Goal: Task Accomplishment & Management: Use online tool/utility

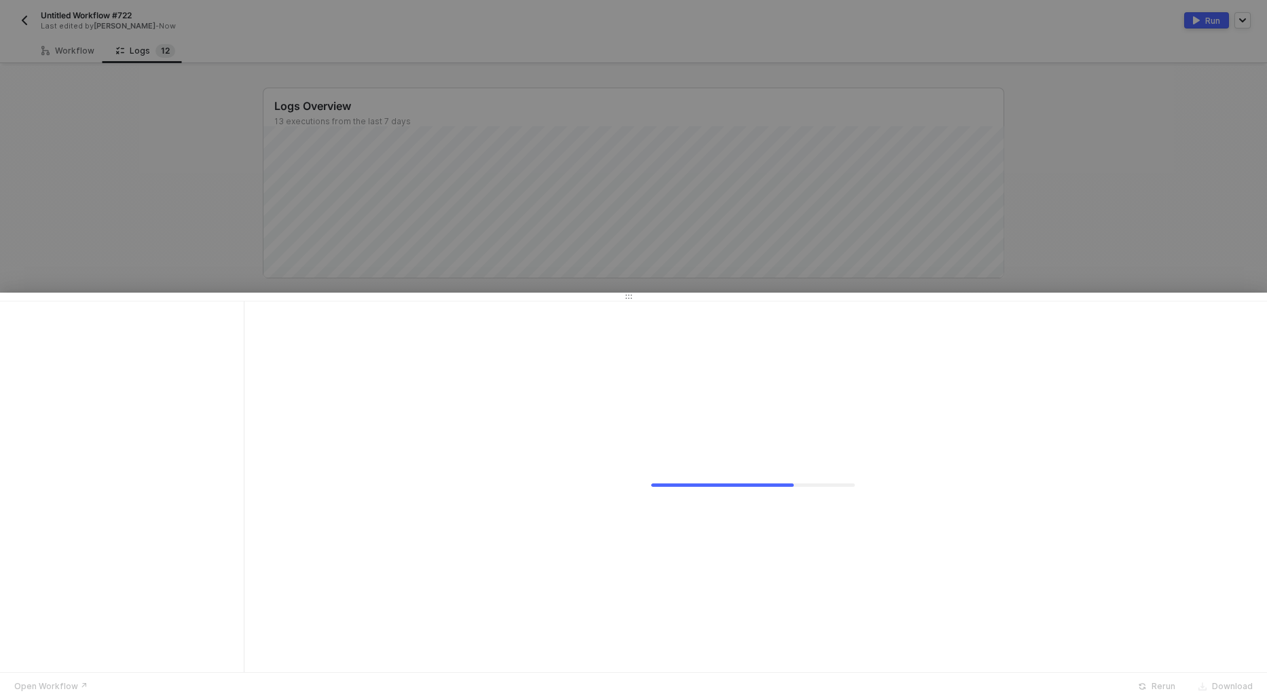
click at [69, 45] on div at bounding box center [633, 350] width 1267 height 700
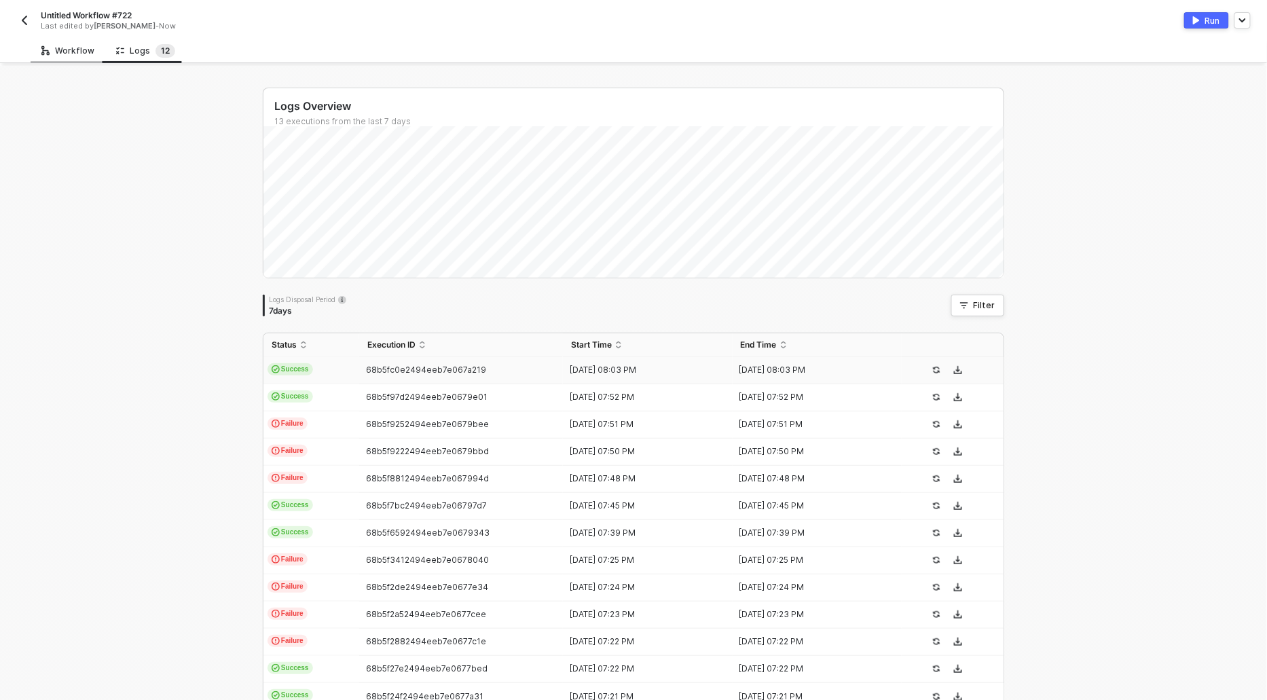
click at [67, 53] on div "Workflow" at bounding box center [67, 50] width 53 height 11
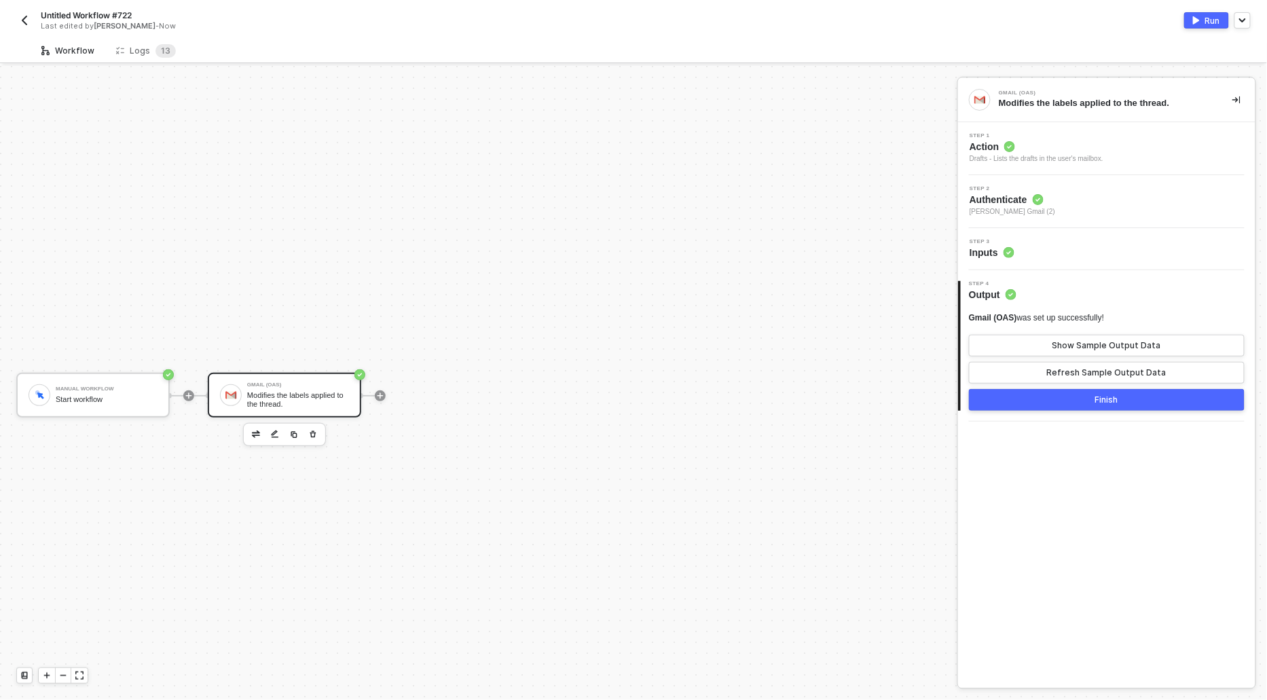
scroll to position [25, 0]
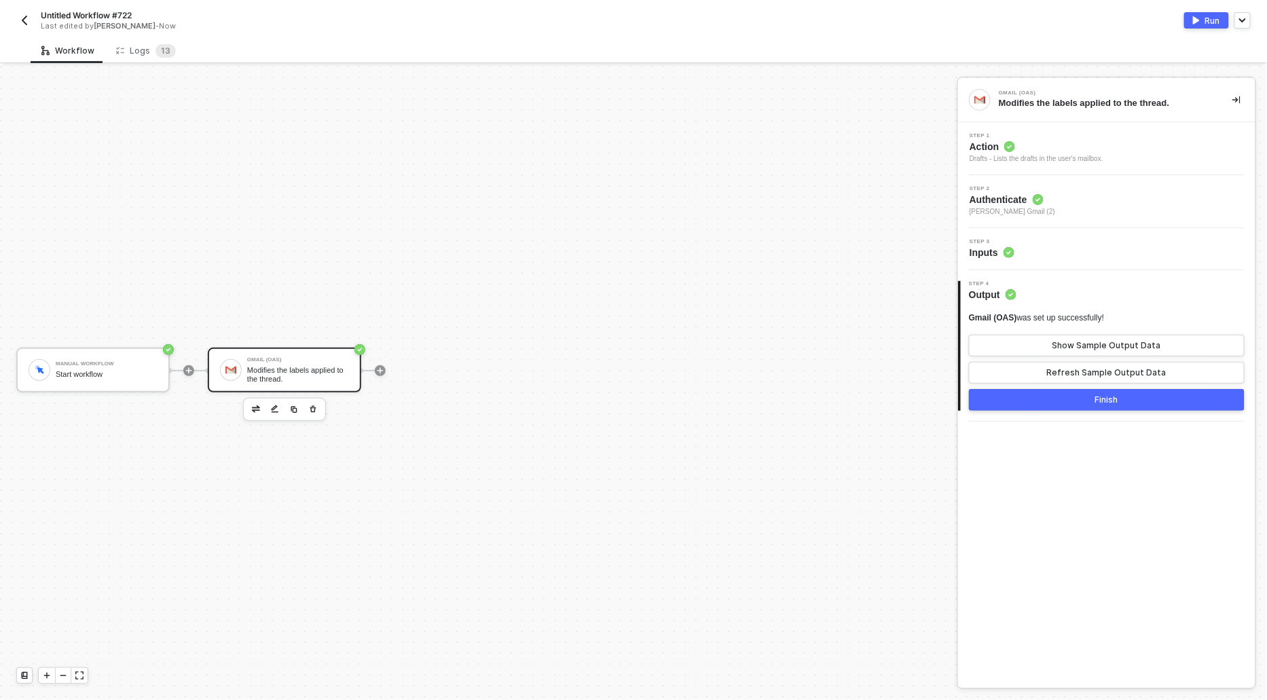
click at [979, 145] on span "Action" at bounding box center [1037, 147] width 134 height 14
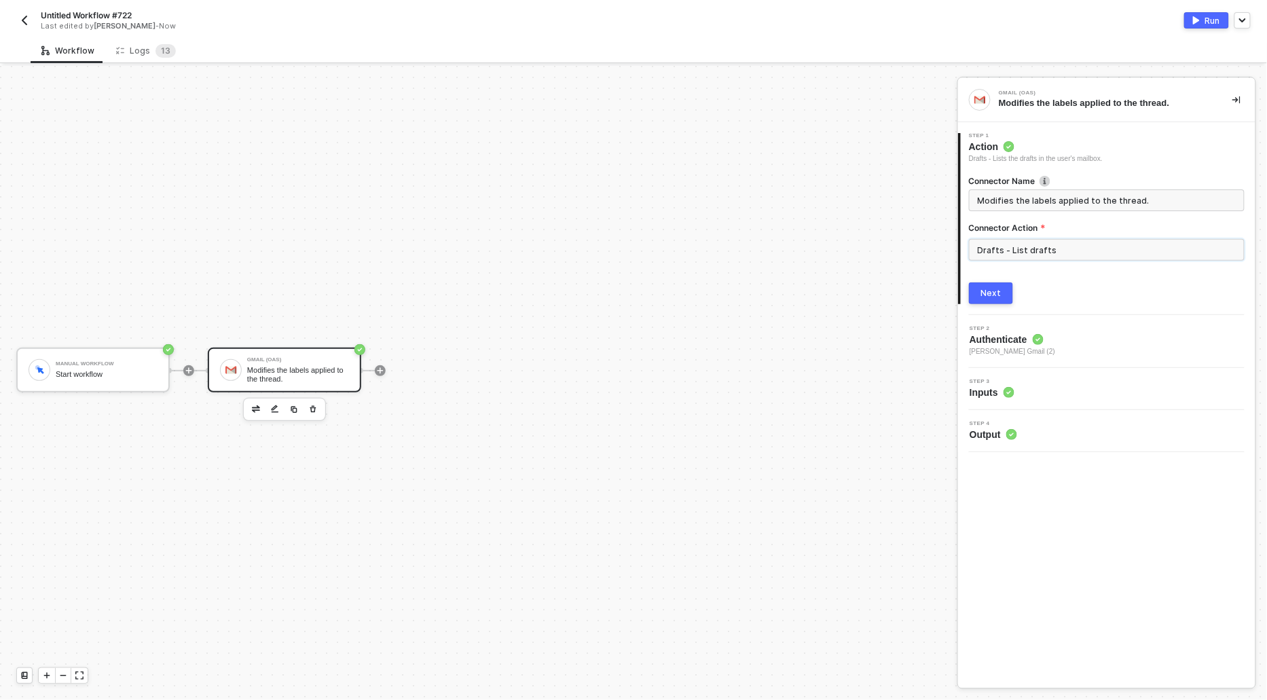
click at [1036, 259] on input "Drafts - List drafts" at bounding box center [1107, 250] width 276 height 22
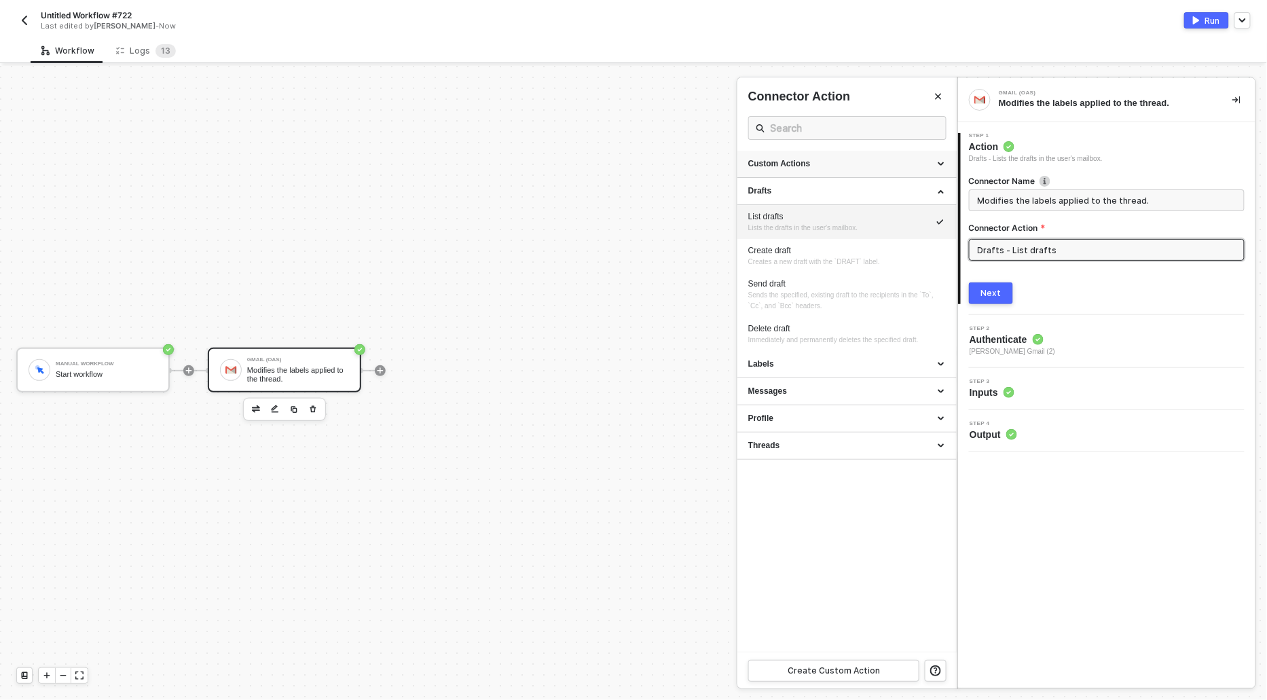
click at [785, 161] on div "Custom Actions" at bounding box center [847, 164] width 198 height 12
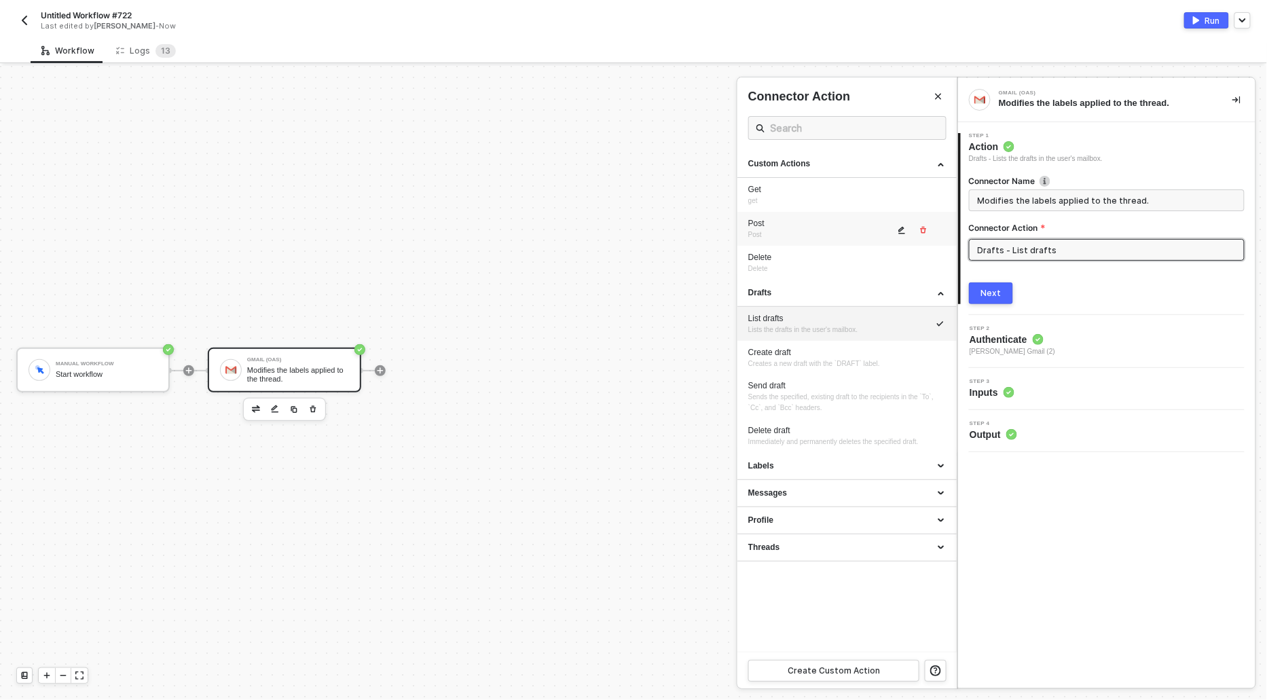
click at [895, 227] on button "button" at bounding box center [902, 230] width 16 height 16
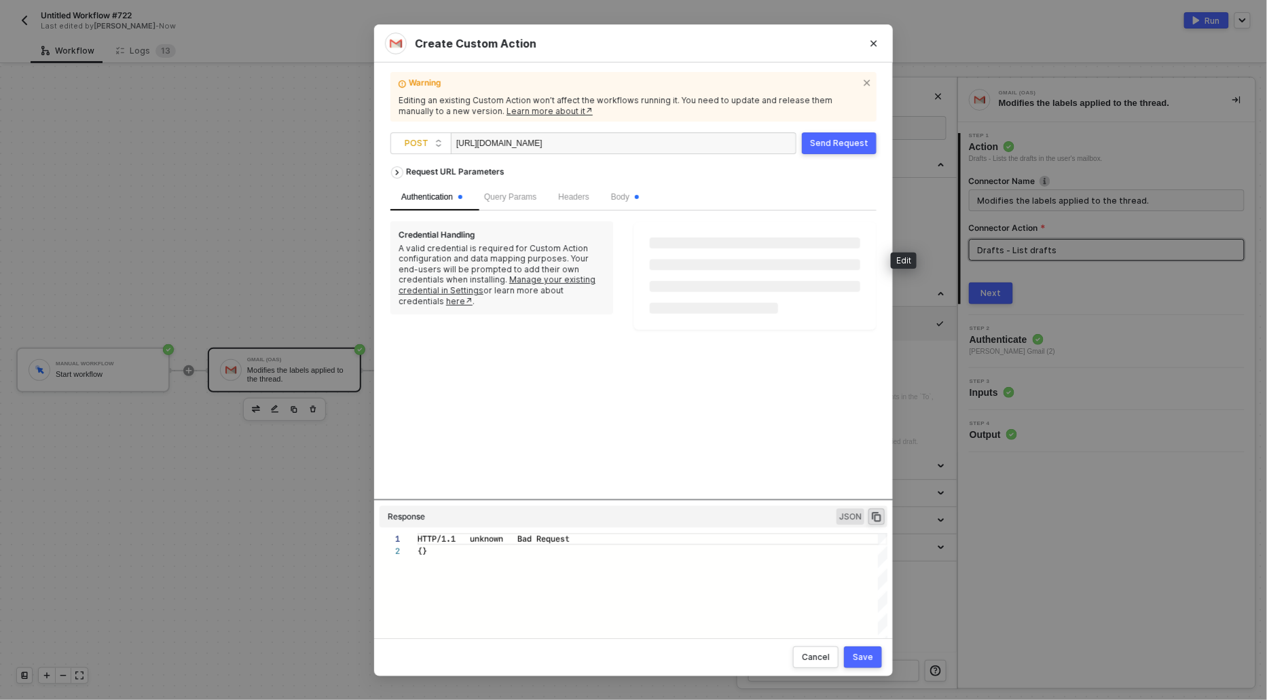
scroll to position [12, 0]
click at [627, 198] on span "Body" at bounding box center [625, 197] width 28 height 10
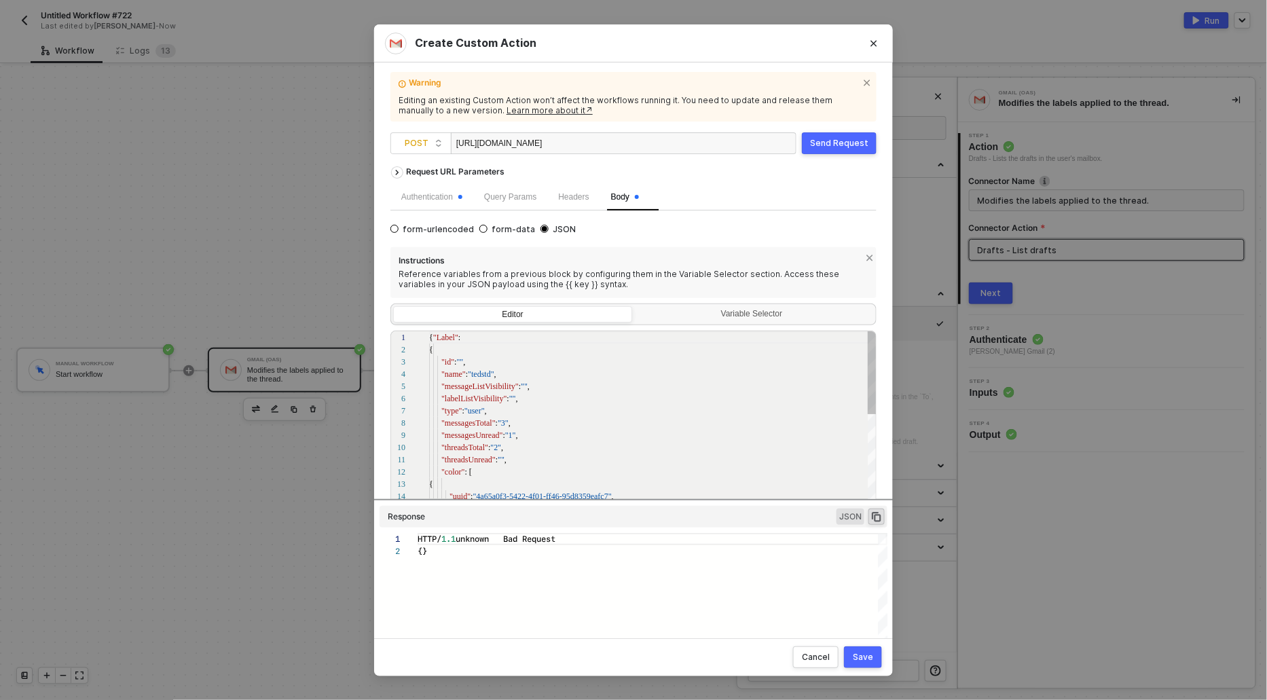
scroll to position [122, 0]
click at [443, 335] on span ""Label"" at bounding box center [445, 338] width 25 height 10
type textarea "{ "label": { "id": "", "name": "tedstd", "messageListVisibility": "", "labelLis…"
click at [866, 657] on div "Save" at bounding box center [863, 657] width 20 height 11
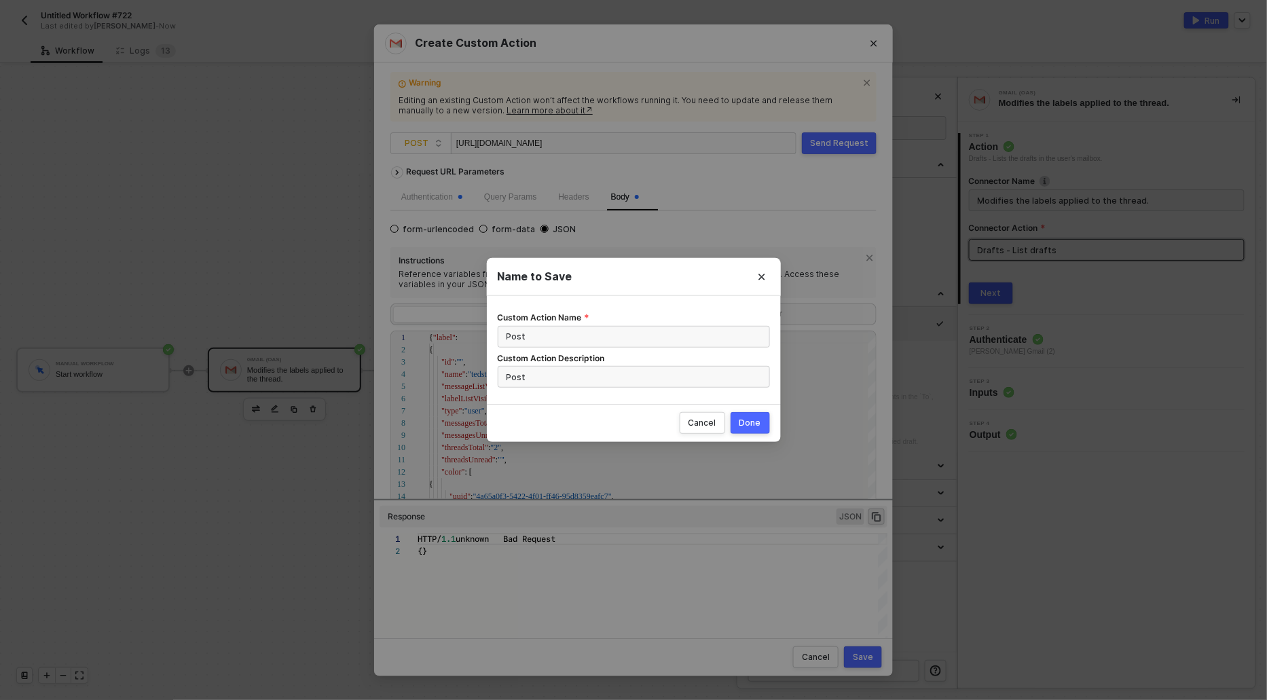
click at [748, 422] on div "Done" at bounding box center [750, 423] width 22 height 11
radio input "true"
radio input "false"
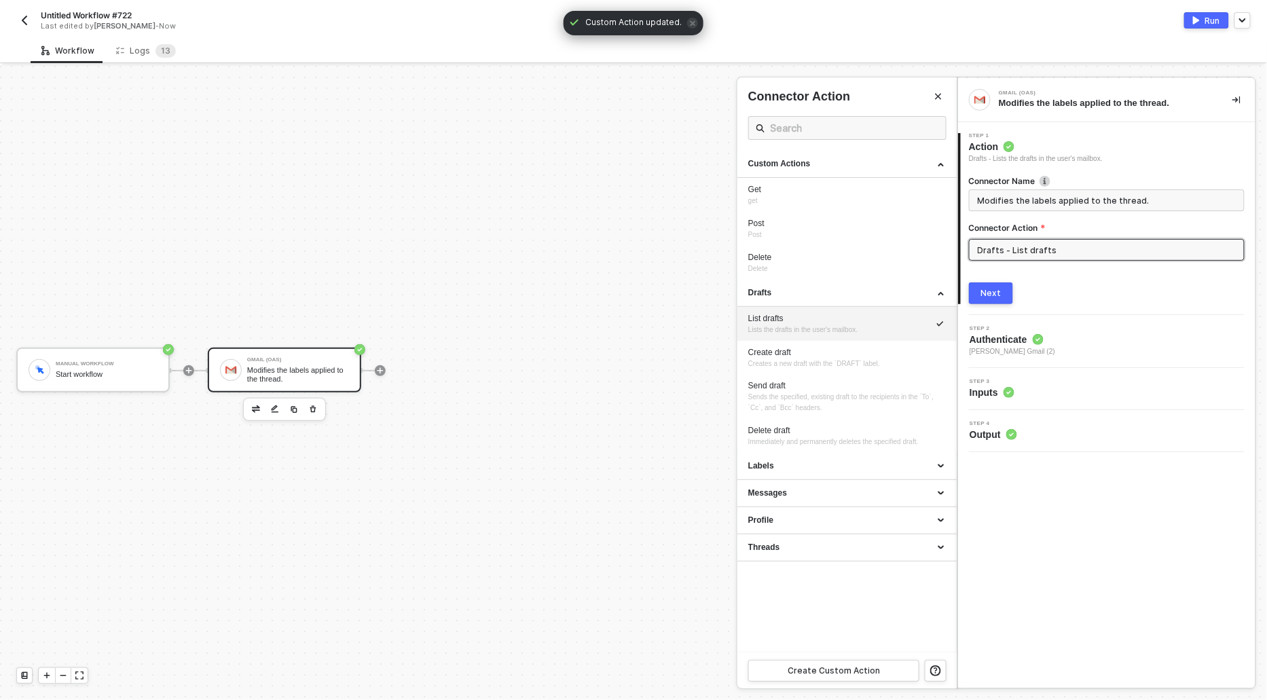
click at [1001, 294] on button "Next" at bounding box center [991, 293] width 44 height 22
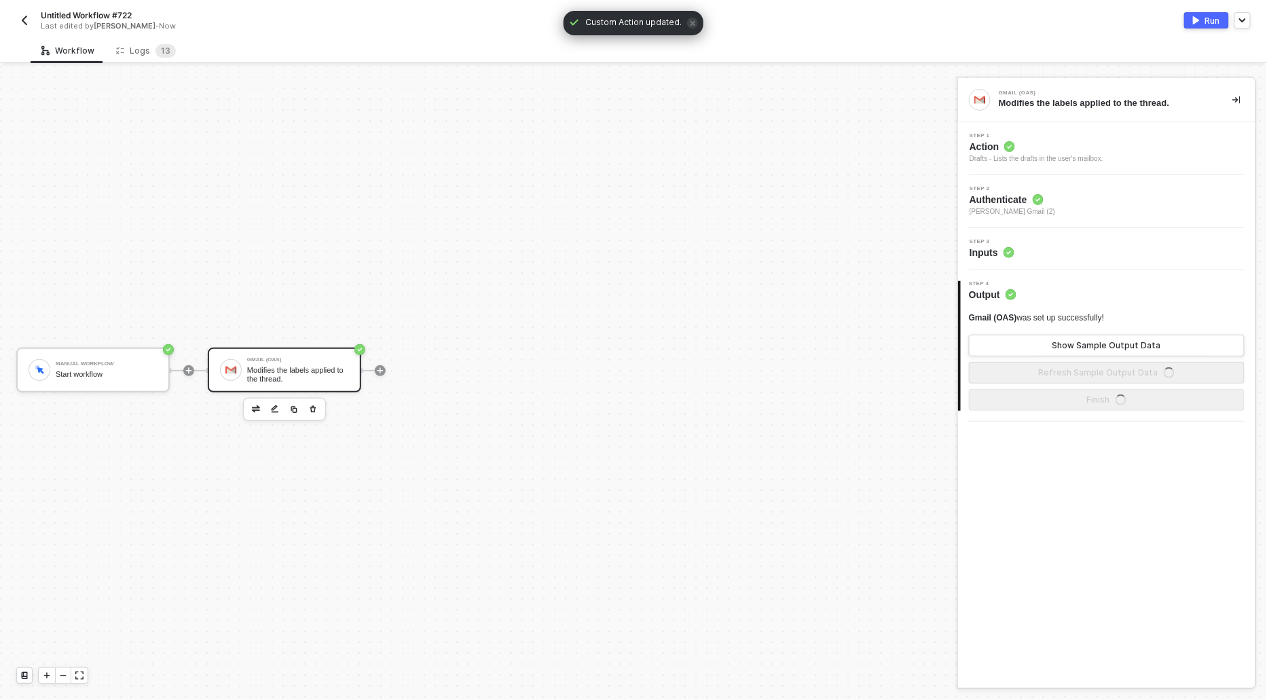
click at [997, 143] on span "Action" at bounding box center [1037, 147] width 134 height 14
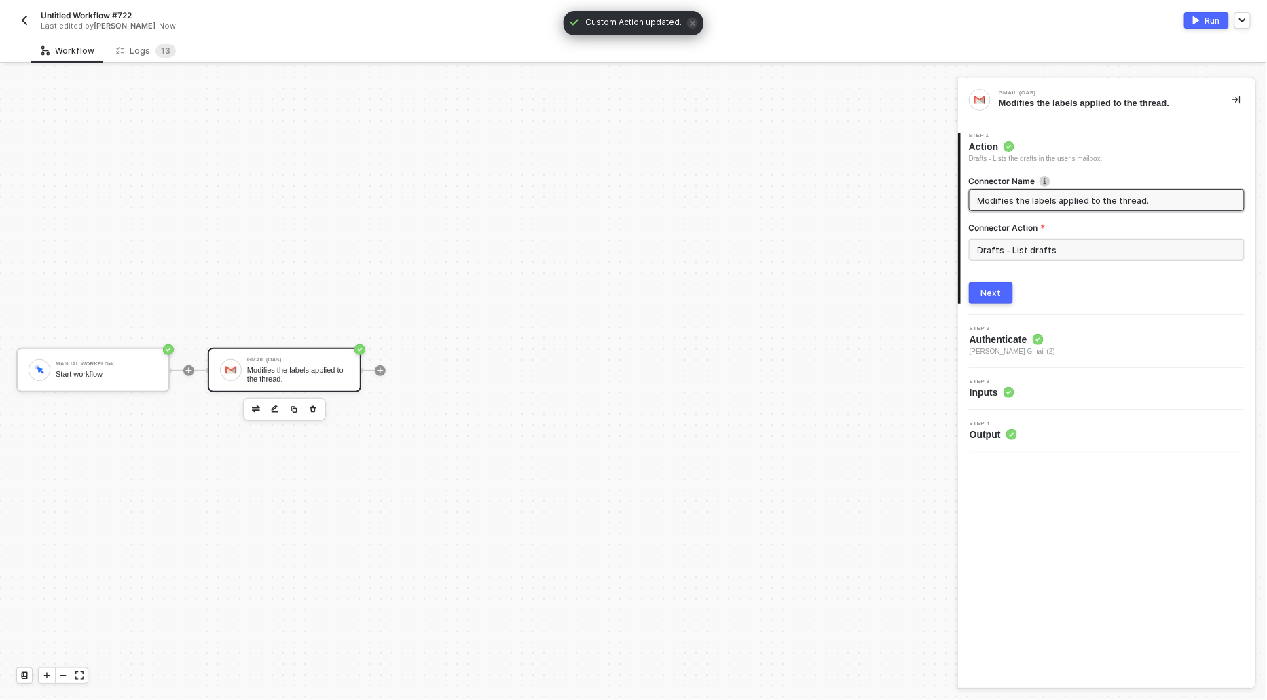
click at [999, 296] on div "Next" at bounding box center [991, 293] width 20 height 11
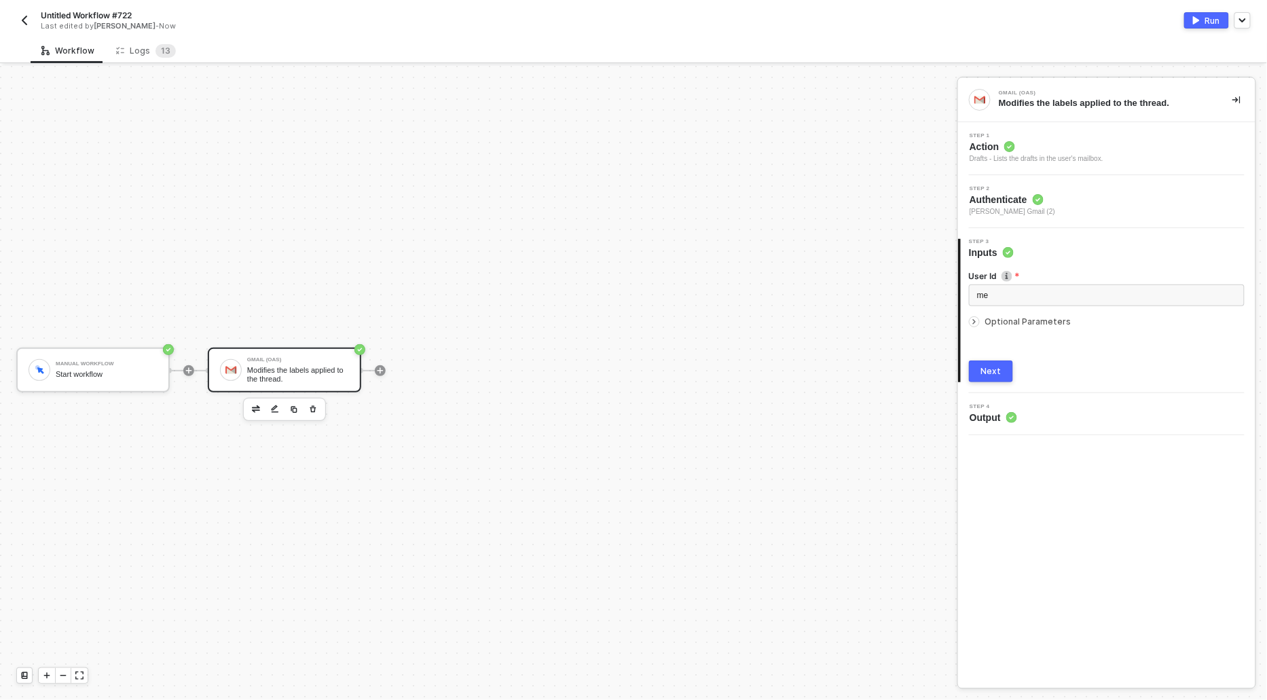
click at [1015, 153] on div "Drafts - Lists the drafts in the user's mailbox." at bounding box center [1037, 158] width 134 height 11
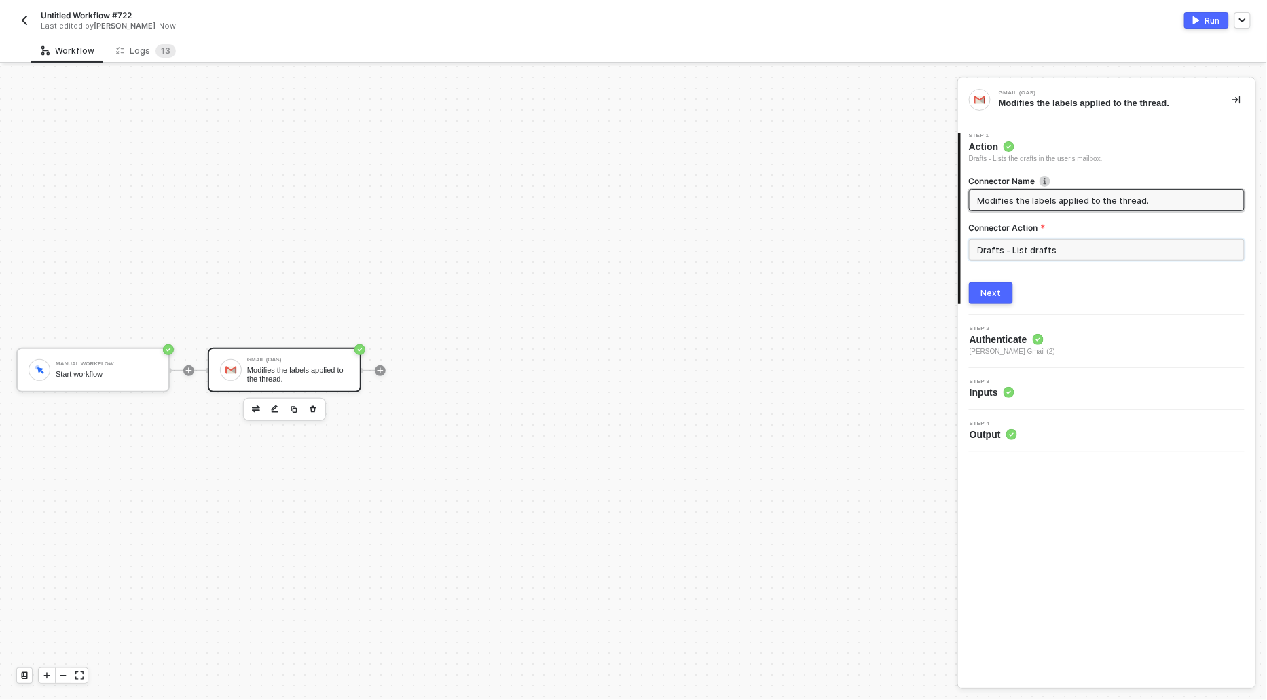
click at [1063, 246] on input "Drafts - List drafts" at bounding box center [1107, 250] width 276 height 22
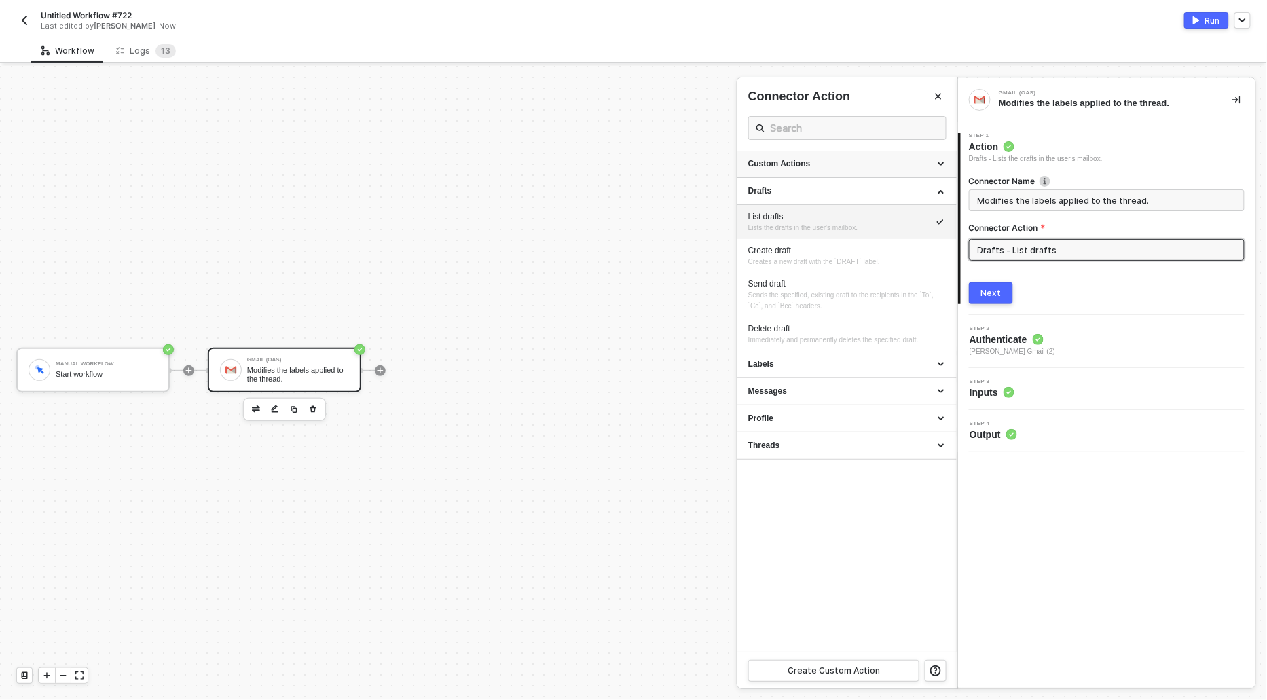
click at [829, 162] on div "Custom Actions" at bounding box center [847, 164] width 198 height 12
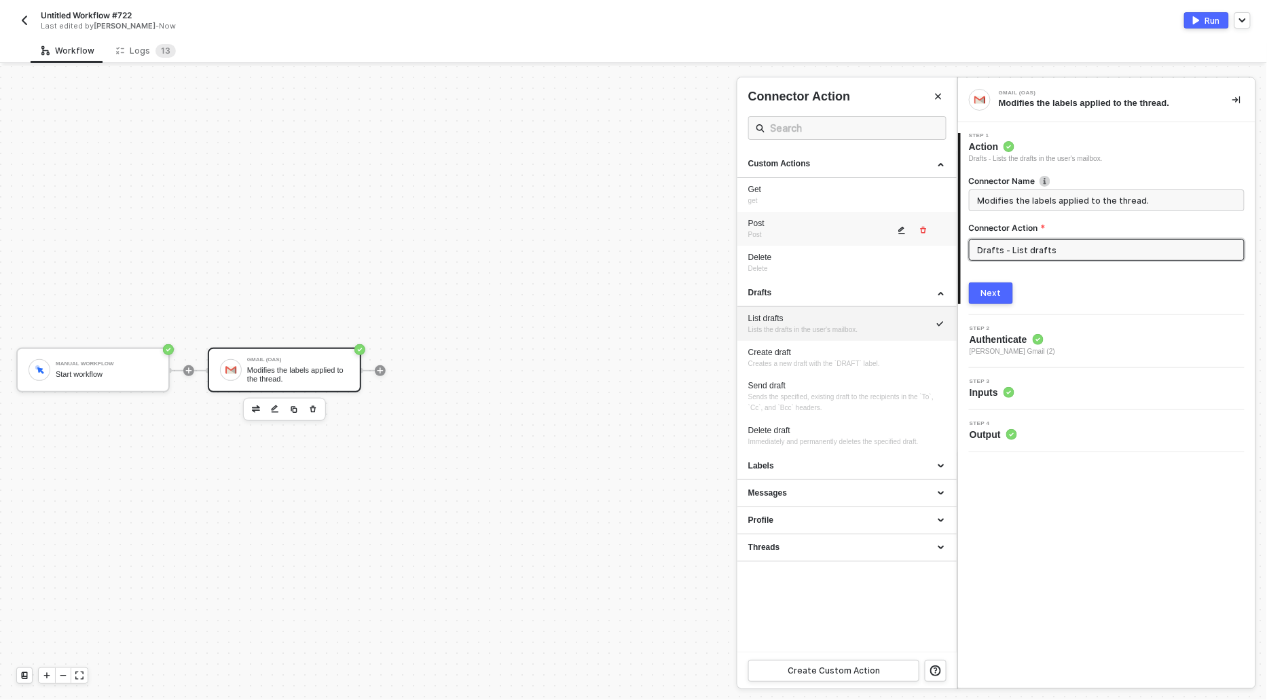
click at [778, 230] on div "Post Post" at bounding box center [821, 229] width 146 height 22
type input "Custom - Post"
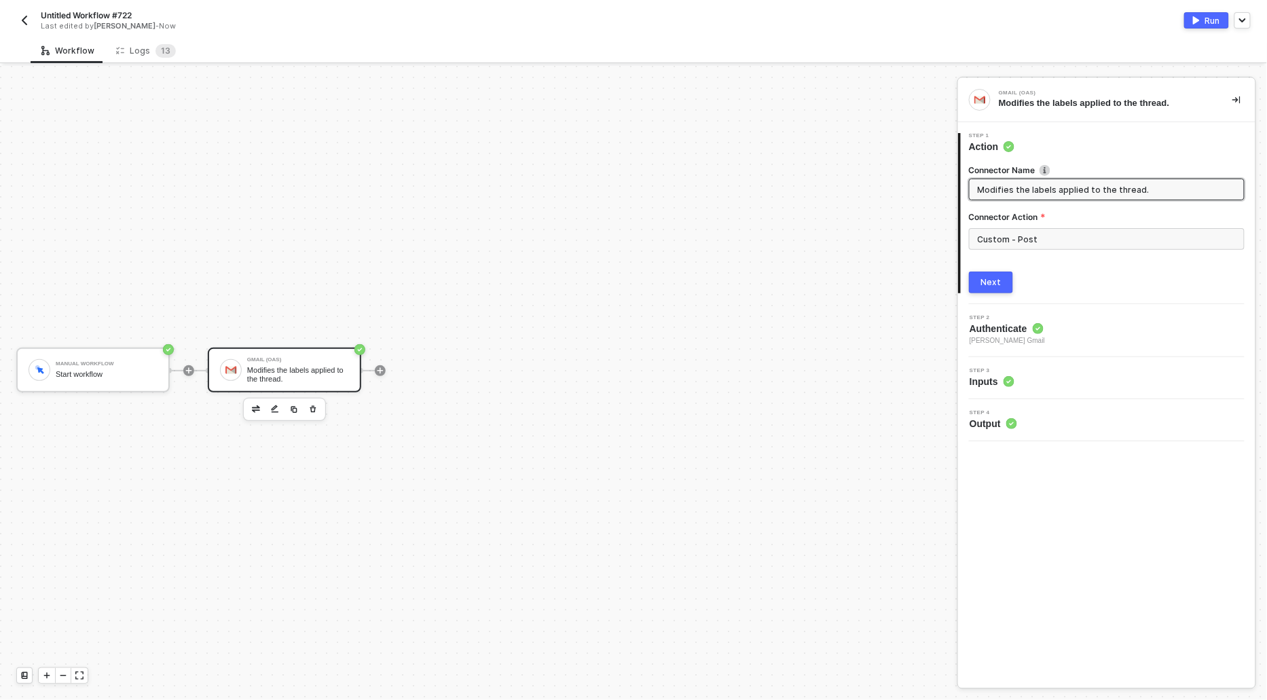
drag, startPoint x: 1153, startPoint y: 185, endPoint x: 919, endPoint y: 182, distance: 234.3
click at [918, 182] on div "Manual Workflow Start workflow Gmail (OAS) Modifies the labels applied to the t…" at bounding box center [633, 383] width 1267 height 634
type input "Gmail (OAS)"
click at [998, 279] on div "Next" at bounding box center [991, 282] width 20 height 11
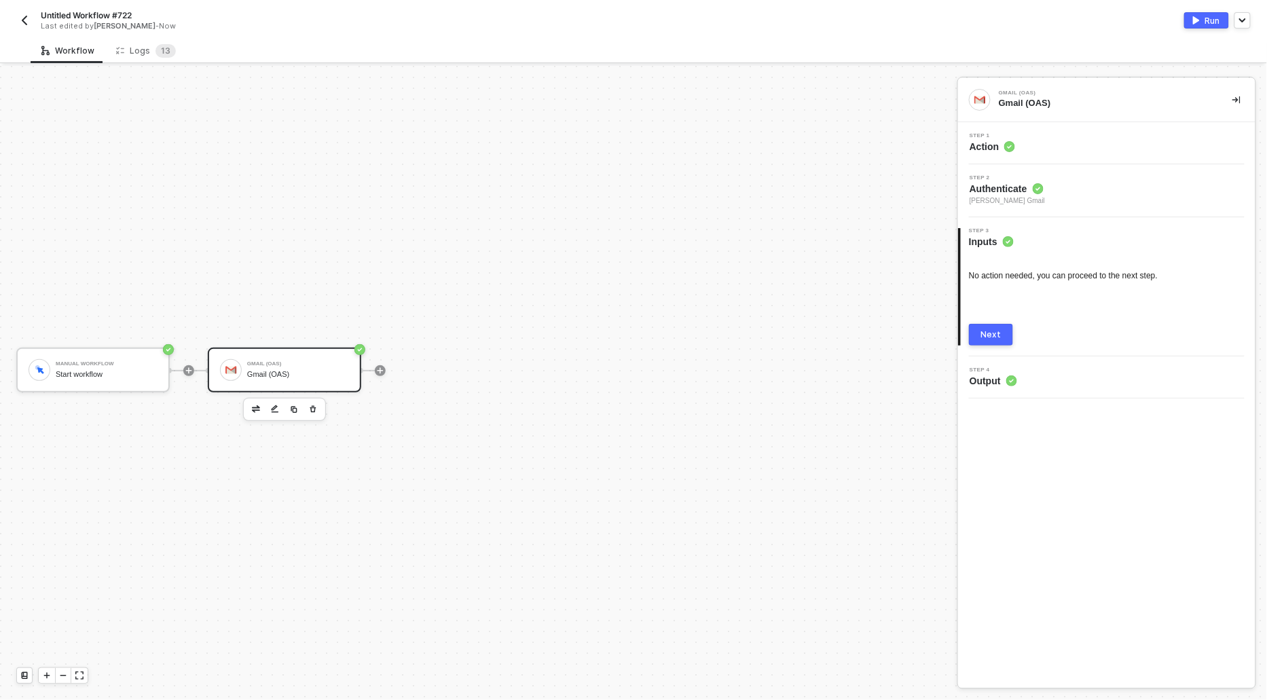
click at [999, 333] on div "Next" at bounding box center [991, 334] width 20 height 11
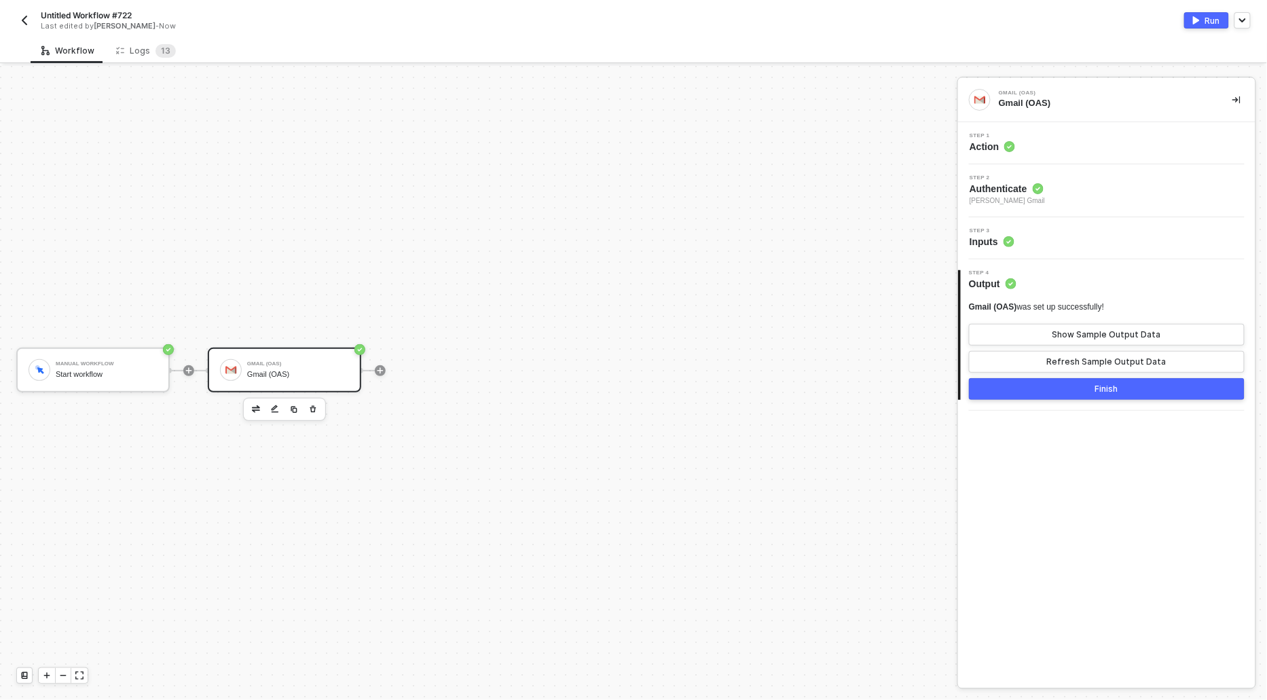
click at [1204, 22] on button "Run" at bounding box center [1206, 20] width 45 height 16
click at [148, 48] on div "Logs 1 3" at bounding box center [146, 51] width 60 height 14
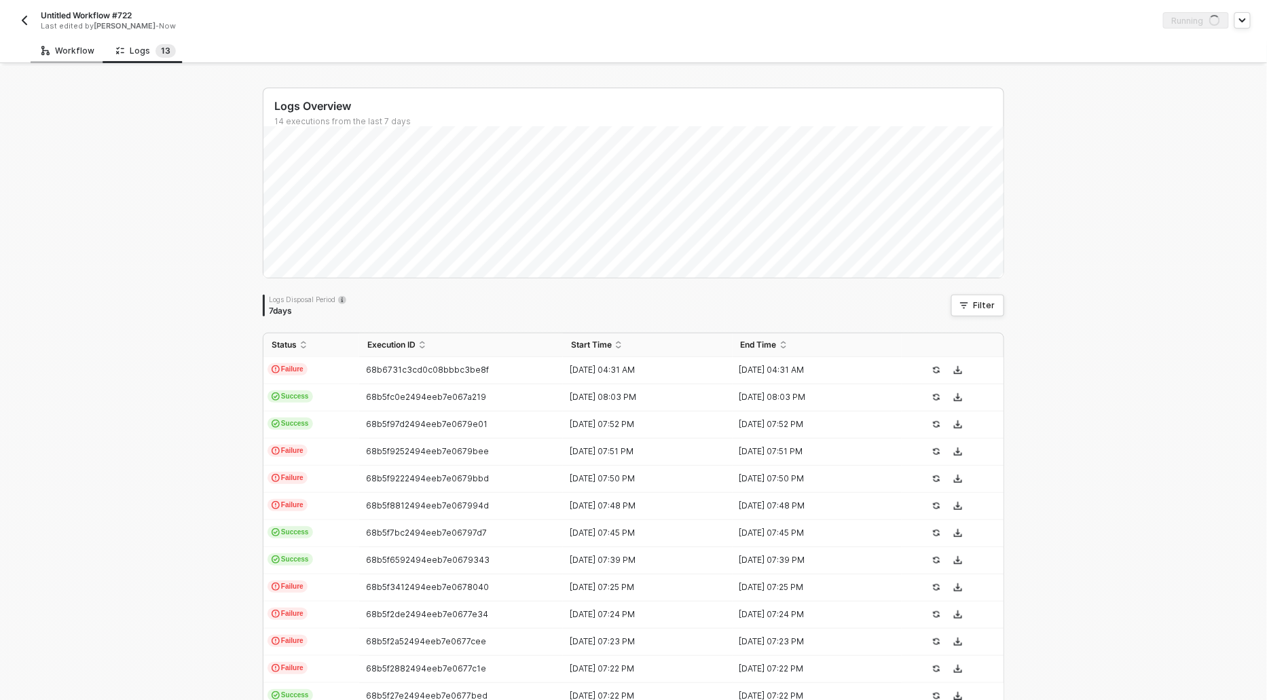
click at [77, 50] on div "Workflow" at bounding box center [67, 50] width 53 height 11
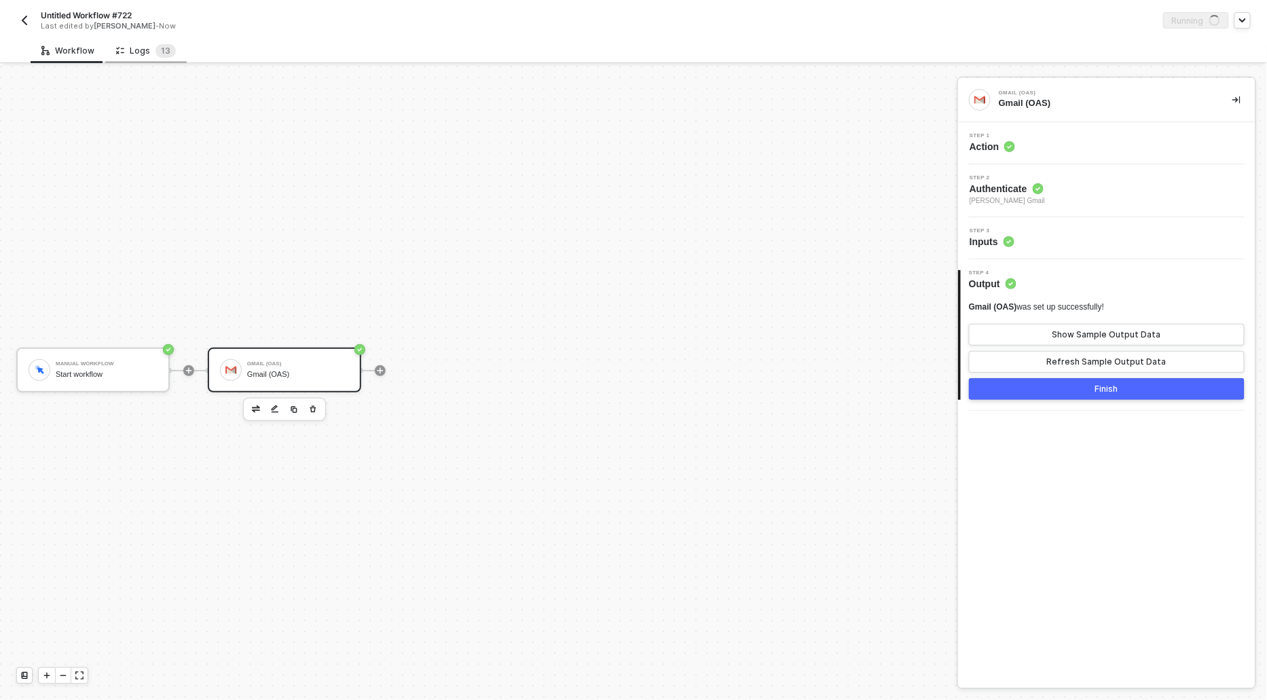
click at [141, 50] on div "Logs 1 3" at bounding box center [146, 51] width 60 height 14
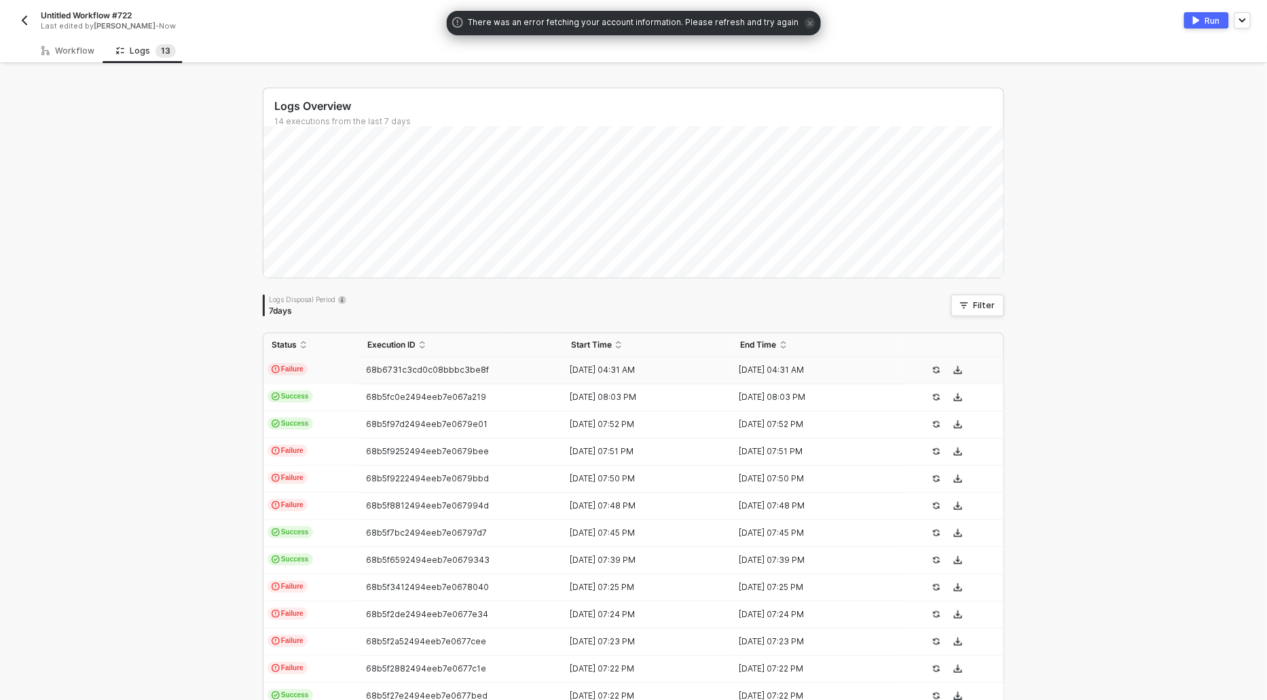
click at [298, 366] on span "Failure" at bounding box center [288, 369] width 40 height 12
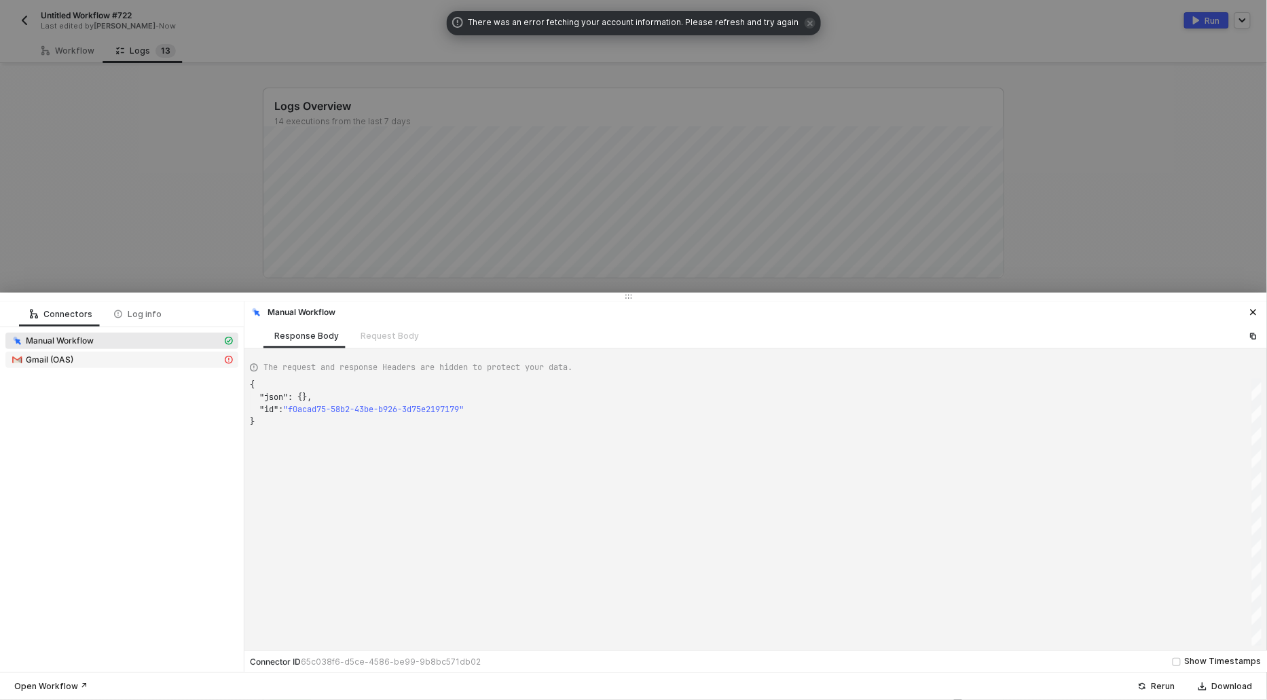
click at [109, 360] on div "Gmail (OAS)" at bounding box center [116, 360] width 211 height 12
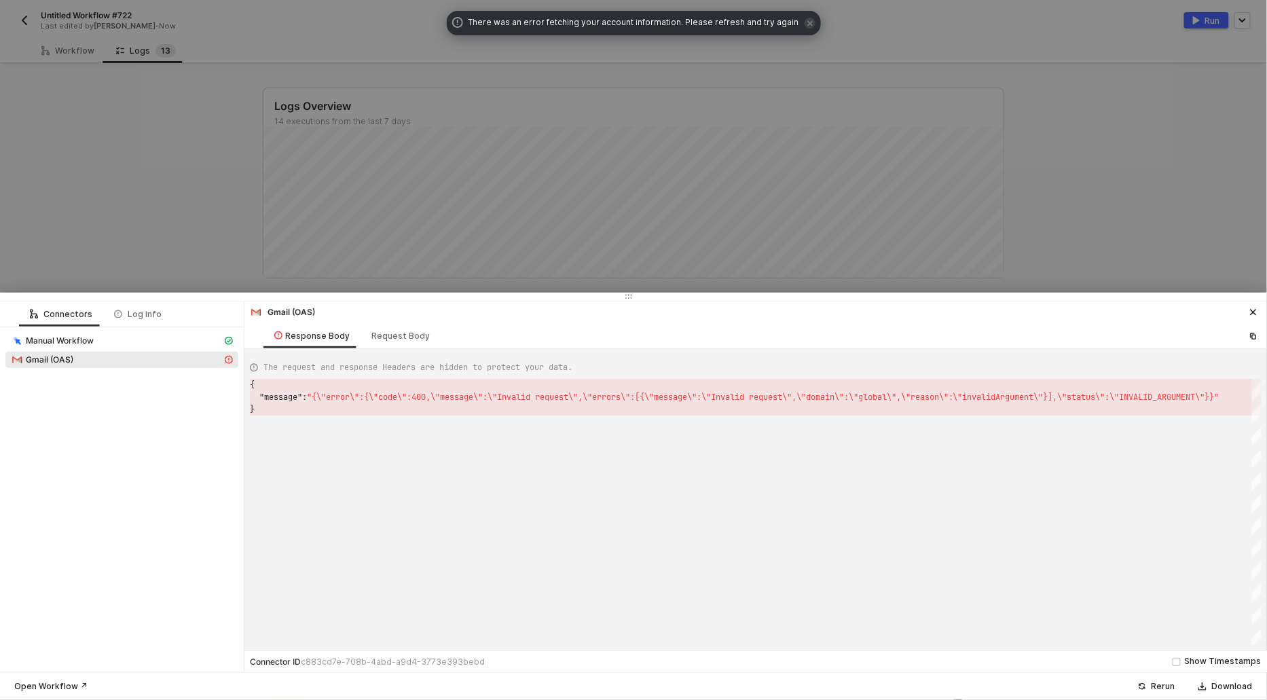
scroll to position [24, 0]
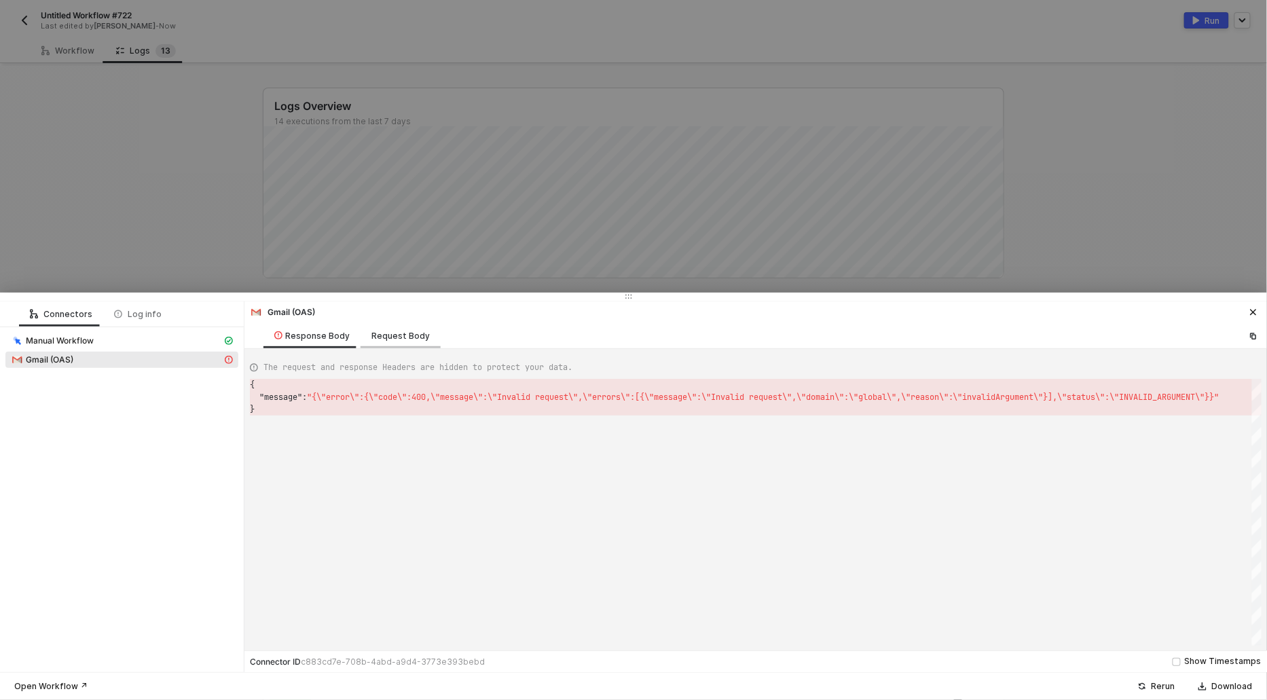
click at [397, 336] on div "Request Body" at bounding box center [400, 336] width 58 height 11
type textarea "{ "url": "https://gmail.googleapis.com/gmail/v1/users/me/labels", "requestMetho…"
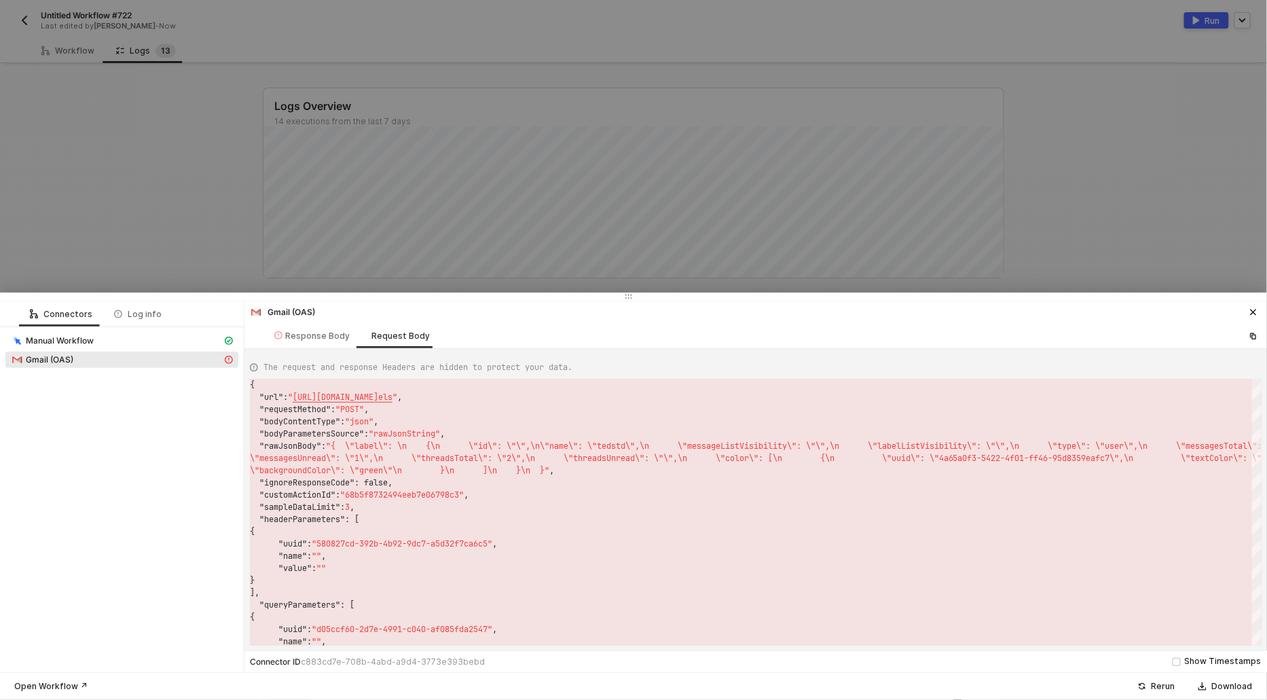
click at [129, 204] on div at bounding box center [633, 350] width 1267 height 700
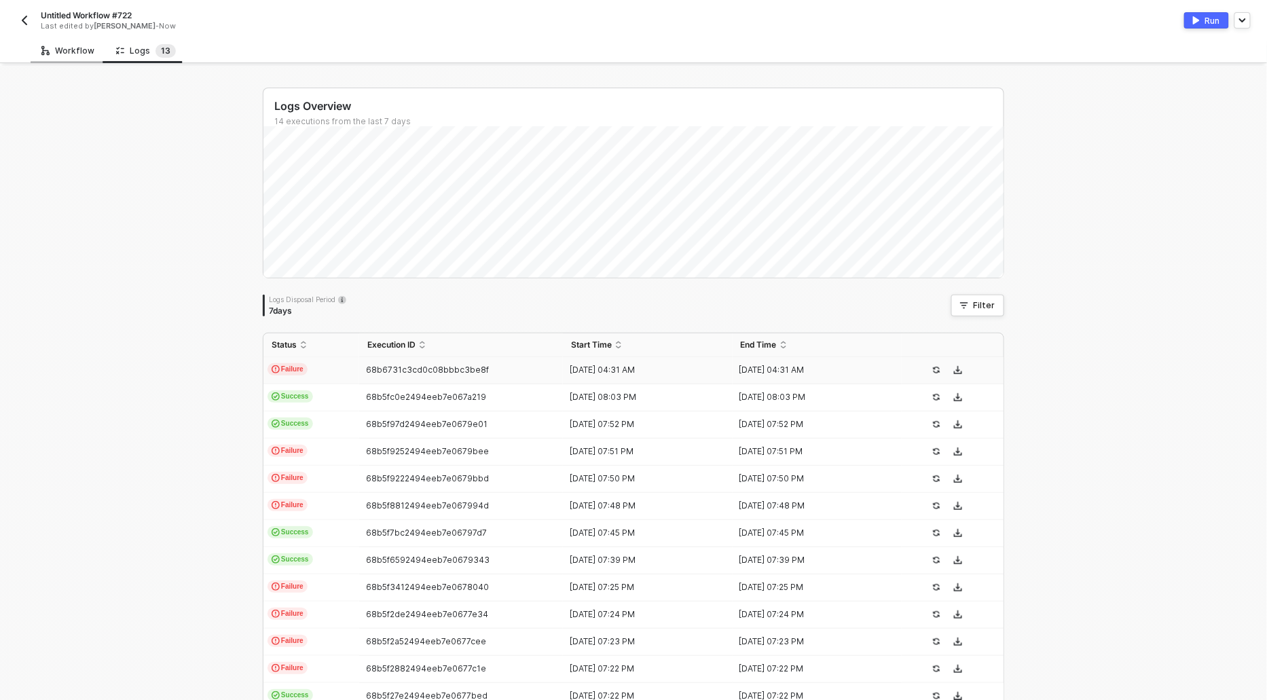
click at [56, 57] on div "Workflow" at bounding box center [68, 50] width 75 height 25
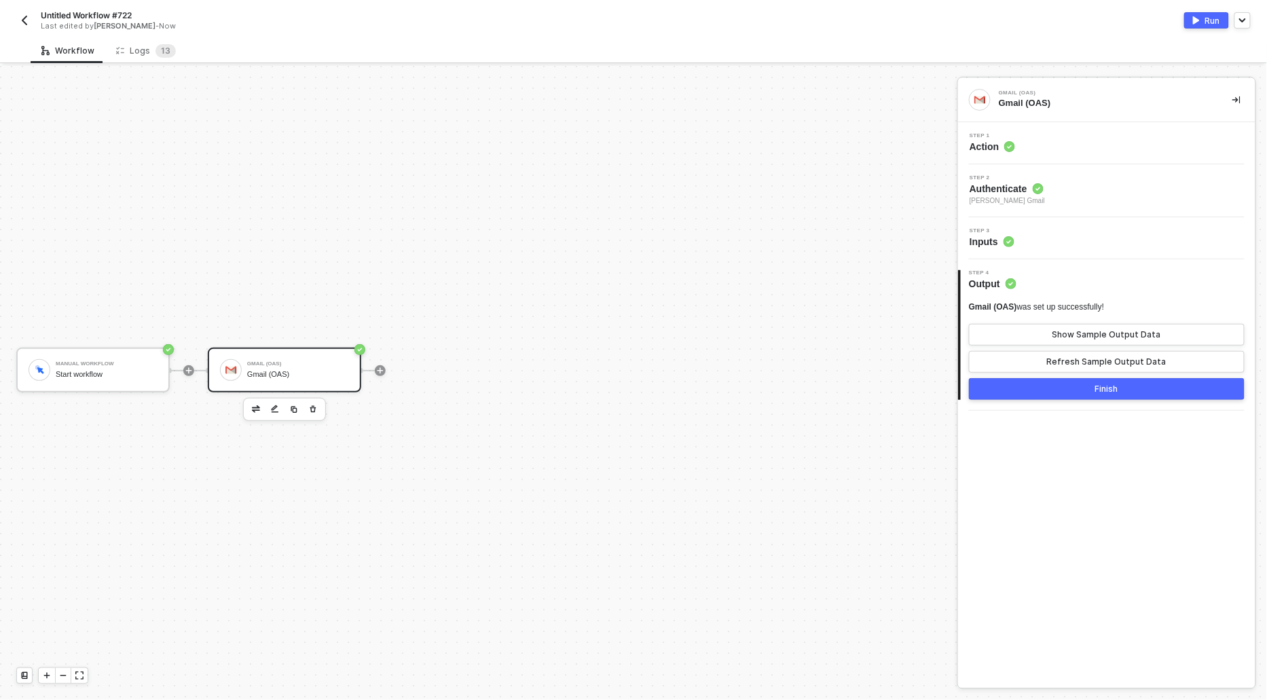
click at [975, 139] on div "Step 1 Action" at bounding box center [992, 143] width 45 height 20
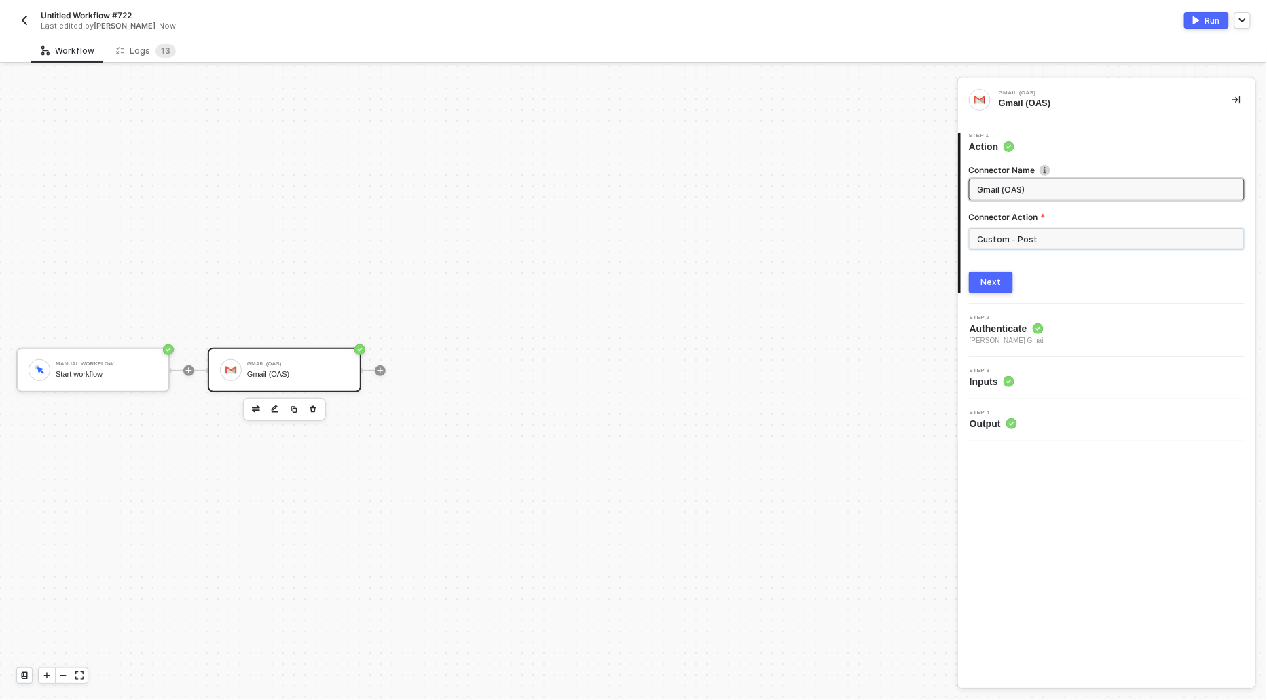
click at [1074, 240] on input "Custom - Post" at bounding box center [1107, 239] width 276 height 22
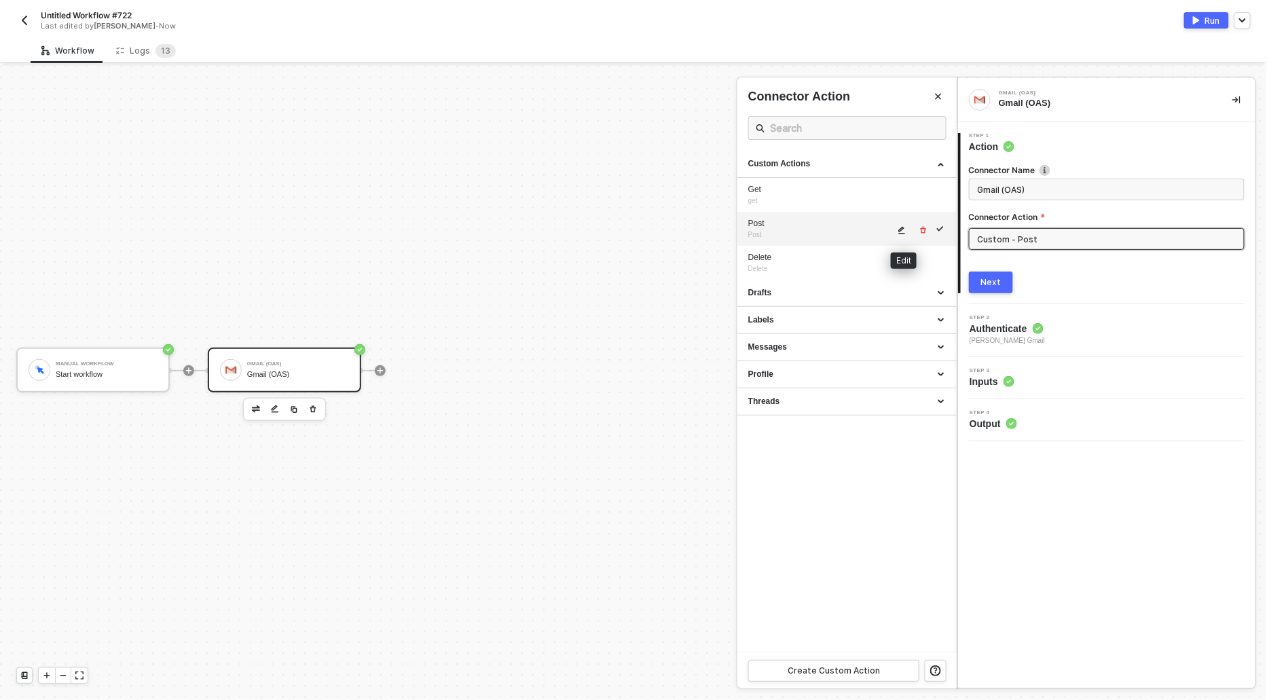
click at [897, 227] on button "button" at bounding box center [902, 230] width 16 height 16
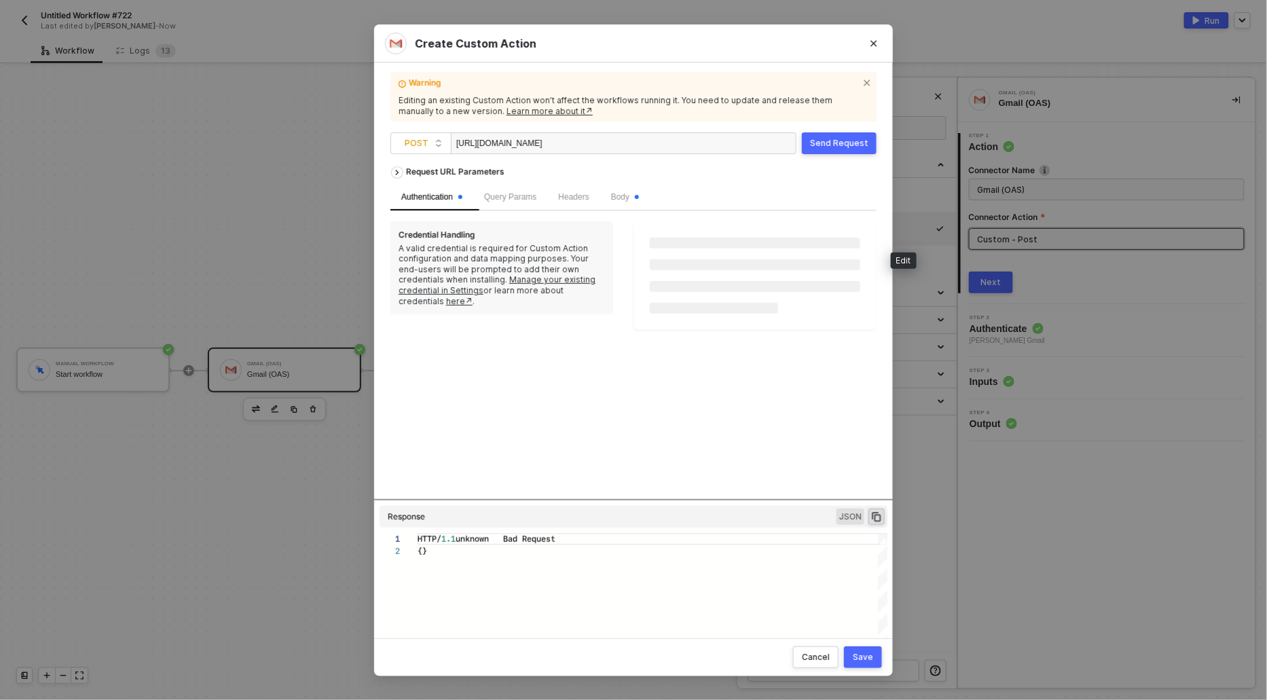
scroll to position [12, 0]
click at [638, 195] on span "Body" at bounding box center [625, 197] width 28 height 10
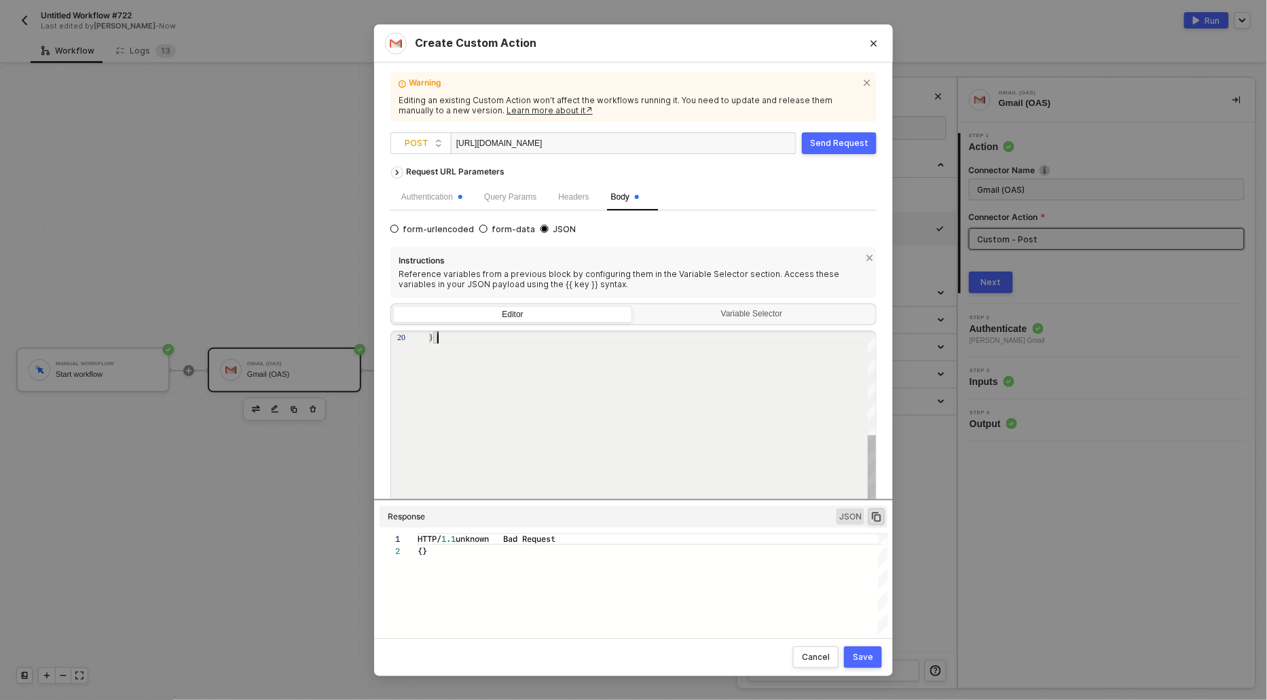
scroll to position [0, 0]
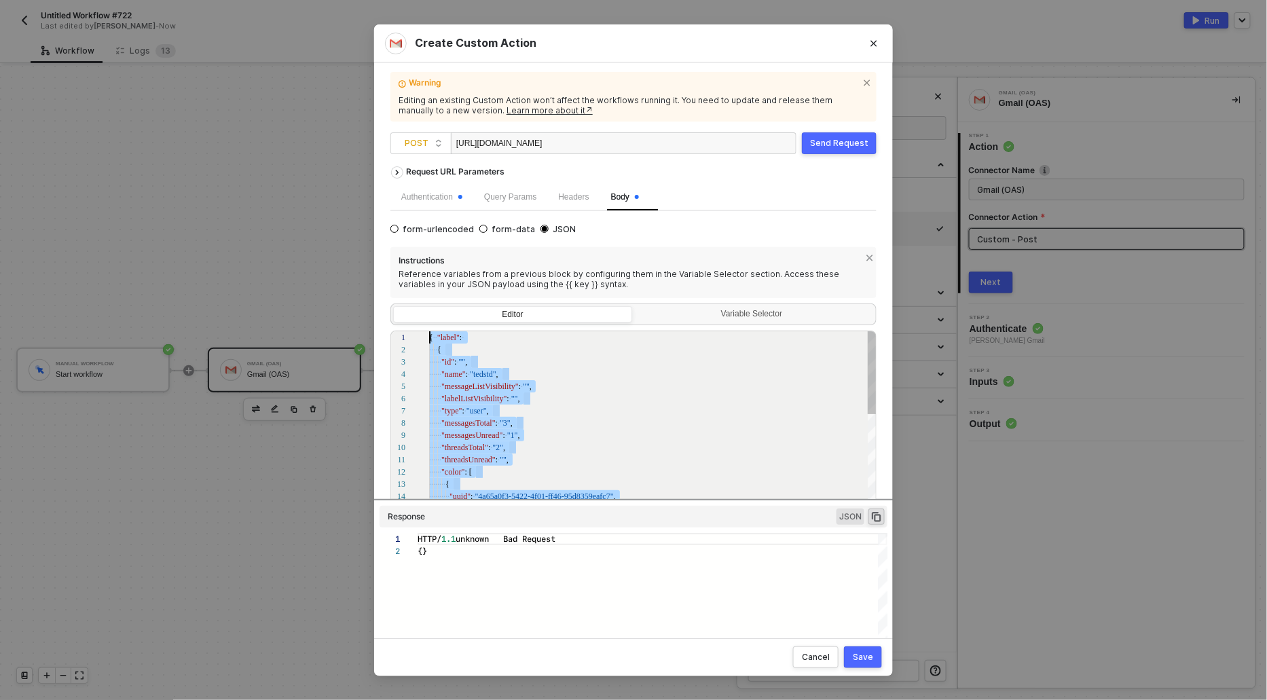
drag, startPoint x: 465, startPoint y: 395, endPoint x: 464, endPoint y: 112, distance: 282.5
click at [464, 112] on div "Warning Editing an existing Custom Action won’t affect the workflows running it…" at bounding box center [633, 350] width 486 height 543
paste textarea "Label: { name: 'hfhgfju', messageListVisibility: 'show' }"
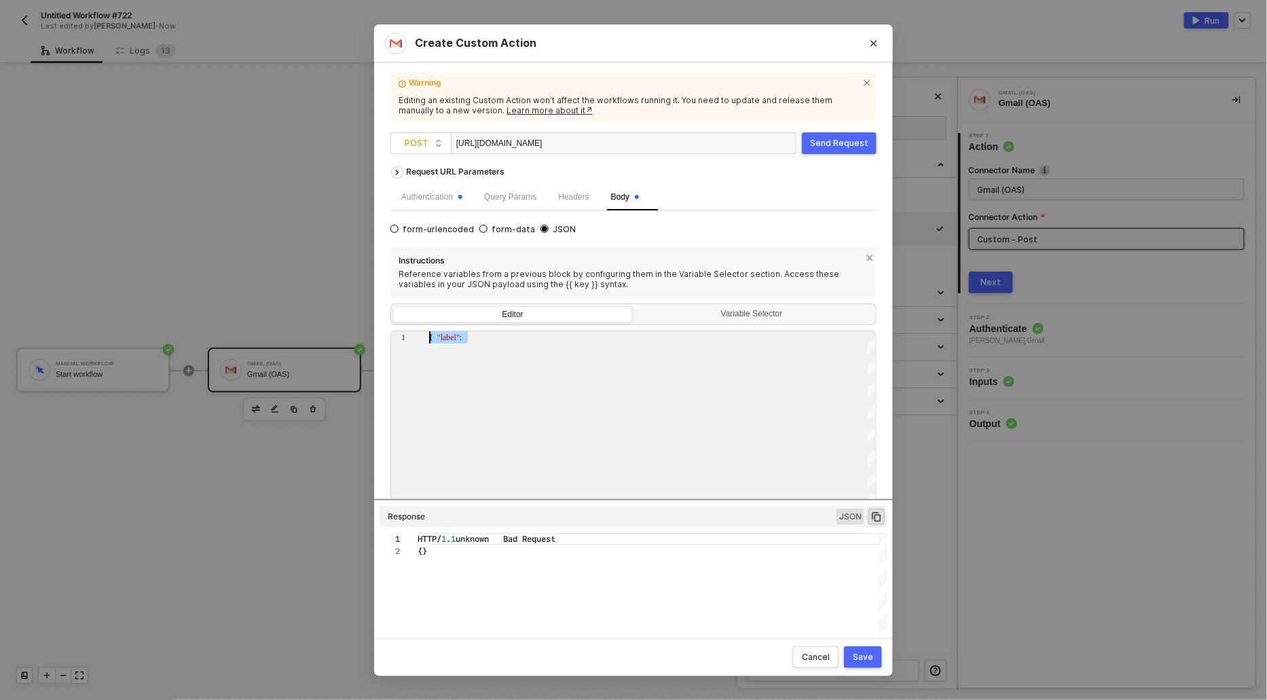
scroll to position [0, 194]
click at [536, 335] on div "1 { "Label" : { "name" : 'hfhgfju', messageListVisibility: 'show' } } { "Label"…" at bounding box center [633, 424] width 486 height 187
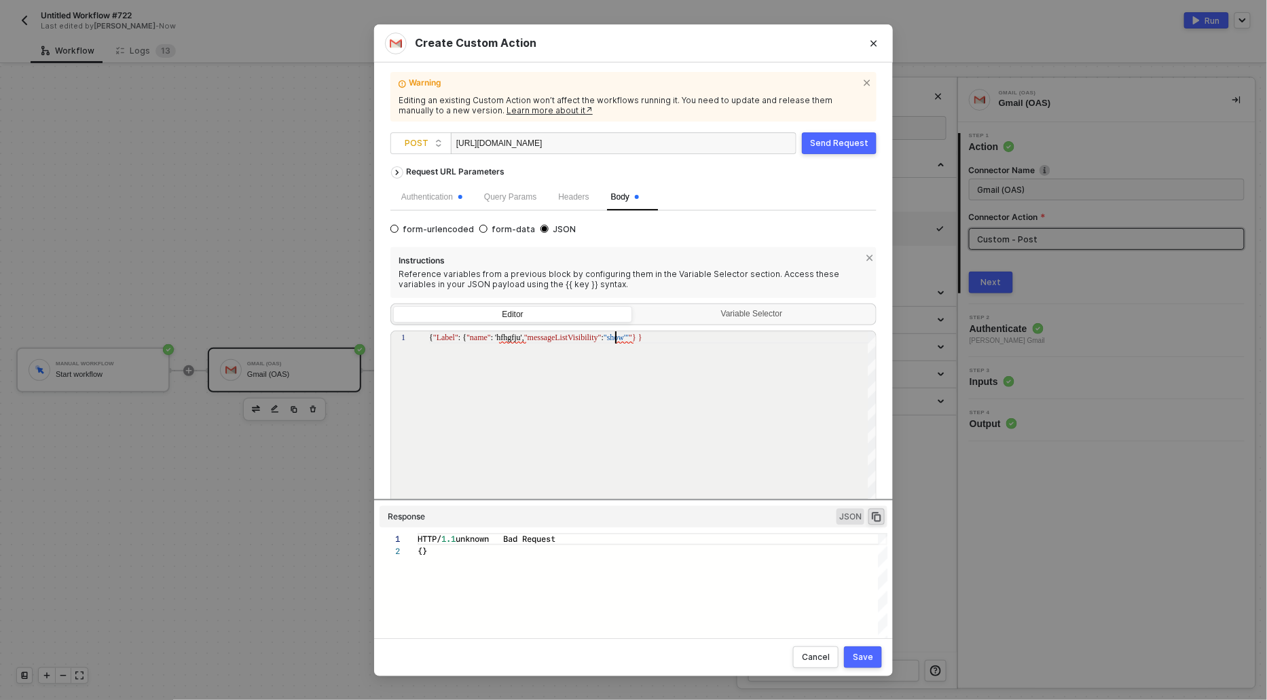
scroll to position [0, 185]
click at [629, 333] on span ""show'"" at bounding box center [616, 338] width 25 height 10
click at [526, 335] on div "1 { "Label" : { "name" : 'hfhgfju', "messageListVisibility" : "show" } } { "Lab…" at bounding box center [633, 424] width 486 height 187
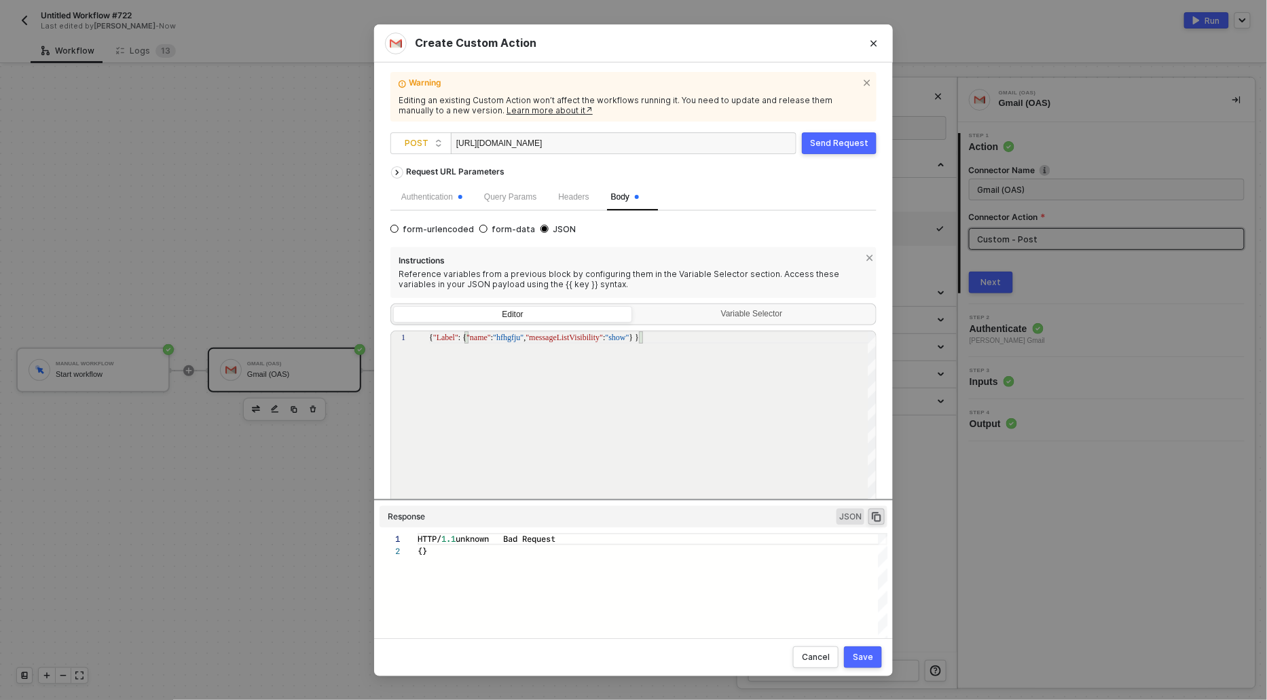
click at [621, 372] on div "{ "Label" : { "name" : "hfhgfju" , "messageListVisibility" : "show" } }" at bounding box center [653, 424] width 448 height 187
type textarea "{ "Label": { "name": "hfhgfju", "messageListVisibility": "show"} }"
click at [861, 142] on div "Send Request" at bounding box center [839, 143] width 58 height 11
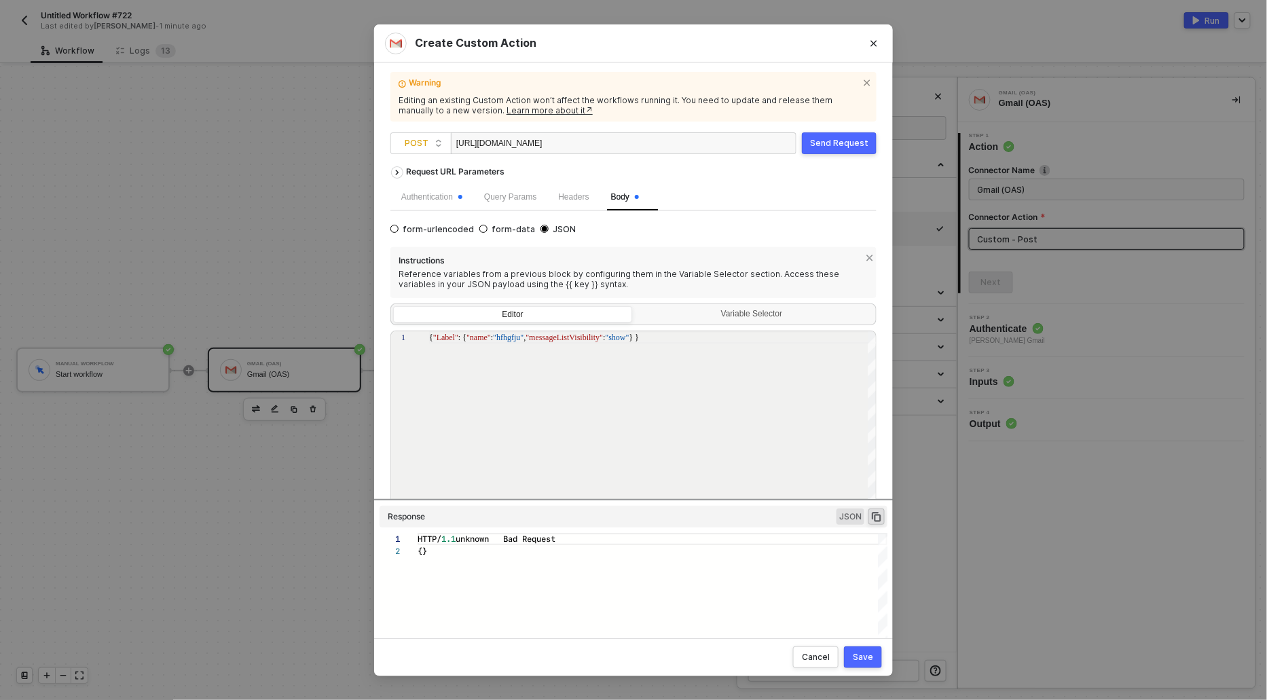
click at [864, 658] on div "Save" at bounding box center [863, 657] width 20 height 11
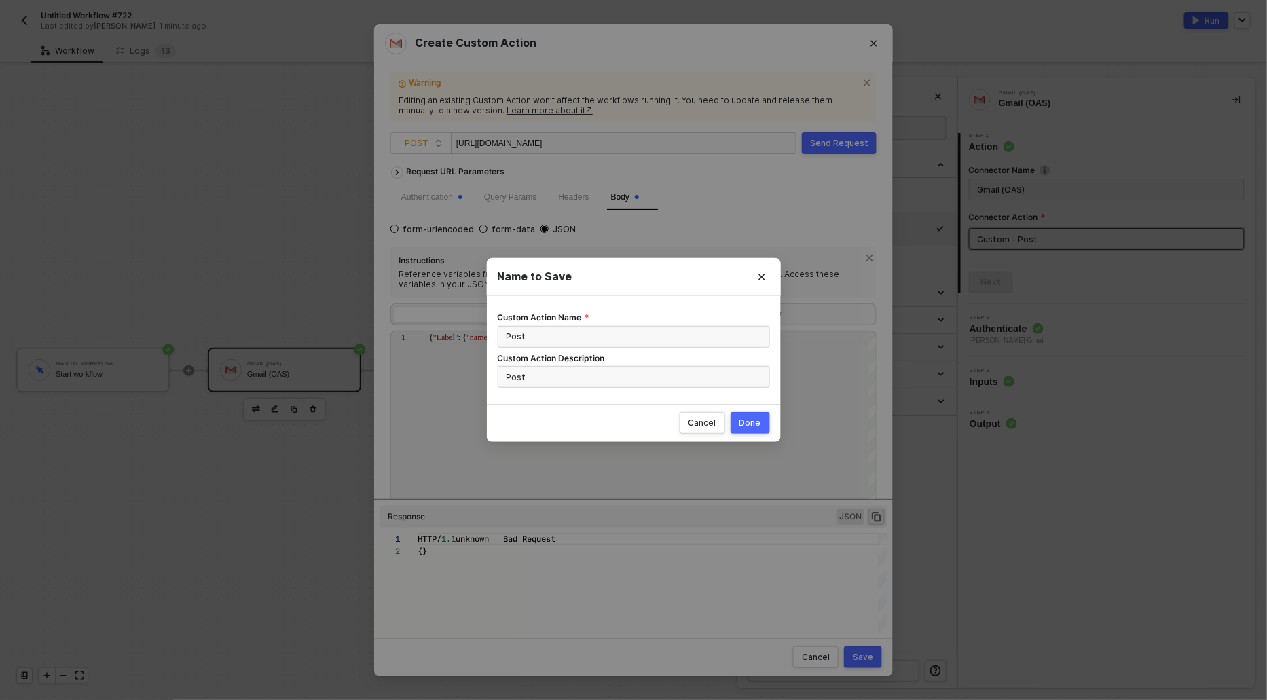
click at [752, 432] on button "Done" at bounding box center [750, 423] width 39 height 22
radio input "true"
radio input "false"
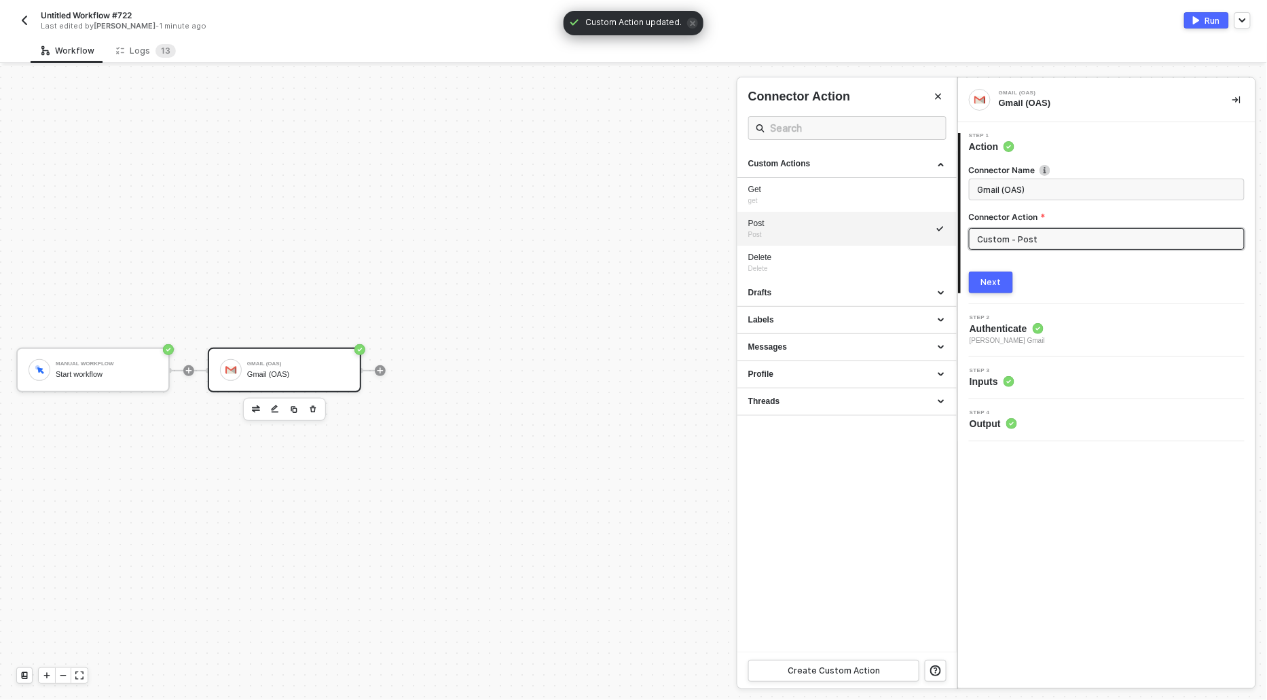
click at [663, 207] on div at bounding box center [633, 383] width 1267 height 634
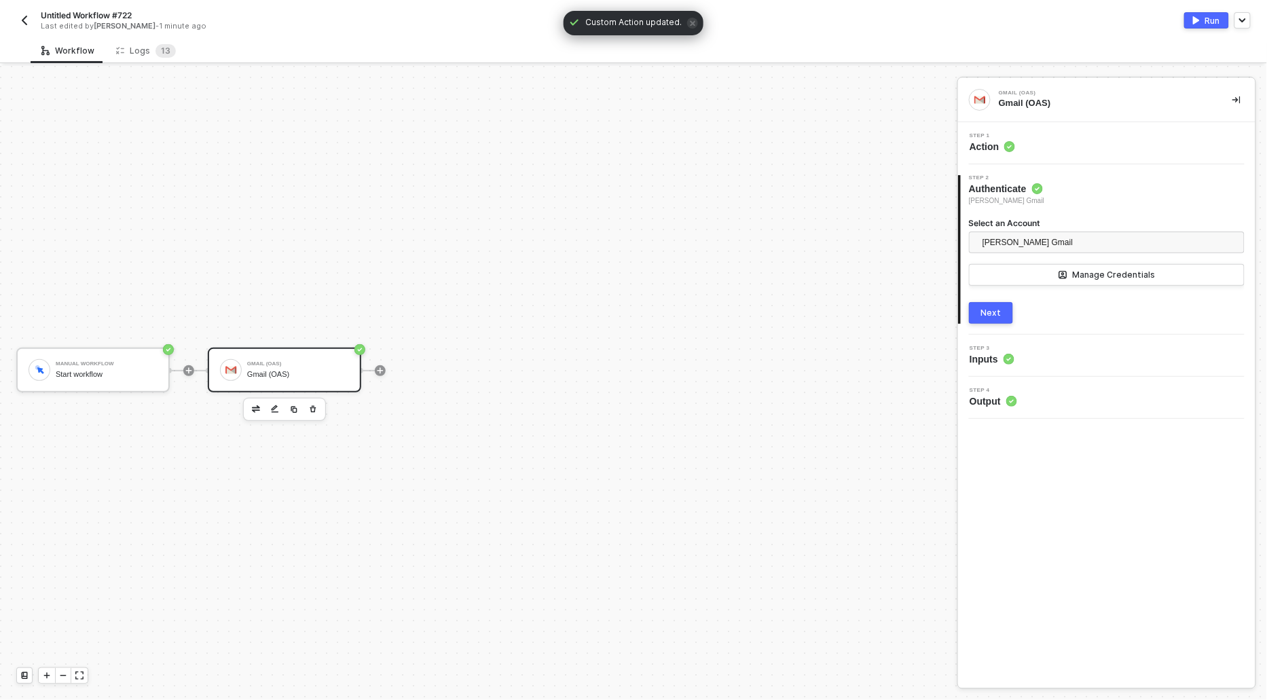
click at [991, 310] on div "Next" at bounding box center [991, 313] width 20 height 11
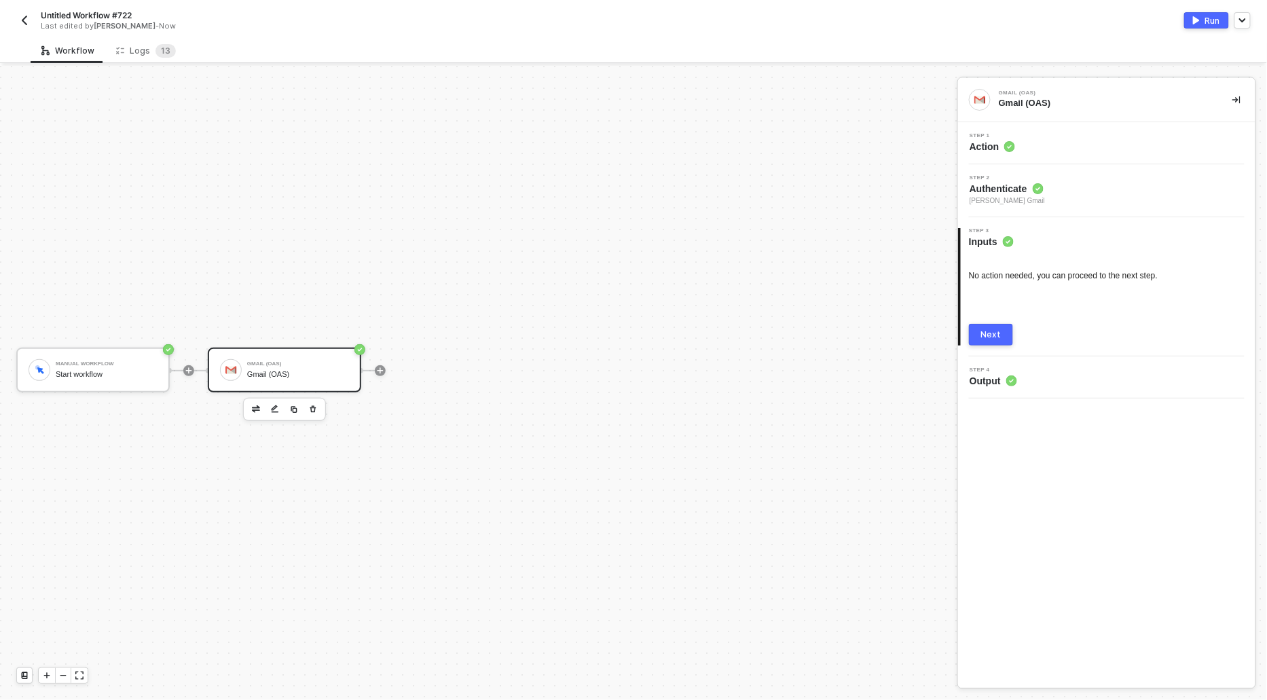
click at [1004, 342] on button "Next" at bounding box center [991, 335] width 44 height 22
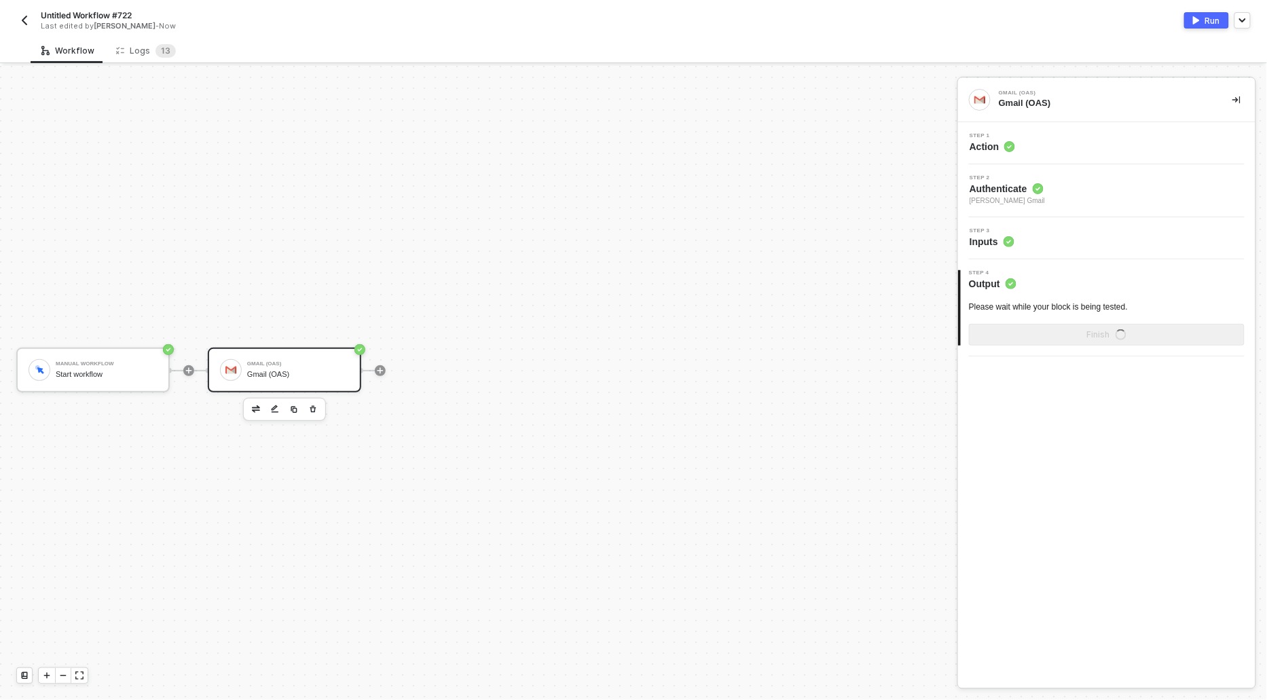
click at [1205, 17] on button "Run" at bounding box center [1206, 20] width 45 height 16
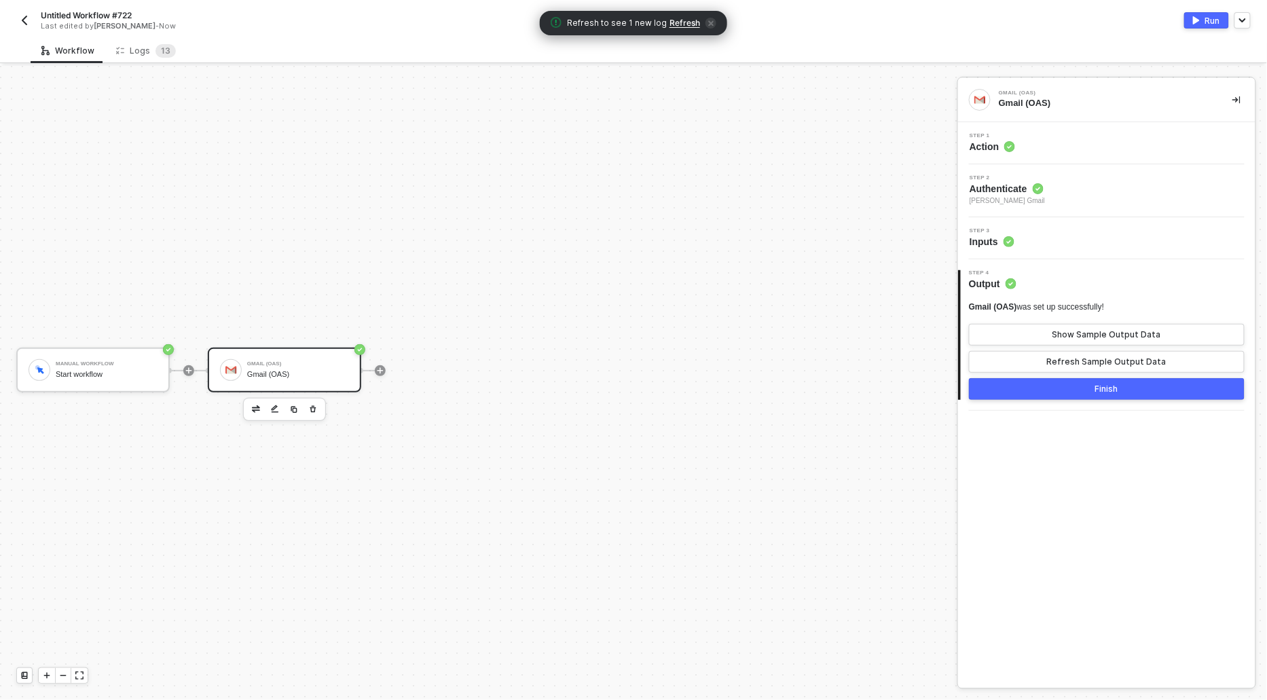
click at [684, 24] on span "Refresh" at bounding box center [685, 23] width 31 height 11
click at [149, 48] on div "Logs 1 3" at bounding box center [146, 51] width 60 height 14
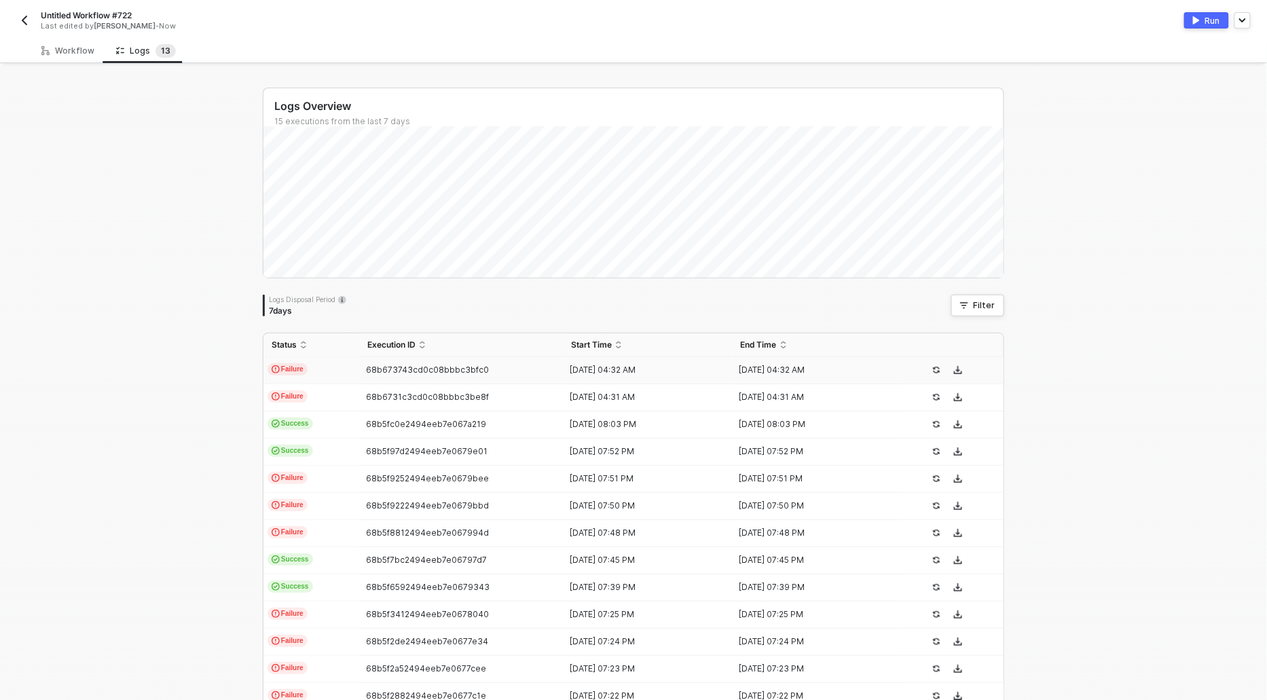
click at [295, 372] on span "Failure" at bounding box center [288, 369] width 40 height 12
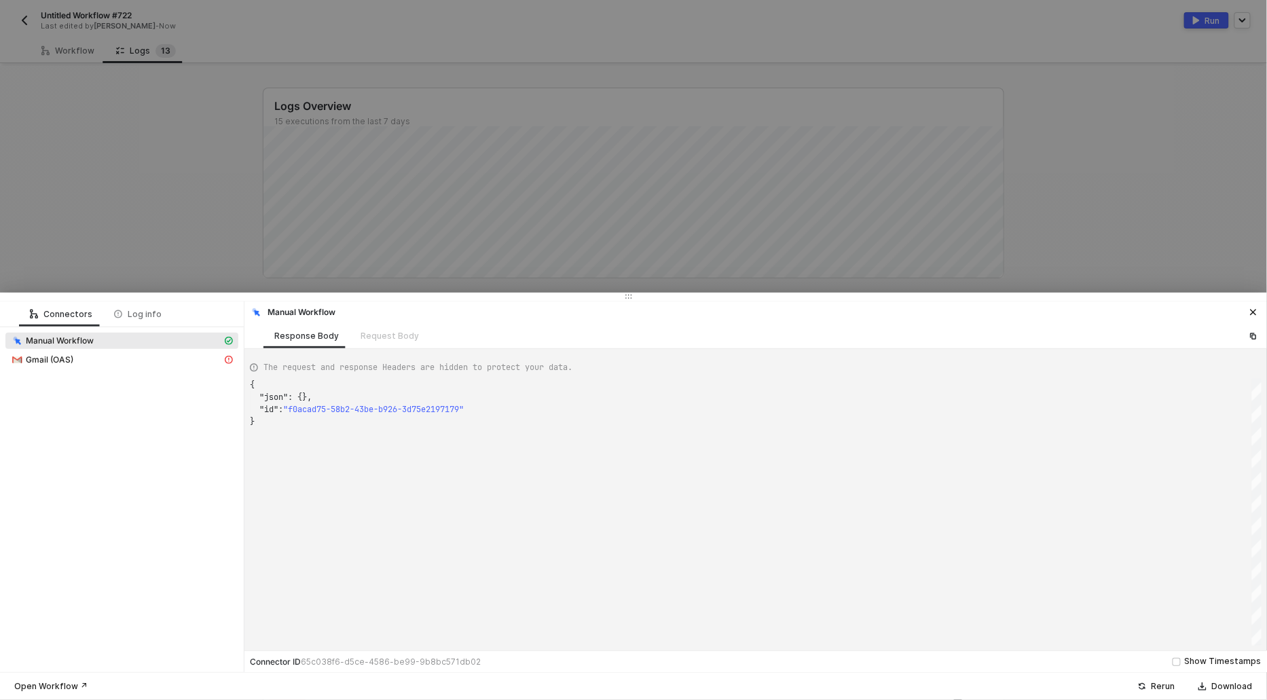
scroll to position [36, 0]
click at [379, 338] on div "Request Body" at bounding box center [390, 335] width 80 height 25
click at [382, 339] on div "Request Body" at bounding box center [390, 335] width 80 height 25
click at [389, 333] on div "Request Body" at bounding box center [390, 335] width 80 height 25
click at [390, 333] on div "Request Body" at bounding box center [390, 335] width 80 height 25
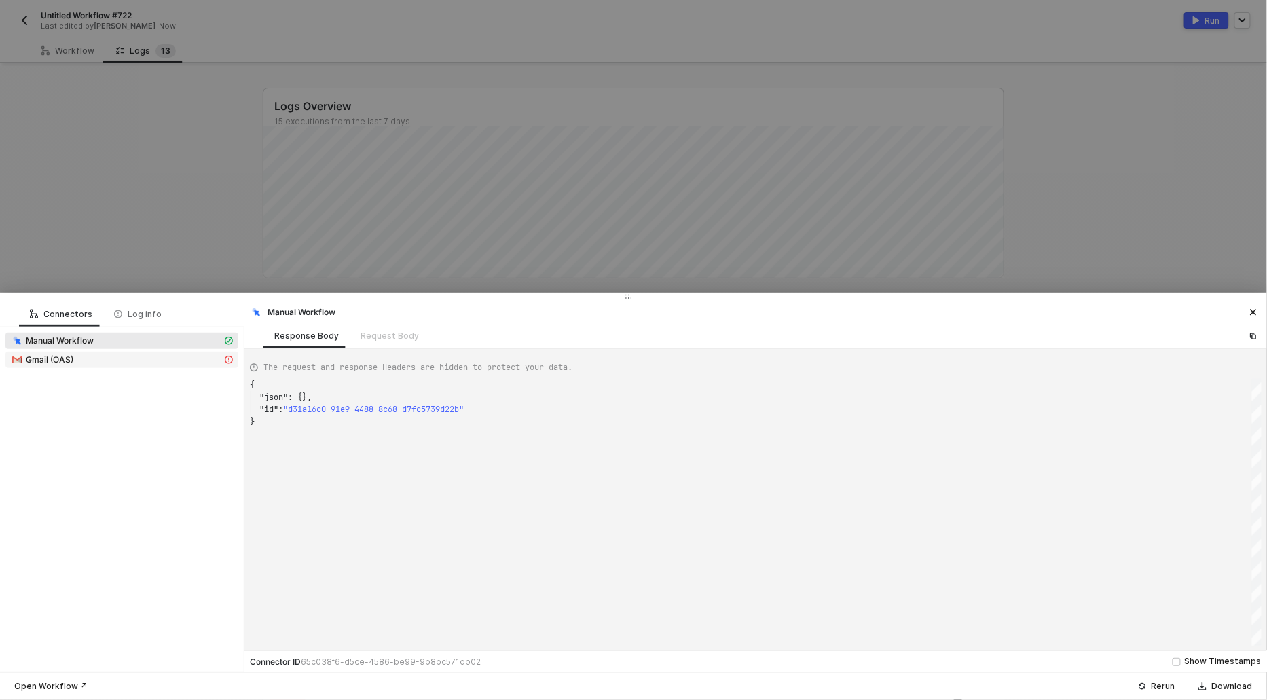
click at [73, 361] on div "Gmail (OAS)" at bounding box center [116, 360] width 211 height 12
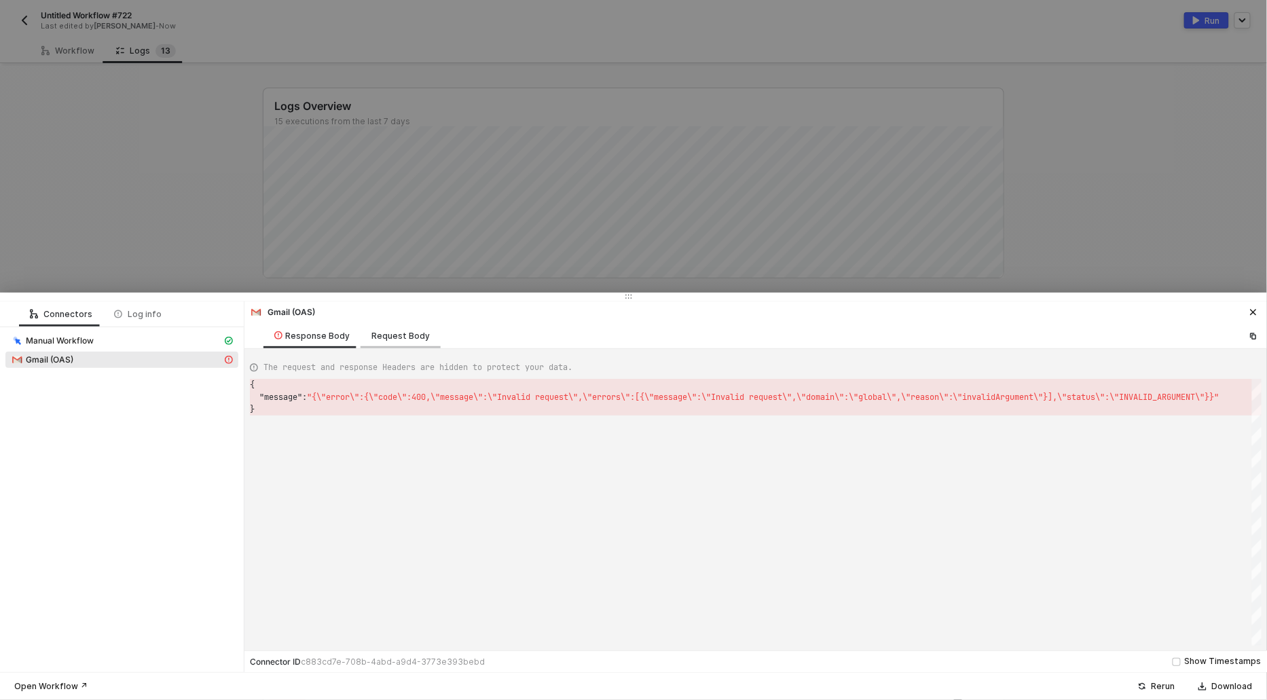
click at [385, 331] on div "Request Body" at bounding box center [400, 336] width 58 height 11
type textarea "{ "requestMethod": "POST", "url": "https://gmail.googleapis.com/gmail/v1/users/…"
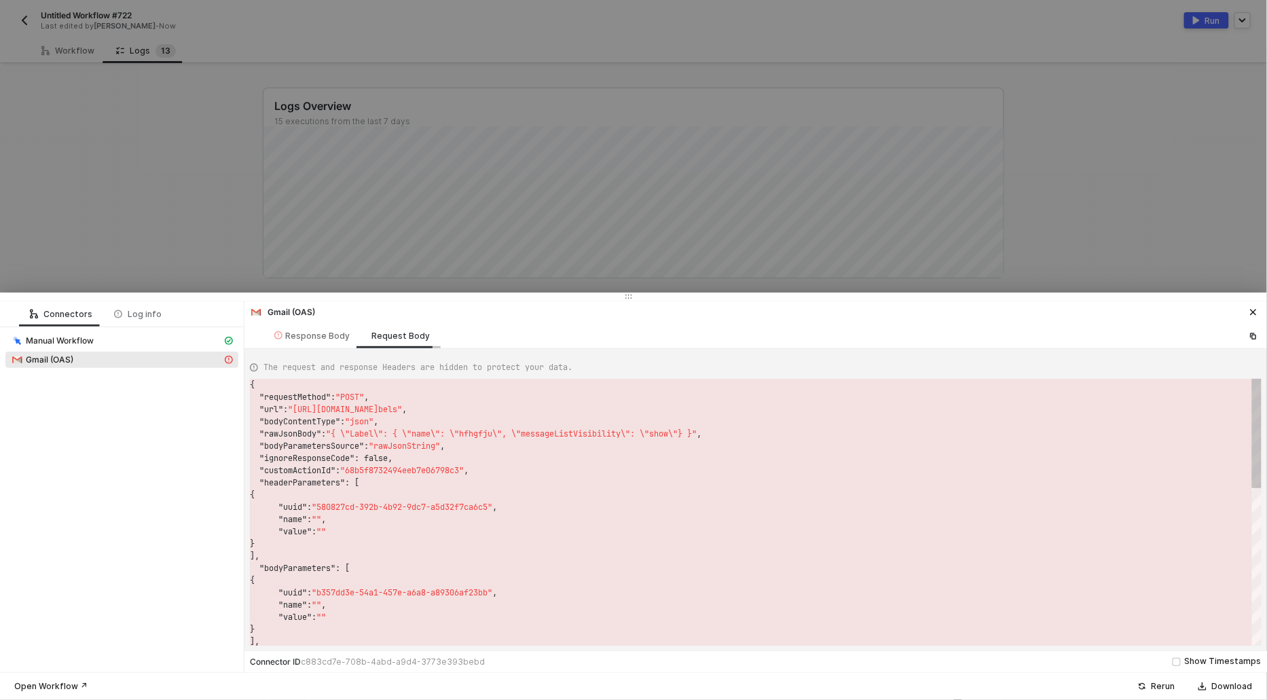
scroll to position [122, 0]
click at [187, 108] on div at bounding box center [633, 350] width 1267 height 700
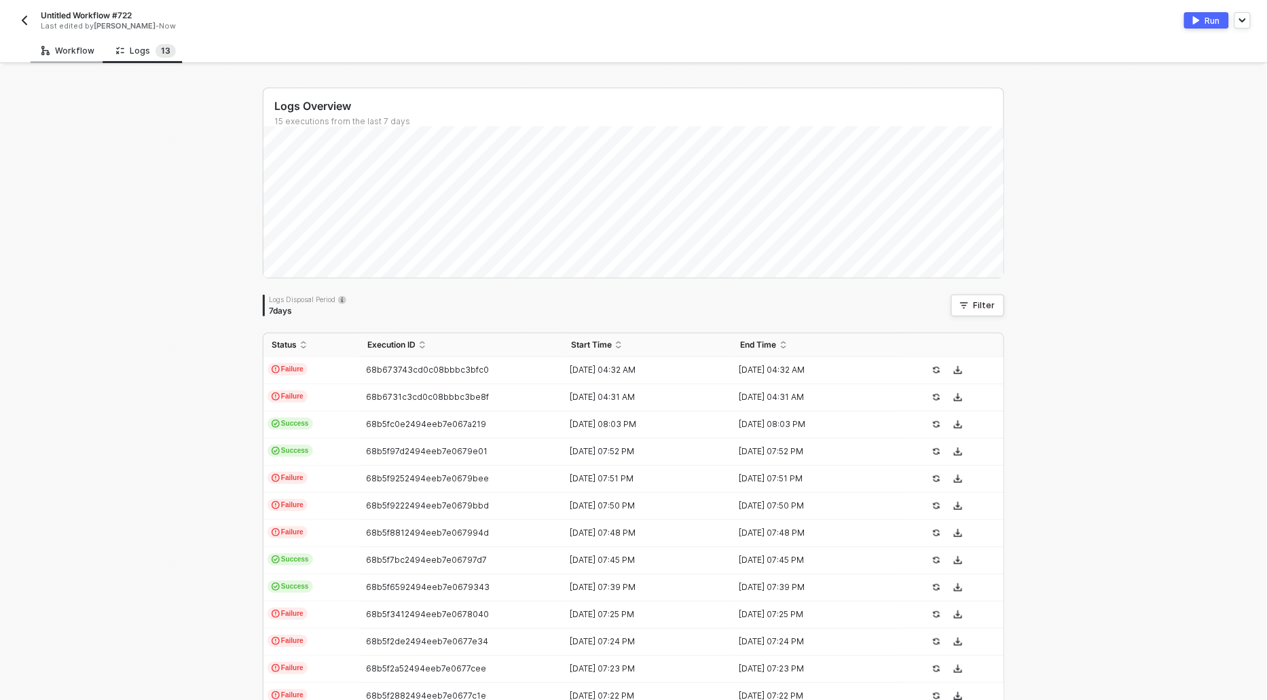
click at [50, 51] on div "Workflow" at bounding box center [67, 50] width 53 height 11
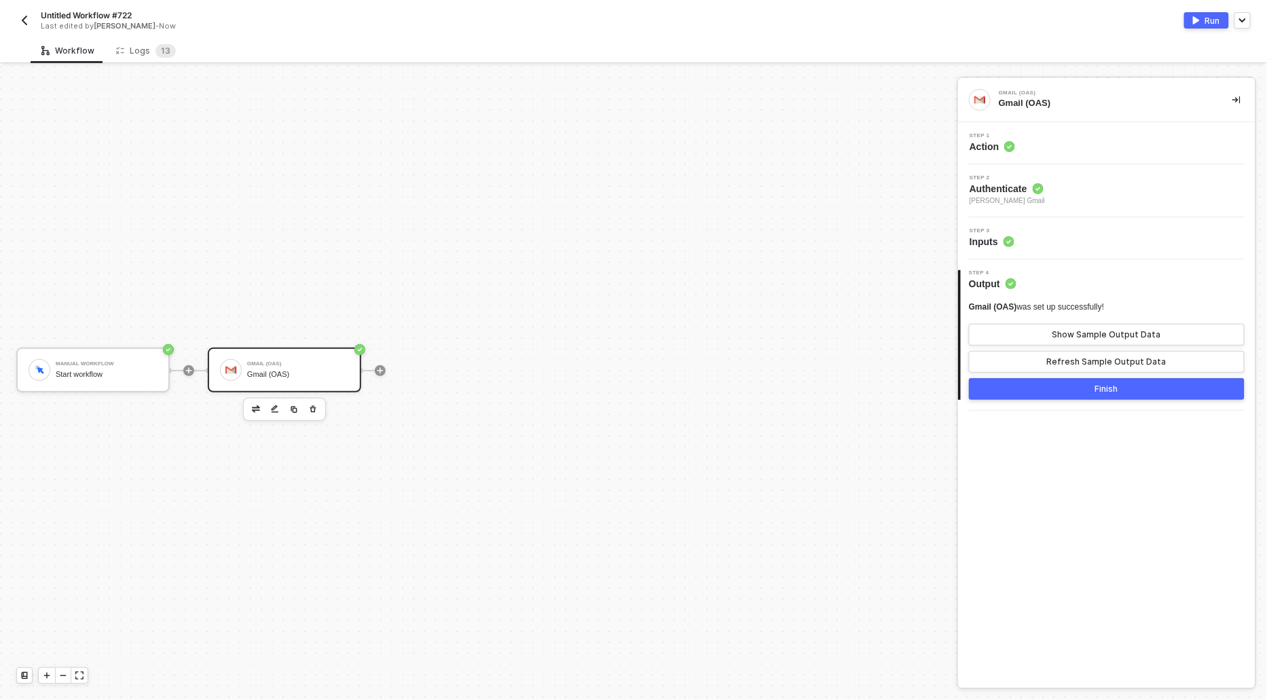
click at [977, 147] on span "Action" at bounding box center [992, 147] width 45 height 14
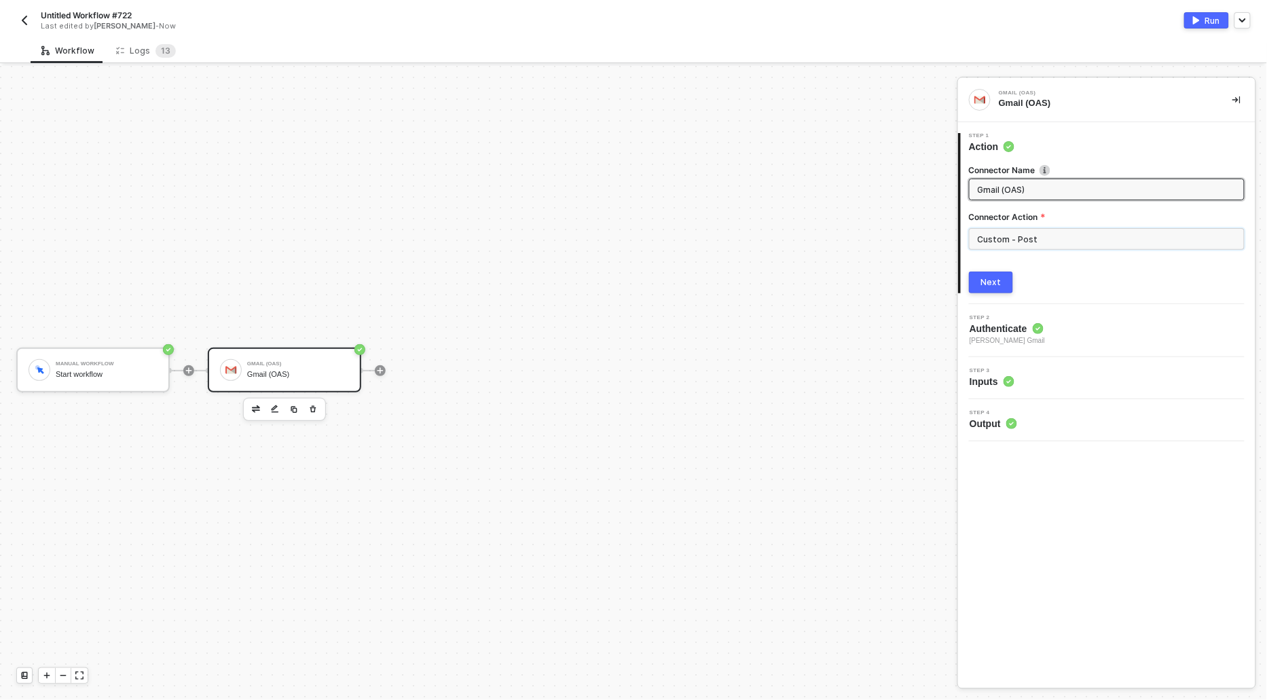
click at [1064, 240] on input "Custom - Post" at bounding box center [1107, 239] width 276 height 22
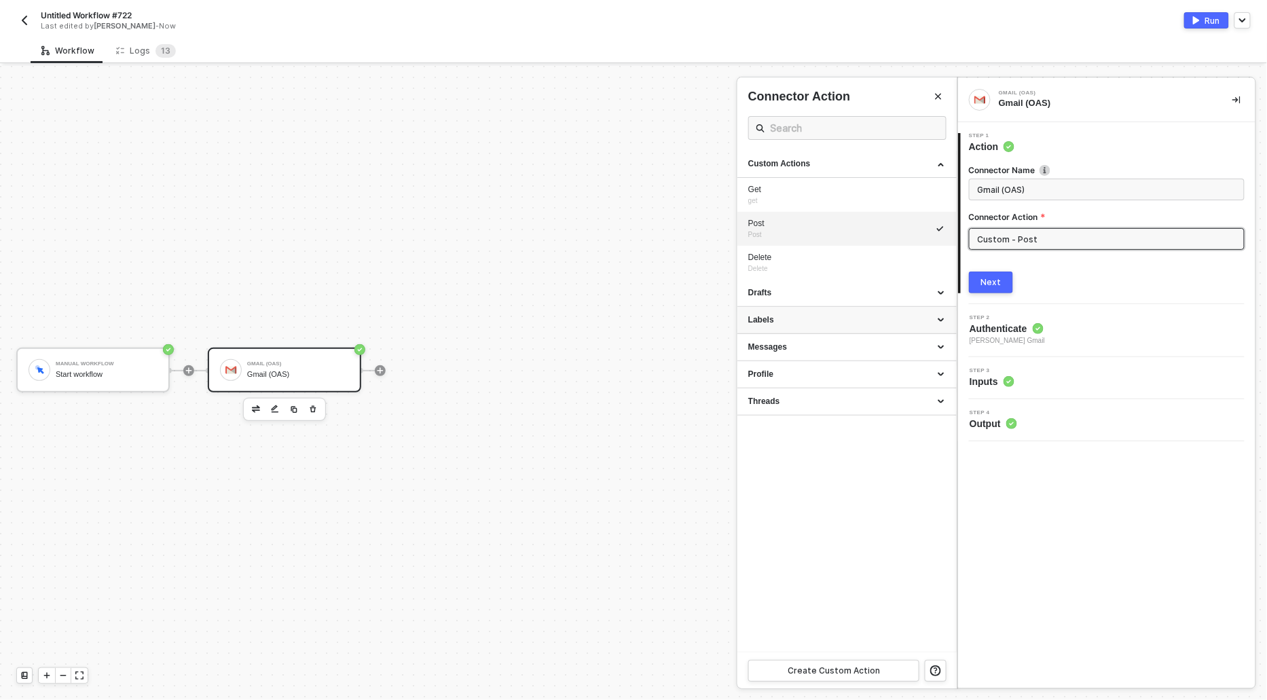
click at [762, 320] on div "Labels" at bounding box center [847, 320] width 198 height 12
click at [765, 464] on div "Patch label" at bounding box center [847, 458] width 198 height 12
type input "Updates the specified label using patch semantics."
type input "Labels - Patch label"
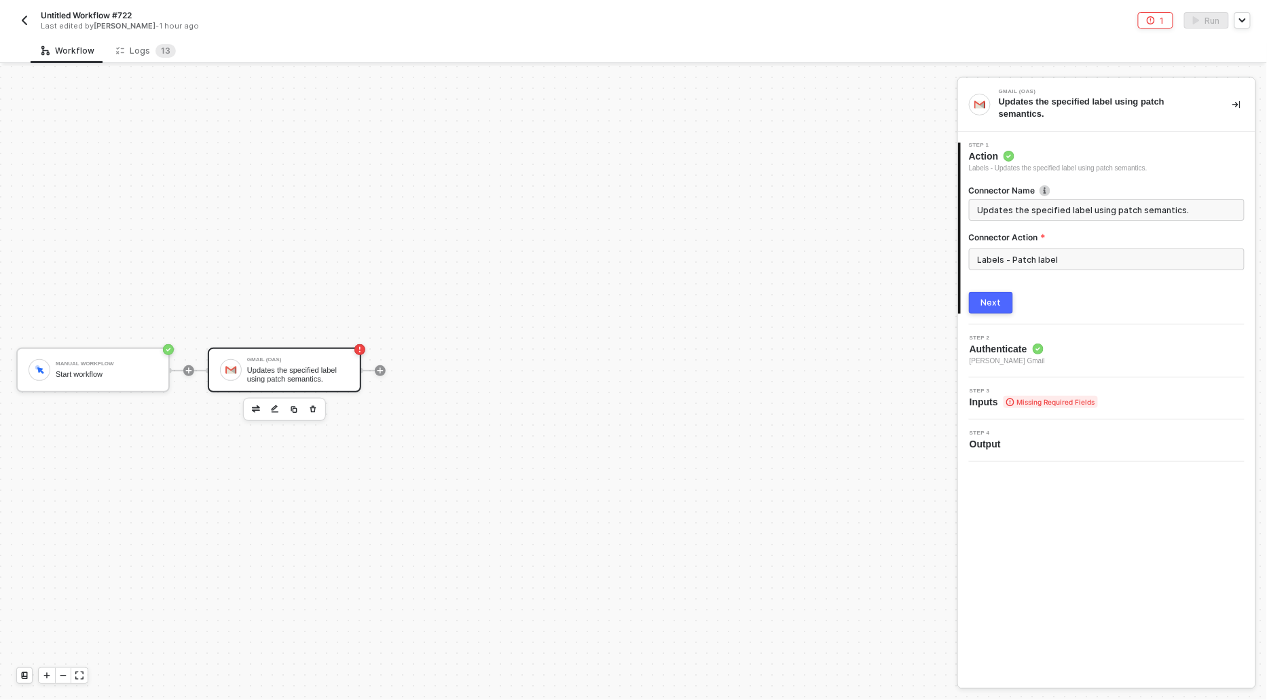
click at [981, 310] on button "Next" at bounding box center [991, 303] width 44 height 22
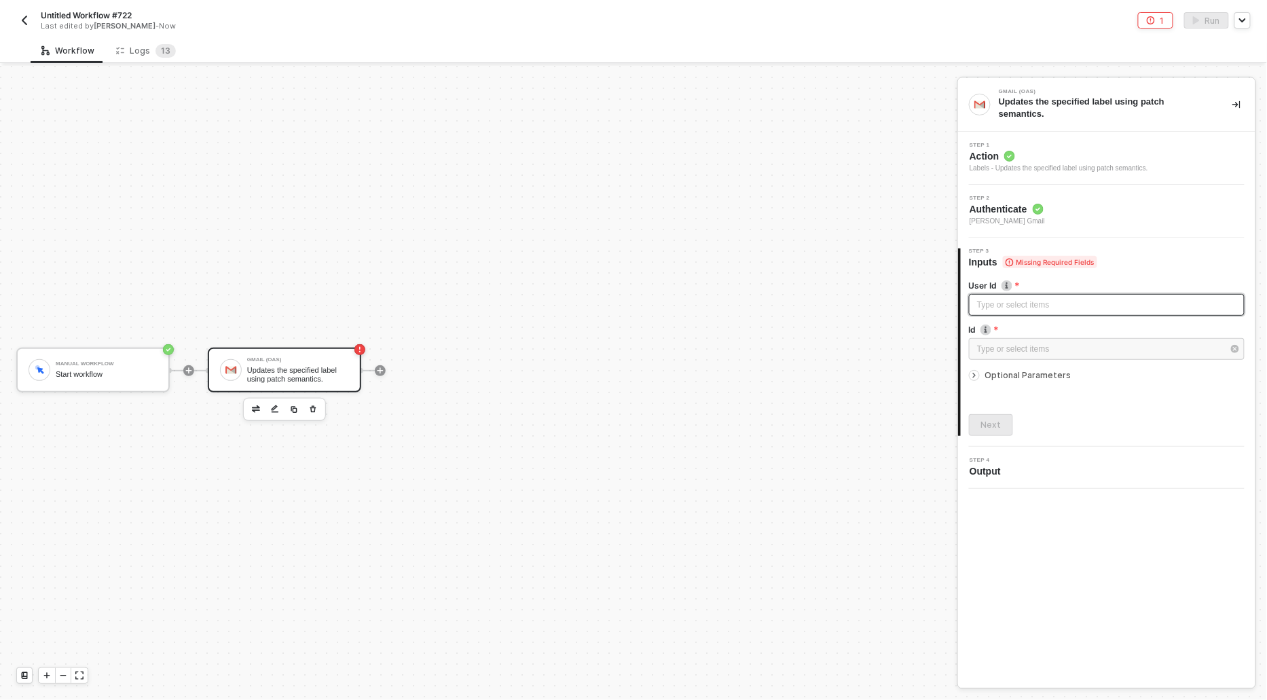
click at [979, 307] on div "Type or select items ﻿" at bounding box center [1106, 305] width 259 height 13
click at [989, 304] on div "Type or select items ﻿" at bounding box center [1106, 305] width 259 height 13
click at [1047, 352] on div "Type or select items ﻿" at bounding box center [1100, 349] width 246 height 13
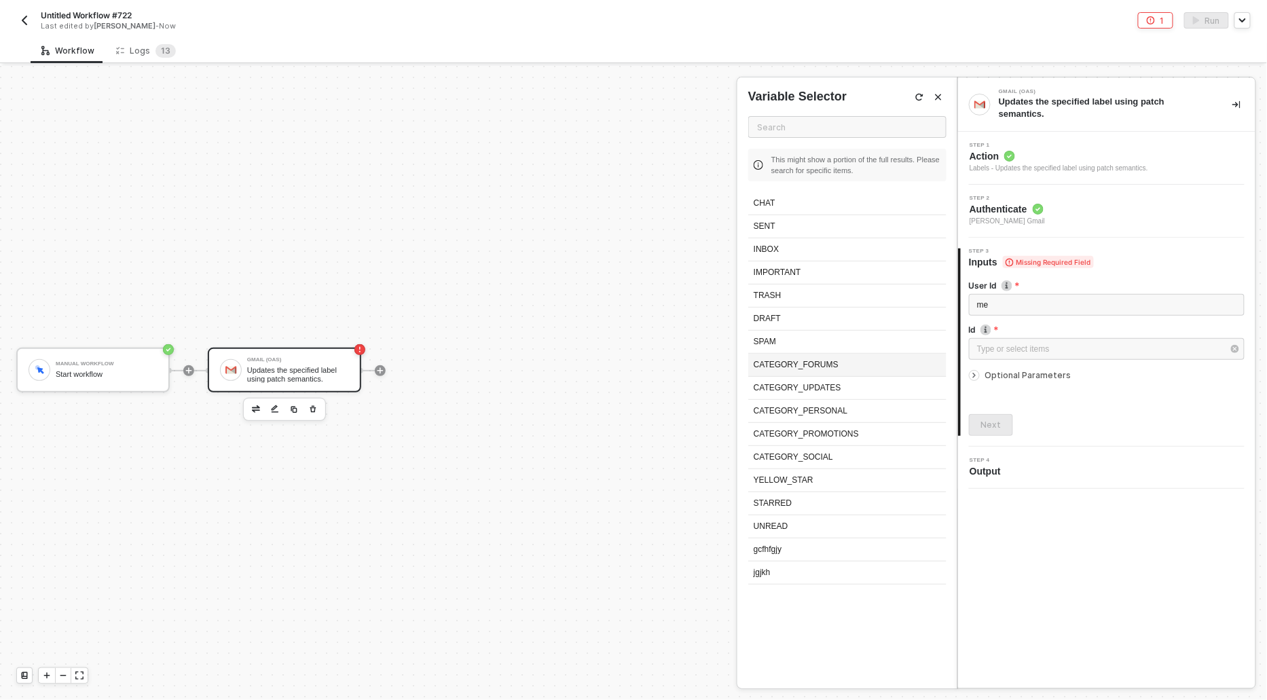
click at [775, 359] on div "CATEGORY_FORUMS" at bounding box center [847, 365] width 198 height 23
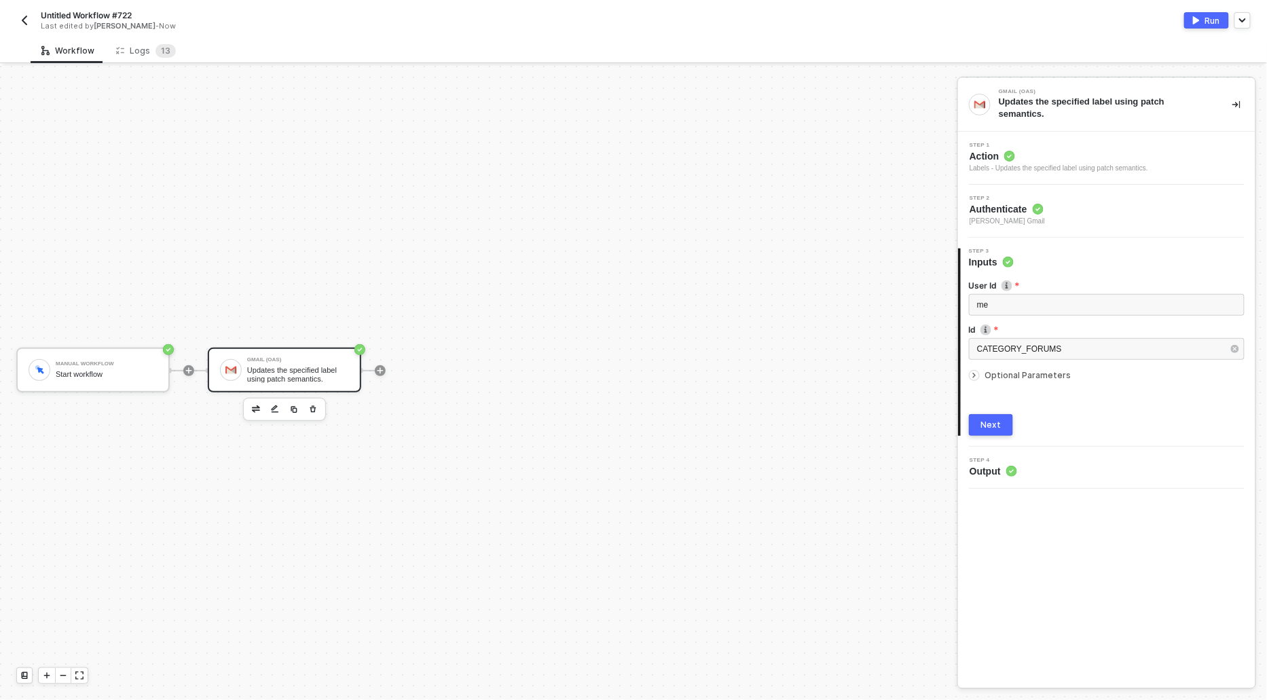
click at [976, 371] on icon "icon-arrow-right-small" at bounding box center [974, 375] width 8 height 8
click at [1014, 415] on div "Label" at bounding box center [1107, 405] width 276 height 22
click at [1014, 418] on button "Add Label" at bounding box center [1107, 427] width 276 height 22
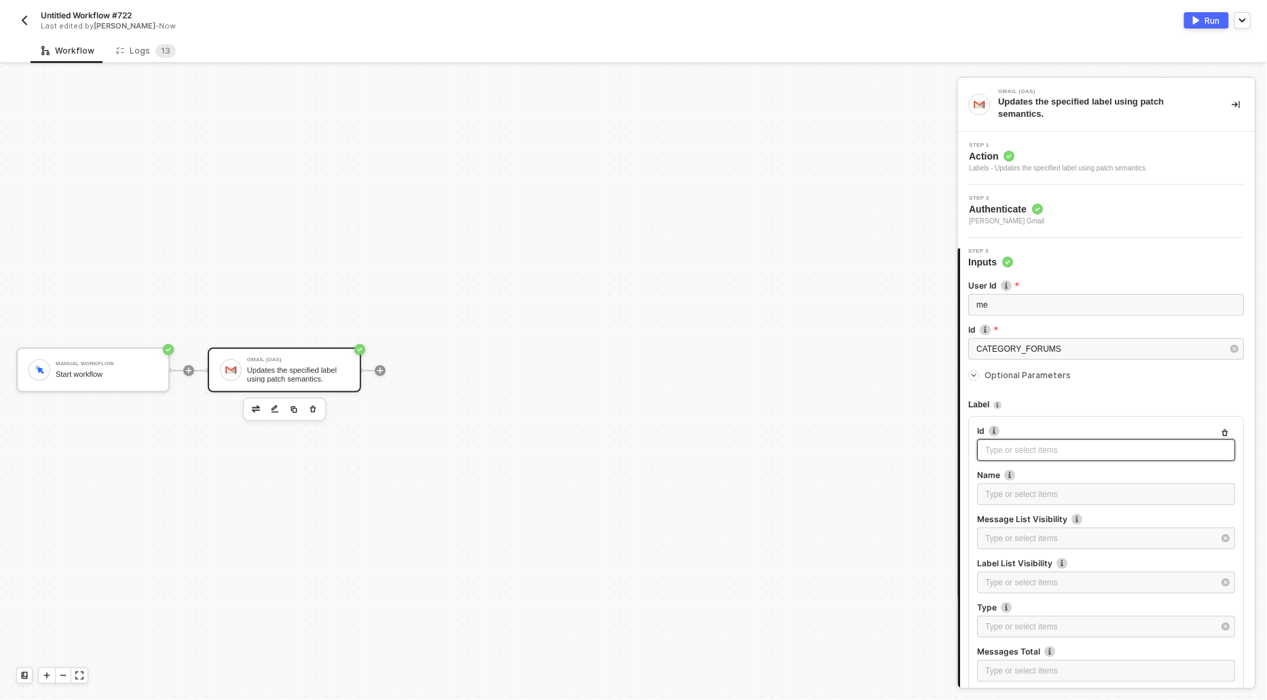
click at [996, 451] on div "Type or select items ﻿" at bounding box center [1107, 450] width 242 height 13
click at [987, 156] on span "Action" at bounding box center [1059, 156] width 179 height 14
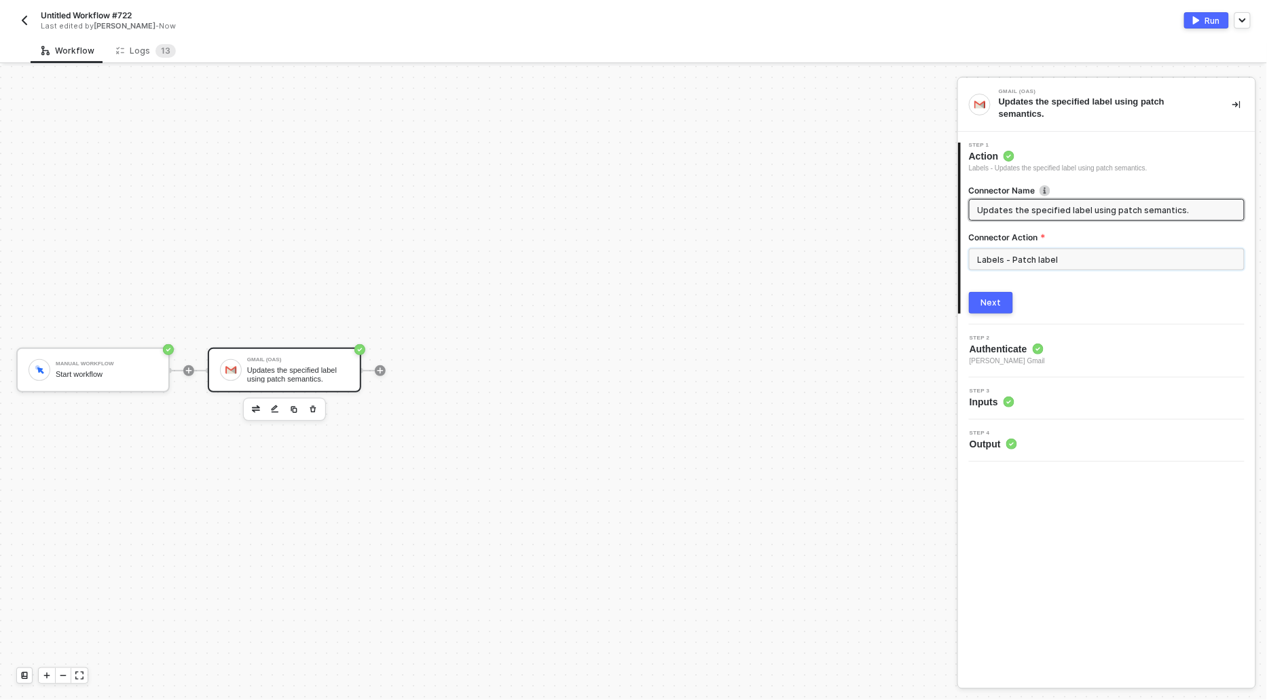
click at [1044, 261] on input "Labels - Patch label" at bounding box center [1107, 260] width 276 height 22
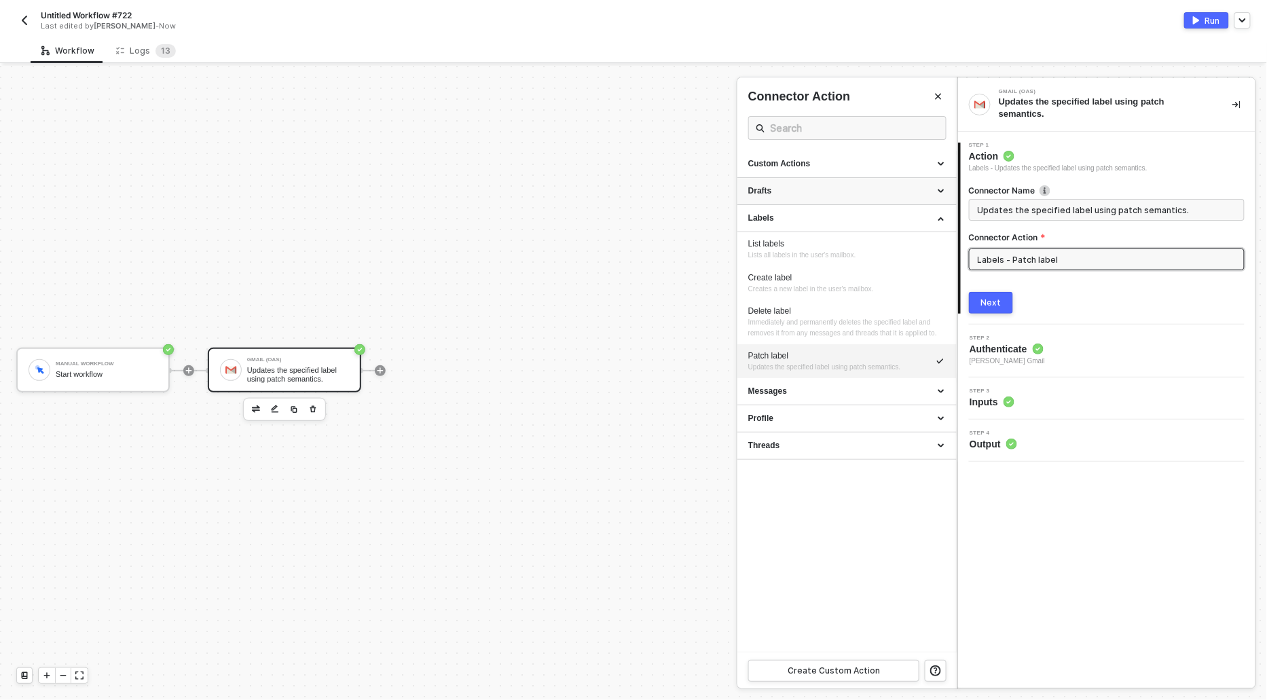
click at [792, 186] on div "Drafts" at bounding box center [847, 191] width 198 height 12
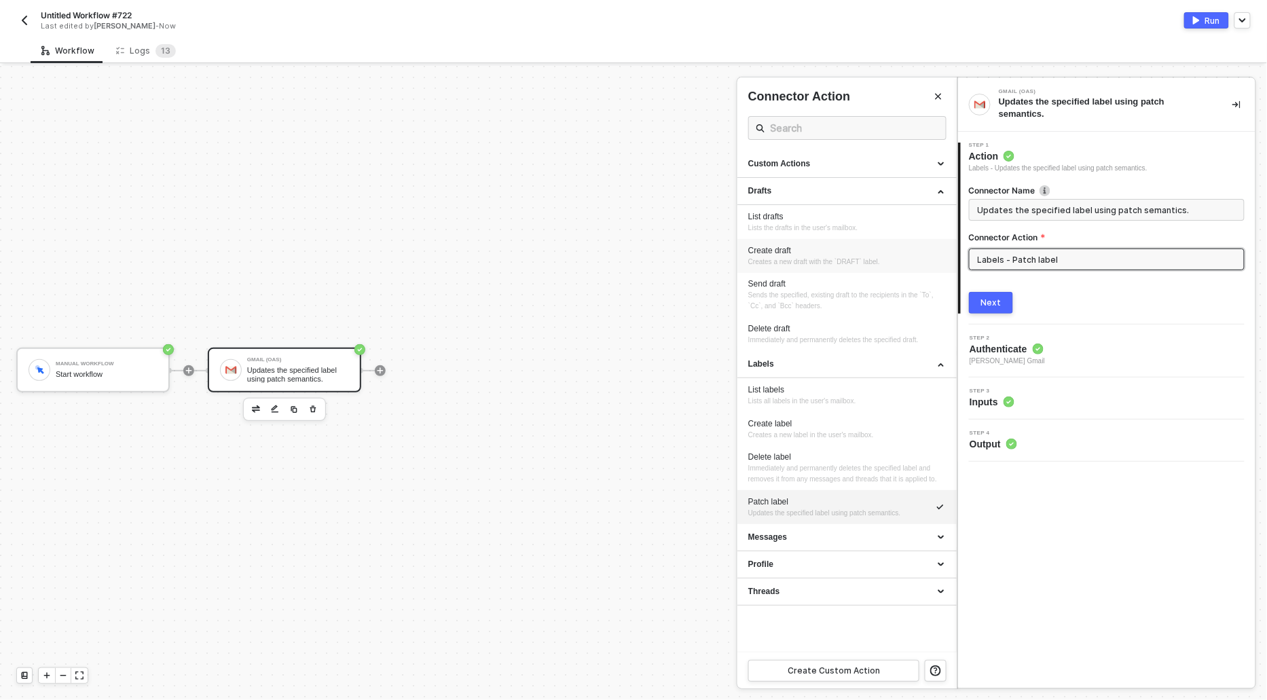
click at [774, 262] on span "Creates a new draft with the `DRAFT` label." at bounding box center [814, 261] width 132 height 7
type input "Creates a new draft with the `DRAFT` label."
type input "Drafts - Create draft"
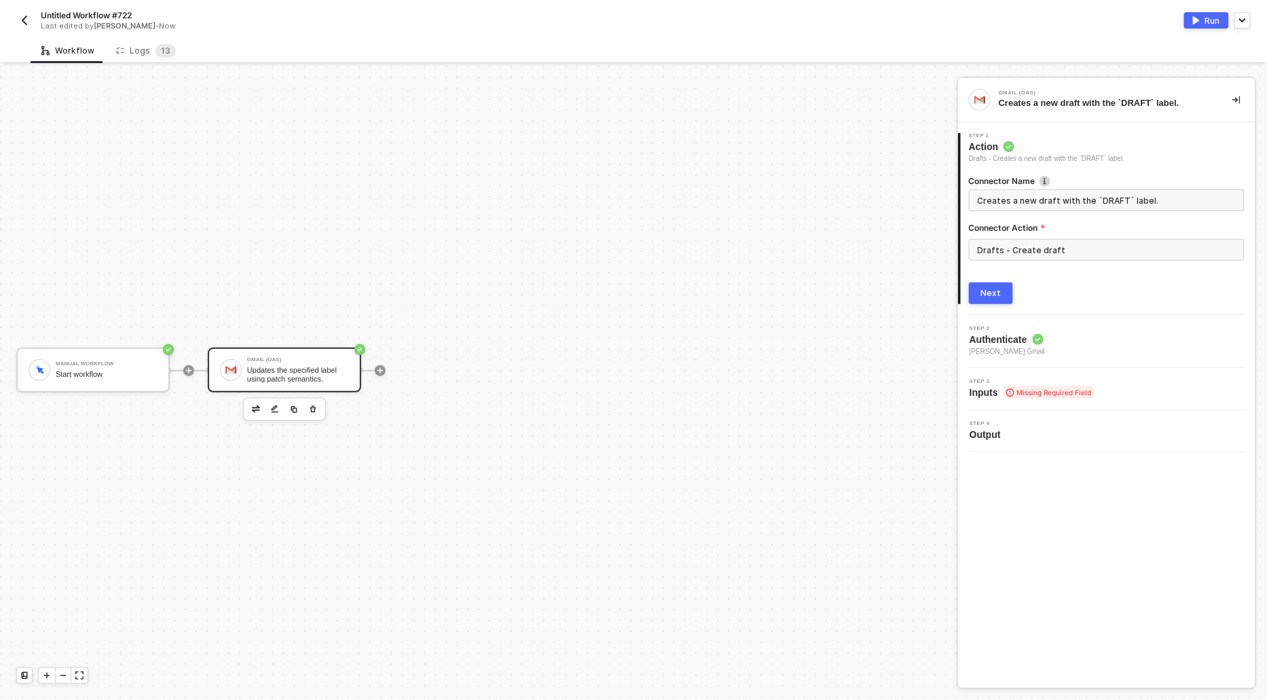
click at [993, 295] on div "Next" at bounding box center [991, 293] width 20 height 11
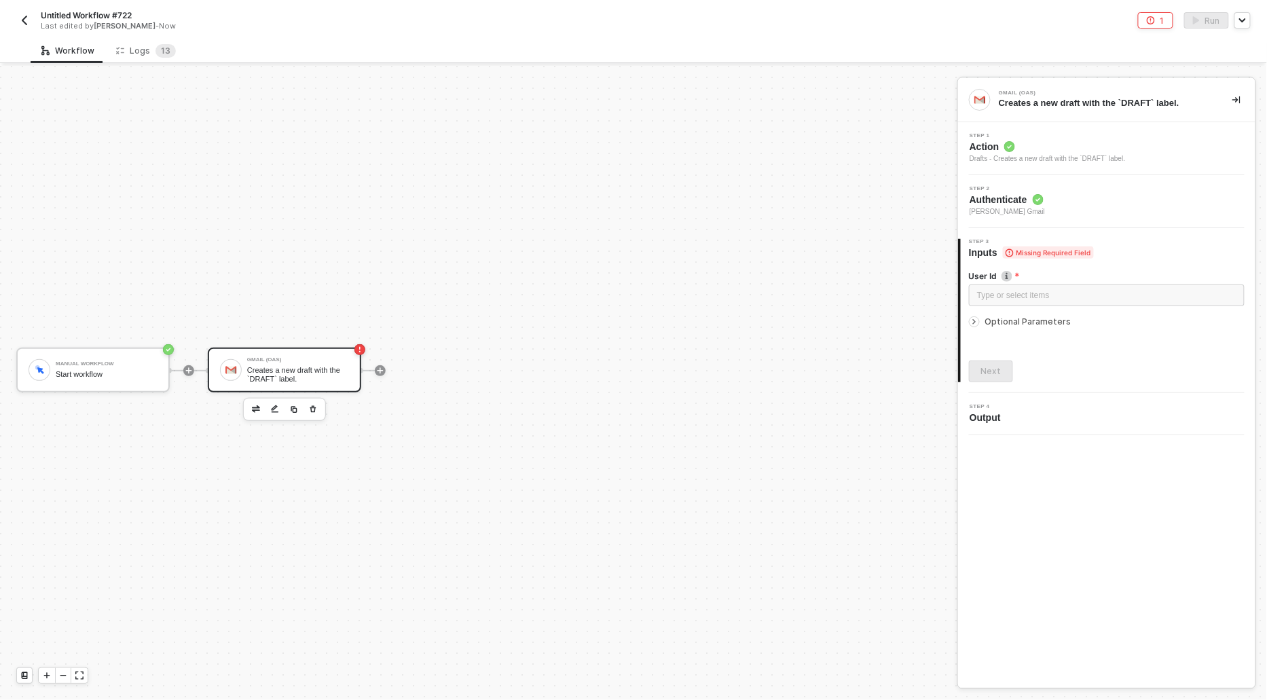
click at [996, 151] on span "Action" at bounding box center [1048, 147] width 156 height 14
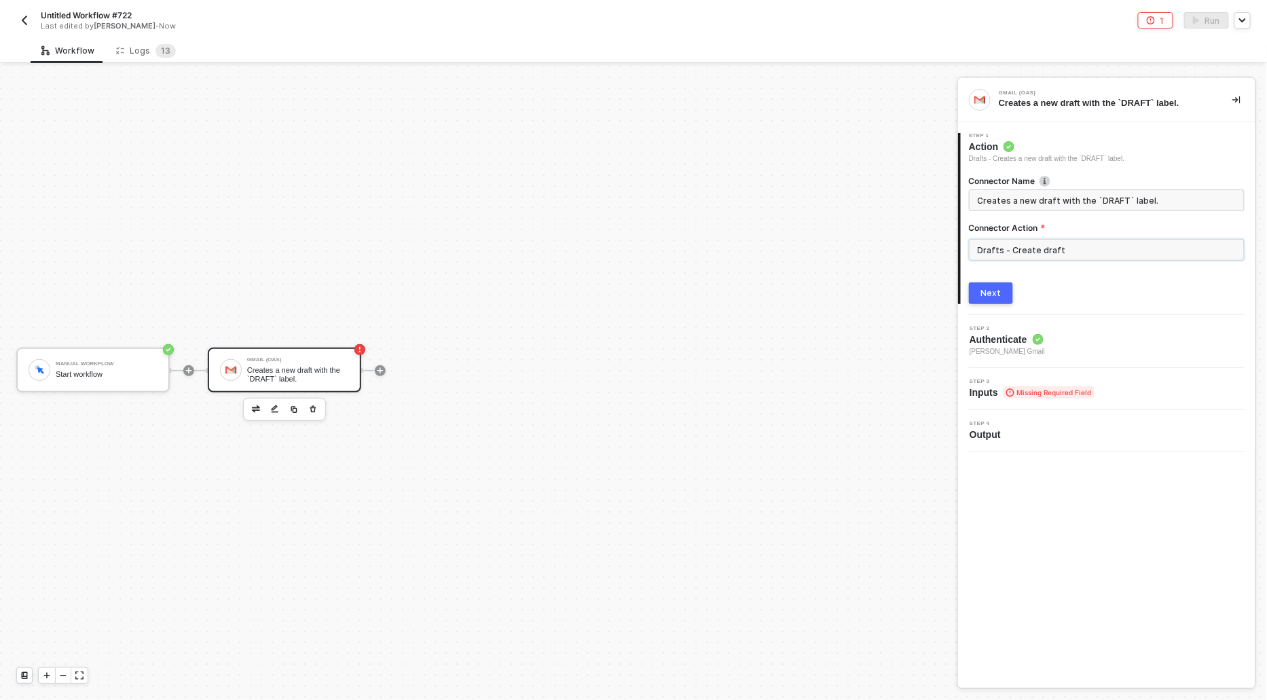
click at [1058, 246] on input "Drafts - Create draft" at bounding box center [1107, 250] width 276 height 22
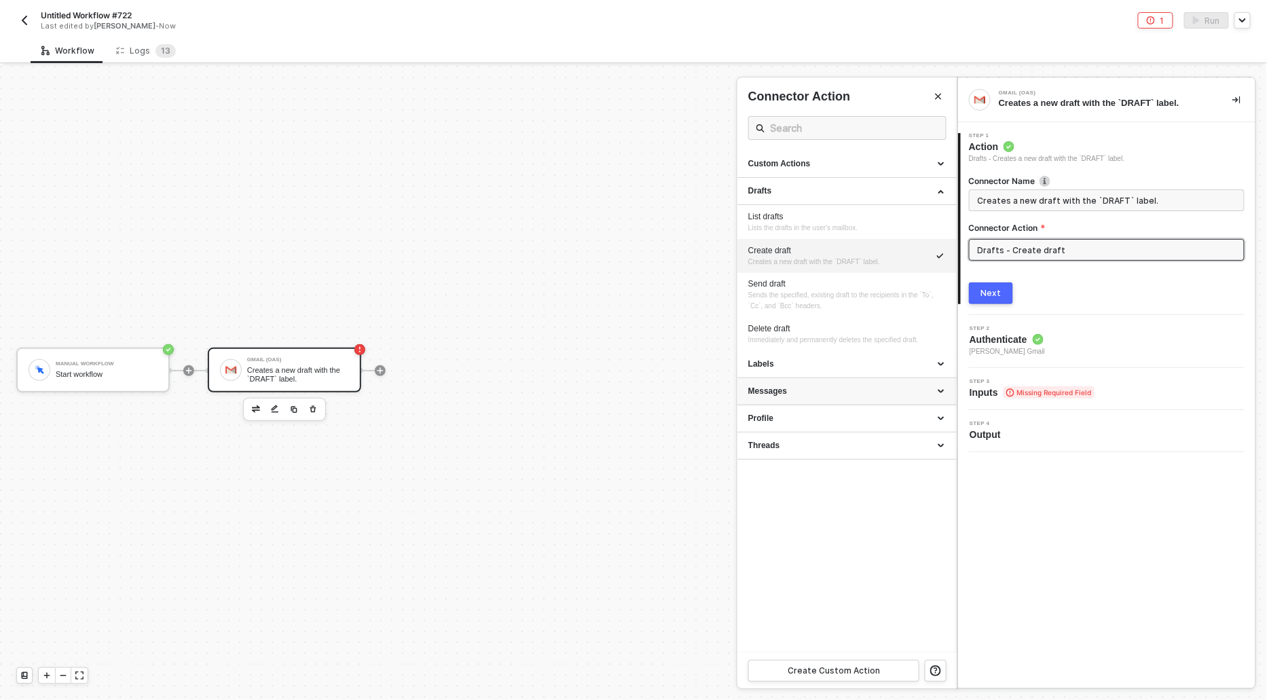
click at [834, 396] on div "Messages" at bounding box center [847, 392] width 198 height 12
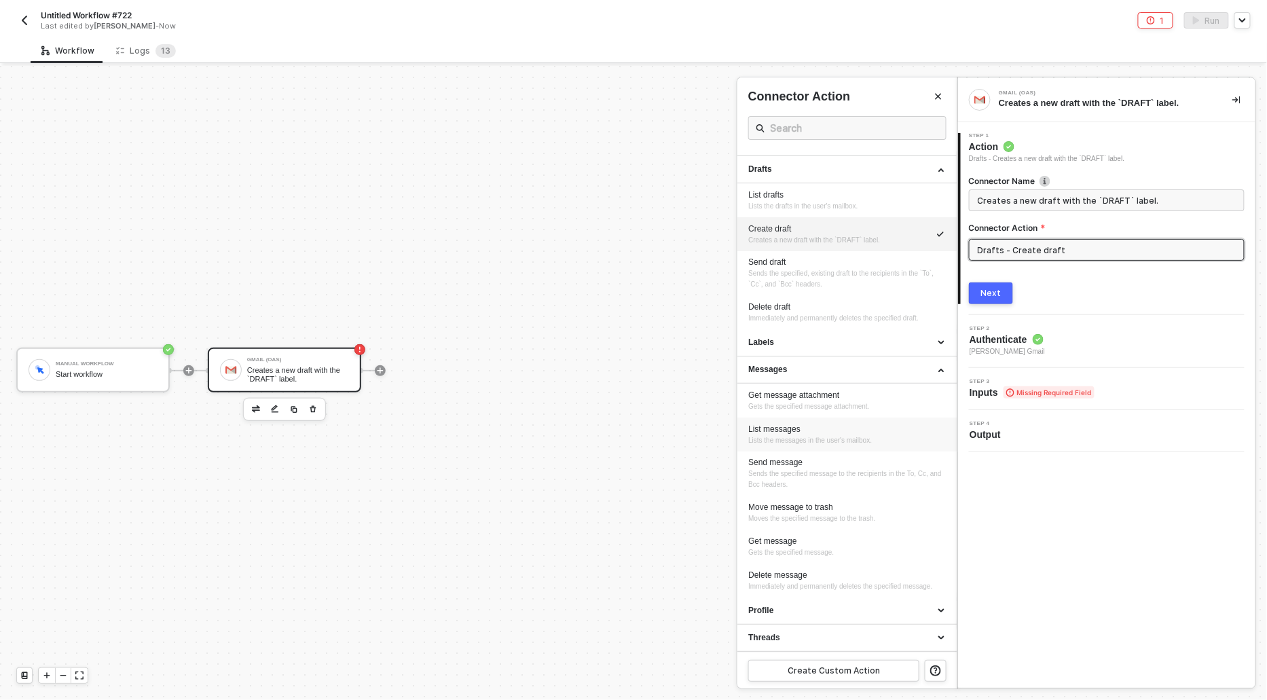
scroll to position [30, 0]
click at [837, 458] on div "Send message" at bounding box center [847, 463] width 198 height 12
type input "Sends the specified message to the recipients in the To, Cc, and Bcc headers."
type input "Messages - Send message"
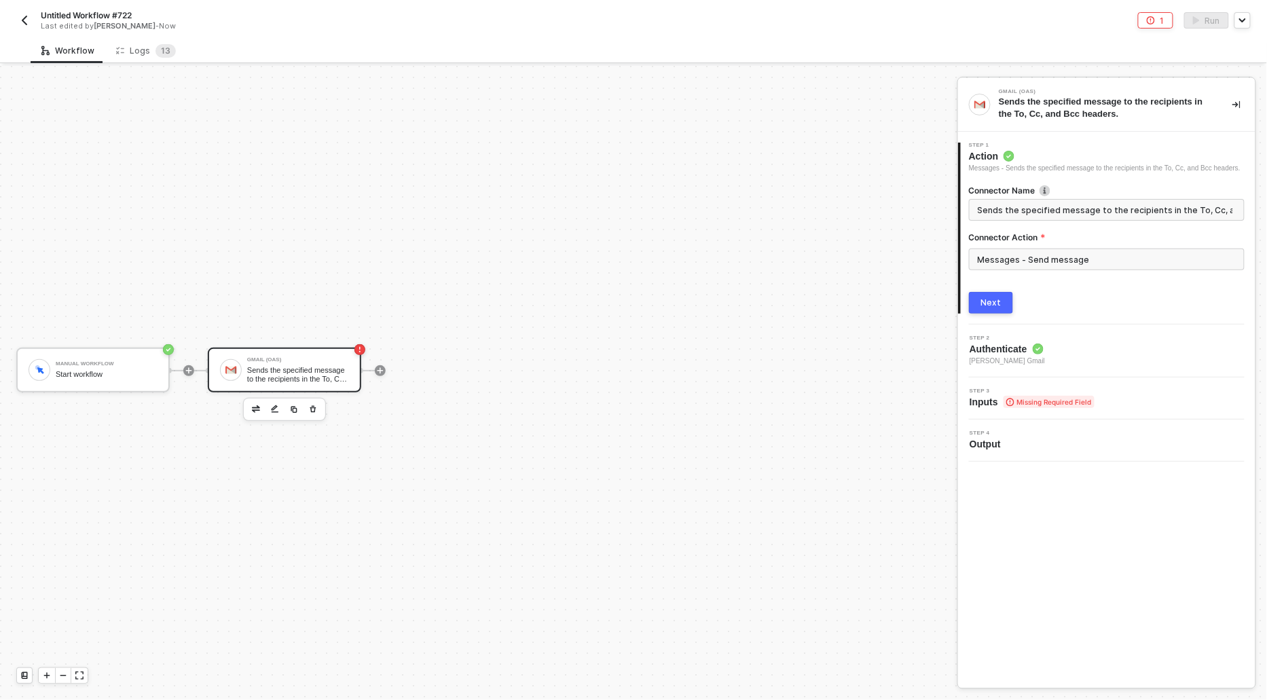
click at [995, 308] on div "Next" at bounding box center [991, 302] width 20 height 11
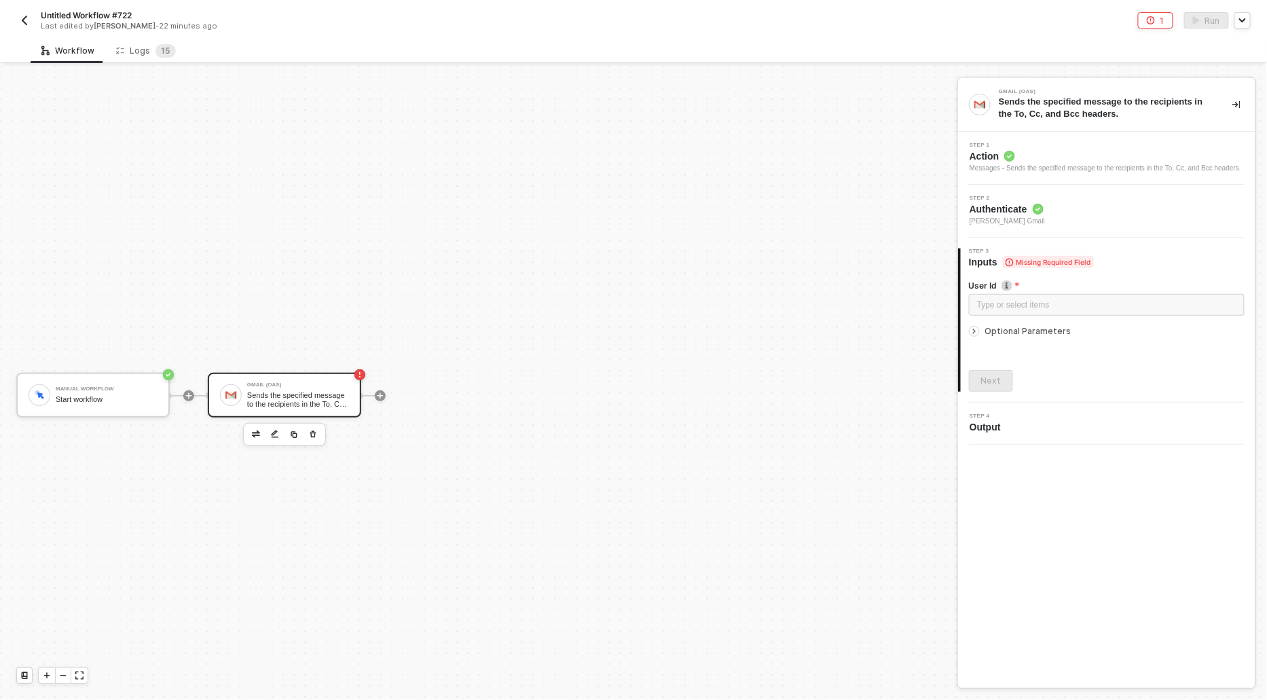
scroll to position [25, 0]
click at [289, 364] on div "Gmail (OAS) Sends the specified message to the recipients in the To, Cc, and Bc…" at bounding box center [298, 370] width 102 height 26
click at [306, 373] on div "Sends the specified message to the recipients in the To, Cc, and Bcc headers." at bounding box center [298, 374] width 102 height 17
click at [983, 164] on div "Messages - Sends the specified message to the recipients in the To, Cc, and Bcc…" at bounding box center [1106, 168] width 272 height 11
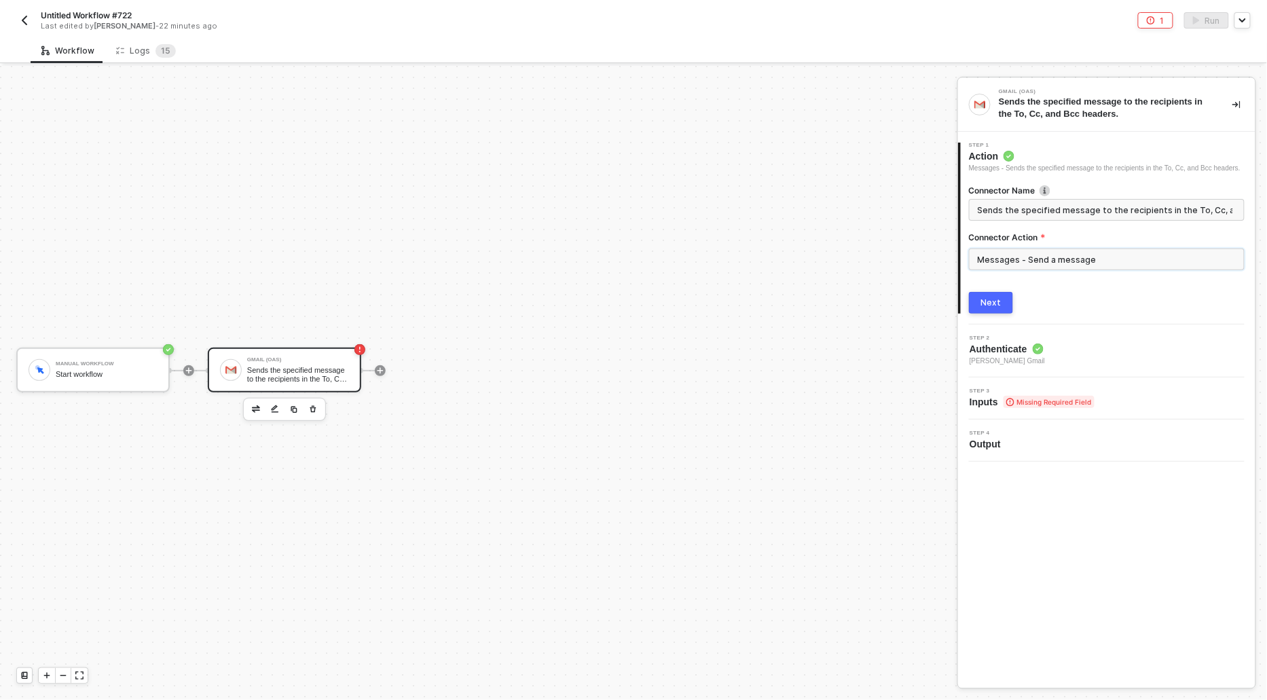
click at [1048, 270] on input "Messages - Send a message" at bounding box center [1107, 260] width 276 height 22
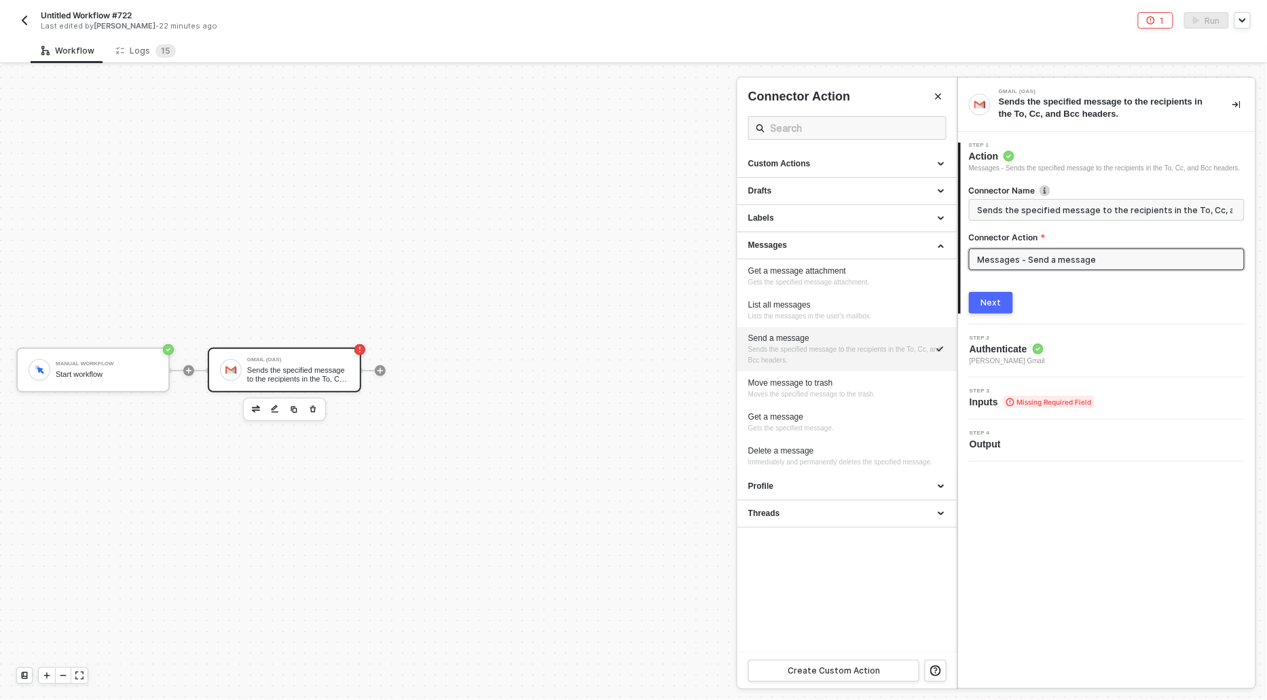
click at [261, 369] on div at bounding box center [633, 383] width 1267 height 634
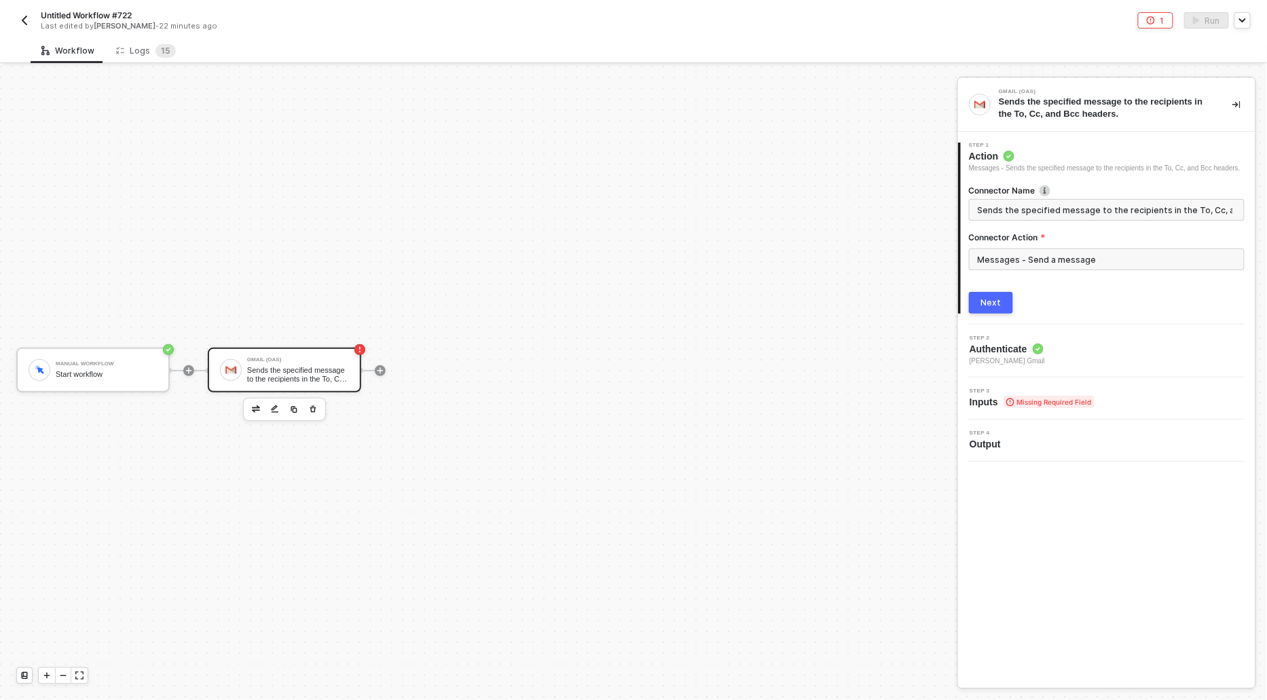
click at [261, 369] on div "Sends the specified message to the recipients in the To, Cc, and Bcc headers." at bounding box center [298, 374] width 102 height 17
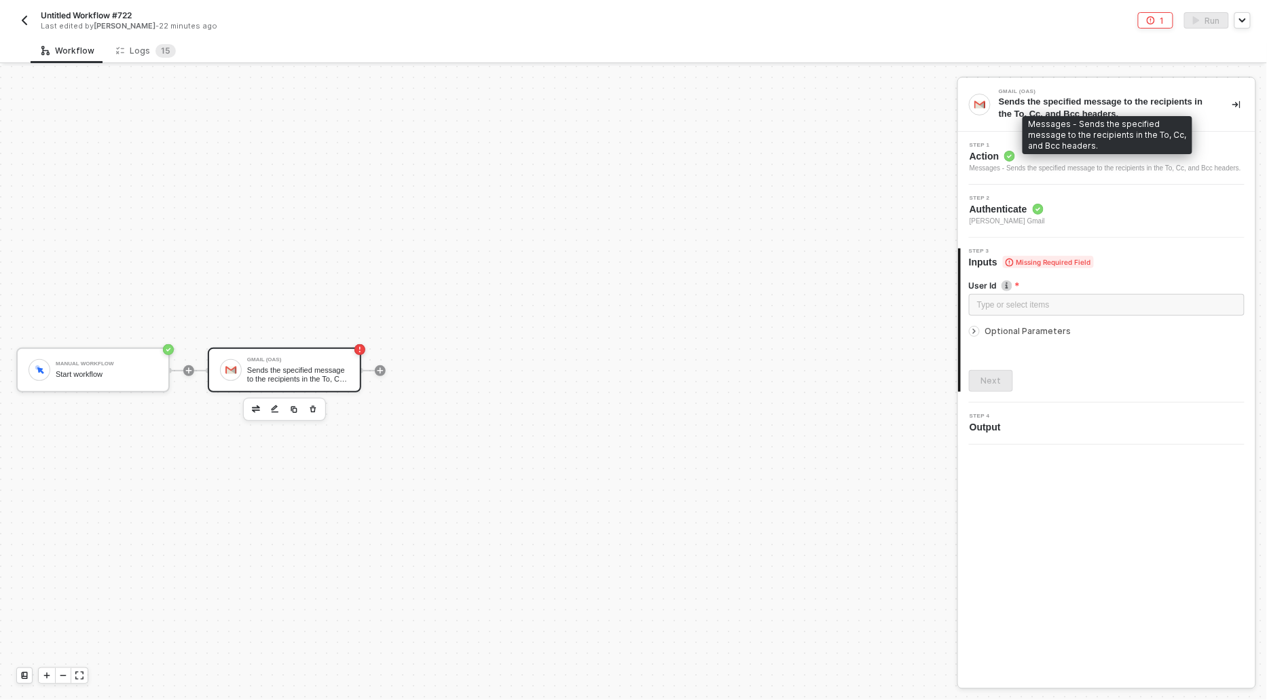
click at [970, 164] on div "Messages - Sends the specified message to the recipients in the To, Cc, and Bcc…" at bounding box center [1106, 168] width 272 height 11
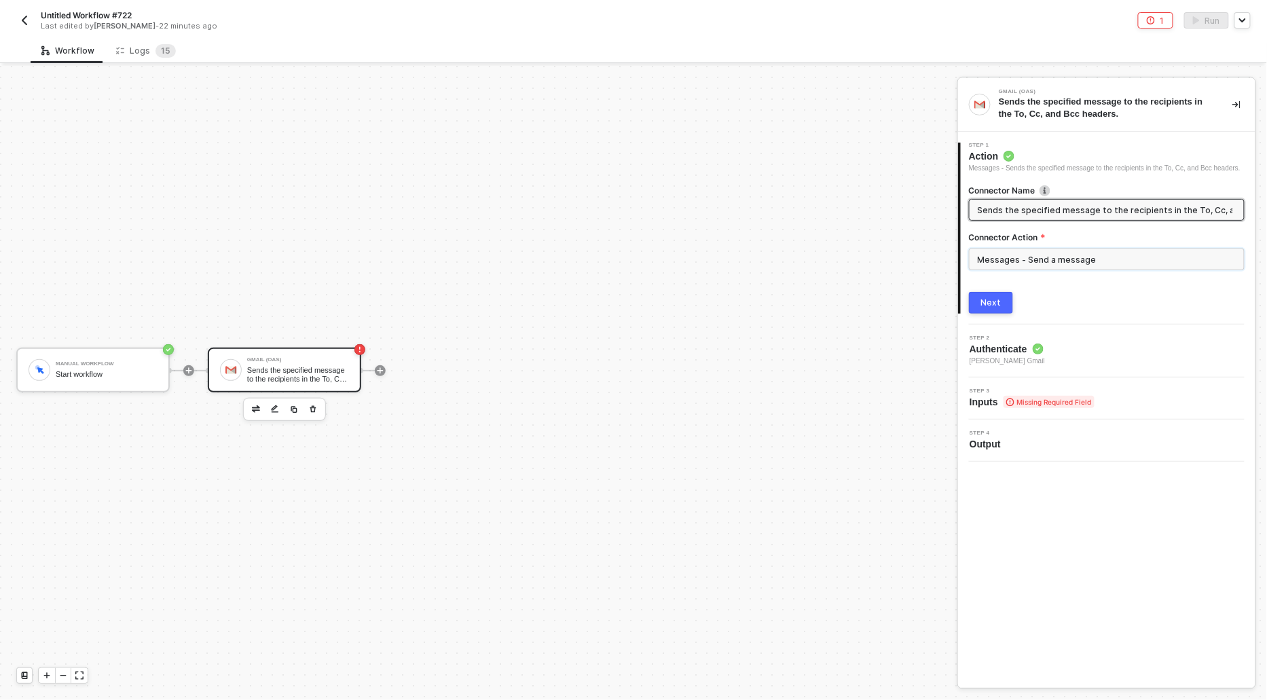
click at [1012, 270] on input "Messages - Send a message" at bounding box center [1107, 260] width 276 height 22
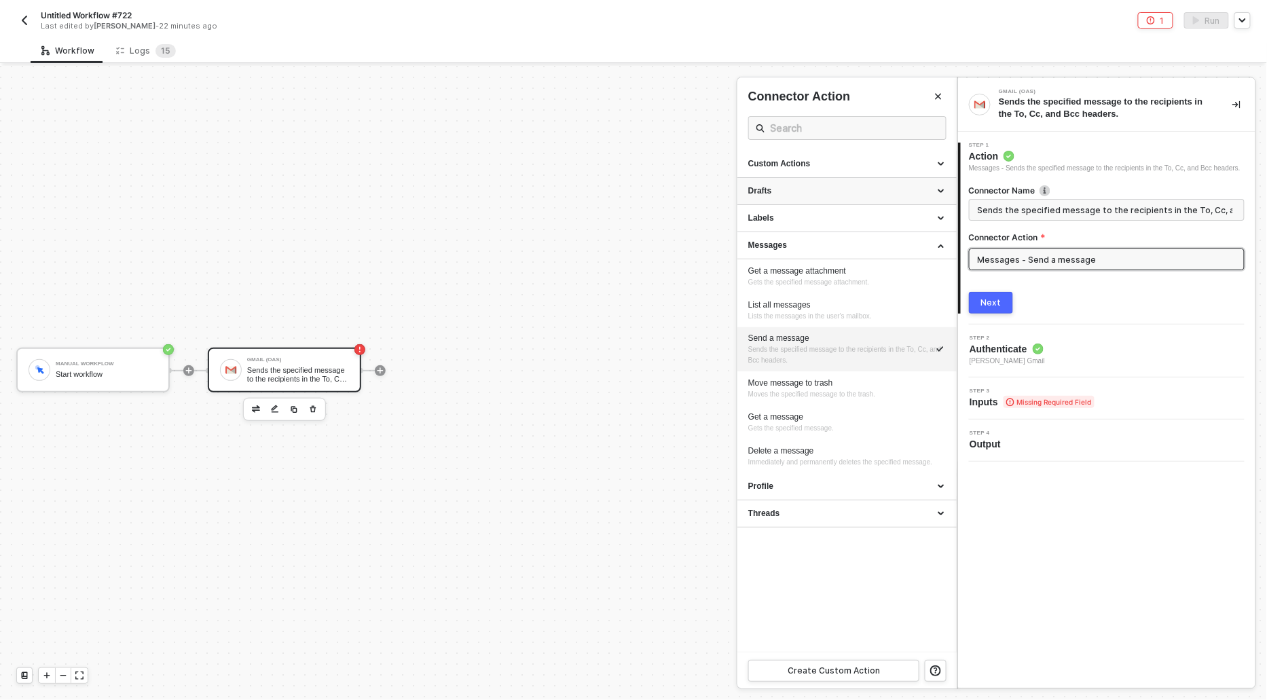
click at [770, 195] on div "Drafts" at bounding box center [847, 191] width 198 height 12
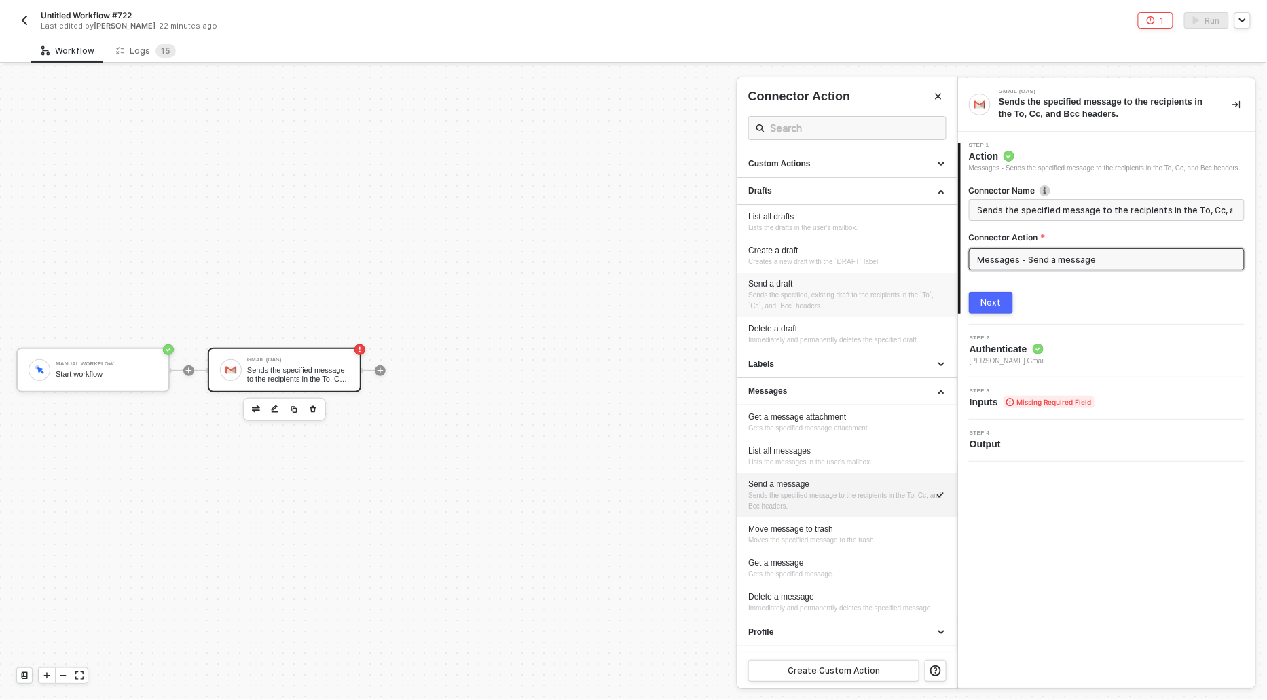
scroll to position [30, 0]
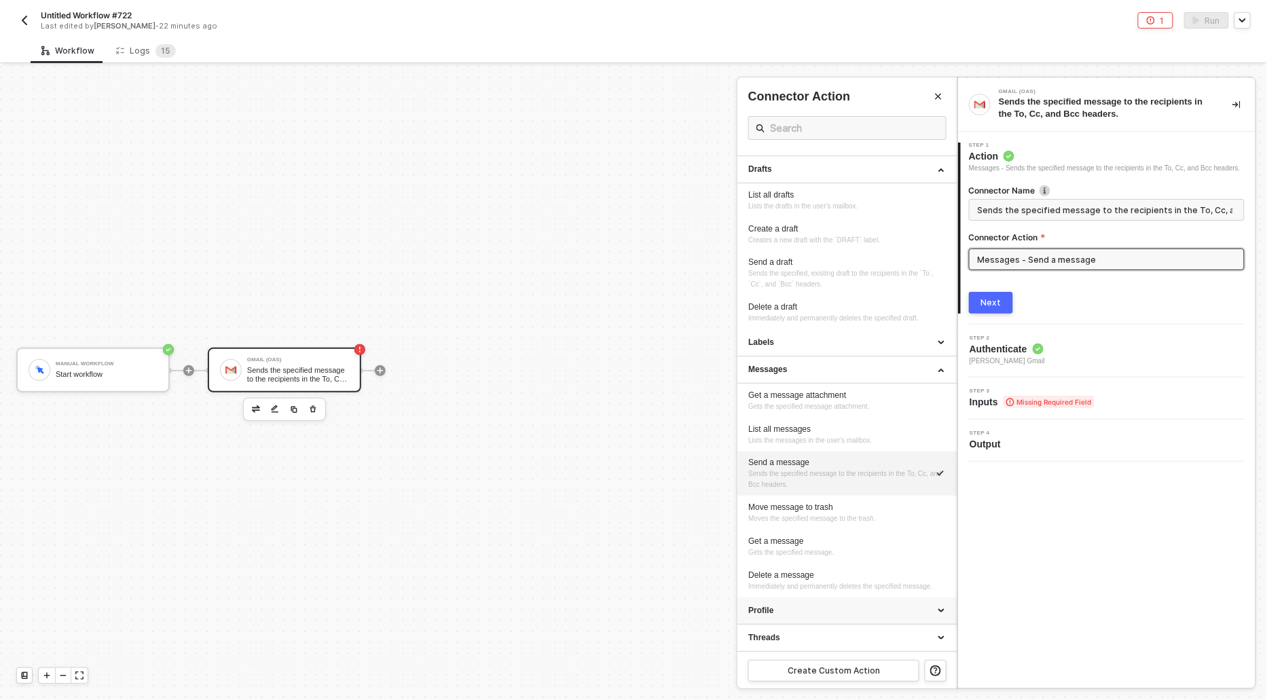
click at [765, 606] on div "Profile" at bounding box center [847, 611] width 198 height 12
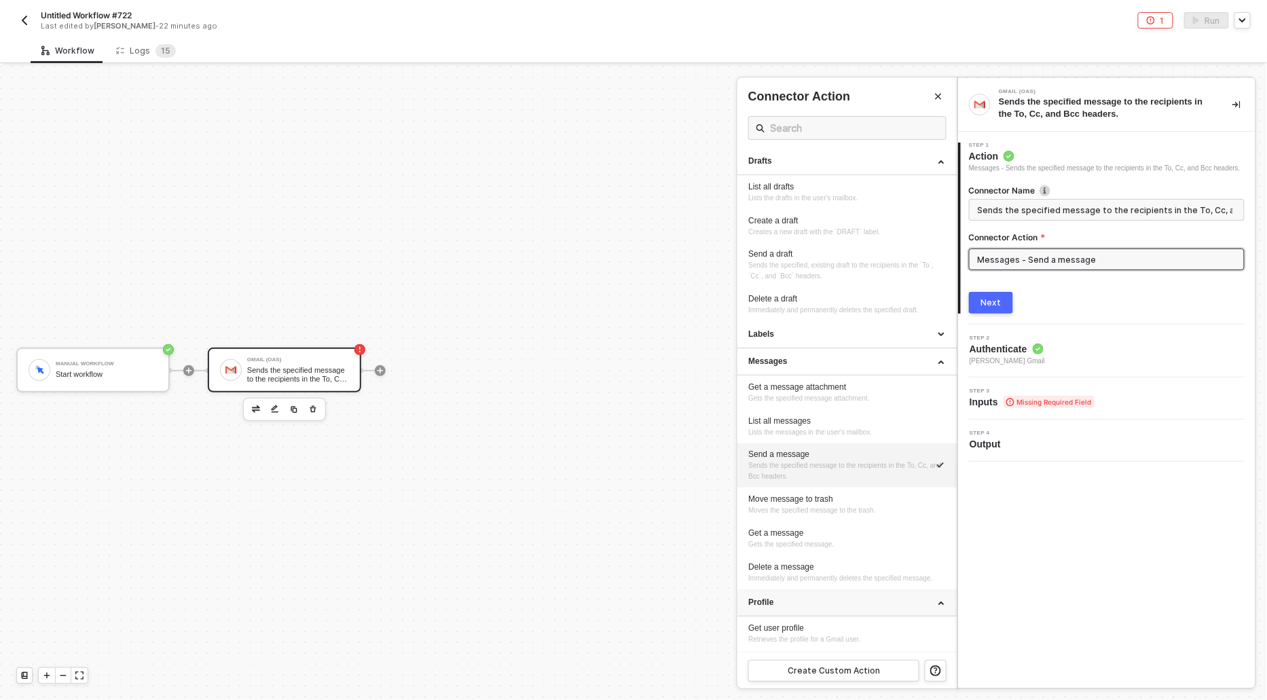
scroll to position [64, 0]
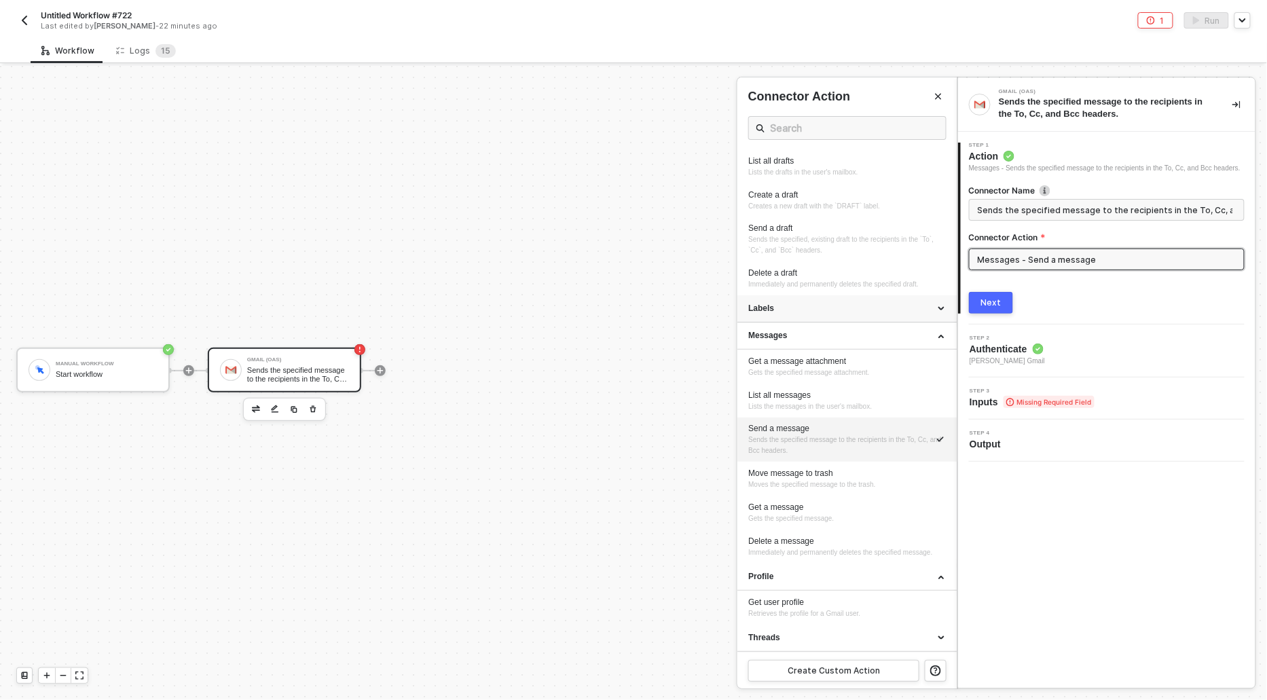
click at [775, 303] on div "Labels" at bounding box center [847, 309] width 198 height 12
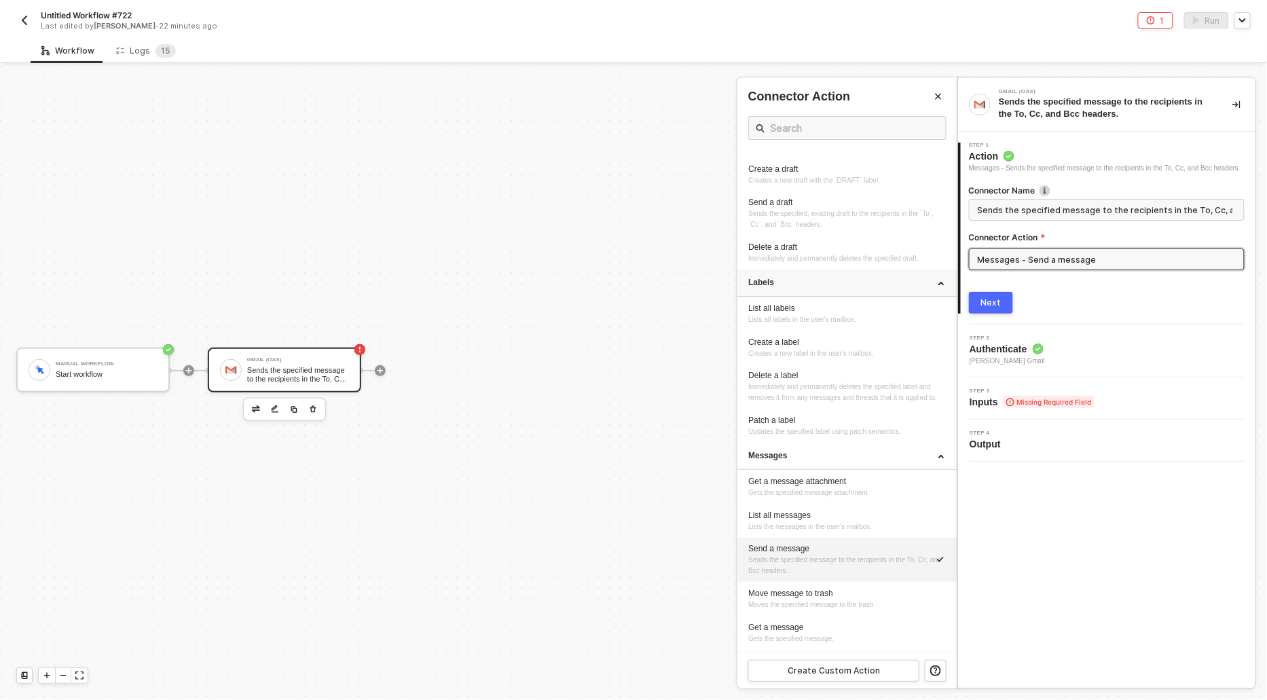
scroll to position [83, 0]
click at [768, 318] on span "Lists all labels in the user's mailbox." at bounding box center [802, 317] width 108 height 7
type input "Lists all labels in the user's mailbox."
type input "Labels - List all labels"
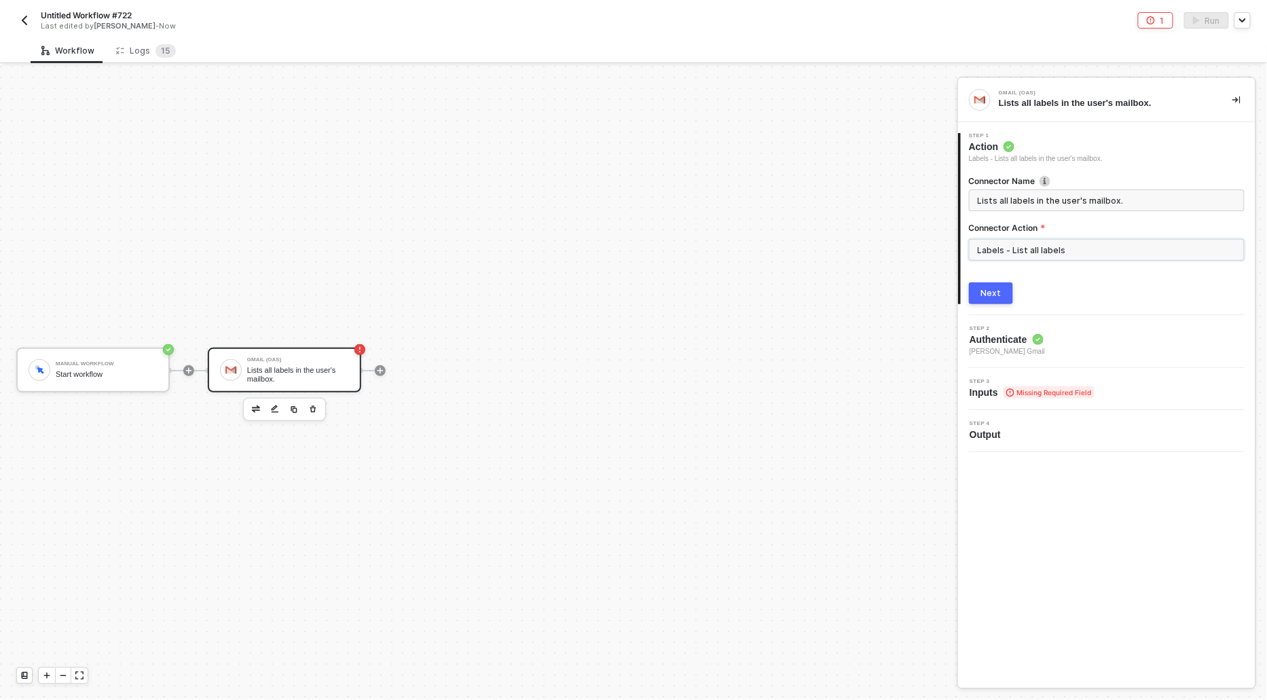
click at [1051, 249] on input "Labels - List all labels" at bounding box center [1107, 250] width 276 height 22
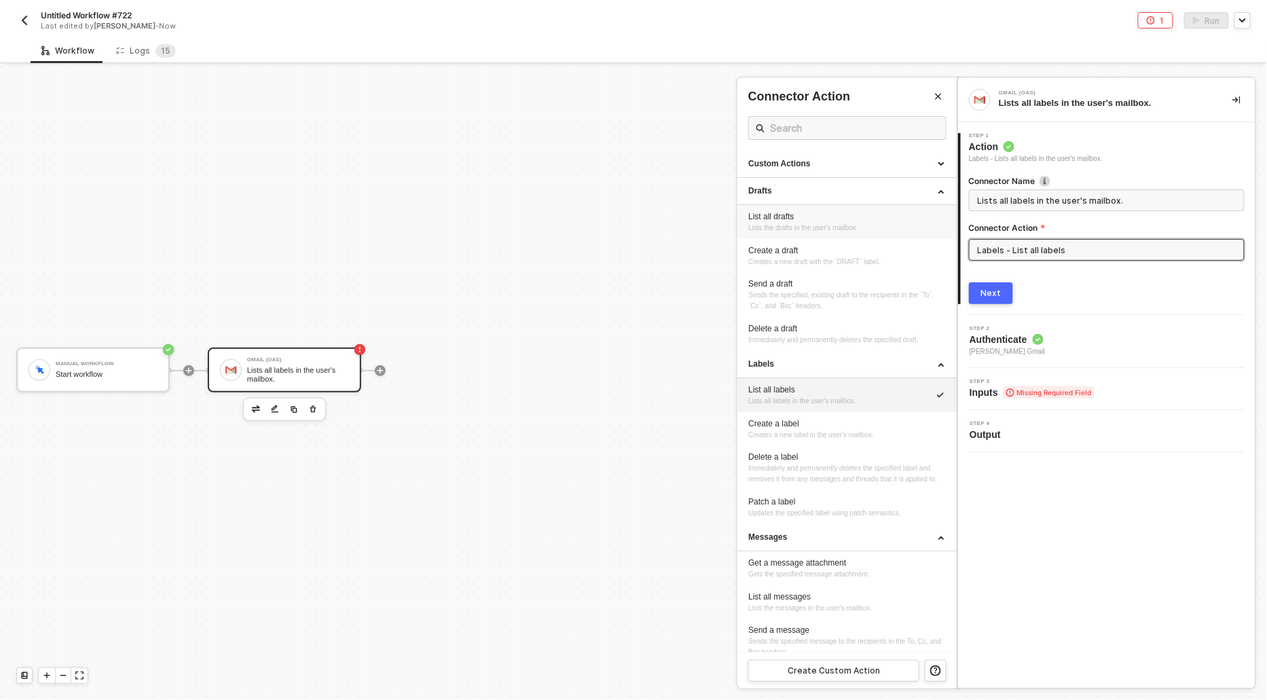
click at [788, 215] on div "List all drafts" at bounding box center [847, 217] width 198 height 12
type input "Lists the drafts in the user's mailbox."
type input "Drafts - List all drafts"
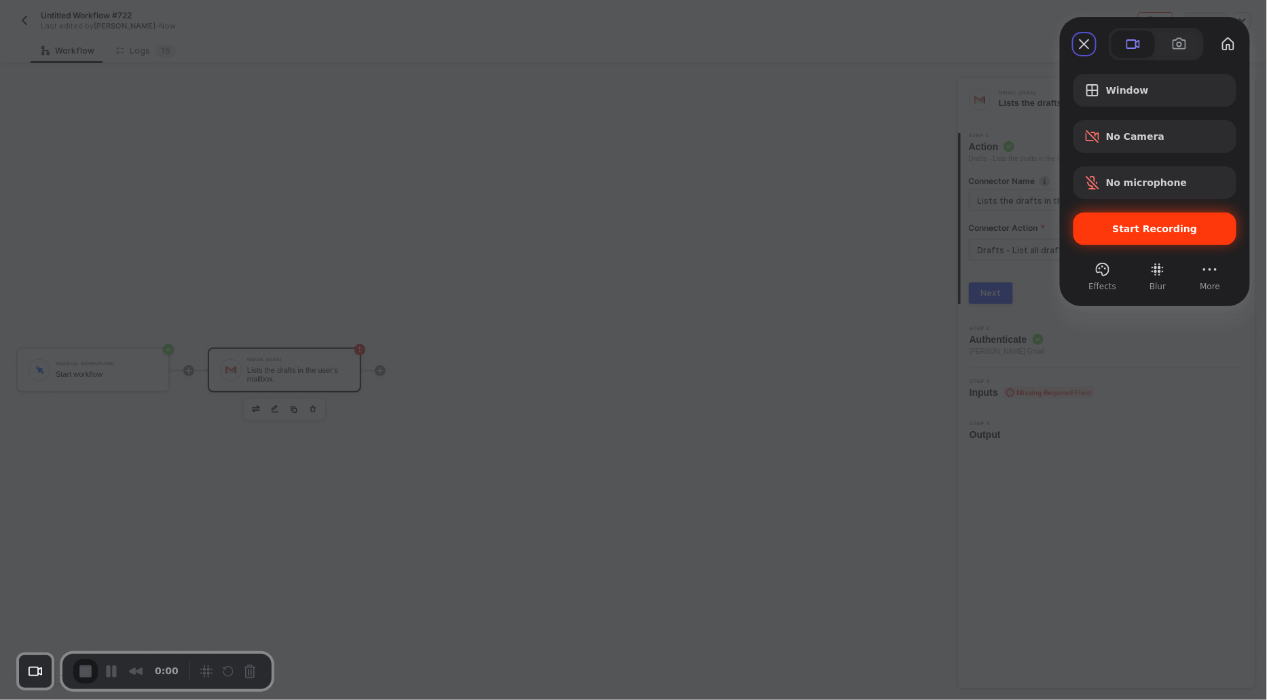
click at [1154, 228] on span "Start Recording" at bounding box center [1155, 228] width 85 height 11
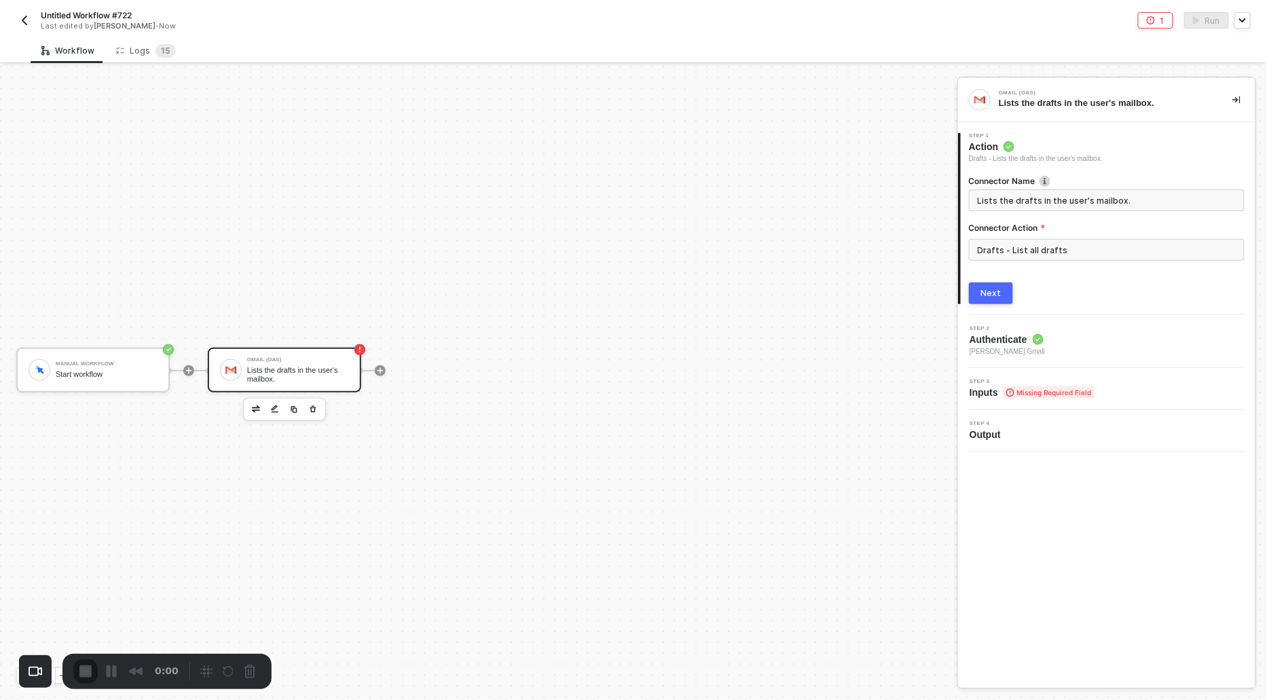
click at [1033, 259] on input "Drafts - List all drafts" at bounding box center [1107, 250] width 276 height 22
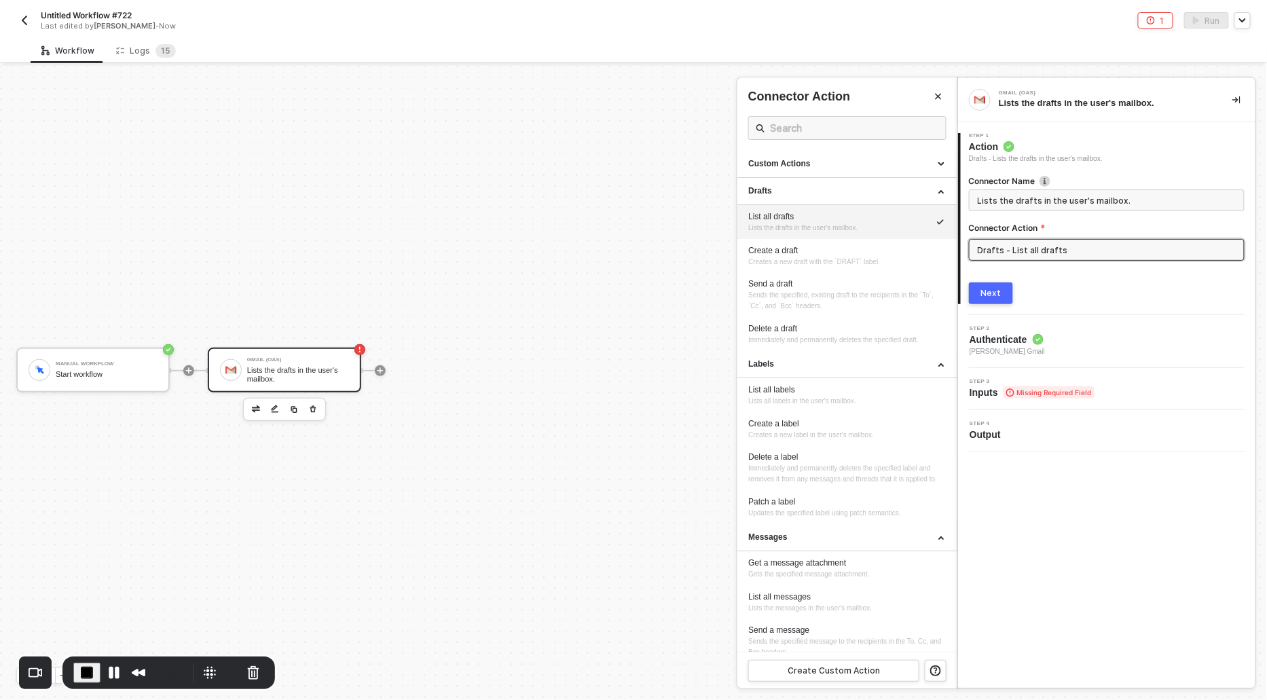
click at [828, 216] on div "List all drafts" at bounding box center [847, 217] width 198 height 12
click at [1002, 293] on button "Next" at bounding box center [991, 293] width 44 height 22
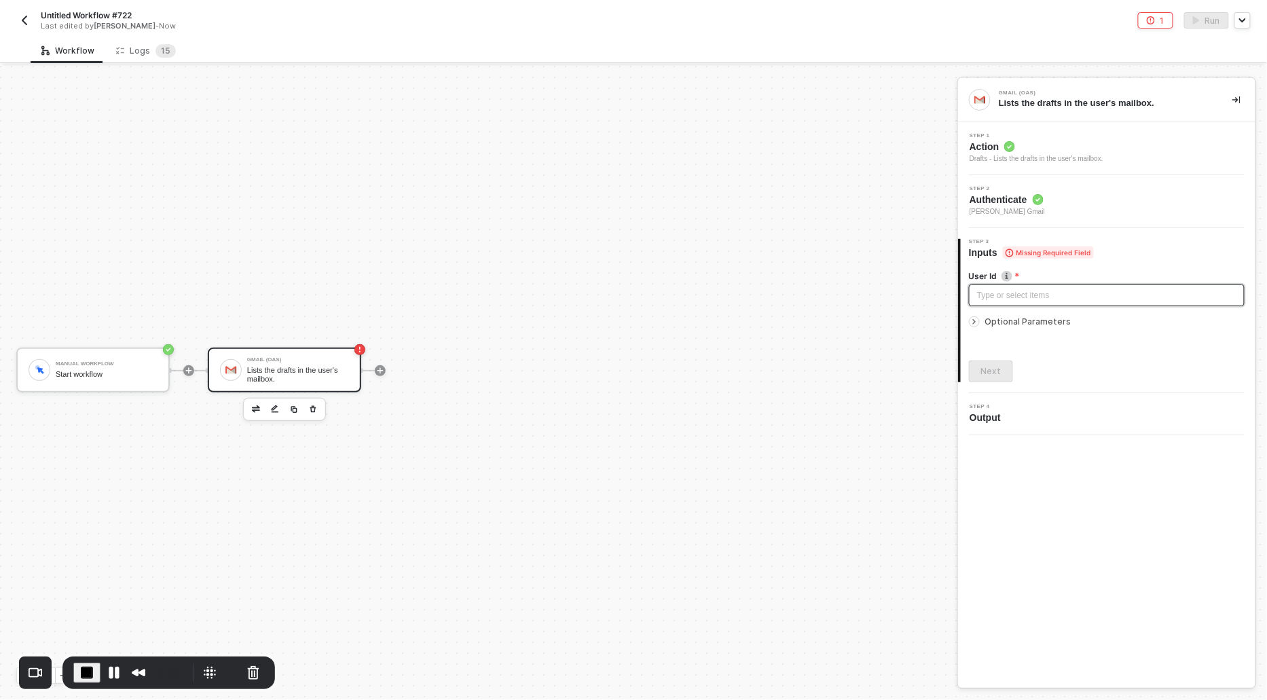
click at [1002, 293] on div "Type or select items ﻿" at bounding box center [1106, 295] width 259 height 13
click at [976, 319] on icon "icon-arrow-right-small" at bounding box center [974, 322] width 8 height 8
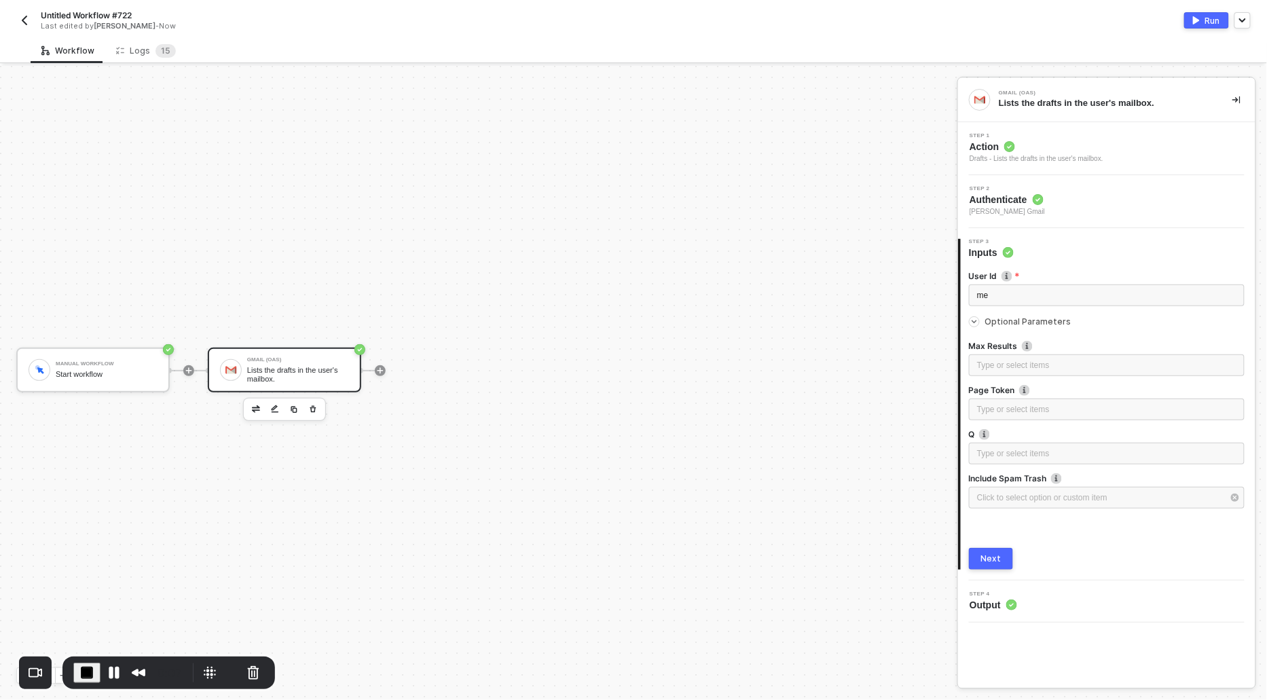
click at [997, 560] on div "Next" at bounding box center [991, 558] width 20 height 11
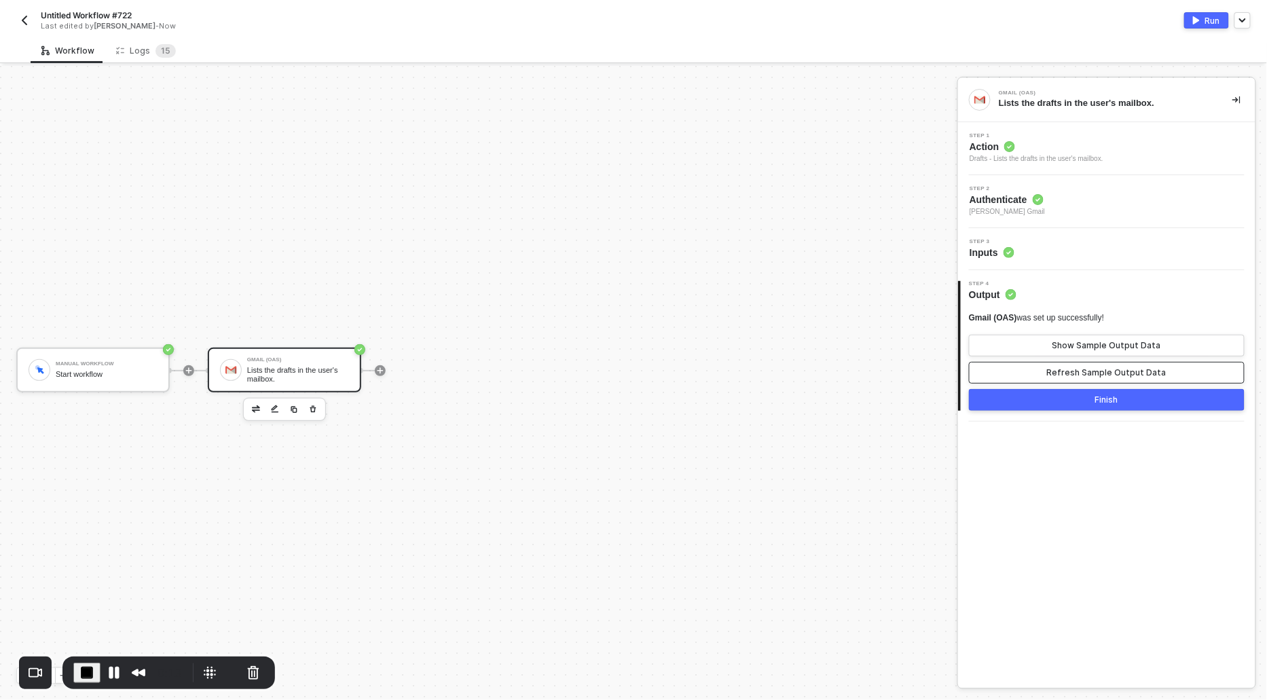
click at [1050, 364] on button "Refresh Sample Output Data" at bounding box center [1107, 373] width 276 height 22
click at [1050, 349] on button "Show Sample Output Data" at bounding box center [1107, 346] width 276 height 22
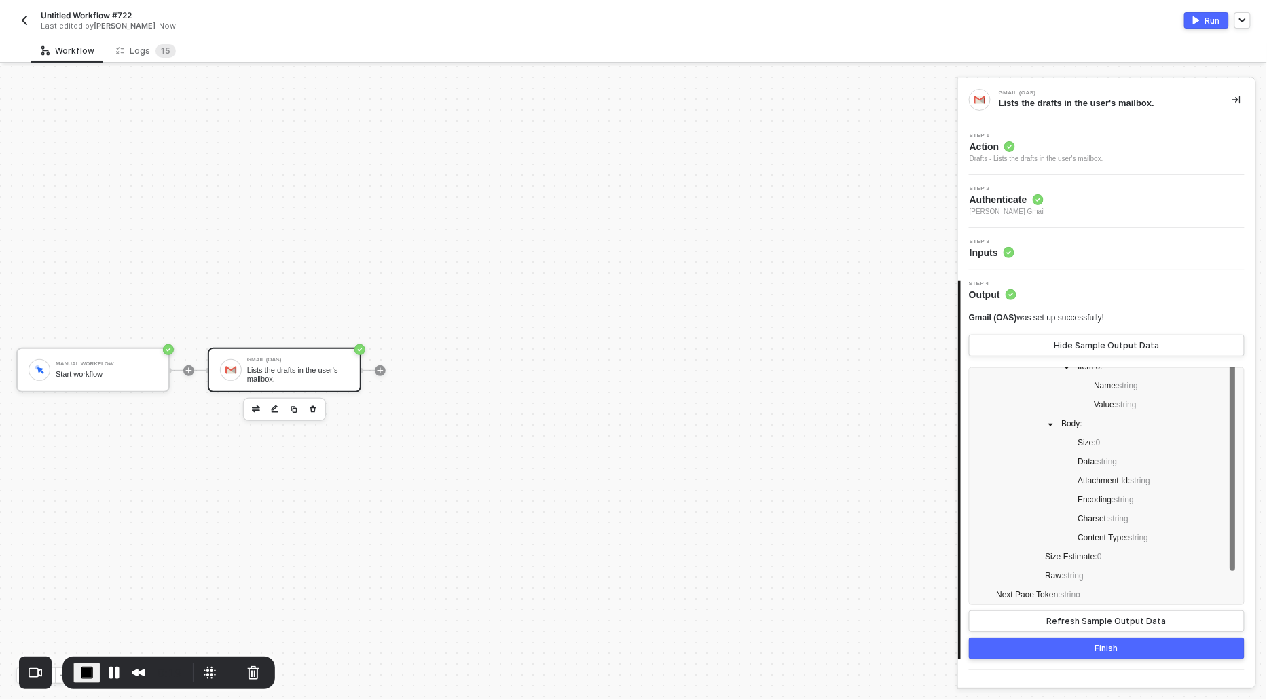
click at [1211, 18] on div "Run" at bounding box center [1212, 21] width 15 height 12
click at [112, 675] on button "Pause Recording" at bounding box center [114, 673] width 22 height 22
click at [136, 51] on div "Logs 1 5" at bounding box center [146, 51] width 60 height 14
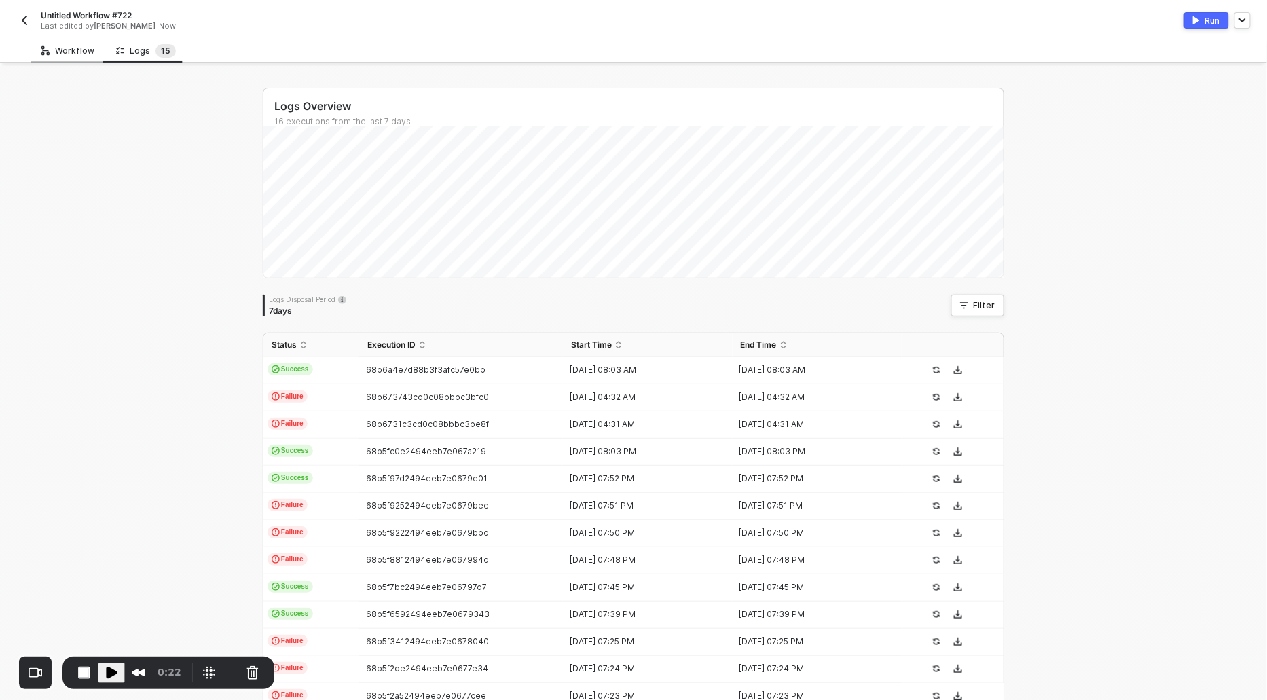
click at [66, 59] on div "Workflow" at bounding box center [68, 50] width 75 height 25
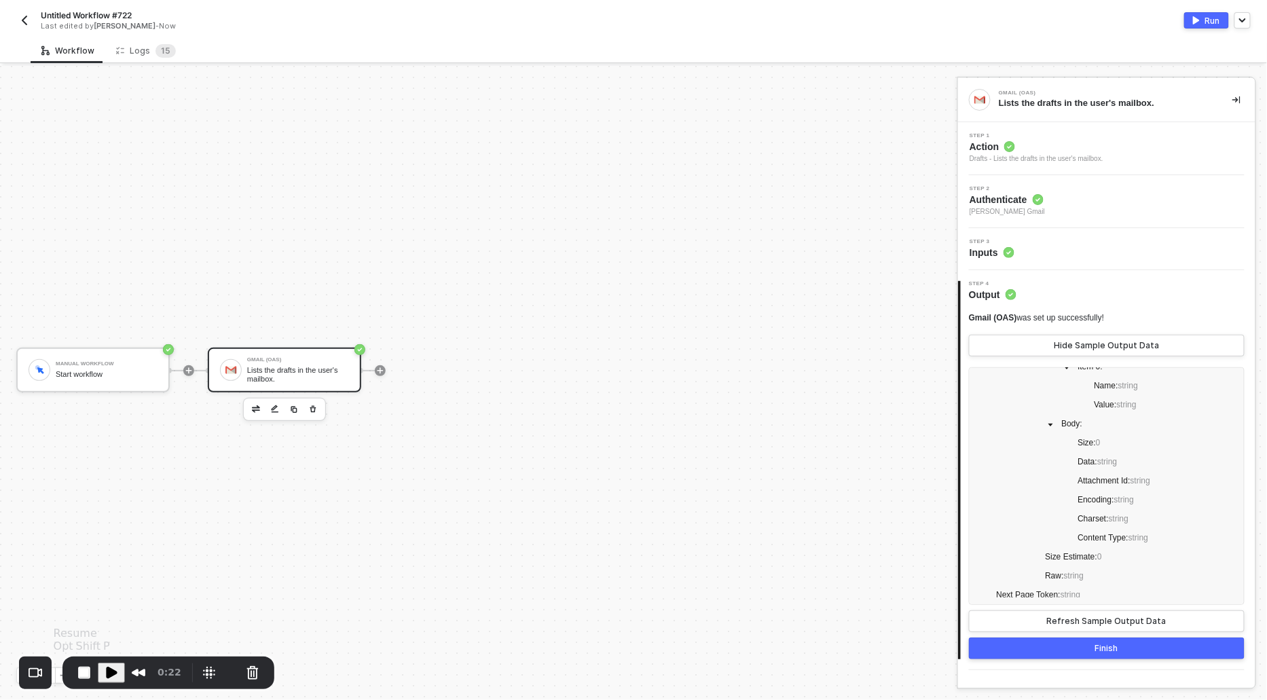
click at [111, 669] on span "Play Recording" at bounding box center [111, 673] width 16 height 16
click at [136, 52] on div "Logs 1 5" at bounding box center [146, 51] width 60 height 14
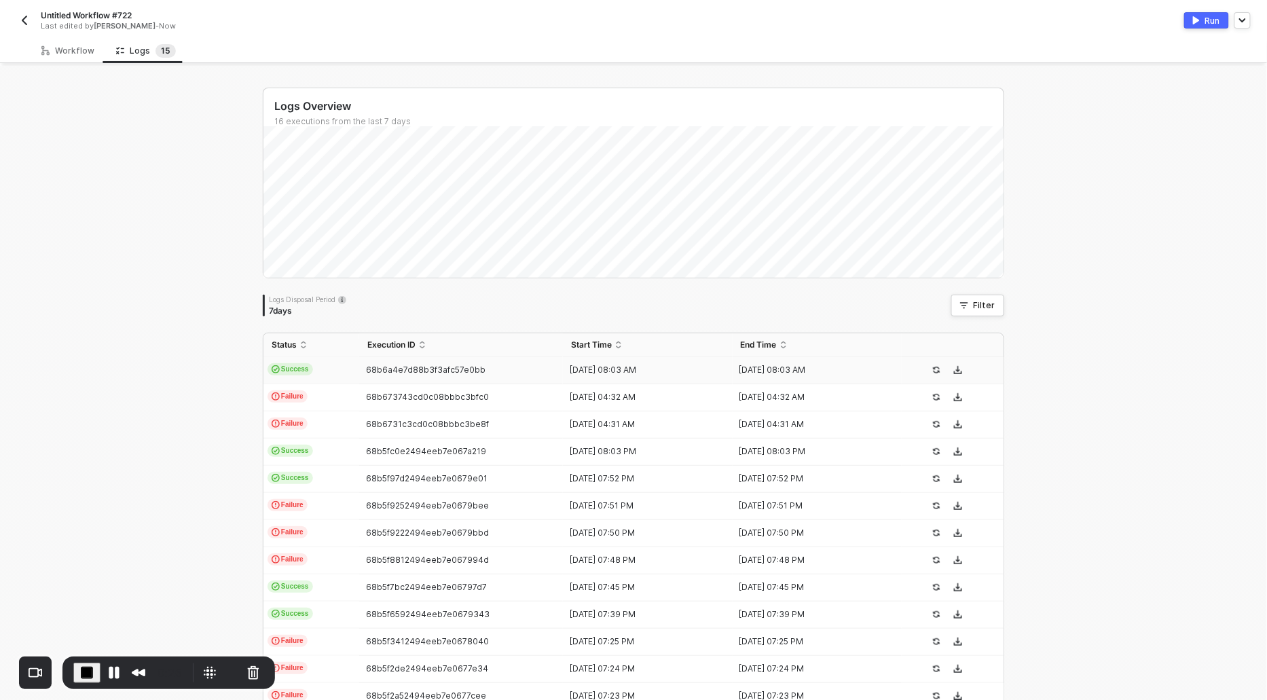
click at [295, 371] on span "Success" at bounding box center [290, 369] width 45 height 12
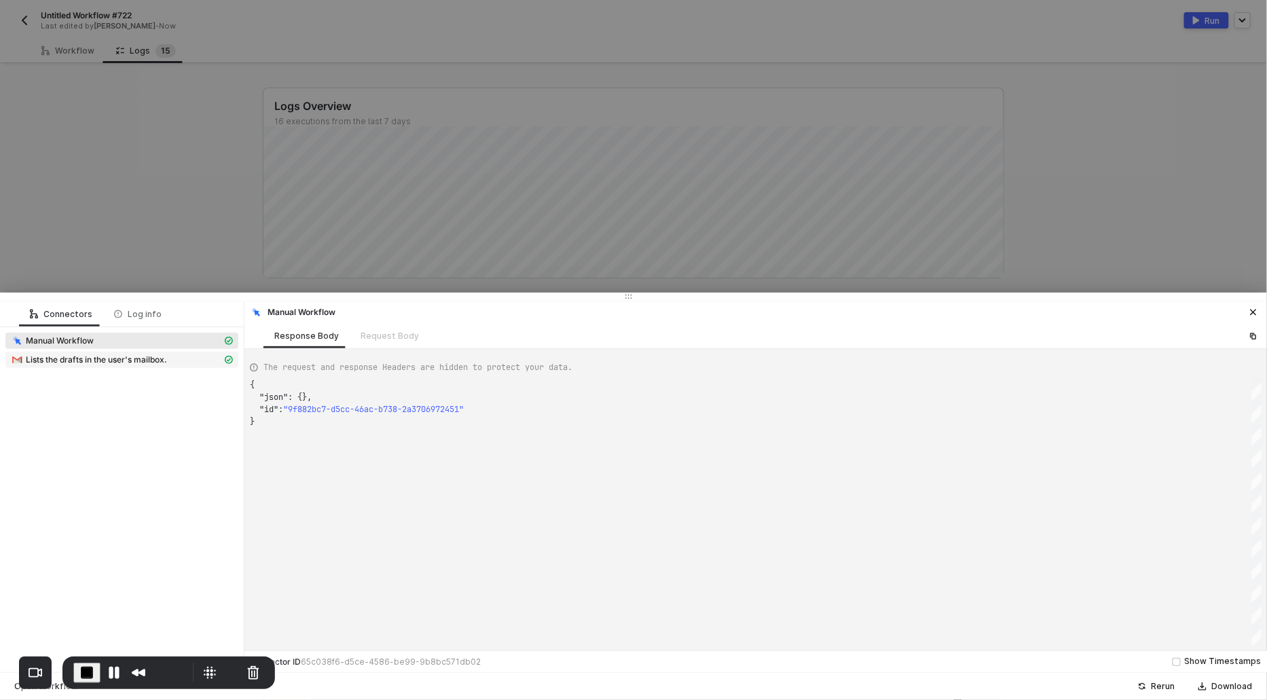
click at [84, 361] on span "Lists the drafts in the user's mailbox." at bounding box center [96, 359] width 141 height 11
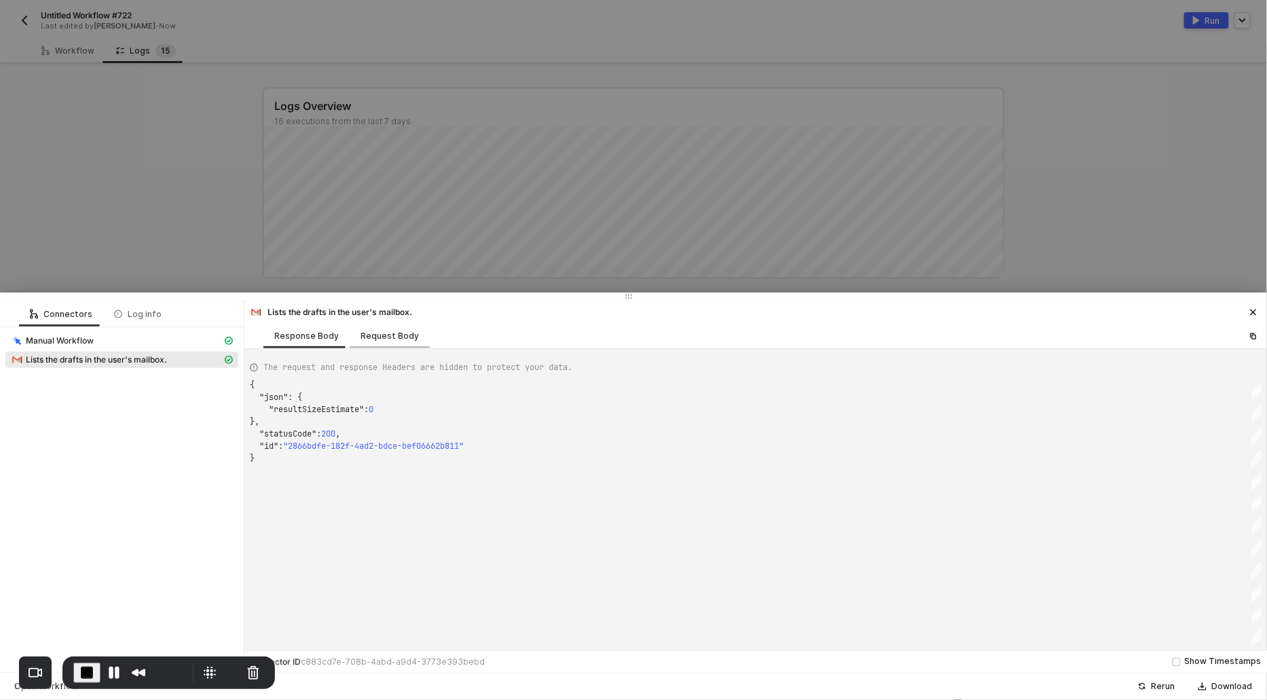
click at [393, 335] on div "Request Body" at bounding box center [390, 336] width 58 height 11
click at [301, 342] on div "Response Body" at bounding box center [306, 335] width 86 height 25
type textarea "{ "json": { "resultSizeEstimate": 0 }, "statusCode": 200, "id": "2866bdfe-182f-…"
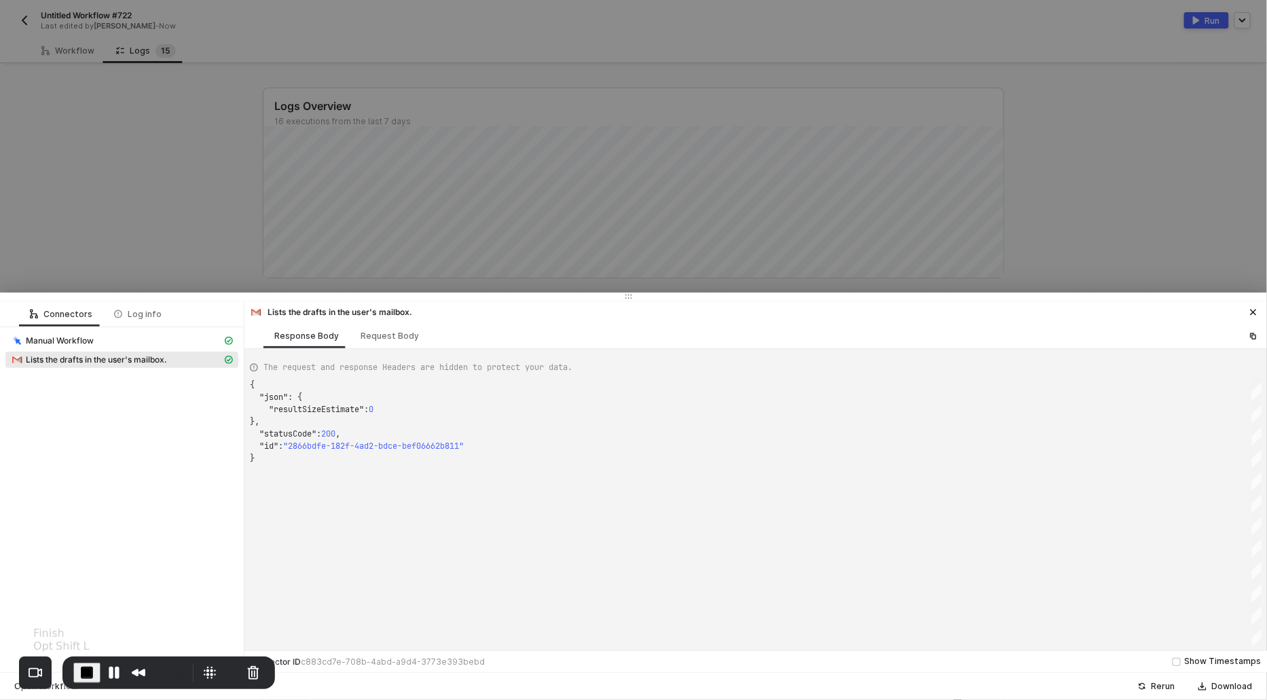
click at [81, 674] on span "End Recording" at bounding box center [87, 673] width 16 height 16
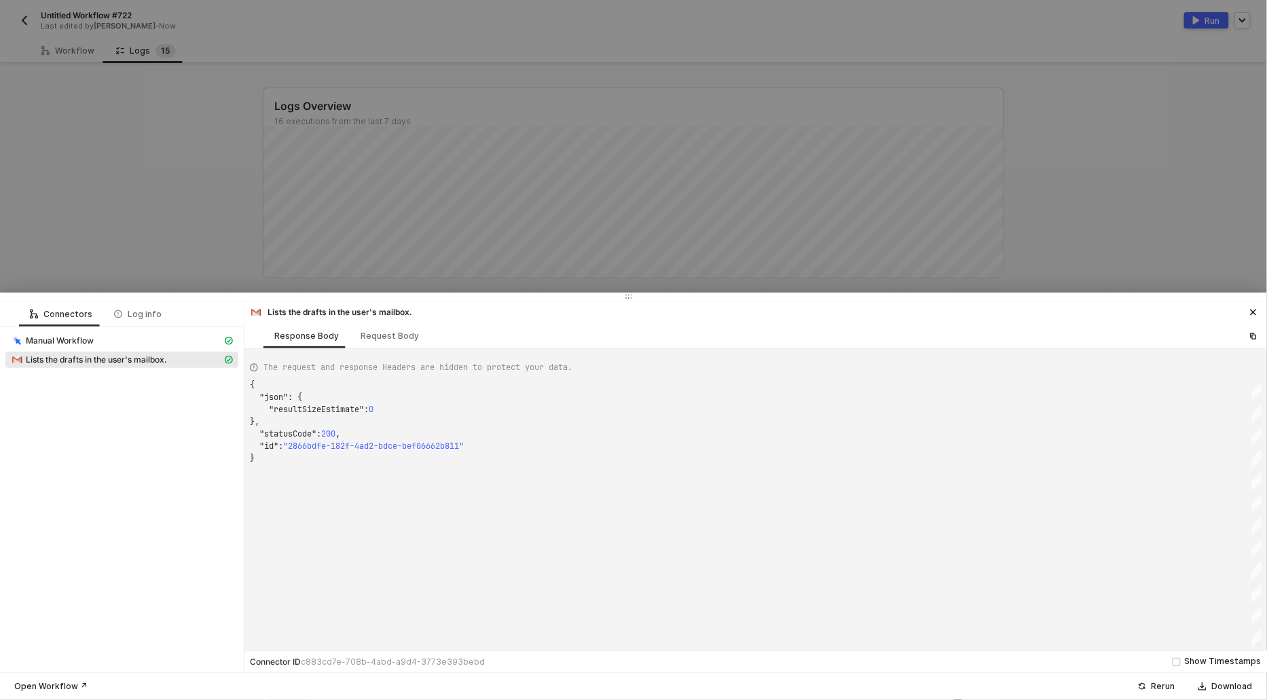
click at [134, 138] on div at bounding box center [633, 350] width 1267 height 700
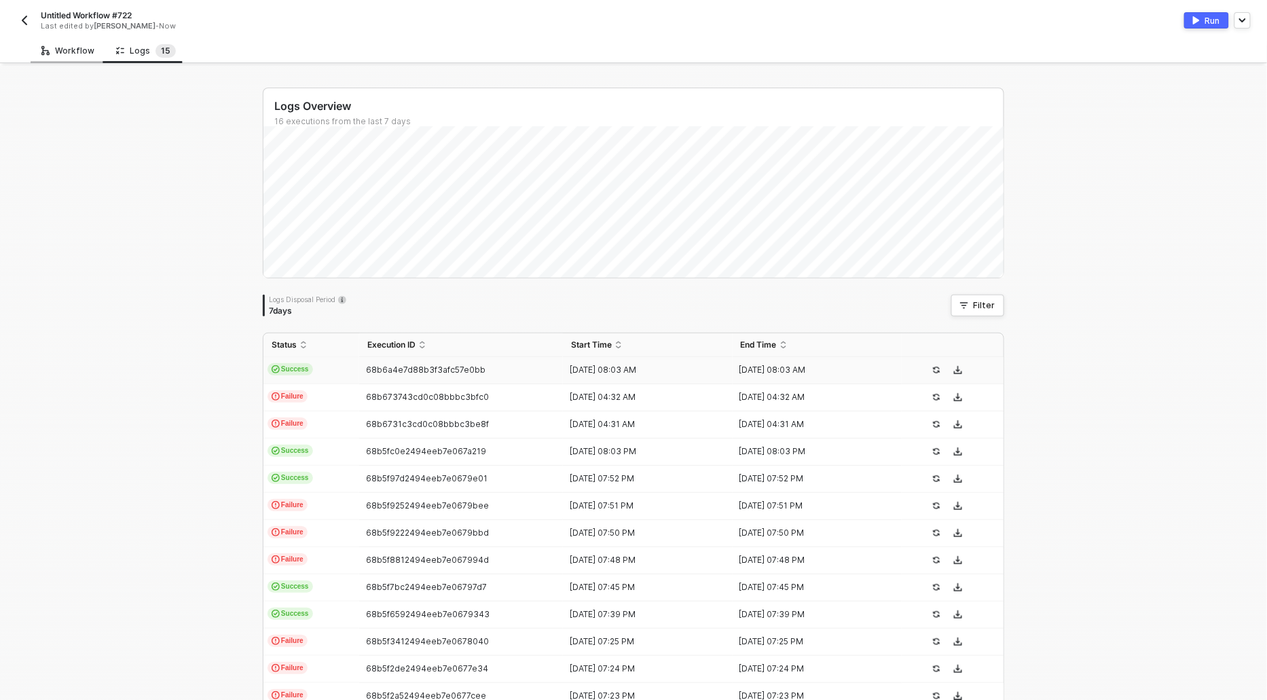
click at [60, 53] on div "Workflow" at bounding box center [67, 50] width 53 height 11
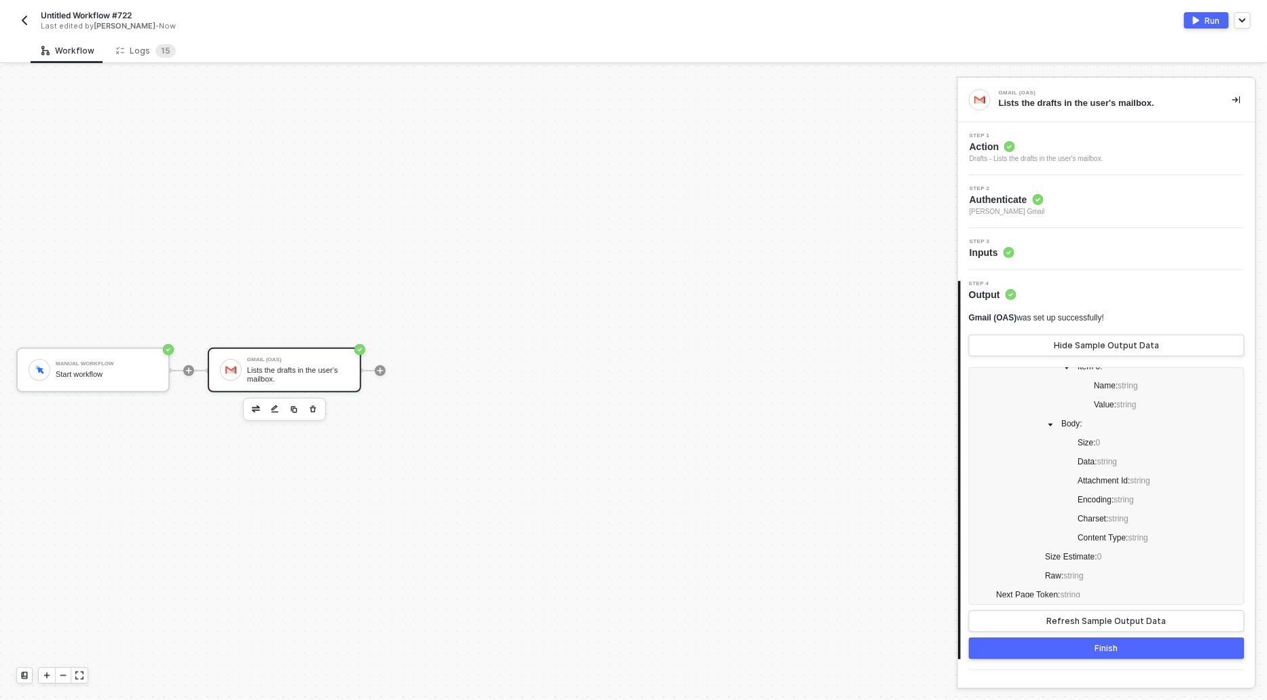
click at [1008, 153] on div "Drafts - Lists the drafts in the user's mailbox." at bounding box center [1037, 158] width 134 height 11
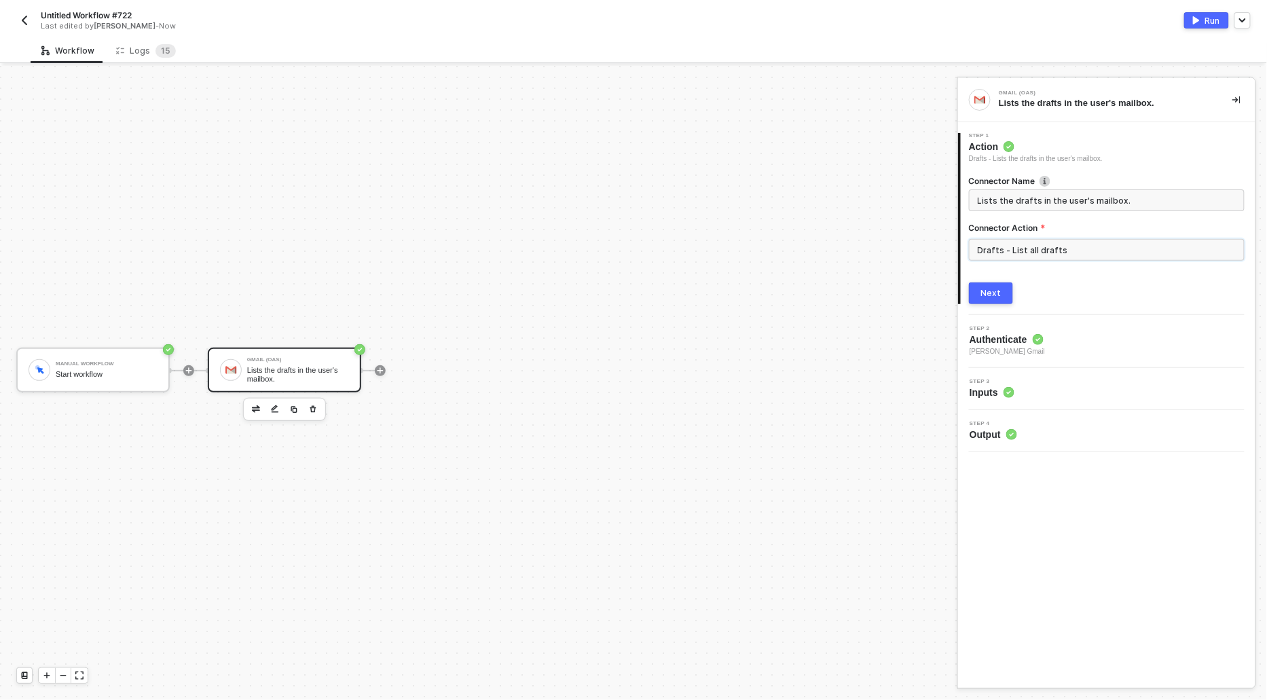
drag, startPoint x: 1093, startPoint y: 258, endPoint x: 995, endPoint y: 230, distance: 101.9
click at [994, 228] on div "Connector Action Drafts - List all drafts" at bounding box center [1107, 247] width 276 height 50
click at [1095, 241] on input "Drafts - List all drafts" at bounding box center [1107, 250] width 276 height 22
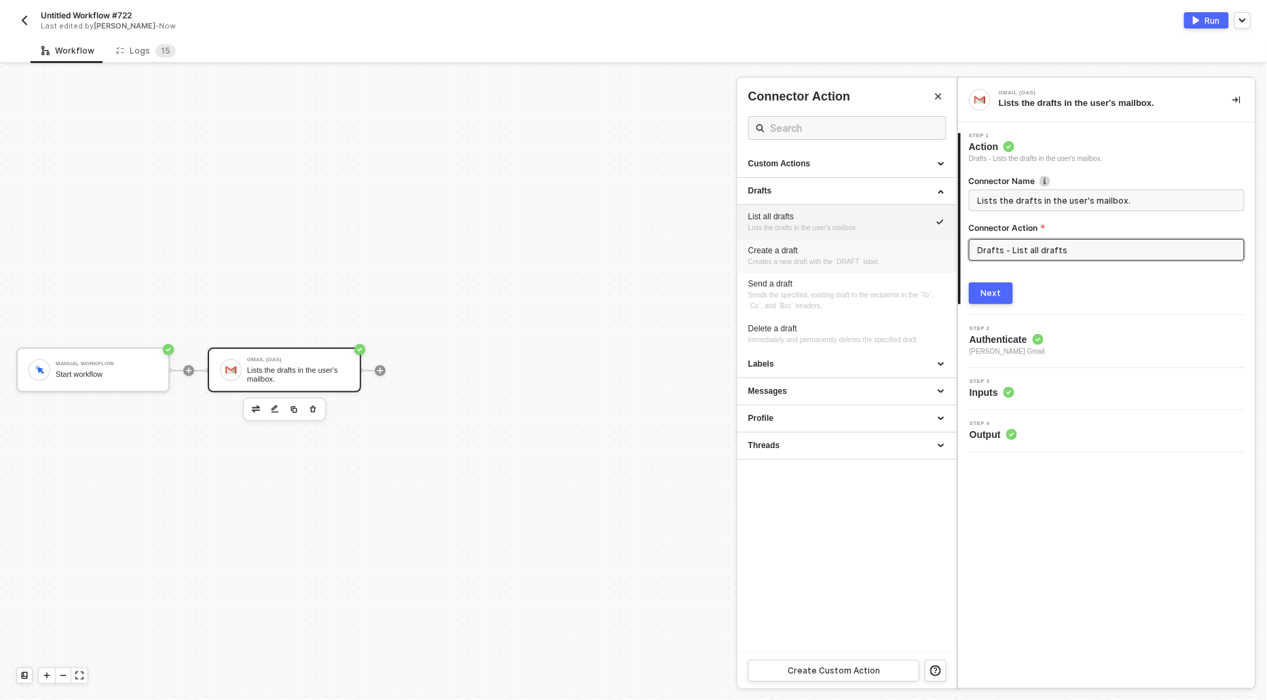
click at [781, 259] on span "Creates a new draft with the `DRAFT` label." at bounding box center [814, 261] width 132 height 7
type input "Creates a new draft with the `DRAFT` label."
type input "Drafts - Create a draft"
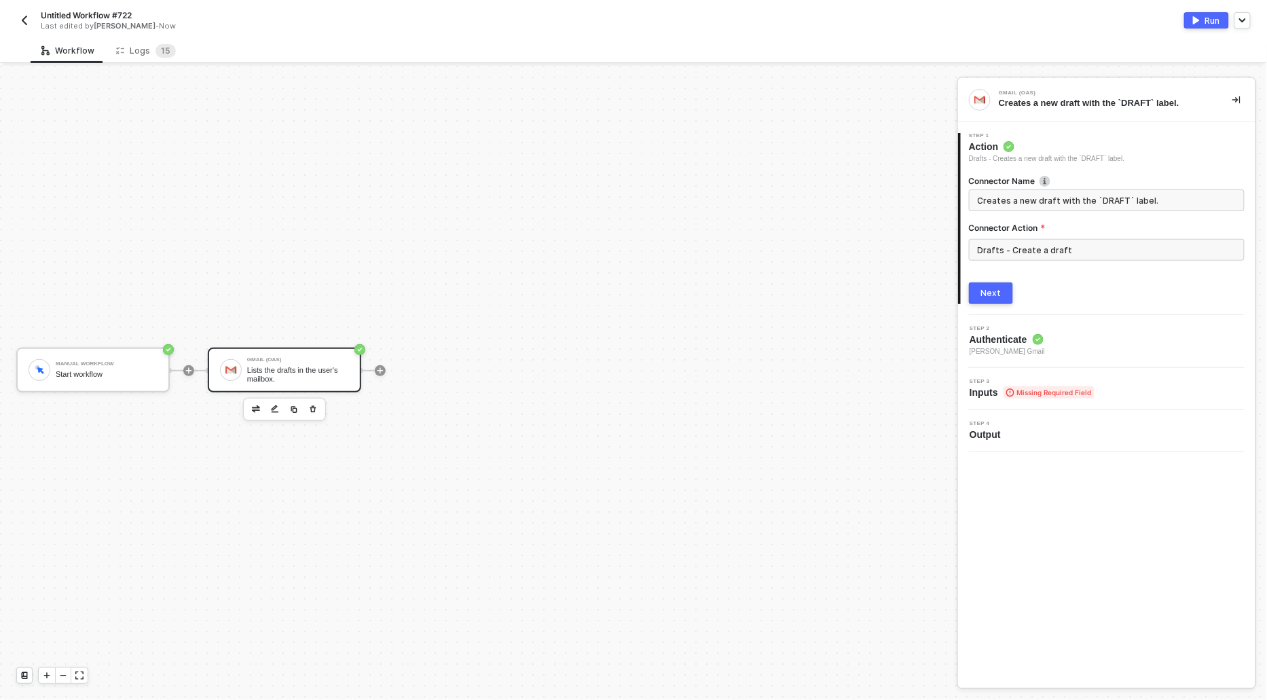
click at [1006, 291] on button "Next" at bounding box center [991, 293] width 44 height 22
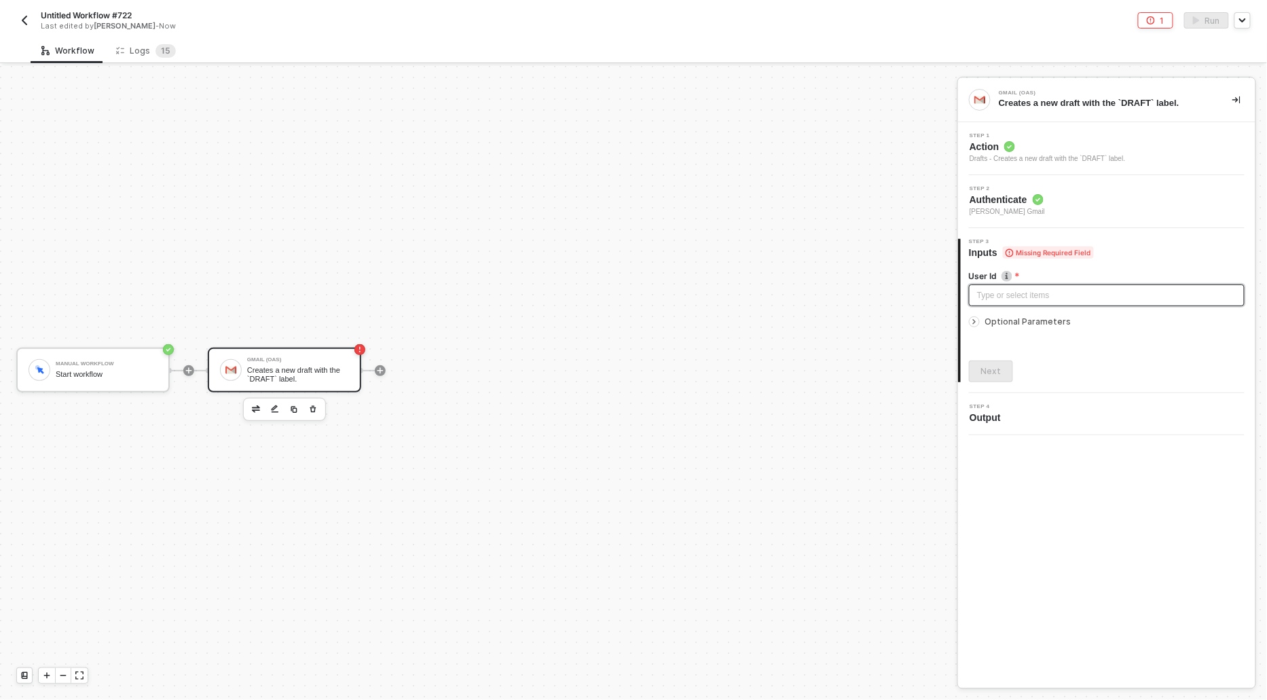
click at [985, 302] on div "Type or select items ﻿" at bounding box center [1107, 296] width 276 height 22
click at [972, 321] on icon "icon-arrow-right-small" at bounding box center [974, 322] width 8 height 8
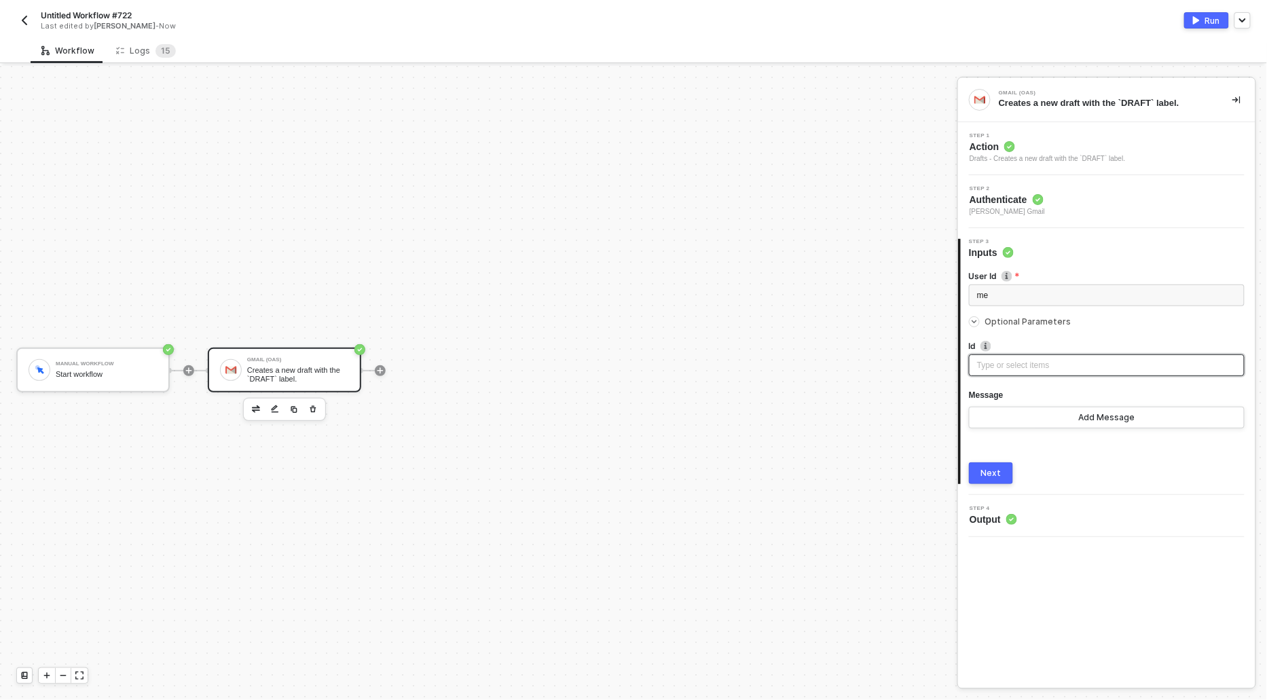
click at [999, 359] on div "Type or select items ﻿" at bounding box center [1106, 365] width 259 height 13
click at [993, 419] on button "Add Message" at bounding box center [1107, 418] width 276 height 22
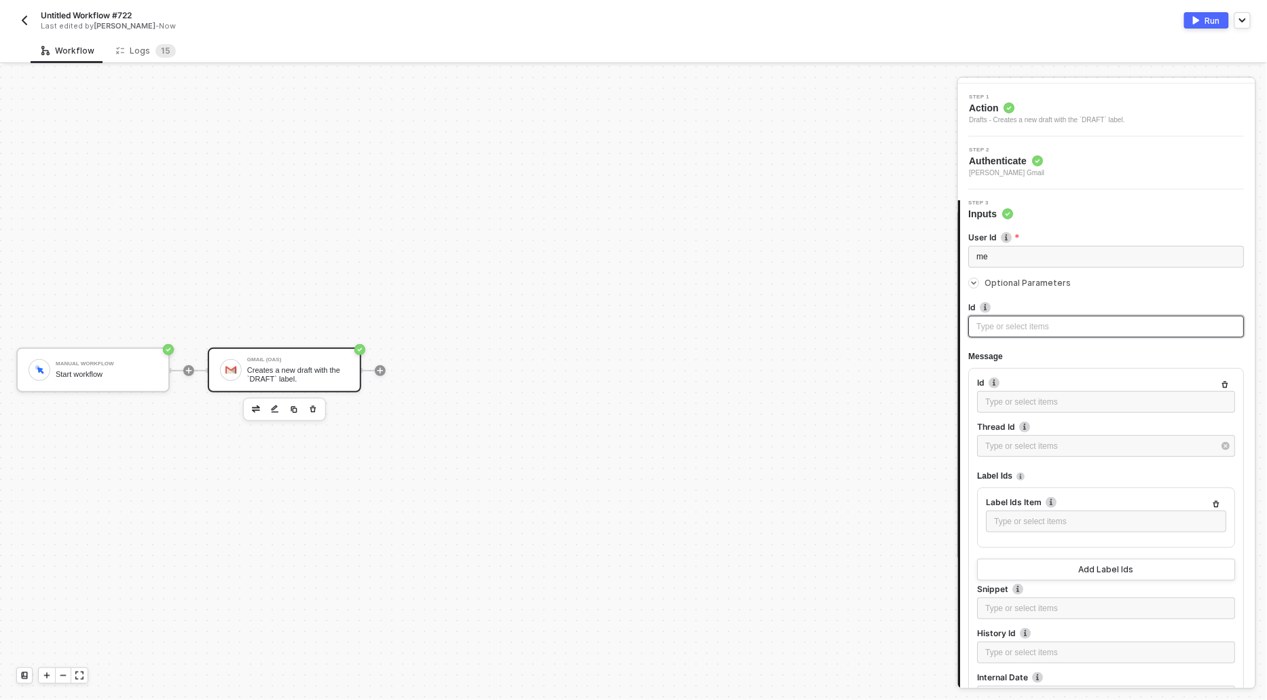
scroll to position [78, 0]
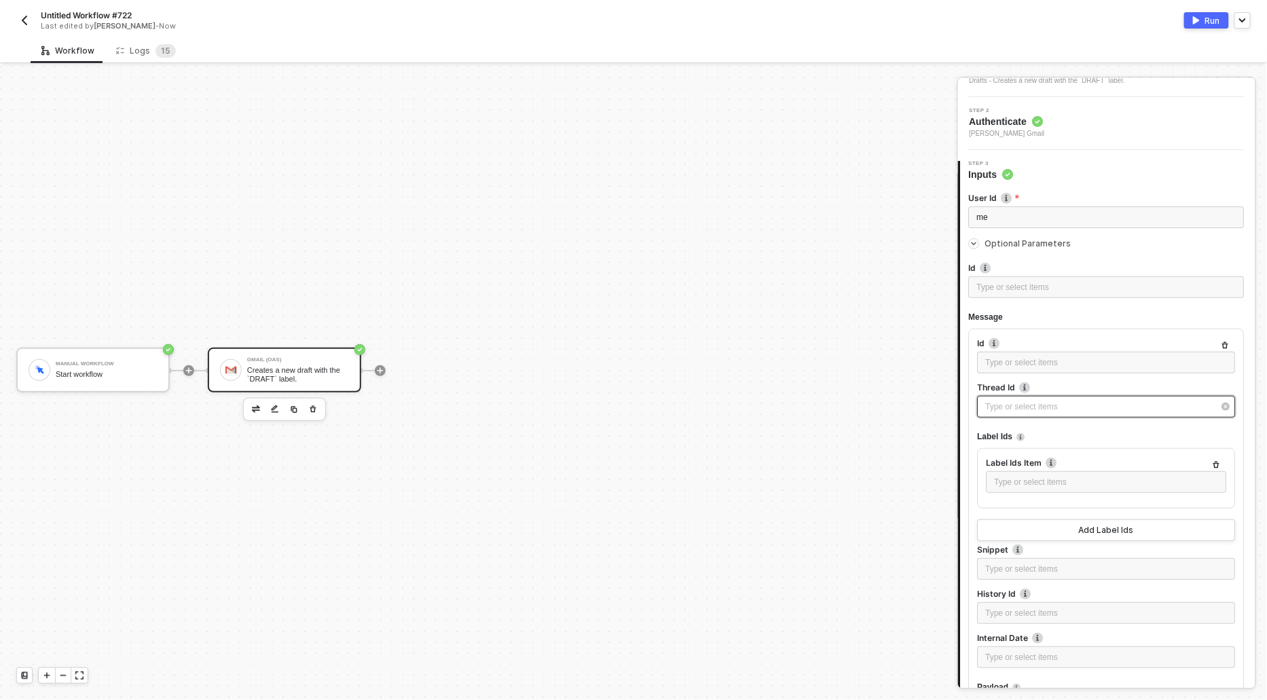
click at [1002, 403] on div "Type or select items ﻿" at bounding box center [1100, 407] width 228 height 13
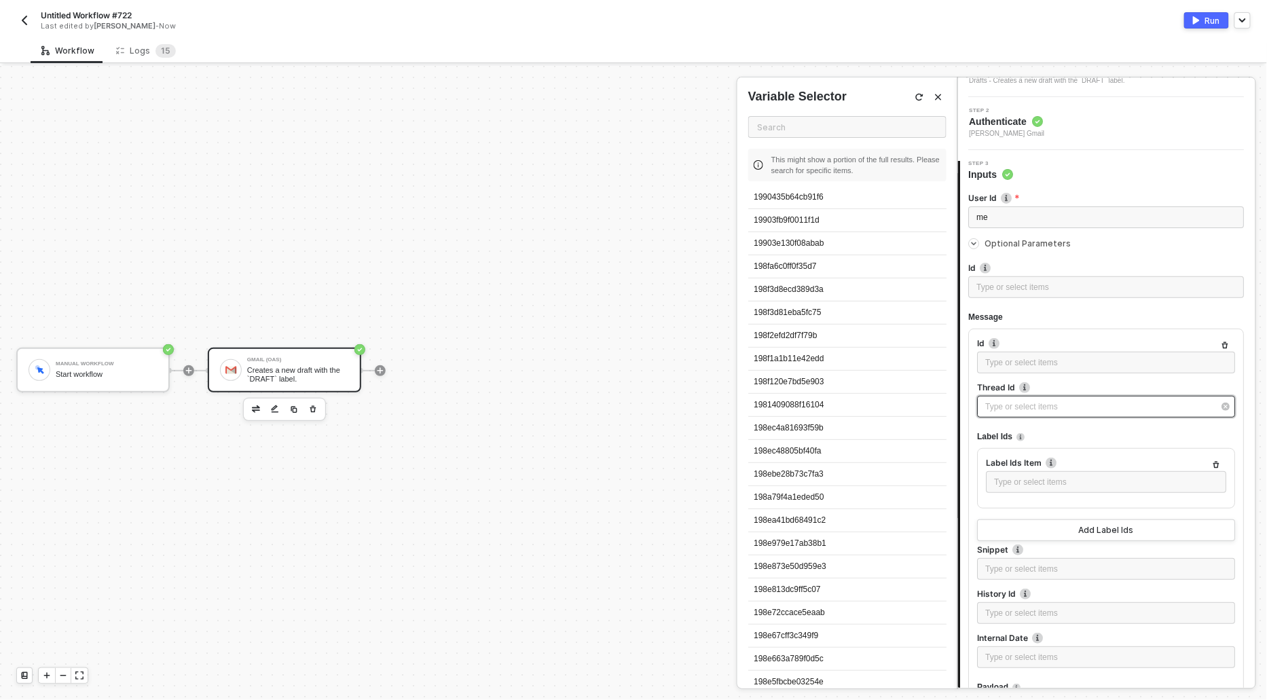
scroll to position [147, 0]
click at [834, 357] on div "1981409088f16104" at bounding box center [847, 356] width 198 height 23
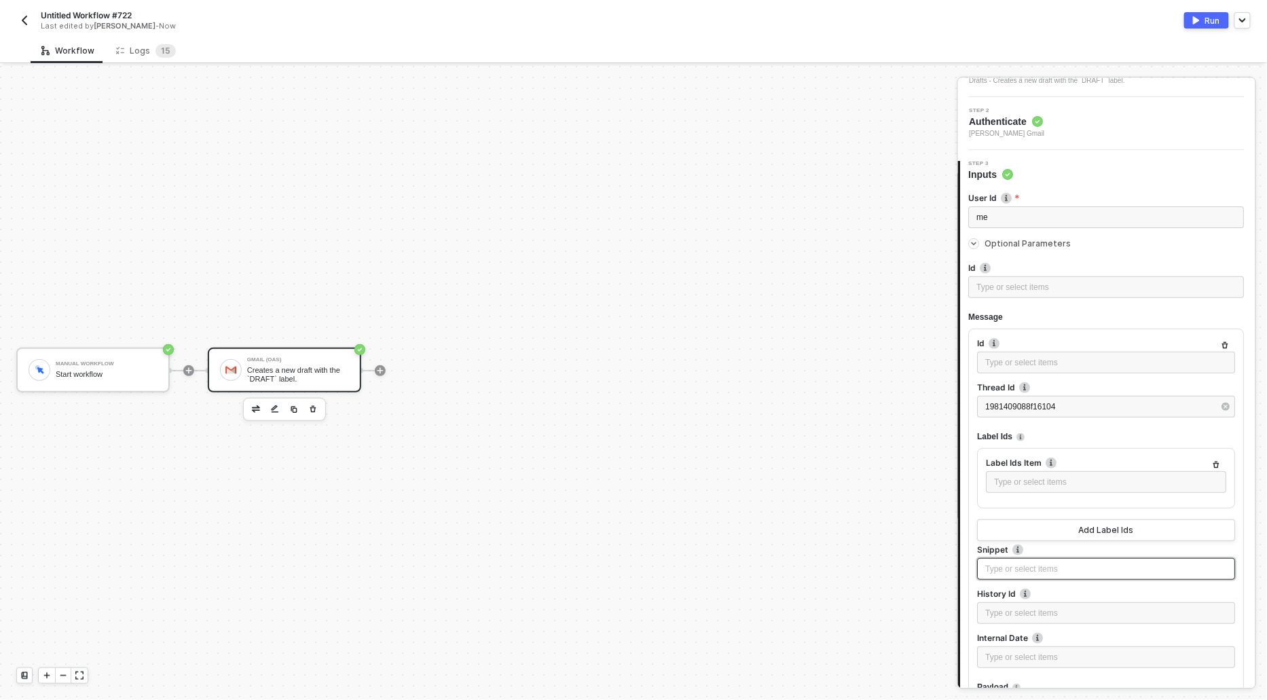
click at [1072, 572] on div "Type or select items ﻿" at bounding box center [1107, 569] width 242 height 13
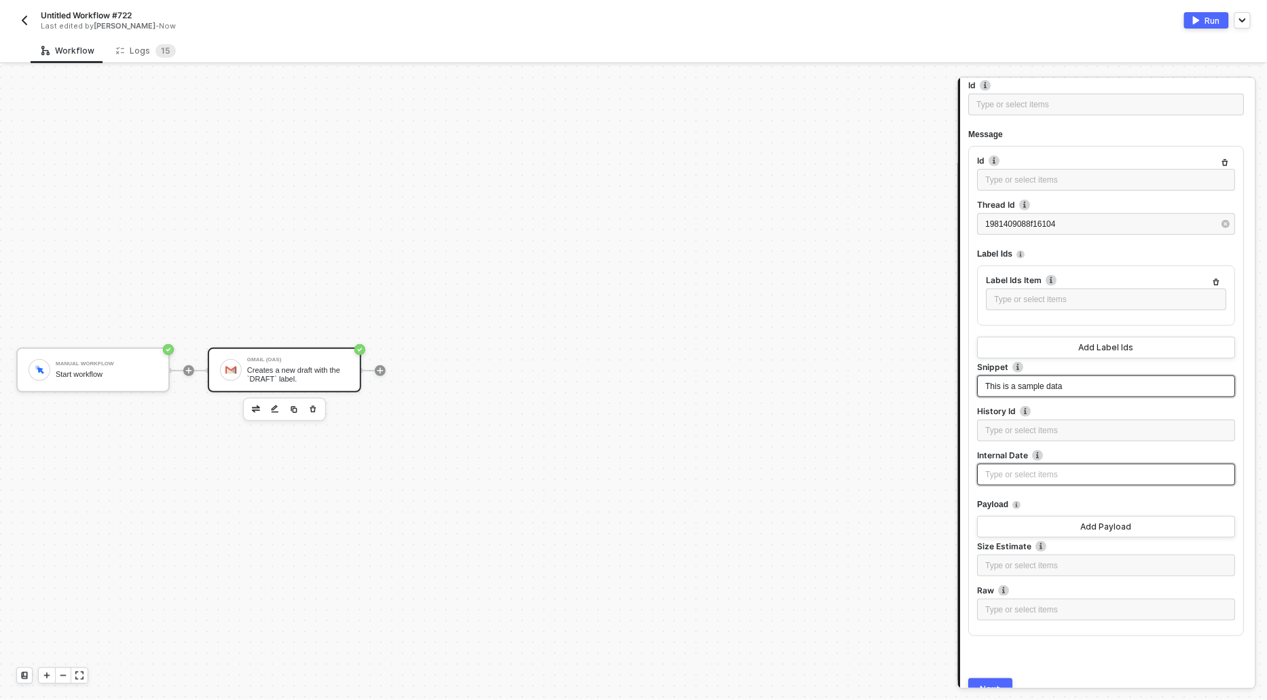
scroll to position [323, 0]
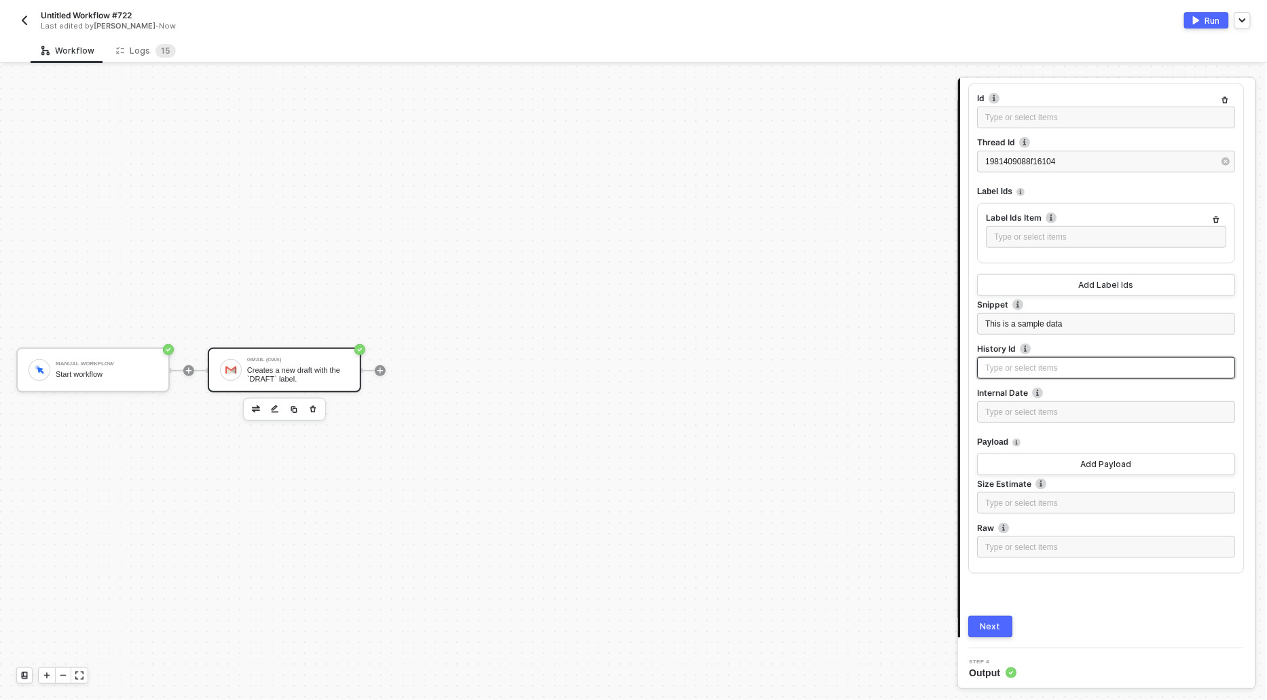
click at [1033, 366] on div "Type or select items ﻿" at bounding box center [1107, 368] width 242 height 13
click at [1000, 549] on div "Type or select items ﻿" at bounding box center [1107, 547] width 242 height 13
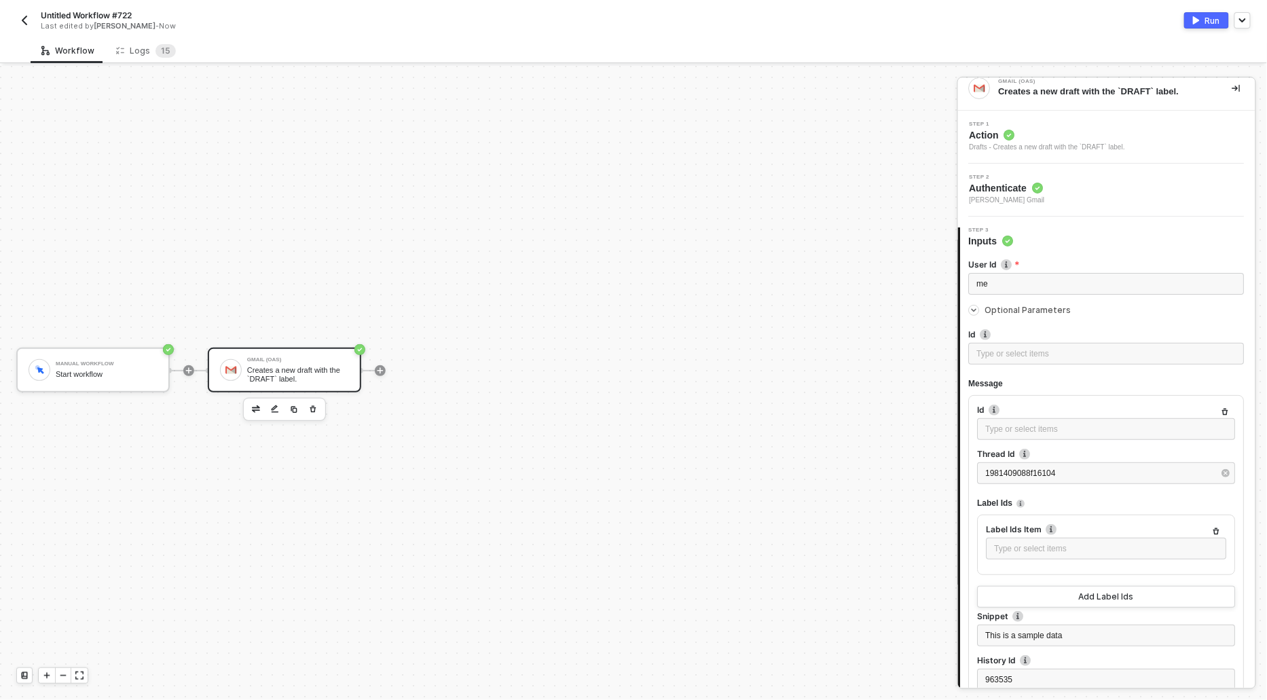
scroll to position [346, 0]
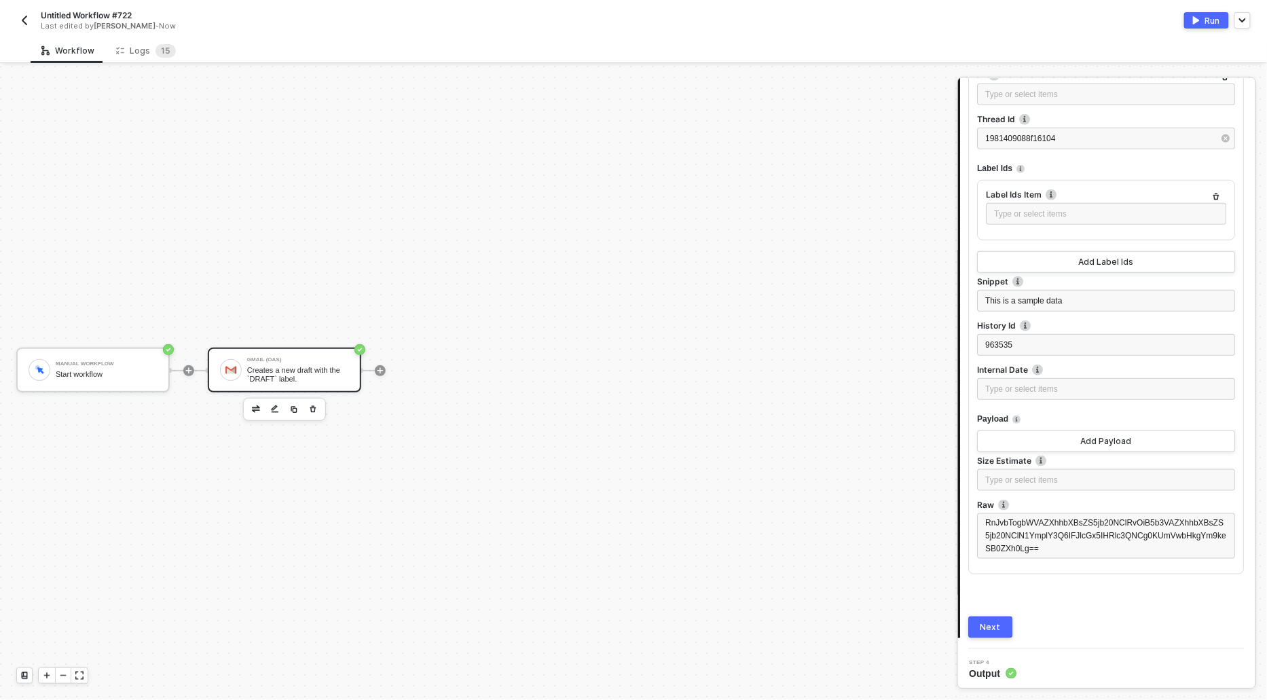
click at [989, 622] on div "Next" at bounding box center [991, 627] width 20 height 11
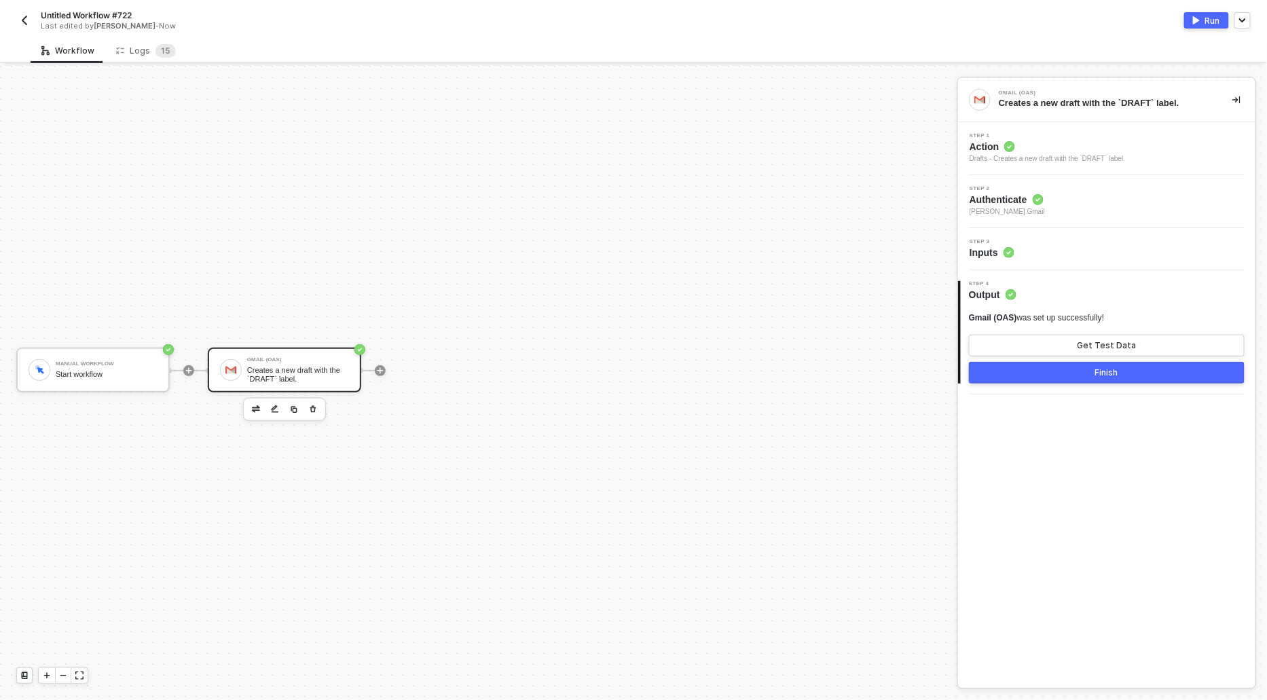
scroll to position [0, 0]
click at [1039, 335] on button "Get Test Data" at bounding box center [1107, 346] width 276 height 22
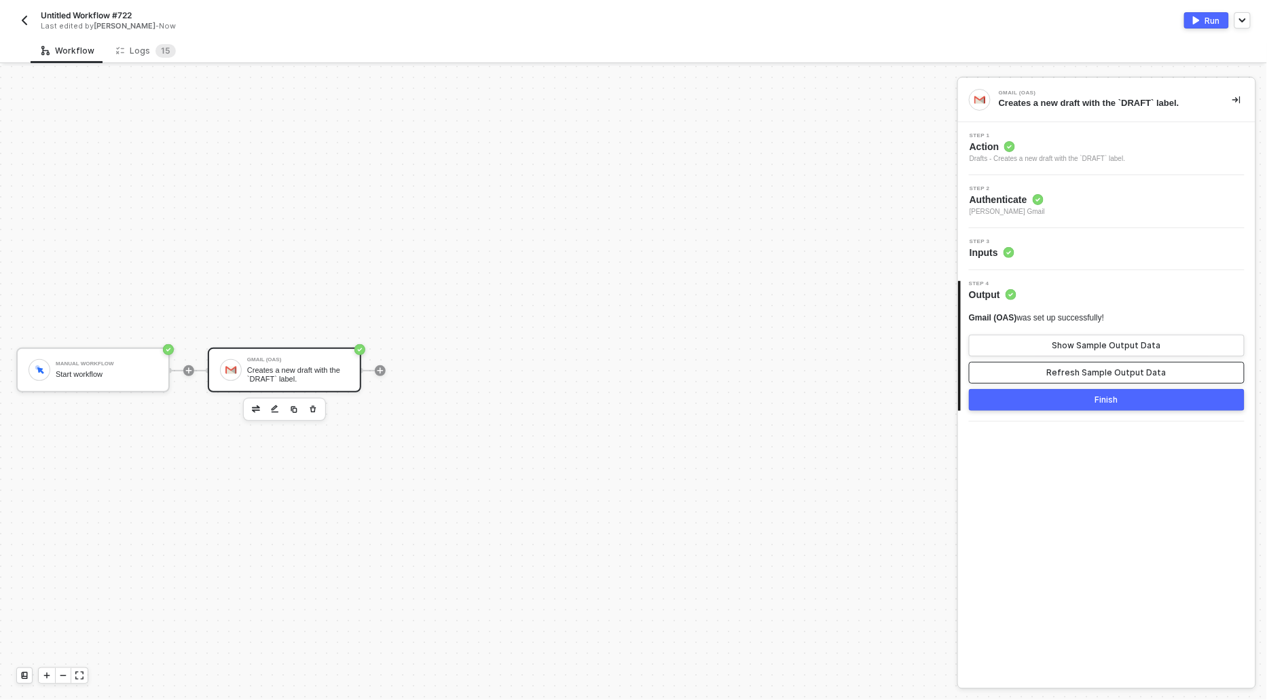
click at [1051, 369] on button "Refresh Sample Output Data" at bounding box center [1107, 373] width 276 height 22
click at [1051, 335] on button "Show Sample Output Data" at bounding box center [1107, 346] width 276 height 22
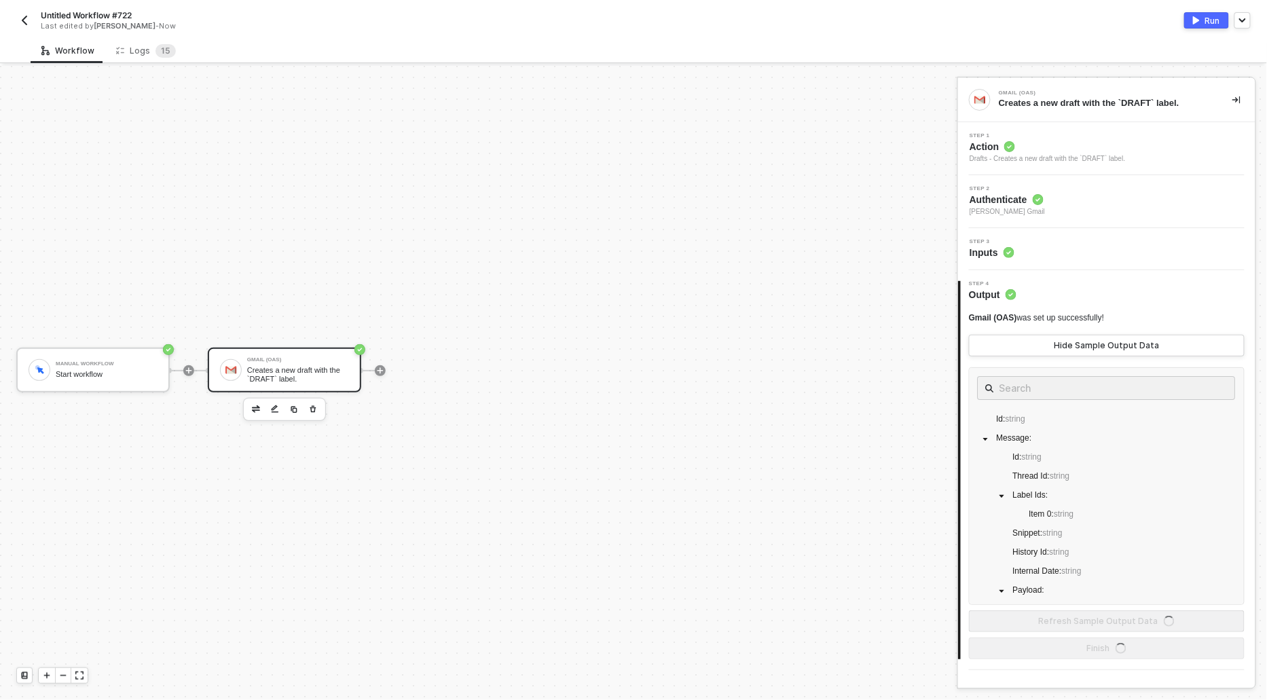
click at [1205, 21] on button "Run" at bounding box center [1206, 20] width 45 height 16
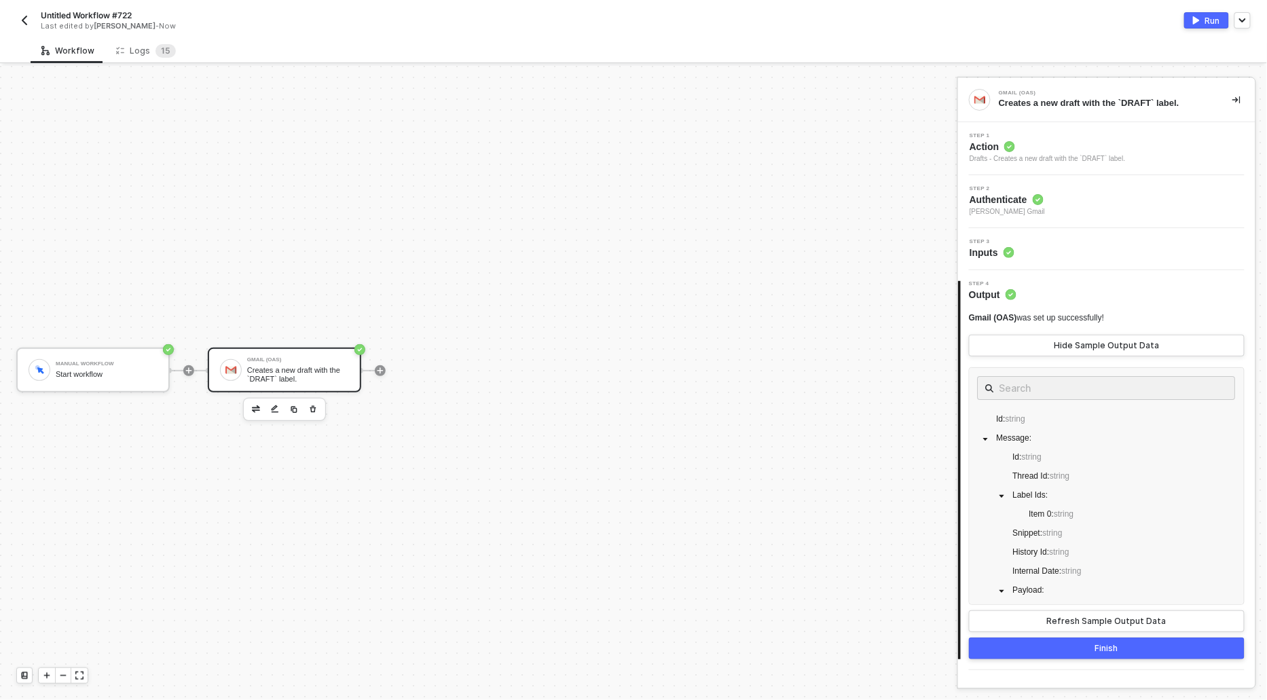
click at [1205, 21] on button "Run" at bounding box center [1206, 20] width 45 height 16
click at [128, 58] on div "Logs 1 5" at bounding box center [145, 50] width 81 height 25
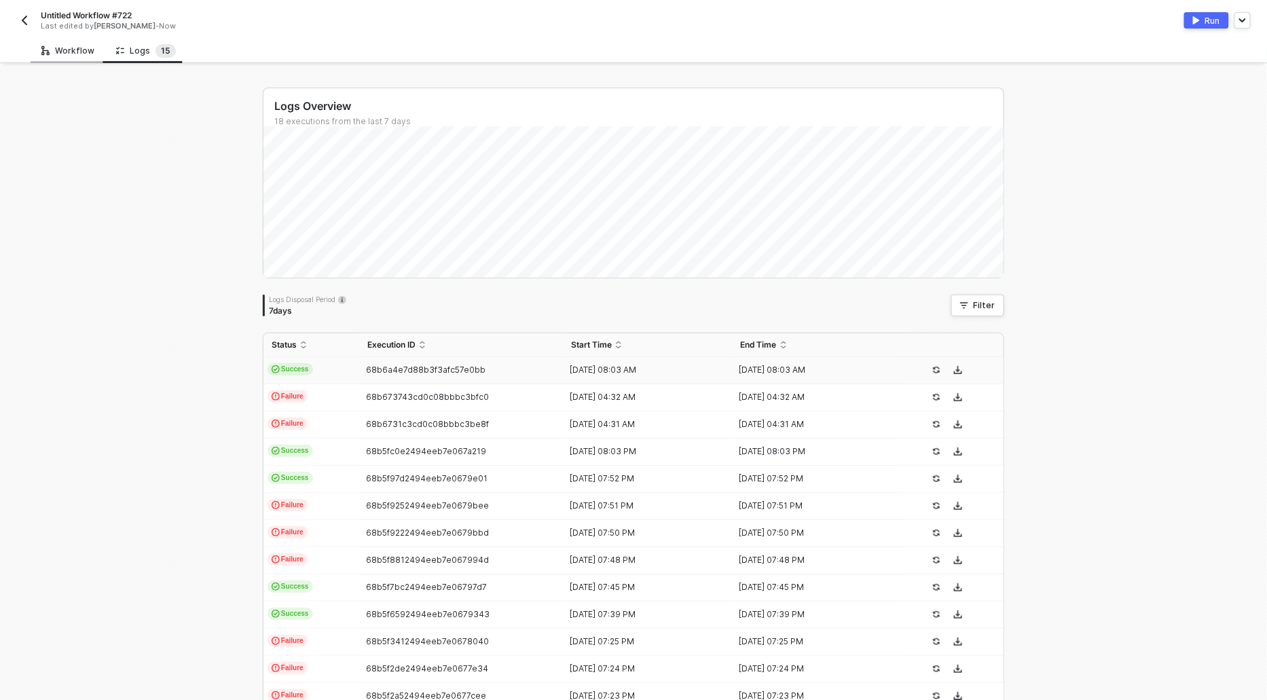
click at [61, 52] on div "Workflow" at bounding box center [67, 50] width 53 height 11
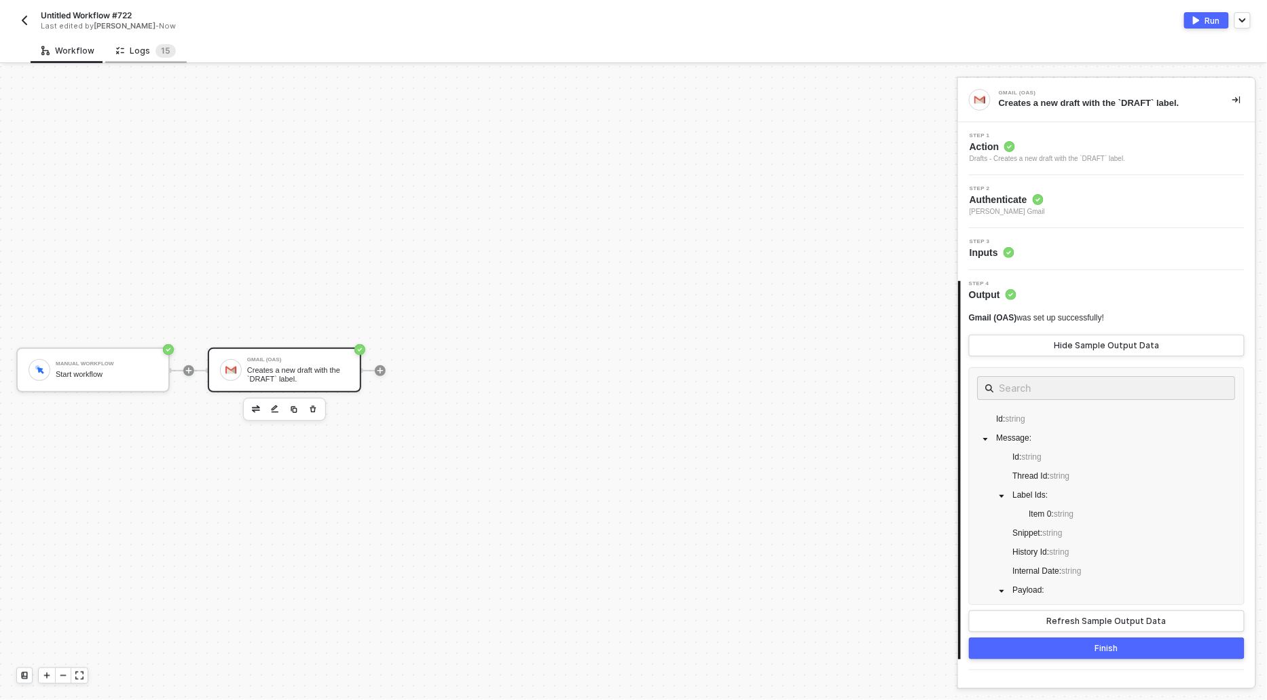
click at [130, 57] on div "Logs 1 5" at bounding box center [145, 50] width 81 height 25
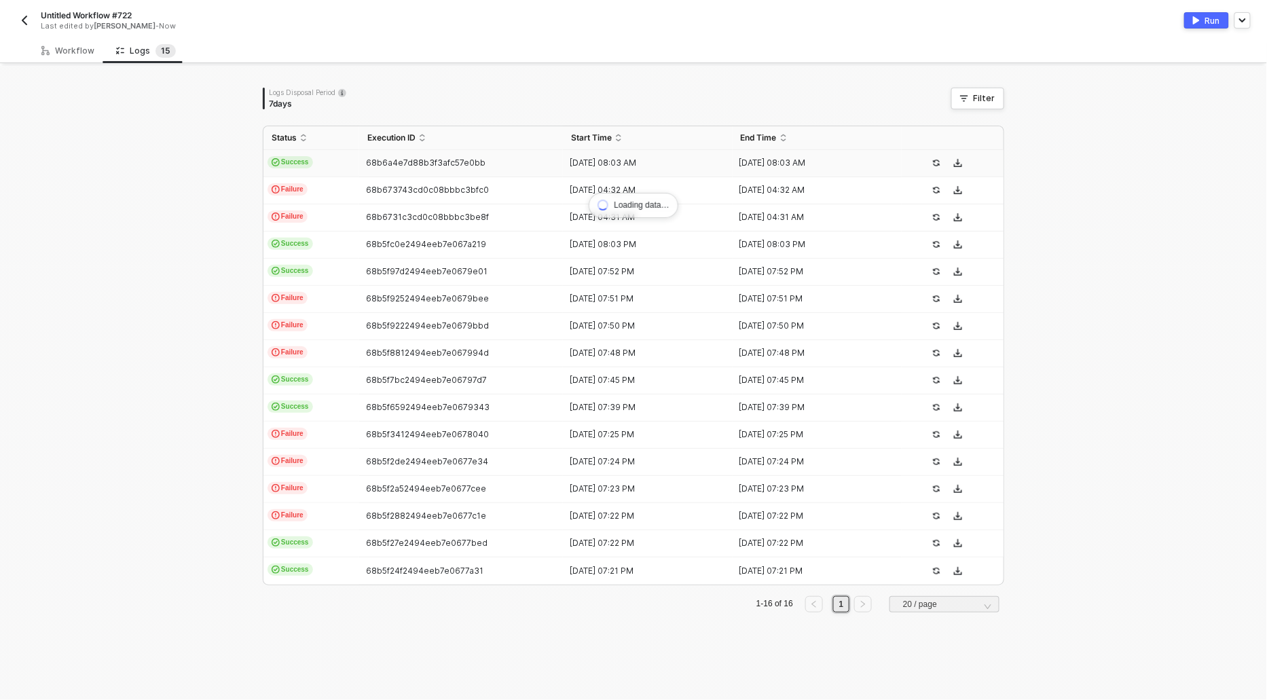
click at [295, 165] on span "Success" at bounding box center [290, 162] width 45 height 12
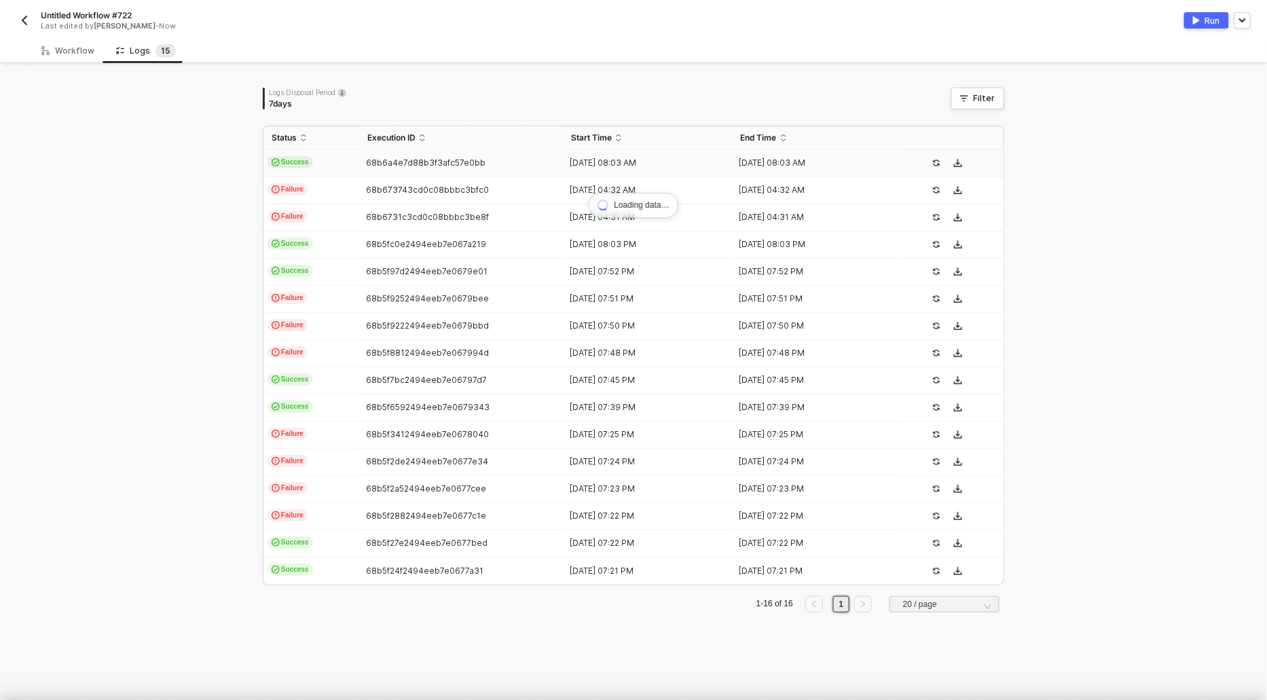
type textarea "{ "json": {}, "id": "9f882bc7-d5cc-46ac-b738-2a3706972451" }"
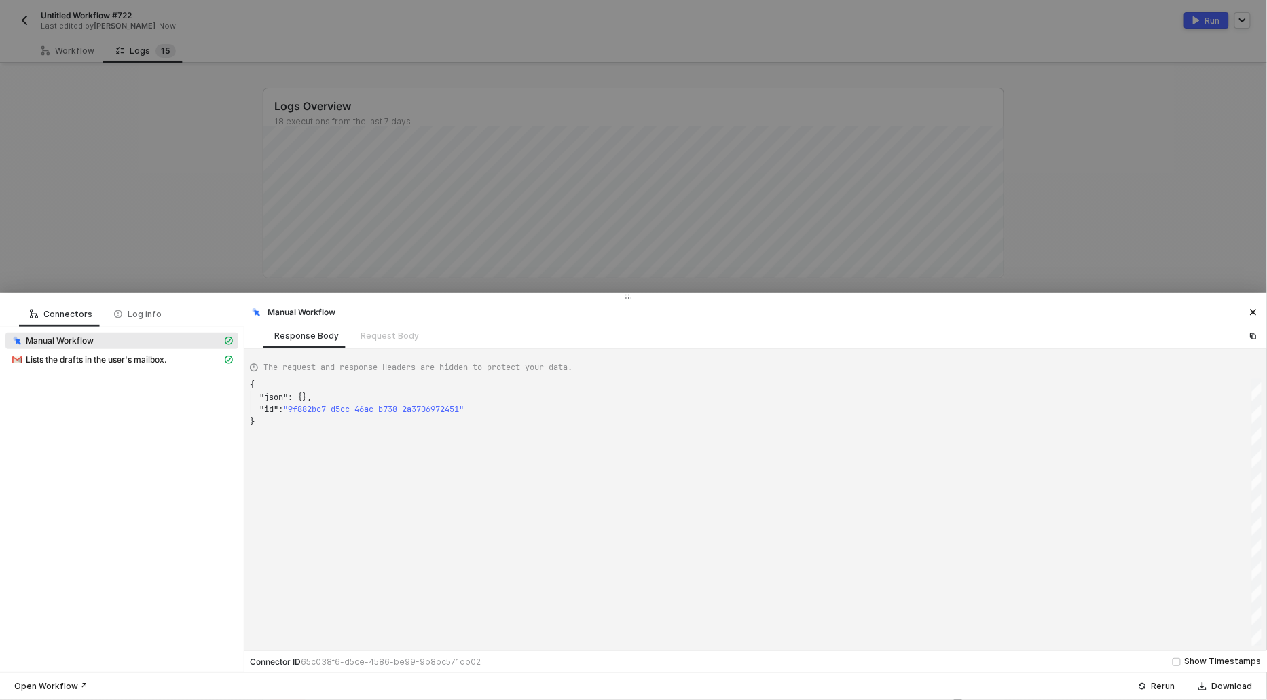
click at [120, 199] on div at bounding box center [633, 350] width 1267 height 700
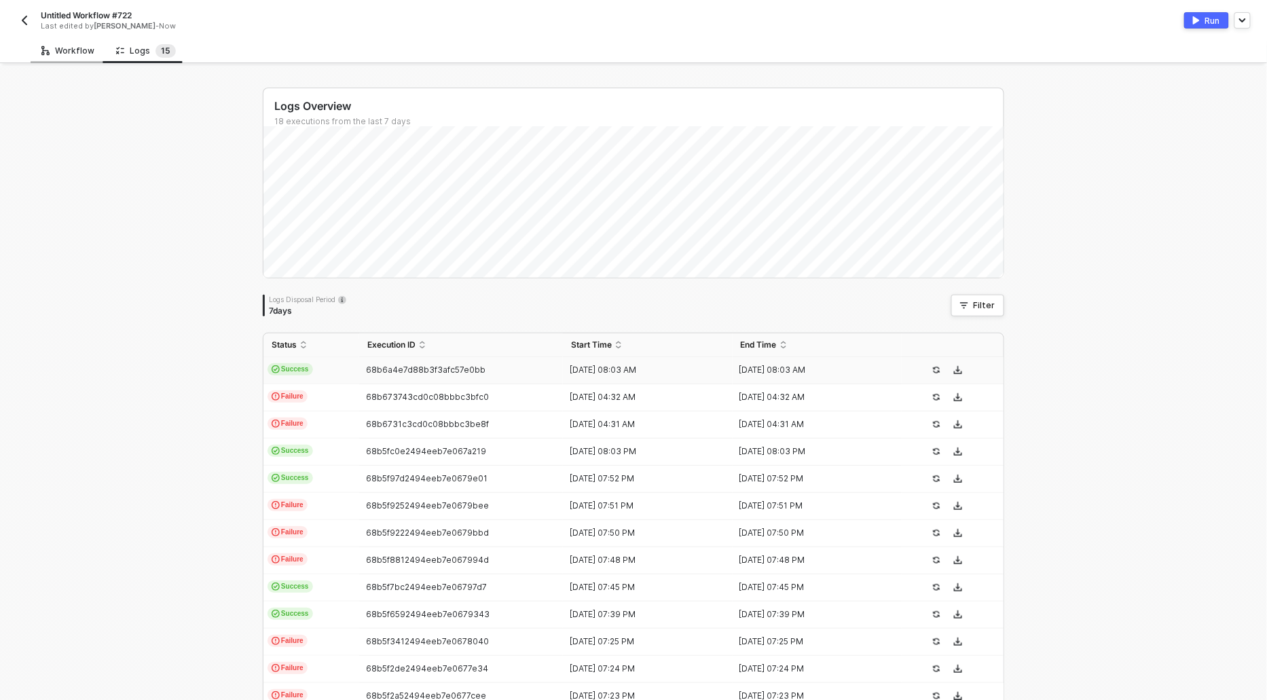
click at [66, 54] on div "Workflow" at bounding box center [67, 50] width 53 height 11
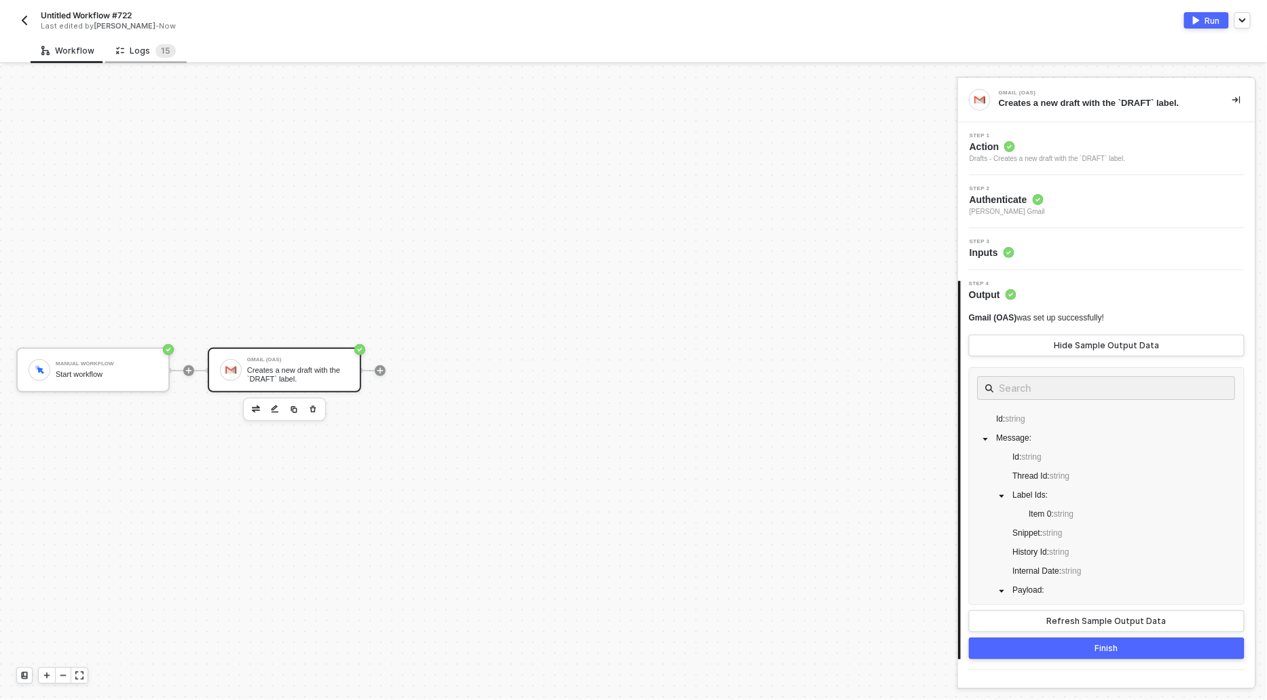
click at [132, 52] on div "Logs 1 5" at bounding box center [146, 51] width 60 height 14
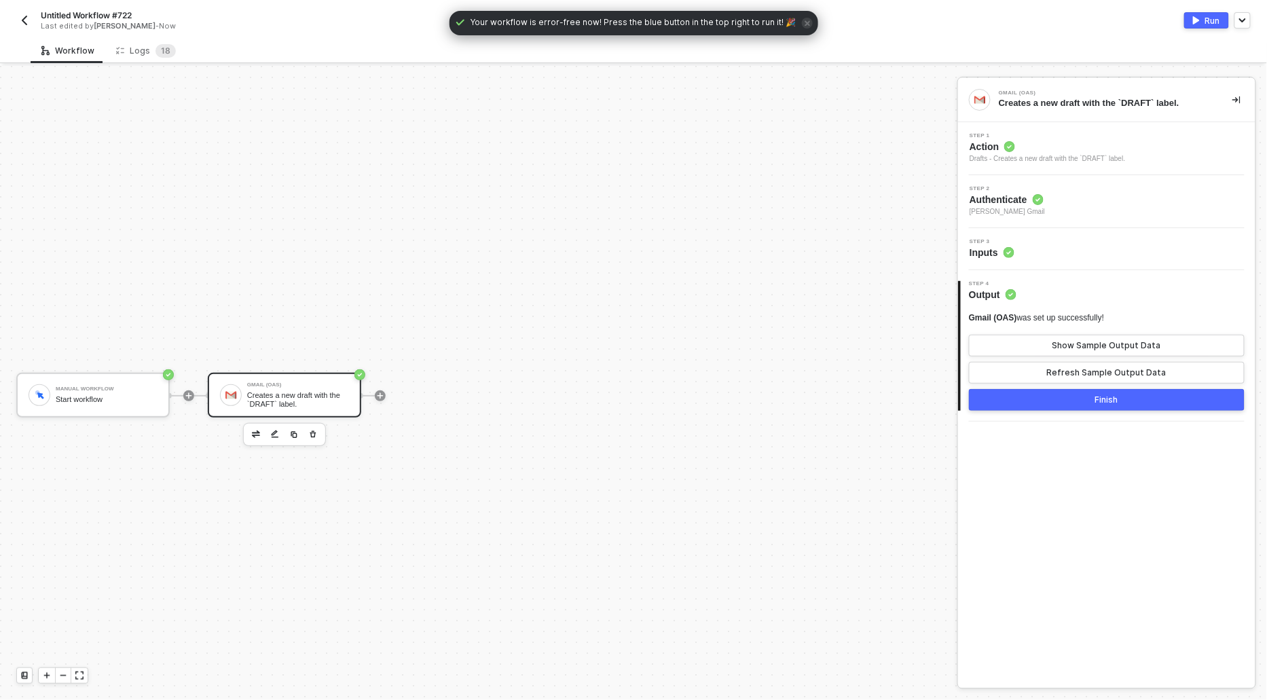
scroll to position [25, 0]
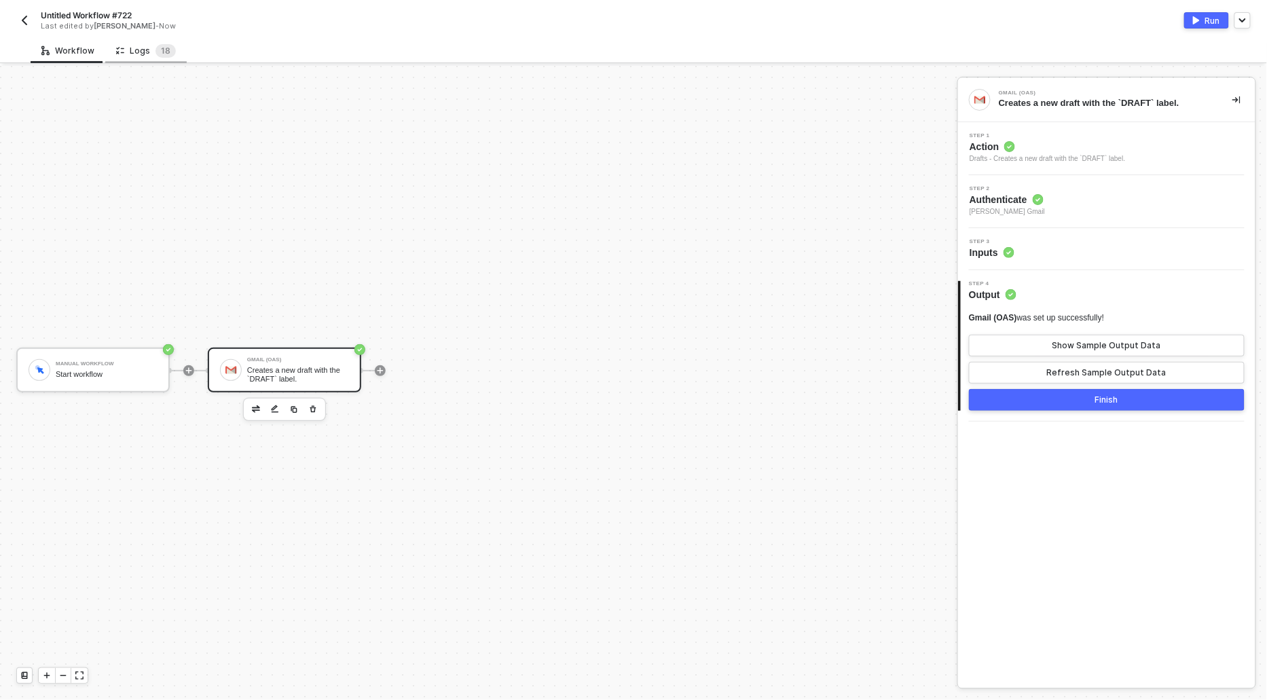
click at [145, 53] on div "Logs 1 8" at bounding box center [146, 51] width 60 height 14
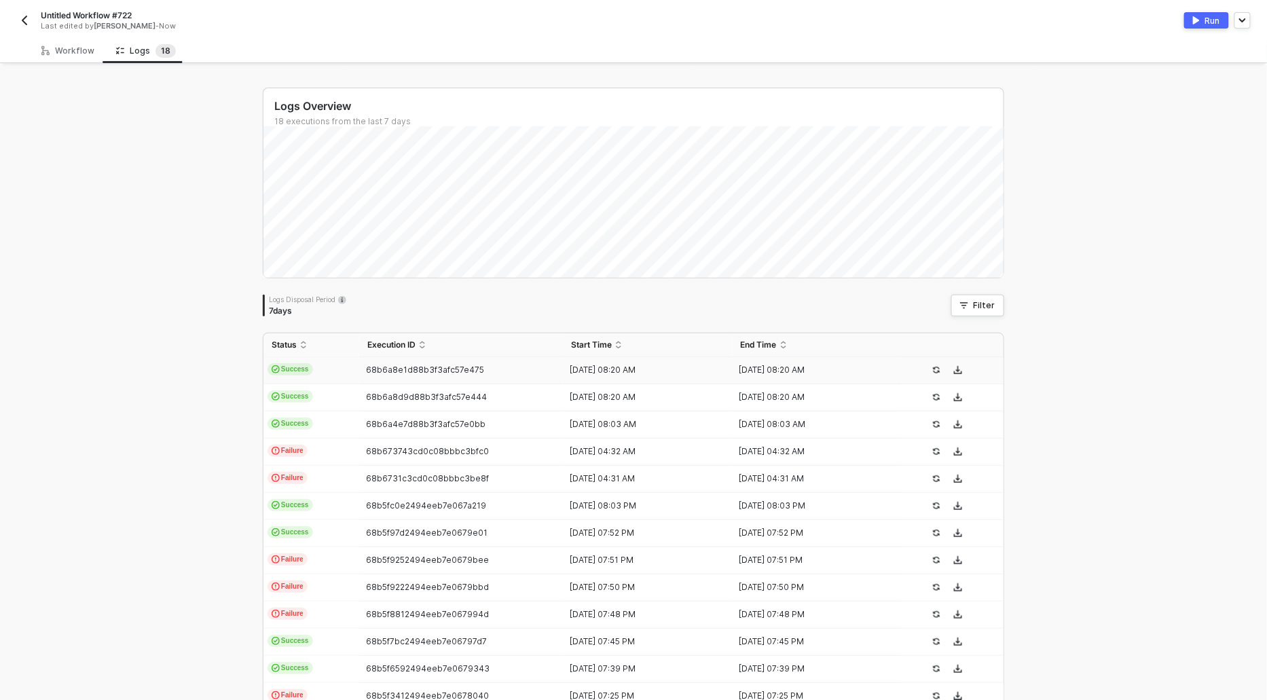
click at [289, 366] on span "Success" at bounding box center [290, 369] width 45 height 12
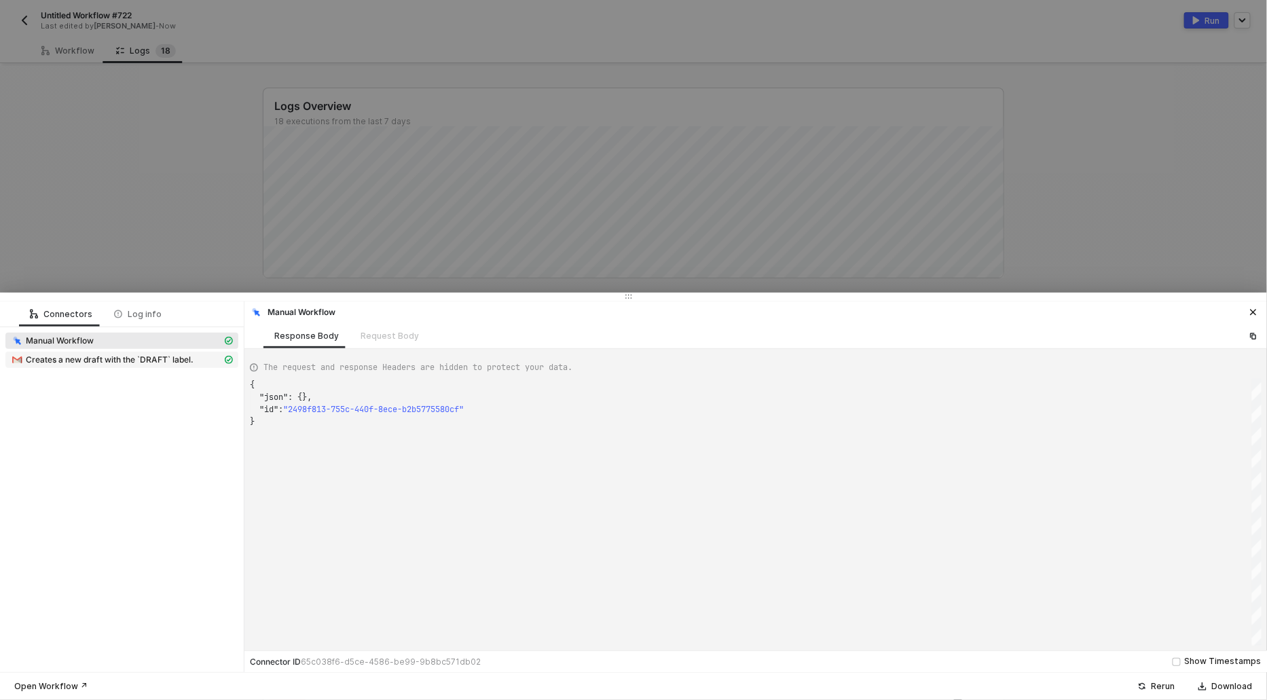
click at [89, 361] on span "Creates a new draft with the `DRAFT` label." at bounding box center [110, 359] width 168 height 11
type textarea "{ "json": { "id": "r-3014942549799787921", "message": { "id": "1990983b4a9da4b9…"
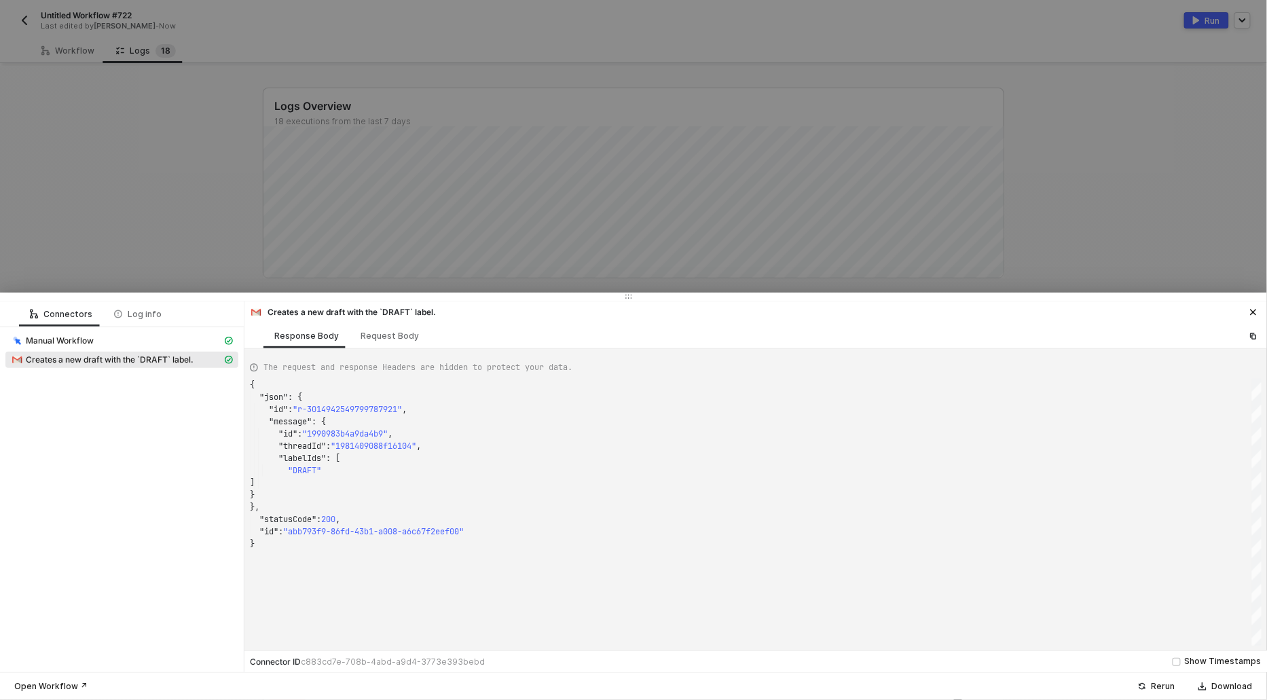
scroll to position [122, 0]
click at [107, 195] on div at bounding box center [633, 350] width 1267 height 700
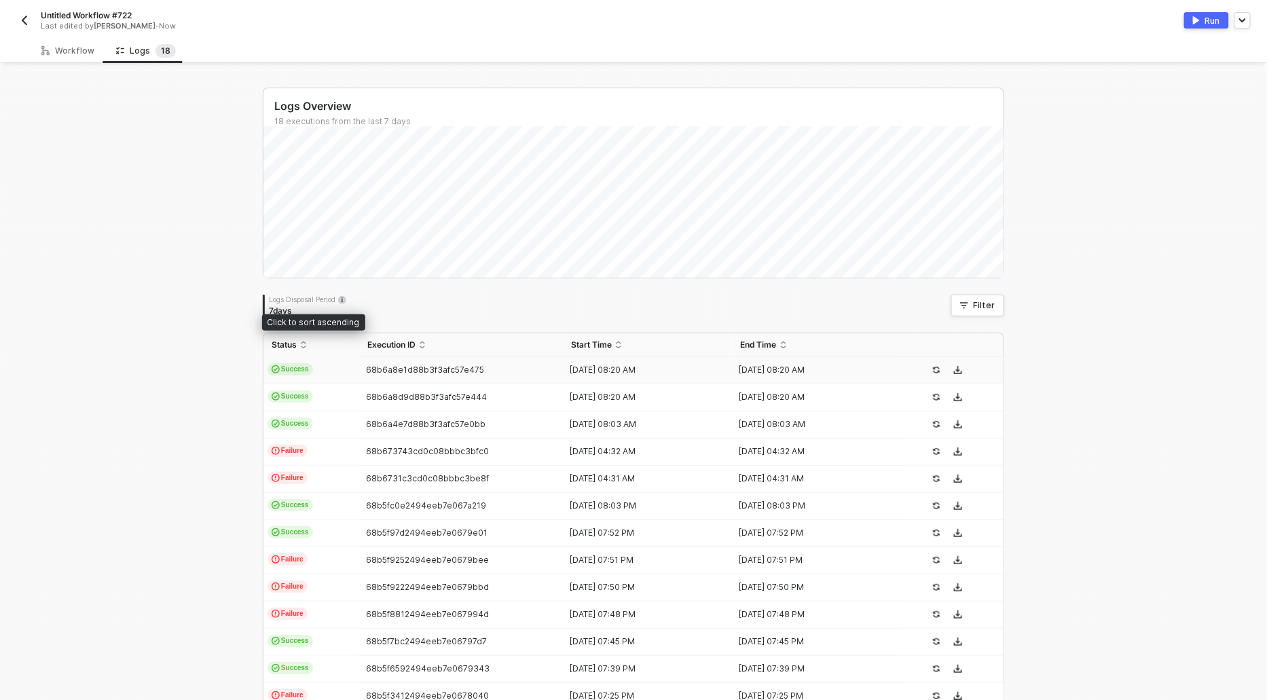
click at [304, 361] on td "Success" at bounding box center [311, 370] width 96 height 27
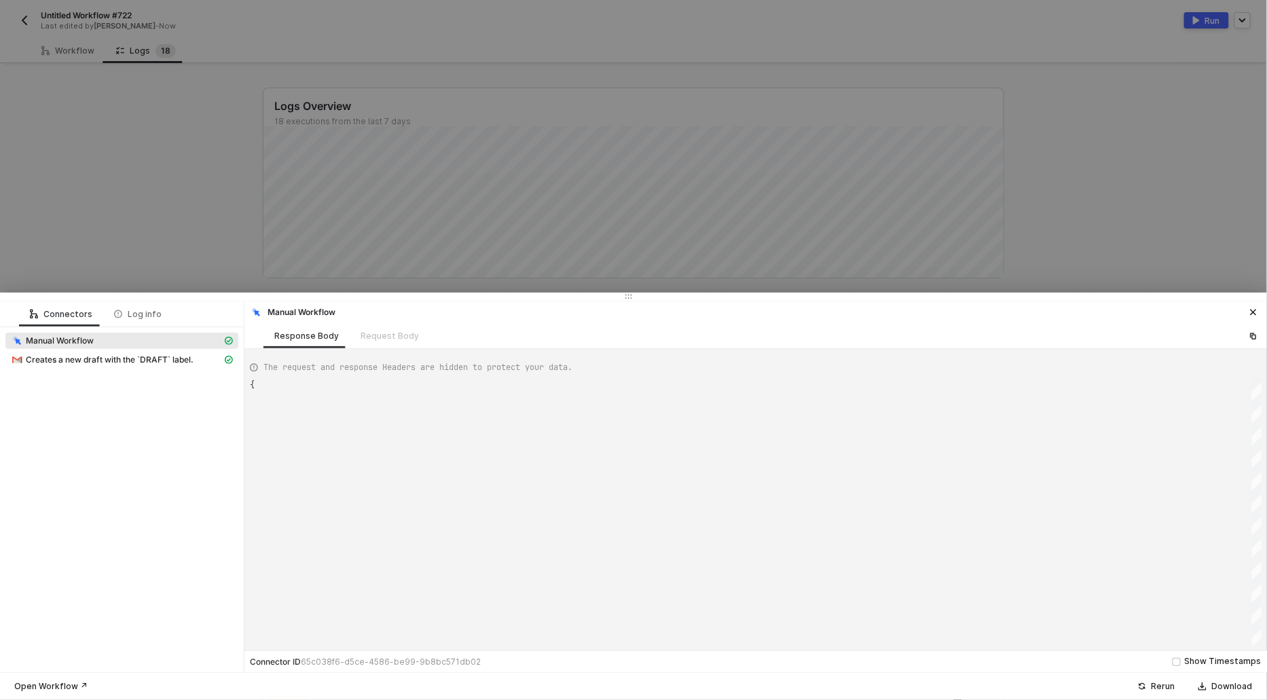
scroll to position [36, 0]
click at [160, 360] on span "Creates a new draft with the `DRAFT` label." at bounding box center [110, 359] width 168 height 11
type textarea "{ "json": { "id": "r-3014942549799787921", "message": { "id": "1990983b4a9da4b9…"
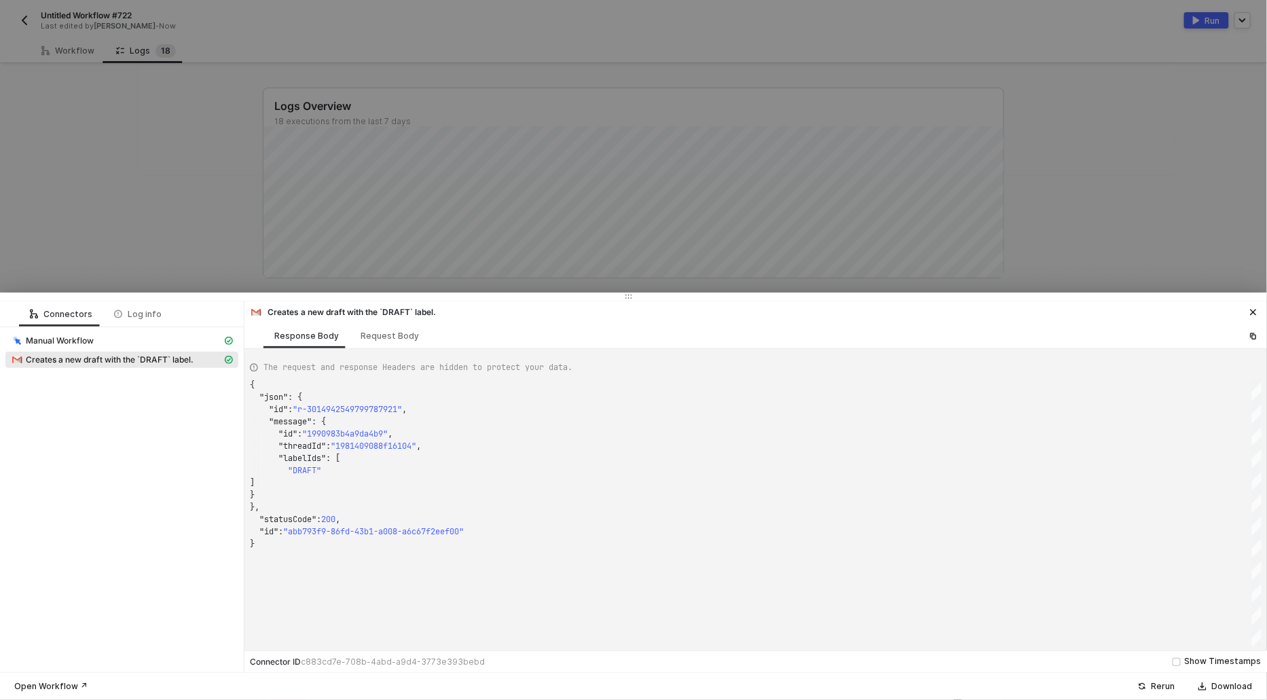
scroll to position [122, 0]
click at [132, 263] on div at bounding box center [633, 350] width 1267 height 700
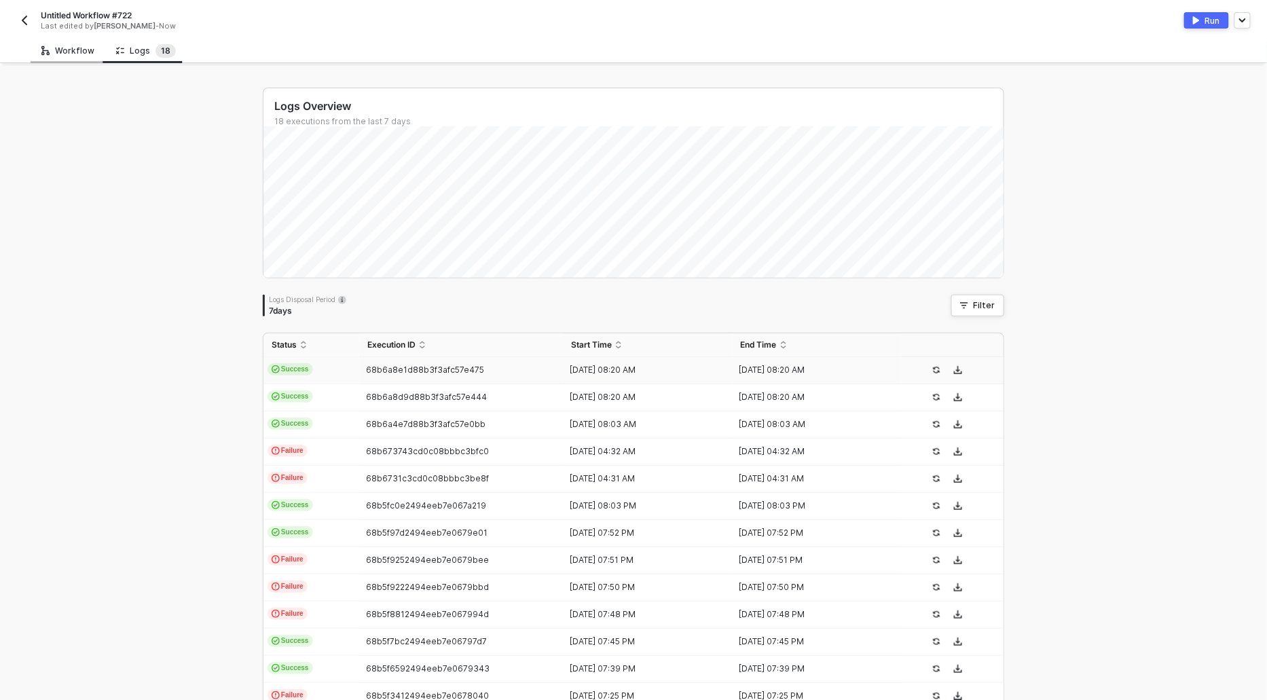
click at [48, 45] on icon at bounding box center [45, 50] width 8 height 13
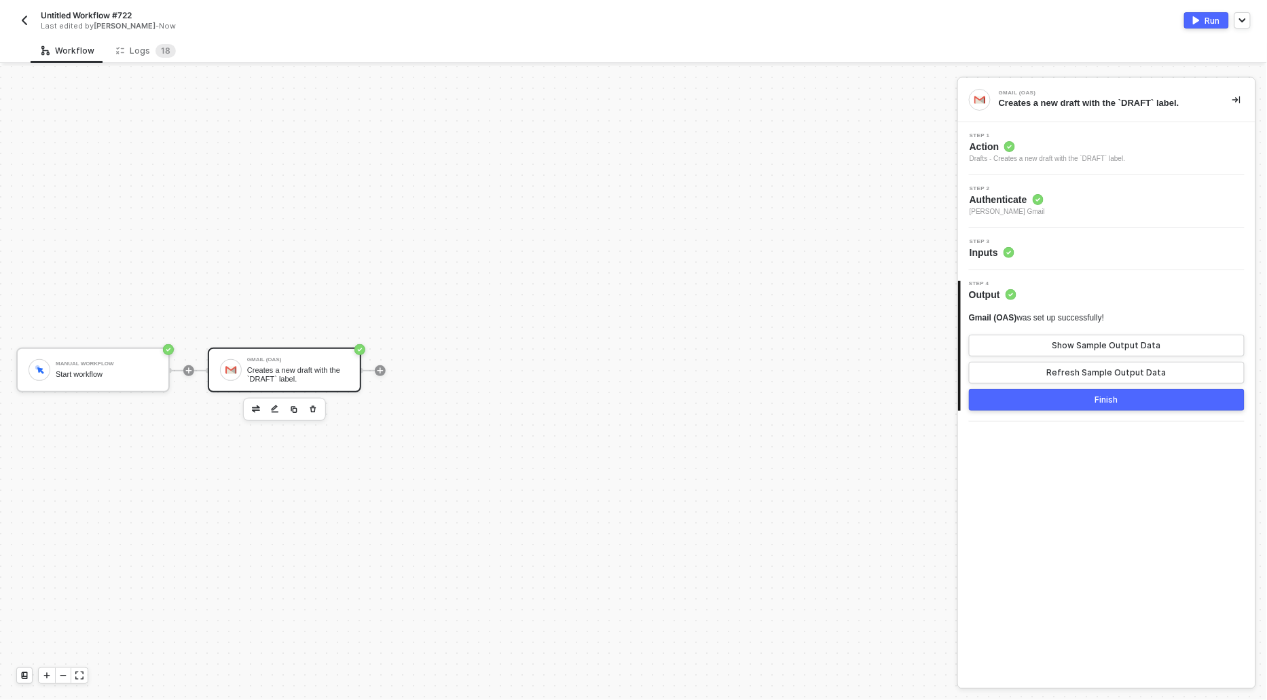
click at [1034, 145] on span "Action" at bounding box center [1048, 147] width 156 height 14
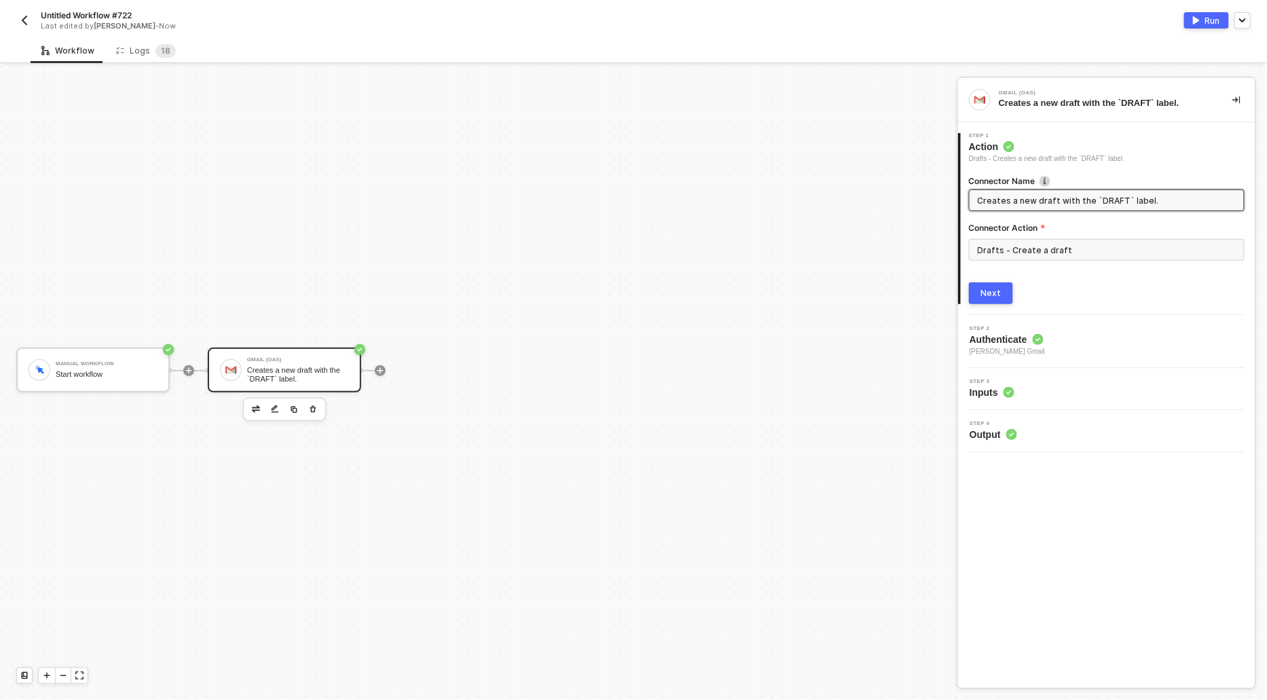
drag, startPoint x: 1172, startPoint y: 197, endPoint x: 972, endPoint y: 195, distance: 199.7
click at [972, 195] on span "Creates a new draft with the `DRAFT` label." at bounding box center [1107, 200] width 276 height 22
type input "Gmail (OAS)"
click at [991, 292] on div "Next" at bounding box center [991, 293] width 20 height 11
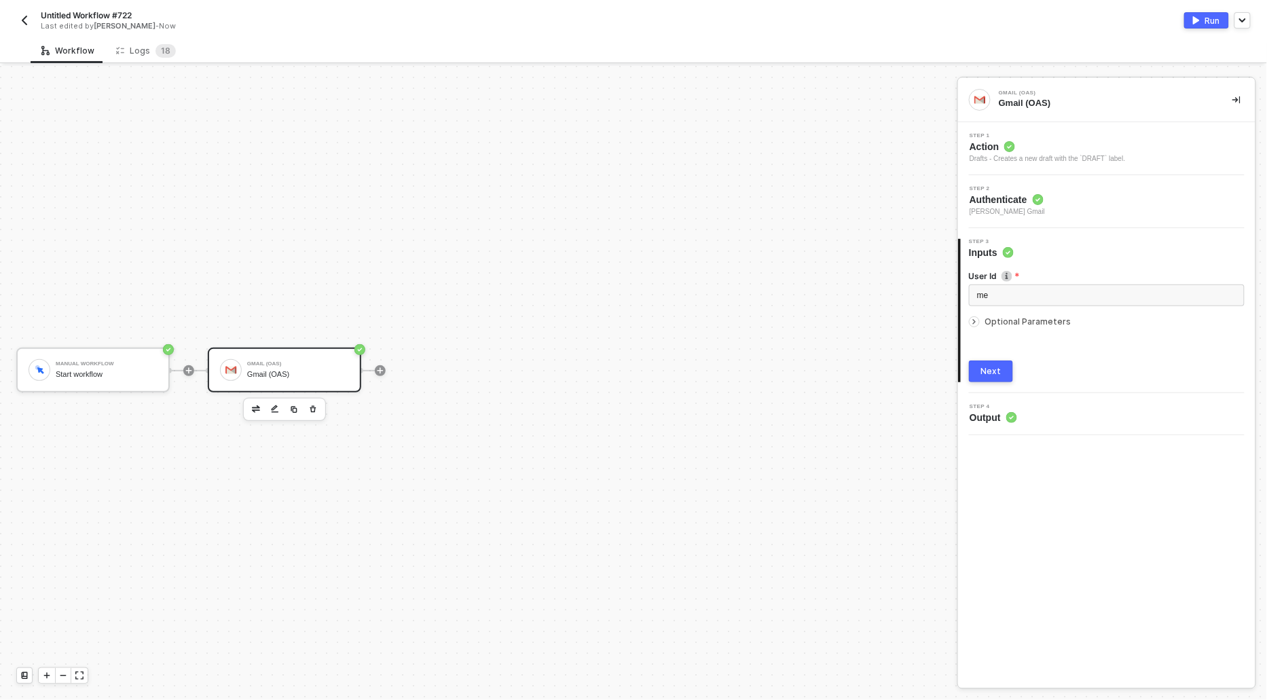
click at [974, 321] on icon "icon-arrow-right-small" at bounding box center [974, 322] width 8 height 8
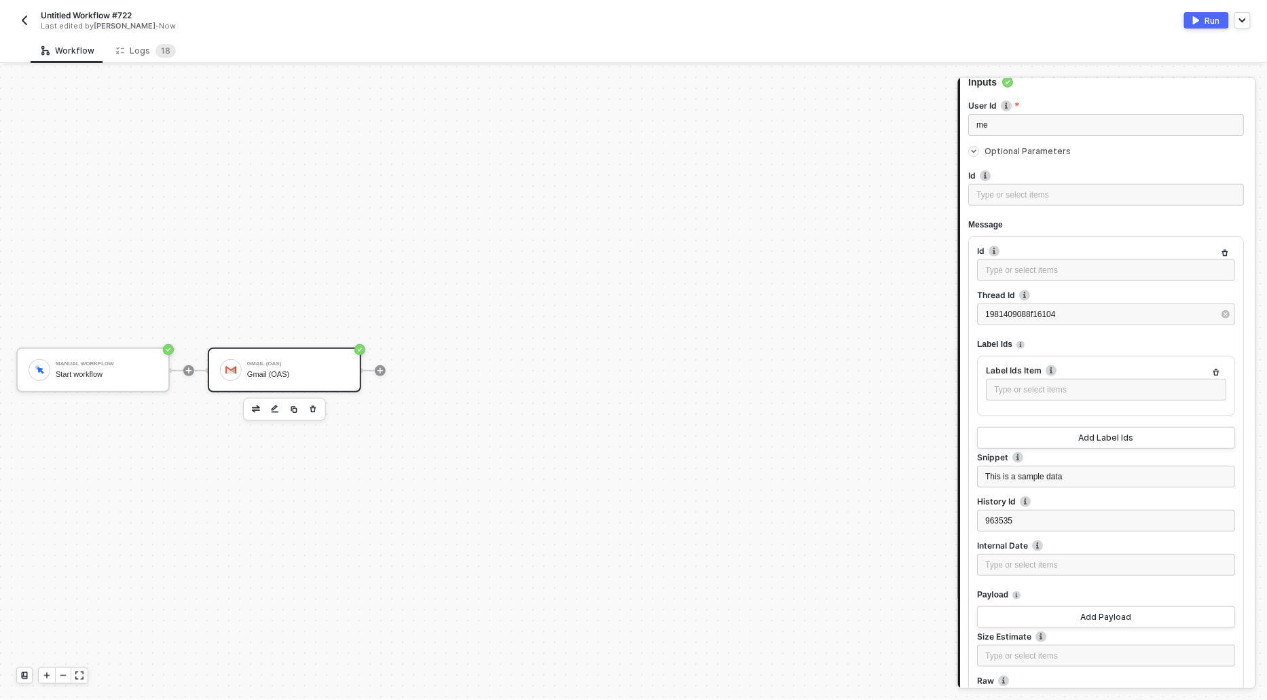
scroll to position [197, 0]
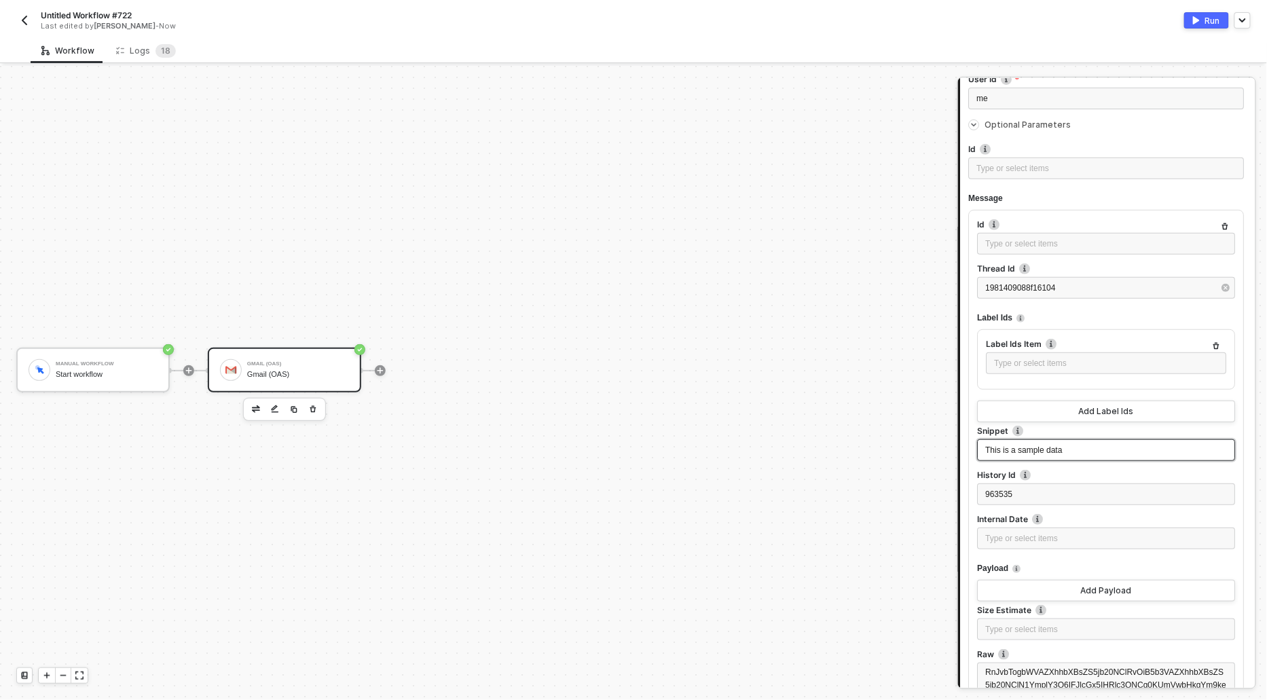
click at [1084, 447] on div "This is a sample data" at bounding box center [1107, 450] width 242 height 13
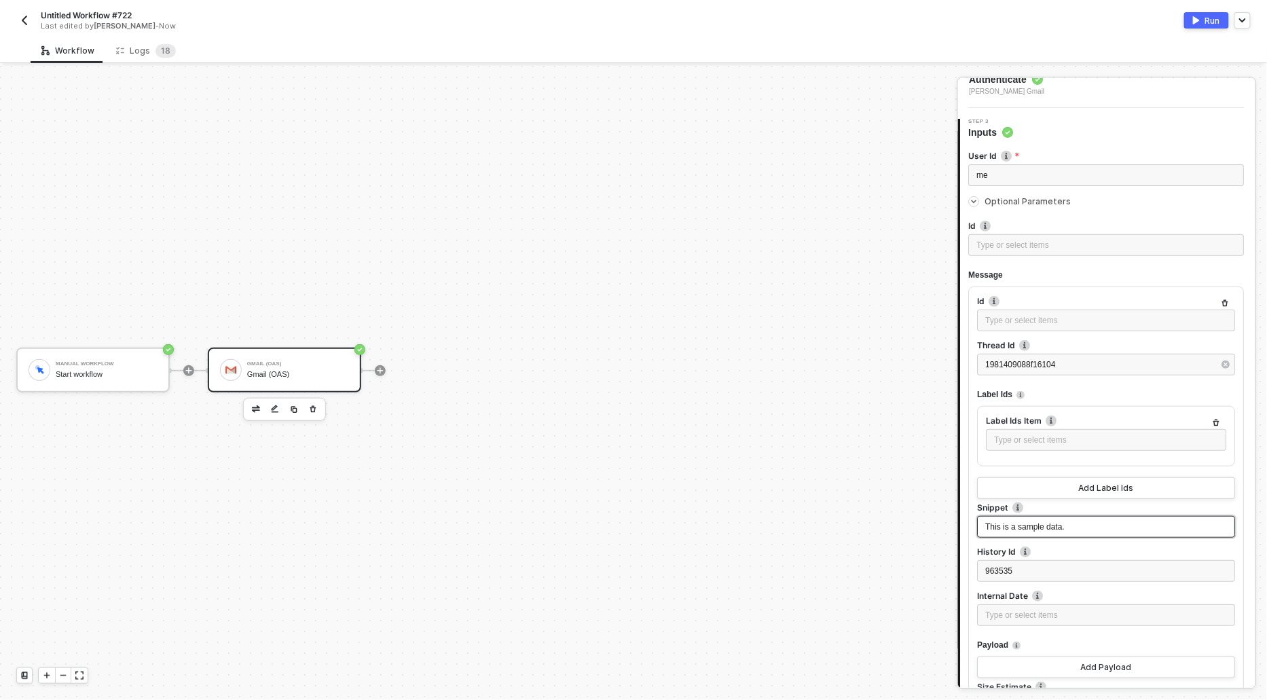
scroll to position [0, 0]
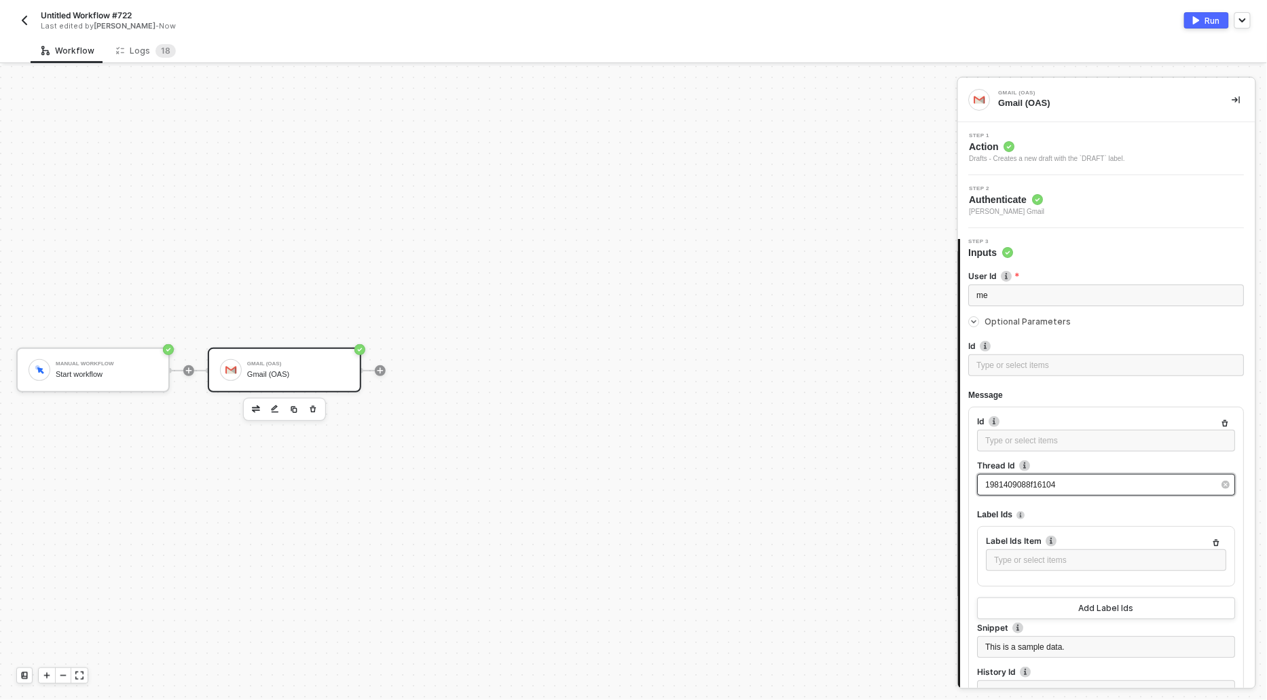
click at [1031, 486] on span "1981409088f16104" at bounding box center [1021, 485] width 70 height 10
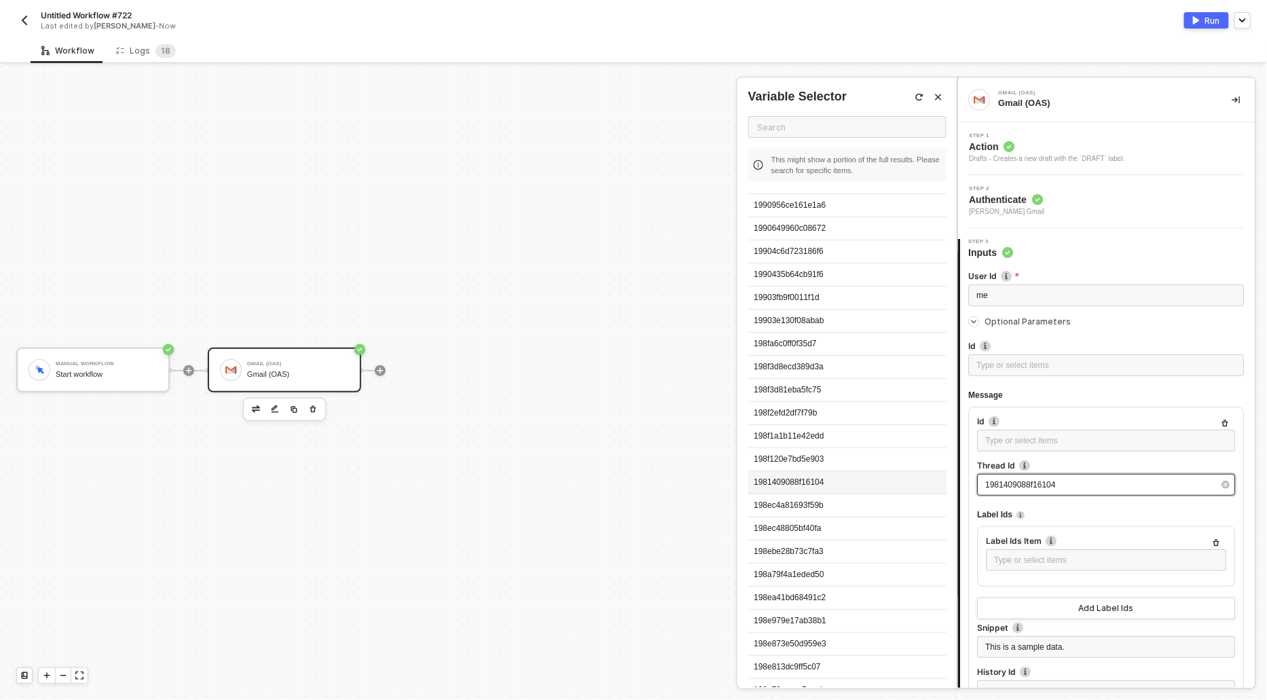
scroll to position [22, 0]
click at [832, 494] on div "198ec4a81693f59b" at bounding box center [847, 504] width 198 height 23
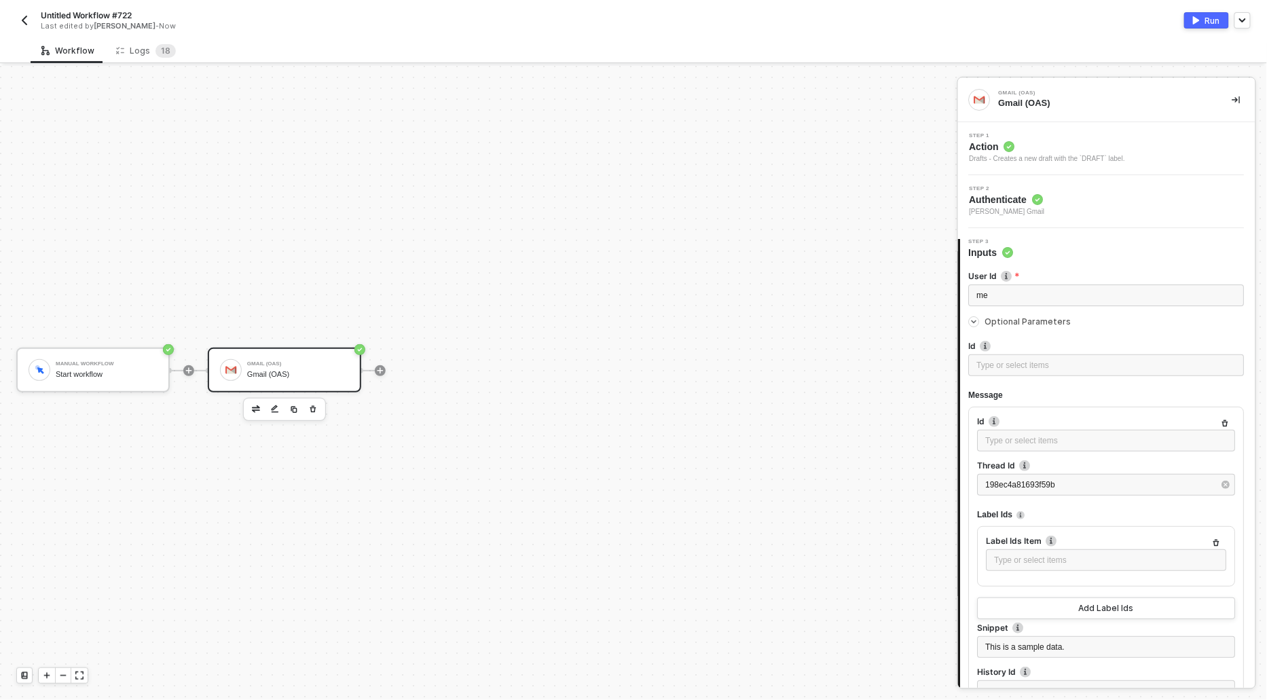
click at [832, 148] on div "Manual Workflow Start workflow Gmail (OAS) Gmail (OAS)" at bounding box center [475, 370] width 951 height 659
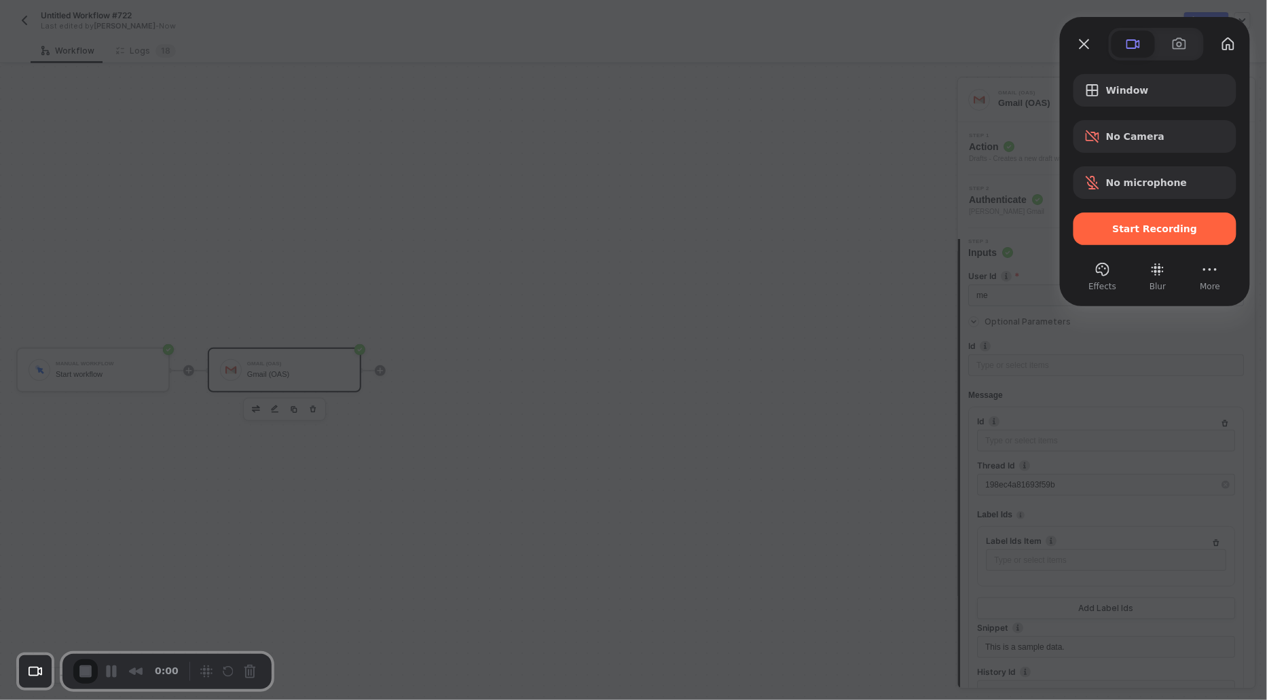
click at [1116, 223] on span "Start Recording" at bounding box center [1154, 228] width 141 height 11
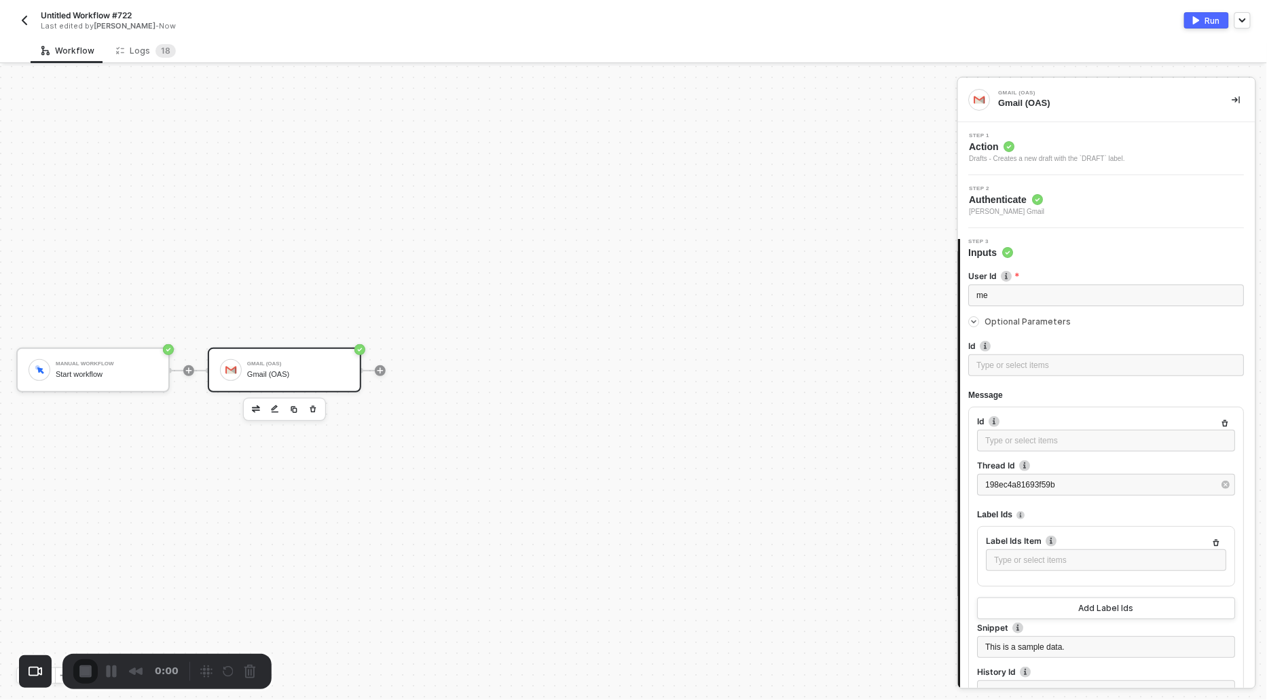
click at [981, 143] on span "Action" at bounding box center [1048, 147] width 156 height 14
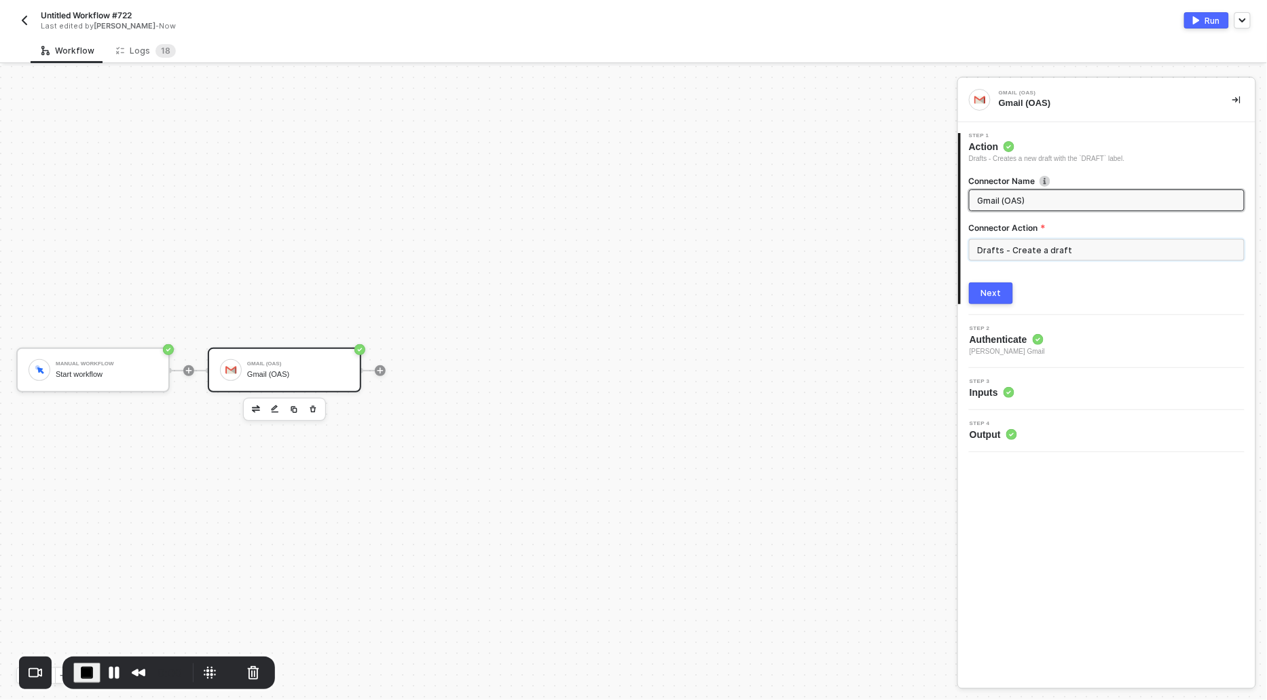
click at [1034, 251] on input "Drafts - Create a draft" at bounding box center [1107, 250] width 276 height 22
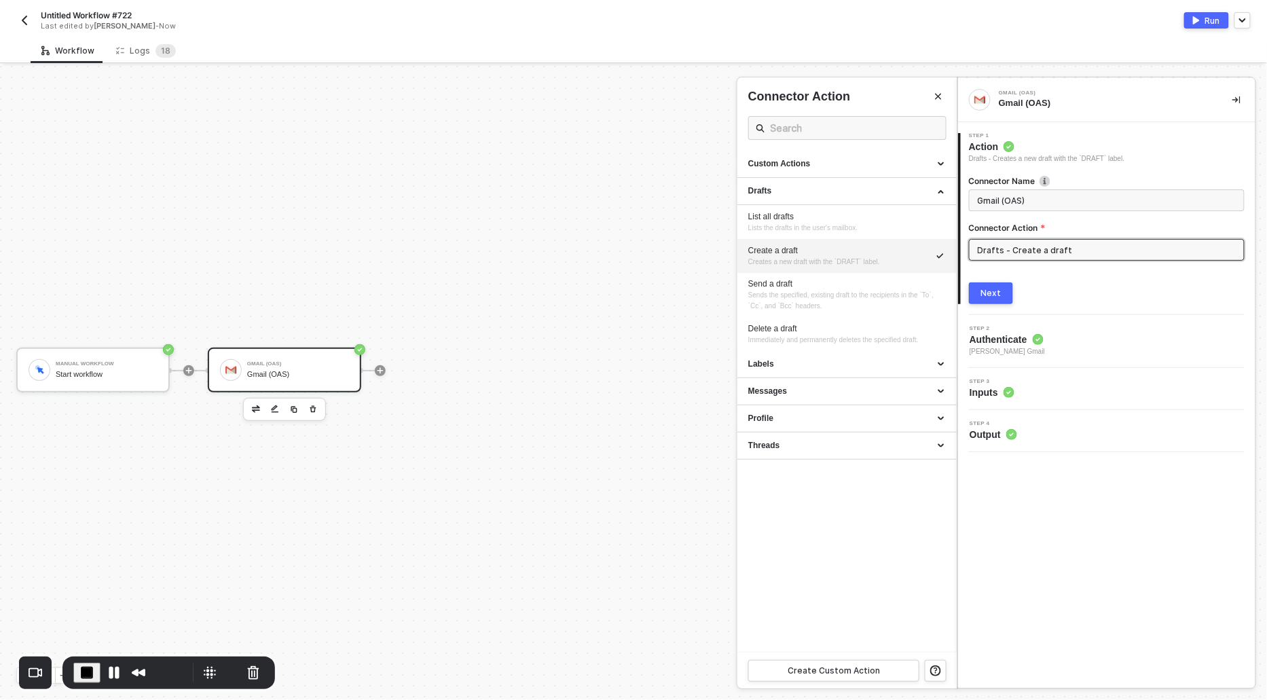
click at [761, 254] on div "Create a draft" at bounding box center [847, 251] width 198 height 12
click at [999, 293] on div "Next" at bounding box center [991, 293] width 20 height 11
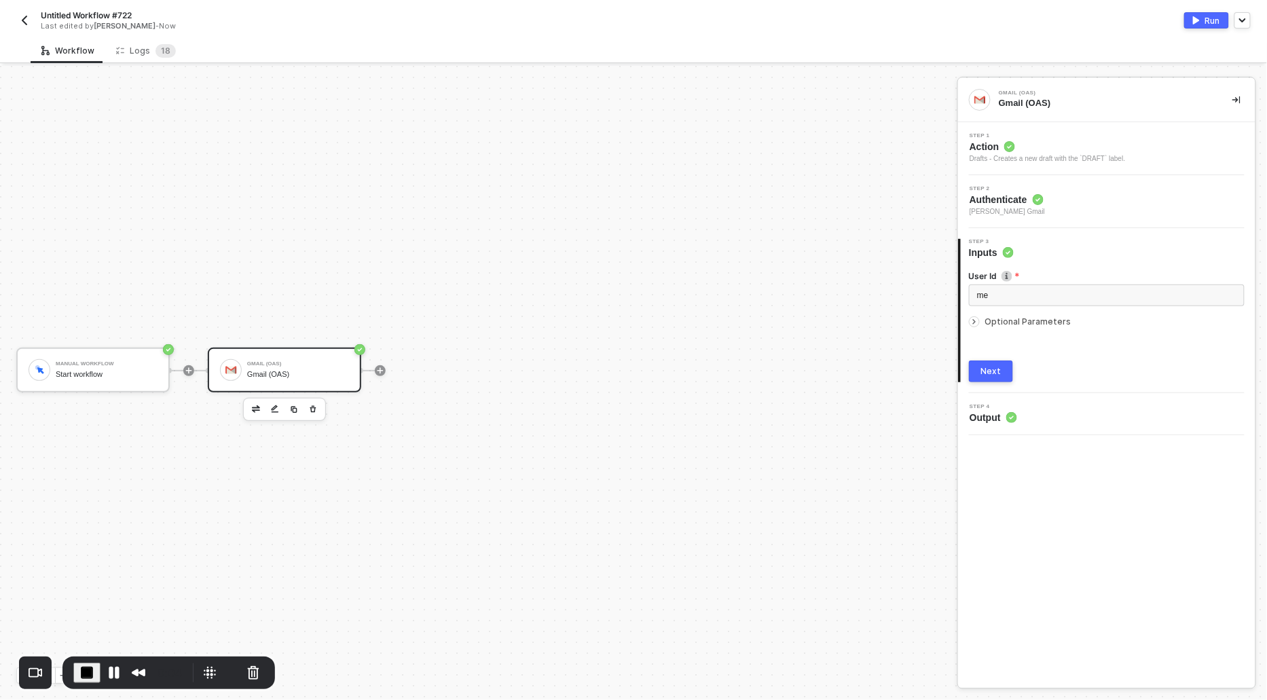
click at [972, 322] on icon "icon-arrow-right-small" at bounding box center [974, 322] width 8 height 8
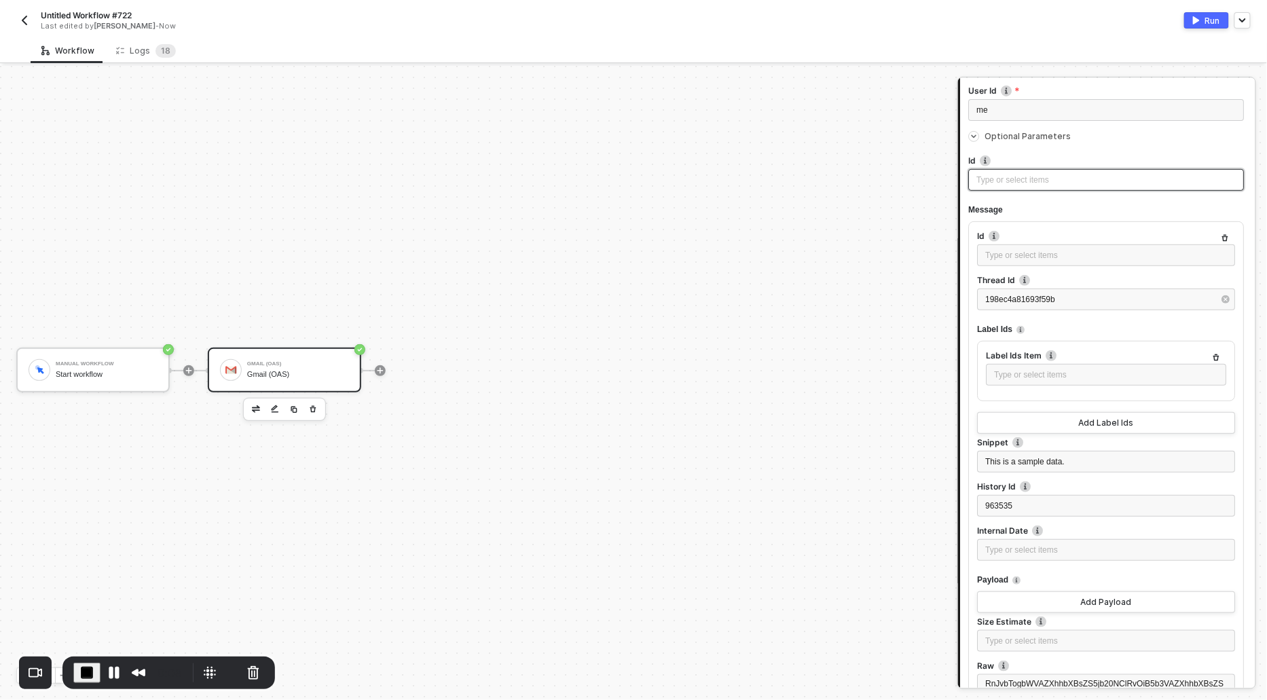
scroll to position [189, 0]
click at [1220, 351] on icon "button" at bounding box center [1217, 354] width 6 height 7
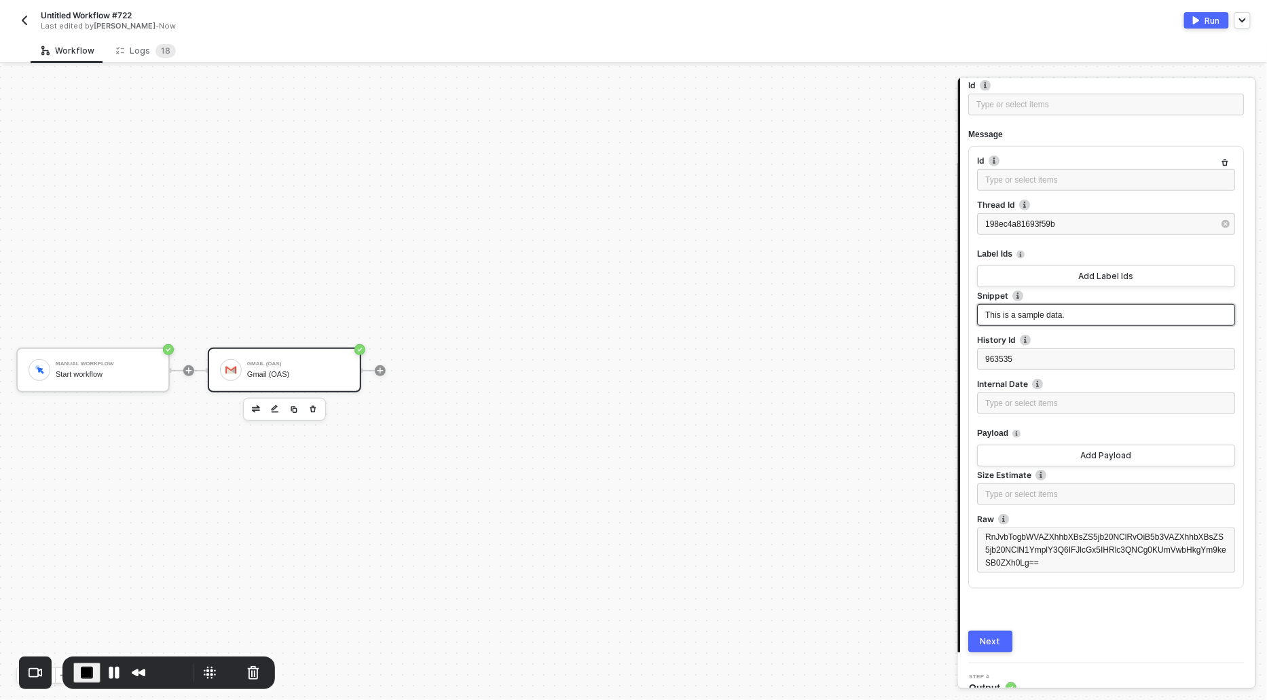
scroll to position [276, 0]
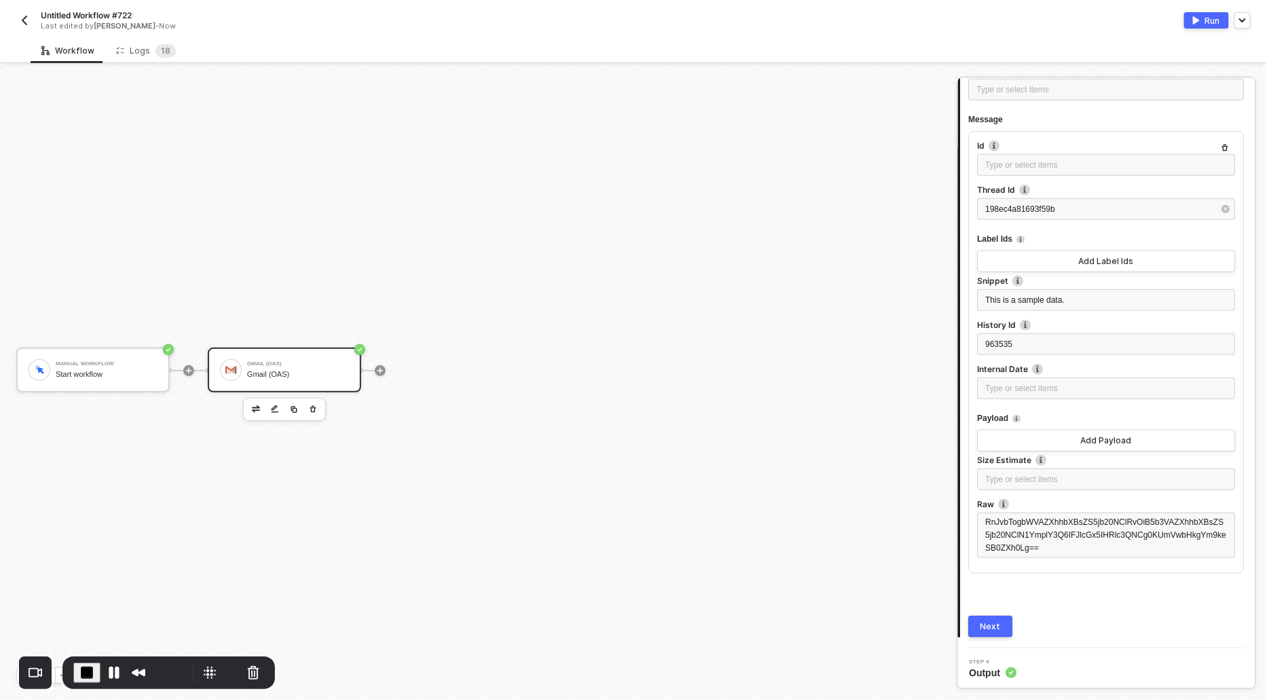
click at [997, 621] on div "Next" at bounding box center [991, 626] width 20 height 11
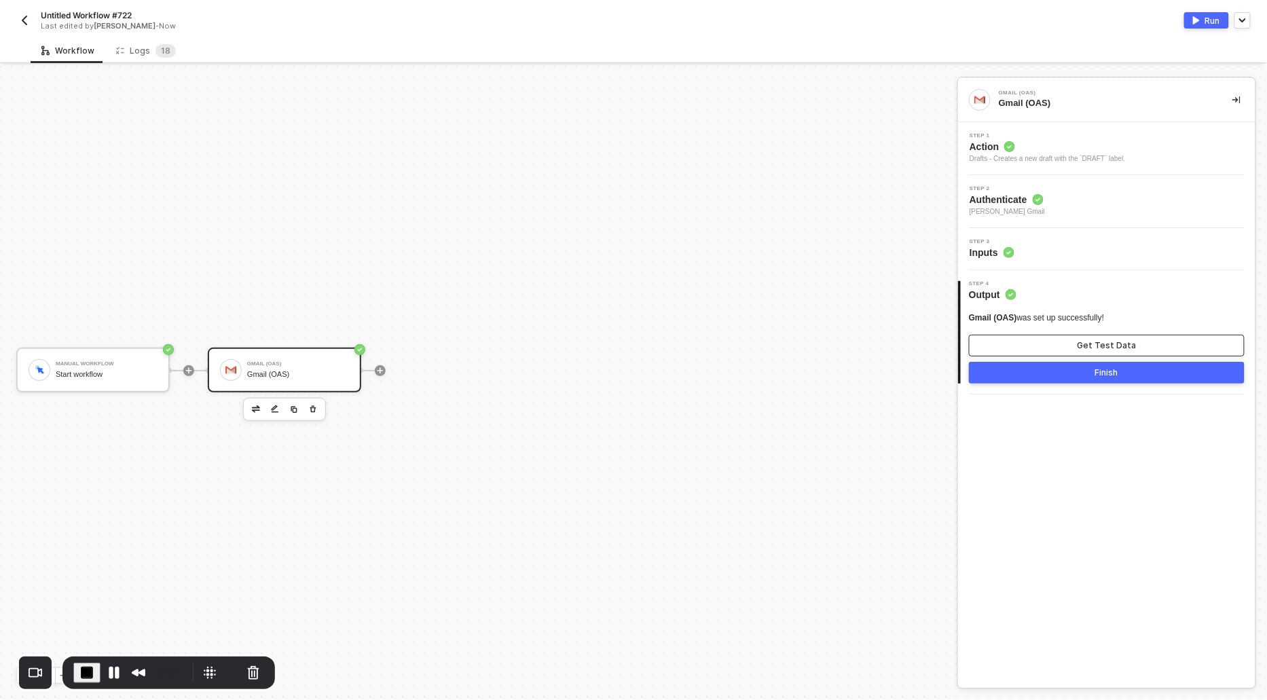
click at [1097, 341] on div "Get Test Data" at bounding box center [1107, 345] width 59 height 11
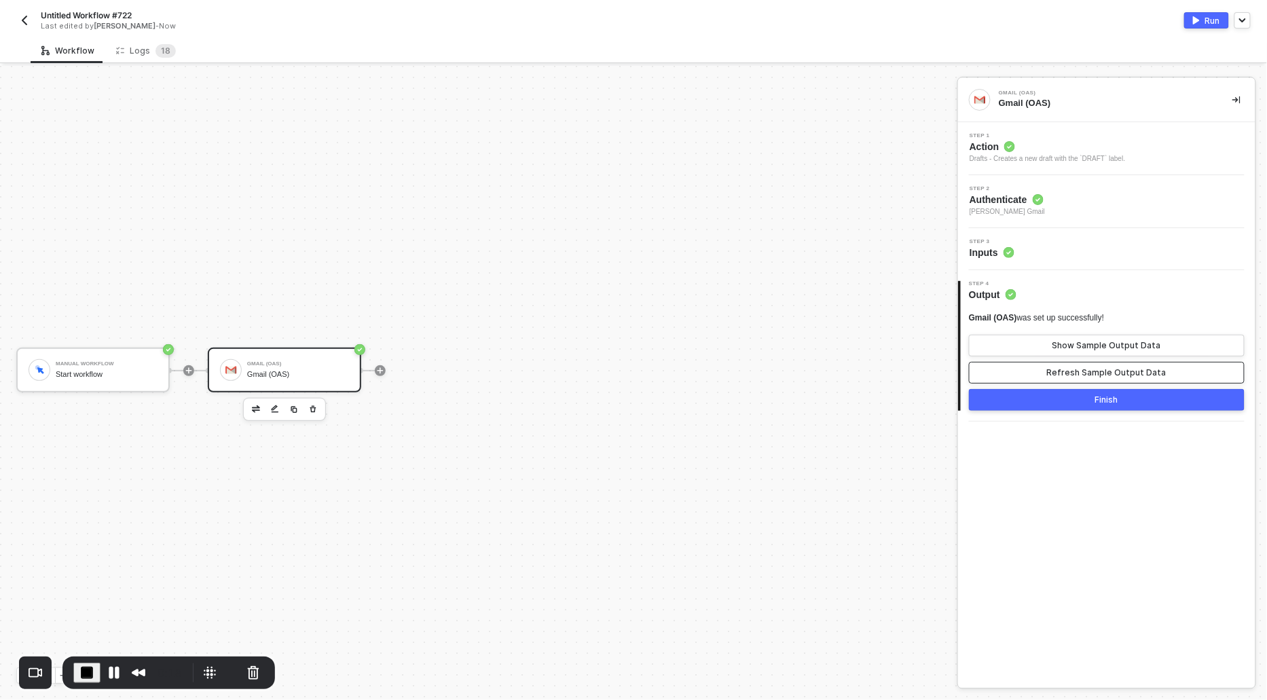
click at [1082, 367] on div "Refresh Sample Output Data" at bounding box center [1107, 372] width 120 height 11
click at [1082, 352] on button "Show Sample Output Data" at bounding box center [1107, 346] width 276 height 22
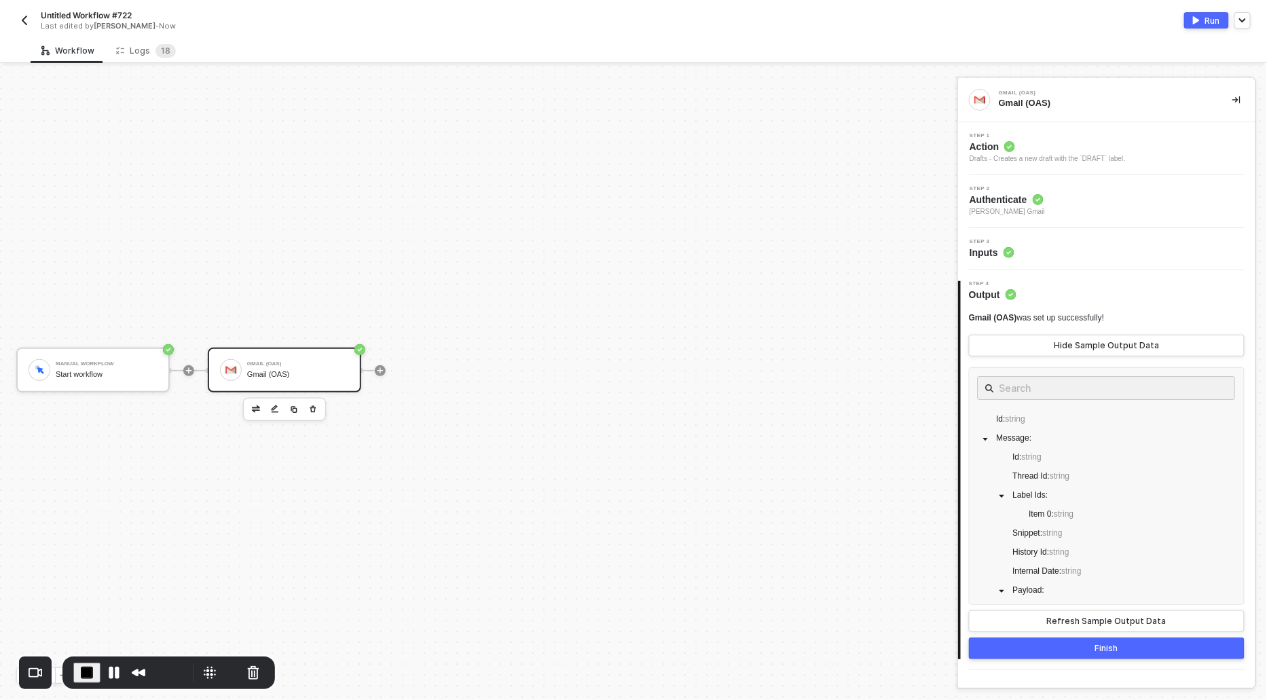
click at [1204, 11] on div "Untitled Workflow #722 Last edited by devansh mehta - Now Run" at bounding box center [633, 19] width 1235 height 38
click at [1204, 18] on button "Run" at bounding box center [1206, 20] width 45 height 16
click at [109, 675] on button "Pause Recording" at bounding box center [114, 673] width 22 height 22
click at [1010, 141] on circle at bounding box center [1009, 146] width 11 height 11
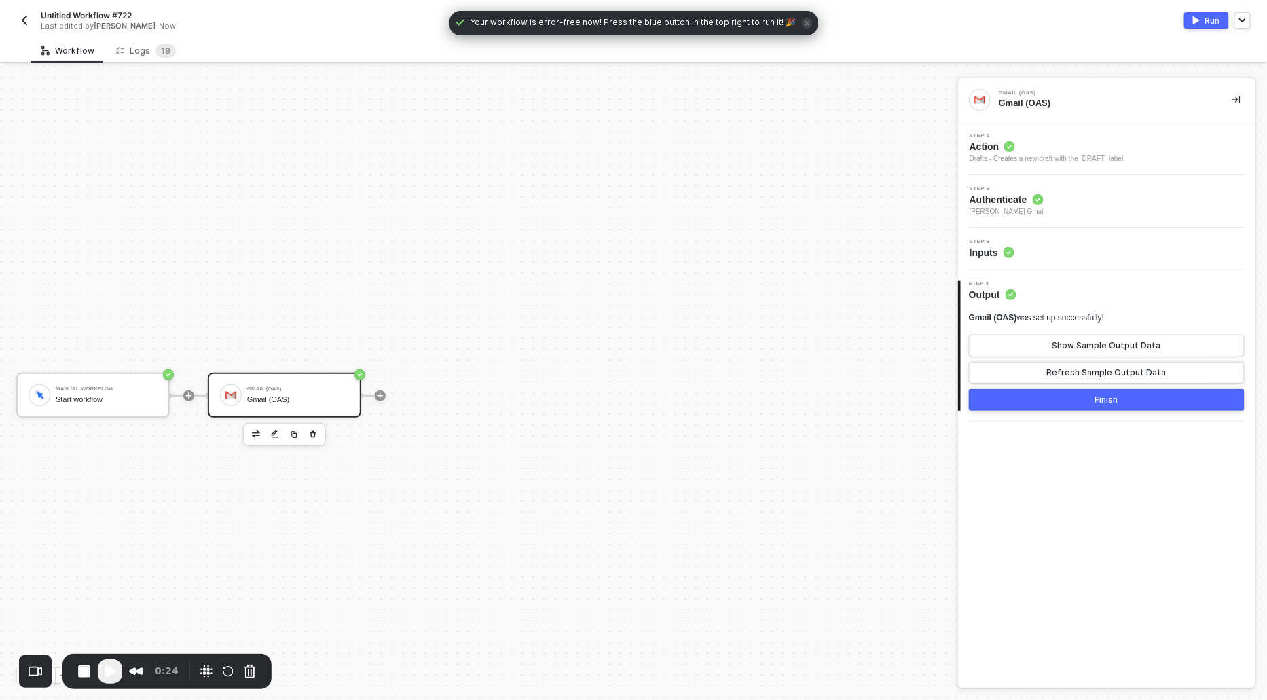
scroll to position [25, 0]
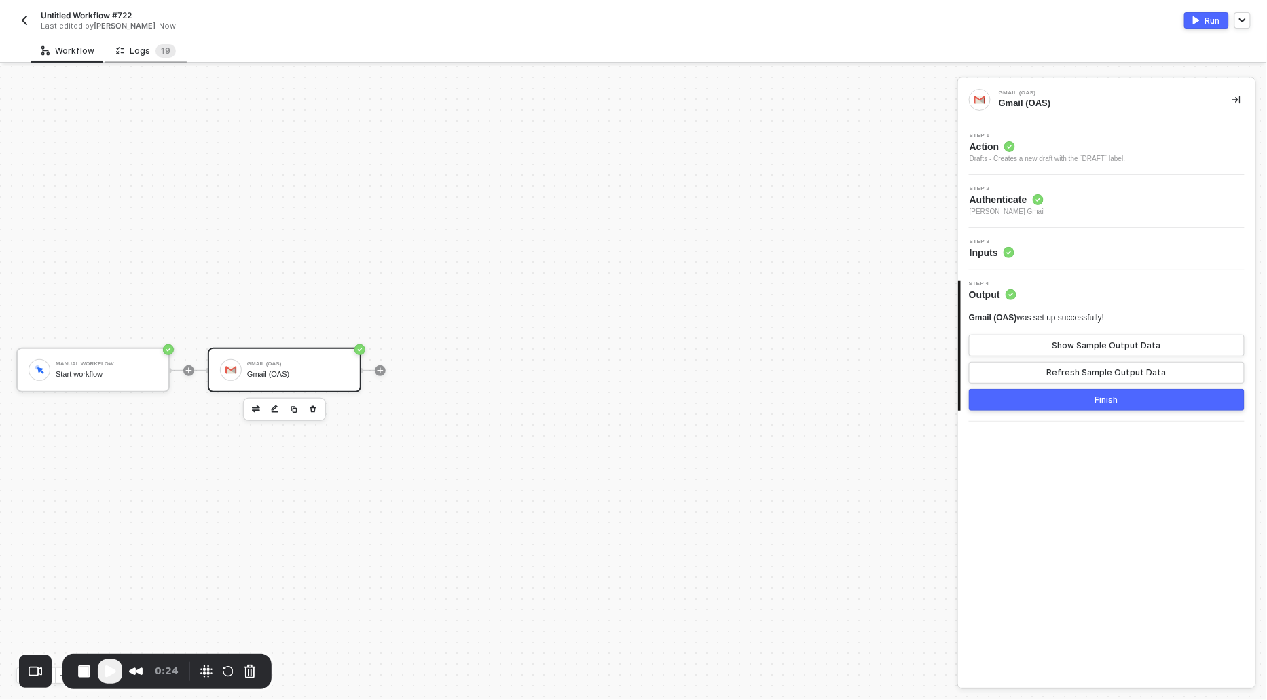
click at [117, 49] on icon at bounding box center [120, 51] width 8 height 12
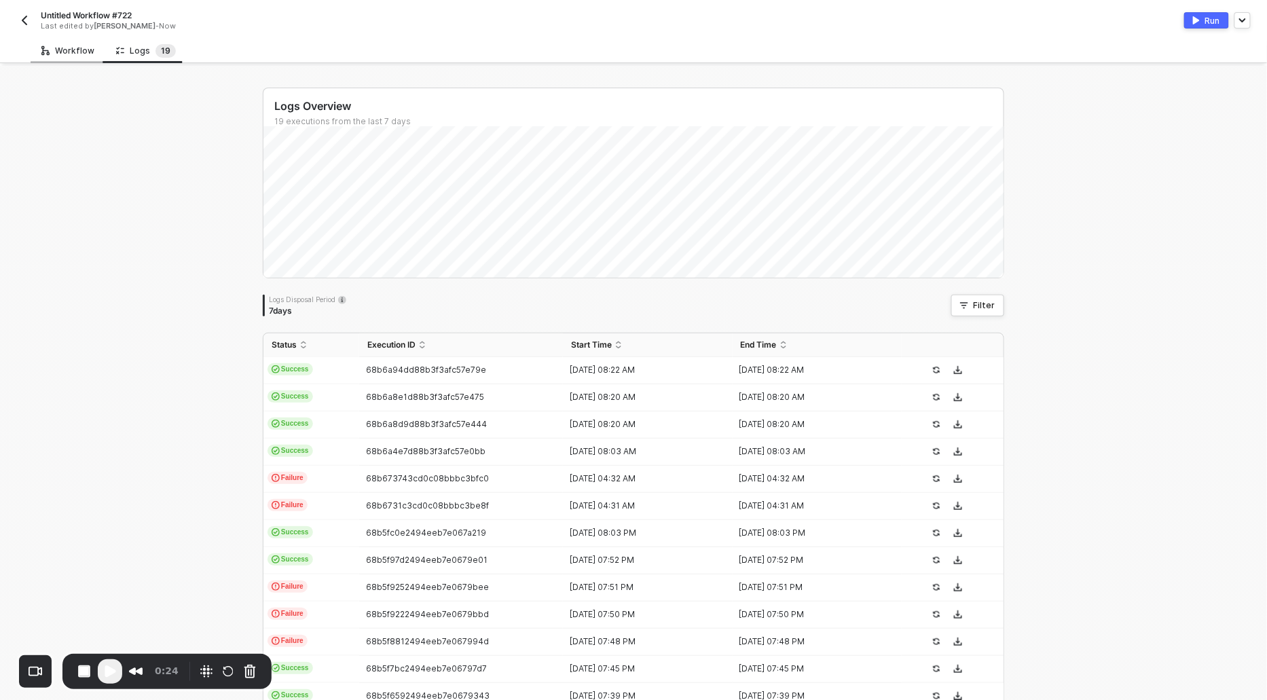
click at [66, 53] on div "Workflow" at bounding box center [67, 50] width 53 height 11
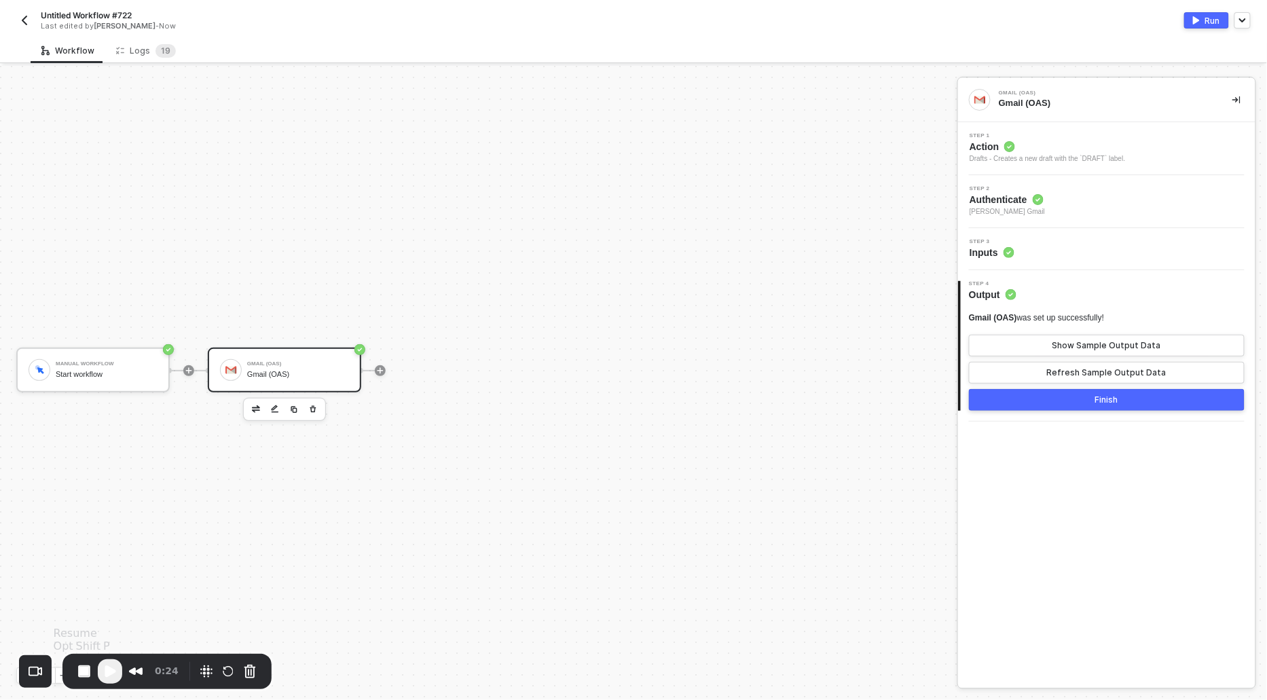
click at [113, 672] on span "Play Recording" at bounding box center [110, 671] width 16 height 16
click at [141, 47] on div "Logs 1 9" at bounding box center [146, 51] width 60 height 14
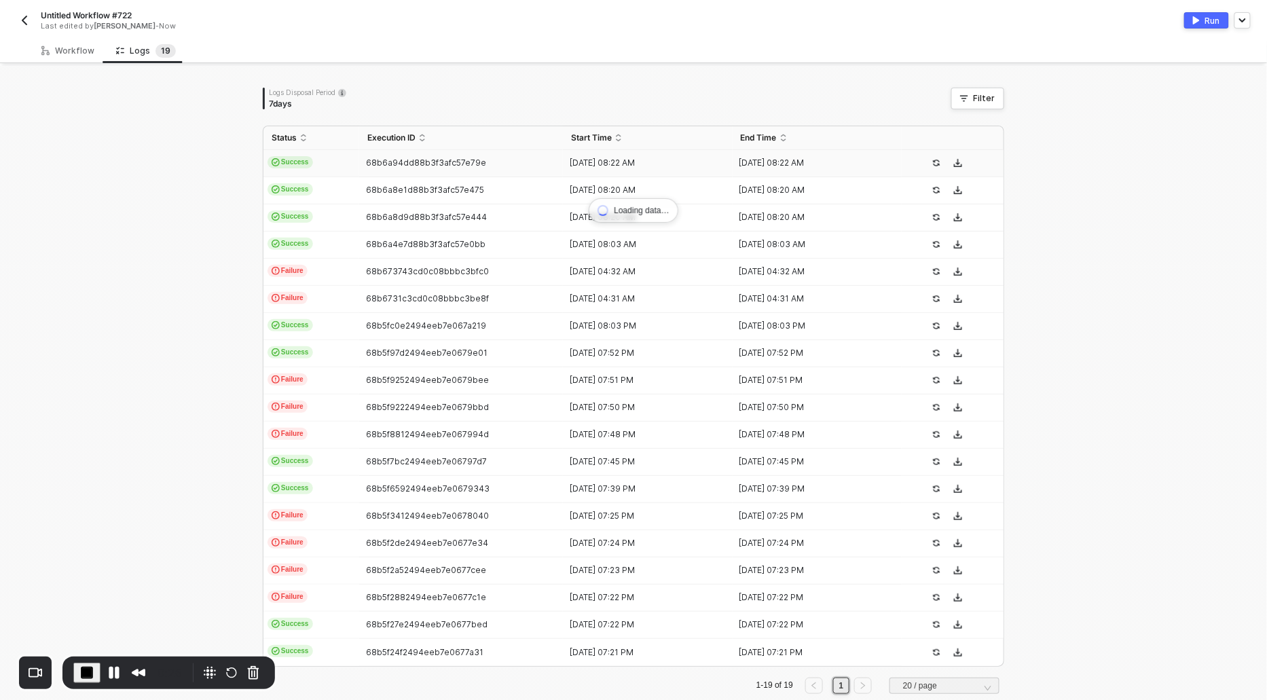
click at [293, 153] on td "Success" at bounding box center [311, 163] width 96 height 27
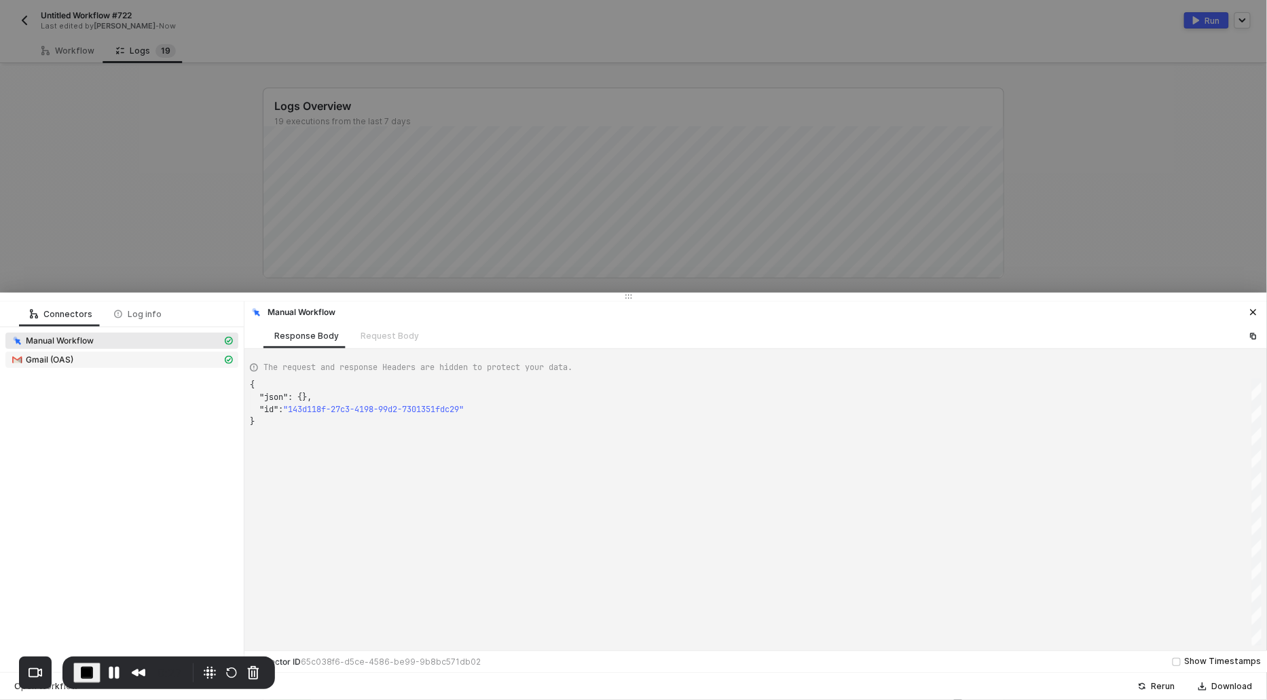
click at [76, 361] on div "Gmail (OAS)" at bounding box center [116, 360] width 211 height 12
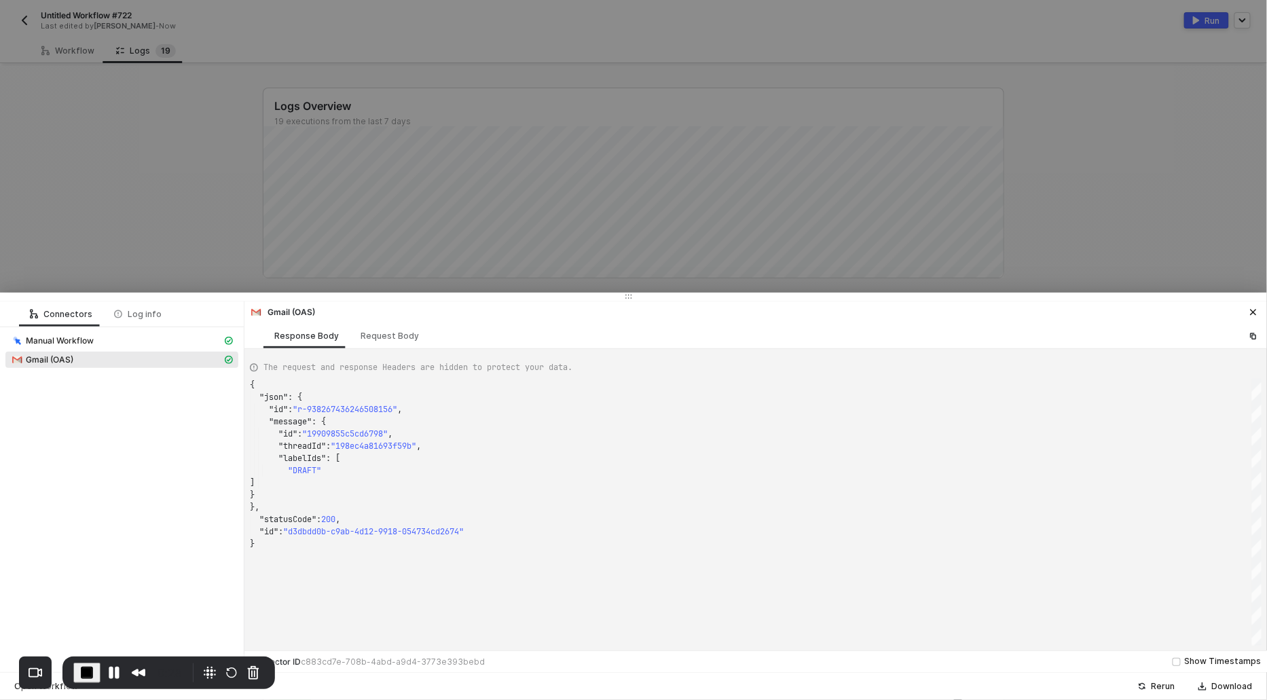
scroll to position [122, 0]
click at [392, 338] on div "Request Body" at bounding box center [390, 336] width 58 height 11
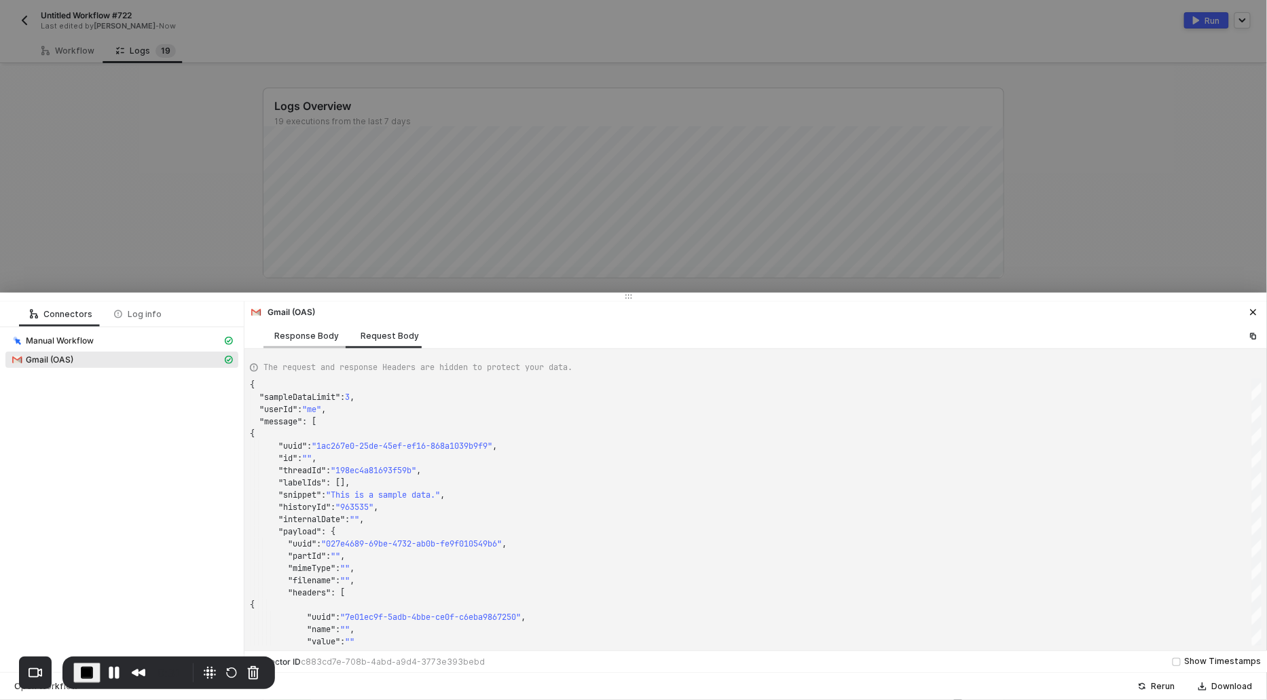
click at [309, 337] on div "Response Body" at bounding box center [306, 336] width 65 height 11
type textarea "{ "json": { "id": "r-938267436246508156", "message": { "id": "19909855c5cd6798"…"
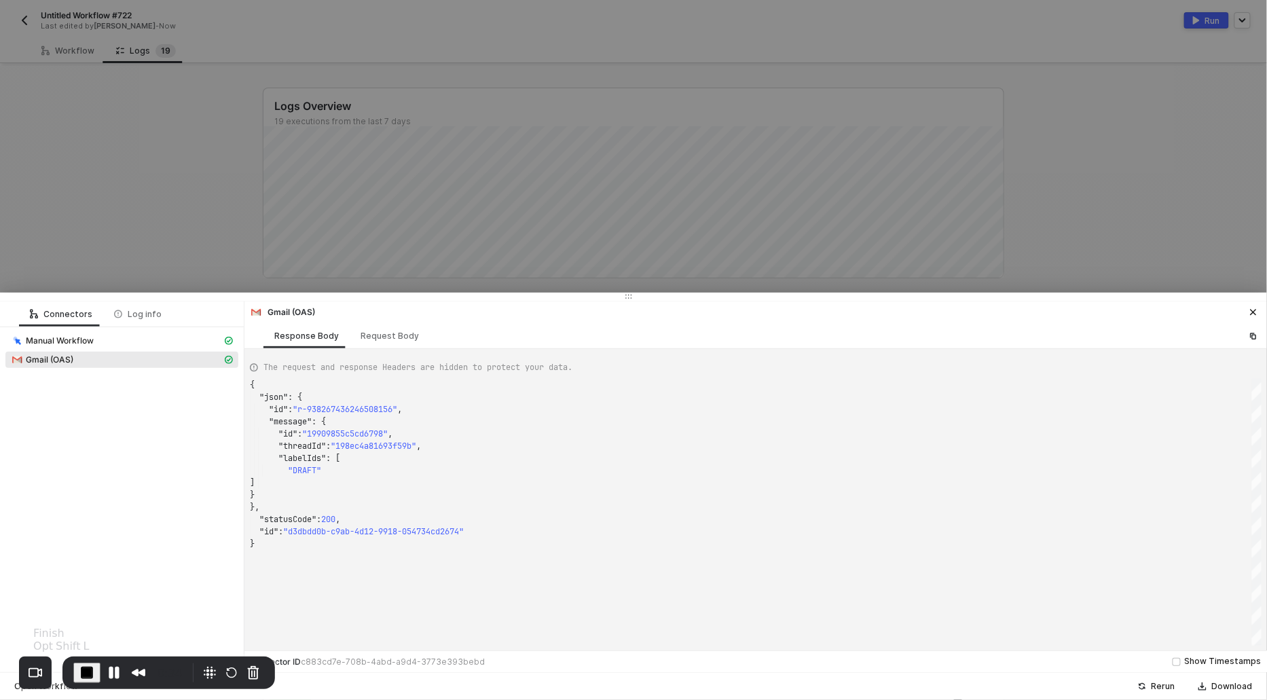
click at [84, 670] on span "End Recording" at bounding box center [87, 673] width 16 height 16
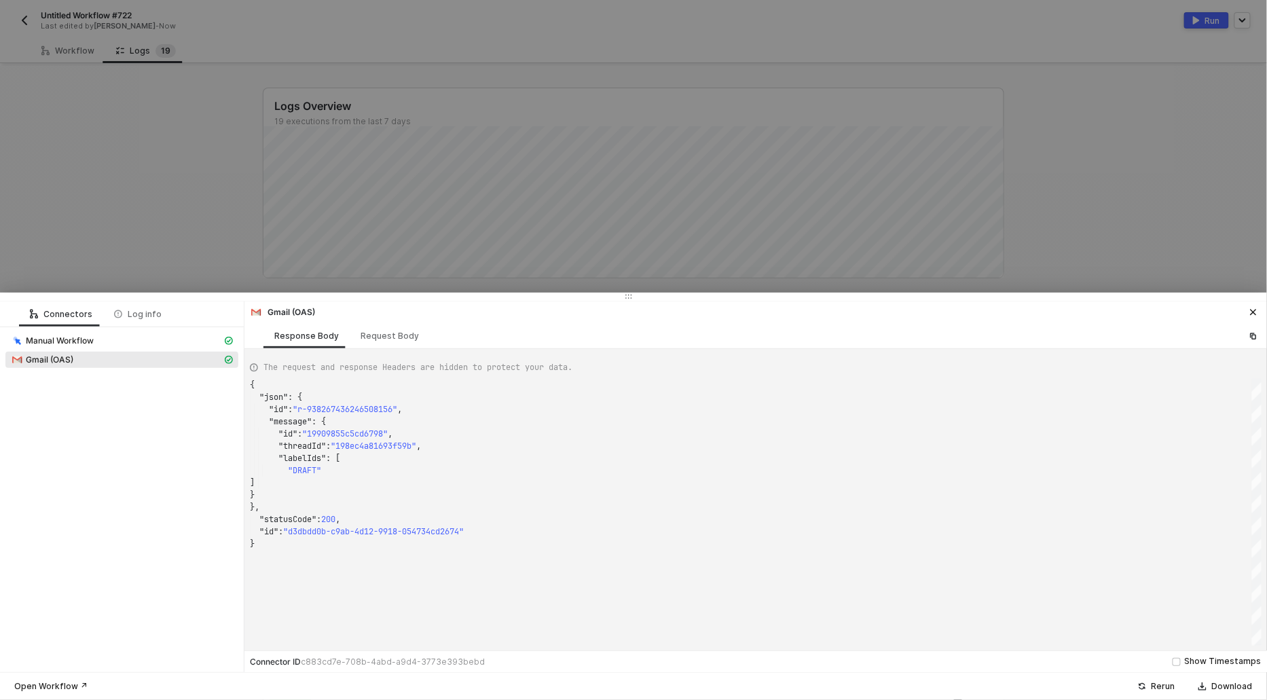
click at [128, 147] on div at bounding box center [633, 350] width 1267 height 700
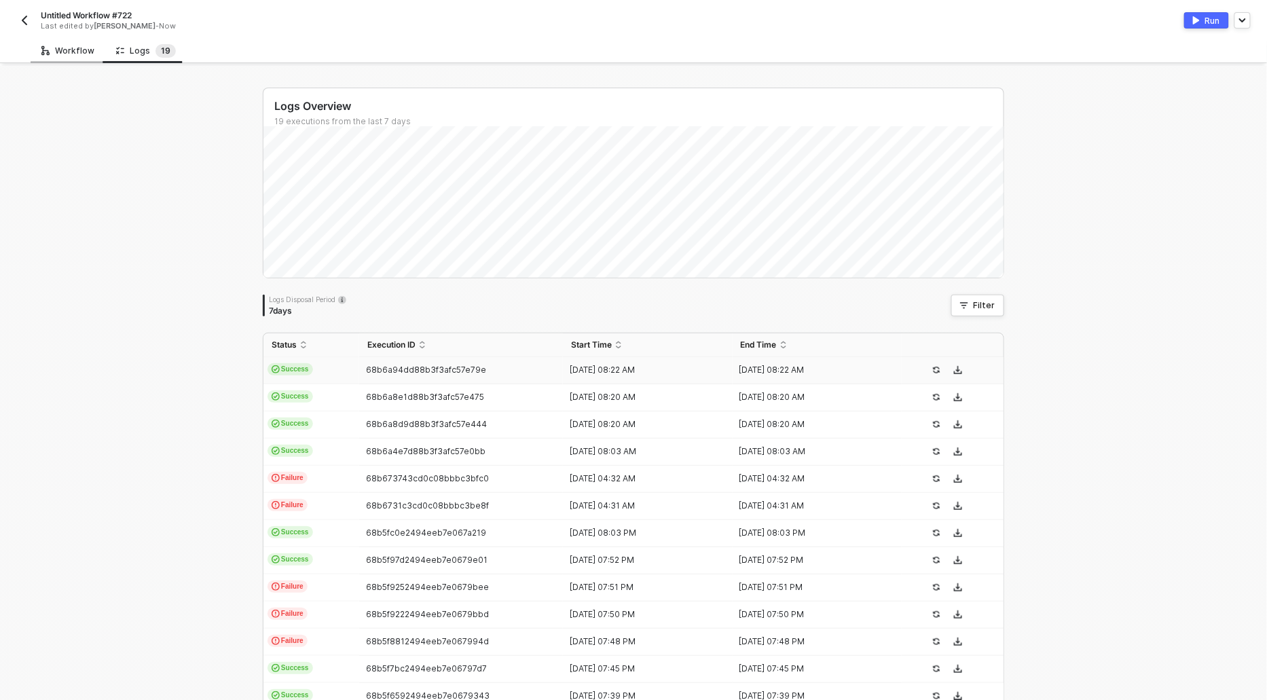
click at [57, 50] on div "Workflow" at bounding box center [67, 50] width 53 height 11
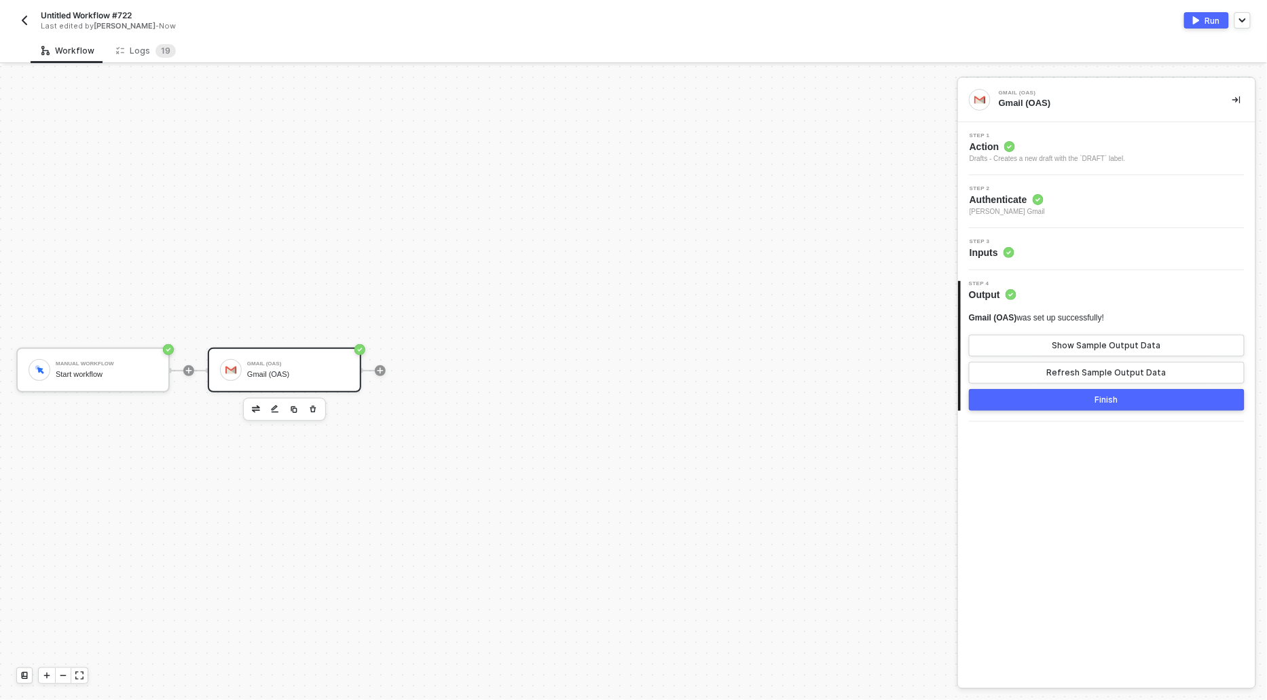
click at [1002, 153] on div "Drafts - Creates a new draft with the `DRAFT` label." at bounding box center [1048, 158] width 156 height 11
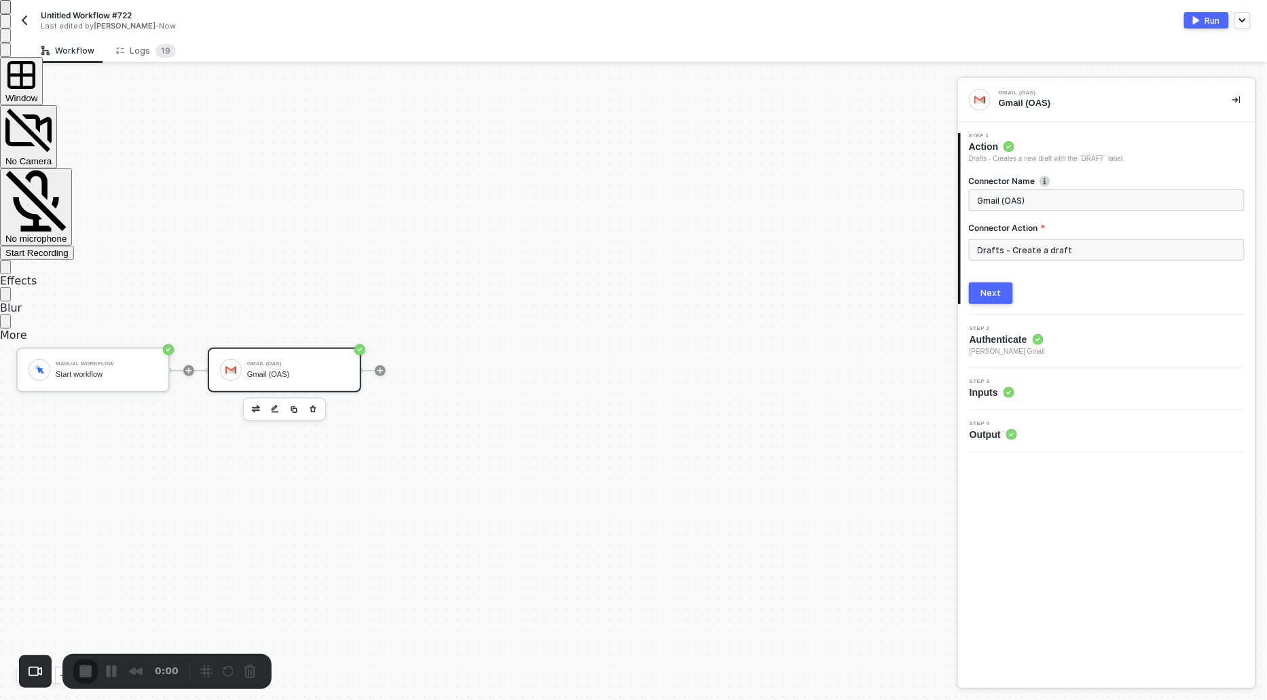
click at [69, 248] on span "Start Recording" at bounding box center [36, 253] width 63 height 10
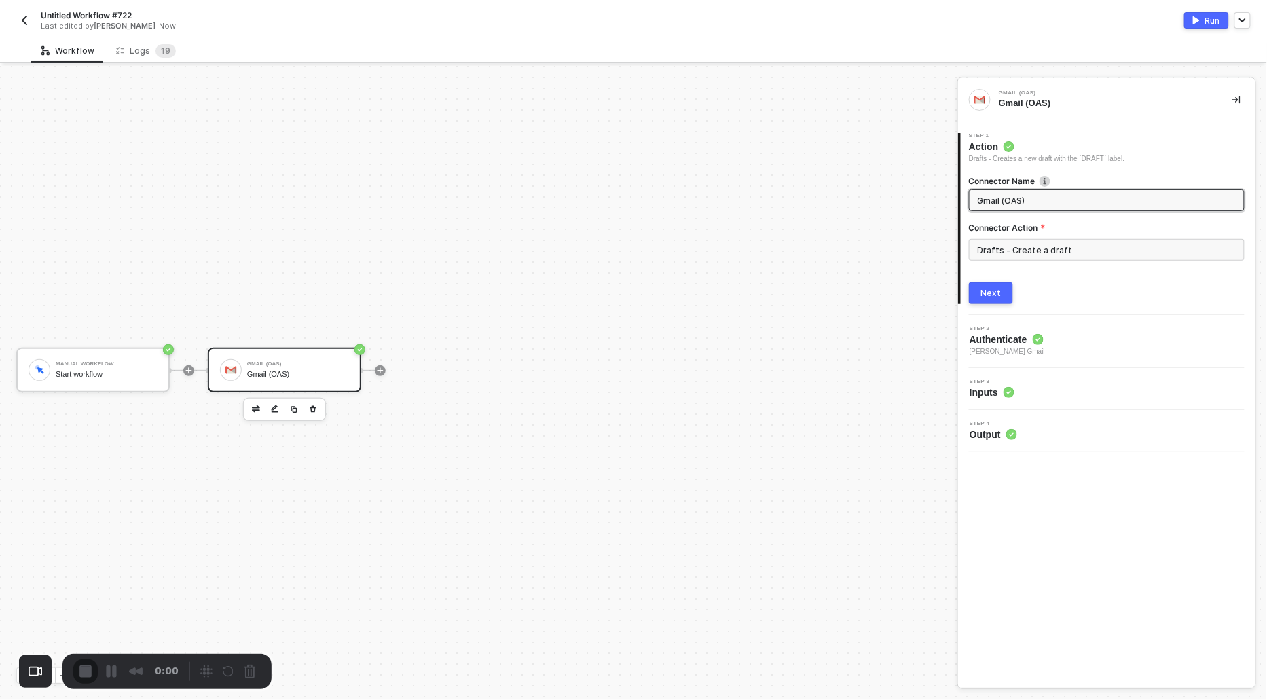
click at [648, 699] on div "3" at bounding box center [633, 706] width 1267 height 13
click at [1057, 247] on input "Drafts - Create a draft" at bounding box center [1107, 250] width 276 height 22
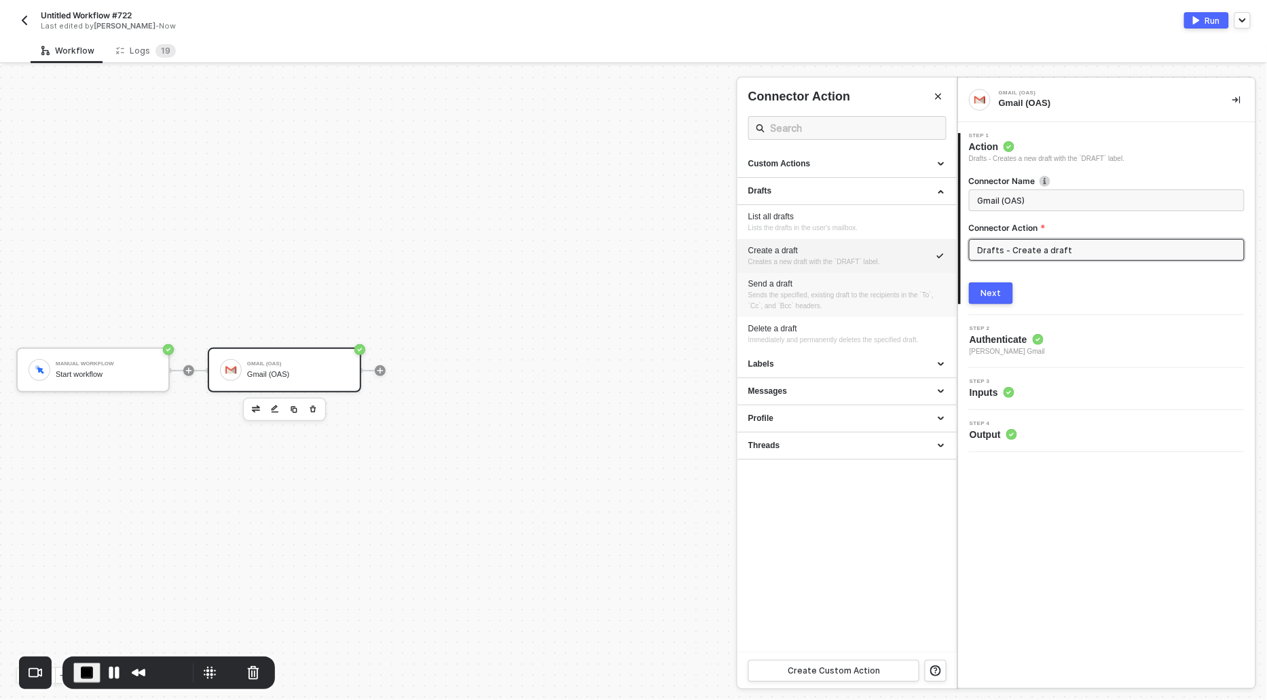
click at [763, 294] on span "Sends the specified, existing draft to the recipients in the `To`, `Cc`, and `B…" at bounding box center [841, 300] width 187 height 18
type input "Sends the specified, existing draft to the recipients in the `To`, `Cc`, and `B…"
type input "Drafts - Send a draft"
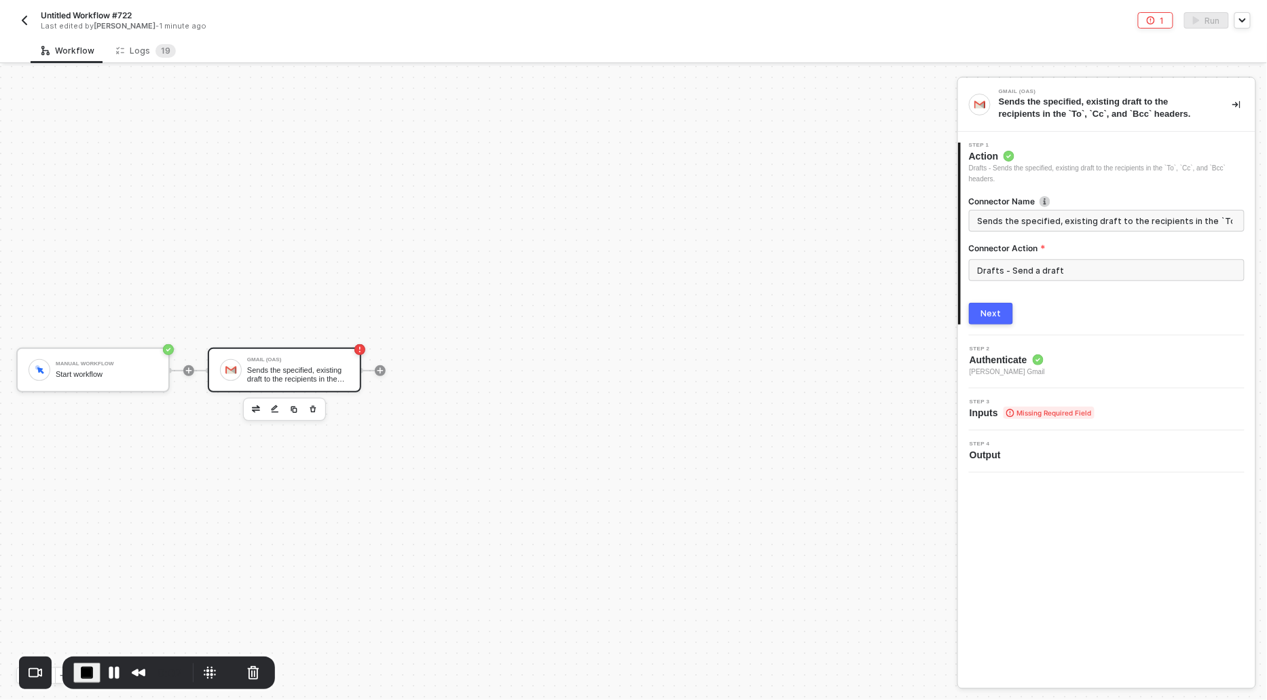
click at [983, 310] on div "Next" at bounding box center [991, 313] width 20 height 11
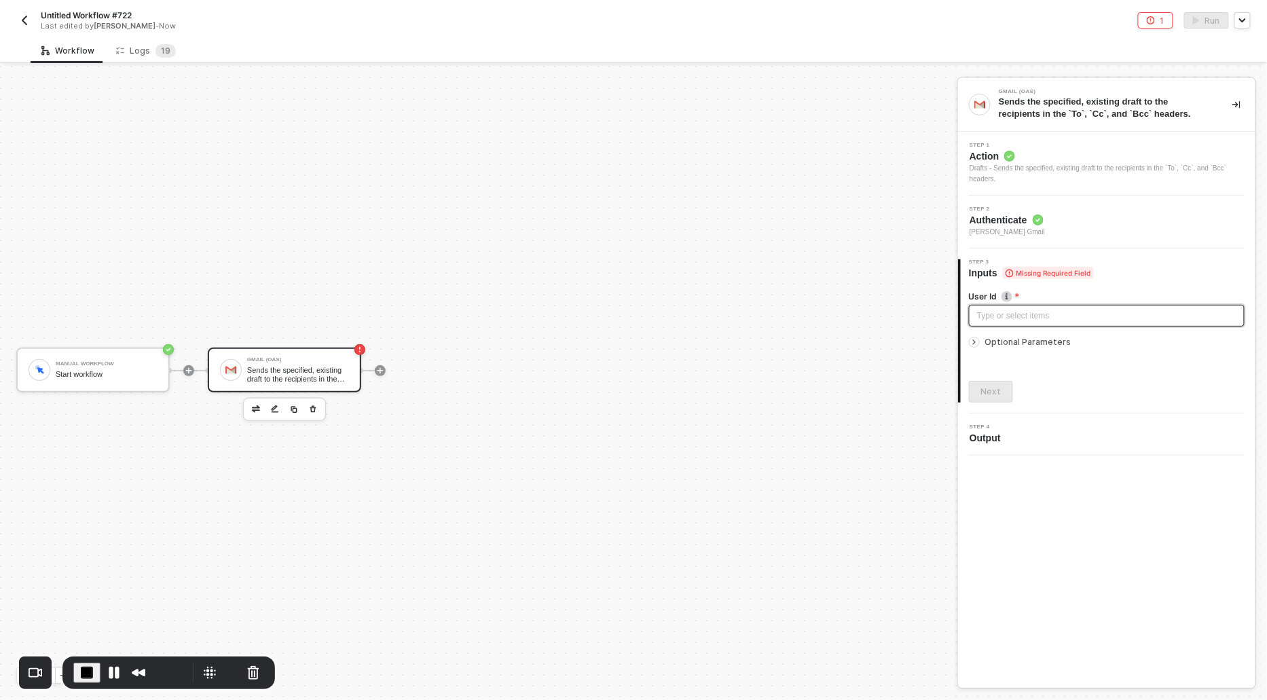
click at [981, 317] on div "Type or select items ﻿" at bounding box center [1106, 316] width 259 height 13
click at [973, 342] on icon "icon-arrow-right-small" at bounding box center [974, 342] width 8 height 8
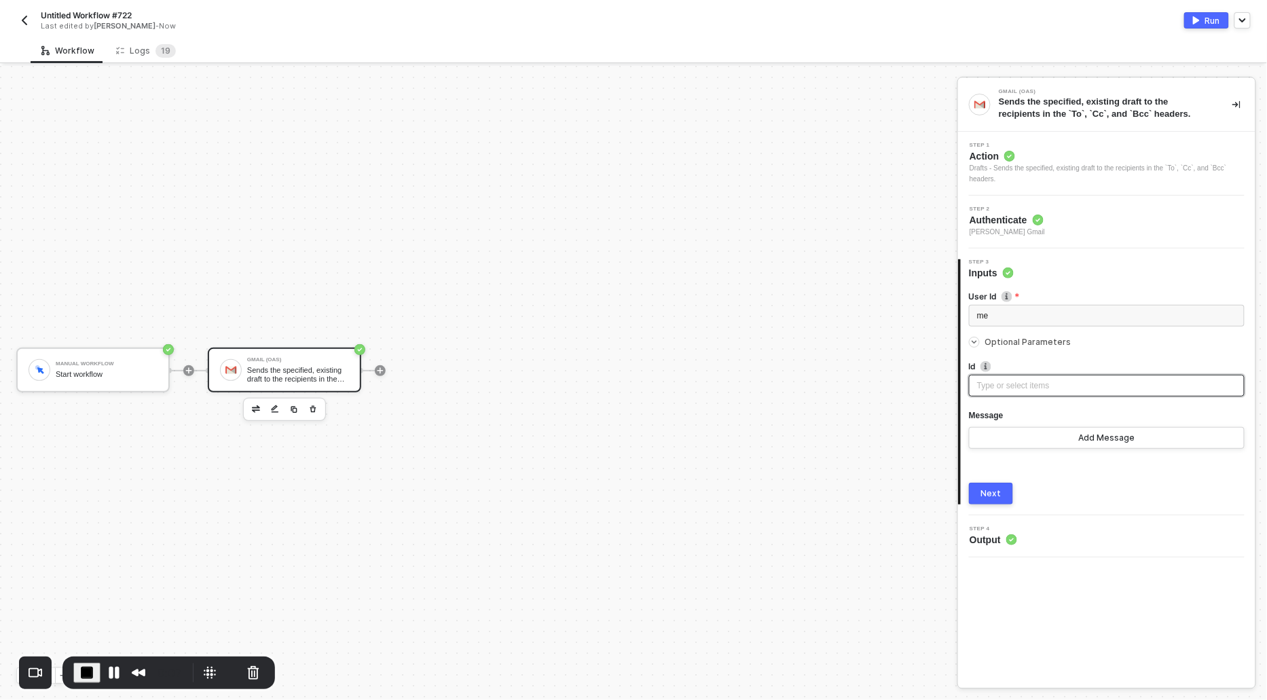
click at [1006, 390] on div "Type or select items ﻿" at bounding box center [1106, 386] width 259 height 13
click at [1011, 433] on button "Add Message" at bounding box center [1107, 438] width 276 height 22
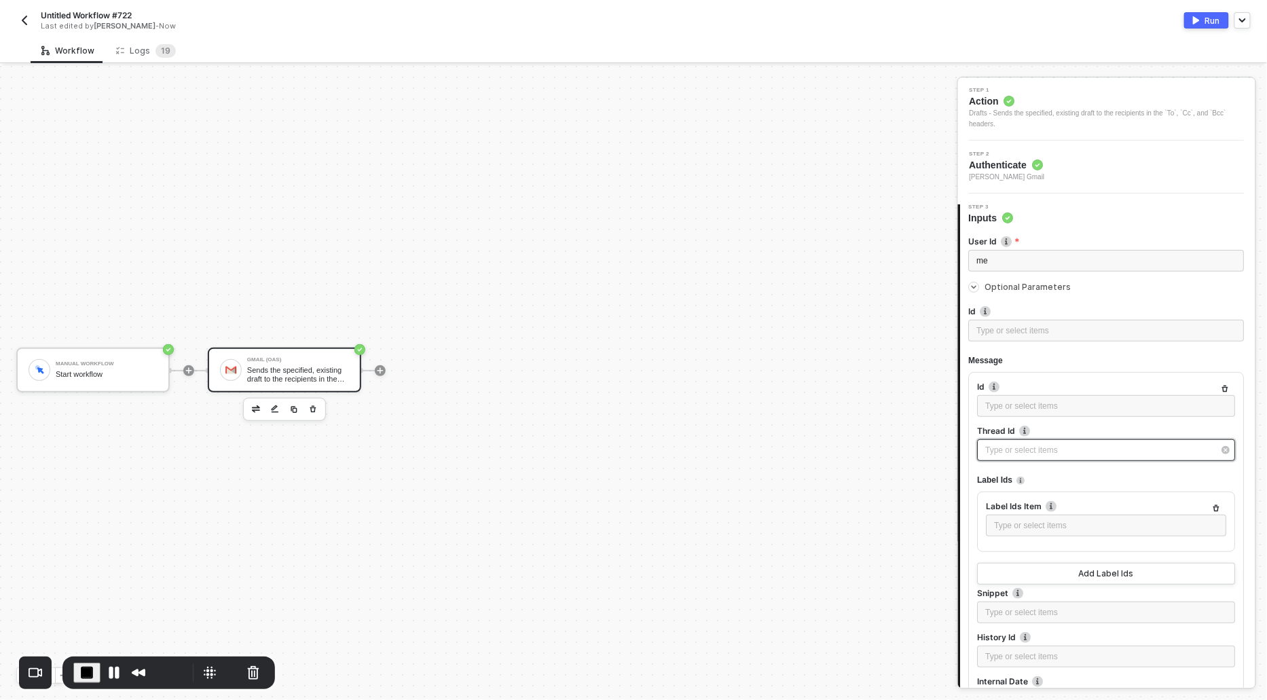
scroll to position [58, 0]
click at [1009, 454] on div "Type or select items ﻿" at bounding box center [1107, 448] width 258 height 22
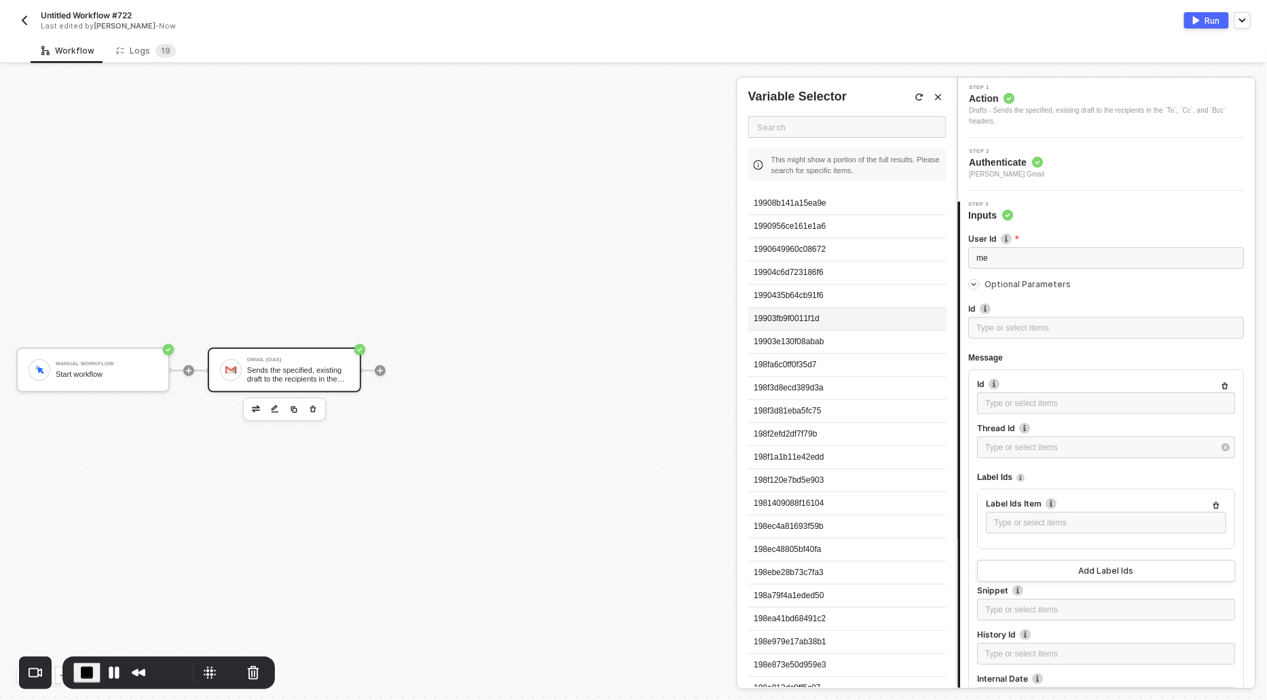
click at [803, 311] on div "19903fb9f0011f1d" at bounding box center [847, 319] width 198 height 23
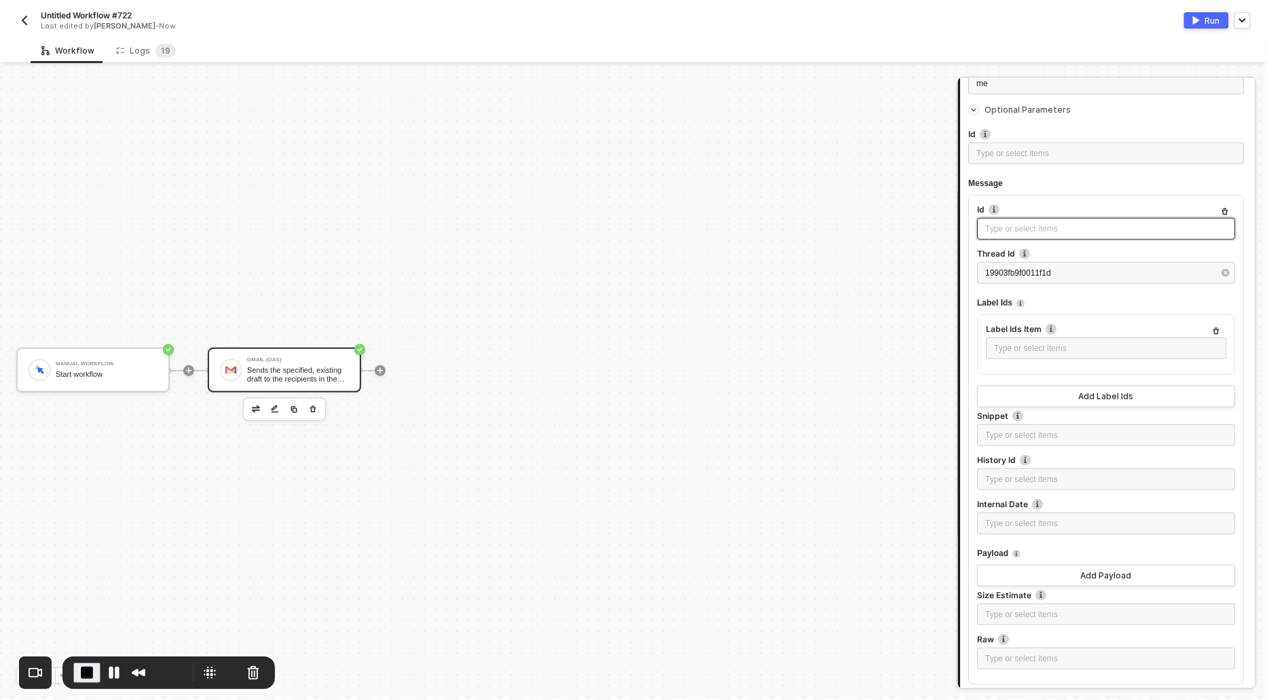
scroll to position [272, 0]
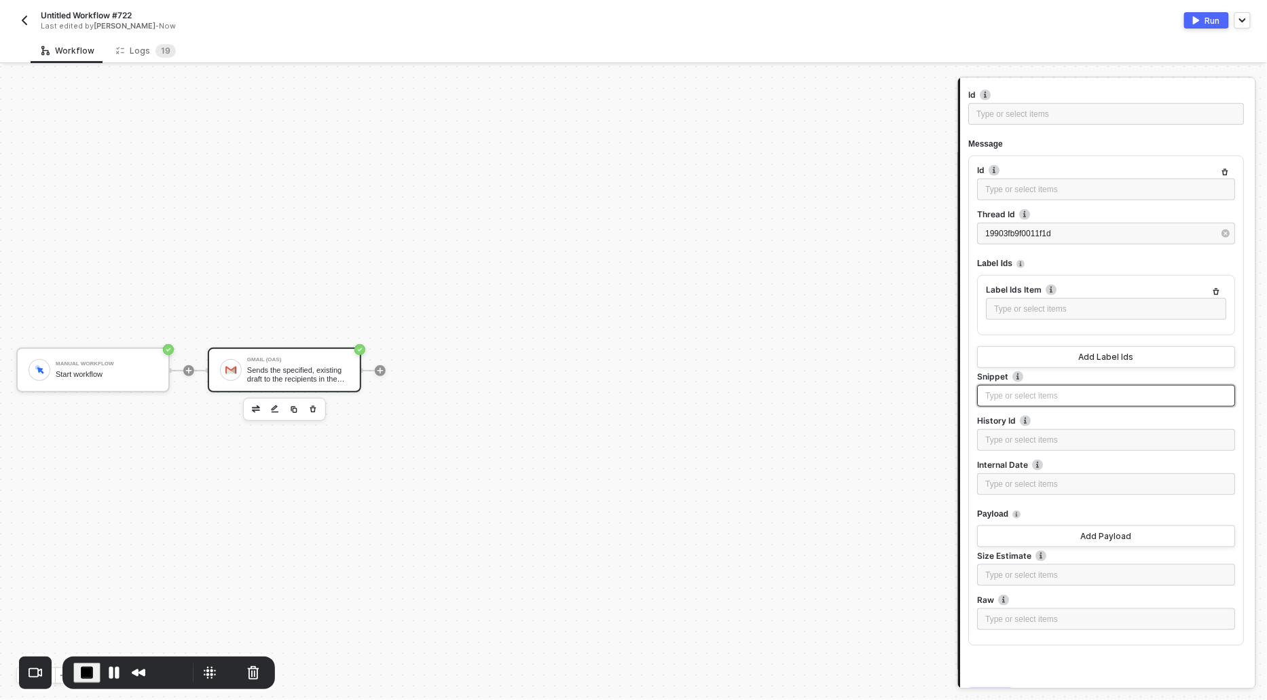
click at [996, 398] on div "Type or select items ﻿" at bounding box center [1107, 396] width 242 height 13
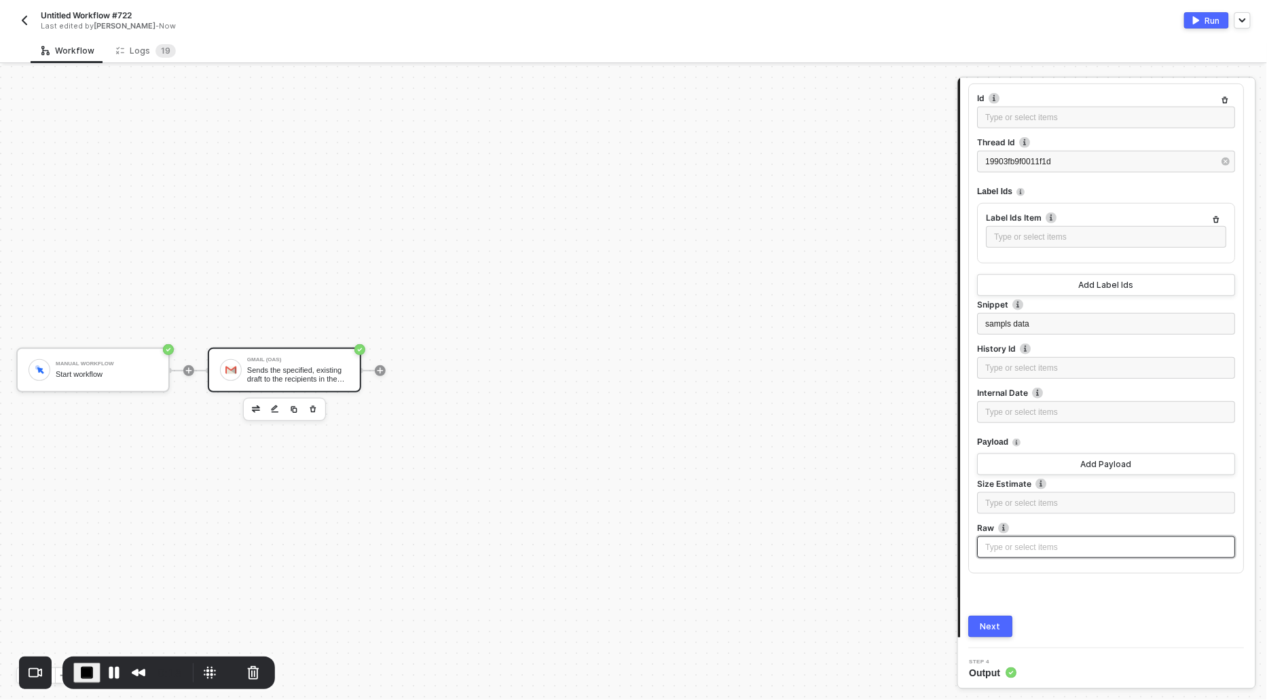
click at [997, 544] on div "Type or select items ﻿" at bounding box center [1107, 547] width 242 height 13
click at [110, 672] on button "Pause Recording" at bounding box center [114, 673] width 22 height 22
click at [1015, 357] on div "Type or select items ﻿" at bounding box center [1107, 368] width 258 height 22
click at [1008, 369] on div "Type or select items ﻿" at bounding box center [1107, 368] width 242 height 13
click at [998, 546] on div "Type or select items ﻿" at bounding box center [1107, 547] width 242 height 13
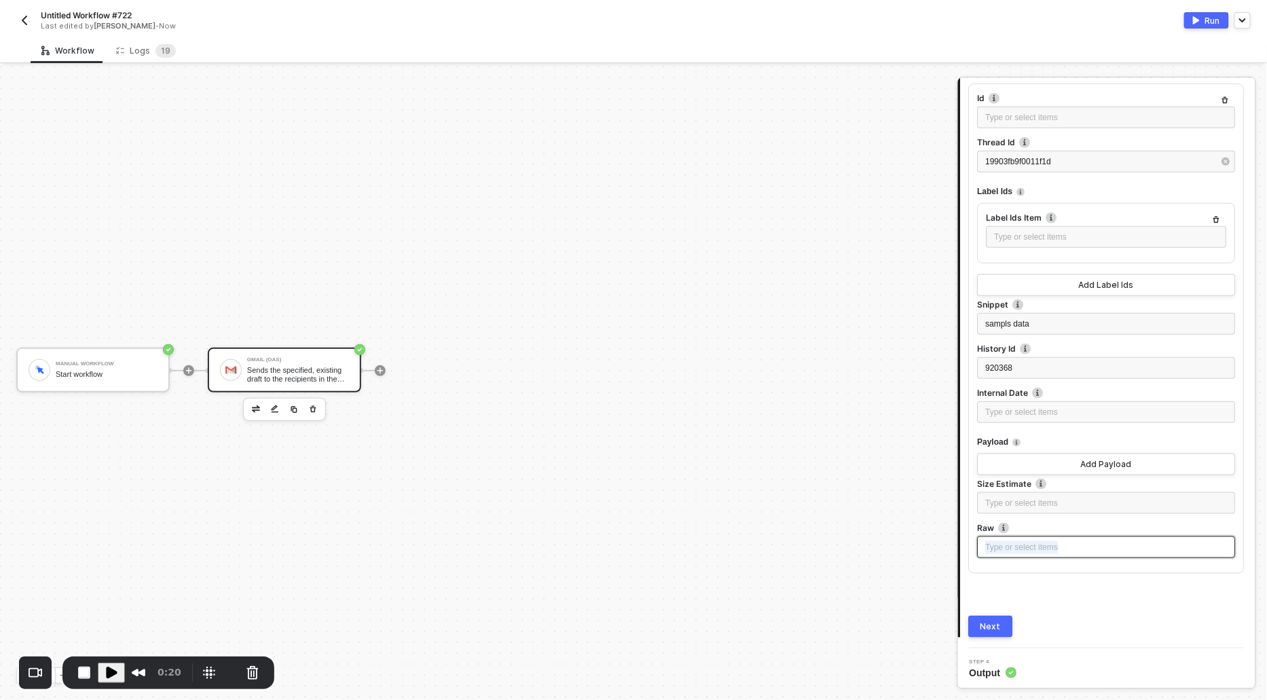
click at [998, 546] on div "Type or select items ﻿" at bounding box center [1107, 547] width 242 height 13
click at [111, 674] on span "Play Recording" at bounding box center [111, 673] width 16 height 16
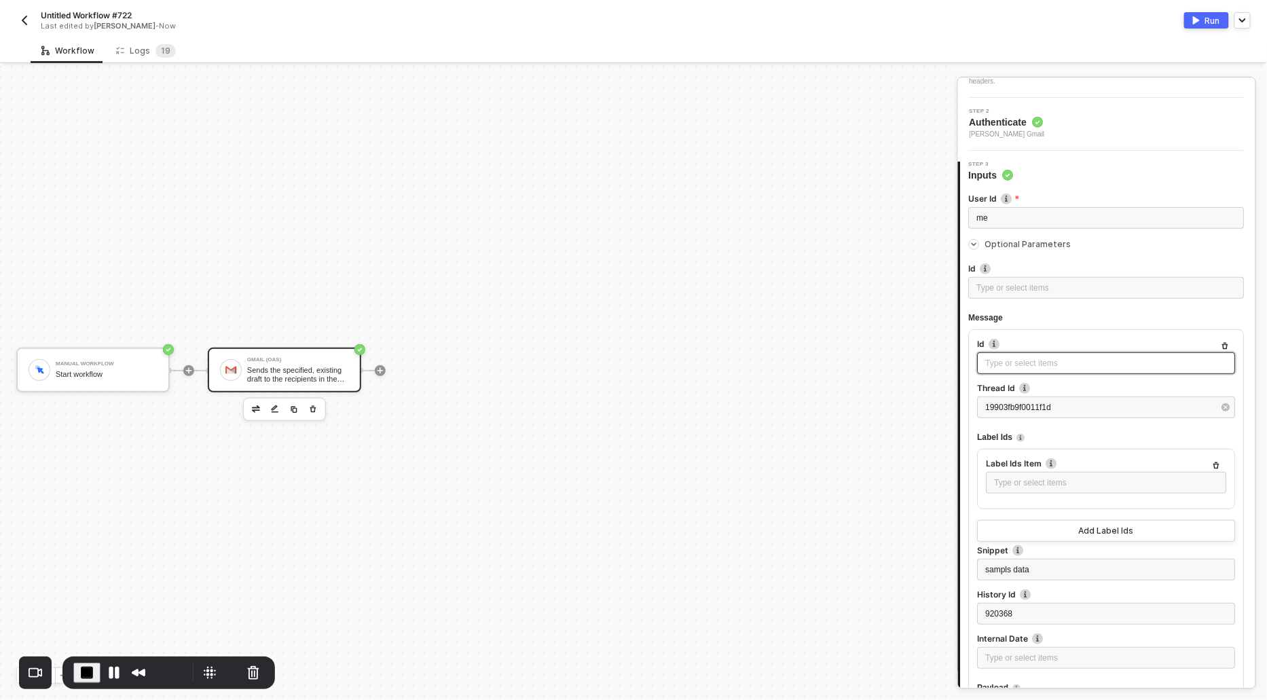
scroll to position [127, 0]
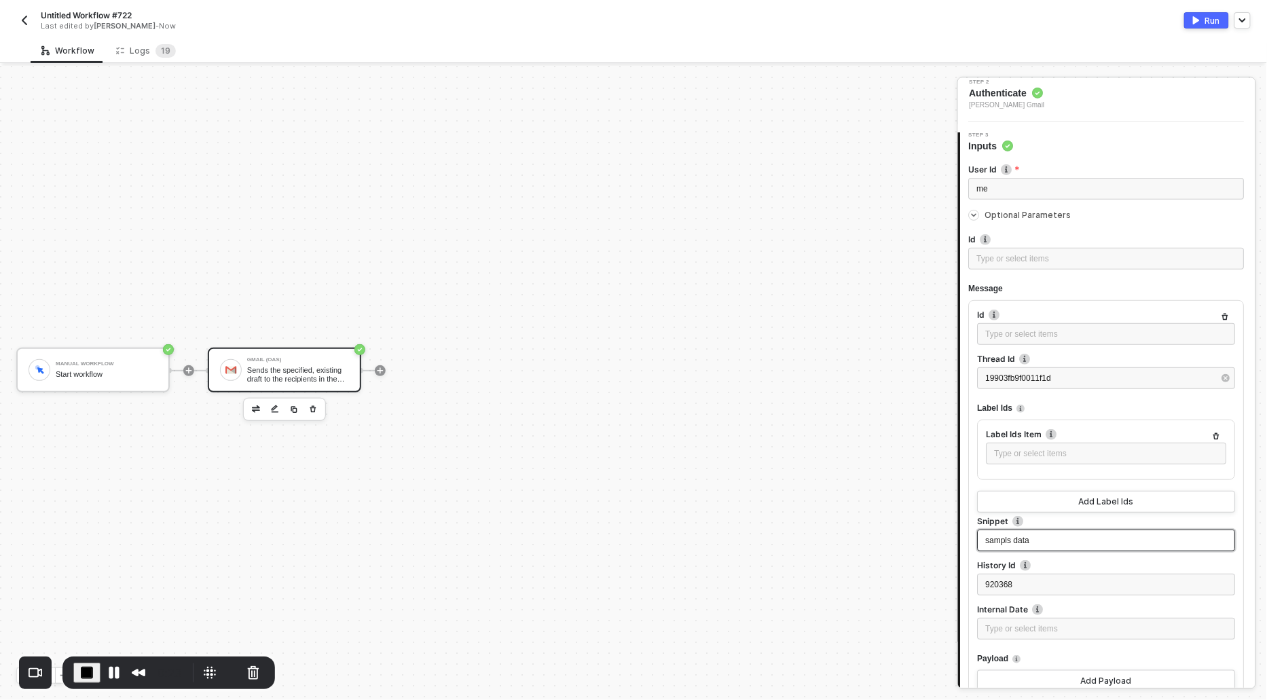
click at [1013, 536] on span "sampls data" at bounding box center [1008, 541] width 44 height 10
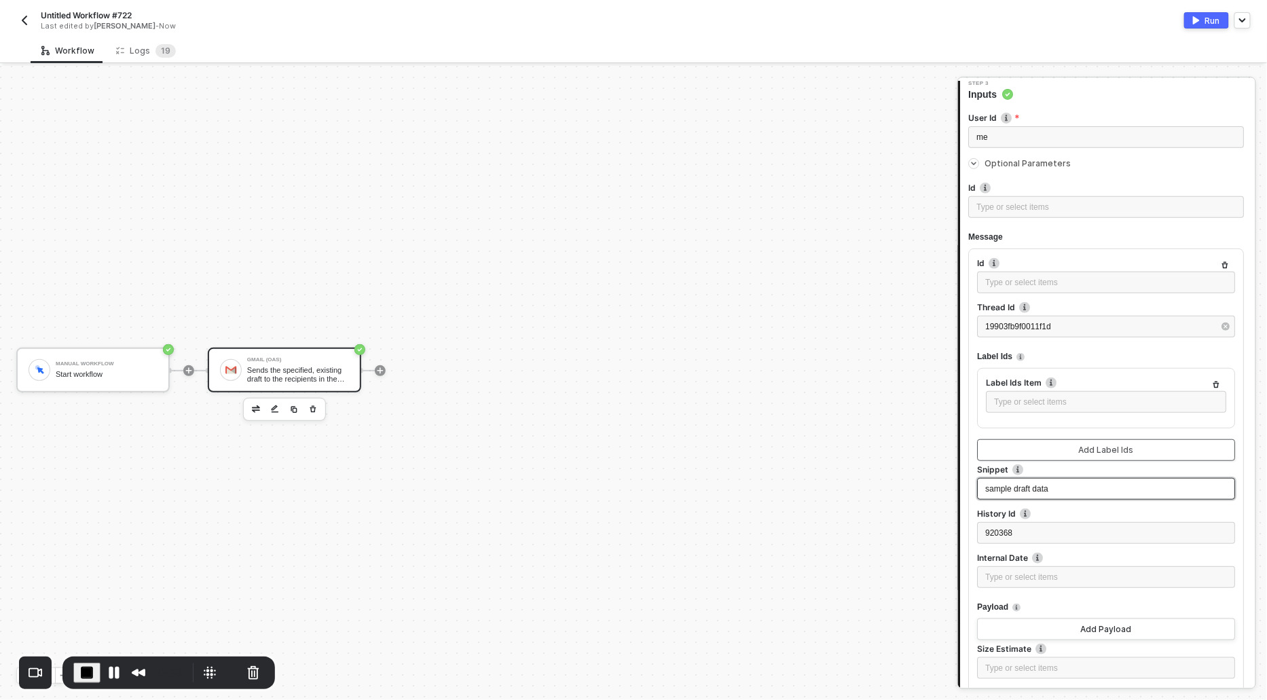
scroll to position [367, 0]
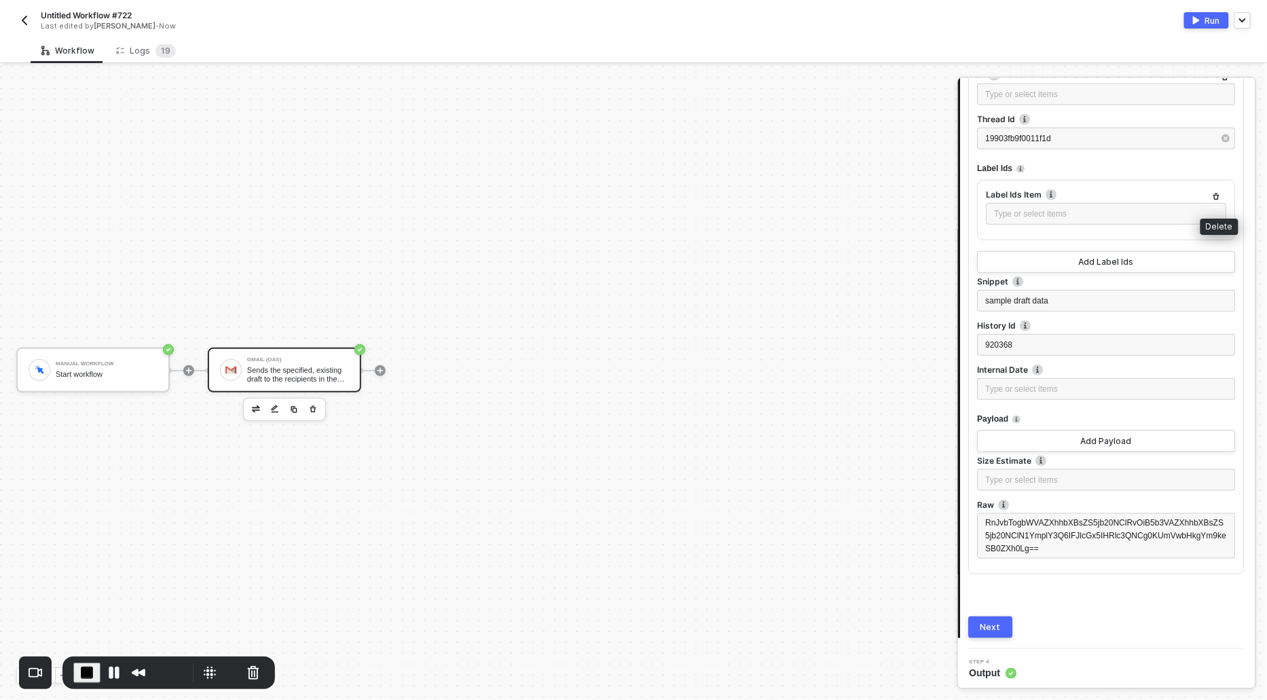
click at [1211, 193] on button "button" at bounding box center [1217, 197] width 16 height 16
click at [987, 626] on div "Next" at bounding box center [991, 627] width 20 height 11
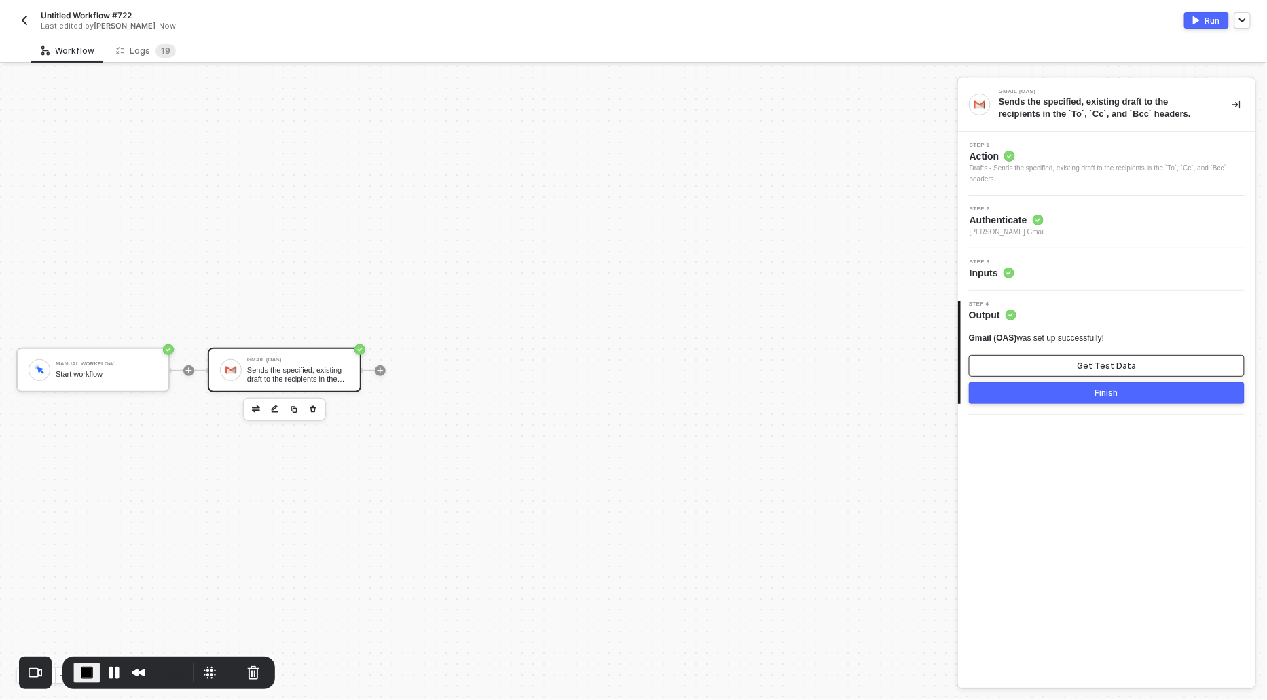
click at [1050, 355] on button "Get Test Data" at bounding box center [1107, 366] width 276 height 22
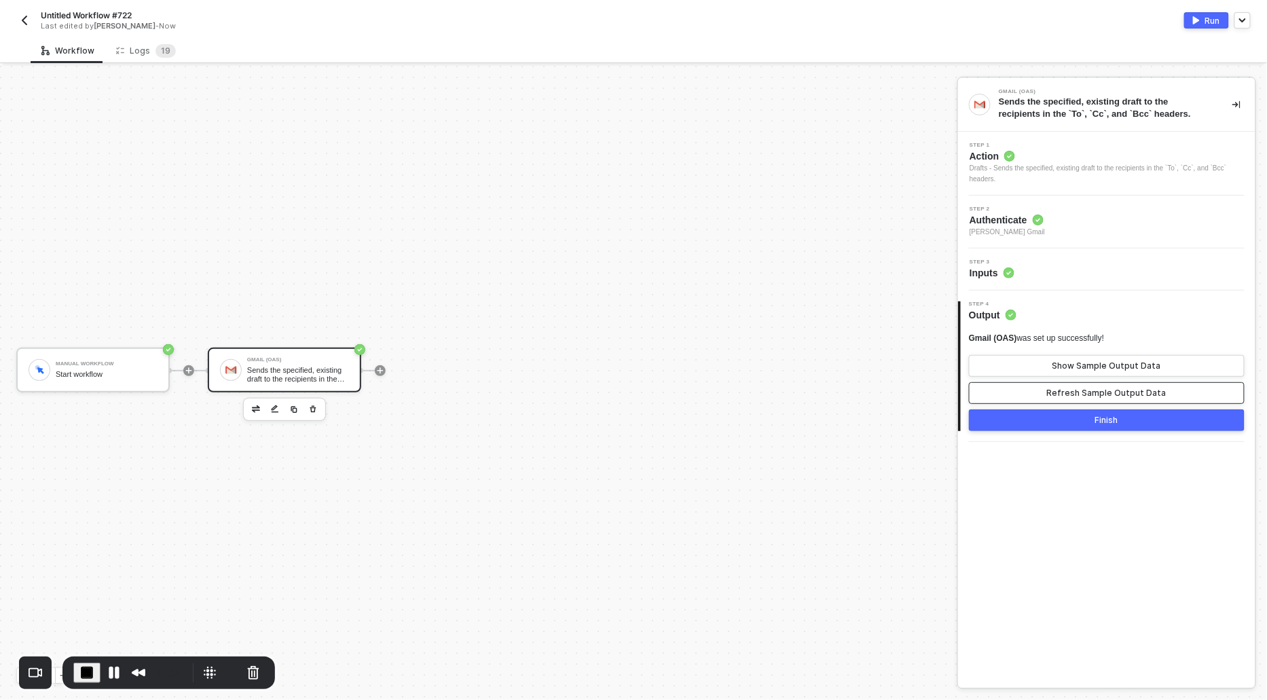
click at [1057, 393] on div "Refresh Sample Output Data" at bounding box center [1107, 393] width 120 height 11
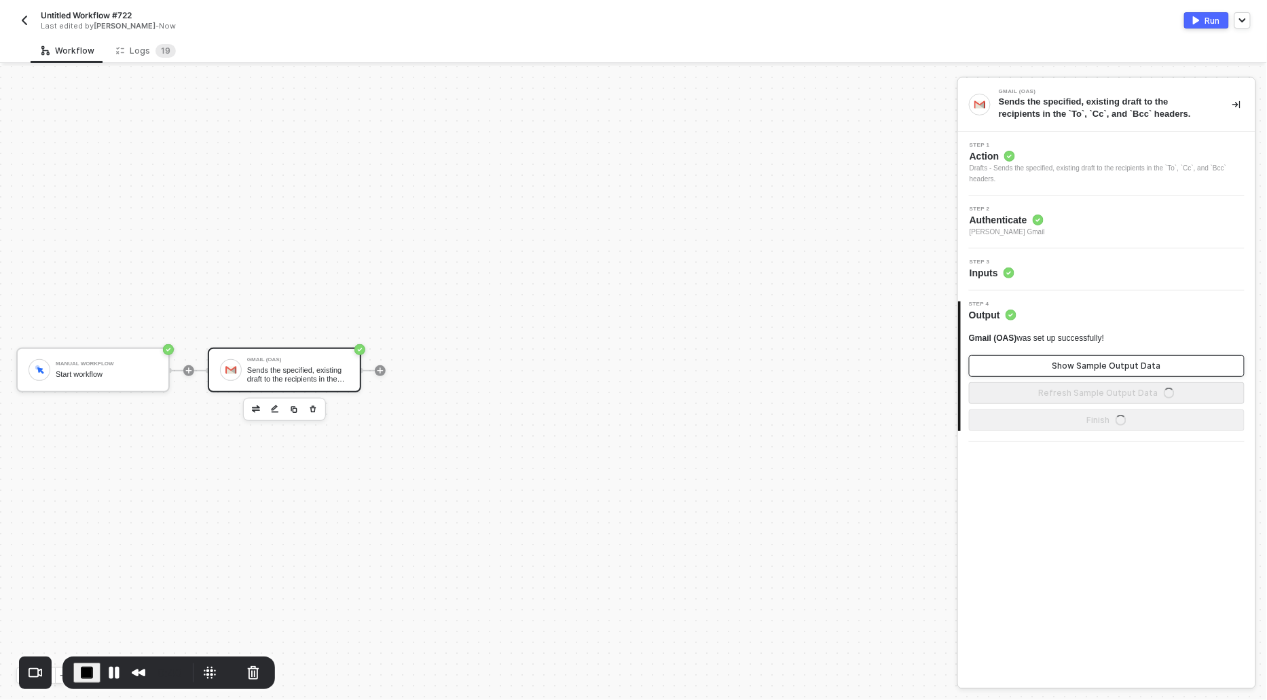
click at [1057, 373] on button "Show Sample Output Data" at bounding box center [1107, 366] width 276 height 22
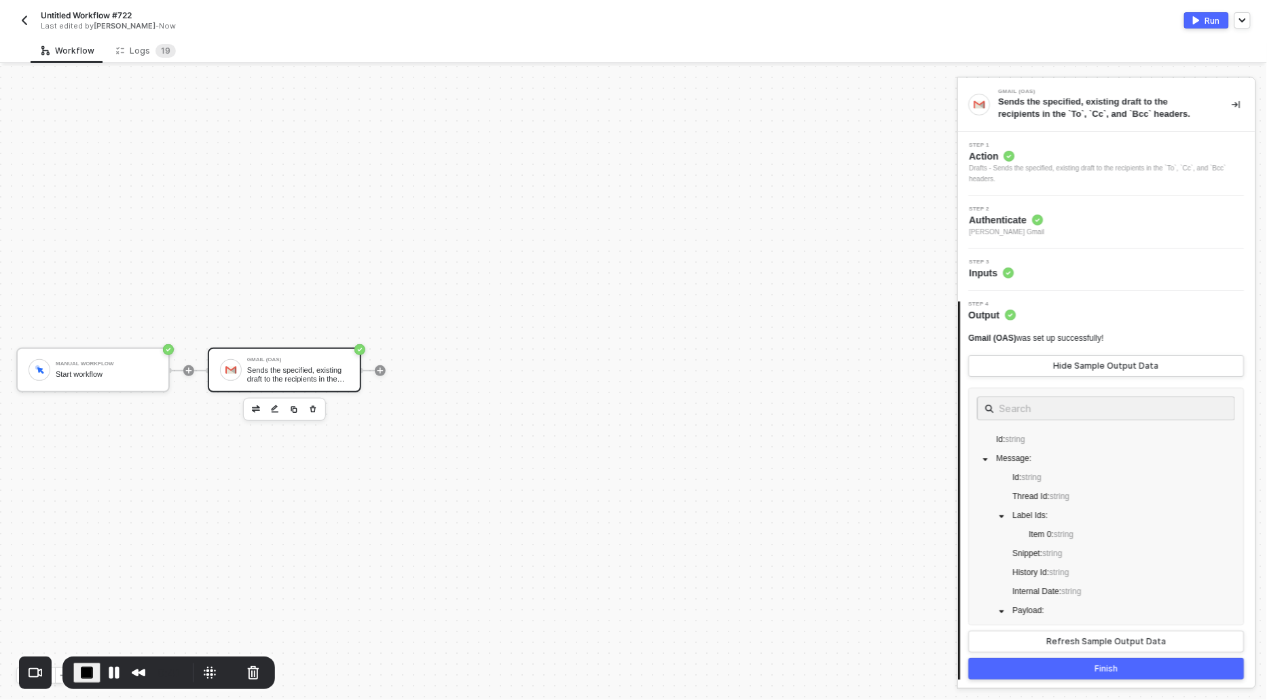
click at [1205, 22] on button "Run" at bounding box center [1206, 20] width 45 height 16
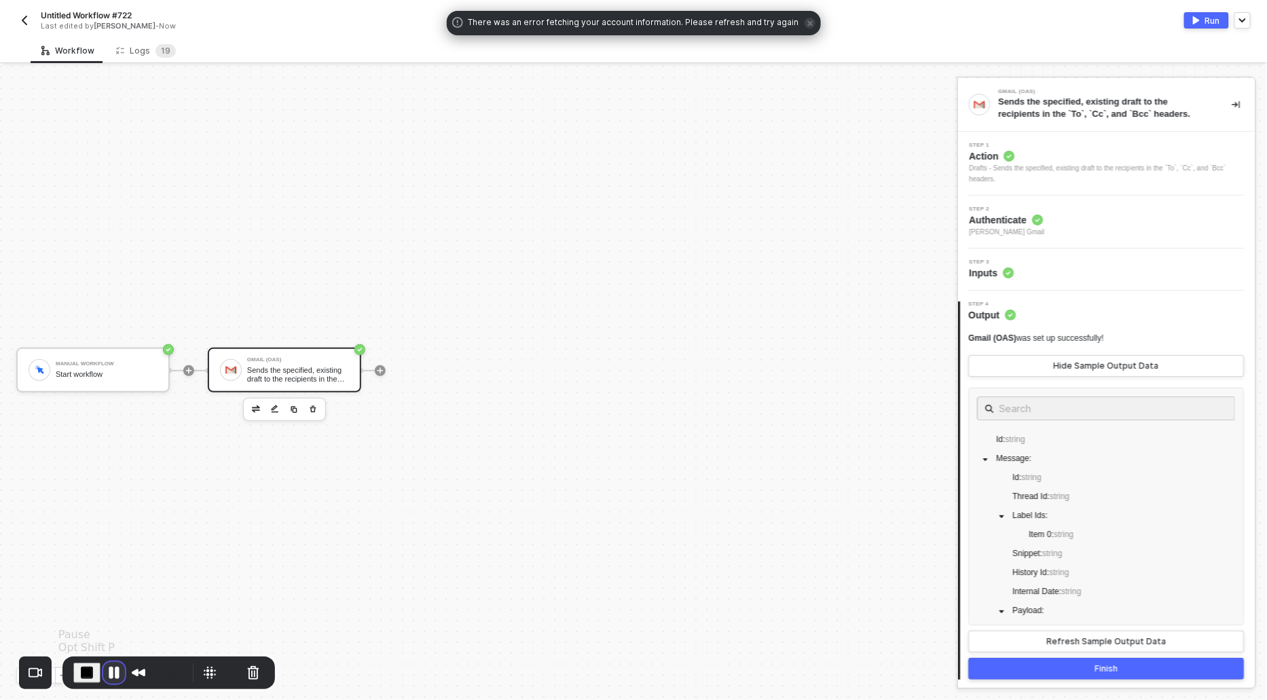
click at [113, 666] on button "Pause Recording" at bounding box center [114, 673] width 22 height 22
click at [640, 230] on div "Manual Workflow Start workflow Gmail (OAS) Sends the specified, existing draft …" at bounding box center [475, 370] width 951 height 659
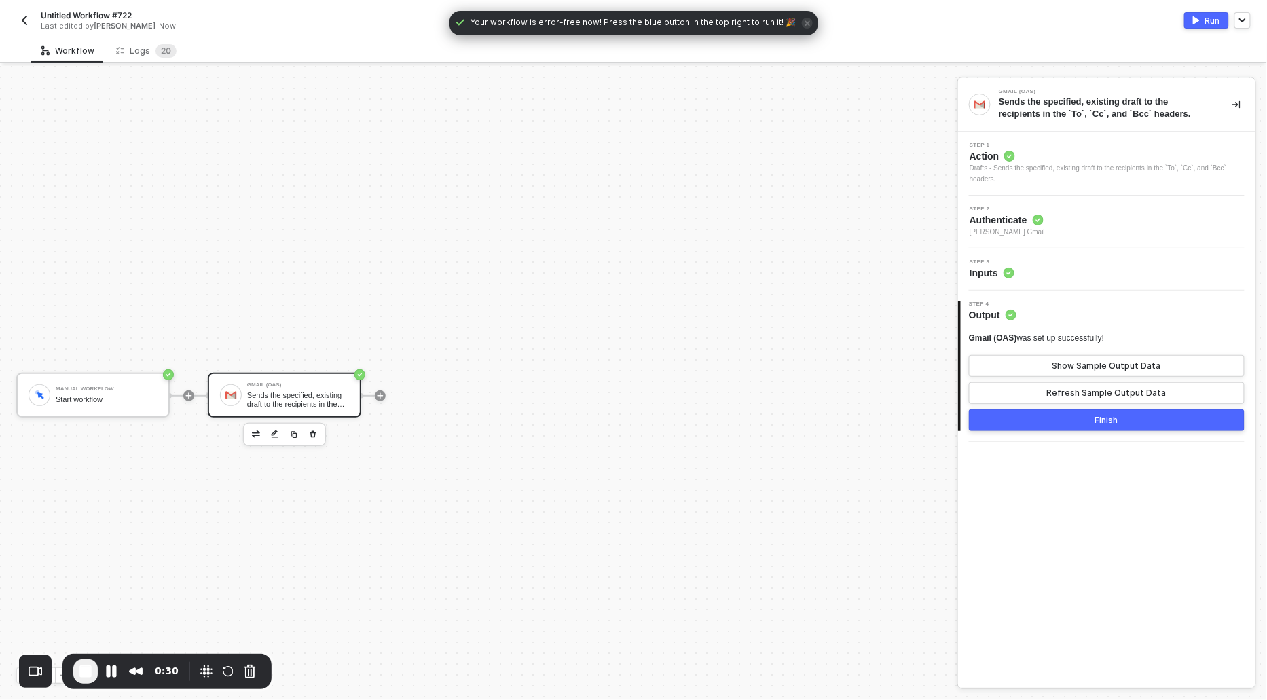
scroll to position [25, 0]
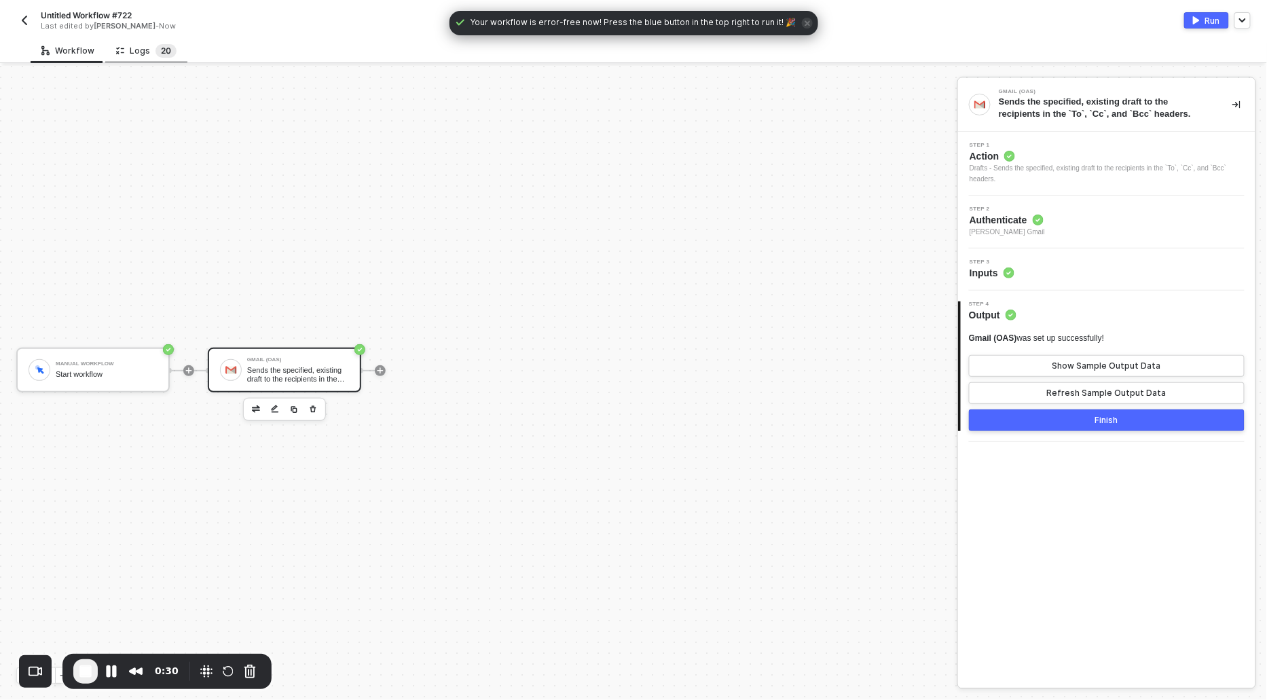
click at [156, 57] on span "2 0" at bounding box center [166, 51] width 21 height 14
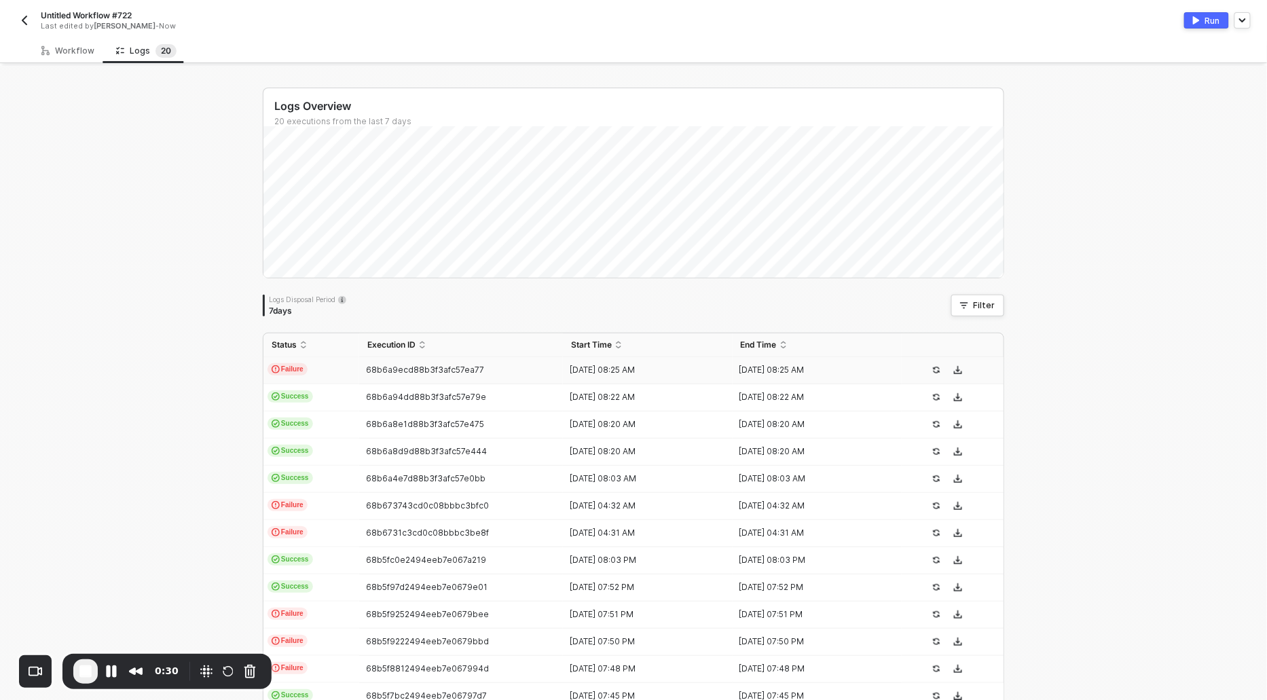
click at [299, 363] on span "Failure" at bounding box center [288, 369] width 40 height 12
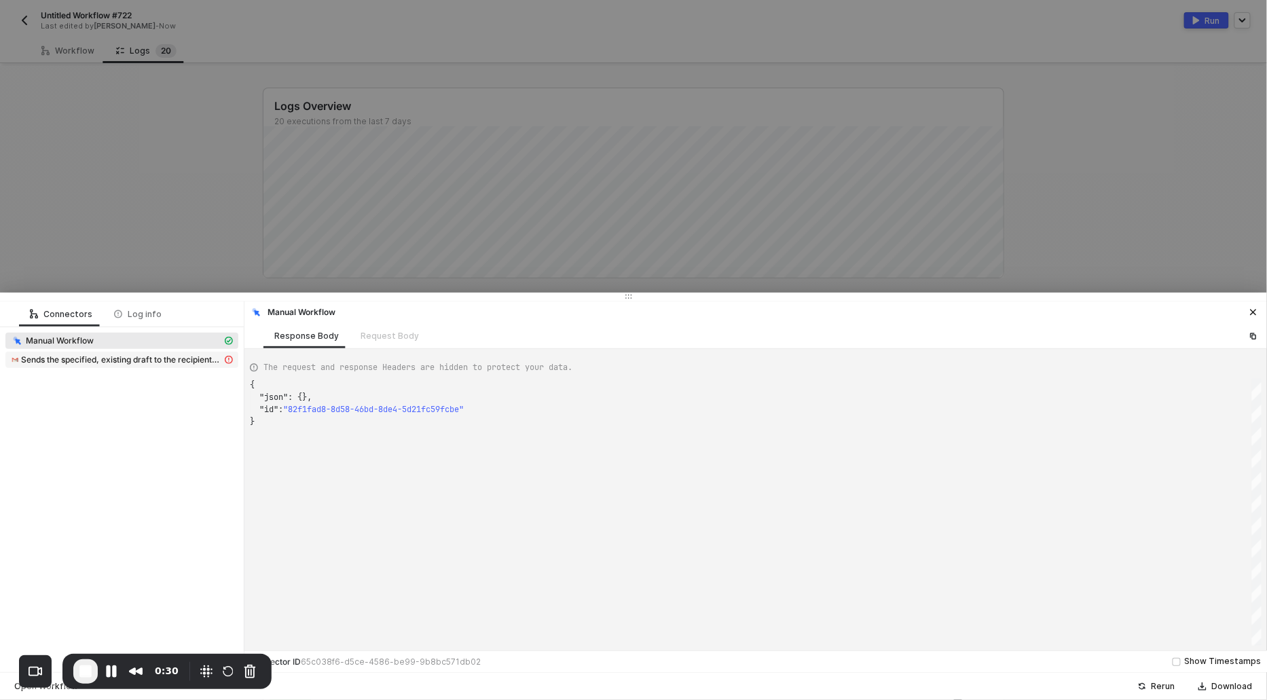
click at [96, 360] on span "Sends the specified, existing draft to the recipients in the `To`, `Cc`, and `B…" at bounding box center [121, 359] width 201 height 11
type textarea "{ "message": "Error: {\"error\":{\"code\":400,\"message\":\"Invalid draft\",\"e…"
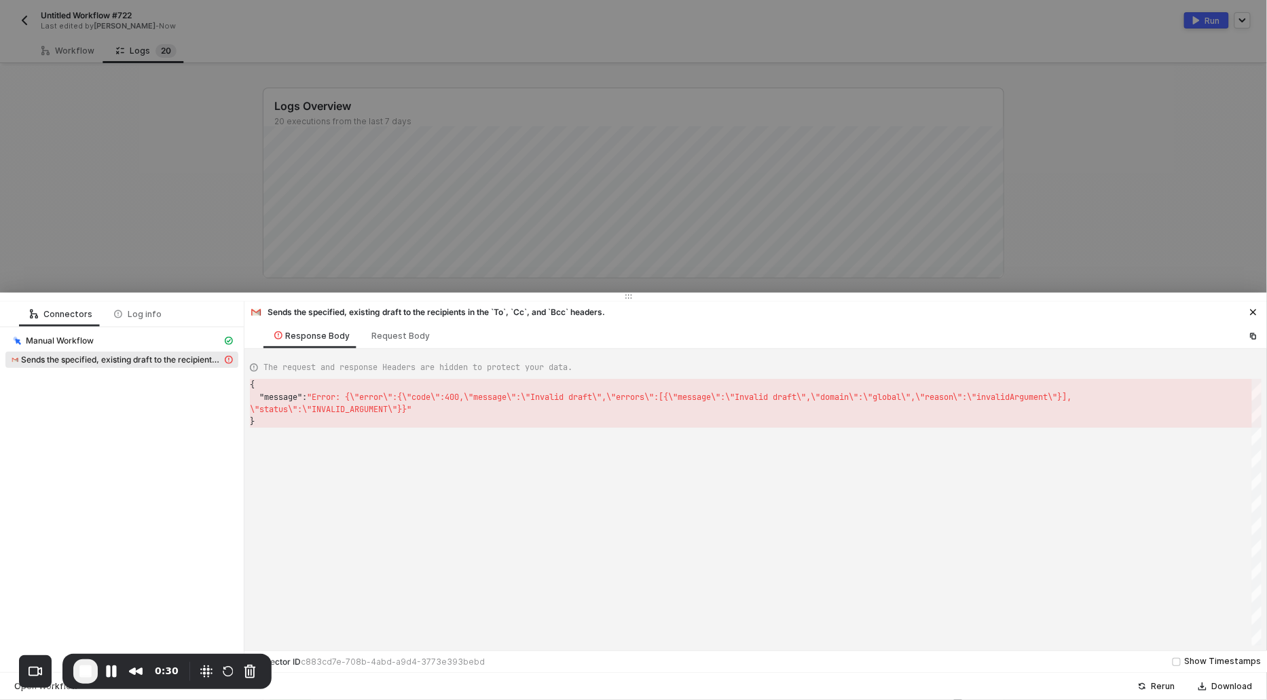
click at [228, 238] on div at bounding box center [633, 350] width 1267 height 700
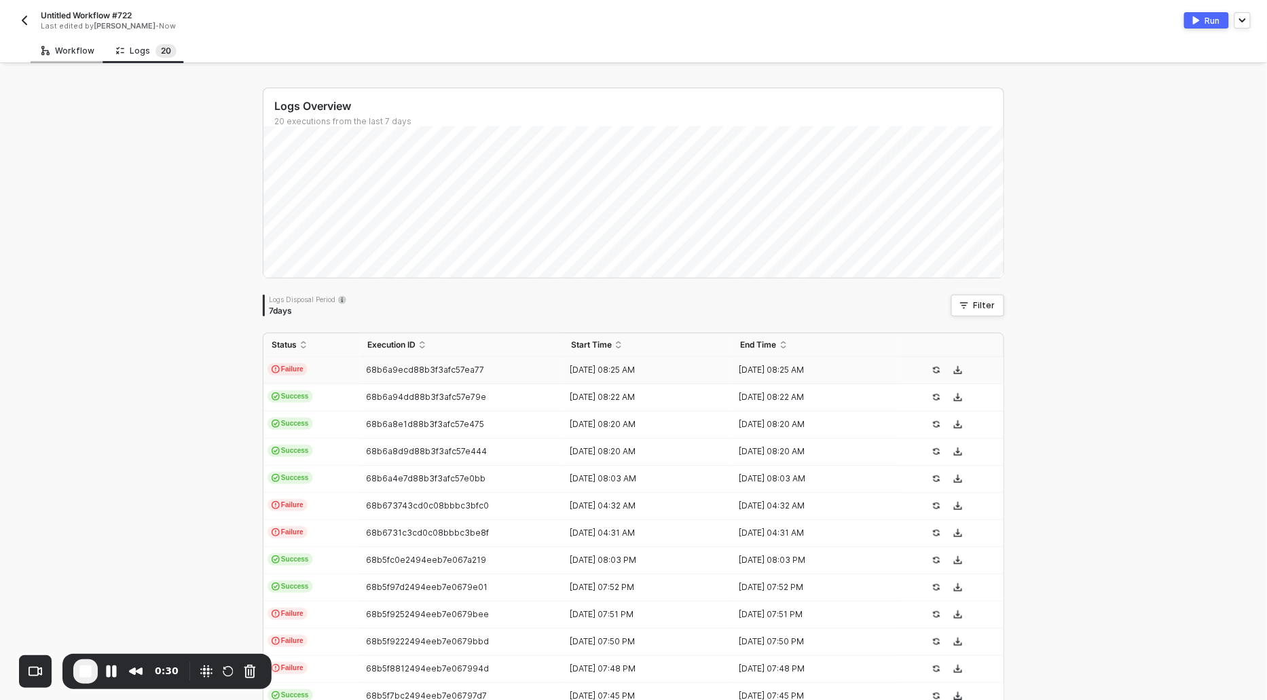
click at [65, 50] on div "Workflow" at bounding box center [67, 50] width 53 height 11
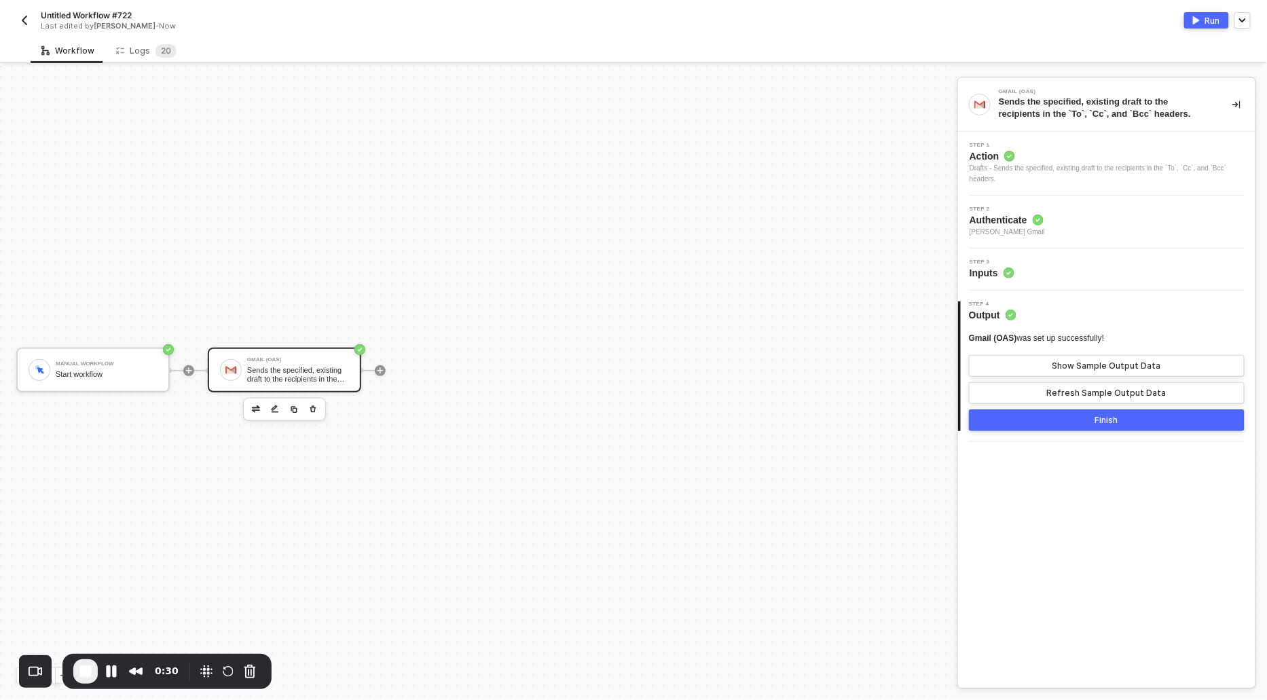
click at [1006, 168] on div "Drafts - Sends the specified, existing draft to the recipients in the `To`, `Cc…" at bounding box center [1107, 174] width 275 height 22
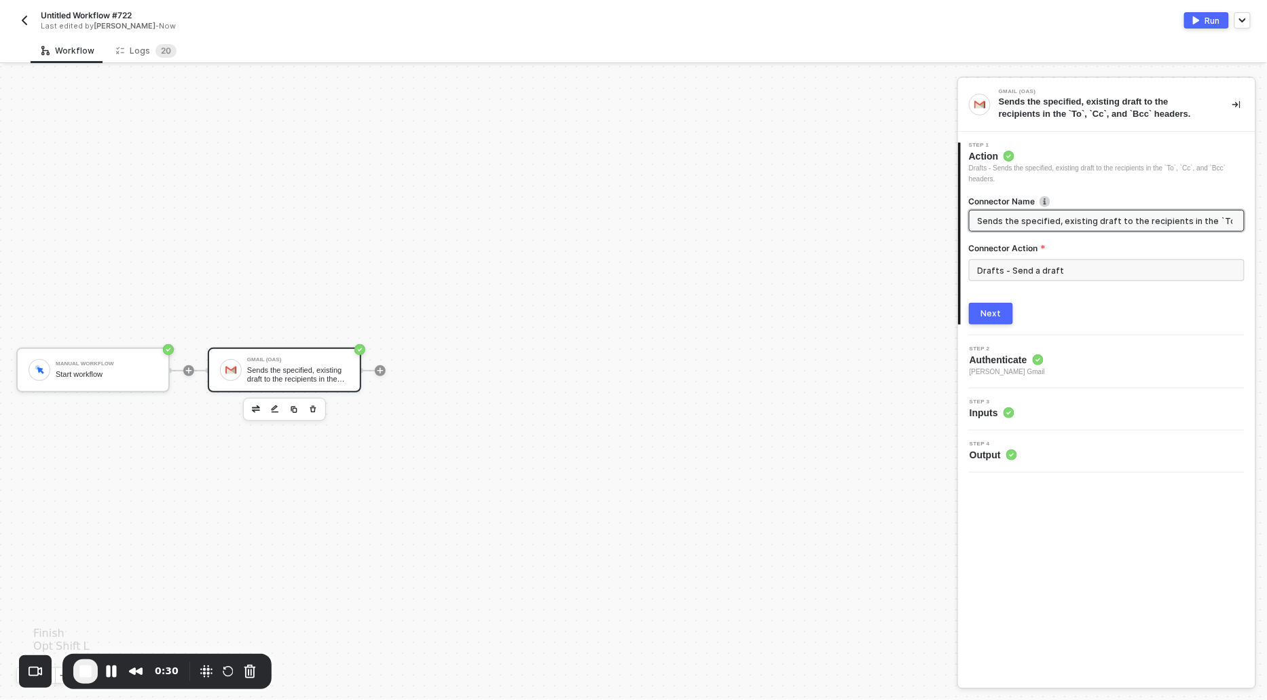
click at [81, 662] on button "End Recording" at bounding box center [85, 671] width 24 height 24
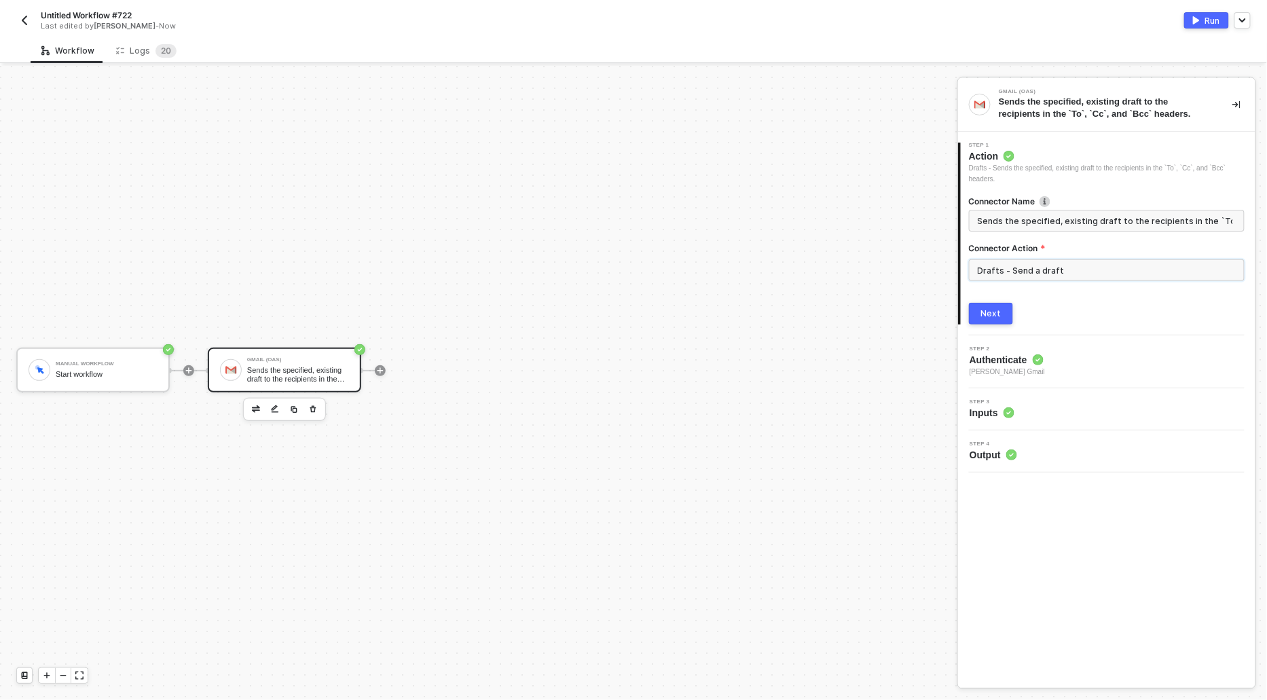
click at [1050, 262] on input "Drafts - Send a draft" at bounding box center [1107, 270] width 276 height 22
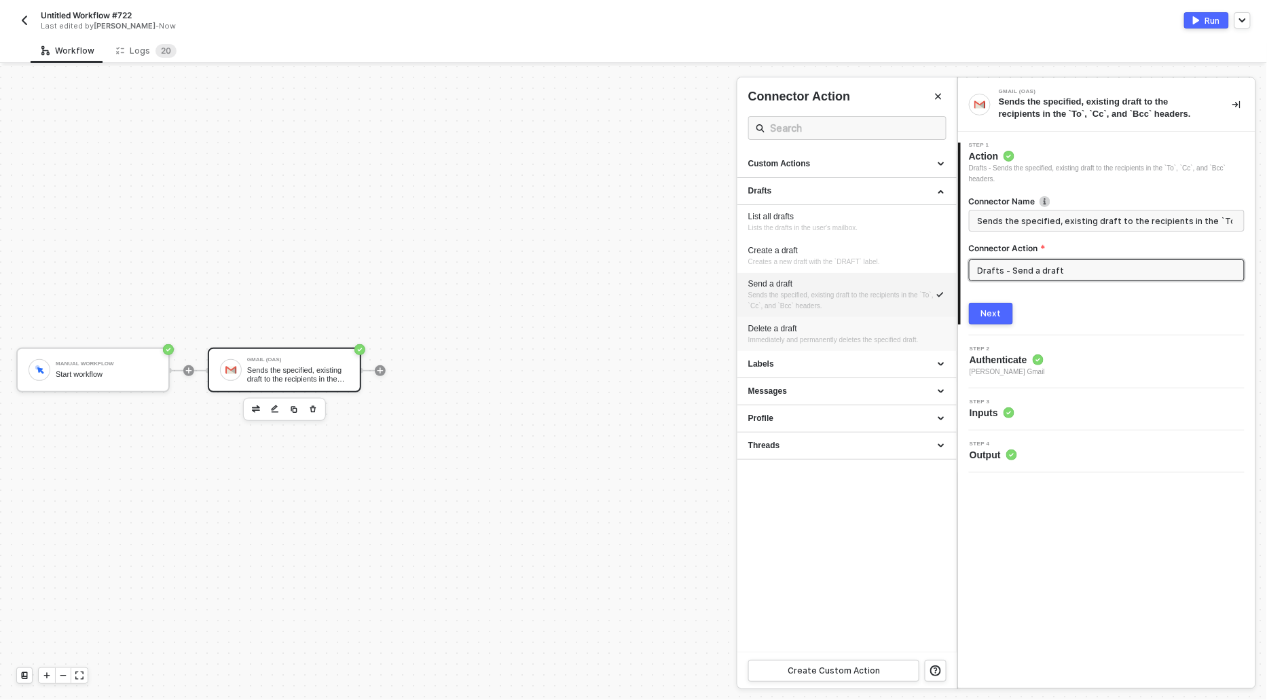
click at [783, 336] on span "Immediately and permanently deletes the specified draft." at bounding box center [833, 339] width 170 height 7
type input "Immediately and permanently deletes the specified draft."
type input "Drafts - Delete a draft"
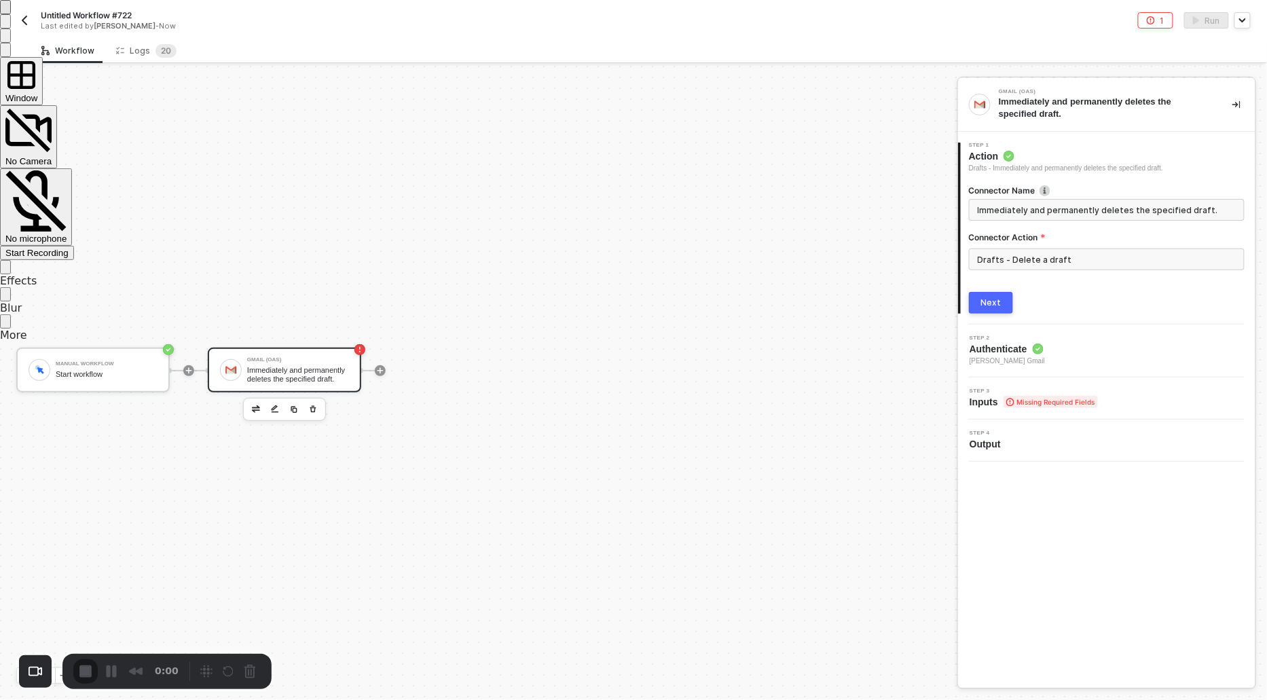
click at [69, 248] on div "Start Recording" at bounding box center [36, 253] width 63 height 10
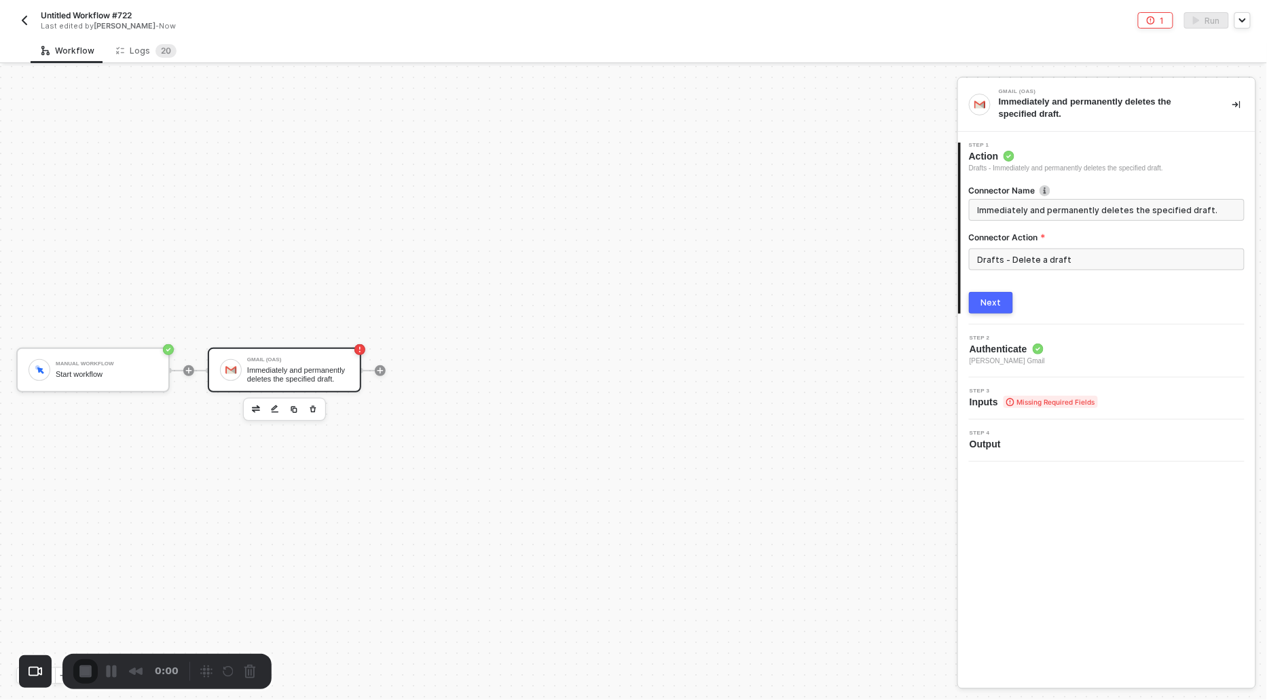
click at [1092, 255] on input "Drafts - Delete a draft" at bounding box center [1107, 260] width 276 height 22
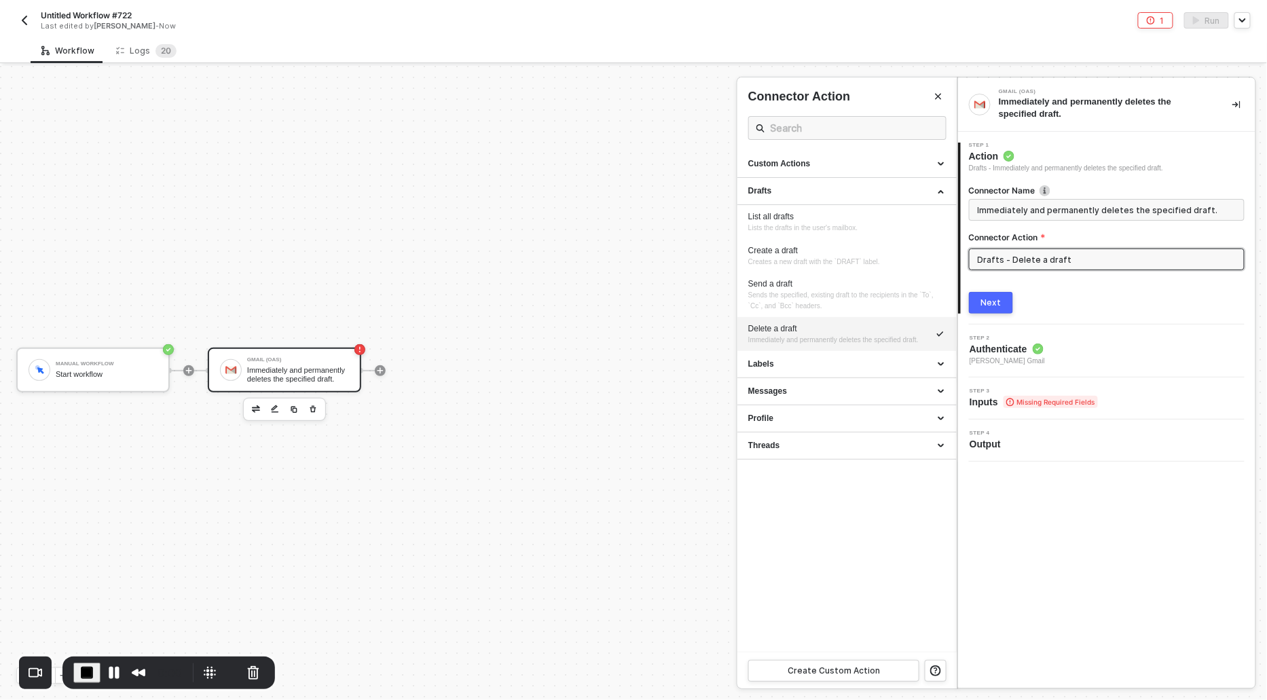
click at [784, 327] on div "Delete a draft" at bounding box center [847, 329] width 198 height 12
click at [991, 300] on div "Next" at bounding box center [991, 302] width 20 height 11
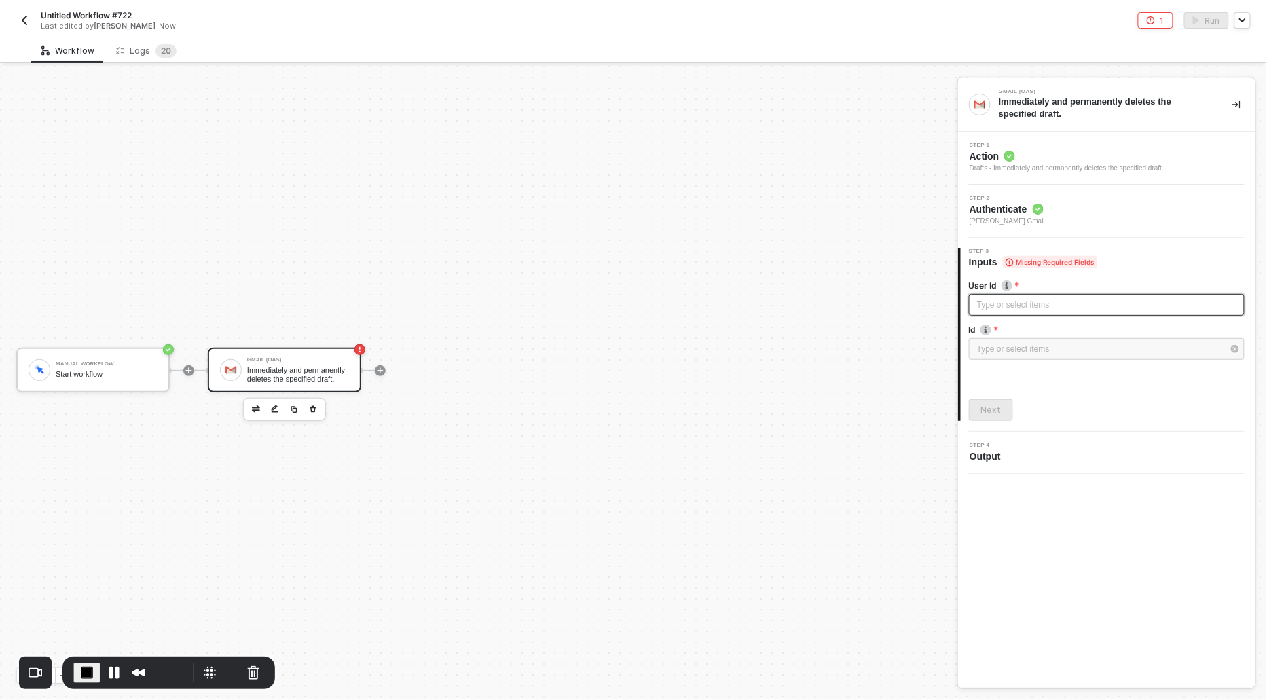
click at [991, 300] on div "Type or select items ﻿" at bounding box center [1106, 305] width 259 height 13
click at [1001, 346] on div "Type or select items ﻿" at bounding box center [1100, 349] width 246 height 13
click at [804, 228] on div "r-3014942549799787921" at bounding box center [847, 226] width 198 height 23
click at [981, 409] on button "Next" at bounding box center [991, 410] width 44 height 22
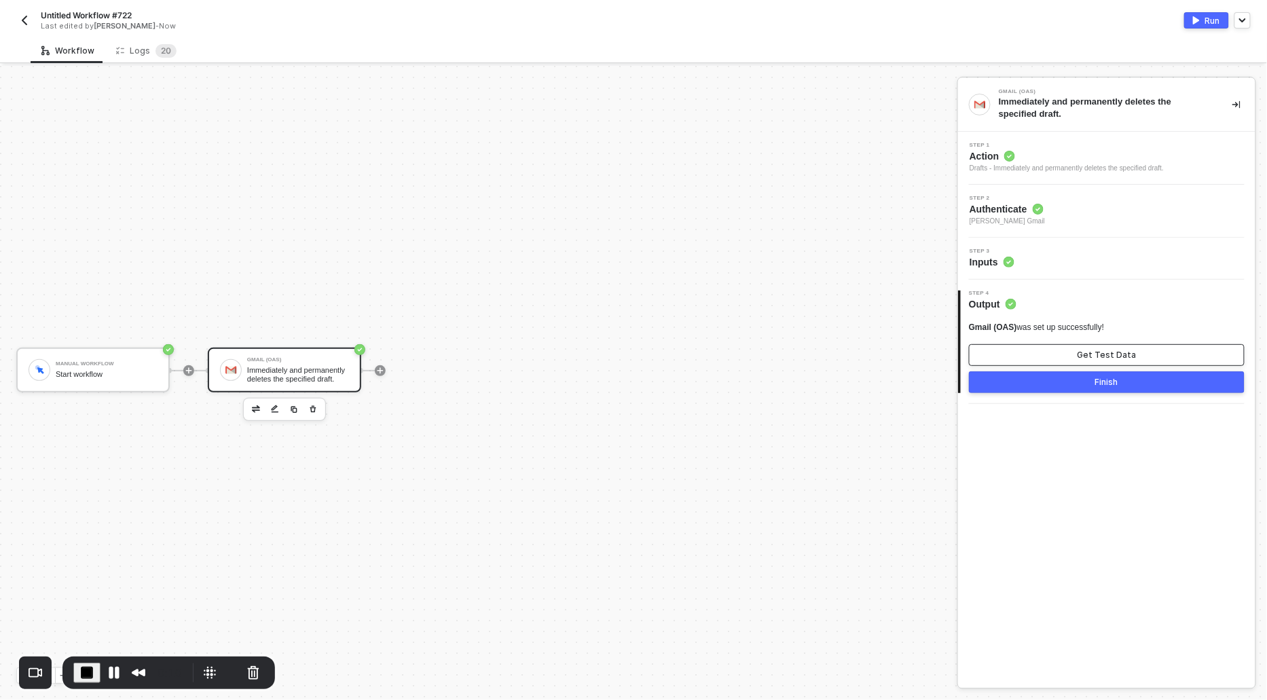
click at [1072, 347] on button "Get Test Data" at bounding box center [1107, 355] width 276 height 22
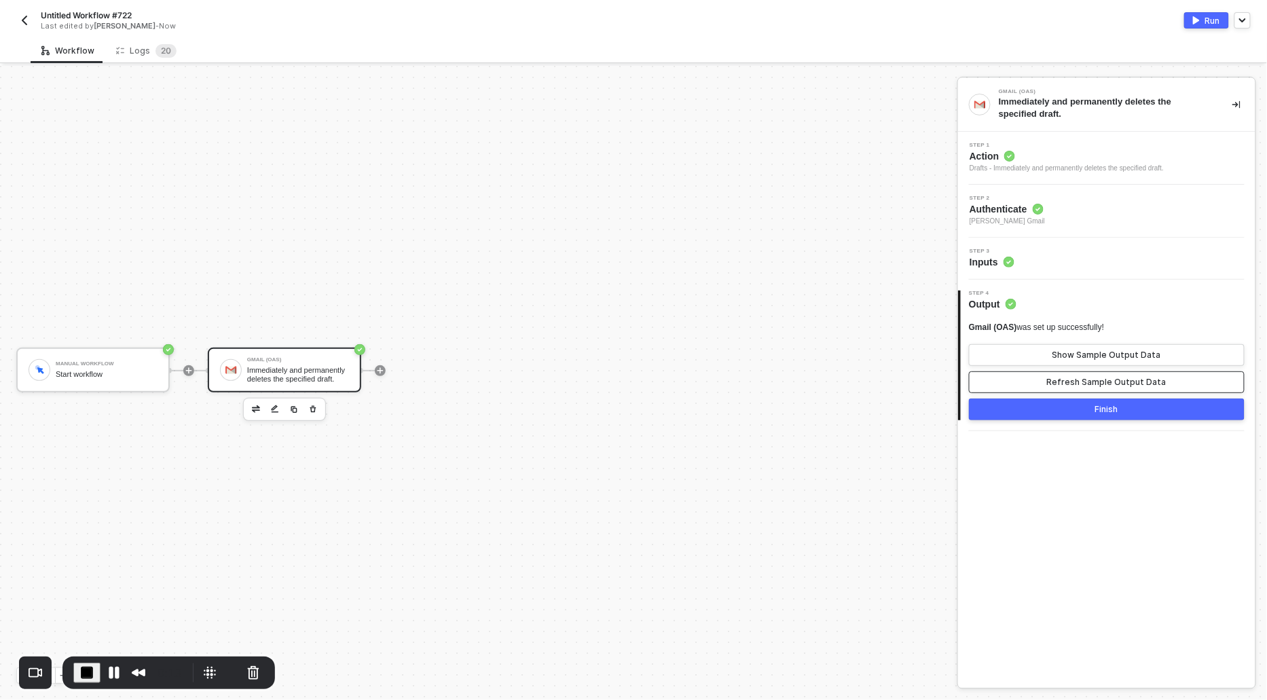
click at [1076, 378] on div "Refresh Sample Output Data" at bounding box center [1107, 382] width 120 height 11
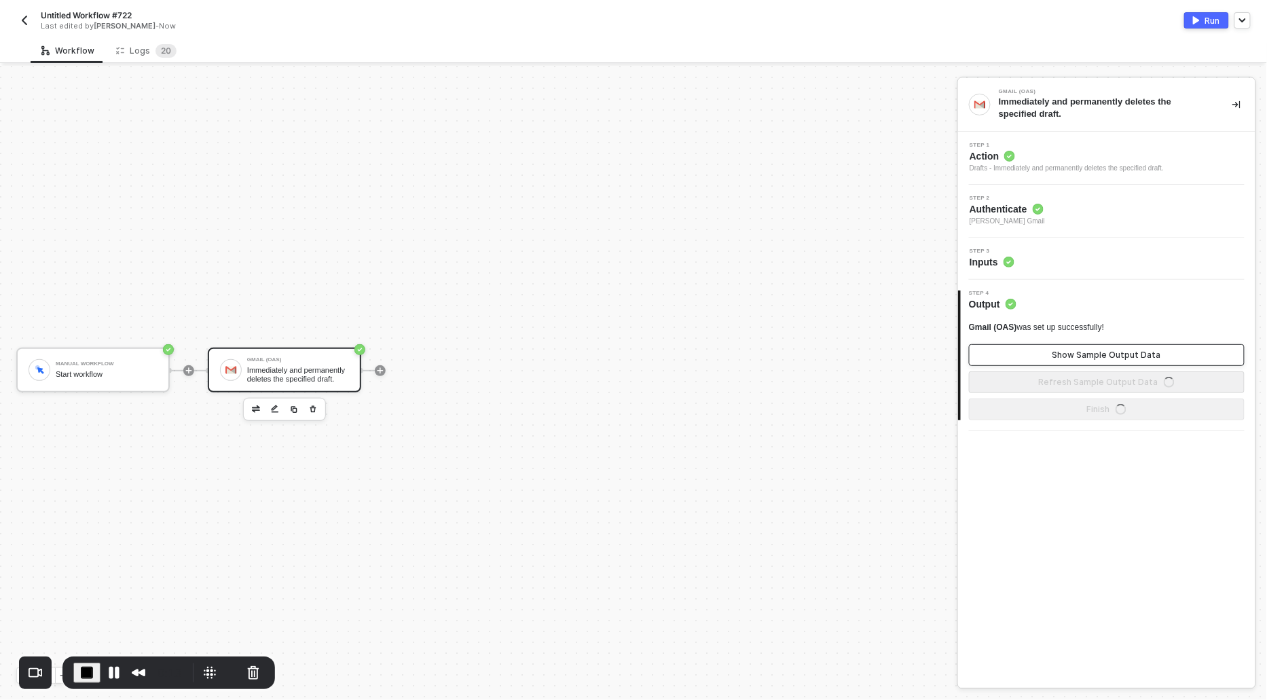
click at [1074, 357] on div "Show Sample Output Data" at bounding box center [1107, 355] width 109 height 11
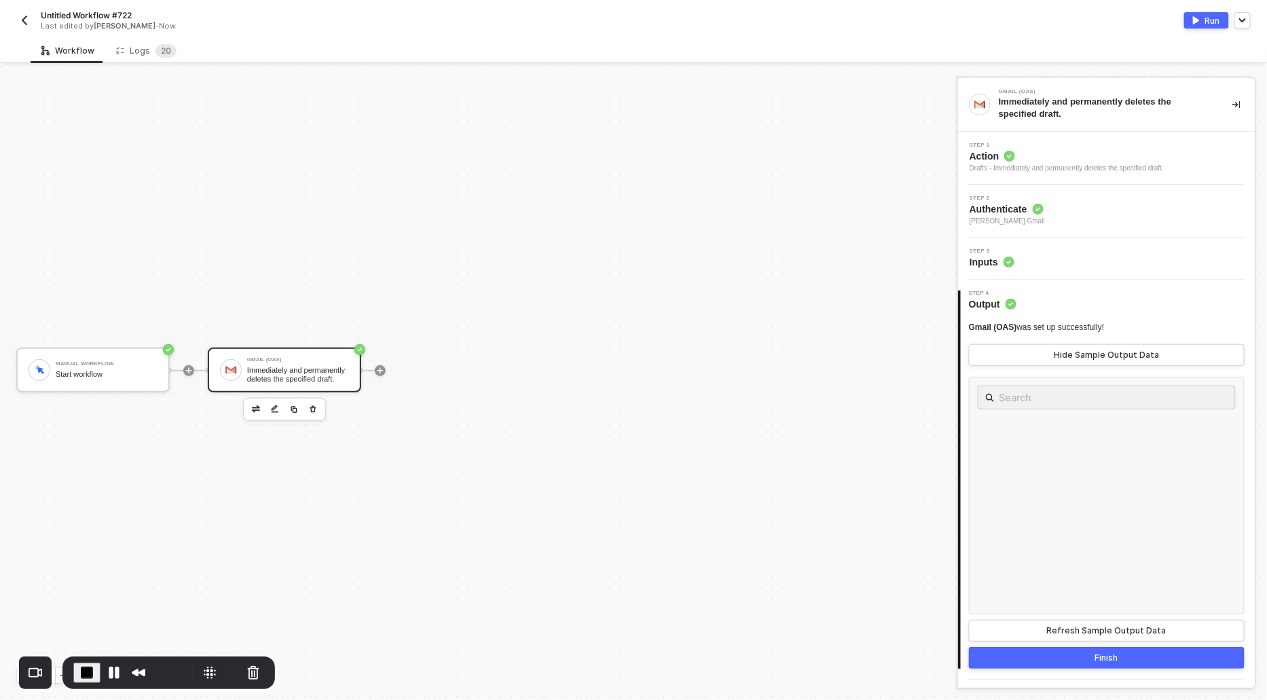
click at [1208, 20] on div "Run" at bounding box center [1212, 21] width 15 height 12
click at [113, 671] on button "Pause Recording" at bounding box center [114, 673] width 22 height 22
click at [797, 150] on div "Manual Workflow Start workflow Gmail (OAS) Immediately and permanently deletes …" at bounding box center [475, 370] width 951 height 659
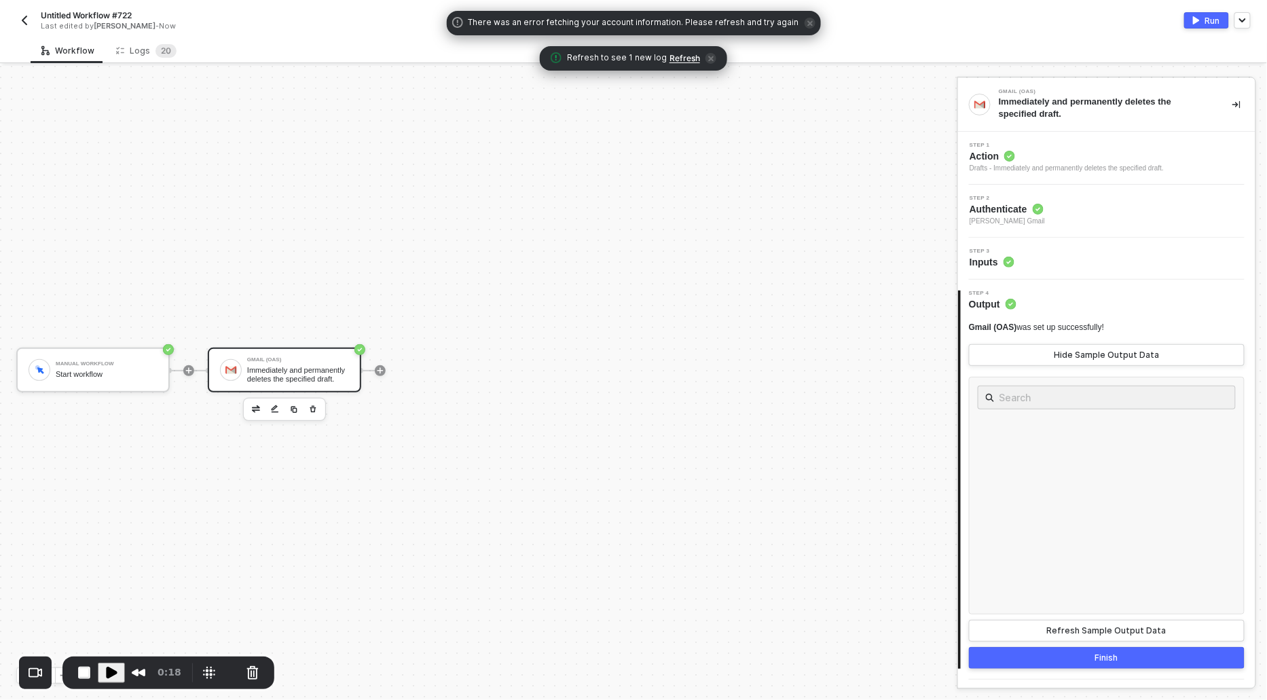
click at [670, 57] on span "Refresh" at bounding box center [685, 58] width 31 height 11
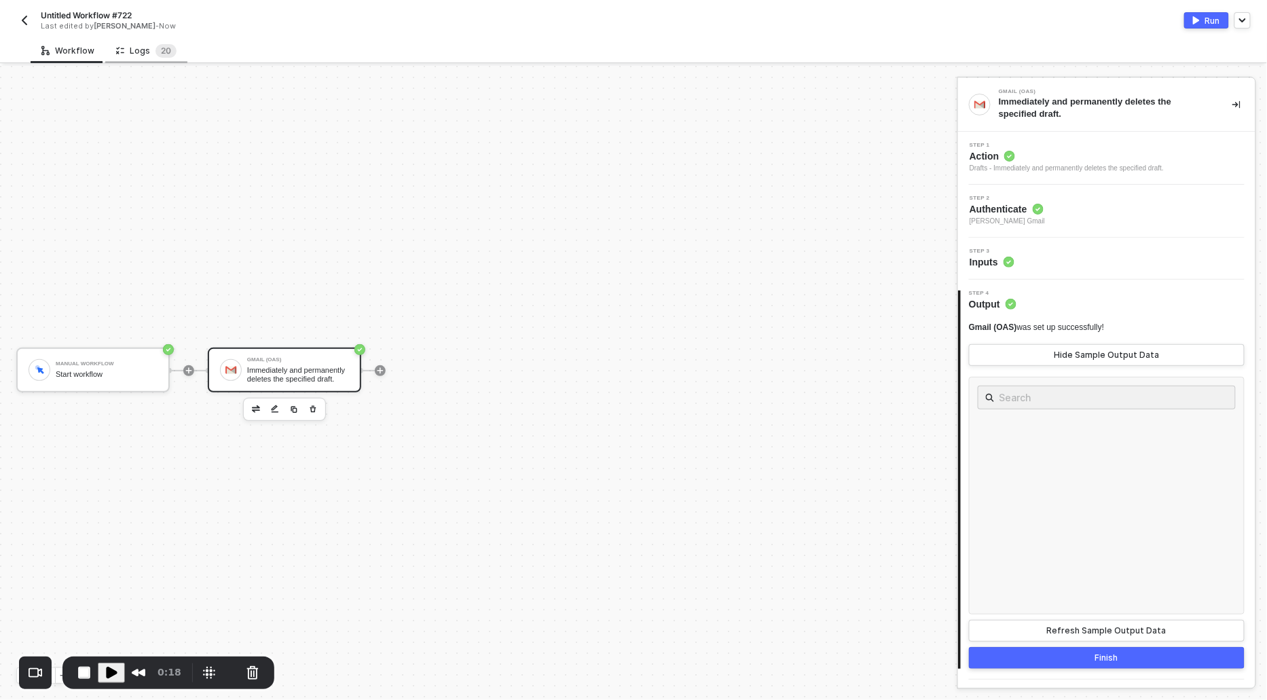
click at [140, 54] on div "Logs 2 0" at bounding box center [146, 51] width 60 height 14
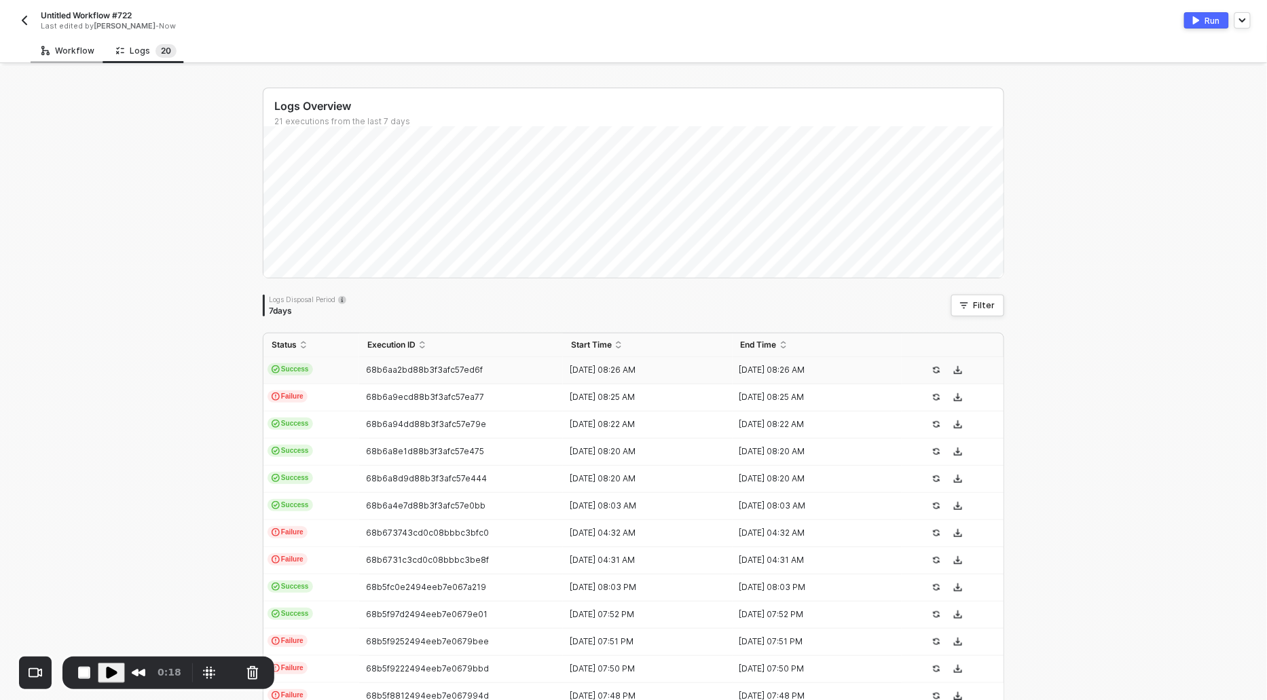
click at [68, 55] on div "Workflow" at bounding box center [67, 50] width 53 height 11
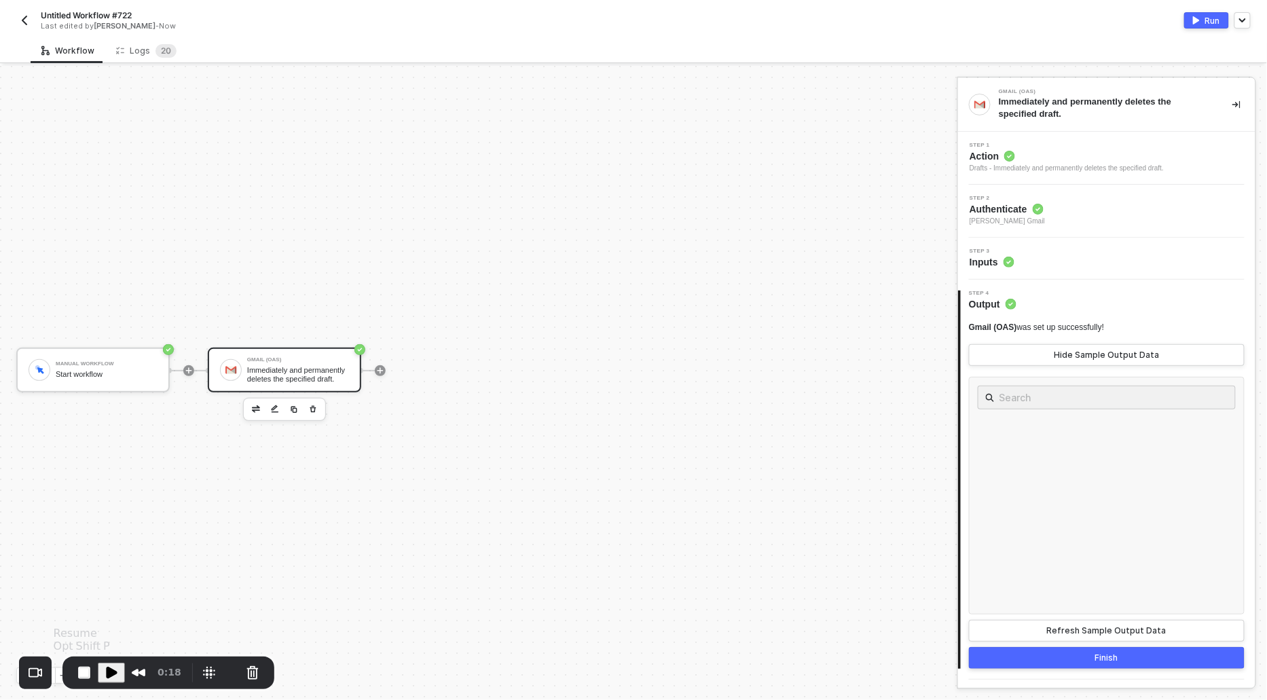
click at [113, 679] on span "Play Recording" at bounding box center [111, 673] width 16 height 16
click at [134, 44] on div "Logs 2 0" at bounding box center [146, 51] width 60 height 14
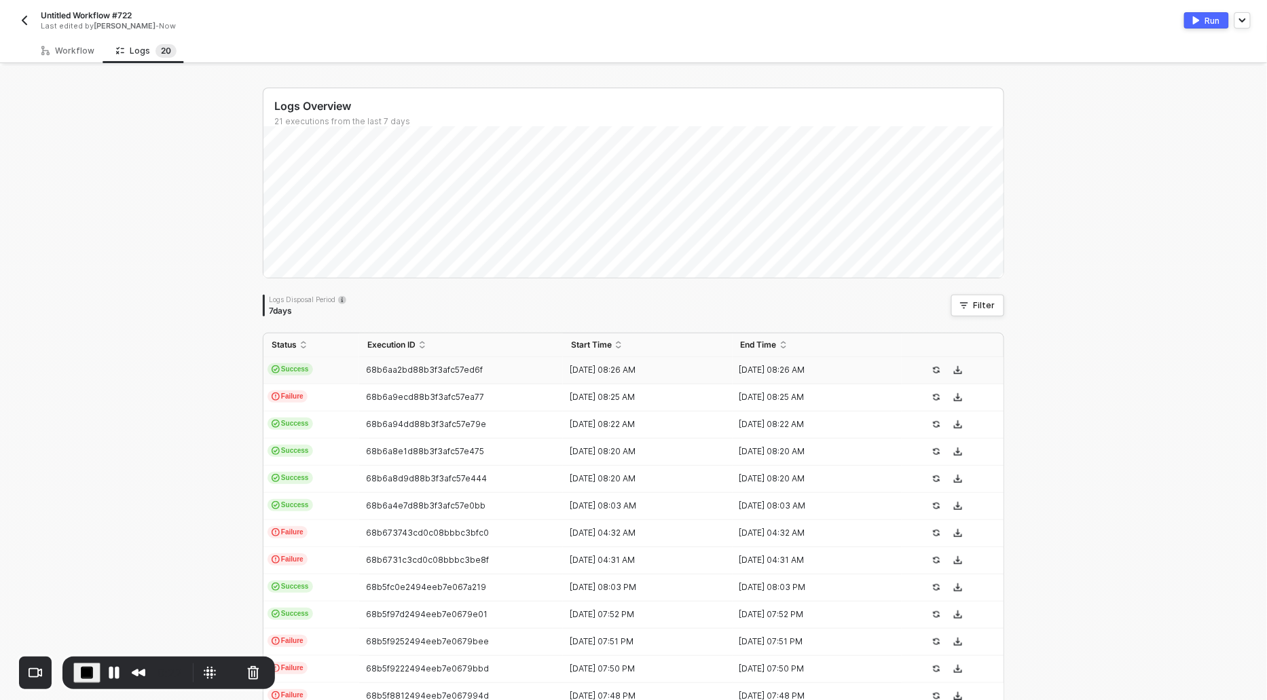
click at [299, 369] on span "Success" at bounding box center [290, 369] width 45 height 12
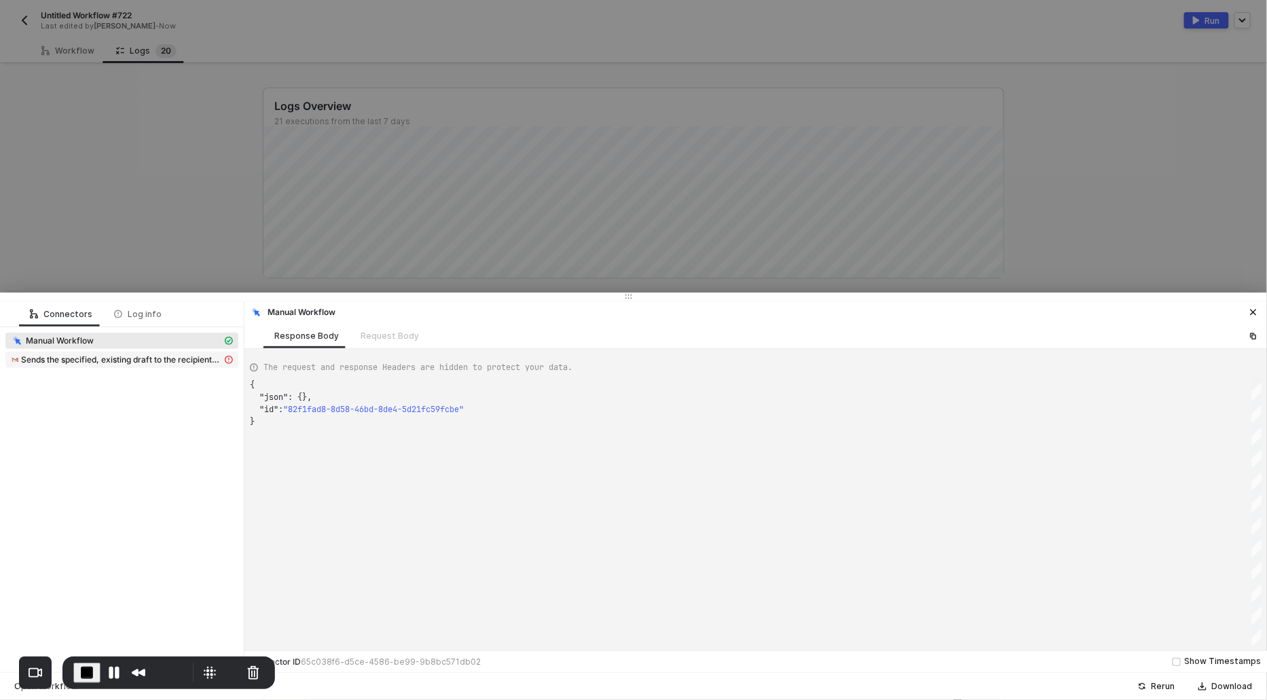
click at [149, 356] on span "Sends the specified, existing draft to the recipients in the `To`, `Cc`, and `B…" at bounding box center [121, 359] width 201 height 11
click at [131, 367] on span "Immediately and permanently deletes the specified draft." at bounding box center [121, 360] width 233 height 16
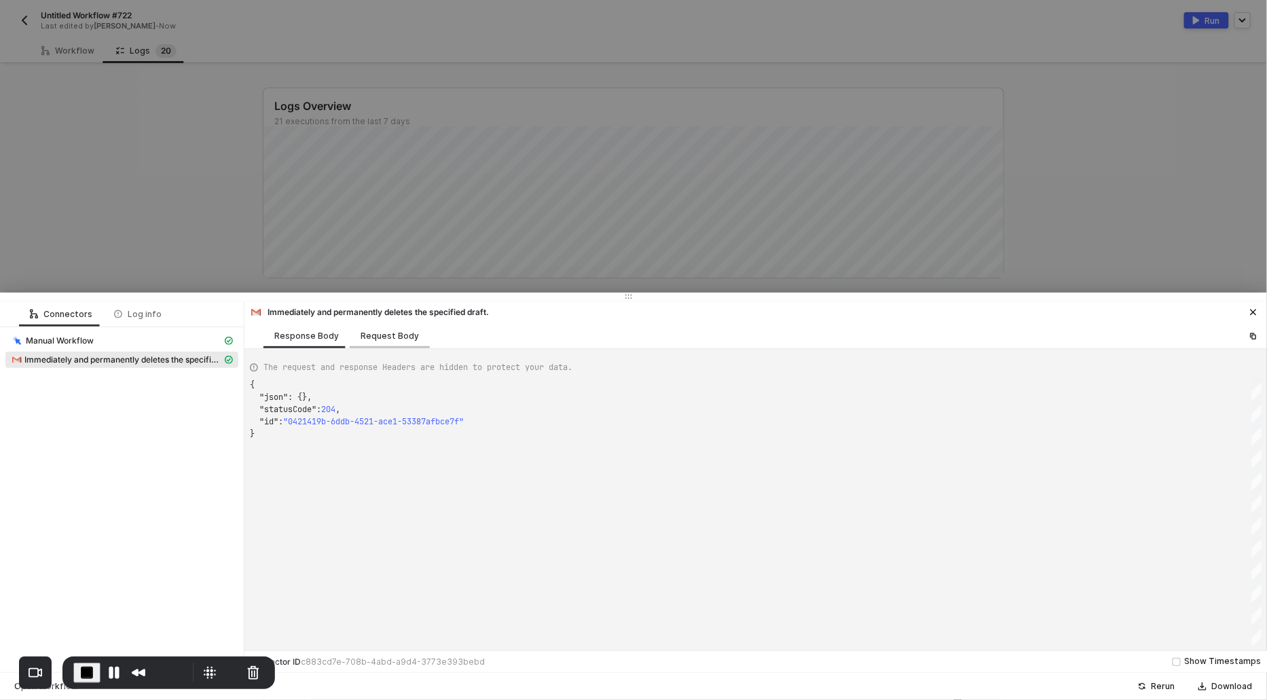
click at [395, 338] on div "Request Body" at bounding box center [390, 336] width 58 height 11
click at [296, 331] on div "Response Body" at bounding box center [306, 336] width 65 height 11
type textarea "{ "json": {}, "statusCode": 204, "id": "0421419b-6ddb-4521-ace1-53387afbce7f" }"
click at [80, 671] on span "End Recording" at bounding box center [87, 673] width 16 height 16
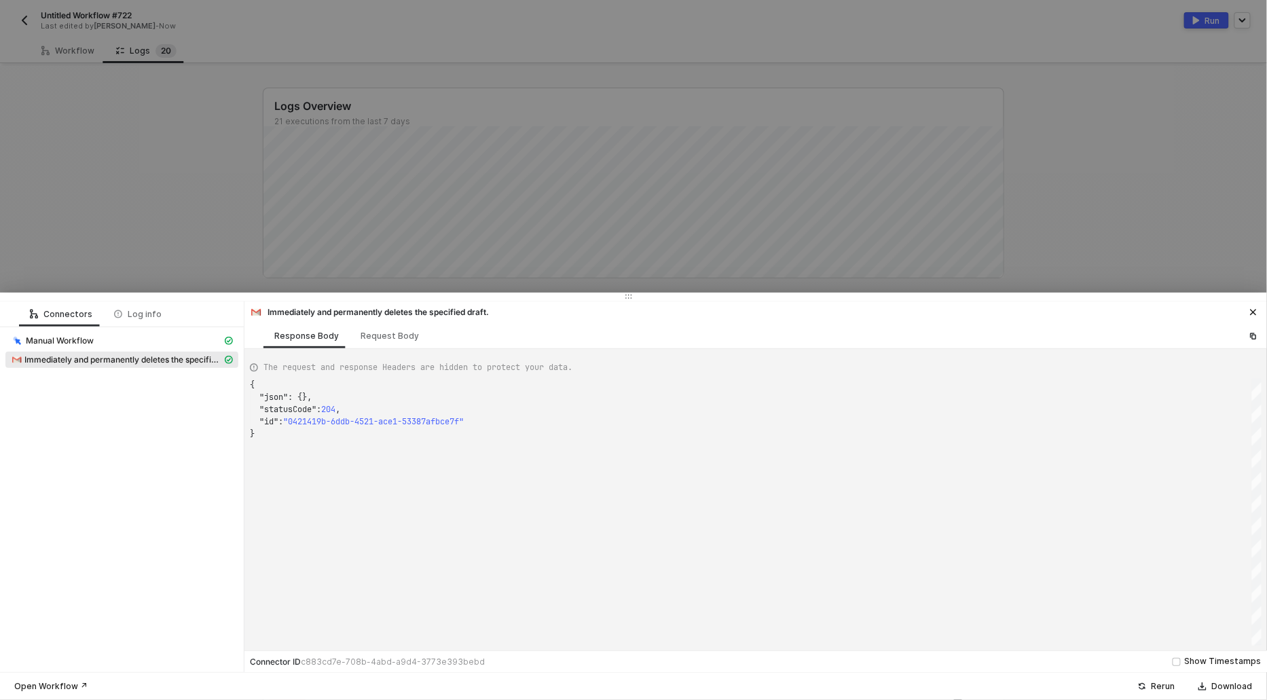
click at [134, 122] on div at bounding box center [633, 350] width 1267 height 700
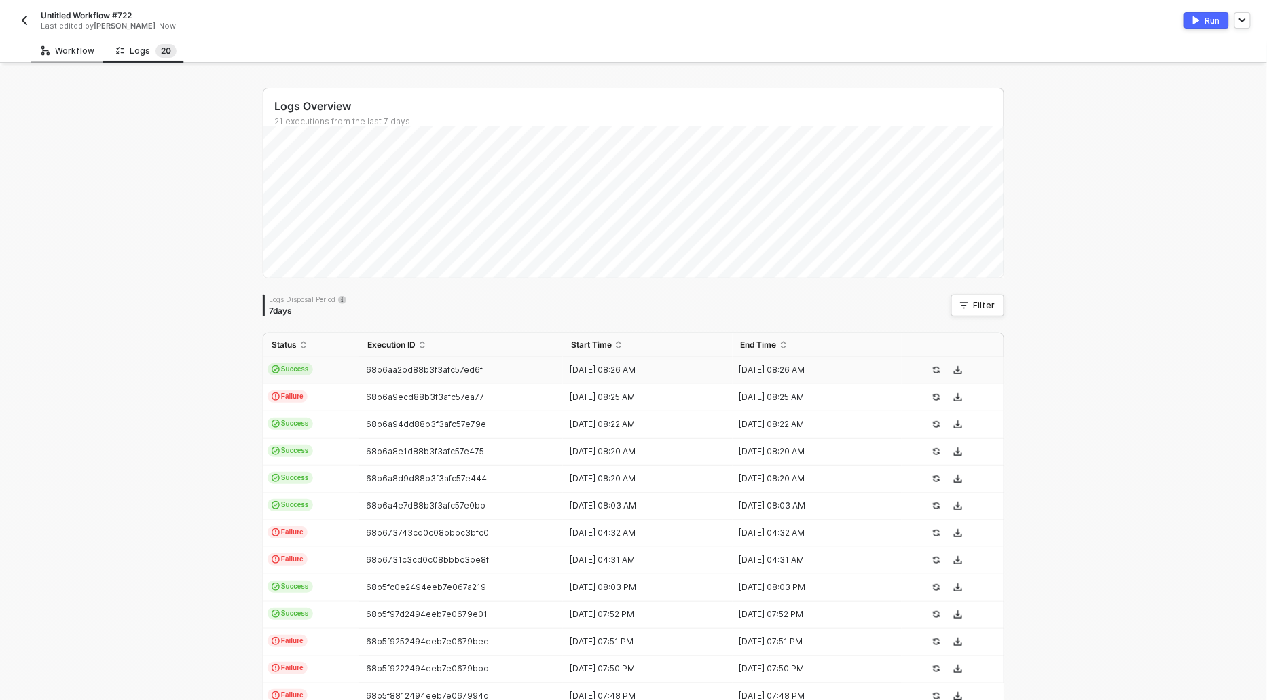
click at [79, 45] on div "Workflow" at bounding box center [67, 50] width 53 height 11
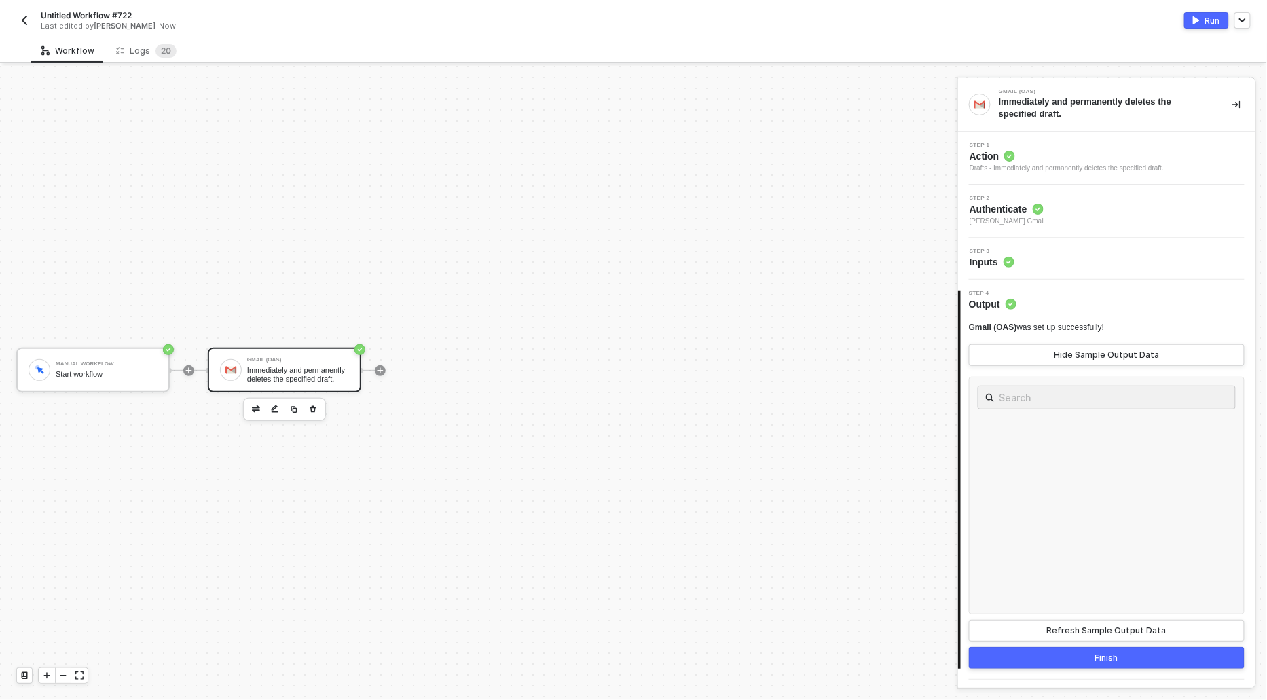
click at [991, 163] on div "Drafts - Immediately and permanently deletes the specified draft." at bounding box center [1067, 168] width 194 height 11
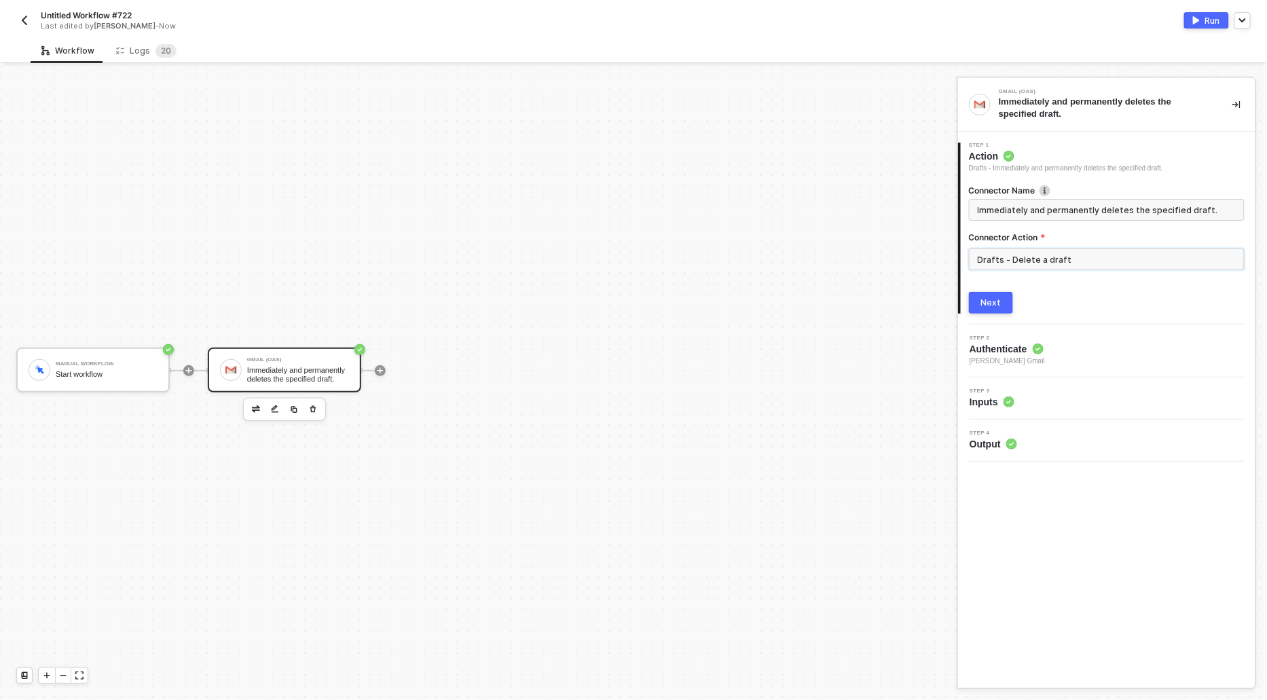
click at [1048, 263] on input "Drafts - Delete a draft" at bounding box center [1107, 260] width 276 height 22
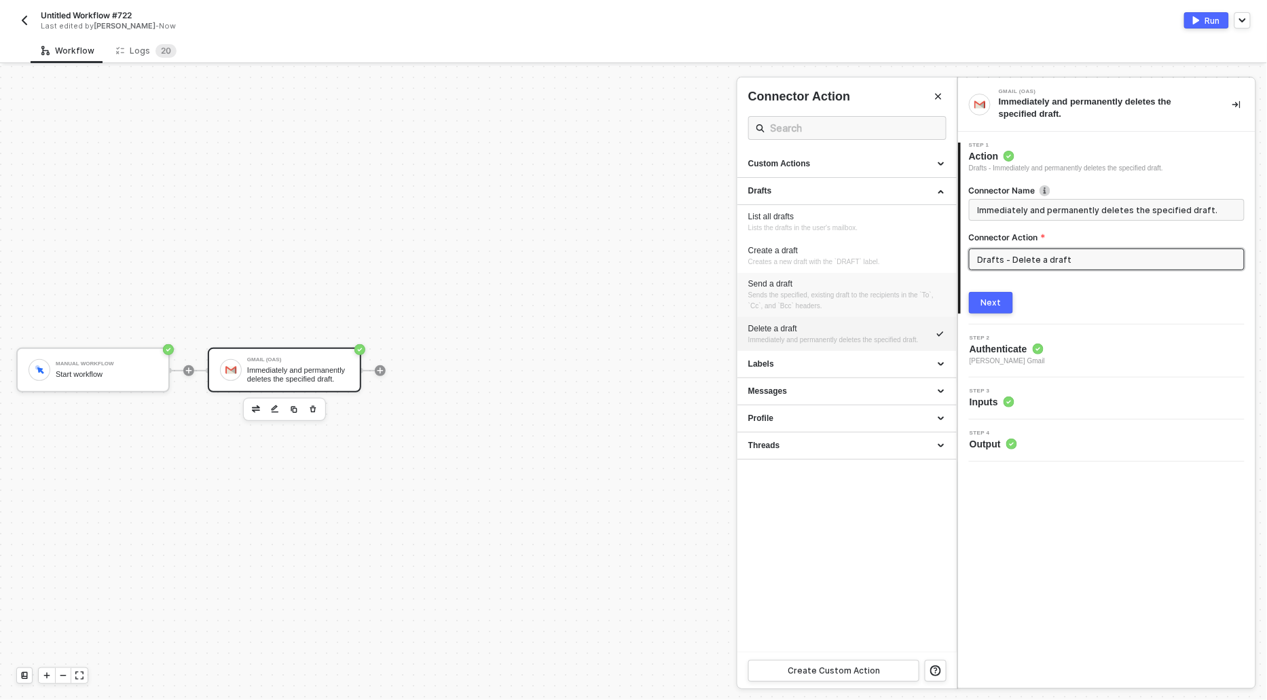
click at [846, 292] on span "Sends the specified, existing draft to the recipients in the `To`, `Cc`, and `B…" at bounding box center [841, 300] width 187 height 18
type input "Sends the specified, existing draft to the recipients in the `To`, `Cc`, and `B…"
type input "Drafts - Send a draft"
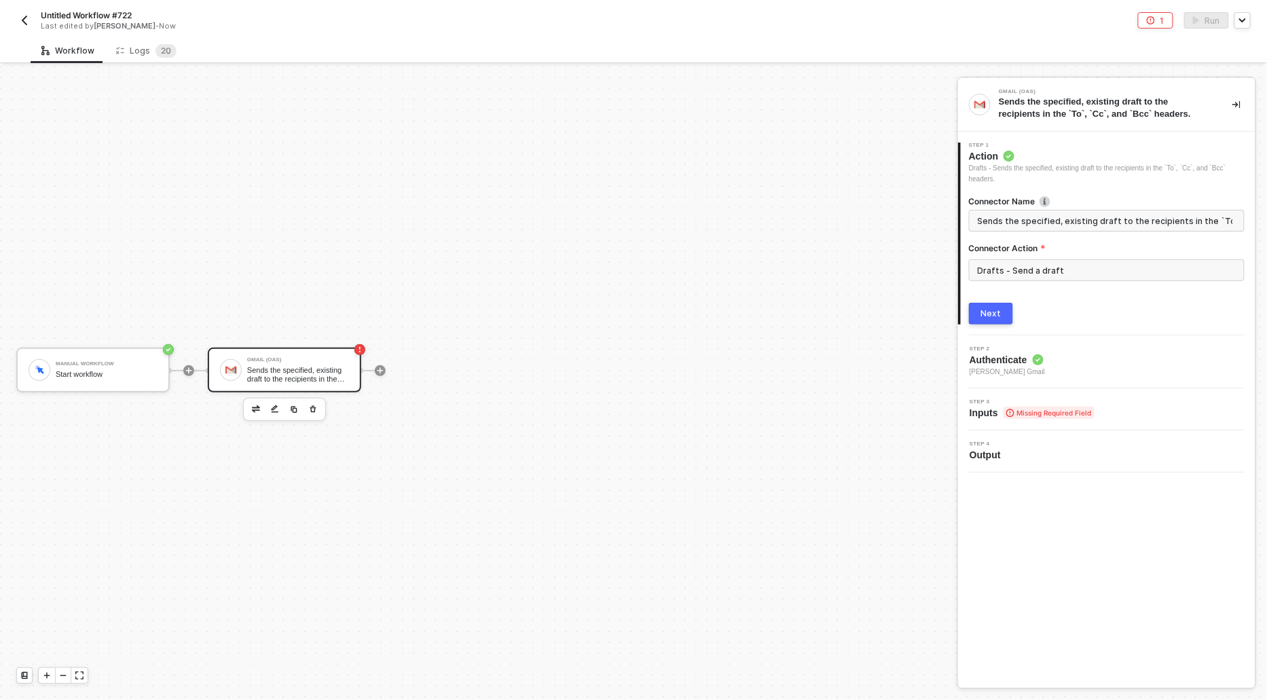
click at [985, 310] on div "Next" at bounding box center [991, 313] width 20 height 11
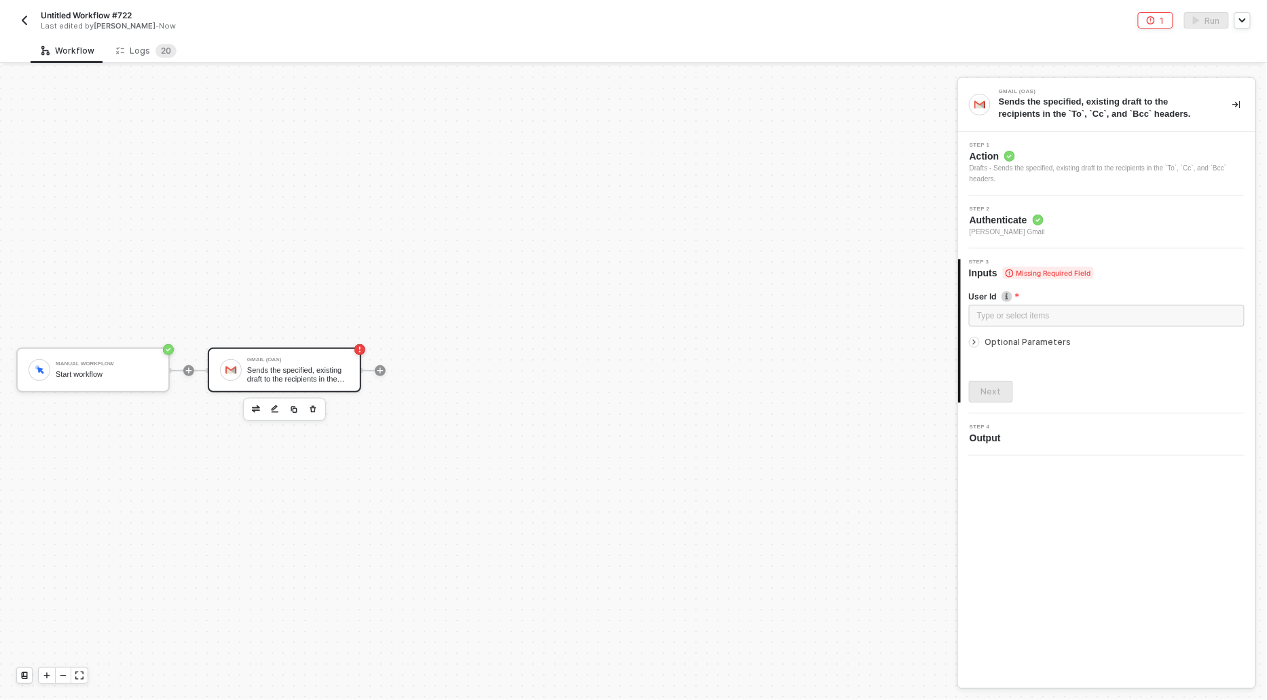
click at [971, 342] on icon "icon-arrow-right-small" at bounding box center [974, 342] width 8 height 8
click at [991, 314] on div "Type or select items ﻿" at bounding box center [1106, 316] width 259 height 13
click at [991, 431] on button "Add Message" at bounding box center [1107, 438] width 276 height 22
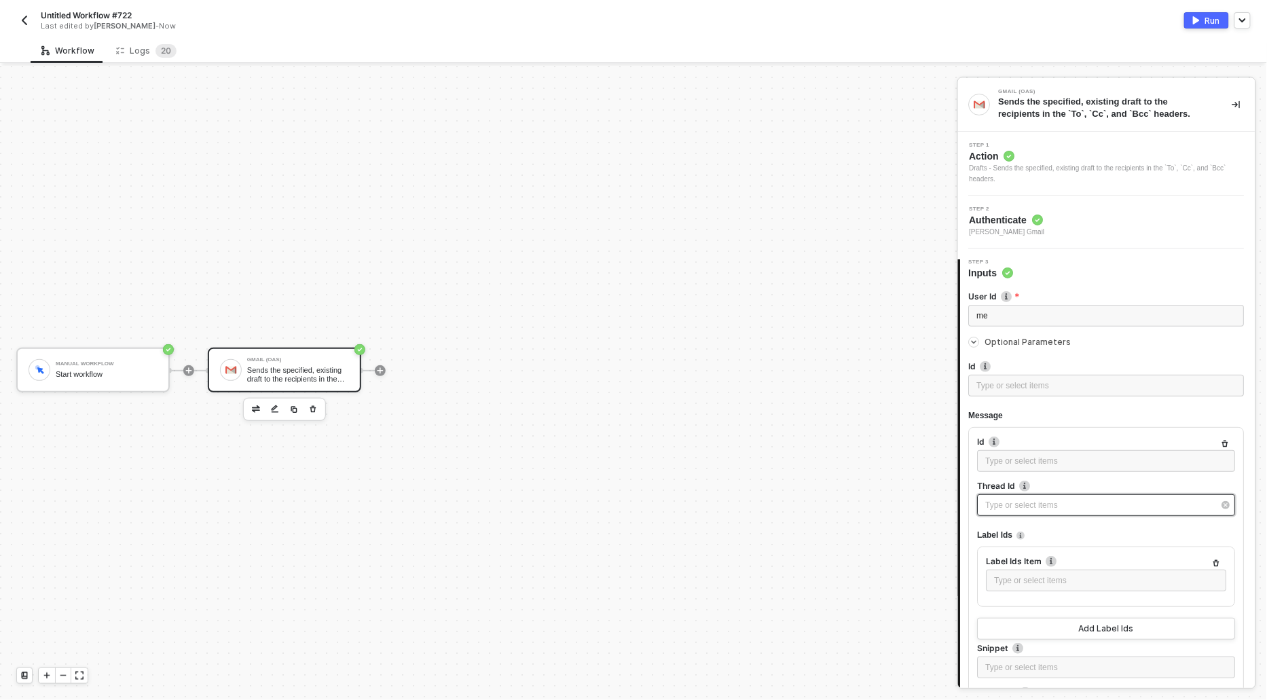
click at [1000, 509] on div "Type or select items ﻿" at bounding box center [1100, 505] width 228 height 13
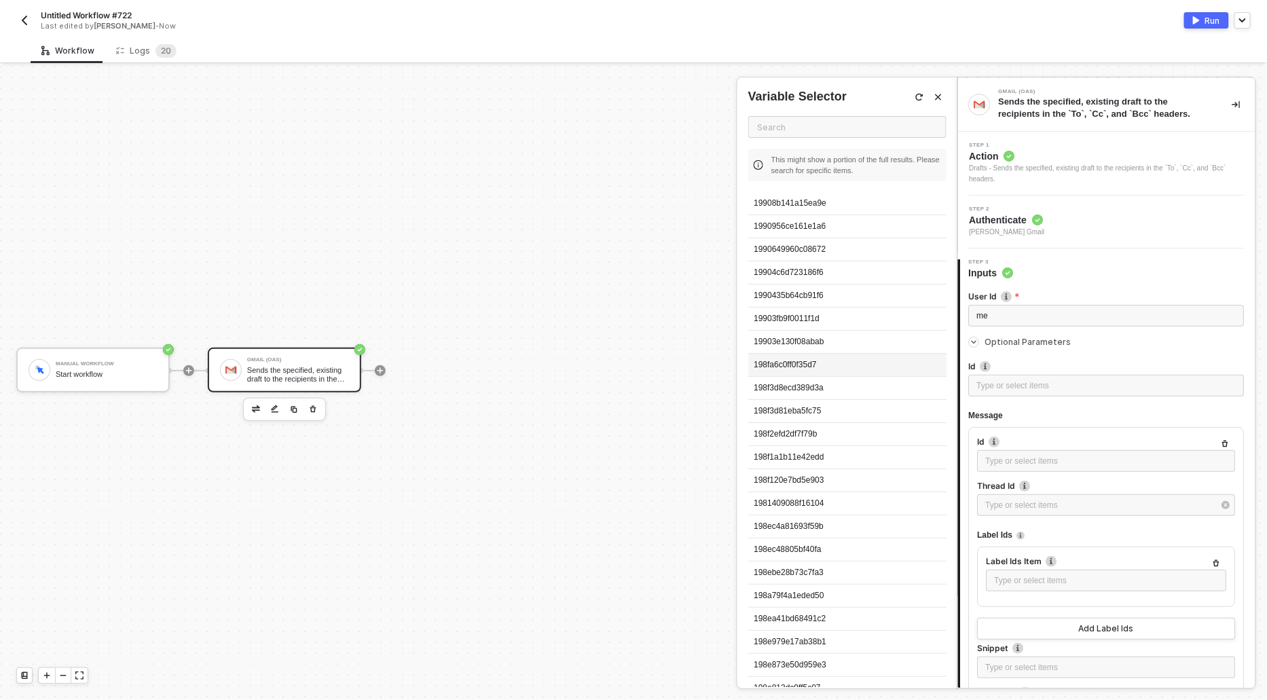
click at [811, 365] on div "198fa6c0ff0f35d7" at bounding box center [847, 365] width 198 height 23
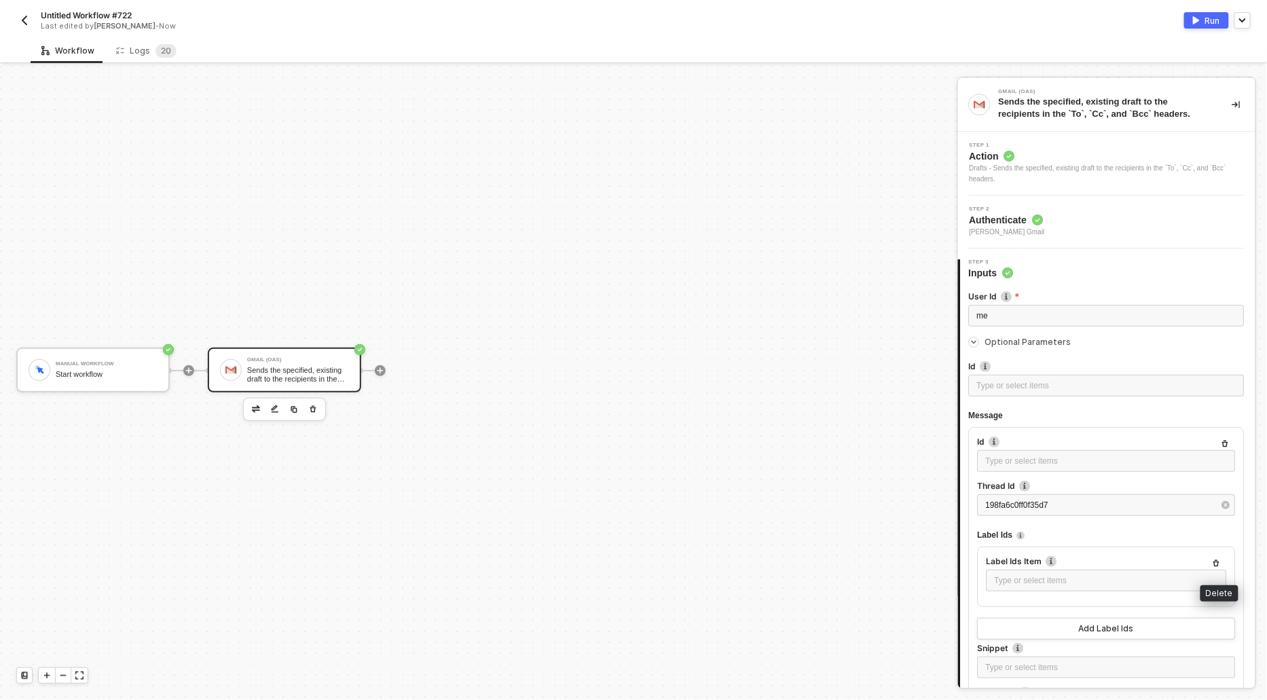
click at [1217, 560] on icon "button" at bounding box center [1217, 563] width 6 height 7
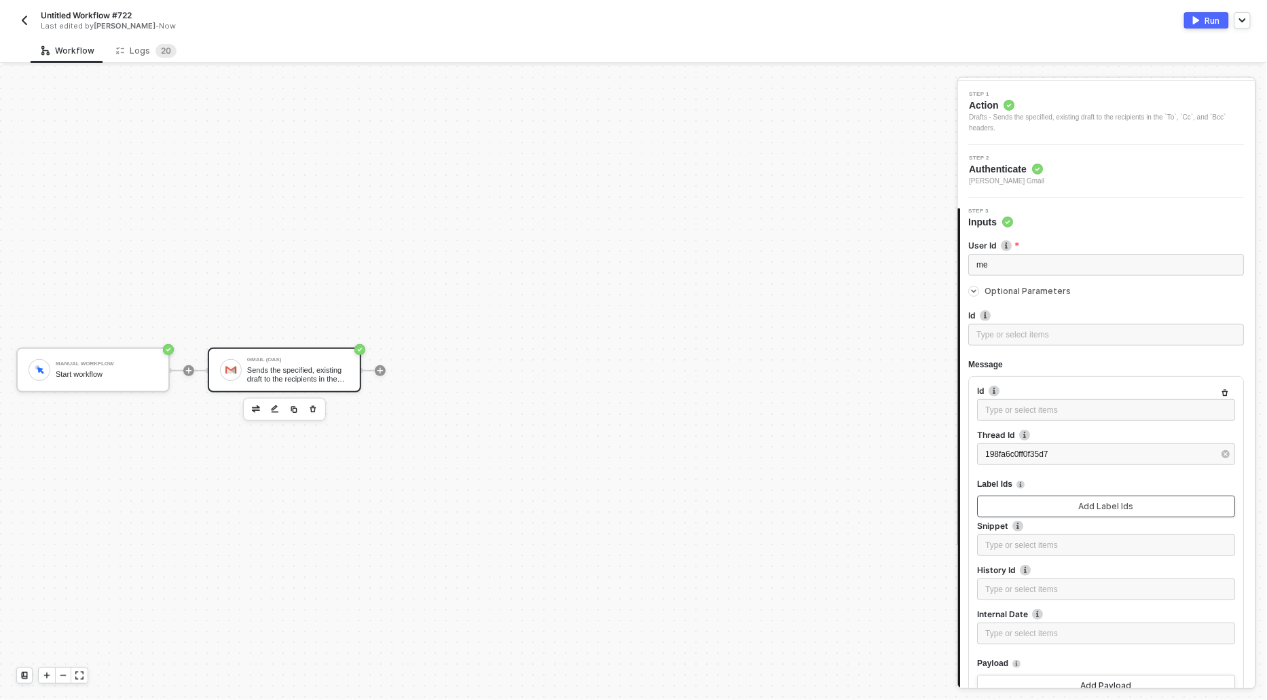
scroll to position [55, 0]
click at [1030, 589] on div "Type or select items ﻿" at bounding box center [1107, 585] width 242 height 13
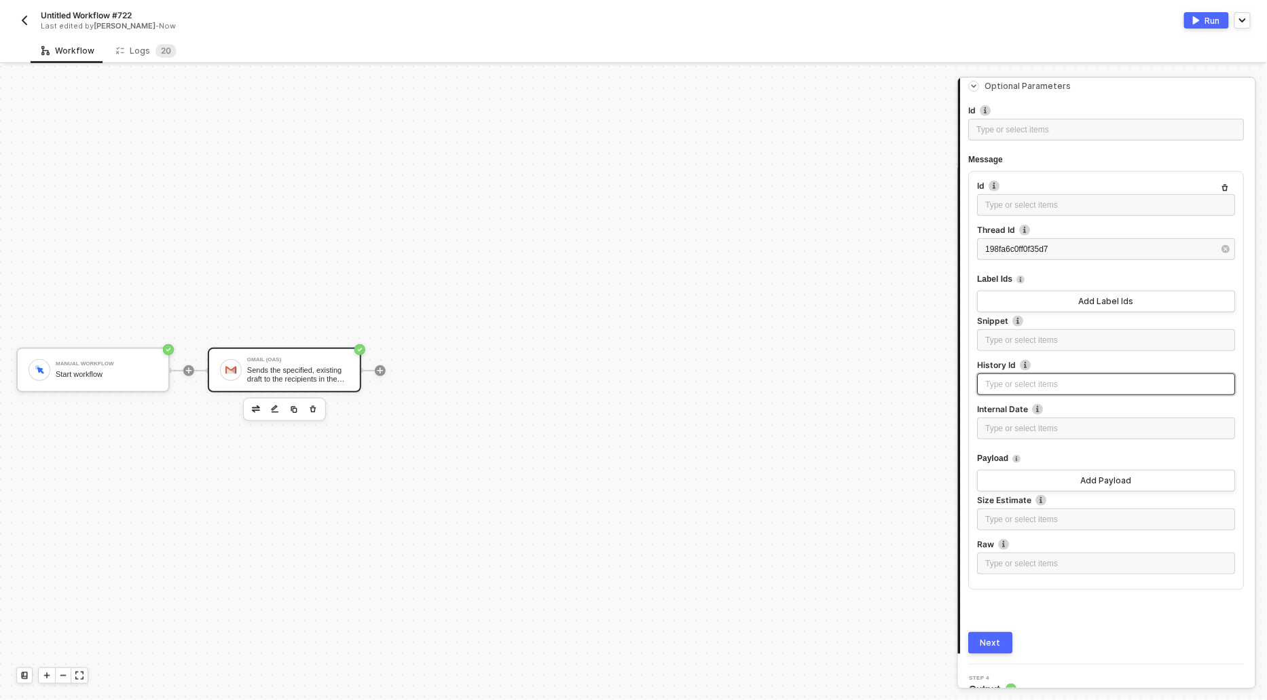
scroll to position [268, 0]
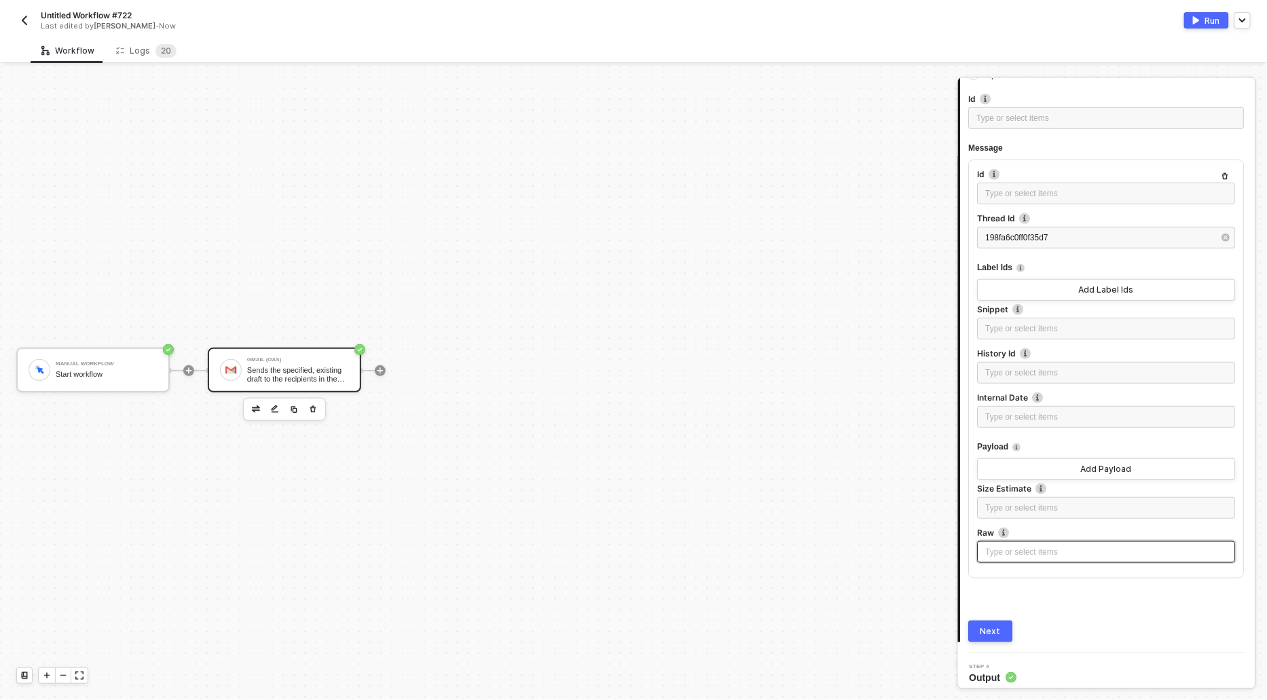
click at [1017, 550] on div "Type or select items ﻿" at bounding box center [1107, 552] width 242 height 13
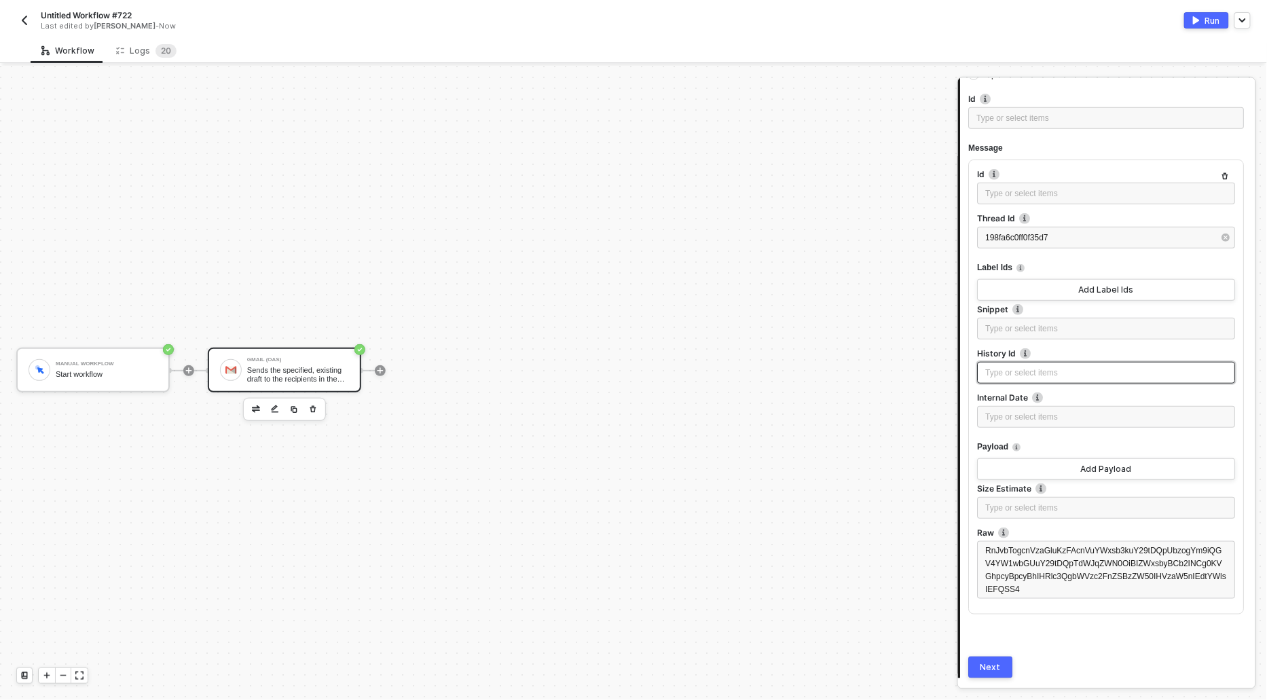
click at [1014, 370] on div "Type or select items ﻿" at bounding box center [1107, 373] width 242 height 13
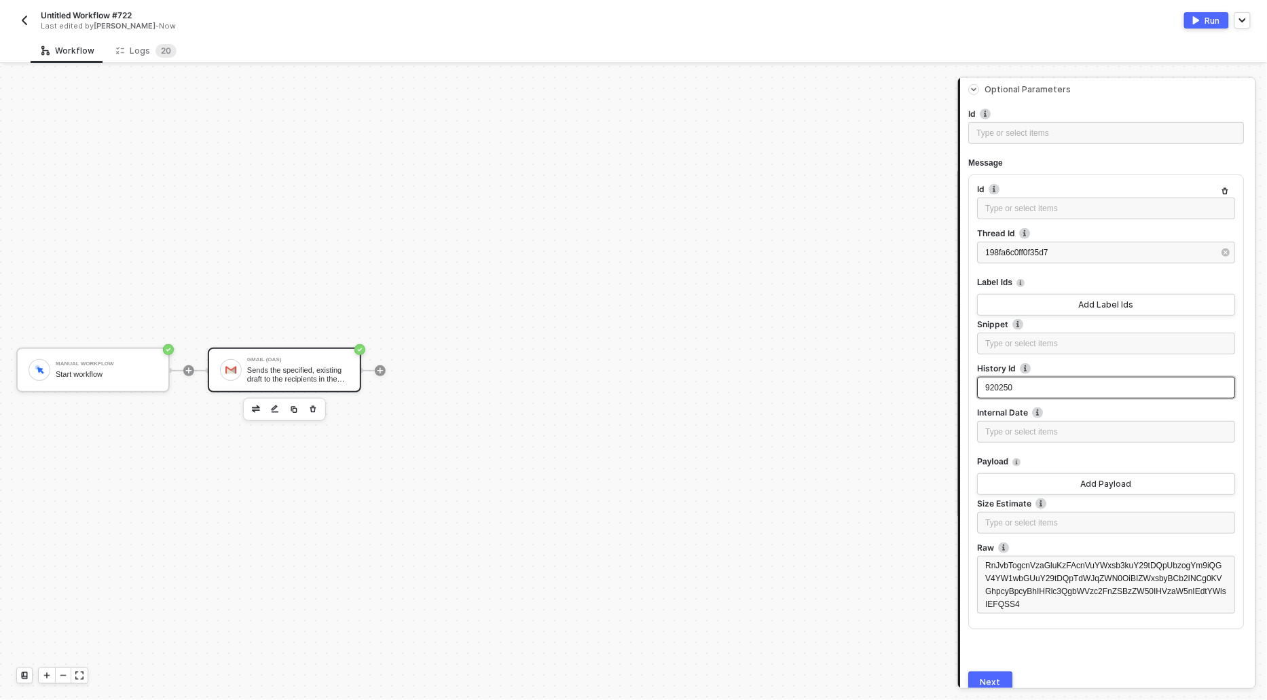
scroll to position [309, 0]
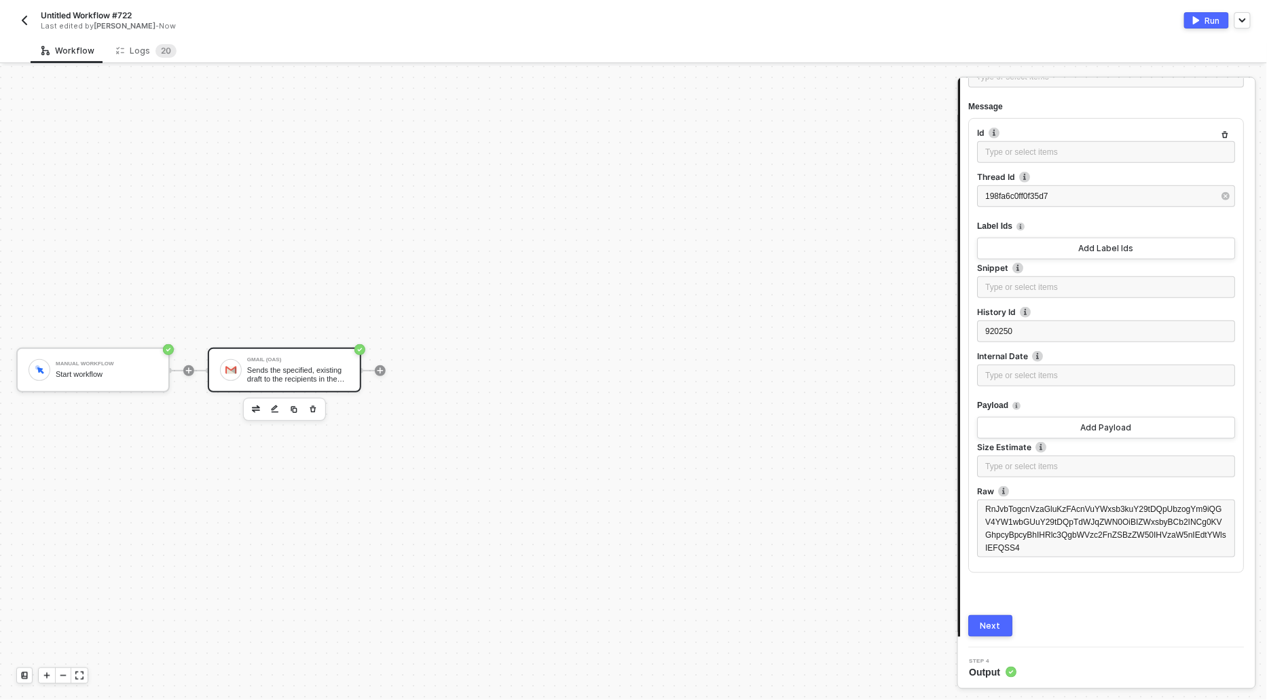
click at [995, 621] on div "Next" at bounding box center [991, 626] width 20 height 11
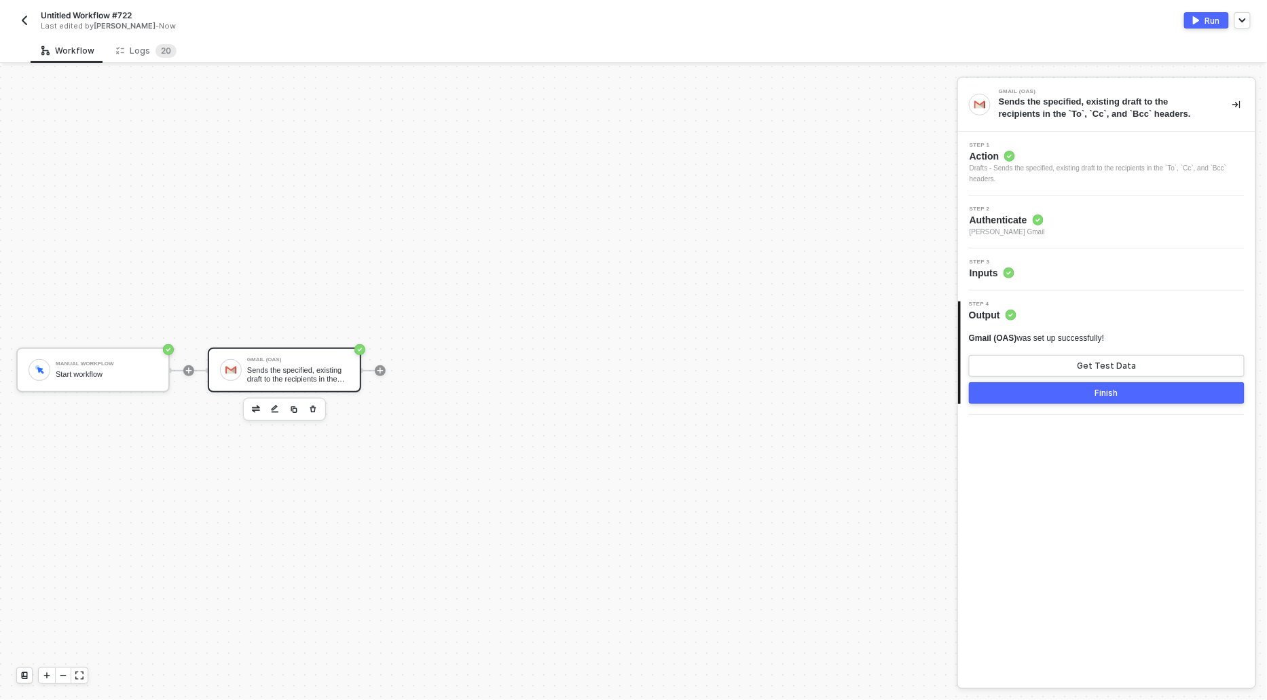
scroll to position [0, 0]
click at [1053, 371] on button "Get Test Data" at bounding box center [1107, 366] width 276 height 22
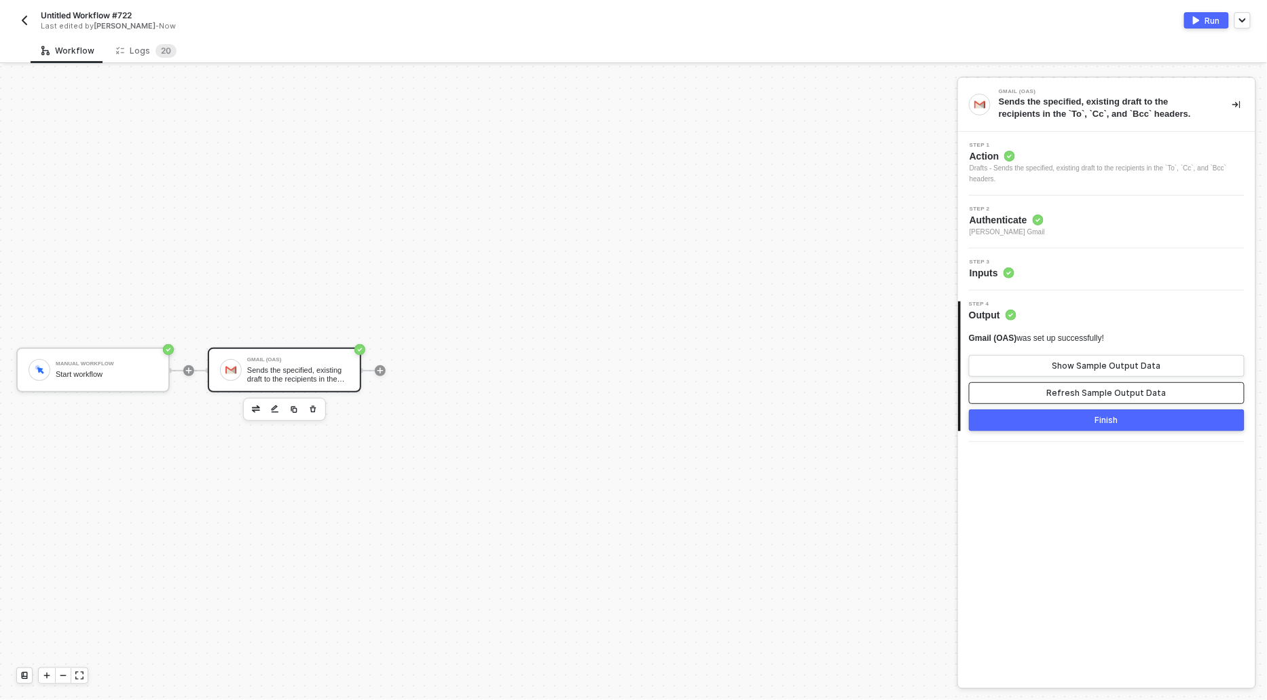
click at [1048, 388] on button "Refresh Sample Output Data" at bounding box center [1107, 393] width 276 height 22
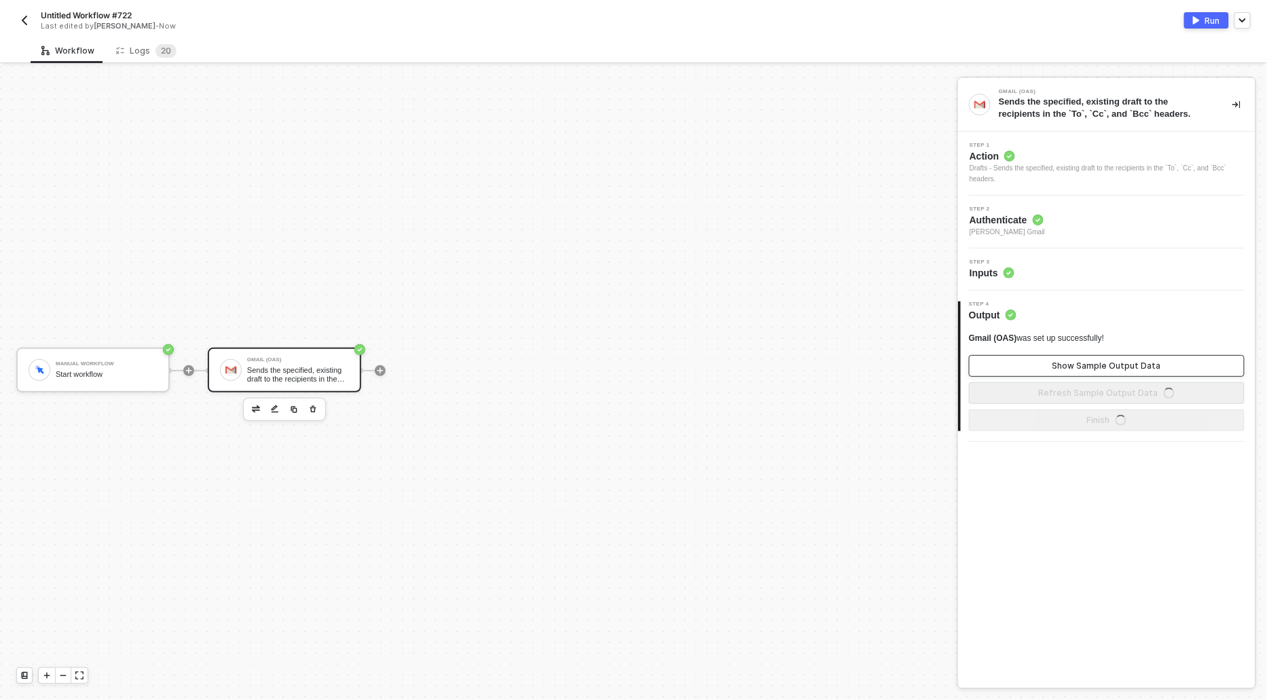
click at [1048, 360] on button "Show Sample Output Data" at bounding box center [1107, 366] width 276 height 22
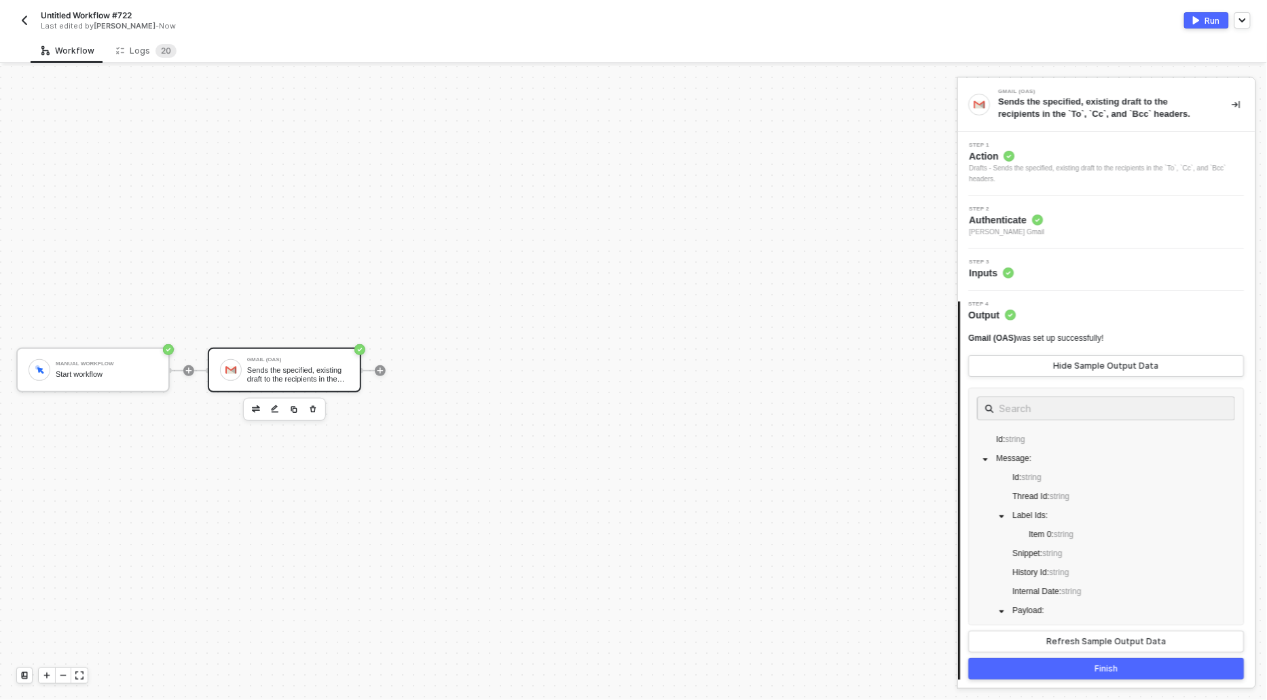
click at [1201, 18] on button "Run" at bounding box center [1206, 20] width 45 height 16
click at [141, 53] on div "Logs 2 0" at bounding box center [146, 51] width 60 height 14
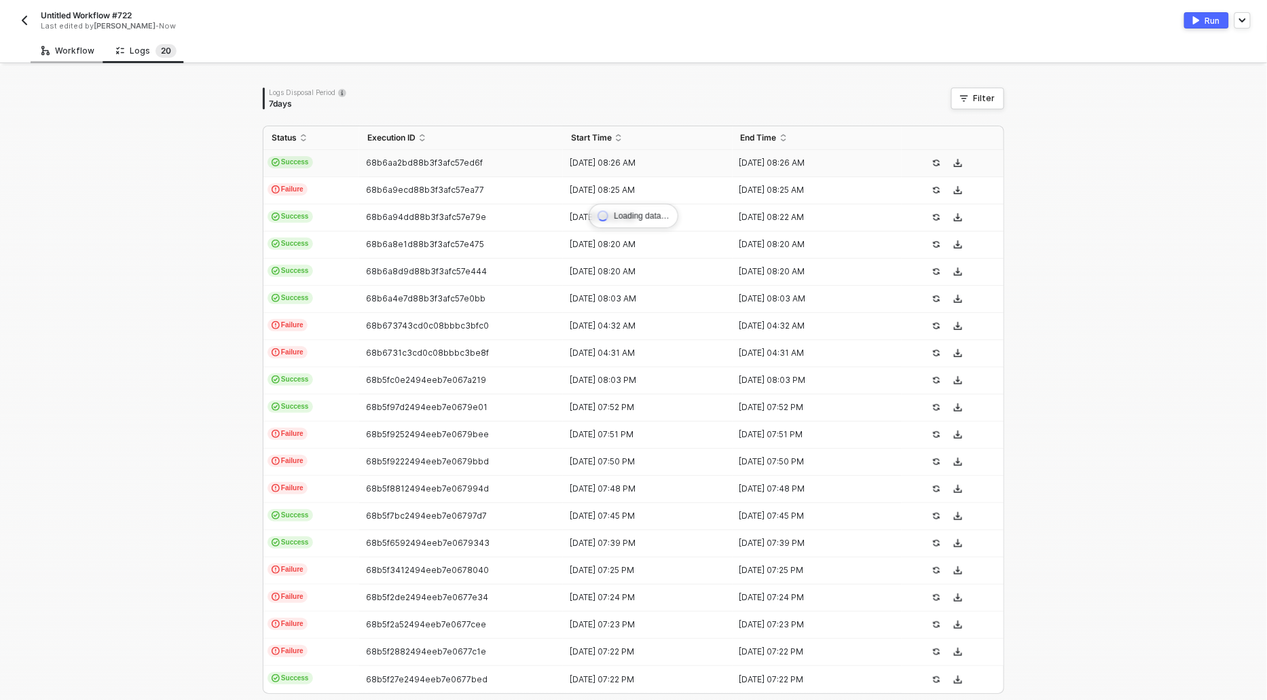
click at [56, 53] on div "Workflow" at bounding box center [67, 50] width 53 height 11
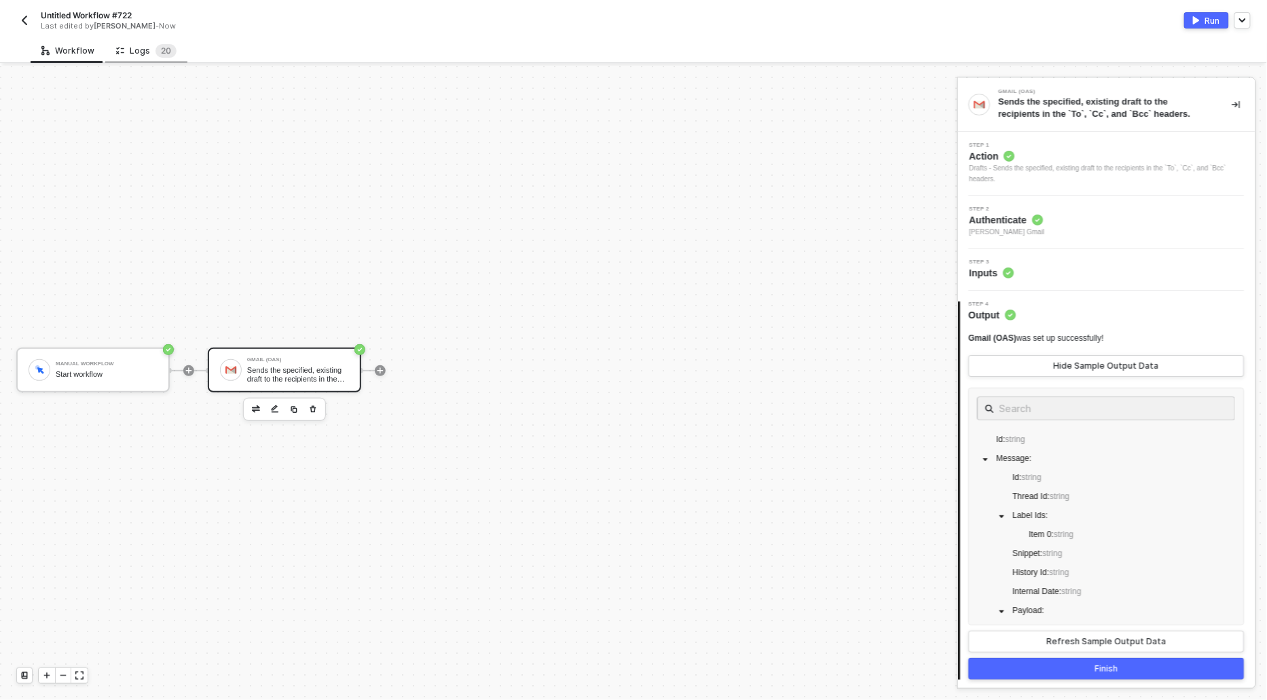
click at [128, 45] on div "Logs 2 0" at bounding box center [146, 51] width 60 height 14
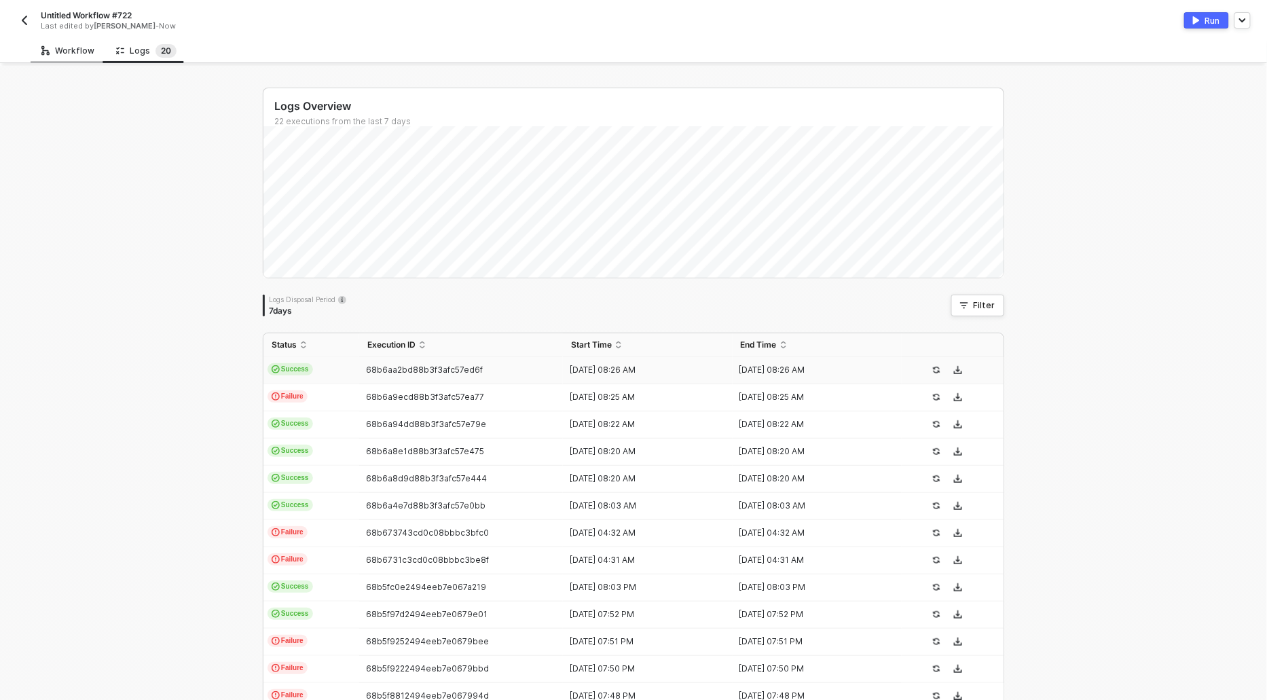
click at [59, 58] on div "Workflow" at bounding box center [68, 50] width 75 height 25
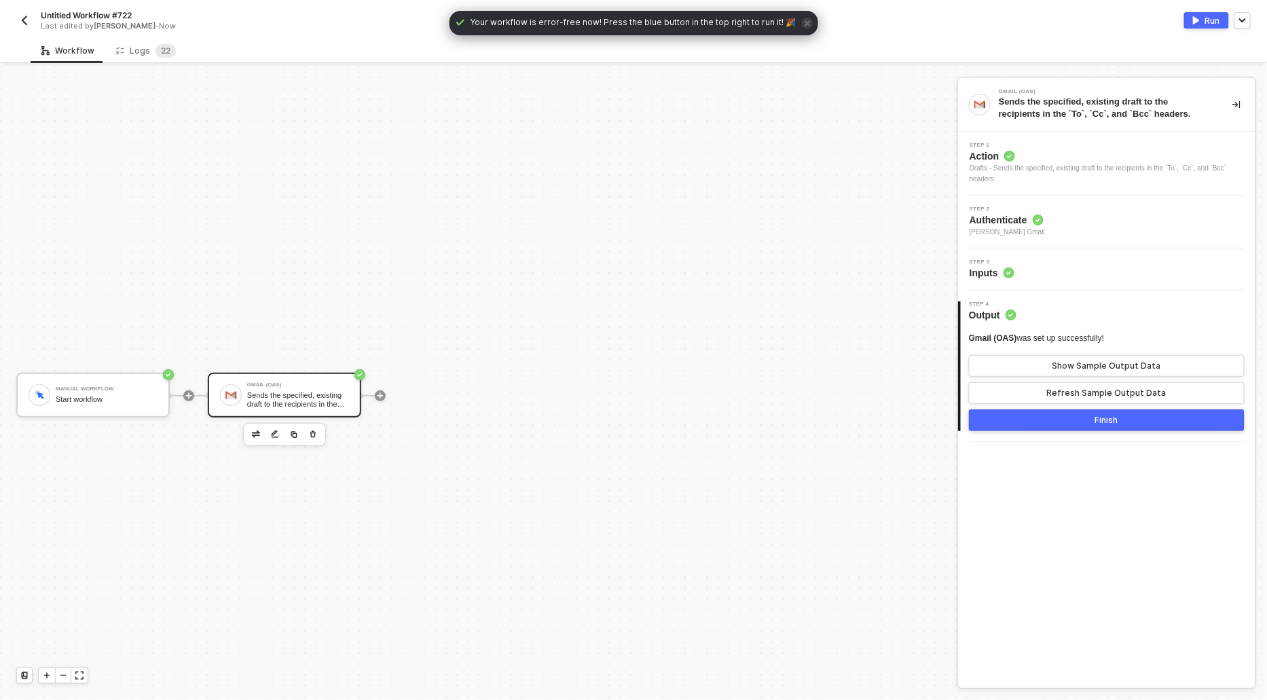
scroll to position [25, 0]
click at [139, 48] on div "Logs 2 2" at bounding box center [146, 51] width 60 height 14
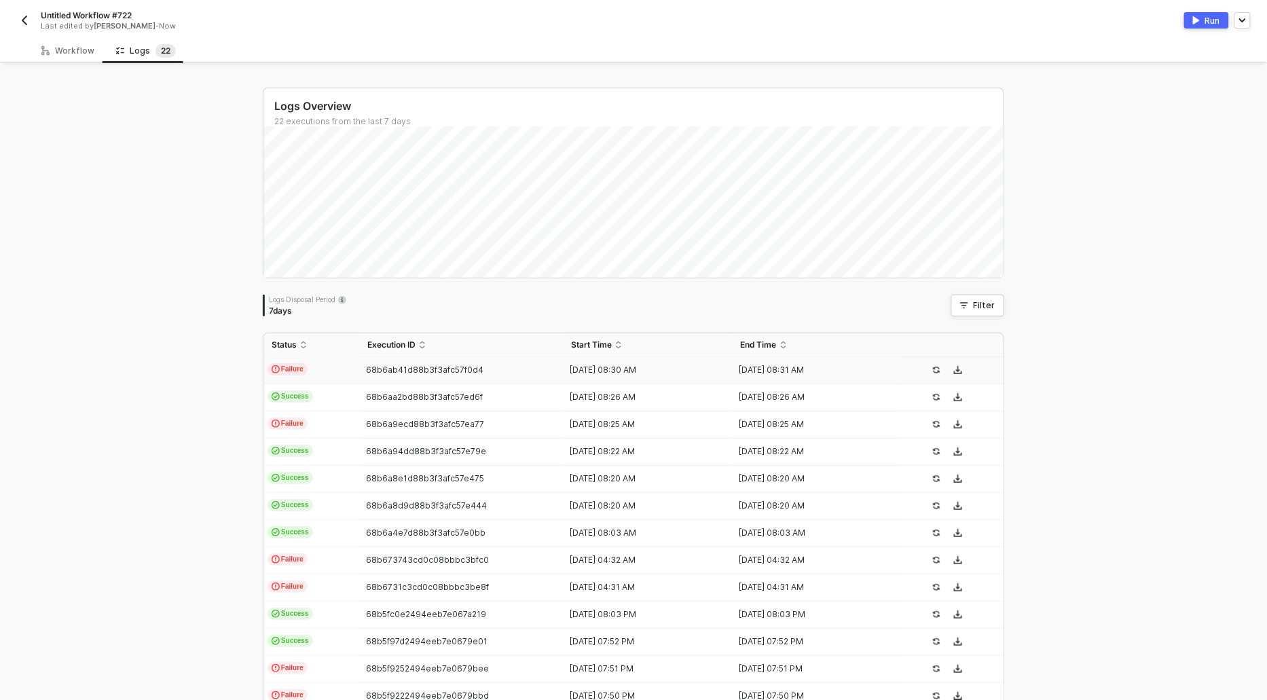
click at [301, 366] on span "Failure" at bounding box center [288, 369] width 40 height 12
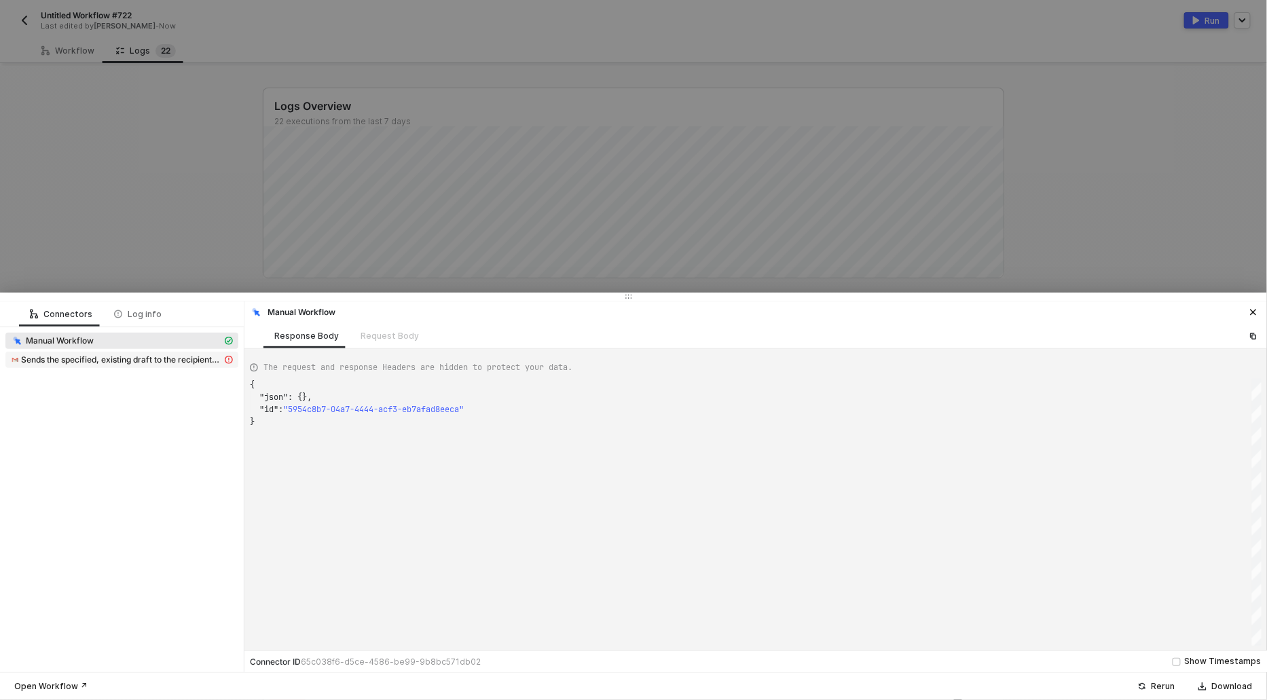
click at [98, 355] on span "Sends the specified, existing draft to the recipients in the `To`, `Cc`, and `B…" at bounding box center [121, 359] width 201 height 11
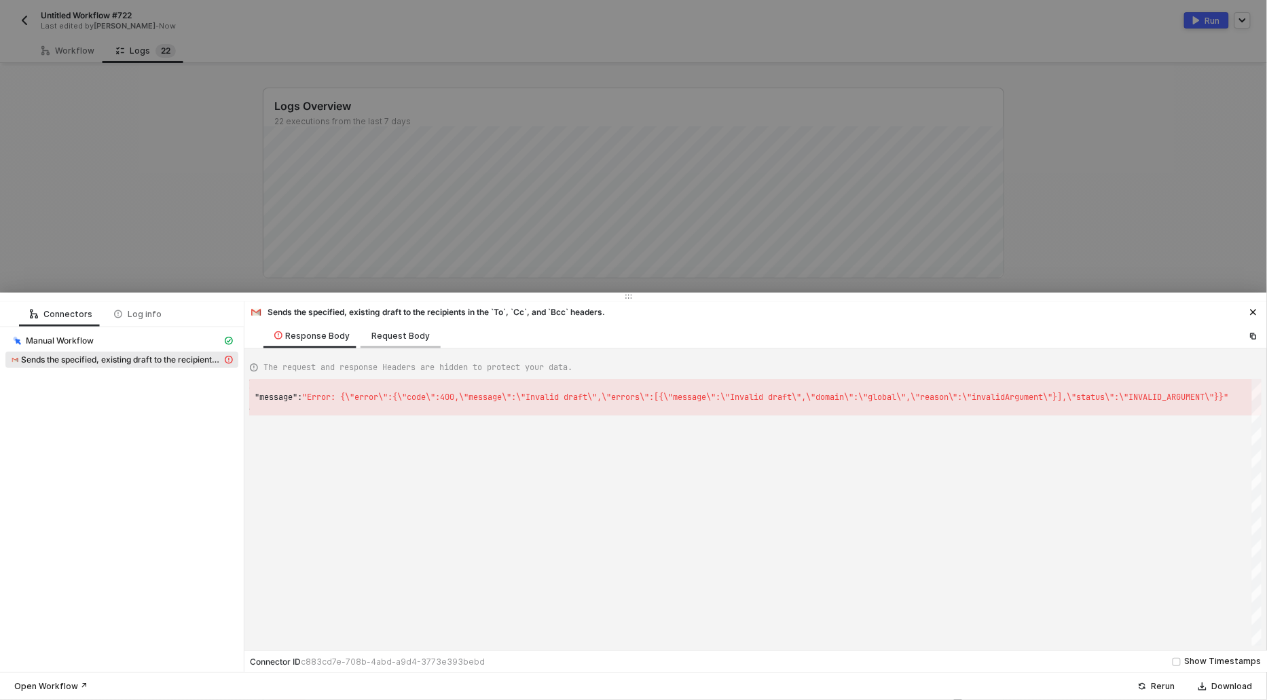
click at [401, 336] on div "Request Body" at bounding box center [400, 336] width 58 height 11
type textarea "{ "userId": "me", "sampleDataLimit": 3, "message": [ { "uuid": "c70840f5-7a83-4…"
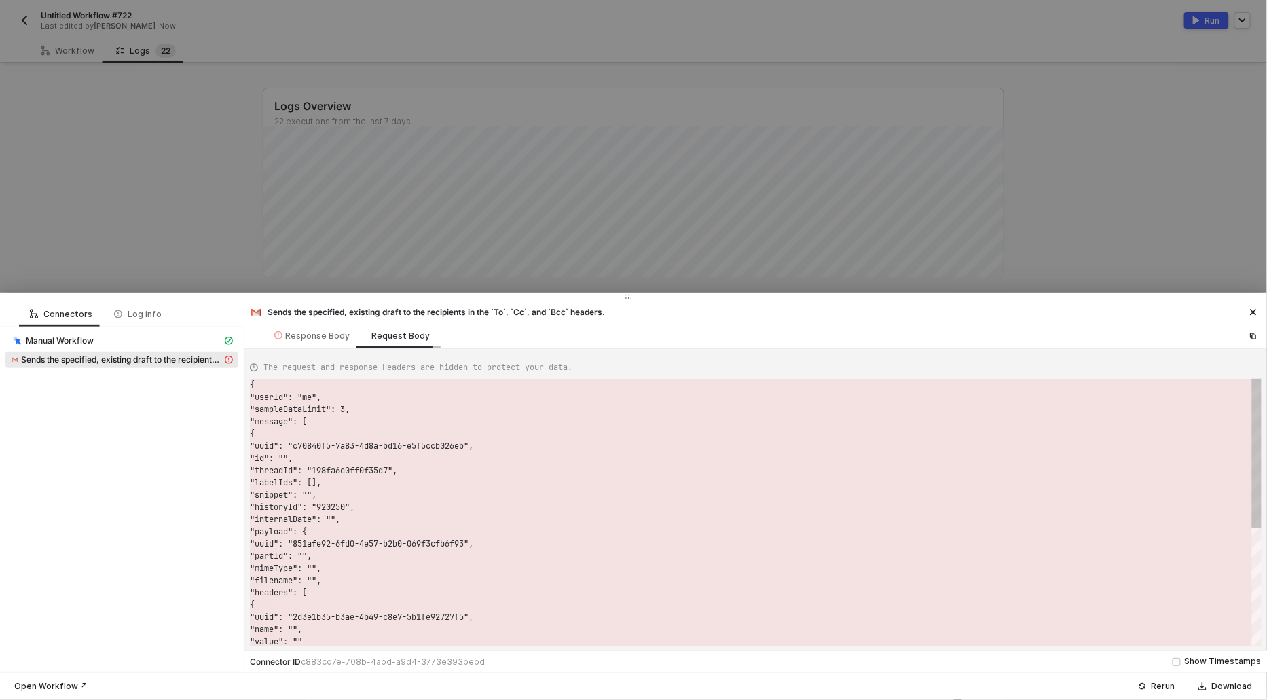
scroll to position [122, 0]
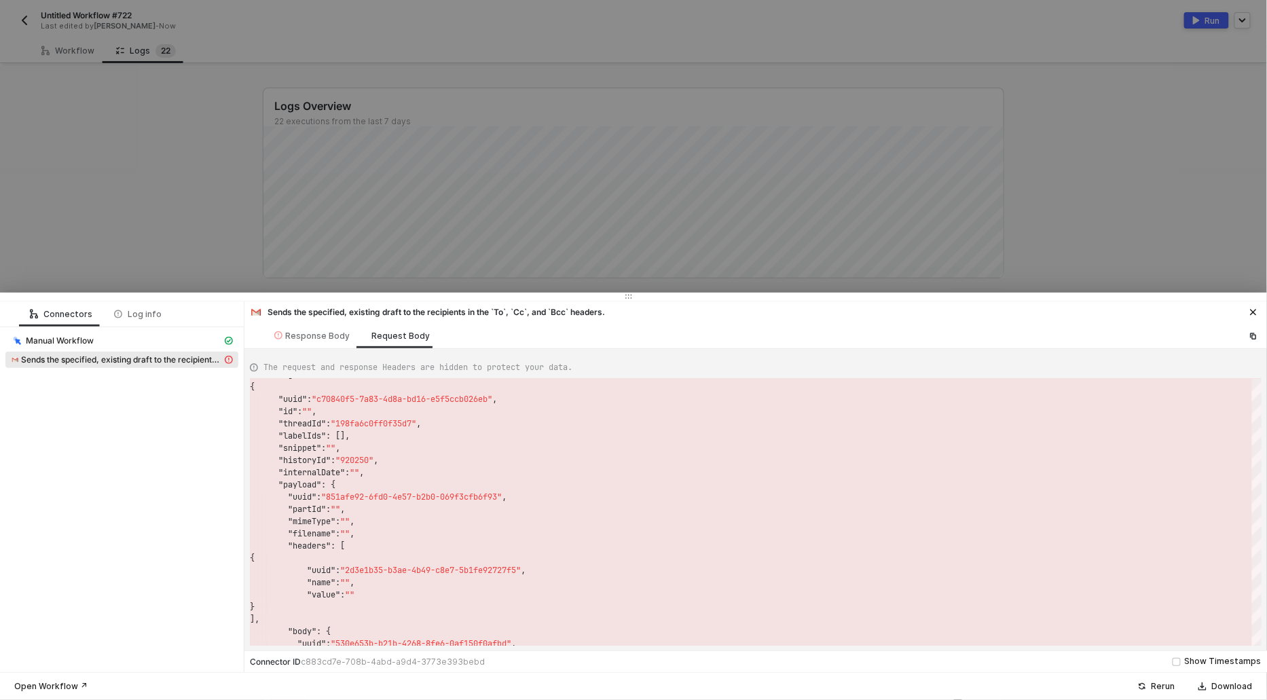
click at [94, 115] on div at bounding box center [633, 350] width 1267 height 700
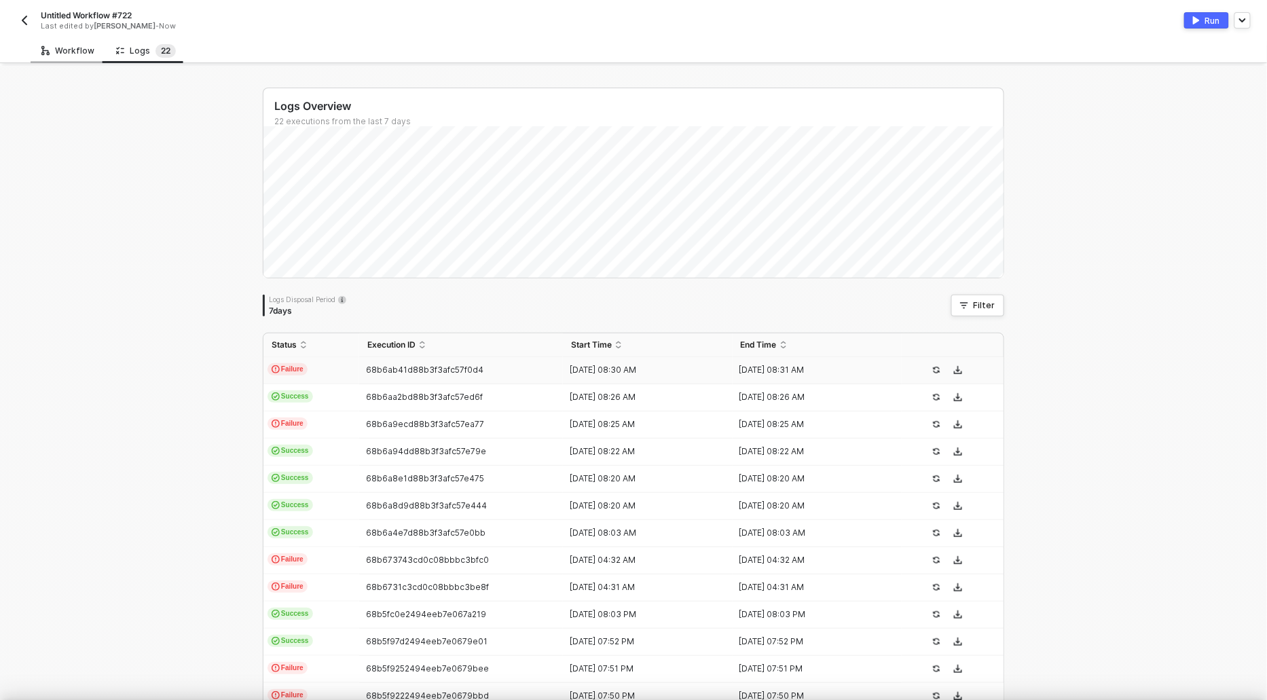
click at [60, 58] on div "Workflow" at bounding box center [68, 50] width 75 height 25
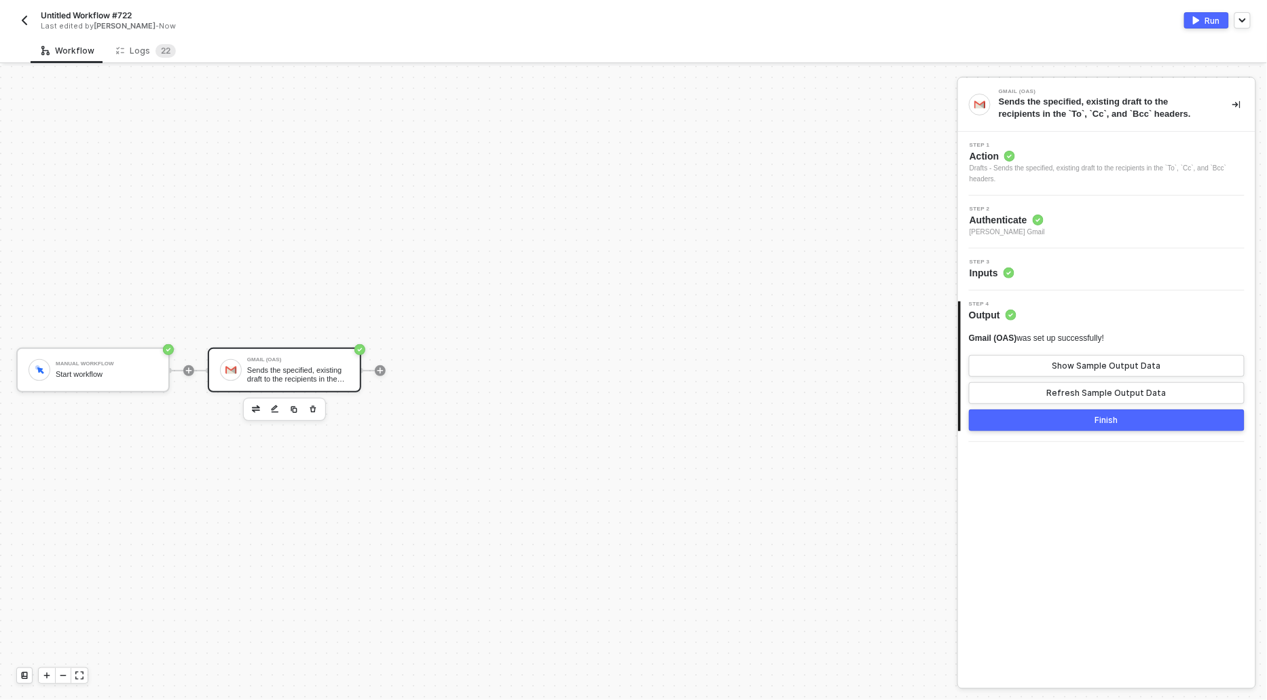
click at [996, 217] on span "Authenticate" at bounding box center [1007, 220] width 75 height 14
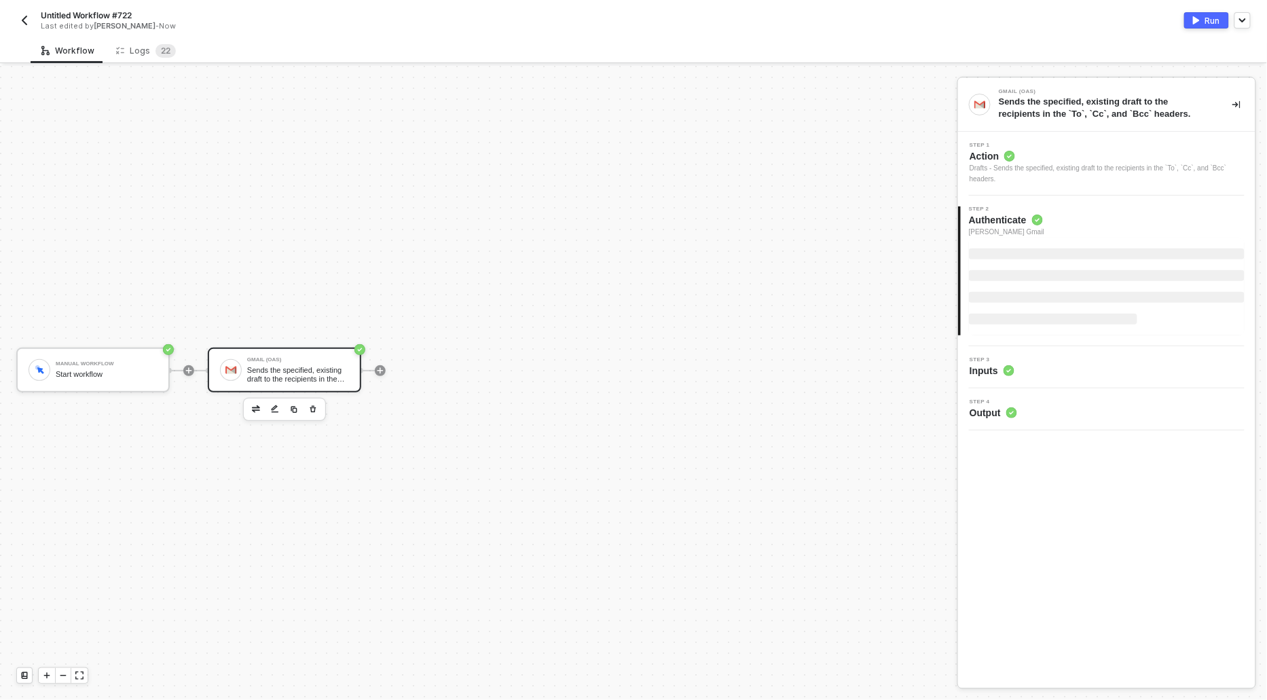
click at [989, 167] on div "Drafts - Sends the specified, existing draft to the recipients in the `To`, `Cc…" at bounding box center [1107, 174] width 275 height 22
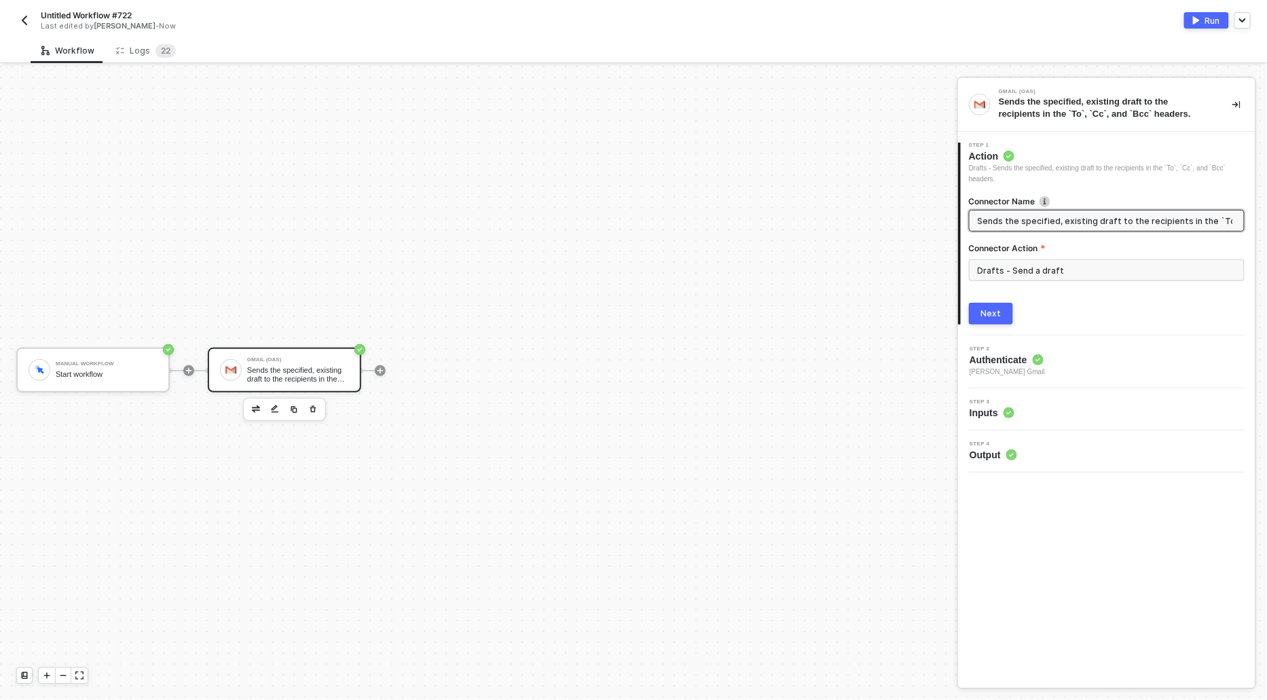
click at [998, 312] on div "Next" at bounding box center [991, 313] width 20 height 11
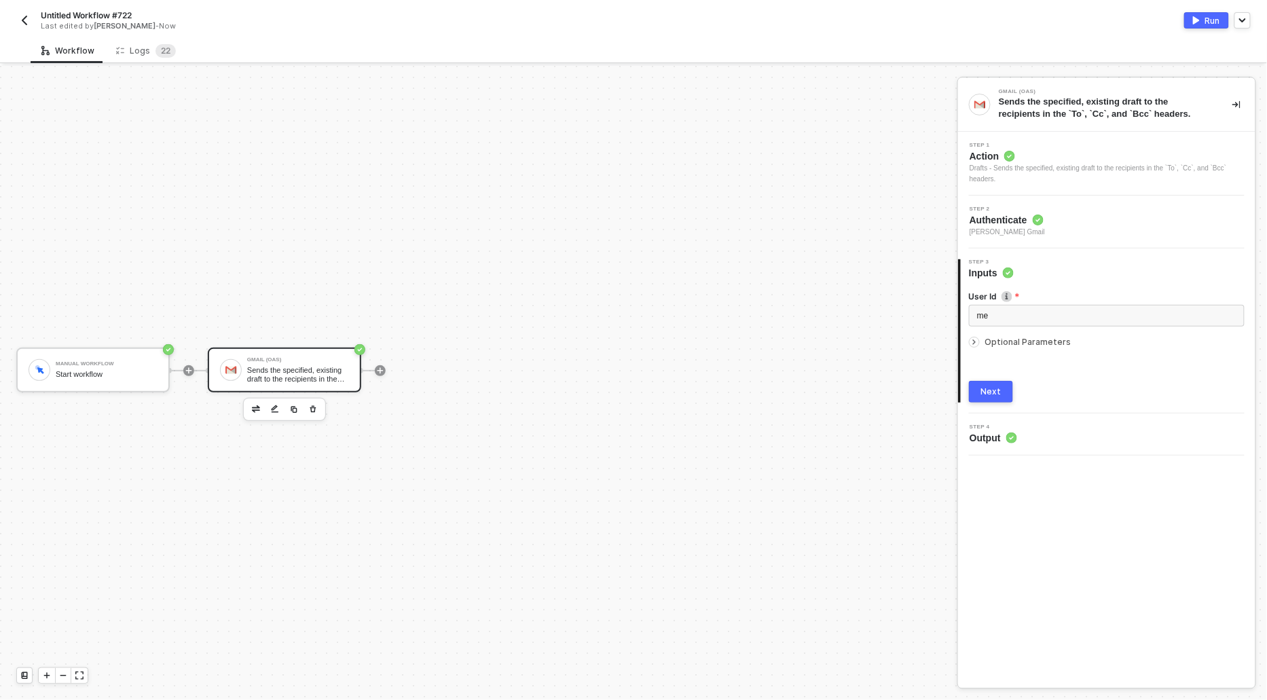
click at [978, 341] on icon "icon-arrow-right-small" at bounding box center [974, 342] width 8 height 8
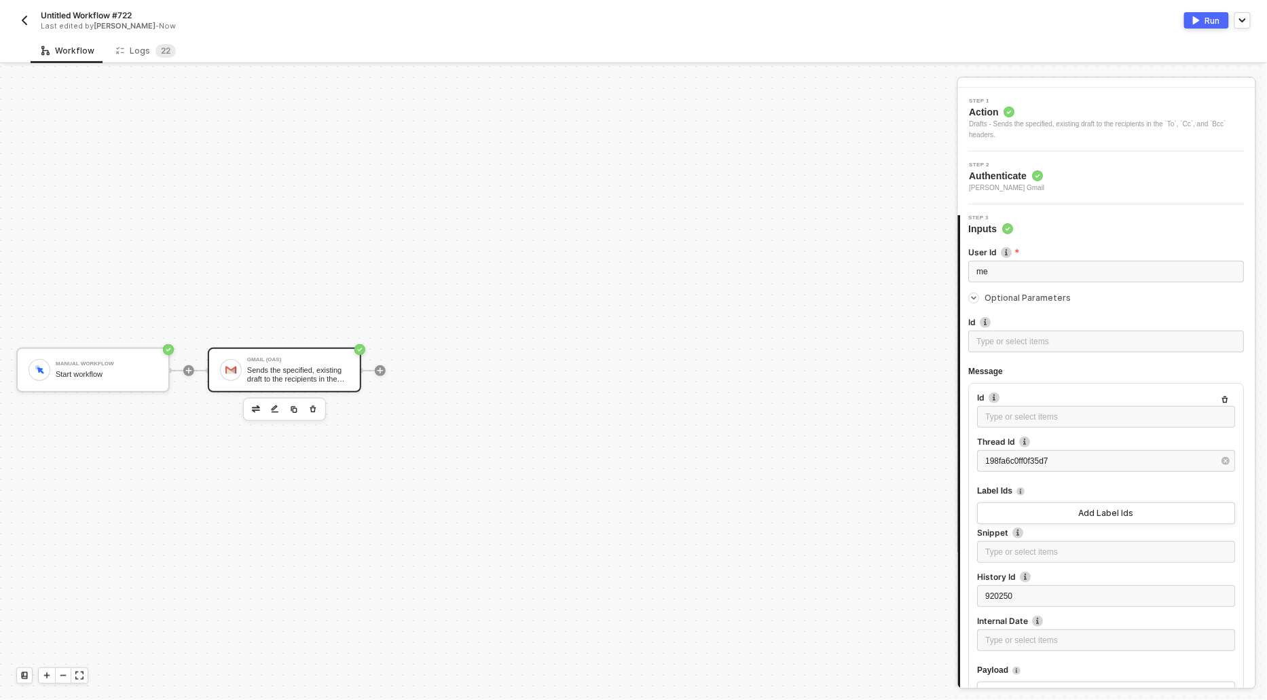
scroll to position [0, 0]
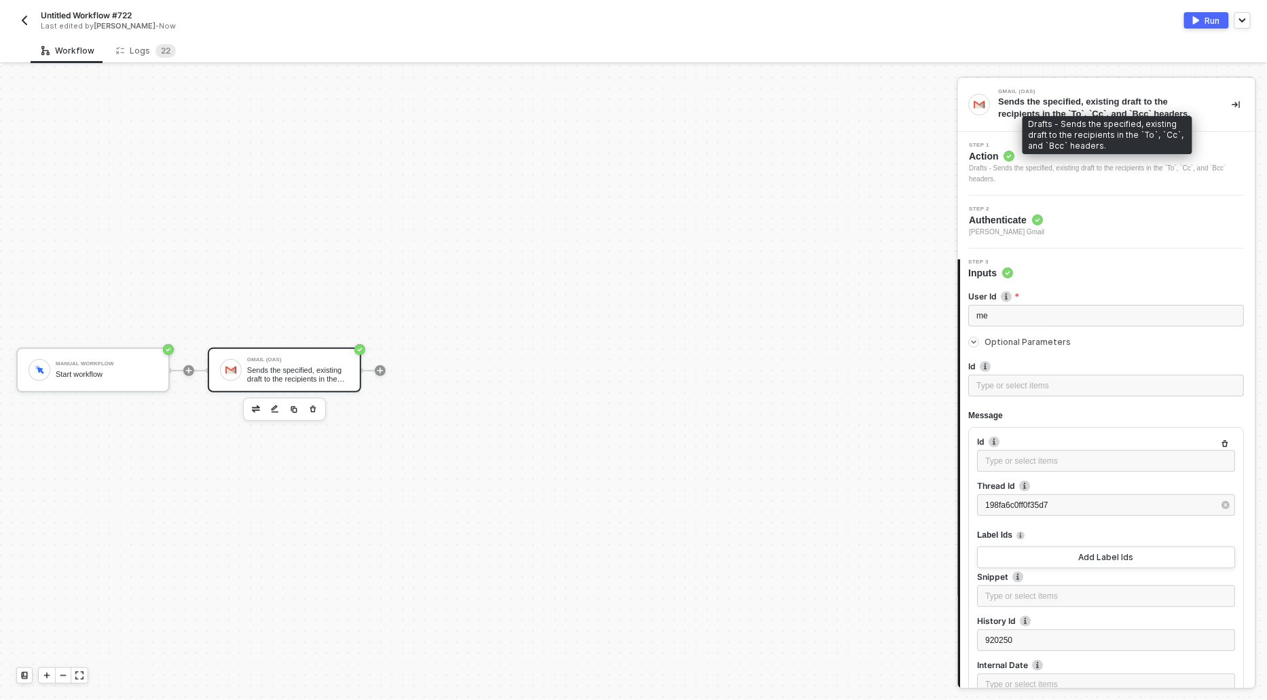
click at [1002, 167] on div "Drafts - Sends the specified, existing draft to the recipients in the `To`, `Cc…" at bounding box center [1107, 174] width 275 height 22
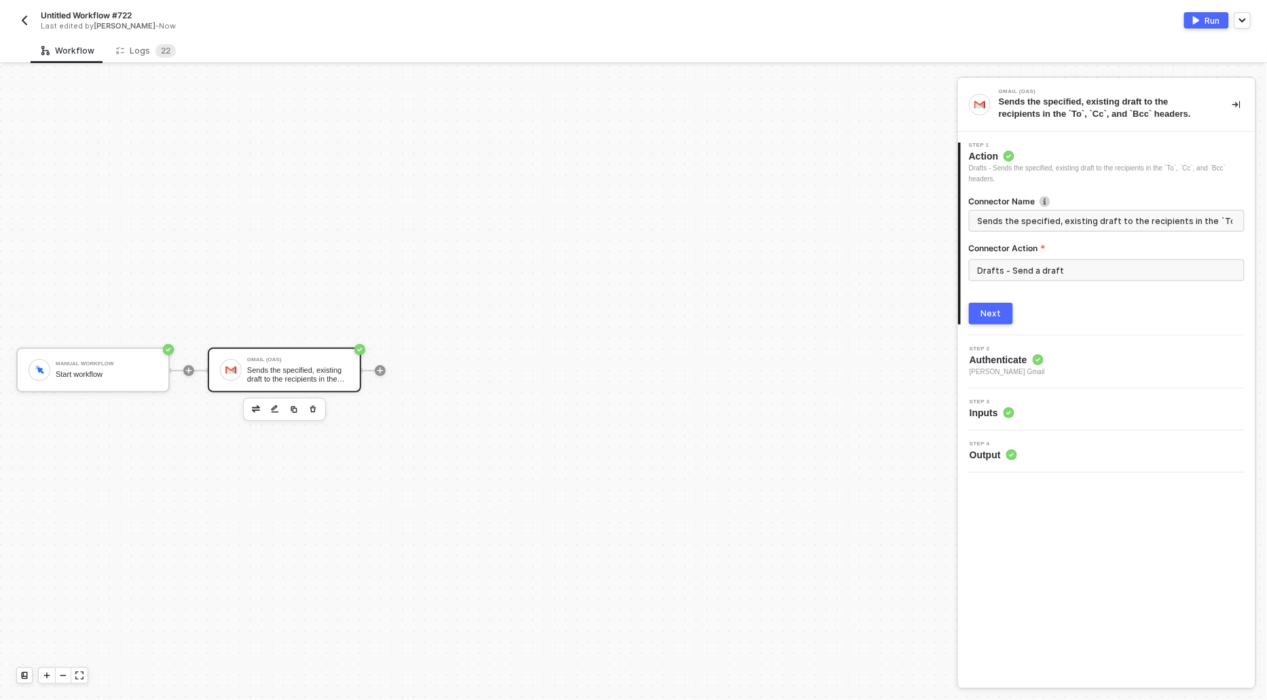
click at [997, 306] on button "Next" at bounding box center [991, 314] width 44 height 22
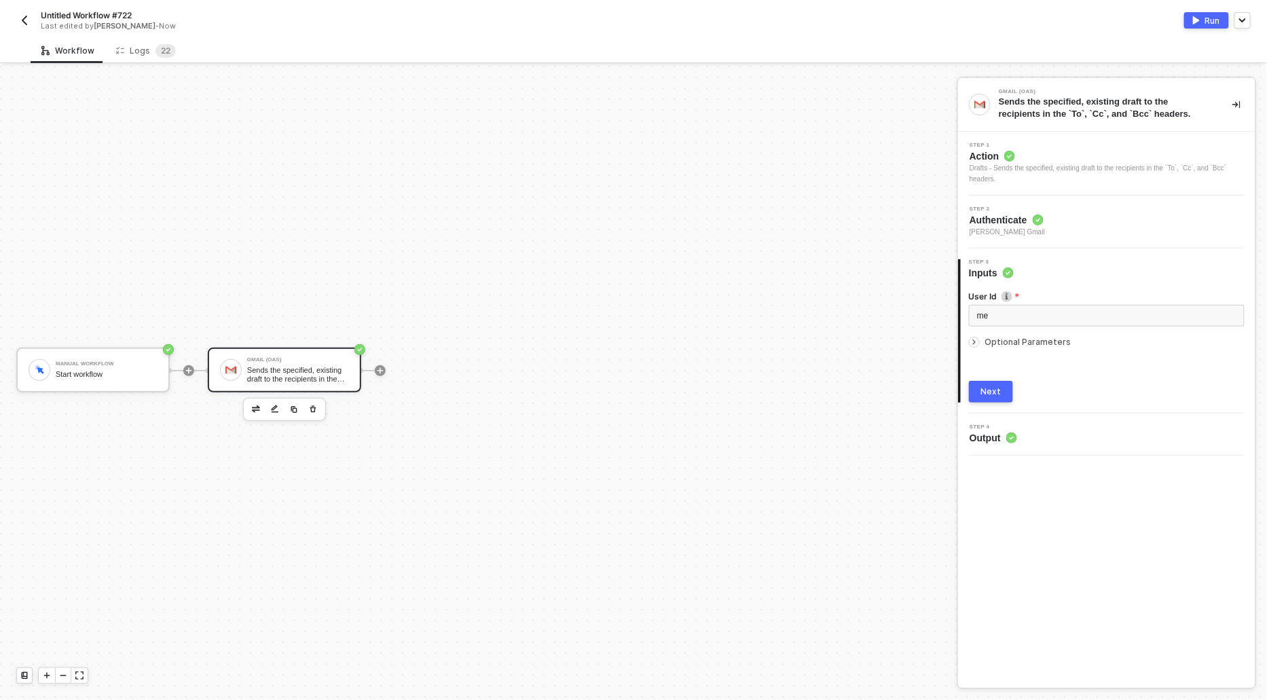
click at [974, 344] on icon "icon-arrow-right-small" at bounding box center [974, 342] width 8 height 8
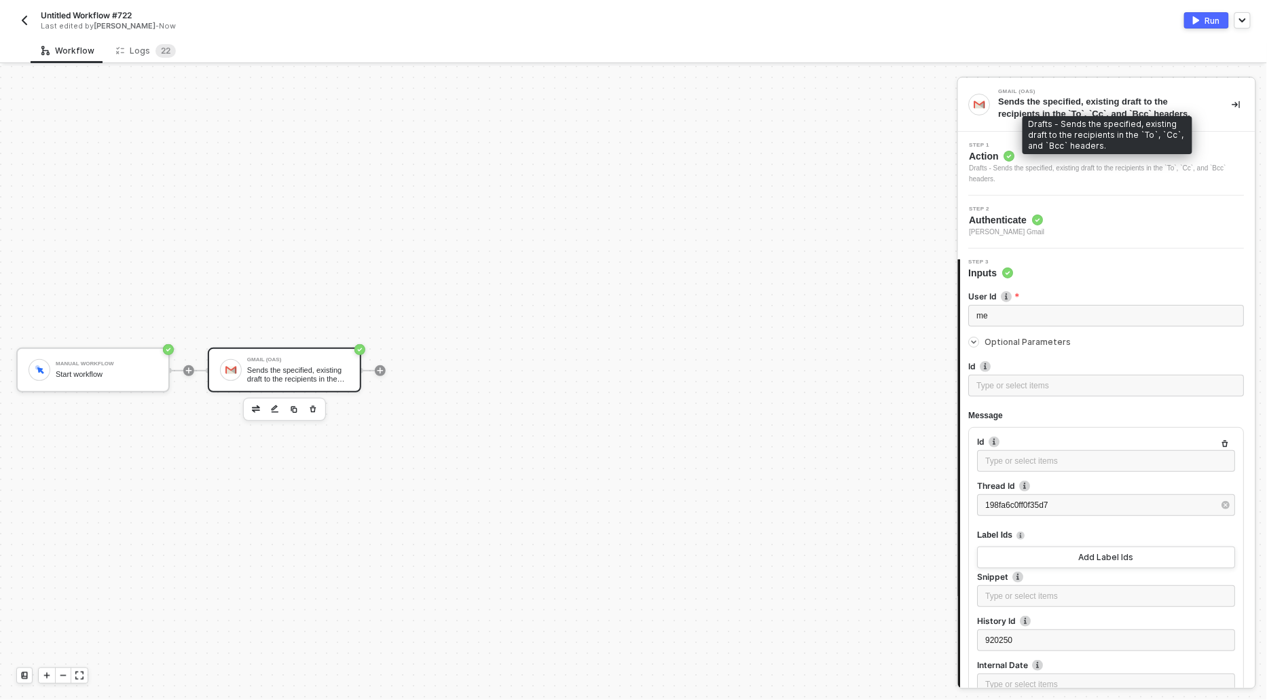
click at [978, 168] on div "Drafts - Sends the specified, existing draft to the recipients in the `To`, `Cc…" at bounding box center [1107, 174] width 275 height 22
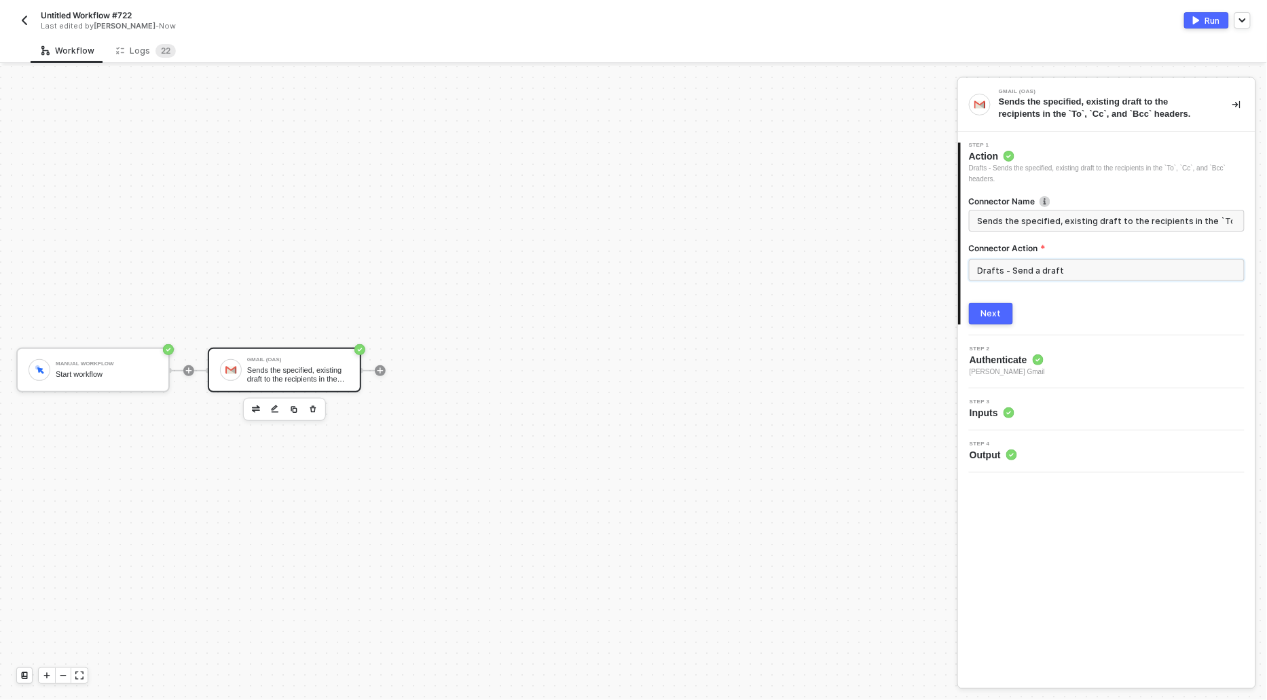
click at [1026, 268] on input "Drafts - Send a draft" at bounding box center [1107, 270] width 276 height 22
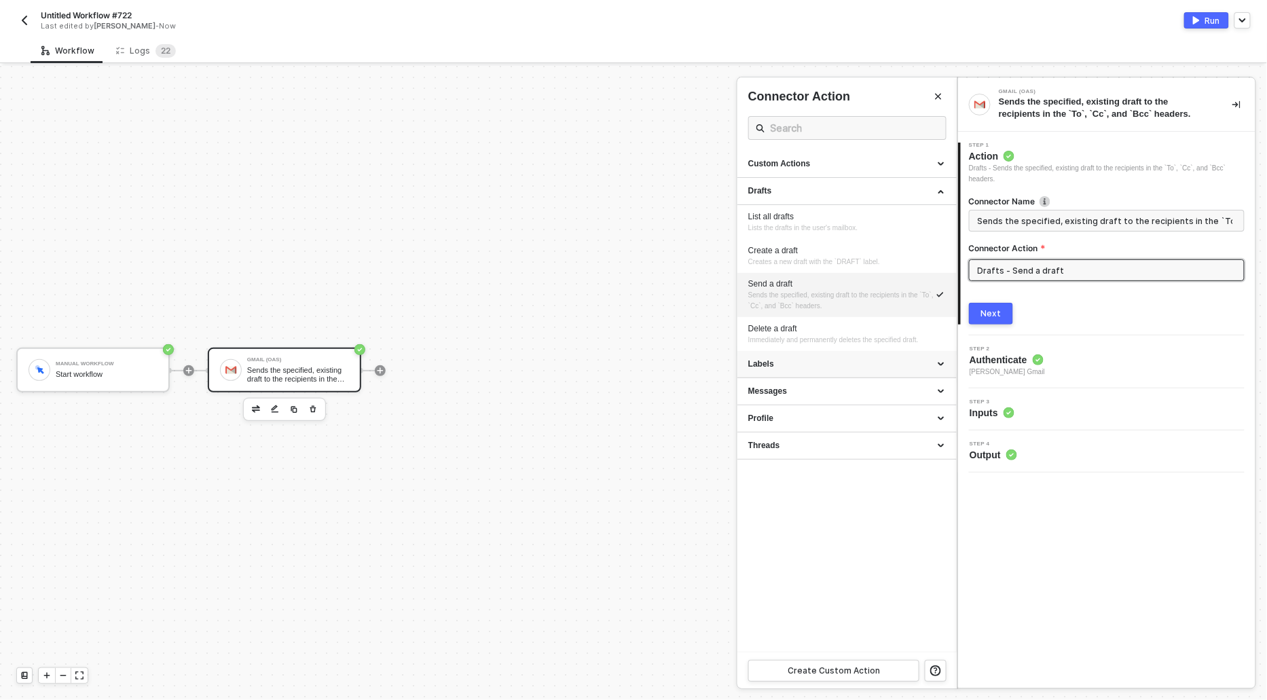
click at [773, 353] on div "Labels" at bounding box center [846, 364] width 219 height 27
click at [776, 418] on div "Create a label" at bounding box center [847, 424] width 198 height 12
type input "Creates a new label in the user's mailbox."
type input "Labels - Create a label"
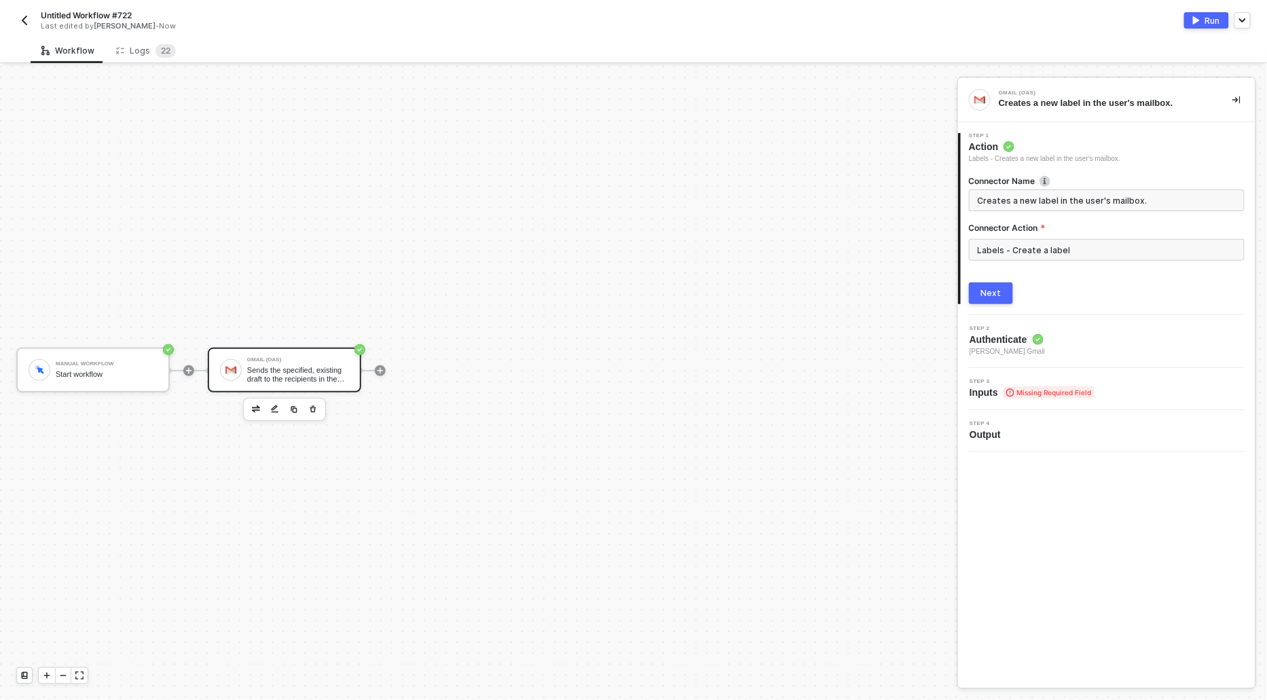
click at [996, 293] on div "Next" at bounding box center [991, 293] width 20 height 11
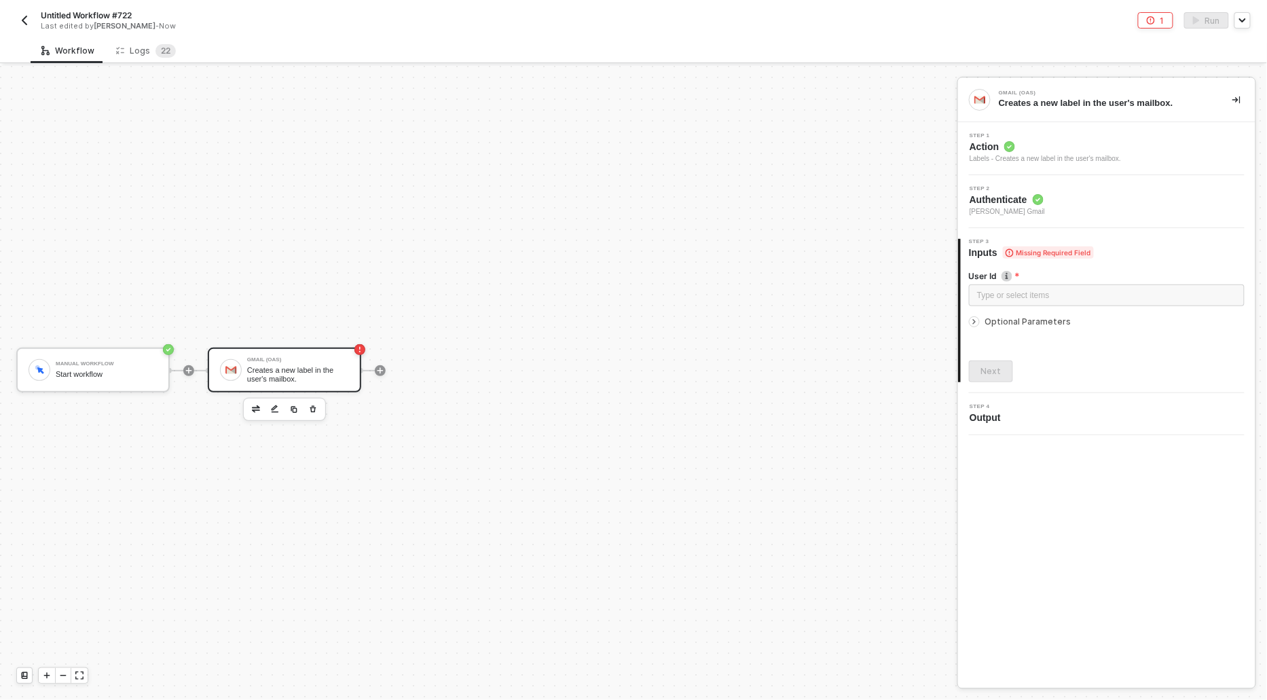
click at [980, 323] on div at bounding box center [977, 321] width 16 height 15
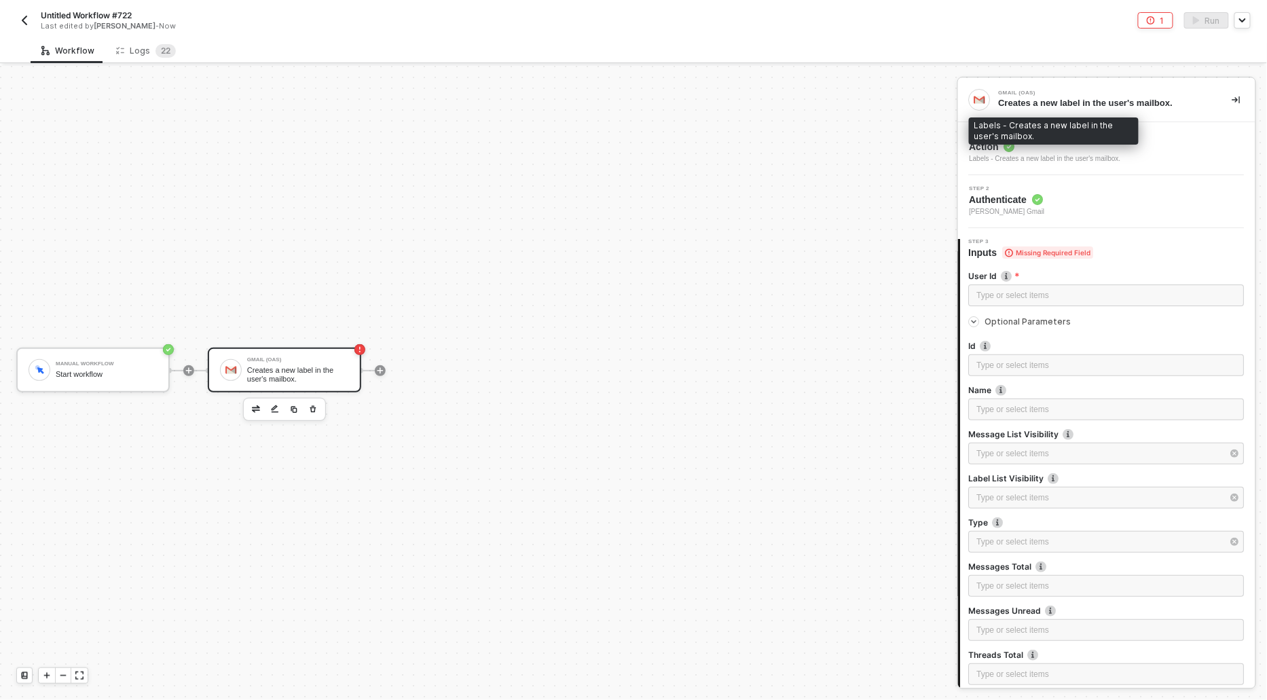
click at [980, 156] on div "Labels - Creates a new label in the user's mailbox." at bounding box center [1045, 158] width 151 height 11
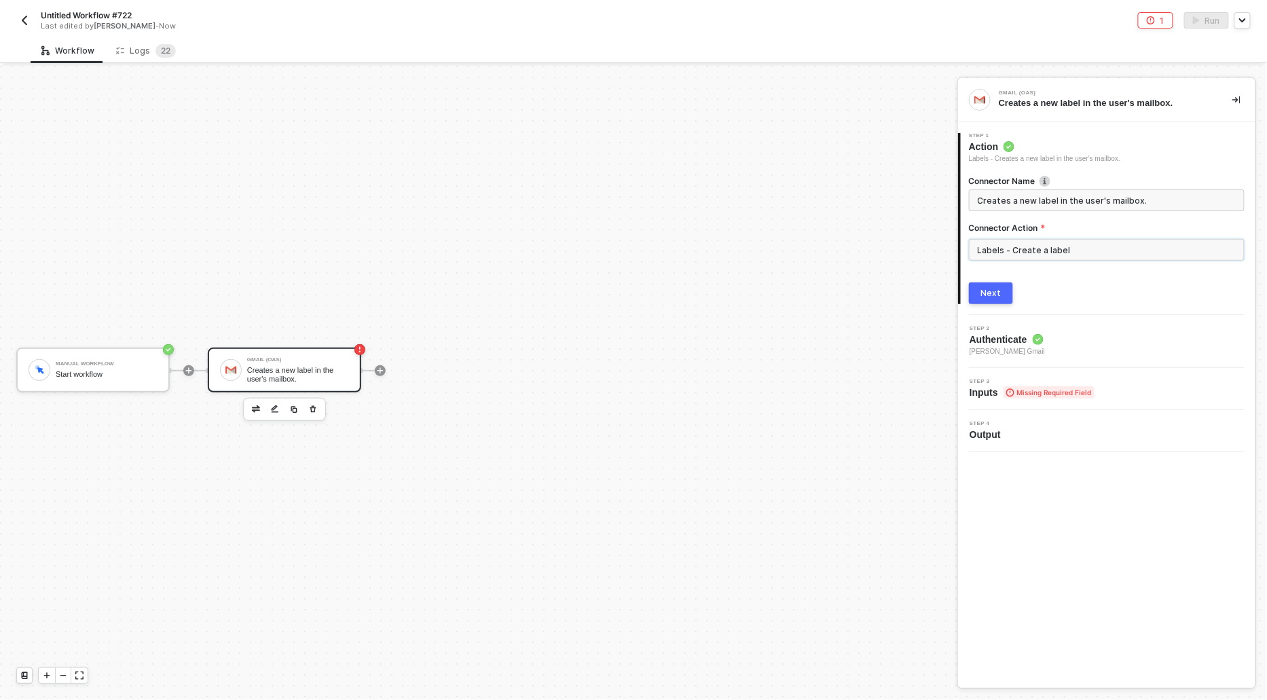
click at [1017, 242] on input "Labels - Create a label" at bounding box center [1107, 250] width 276 height 22
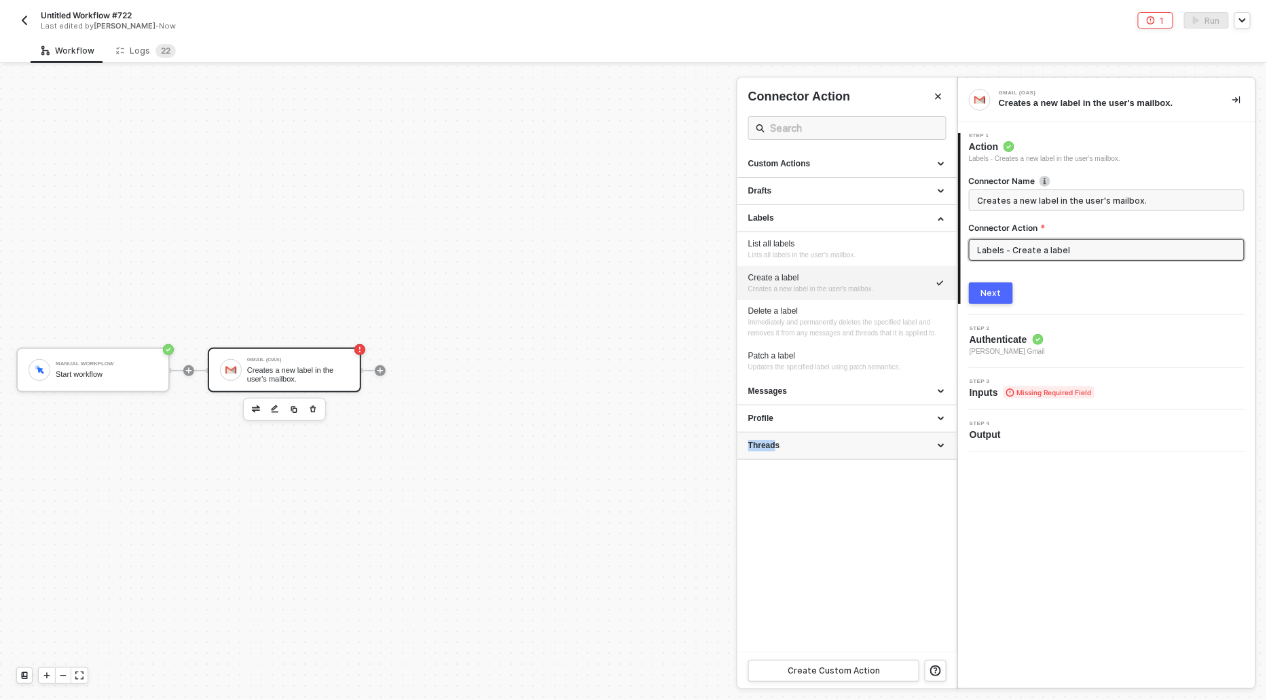
click at [775, 450] on div "Threads" at bounding box center [847, 446] width 198 height 12
click at [772, 545] on div "Modify a thread" at bounding box center [847, 540] width 198 height 12
type input "Modifies the labels applied to the thread."
type input "Threads - Modify a thread"
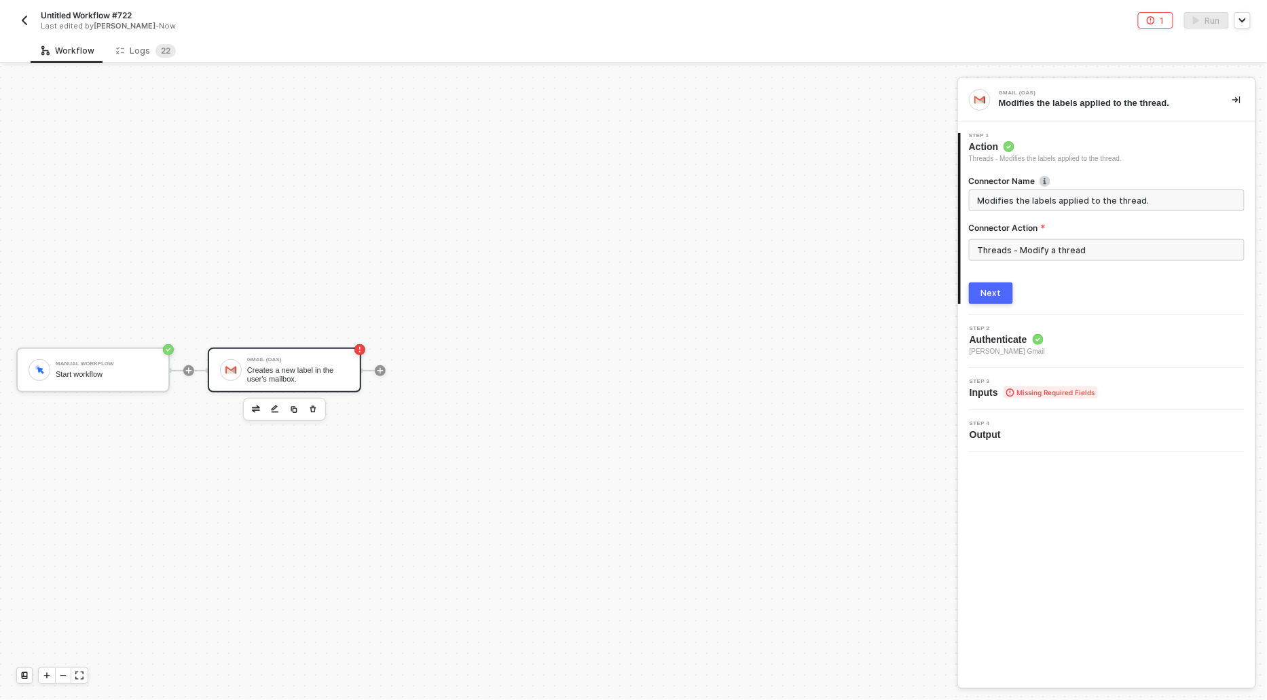
click at [984, 298] on button "Next" at bounding box center [991, 293] width 44 height 22
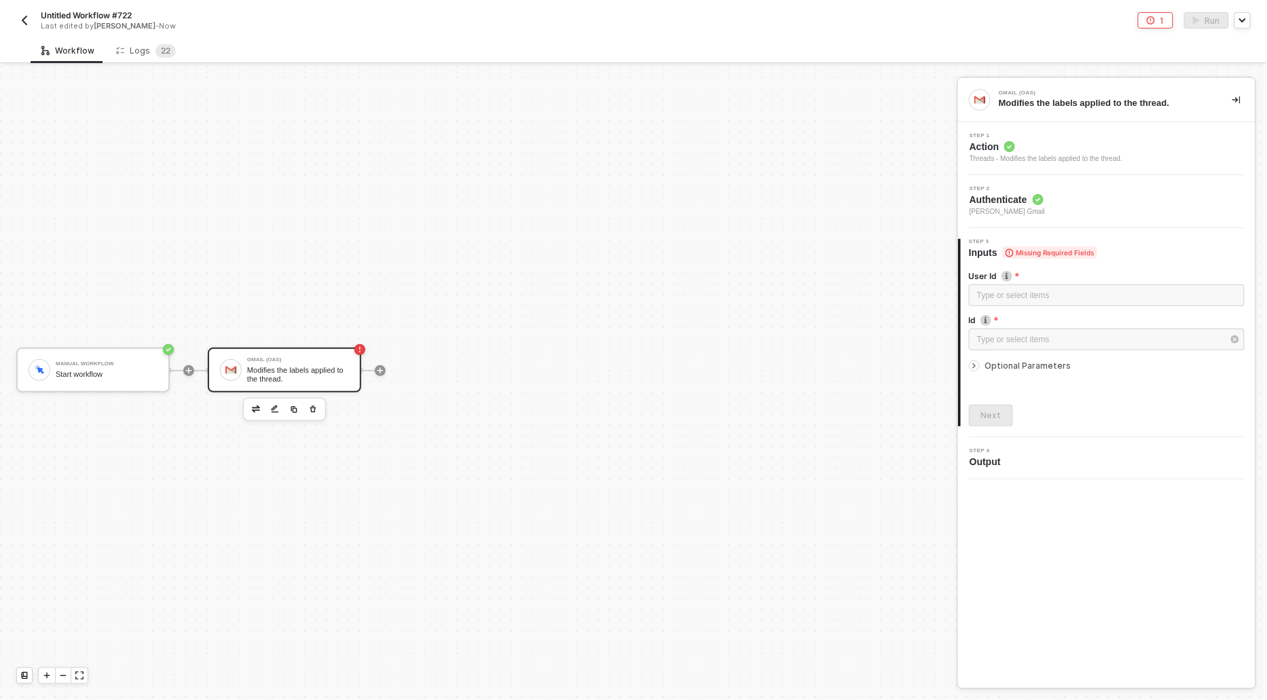
click at [975, 363] on icon "icon-arrow-right-small" at bounding box center [974, 366] width 8 height 8
click at [988, 143] on span "Action" at bounding box center [1046, 147] width 153 height 14
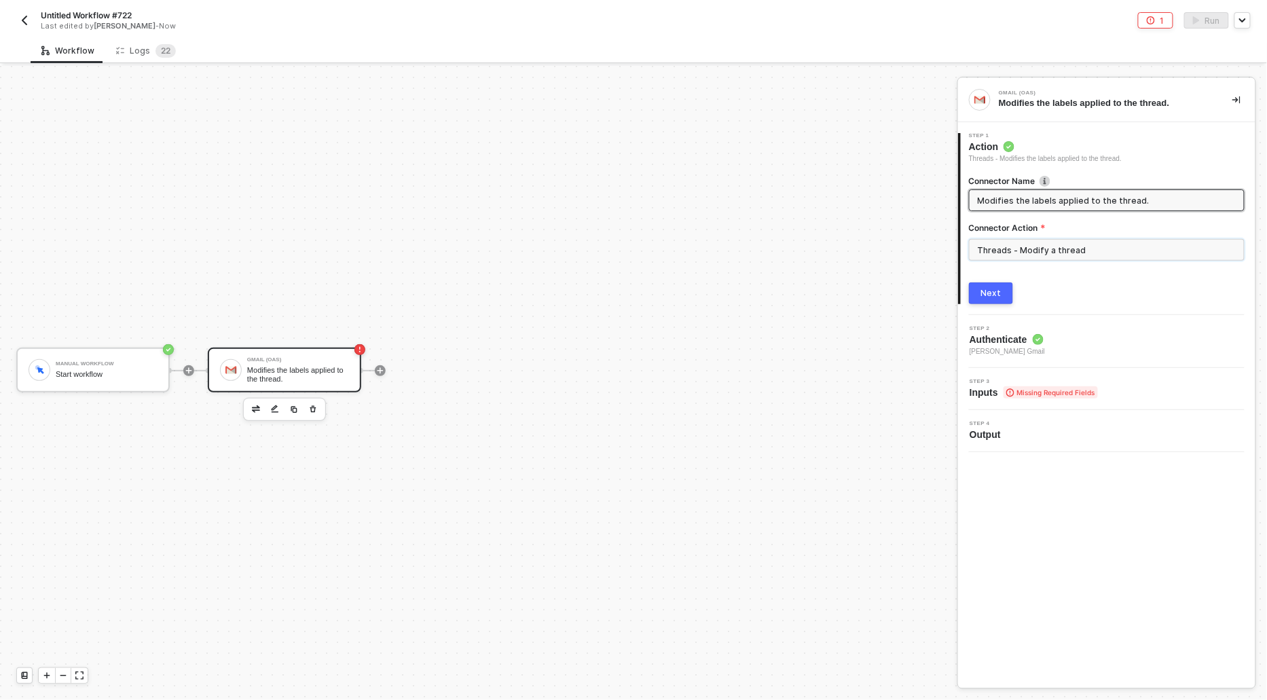
click at [999, 249] on input "Threads - Modify a thread" at bounding box center [1107, 250] width 276 height 22
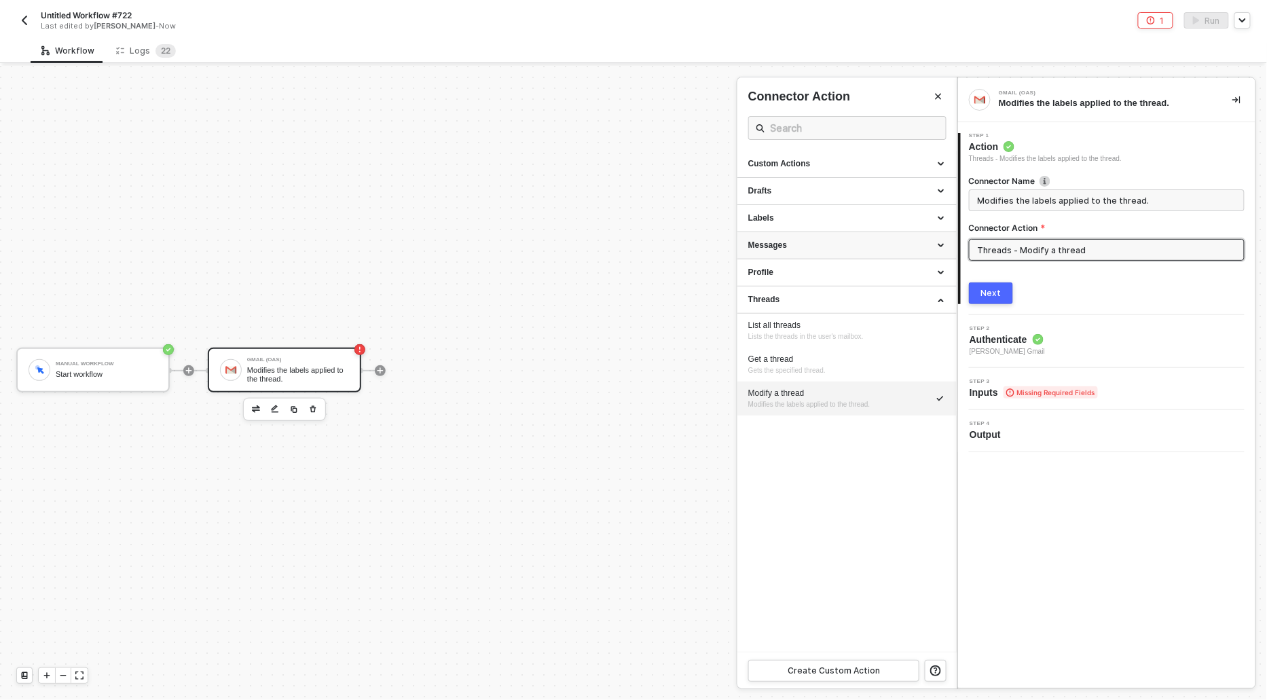
click at [771, 242] on div "Messages" at bounding box center [847, 246] width 198 height 12
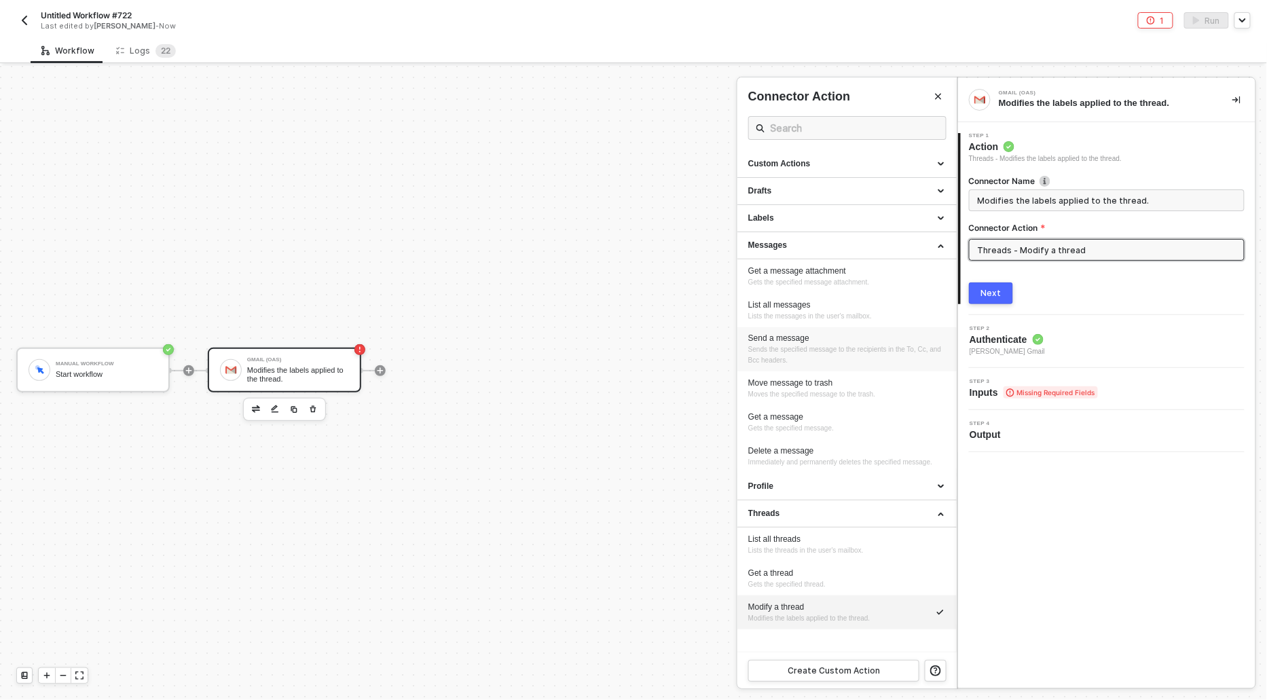
click at [768, 346] on span "Sends the specified message to the recipients in the To, Cc, and Bcc headers." at bounding box center [845, 355] width 195 height 18
type input "Sends the specified message to the recipients in the To, Cc, and Bcc headers."
type input "Messages - Send a message"
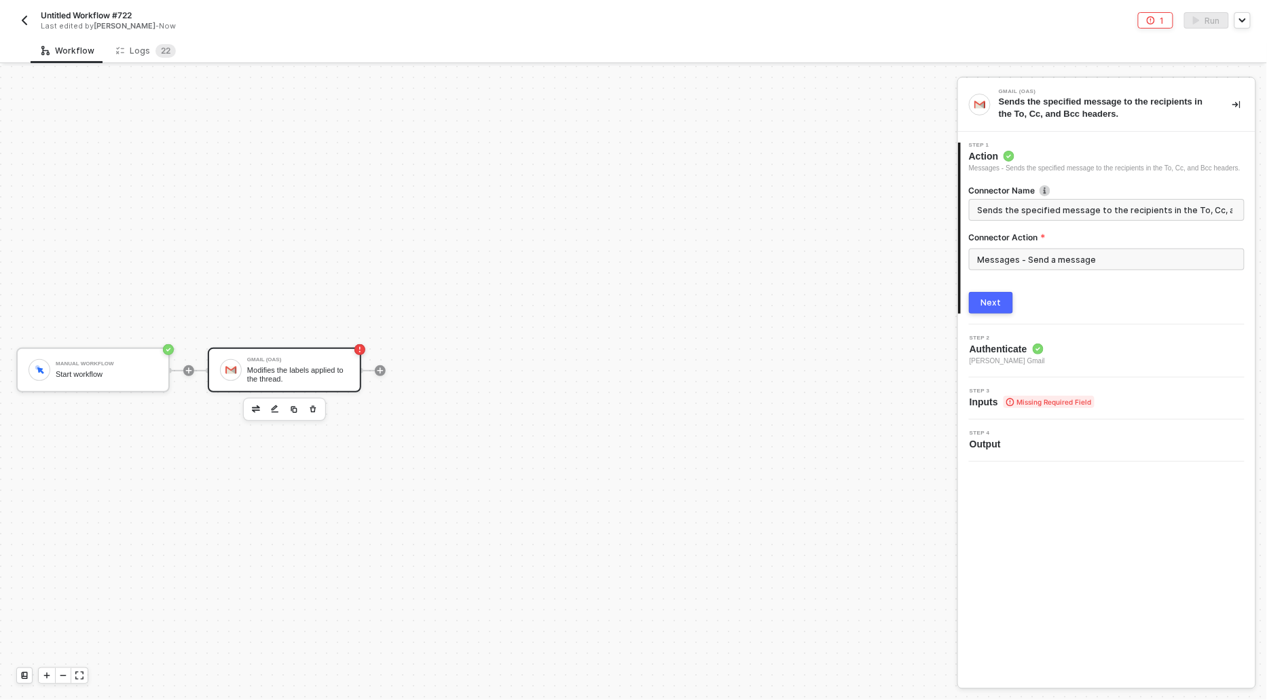
click at [978, 314] on button "Next" at bounding box center [991, 303] width 44 height 22
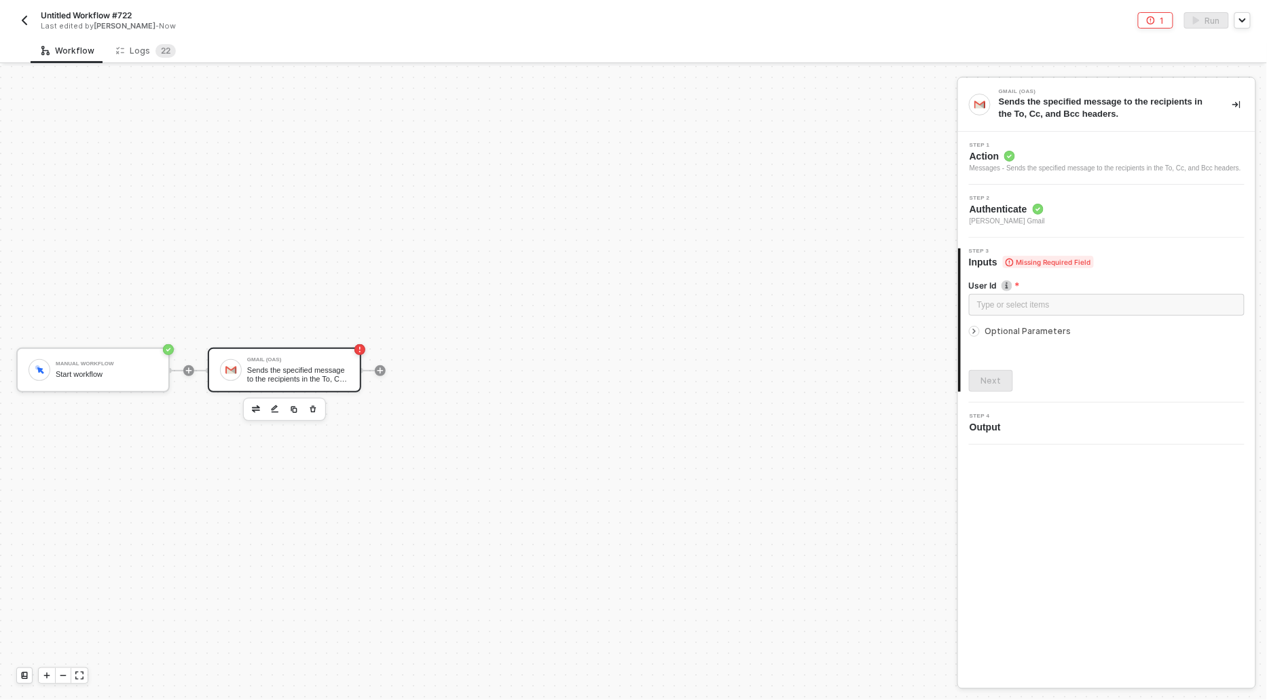
click at [976, 339] on div at bounding box center [977, 331] width 16 height 15
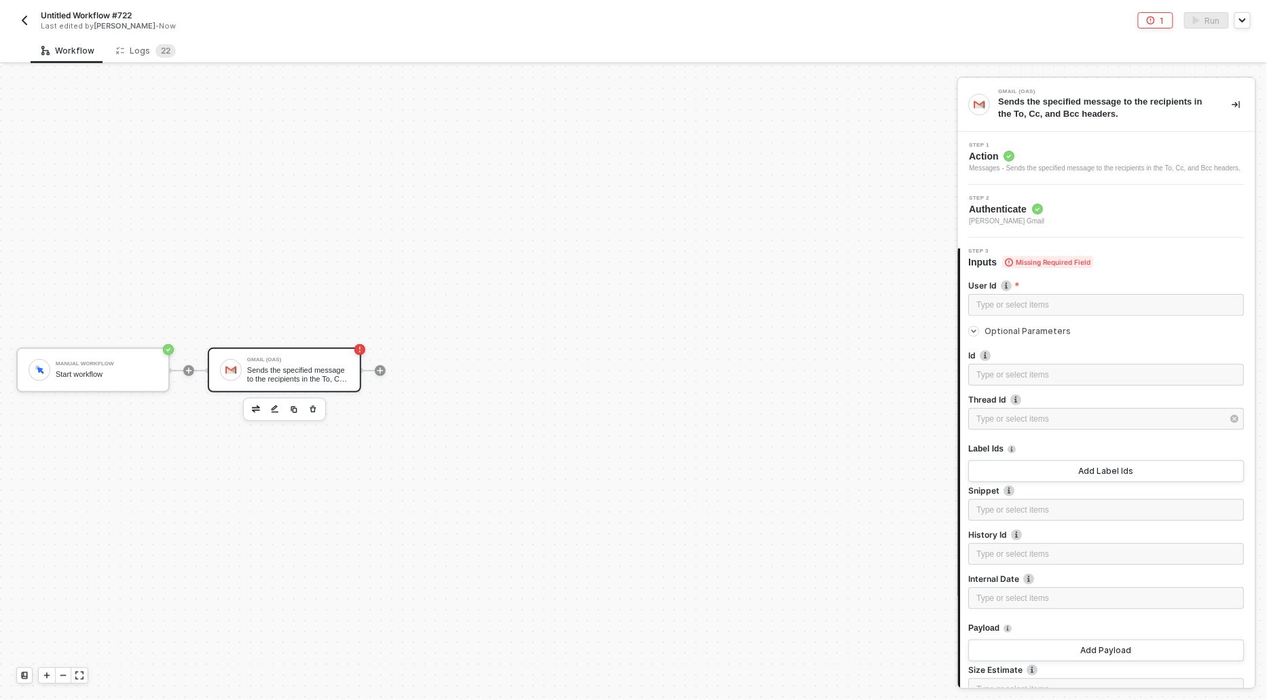
click at [1005, 147] on div "Step 1 Action Messages - Sends the specified message to the recipients in the T…" at bounding box center [1106, 158] width 272 height 31
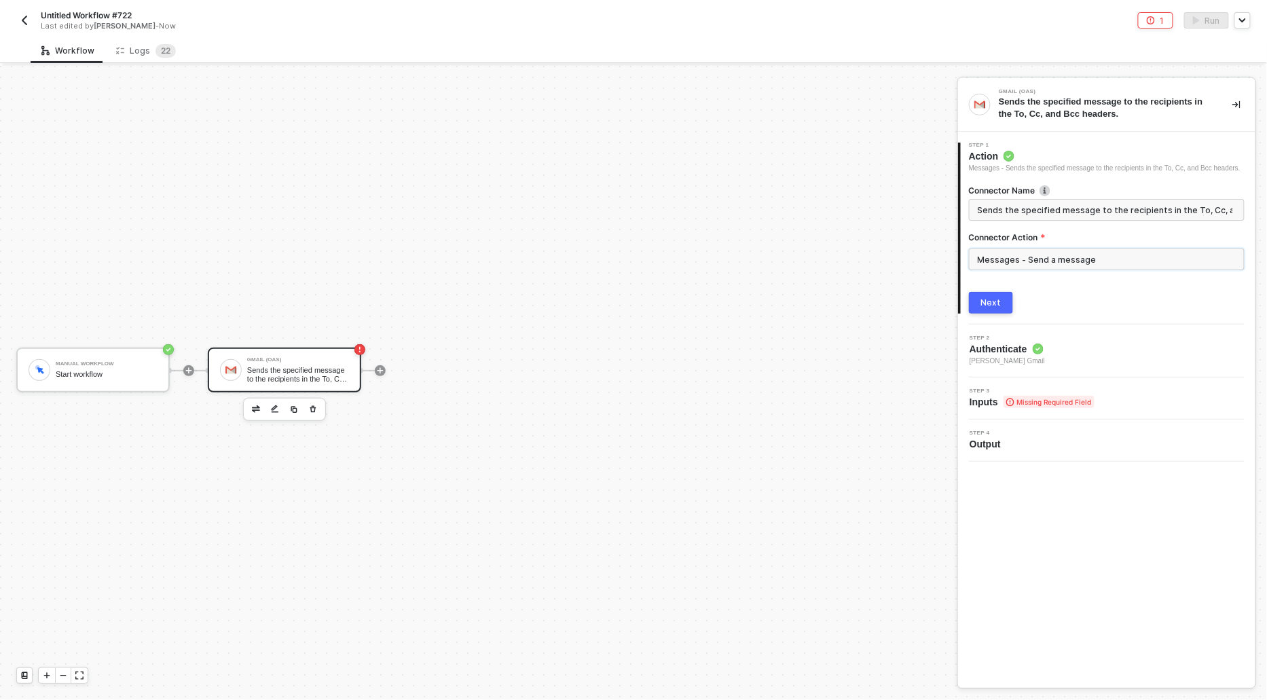
click at [1017, 265] on input "Messages - Send a message" at bounding box center [1107, 260] width 276 height 22
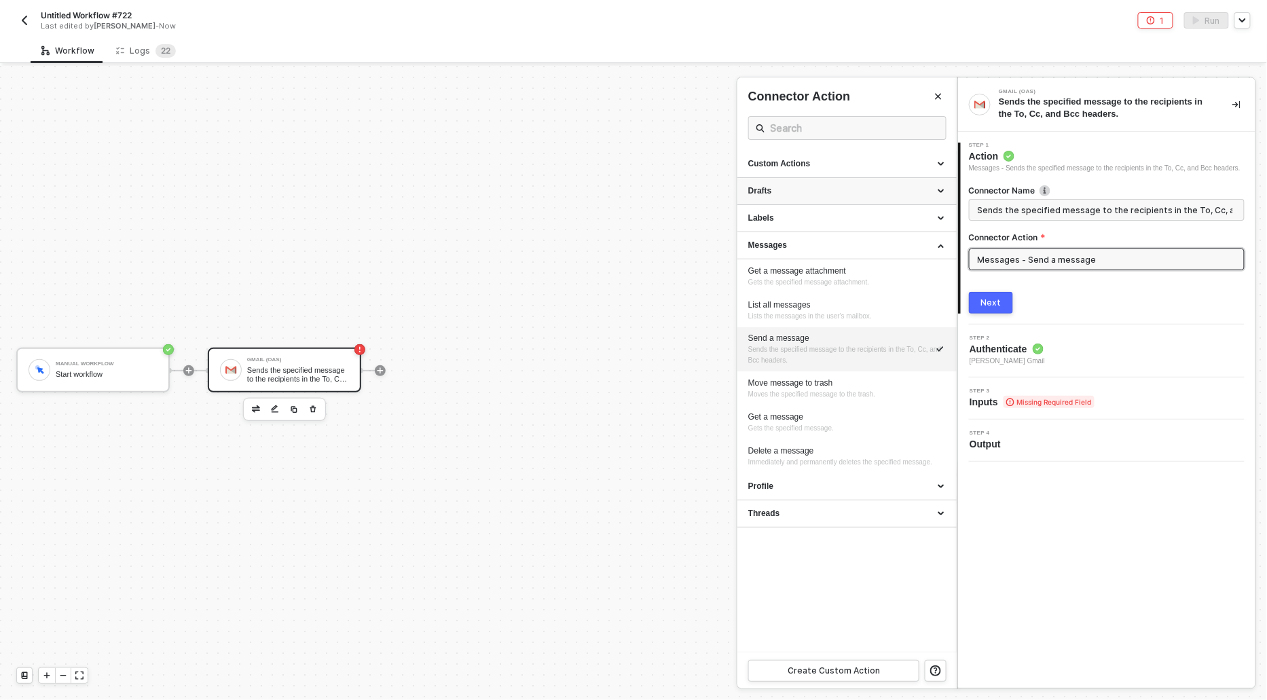
click at [782, 182] on div "Drafts" at bounding box center [846, 191] width 219 height 27
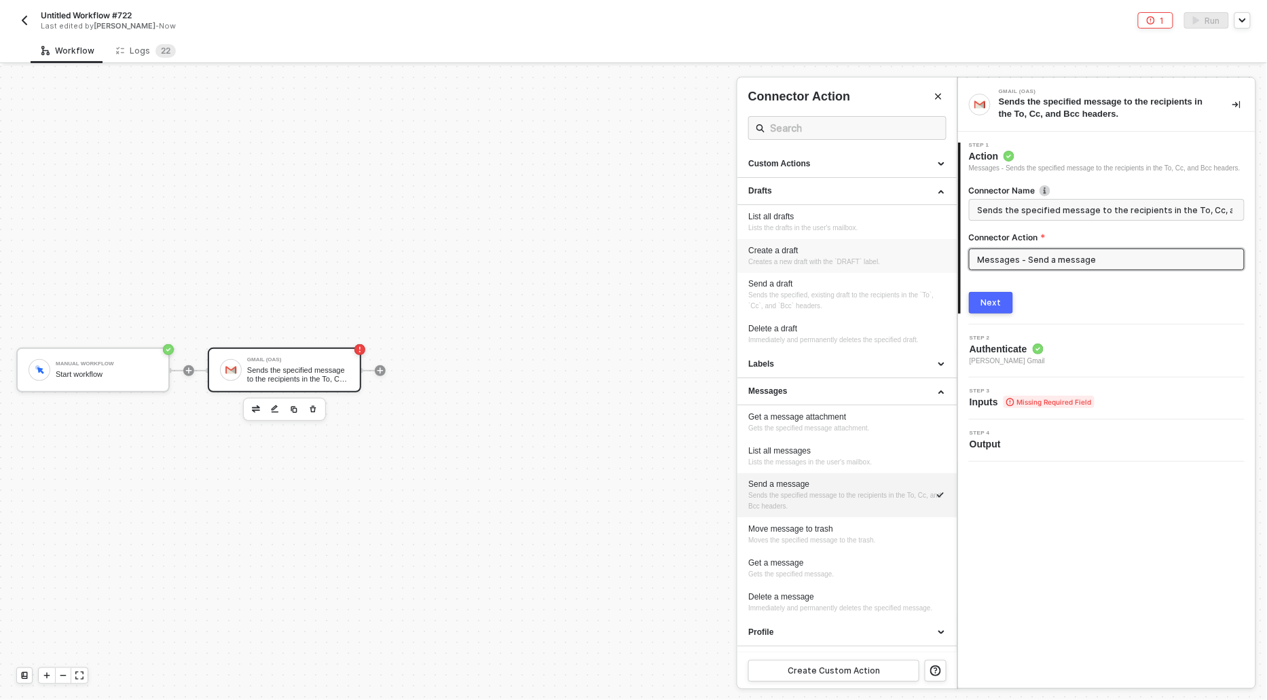
click at [782, 258] on span "Creates a new draft with the `DRAFT` label." at bounding box center [814, 261] width 132 height 7
type input "Creates a new draft with the `DRAFT` label."
type input "Drafts - Create a draft"
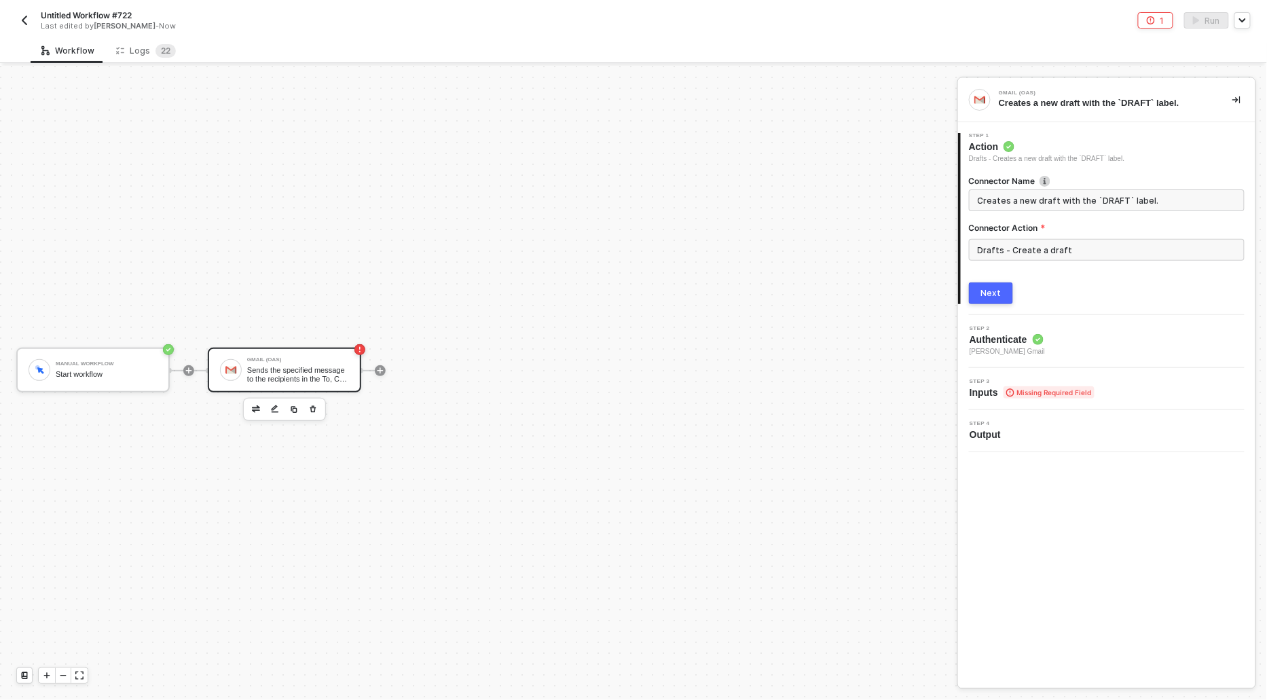
click at [975, 298] on button "Next" at bounding box center [991, 293] width 44 height 22
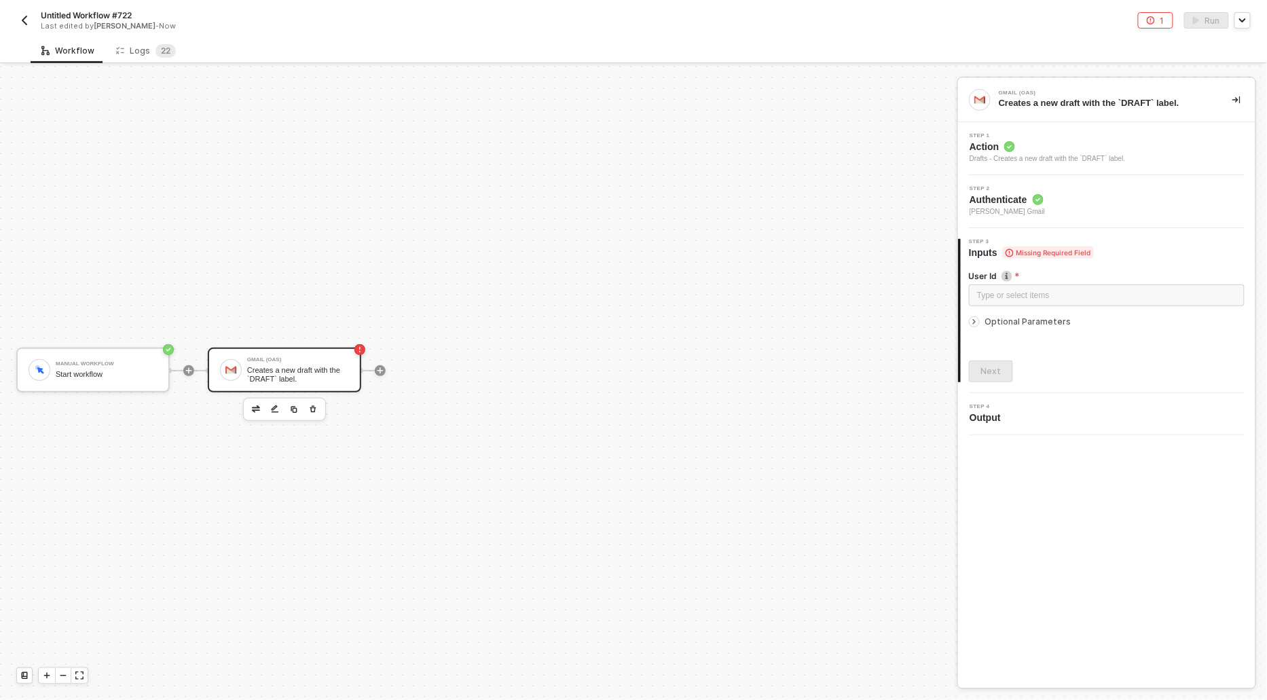
click at [976, 318] on icon "icon-arrow-right-small" at bounding box center [974, 322] width 8 height 8
click at [997, 418] on button "Add Message" at bounding box center [1107, 418] width 276 height 22
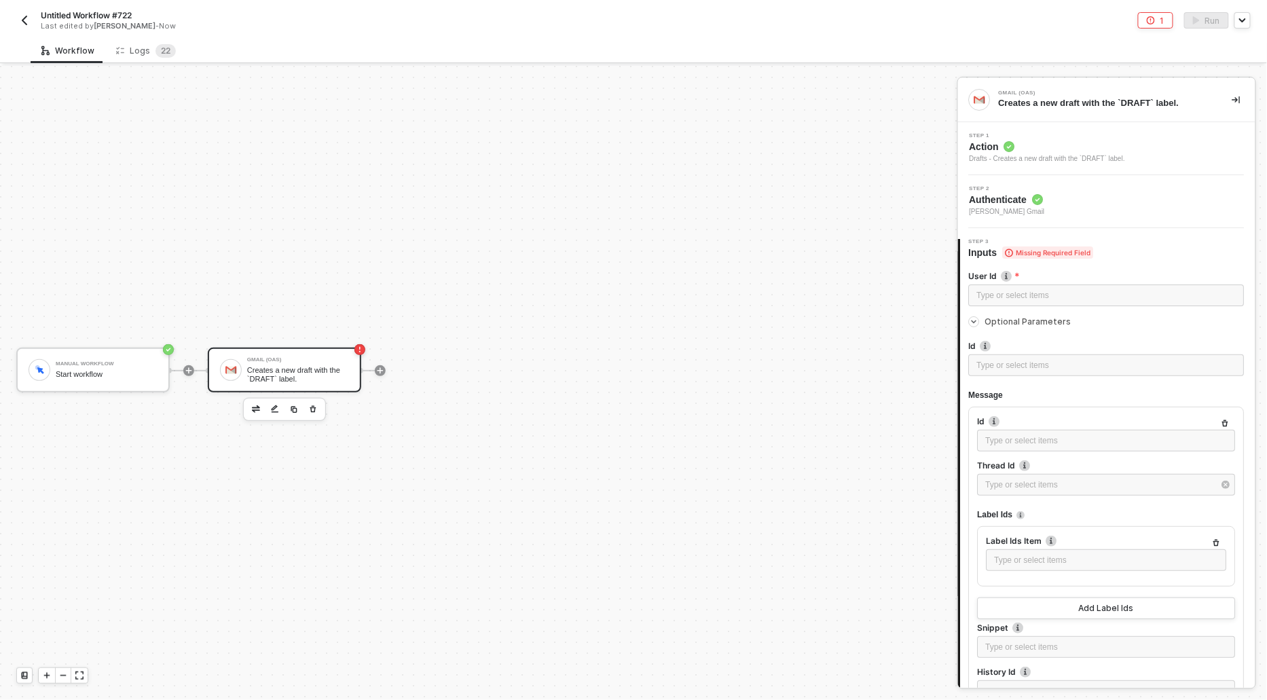
click at [1000, 133] on span "Step 1" at bounding box center [1048, 135] width 156 height 5
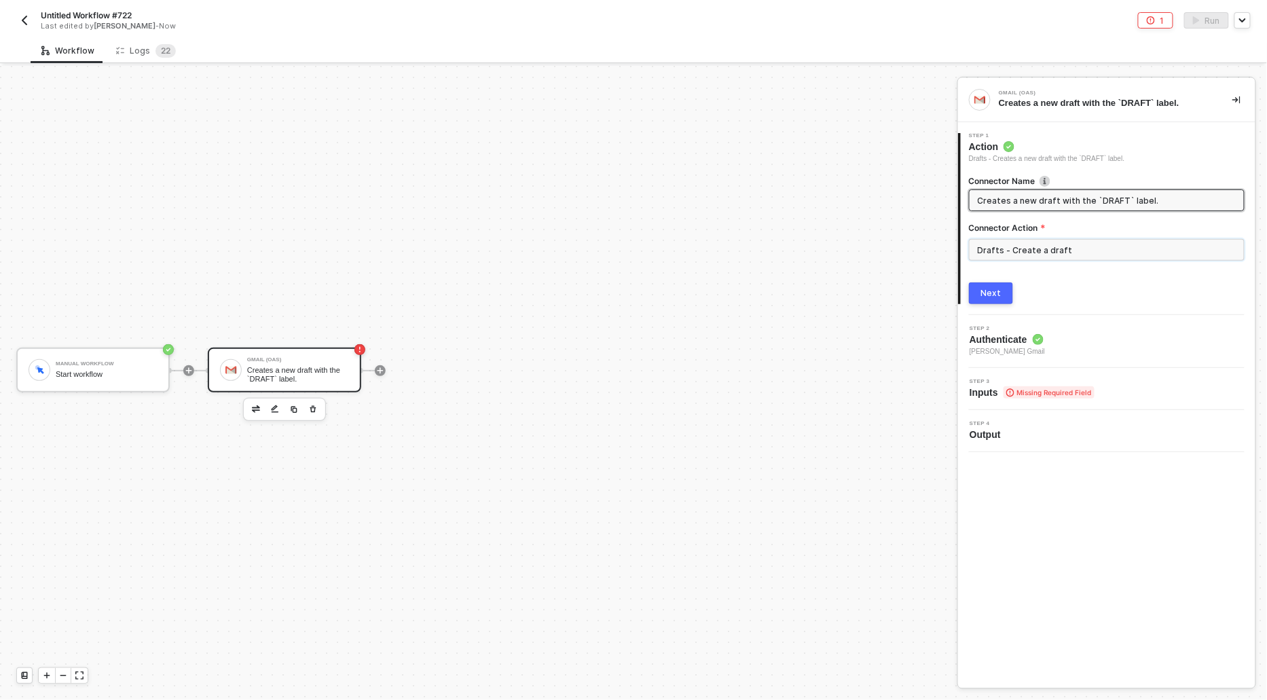
click at [1000, 258] on input "Drafts - Create a draft" at bounding box center [1107, 250] width 276 height 22
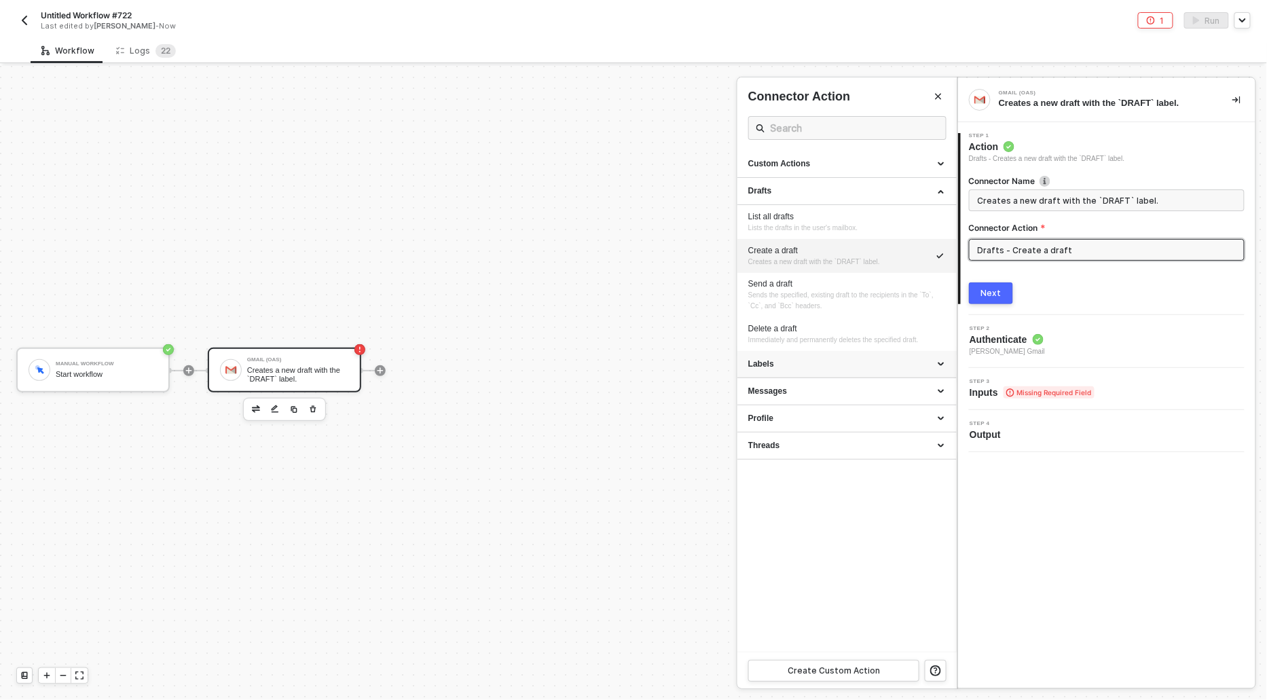
click at [774, 367] on div "Labels" at bounding box center [847, 365] width 198 height 12
click at [775, 508] on div "Patch a label" at bounding box center [847, 502] width 198 height 12
type input "Updates the specified label using patch semantics."
type input "Labels - Patch a label"
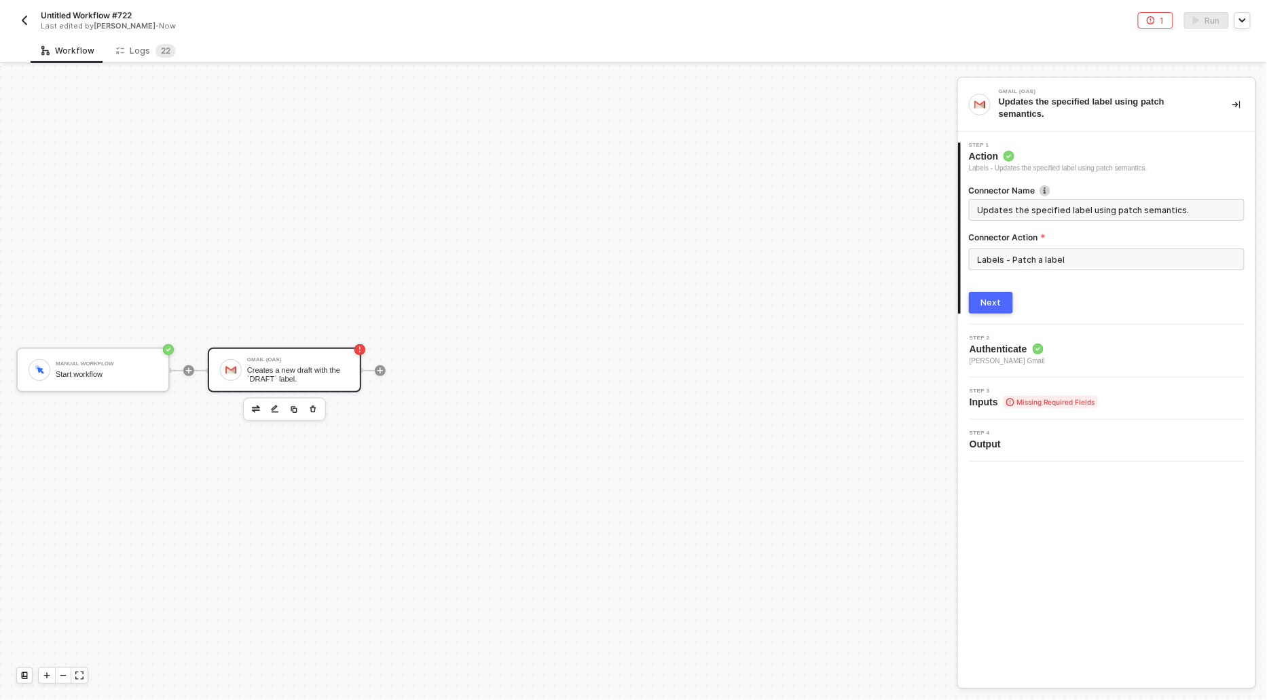
click at [987, 304] on div "Next" at bounding box center [991, 302] width 20 height 11
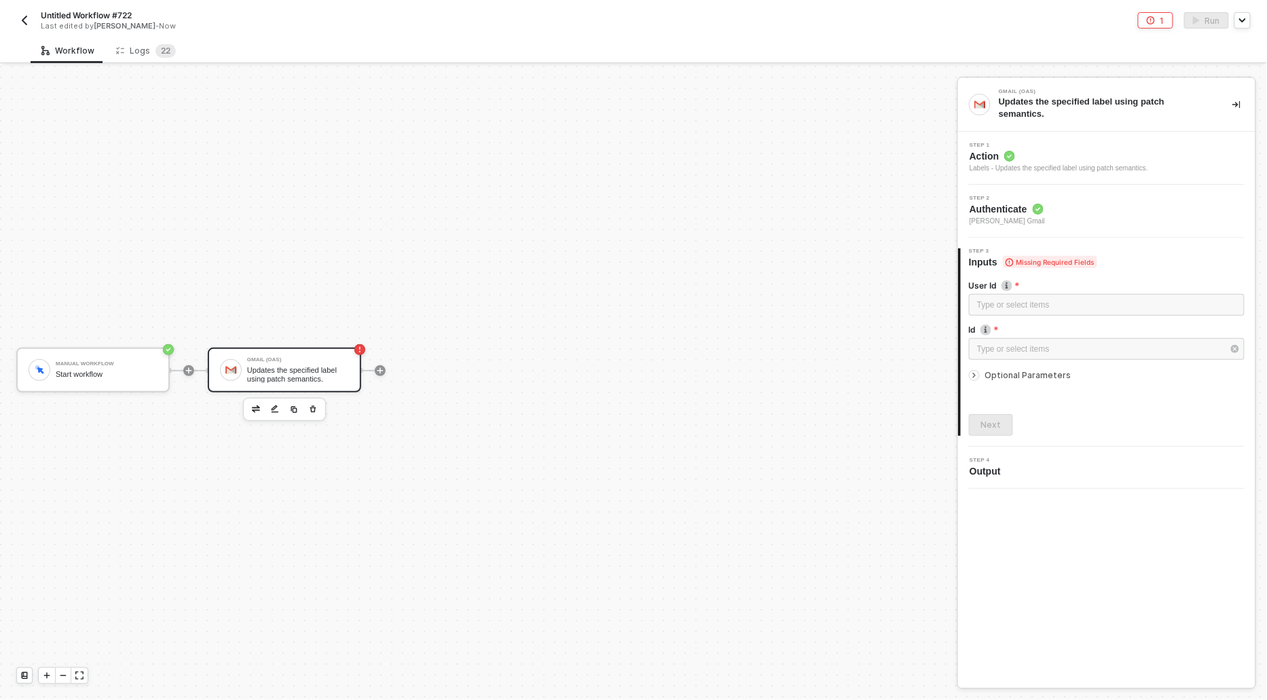
click at [971, 371] on icon "icon-arrow-right-small" at bounding box center [974, 375] width 8 height 8
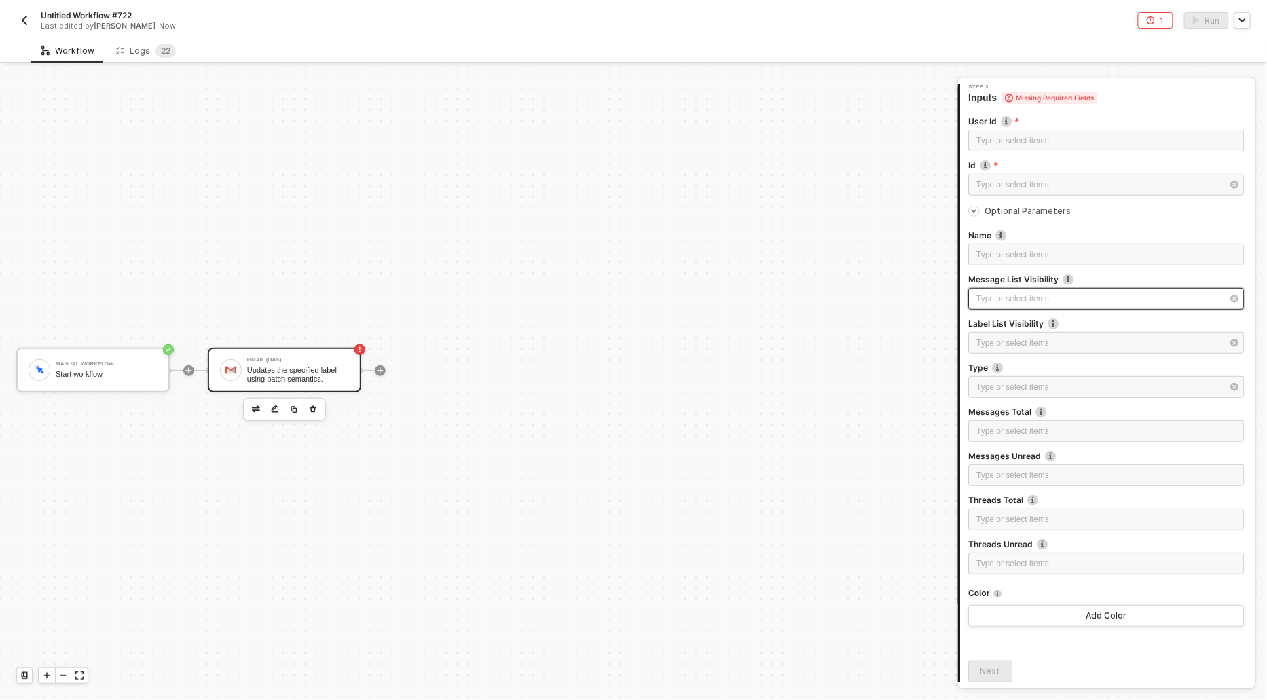
scroll to position [211, 0]
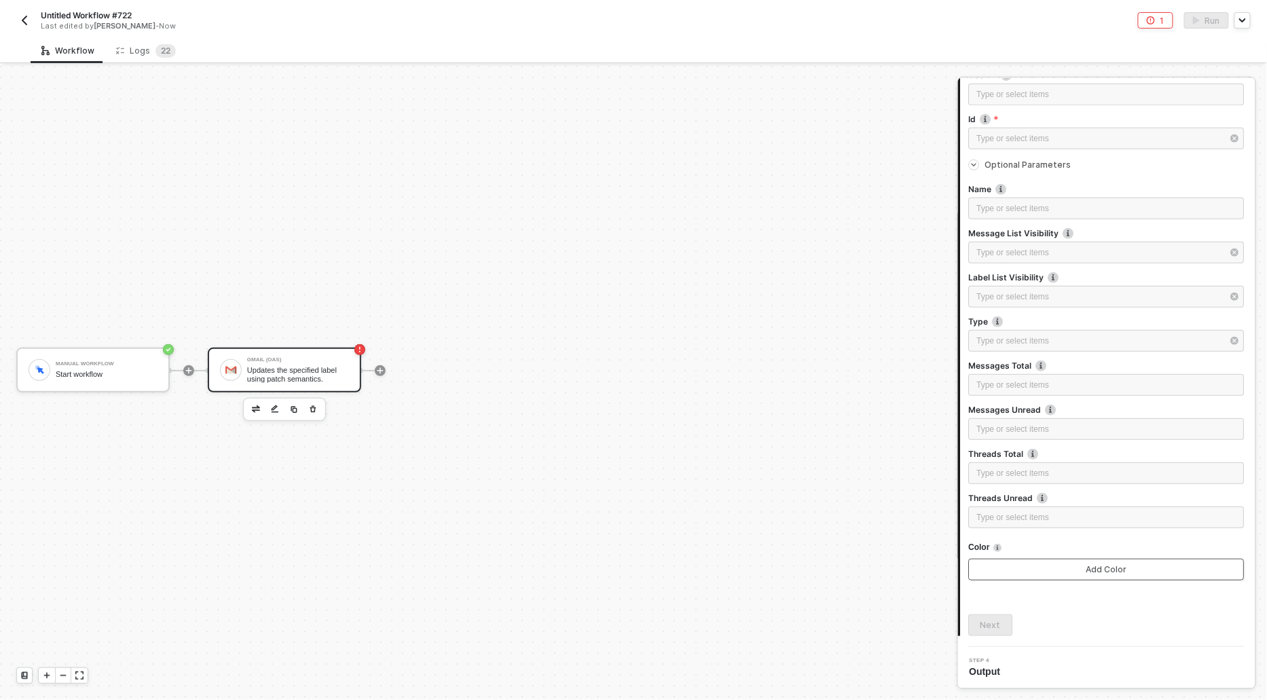
click at [1012, 577] on button "Add Color" at bounding box center [1107, 570] width 276 height 22
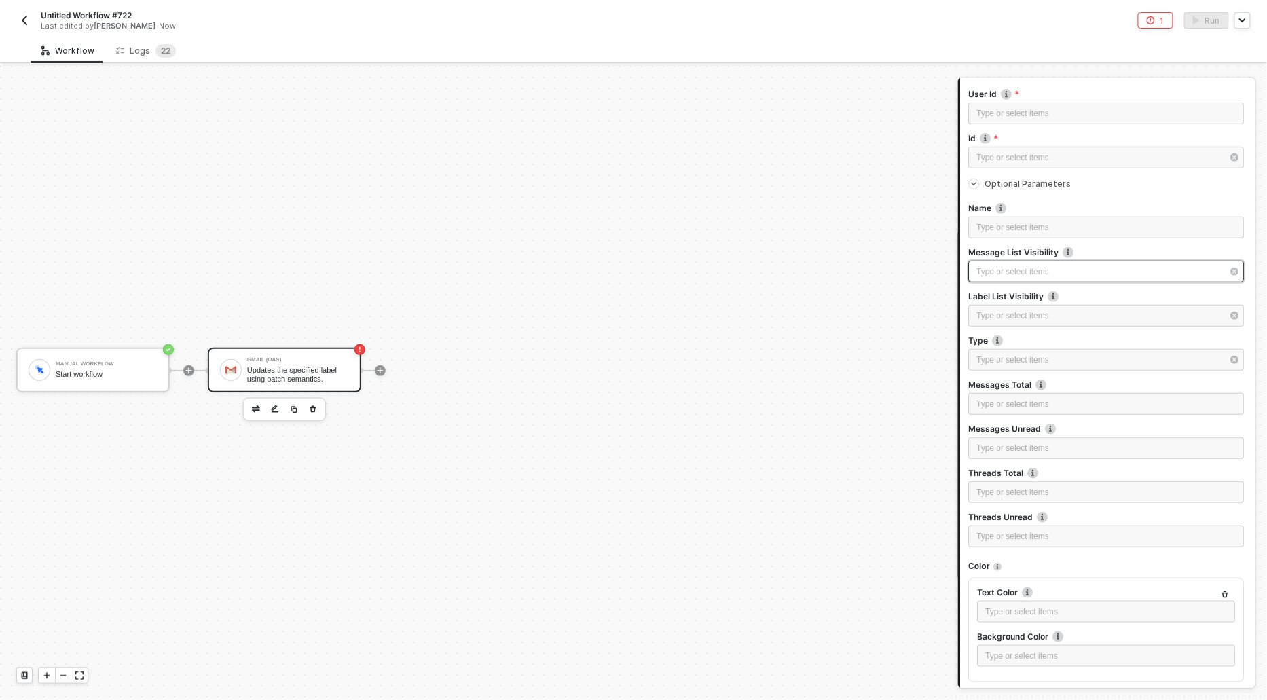
scroll to position [0, 0]
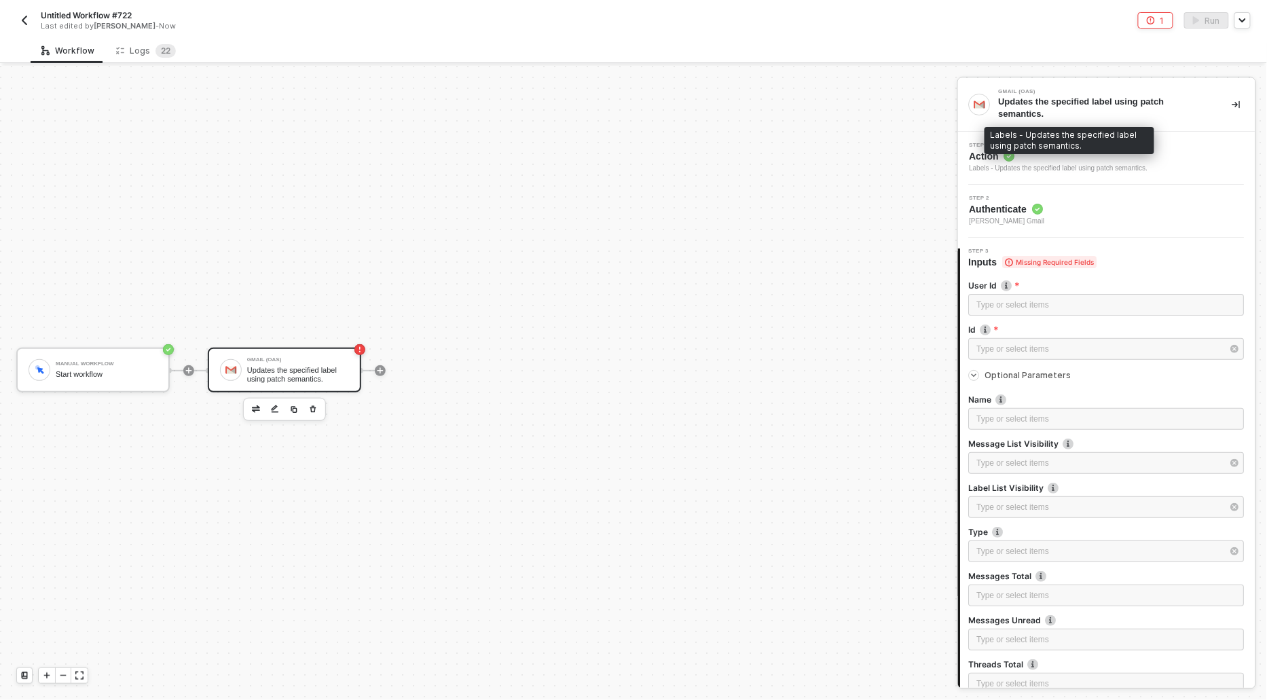
click at [1000, 166] on div "Labels - Updates the specified label using patch semantics." at bounding box center [1059, 168] width 179 height 11
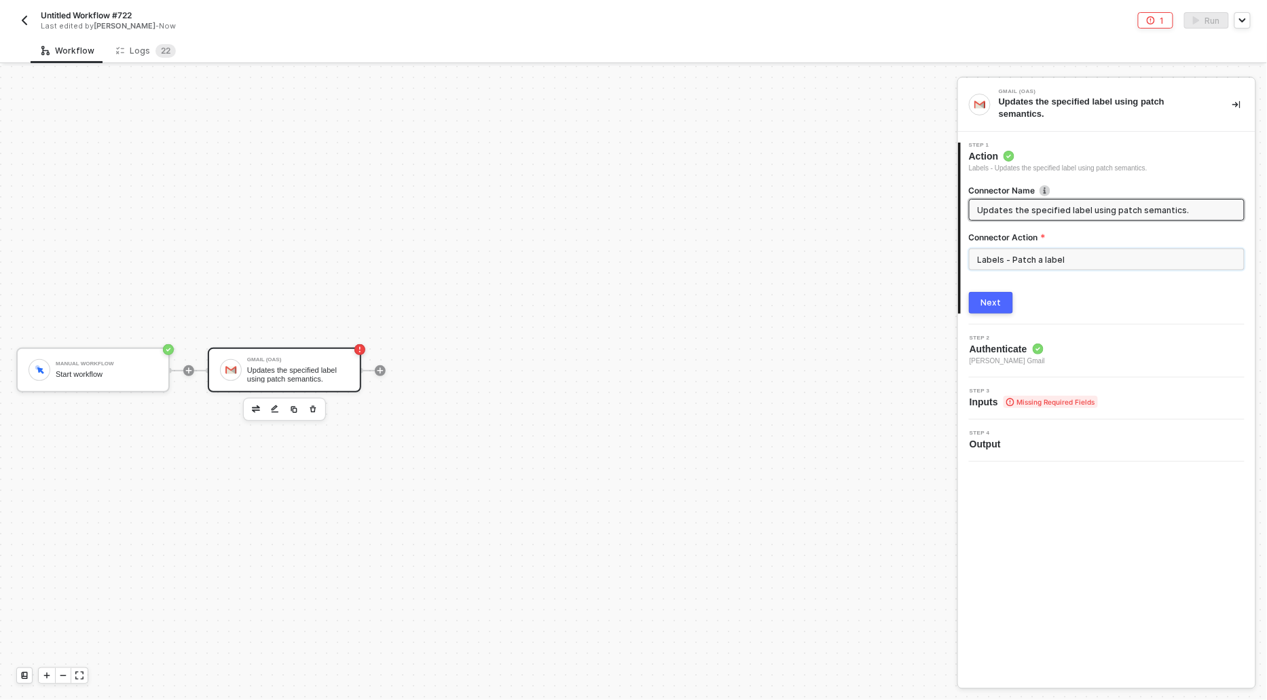
click at [1082, 266] on input "Labels - Patch a label" at bounding box center [1107, 260] width 276 height 22
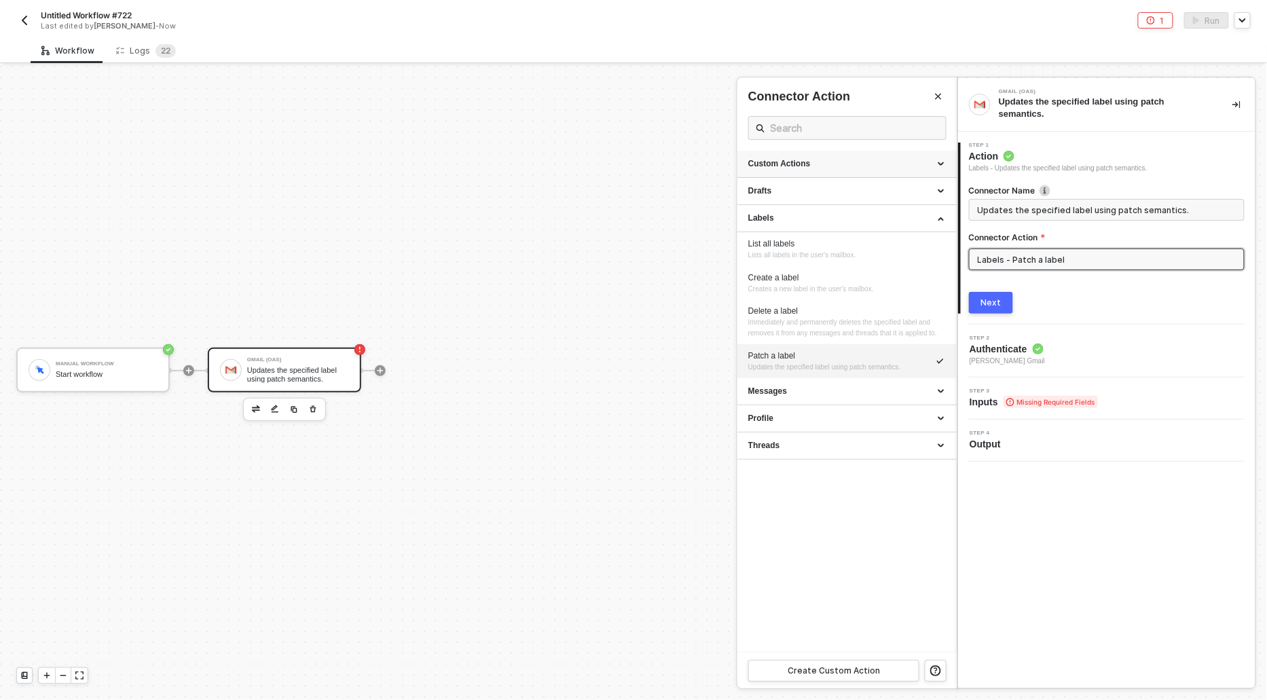
click at [789, 160] on div "Custom Actions" at bounding box center [847, 164] width 198 height 12
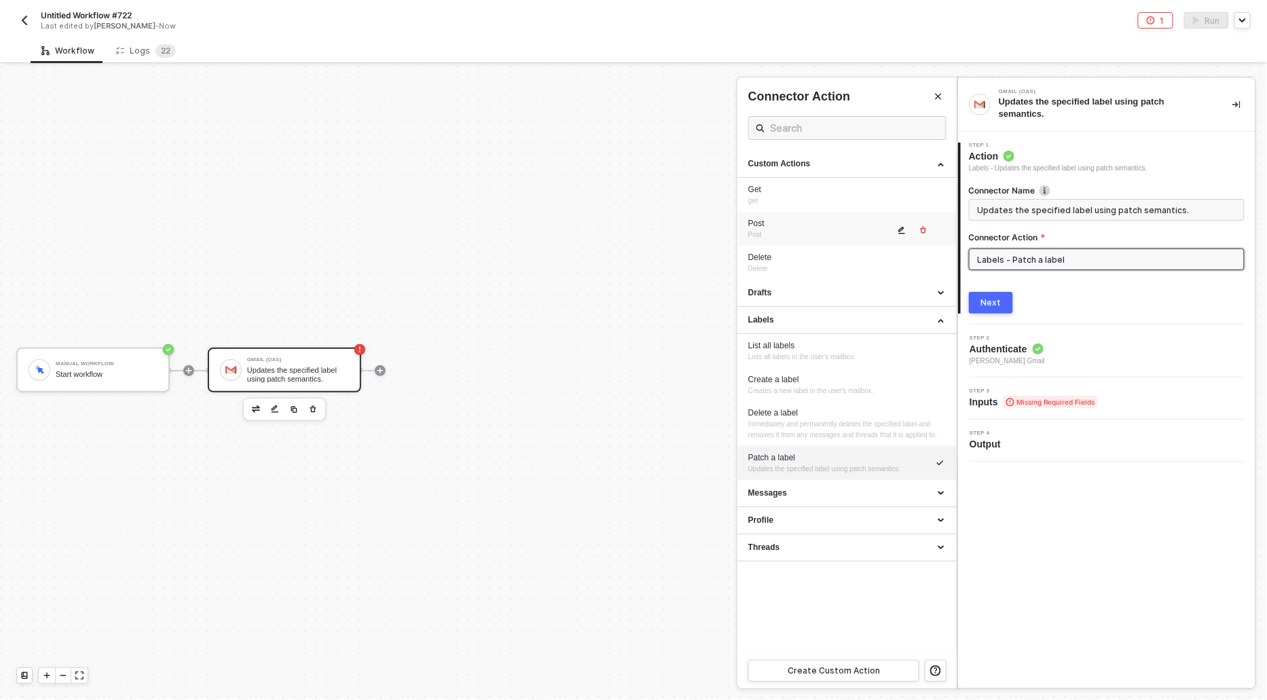
click at [896, 227] on button "button" at bounding box center [902, 230] width 16 height 16
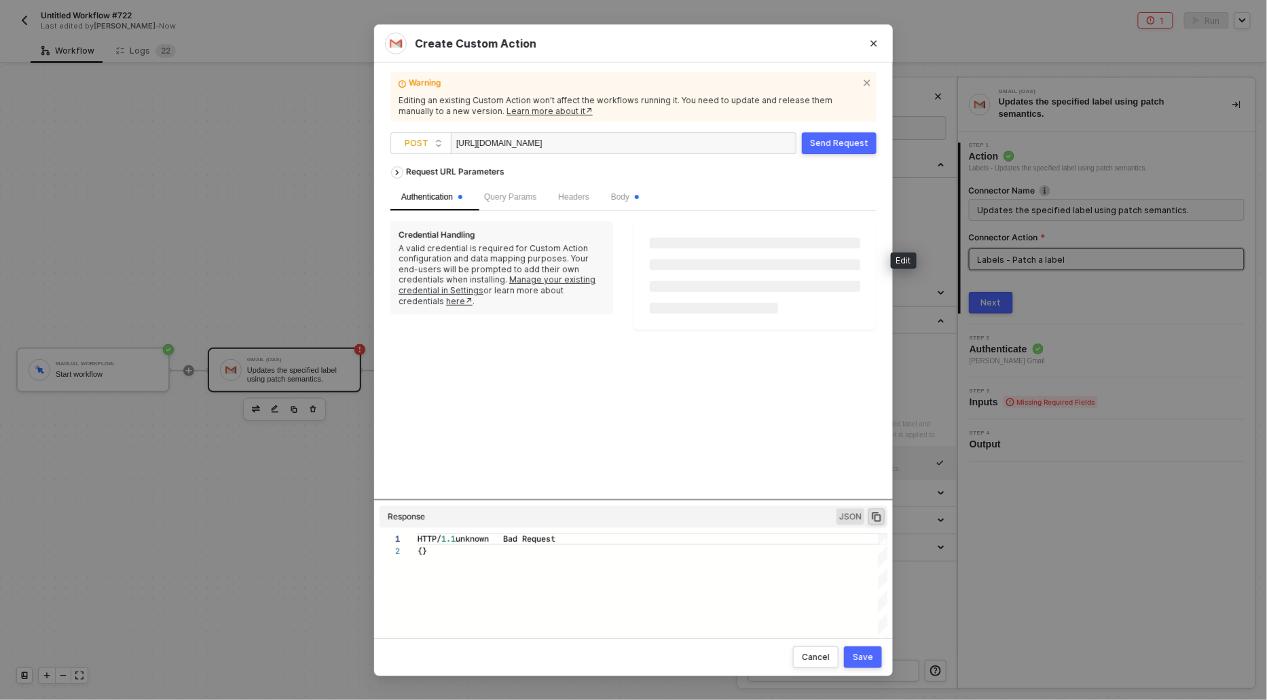
scroll to position [12, 0]
click at [687, 144] on div "https://gmail.googleapis.com/gmail/v1/users/me/labels" at bounding box center [624, 143] width 346 height 22
click at [632, 198] on span "Body" at bounding box center [625, 197] width 28 height 10
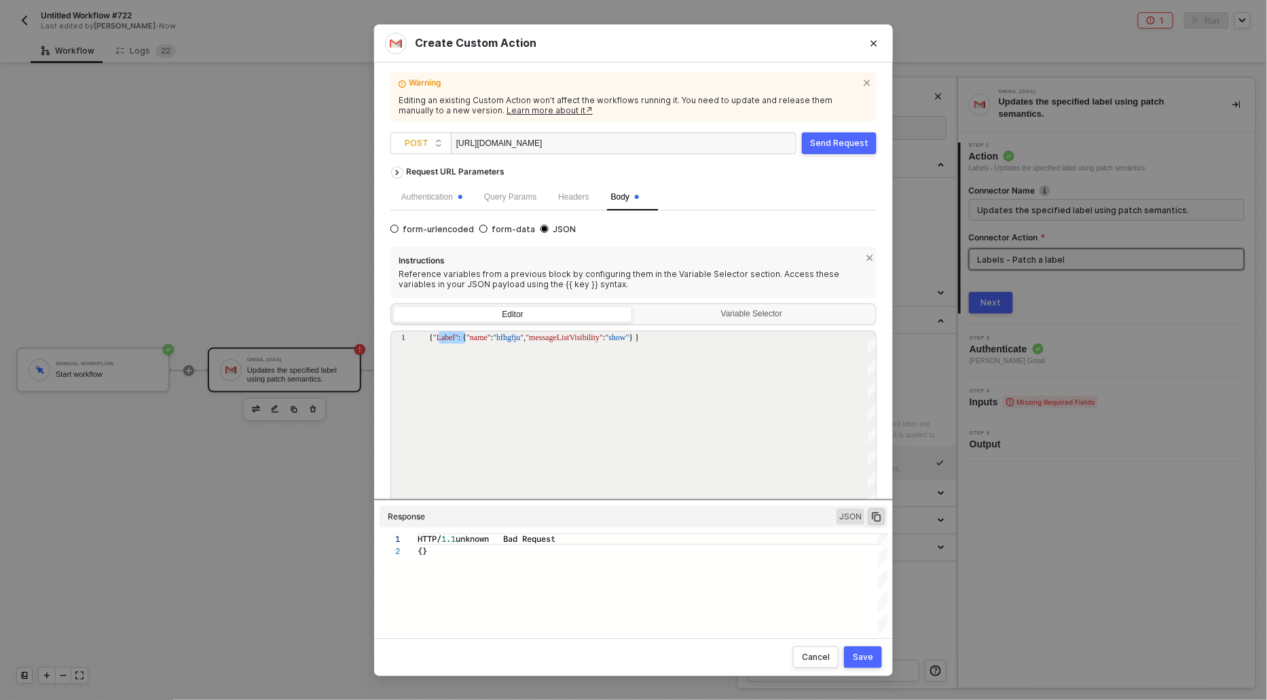
scroll to position [0, 5]
drag, startPoint x: 465, startPoint y: 337, endPoint x: 435, endPoint y: 334, distance: 30.1
click at [636, 339] on div "{ "name" : "hfhgfju" , "messageListVisibility" : "show" } }" at bounding box center [653, 337] width 448 height 12
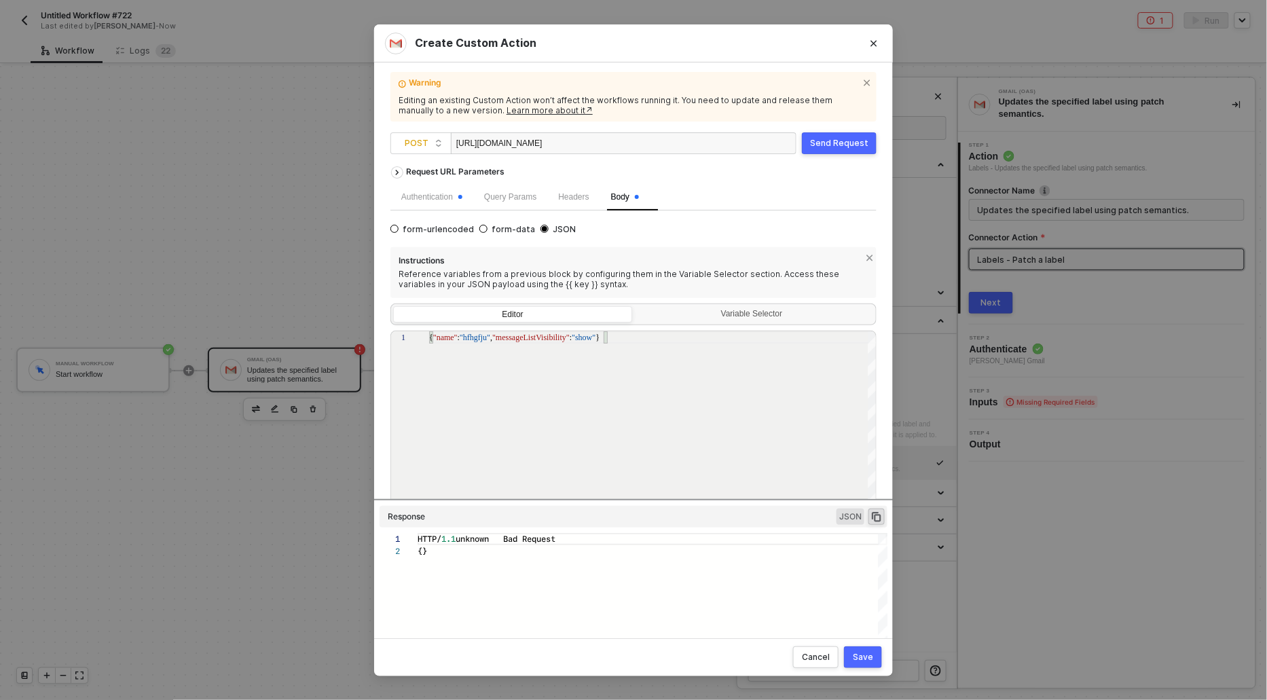
click at [532, 342] on div "{ "name" : "hfhgfju" , "messageListVisibility" : "show" }" at bounding box center [653, 337] width 448 height 12
paste textarea "sTotal"
drag, startPoint x: 581, startPoint y: 334, endPoint x: 557, endPoint y: 333, distance: 23.8
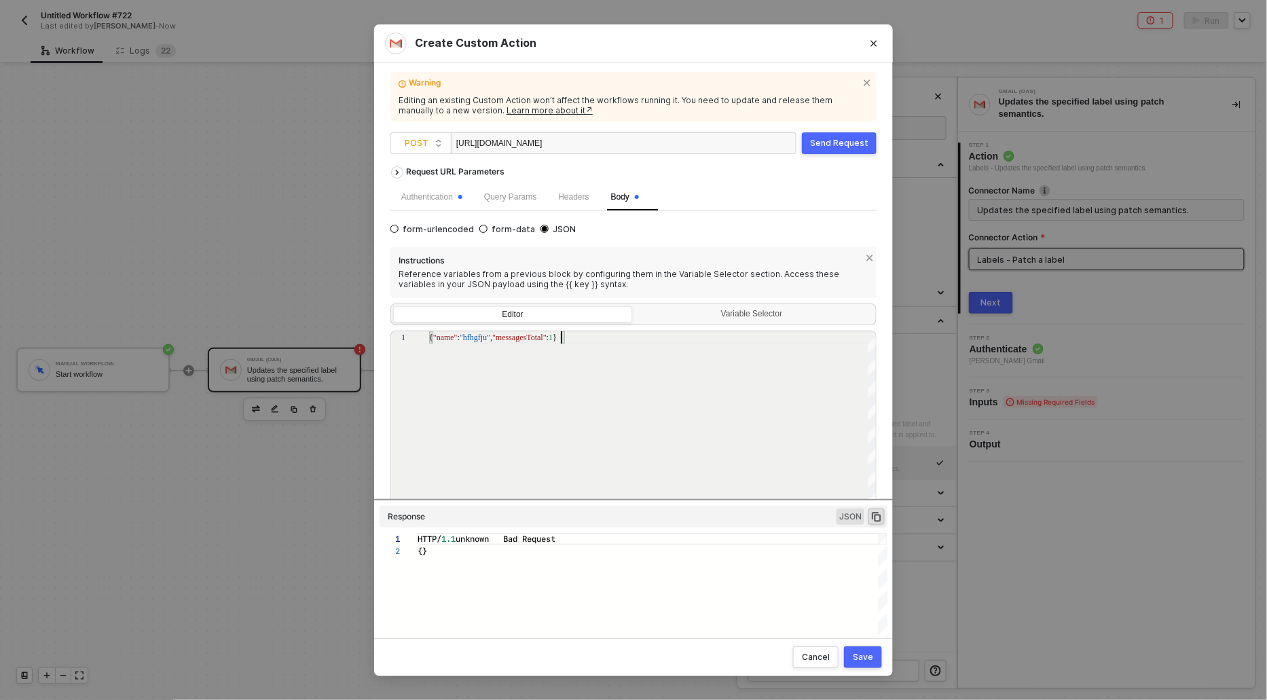
scroll to position [0, 136]
type textarea "{ "name": "hfhgfju", "messagesTotal": 12}"
click at [865, 656] on div "Save" at bounding box center [863, 657] width 20 height 11
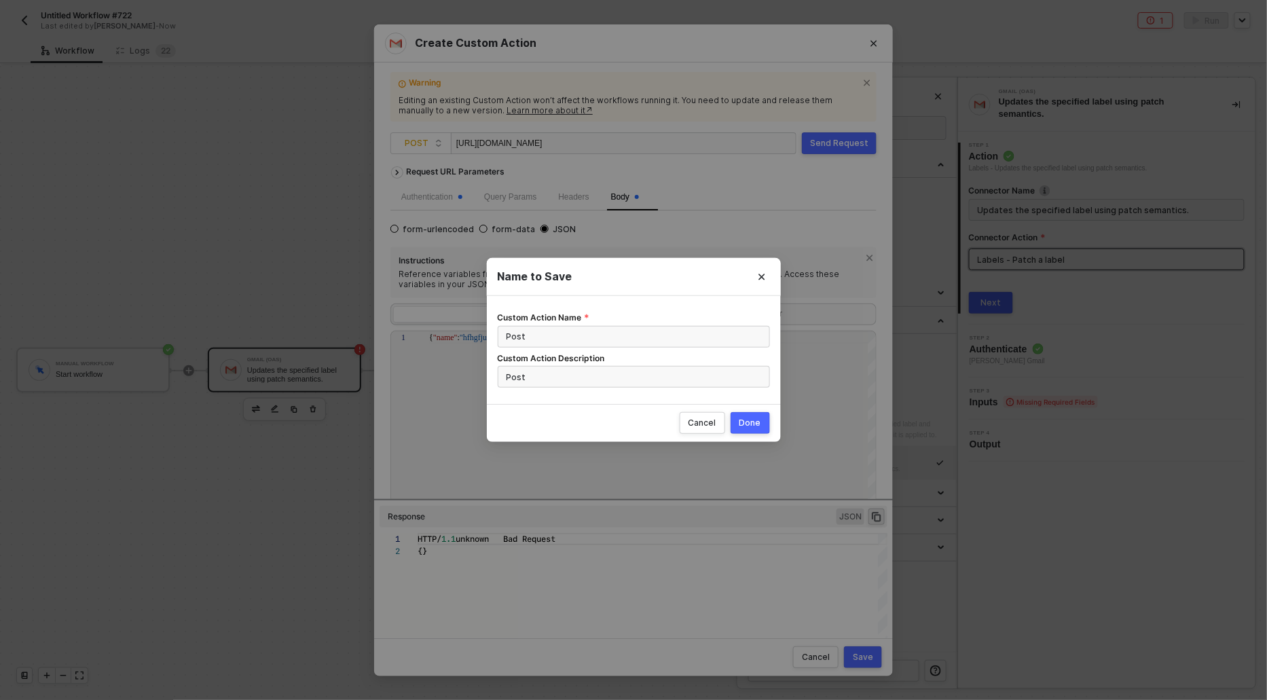
click at [753, 420] on div "Done" at bounding box center [750, 423] width 22 height 11
radio input "true"
radio input "false"
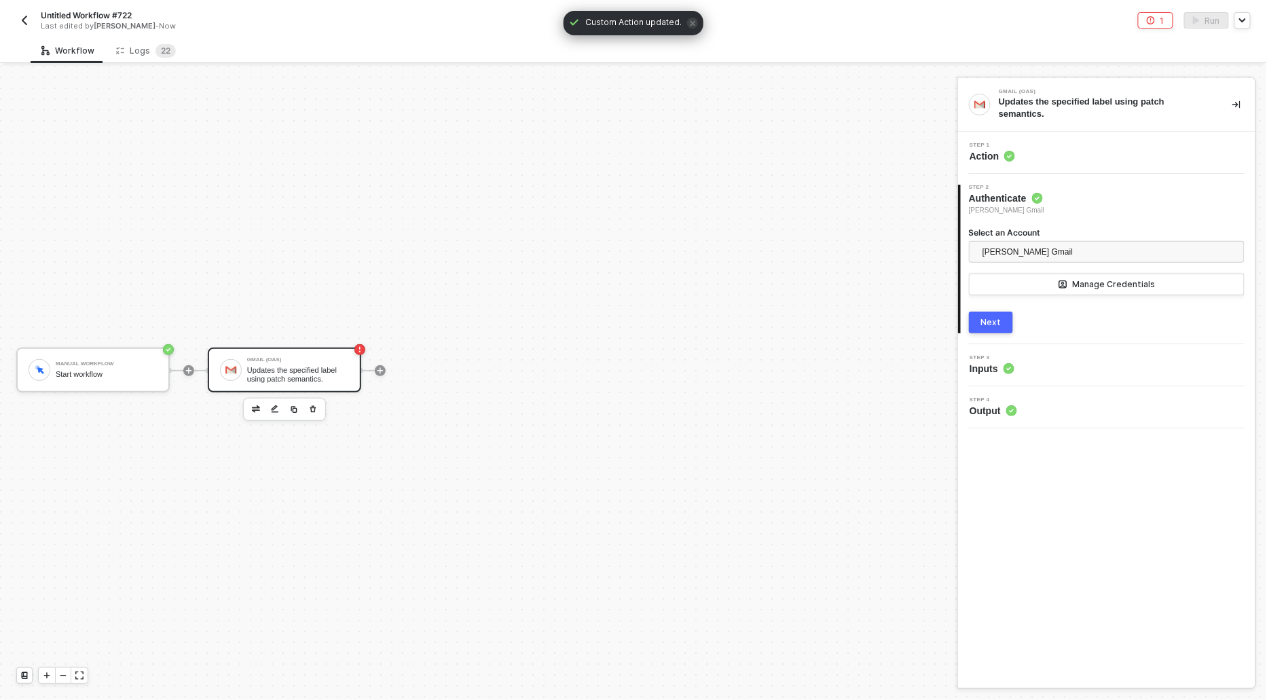
click at [979, 325] on button "Next" at bounding box center [991, 323] width 44 height 22
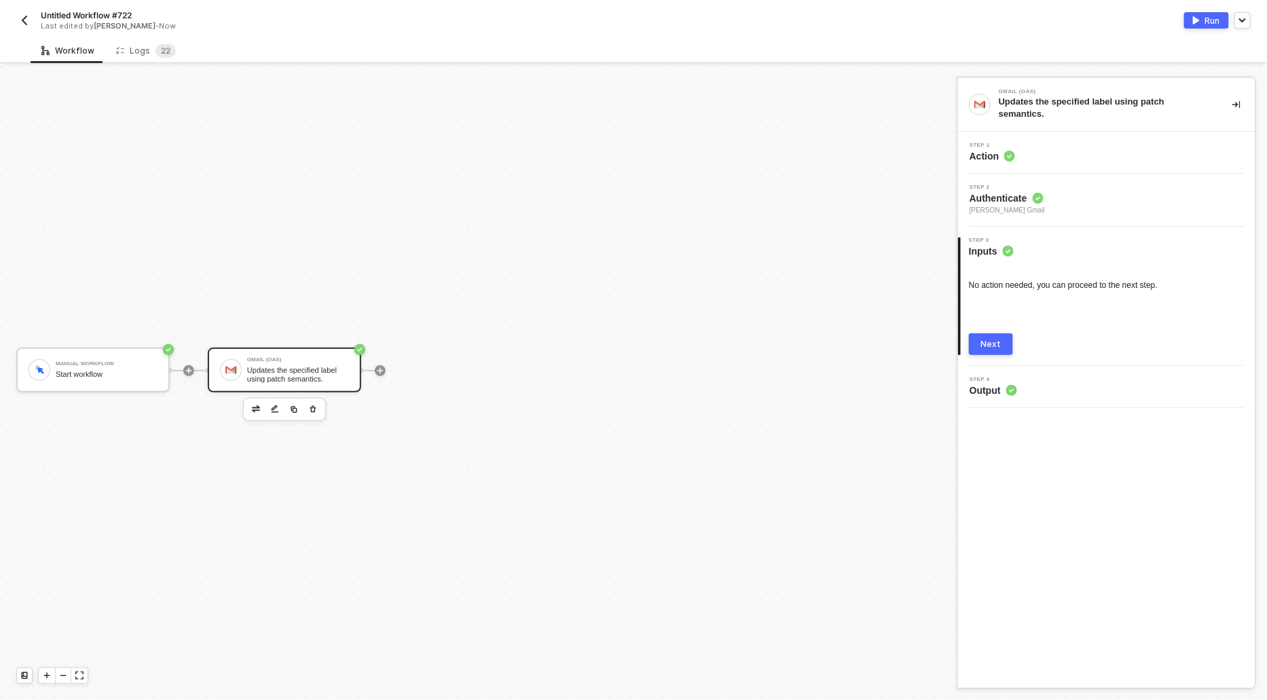
click at [995, 344] on div "Next" at bounding box center [991, 344] width 20 height 11
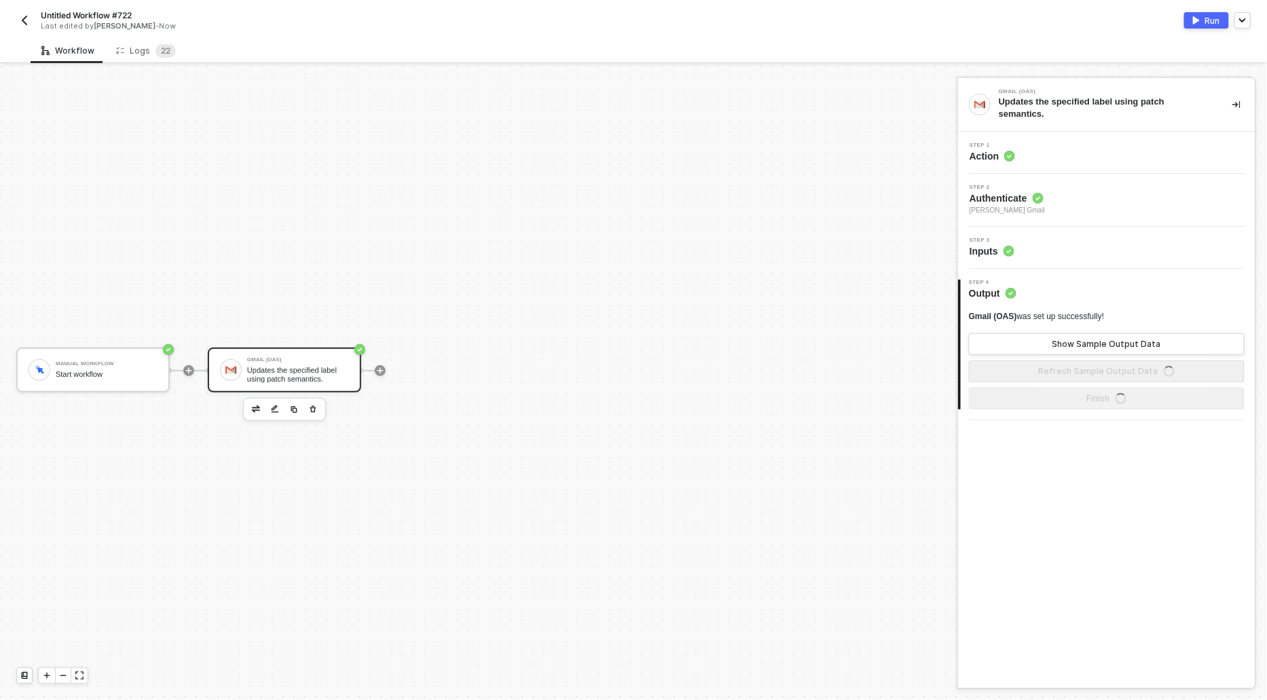
click at [1206, 21] on div "Run" at bounding box center [1212, 21] width 15 height 12
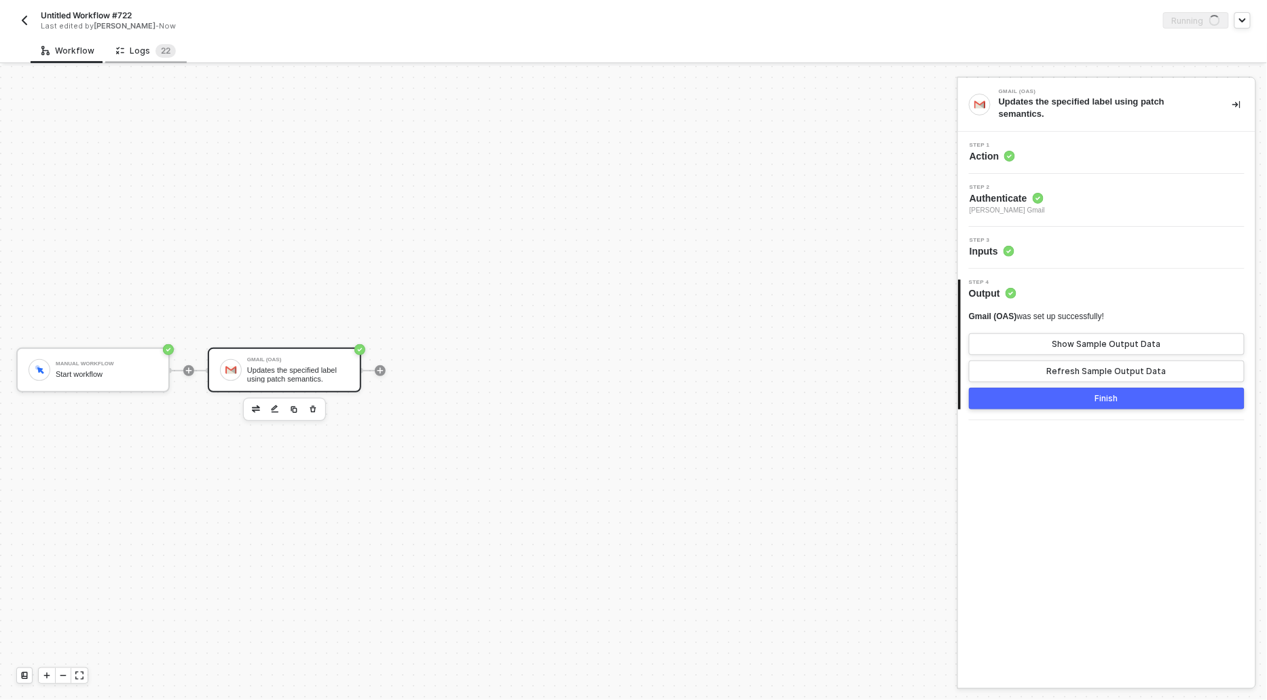
click at [140, 47] on div "Logs 2 2" at bounding box center [146, 51] width 60 height 14
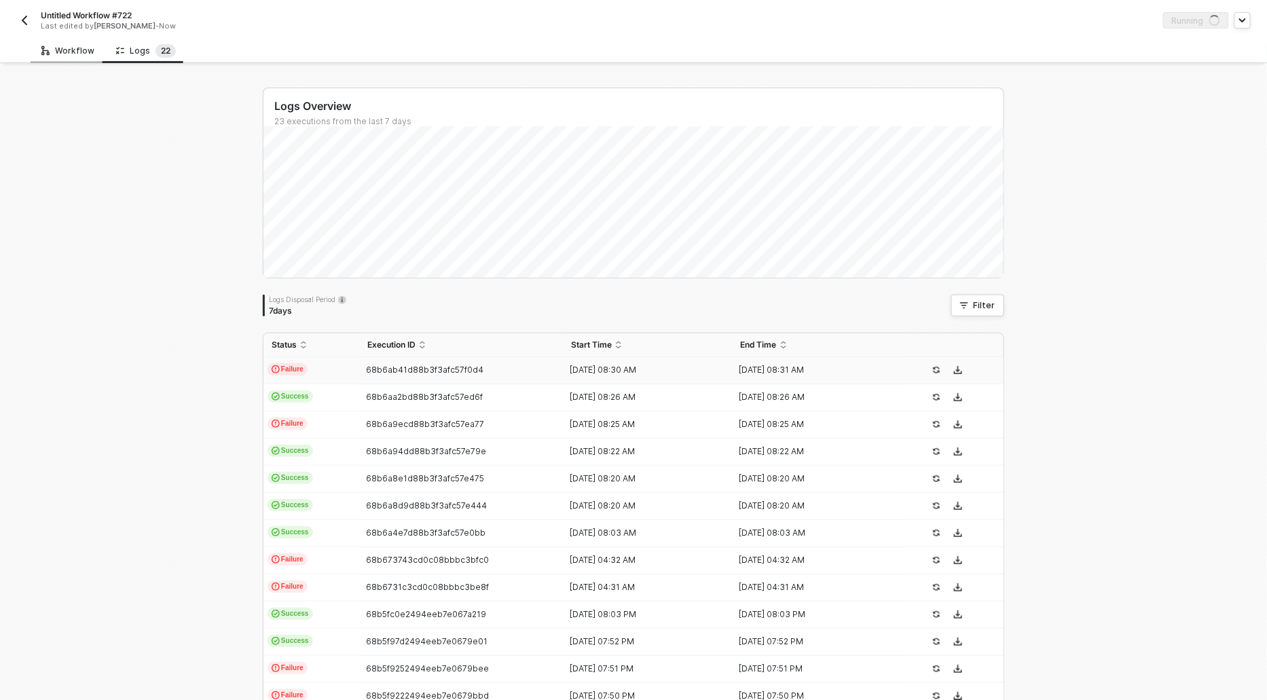
click at [73, 50] on div "Workflow" at bounding box center [67, 50] width 53 height 11
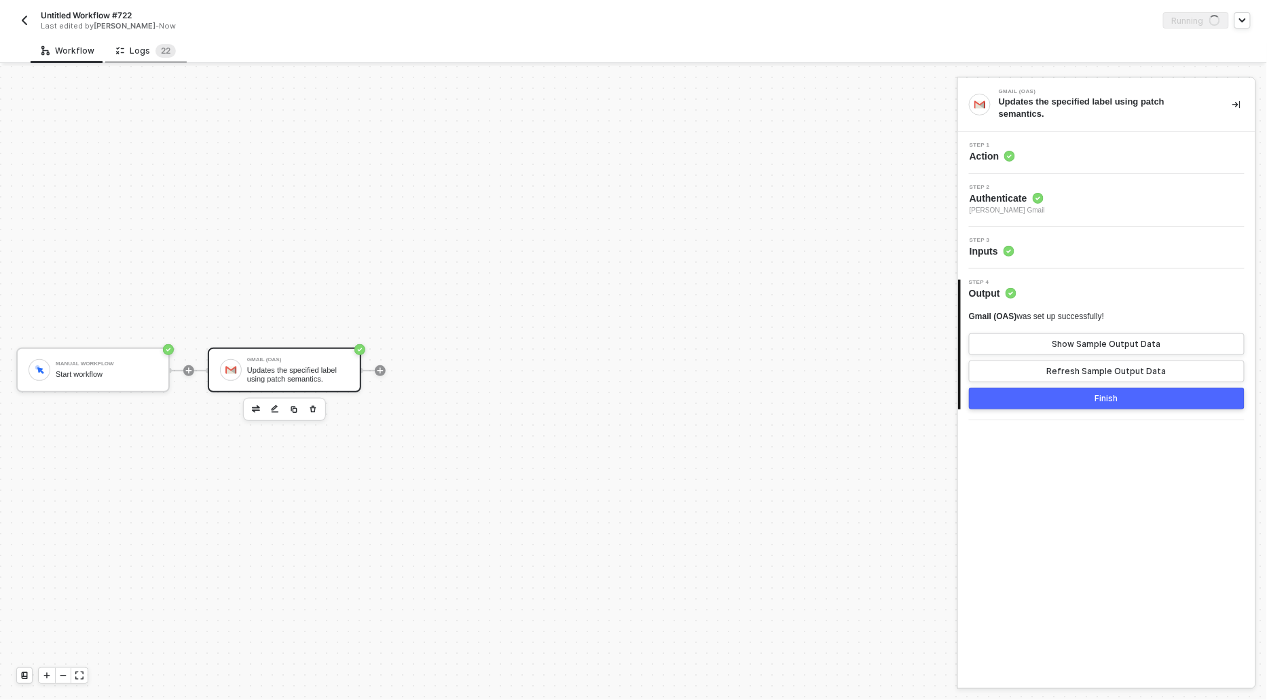
click at [136, 51] on div "Logs 2 2" at bounding box center [146, 51] width 60 height 14
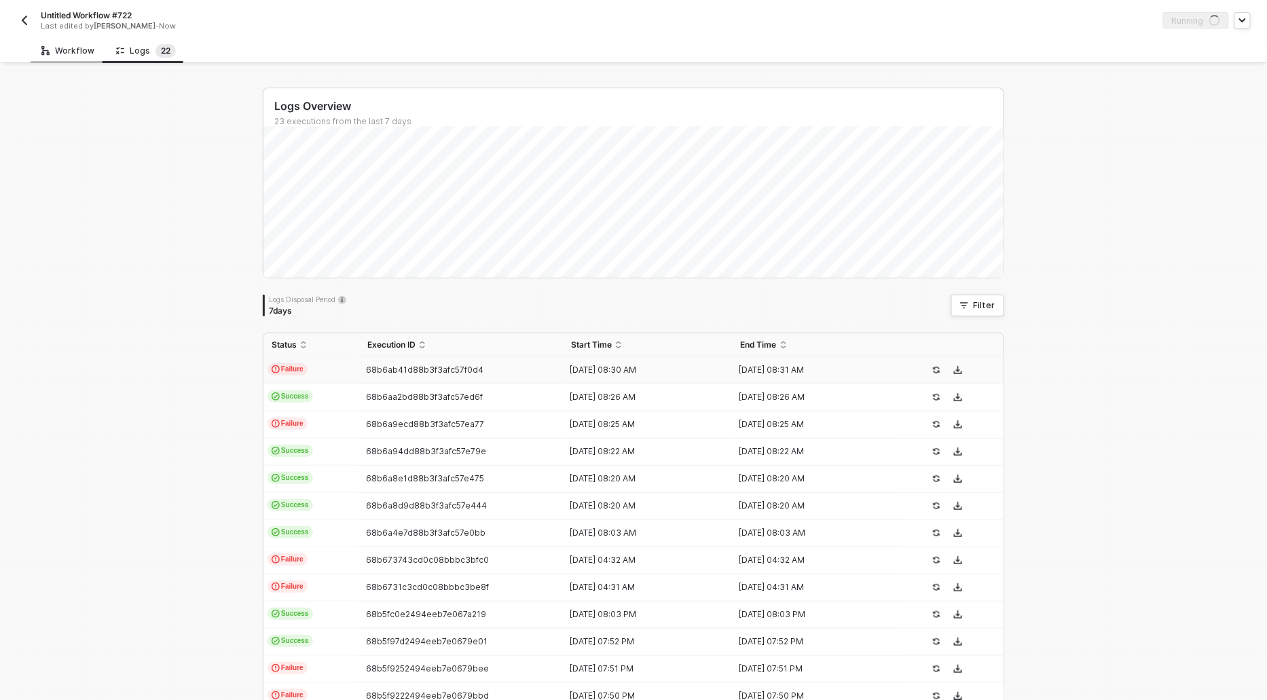
click at [51, 53] on div "Workflow" at bounding box center [67, 50] width 53 height 11
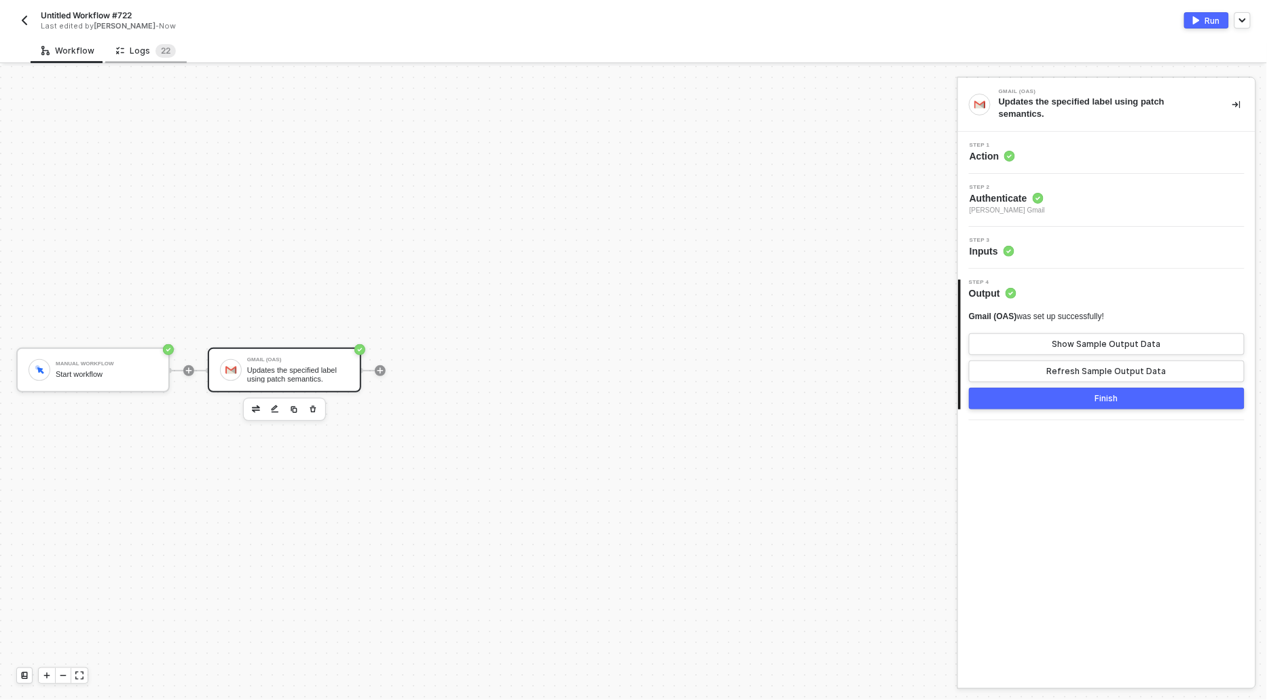
click at [144, 53] on div "Logs 2 2" at bounding box center [146, 51] width 60 height 14
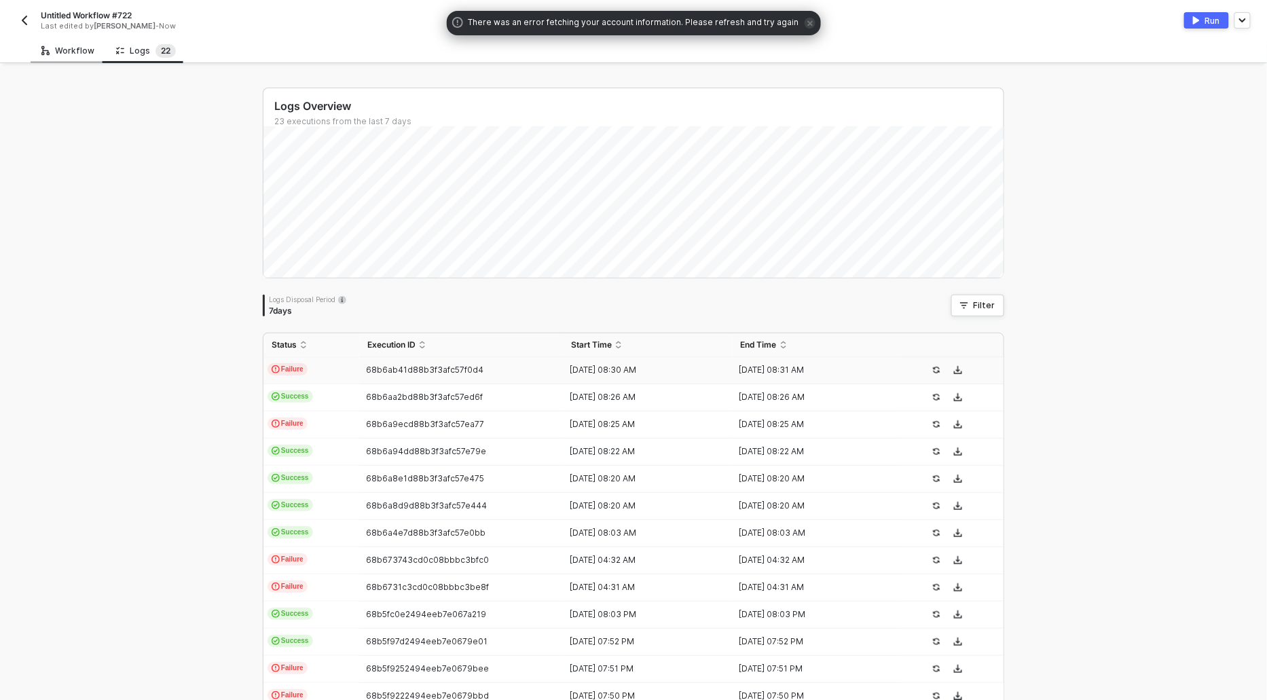
click at [59, 56] on div "Workflow" at bounding box center [67, 50] width 53 height 11
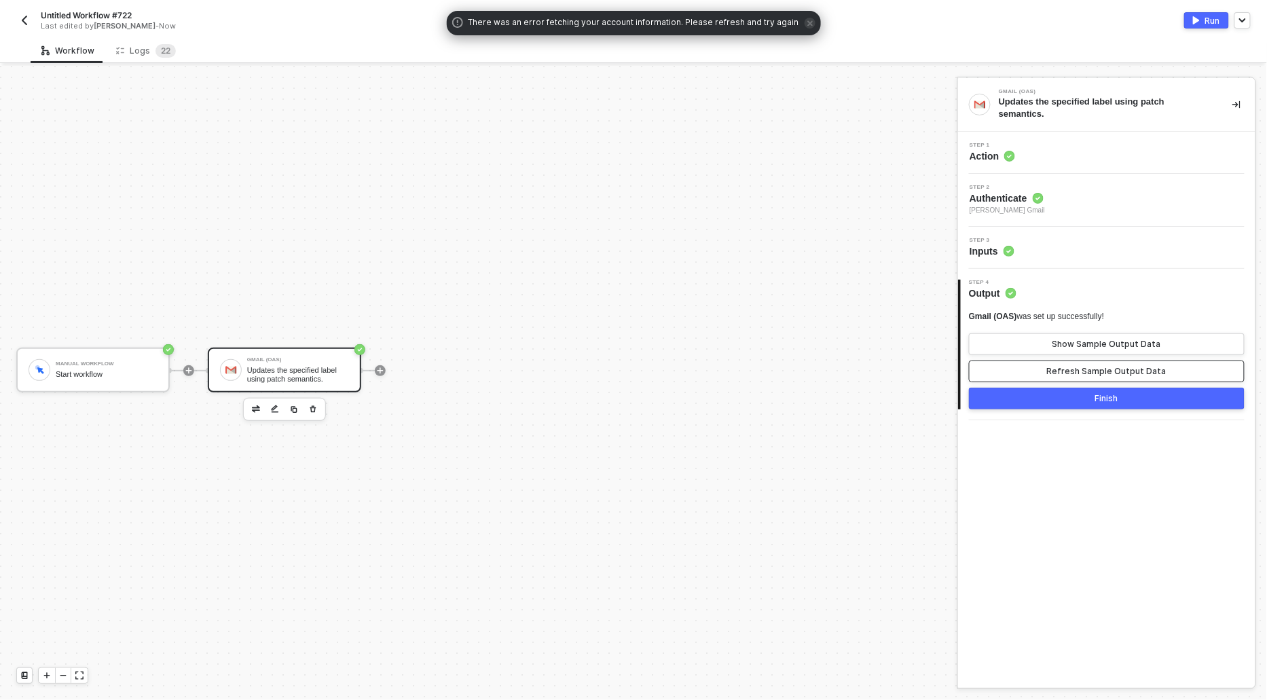
click at [1099, 361] on button "Refresh Sample Output Data" at bounding box center [1107, 372] width 276 height 22
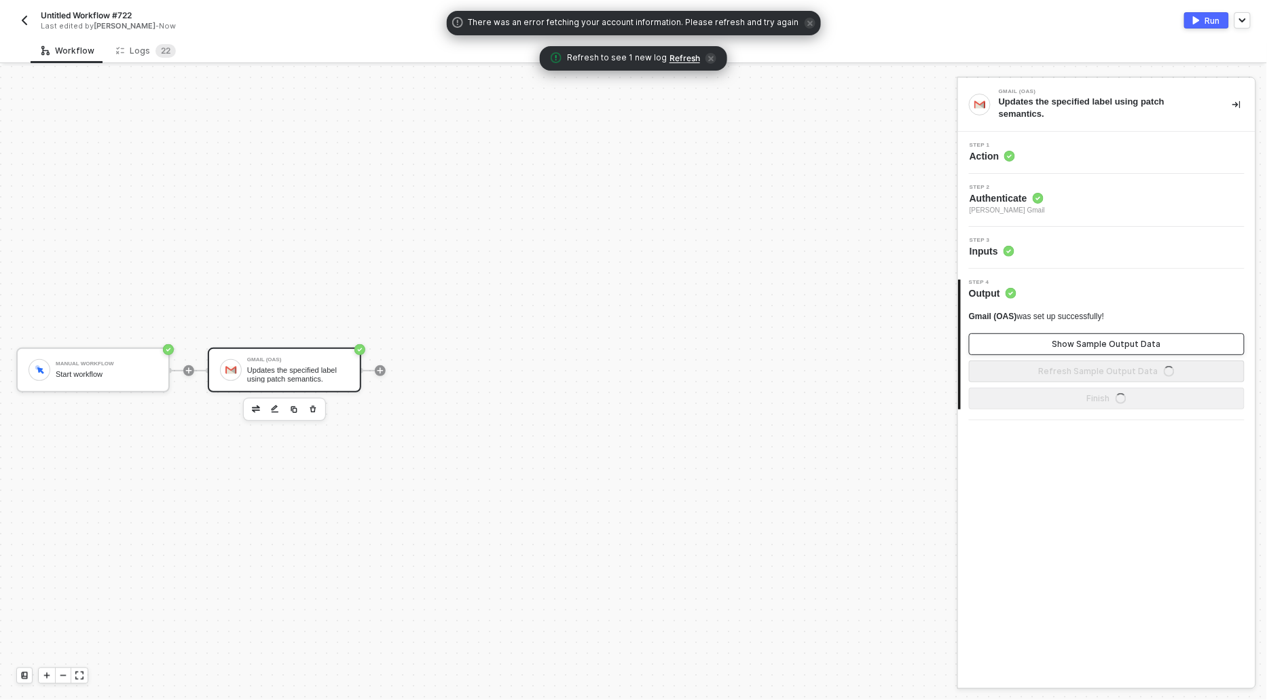
click at [1098, 340] on div "Show Sample Output Data" at bounding box center [1107, 344] width 109 height 11
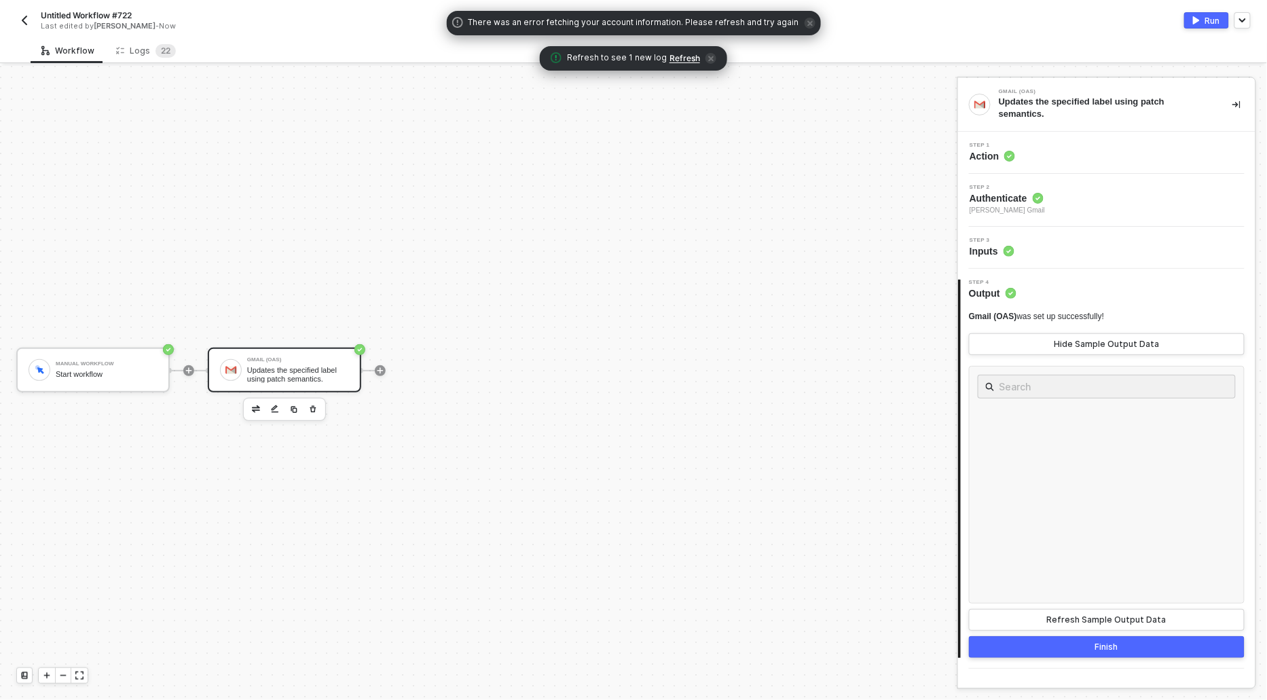
click at [670, 52] on span "Refresh to see 1 new log Refresh" at bounding box center [634, 59] width 166 height 14
click at [673, 55] on span "Refresh" at bounding box center [685, 58] width 31 height 11
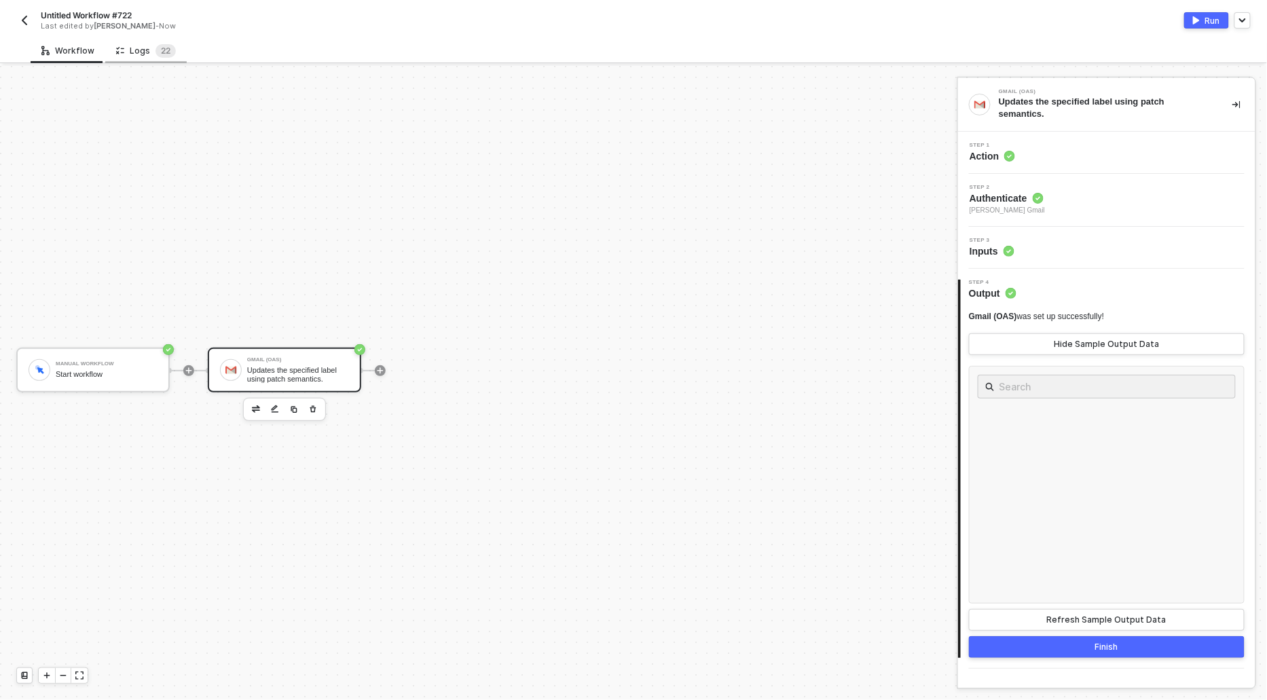
click at [146, 50] on div "Logs 2 2" at bounding box center [146, 51] width 60 height 14
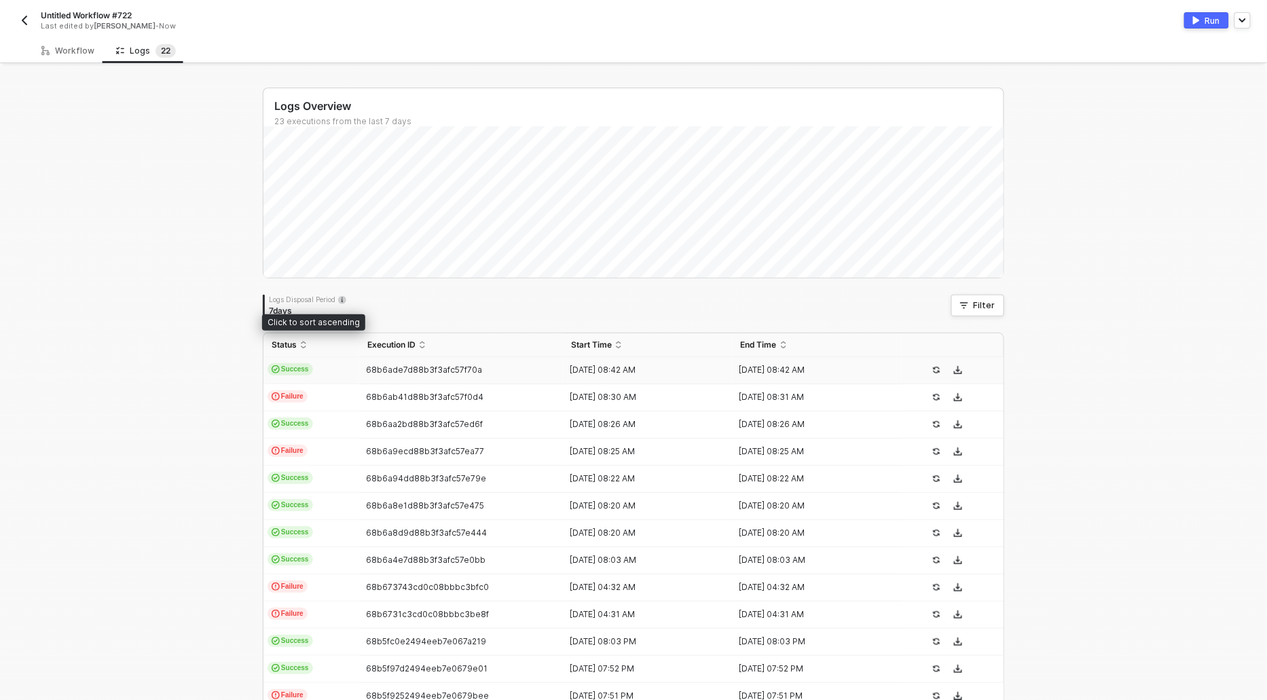
click at [295, 364] on span "Success" at bounding box center [290, 369] width 45 height 12
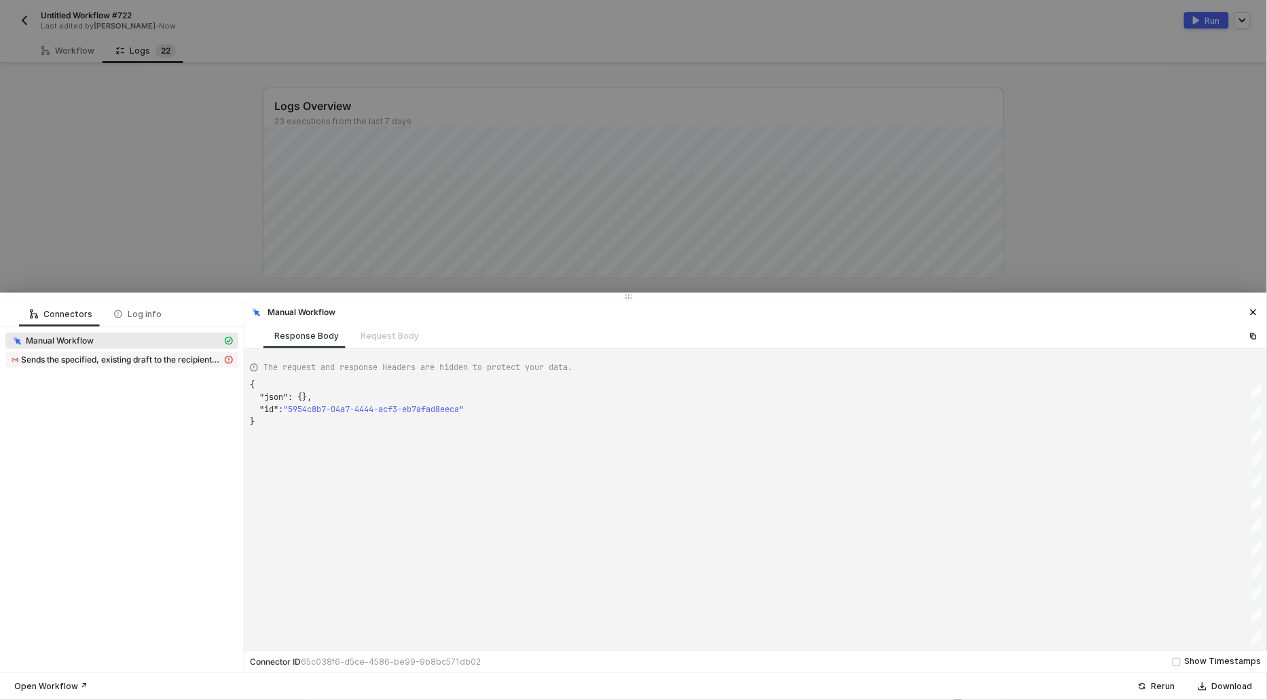
click at [133, 361] on span "Sends the specified, existing draft to the recipients in the `To`, `Cc`, and `B…" at bounding box center [121, 359] width 201 height 11
click at [153, 358] on span "Updates the specified label using patch semantics." at bounding box center [123, 359] width 194 height 11
type textarea "{ "json": { "id": "Label_5", "name": "hfhgfju", "messageListVisibility": "show"…"
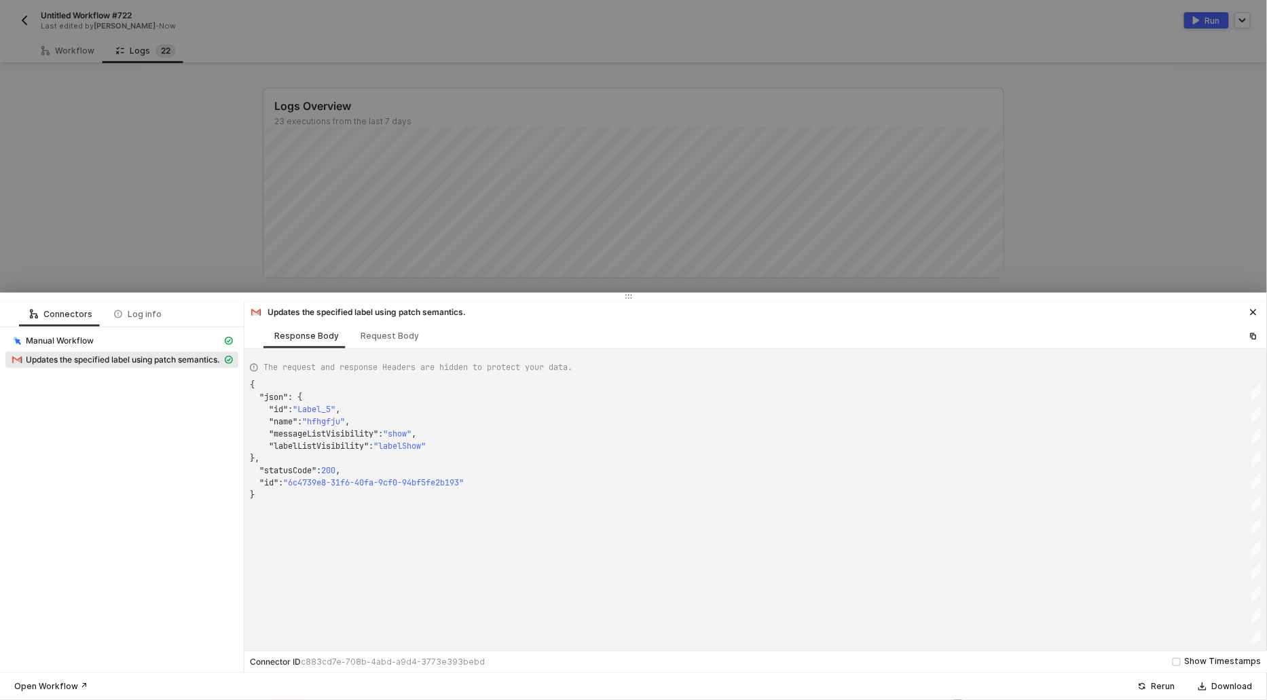
click at [106, 202] on div at bounding box center [633, 350] width 1267 height 700
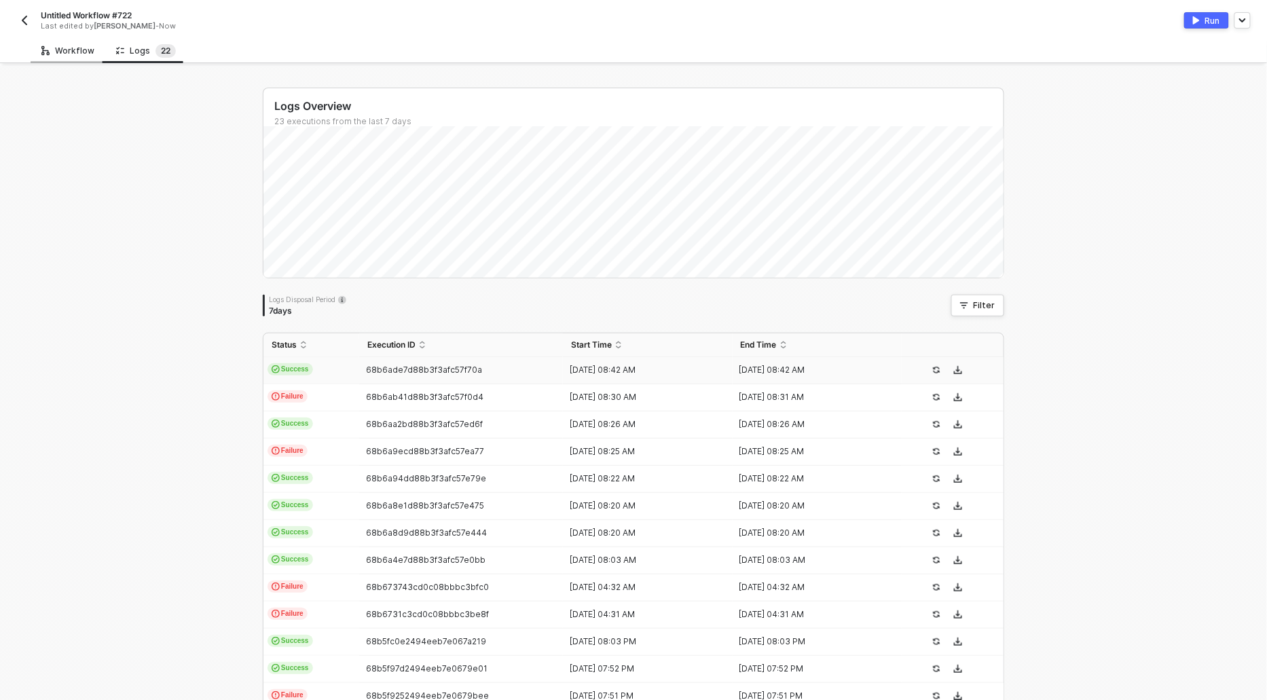
click at [73, 56] on div "Workflow" at bounding box center [68, 50] width 75 height 25
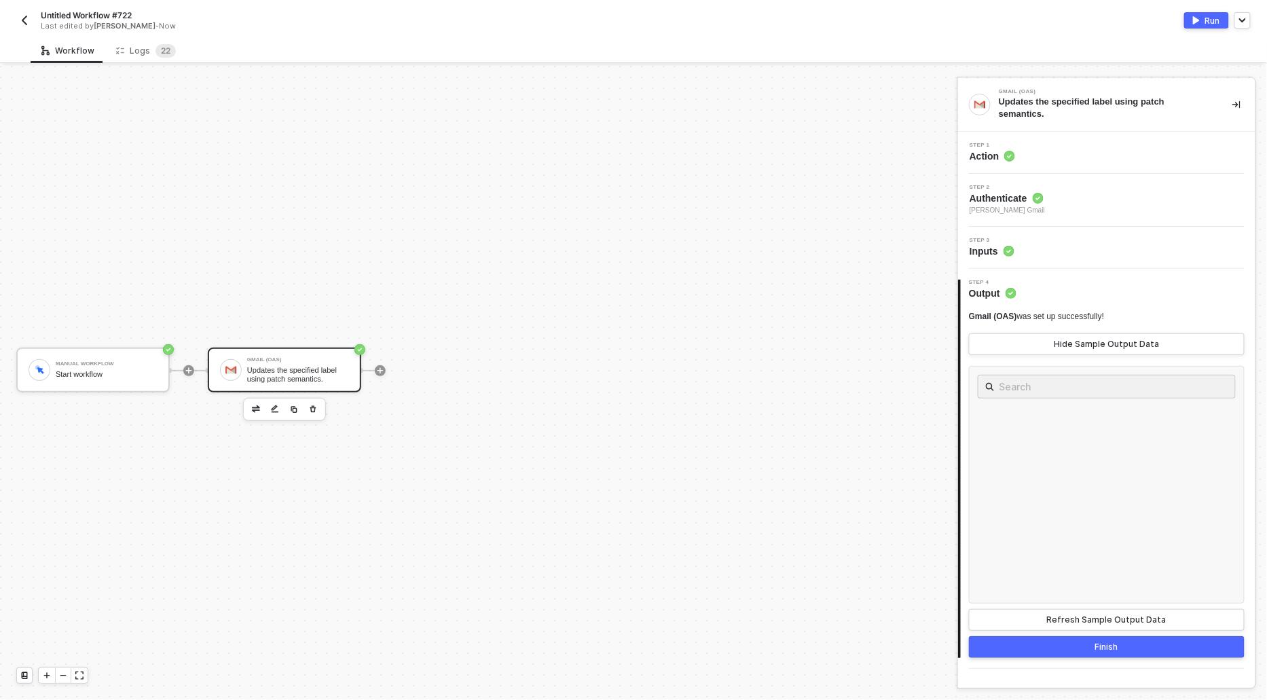
click at [998, 147] on div "Step 1 Action" at bounding box center [992, 153] width 45 height 20
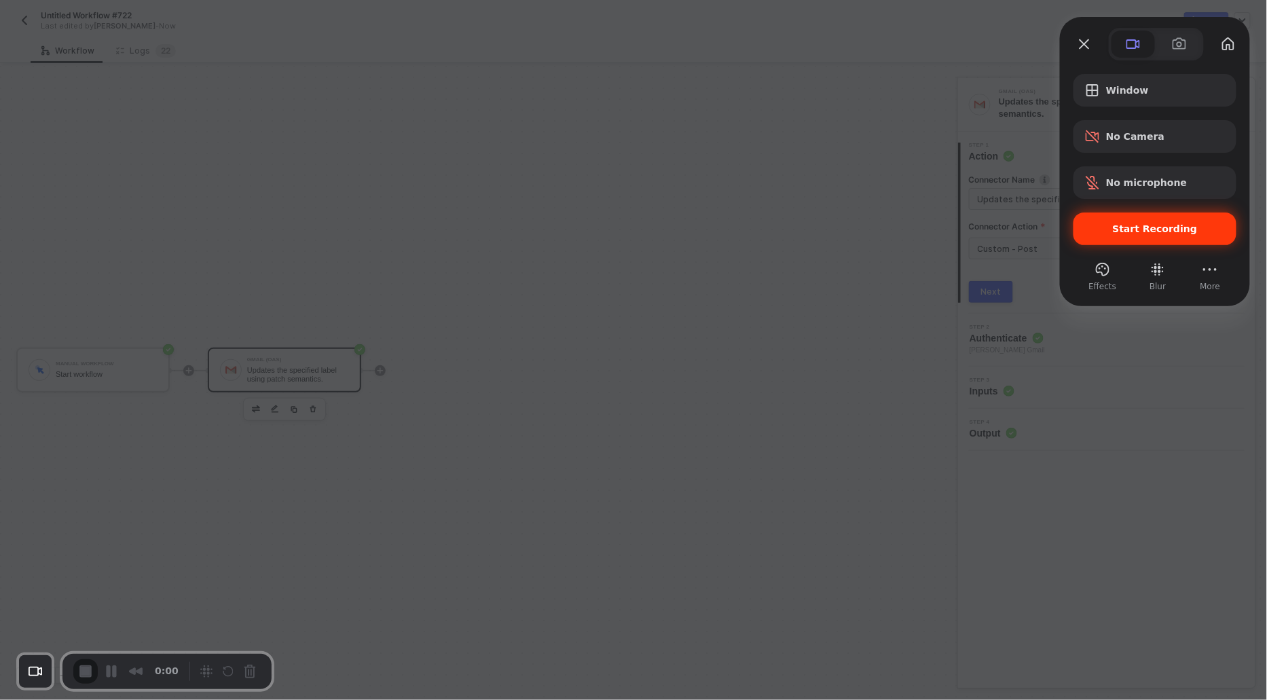
click at [1098, 233] on span "Start Recording" at bounding box center [1154, 228] width 141 height 11
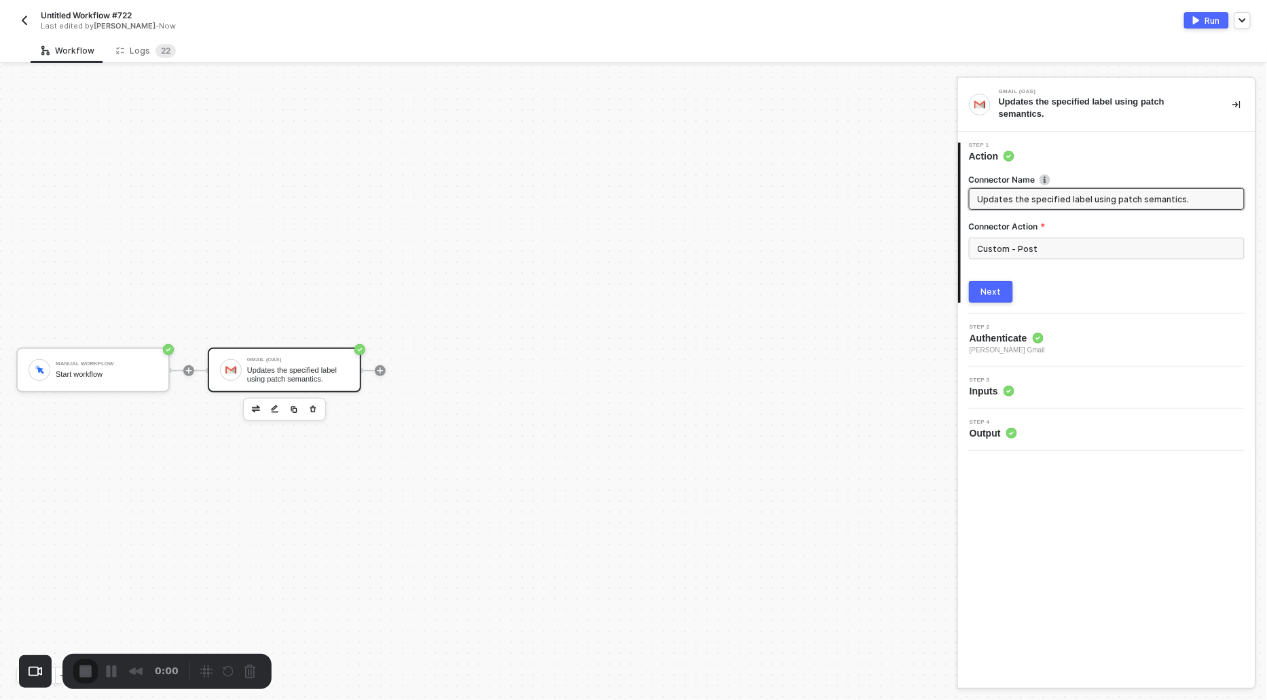
click at [648, 699] on div at bounding box center [633, 700] width 1267 height 0
click at [1051, 240] on input "Custom - Post" at bounding box center [1107, 249] width 276 height 22
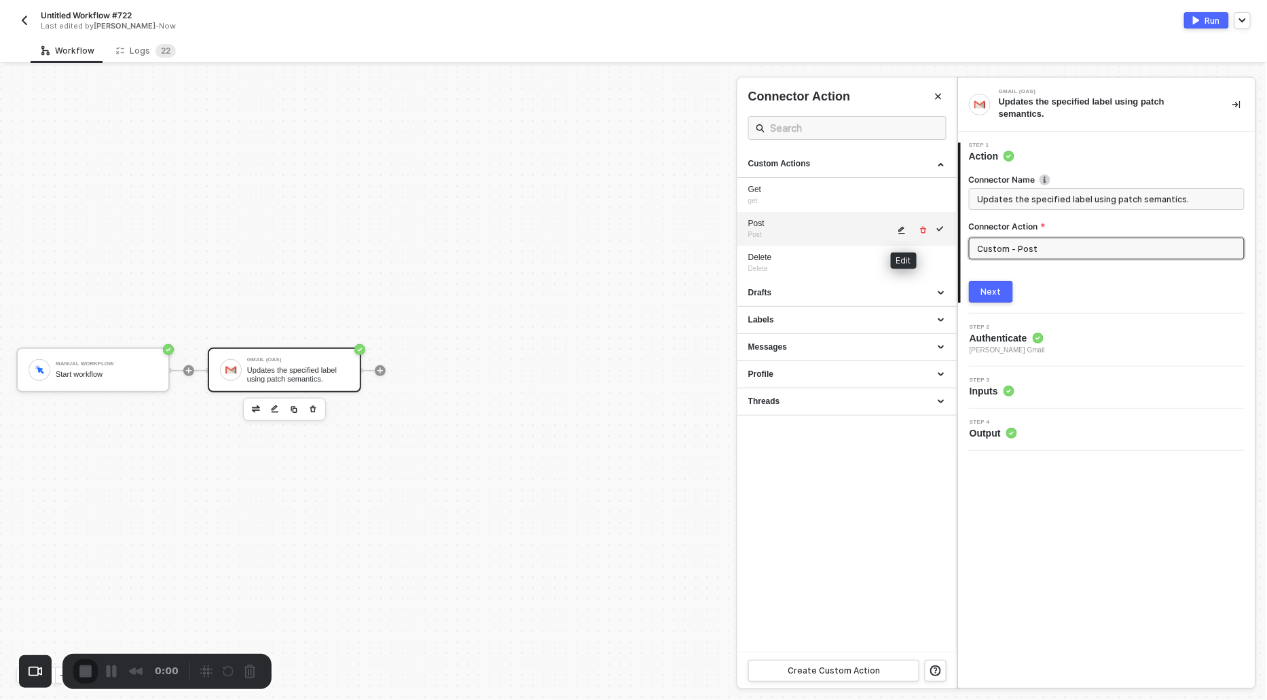
click at [896, 231] on button "button" at bounding box center [902, 230] width 16 height 16
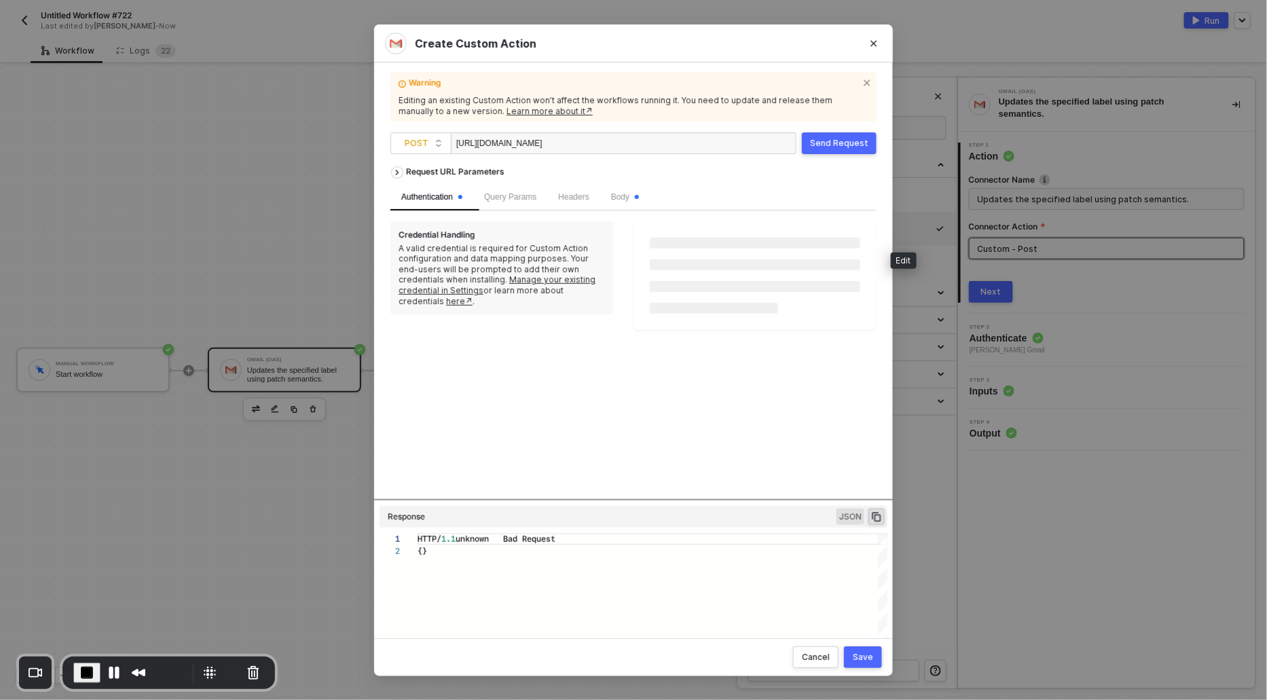
scroll to position [12, 0]
click at [676, 143] on div "https://gmail.googleapis.com/gmail/v1/users/me/labels" at bounding box center [624, 143] width 346 height 22
click at [629, 195] on span "Body" at bounding box center [625, 197] width 28 height 10
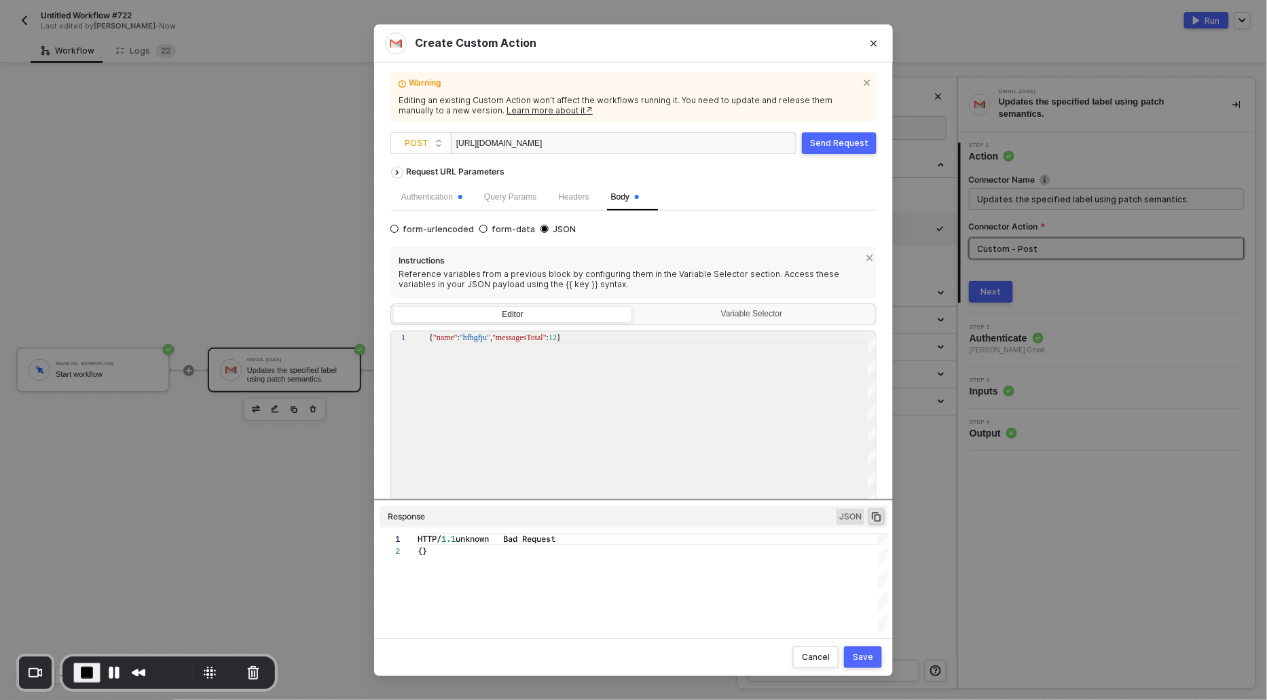
click at [471, 338] on div "1 { "name" : "hfhgfju" , "messagesTotal" : 12 } { "name": "hfhgfju", "messagesT…" at bounding box center [633, 424] width 486 height 187
click at [574, 336] on div "1 { "name" : "rushin shah" , "messagesTotal" : 12 } { "name": "rushin shah", "m…" at bounding box center [633, 424] width 486 height 187
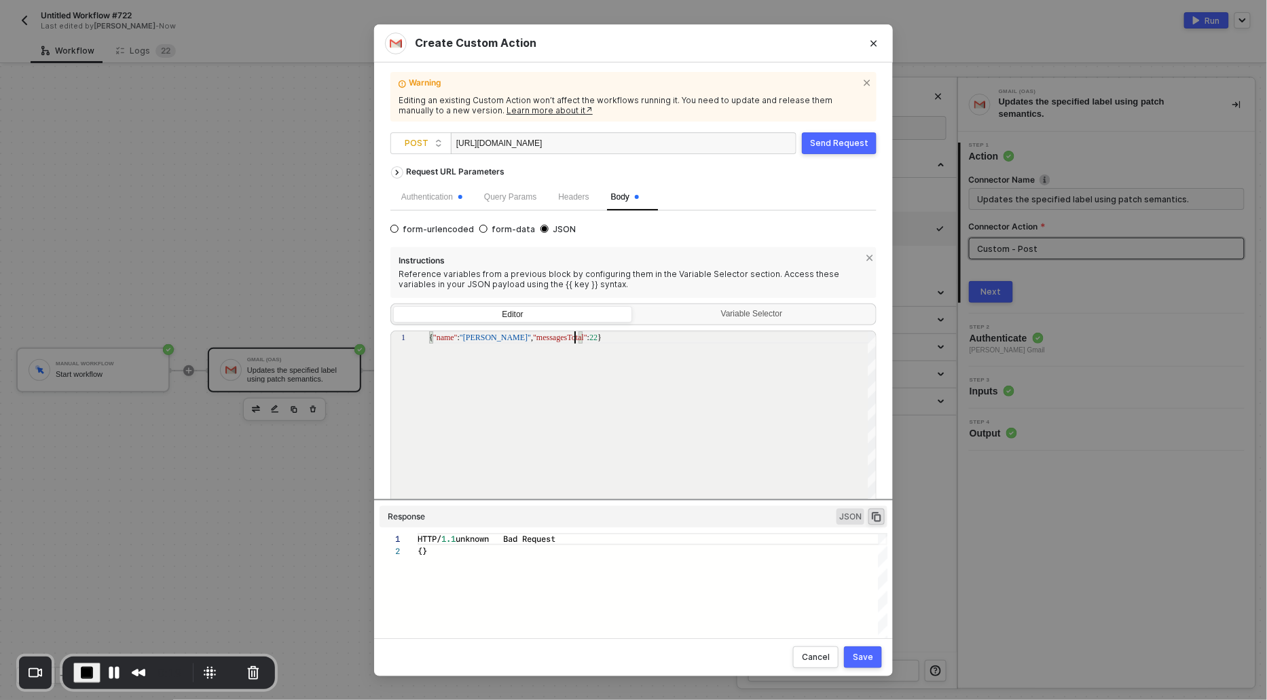
type textarea "{ "name": "rushin shah", "messagesTotal": 22}"
click at [868, 660] on div "Save" at bounding box center [863, 657] width 20 height 11
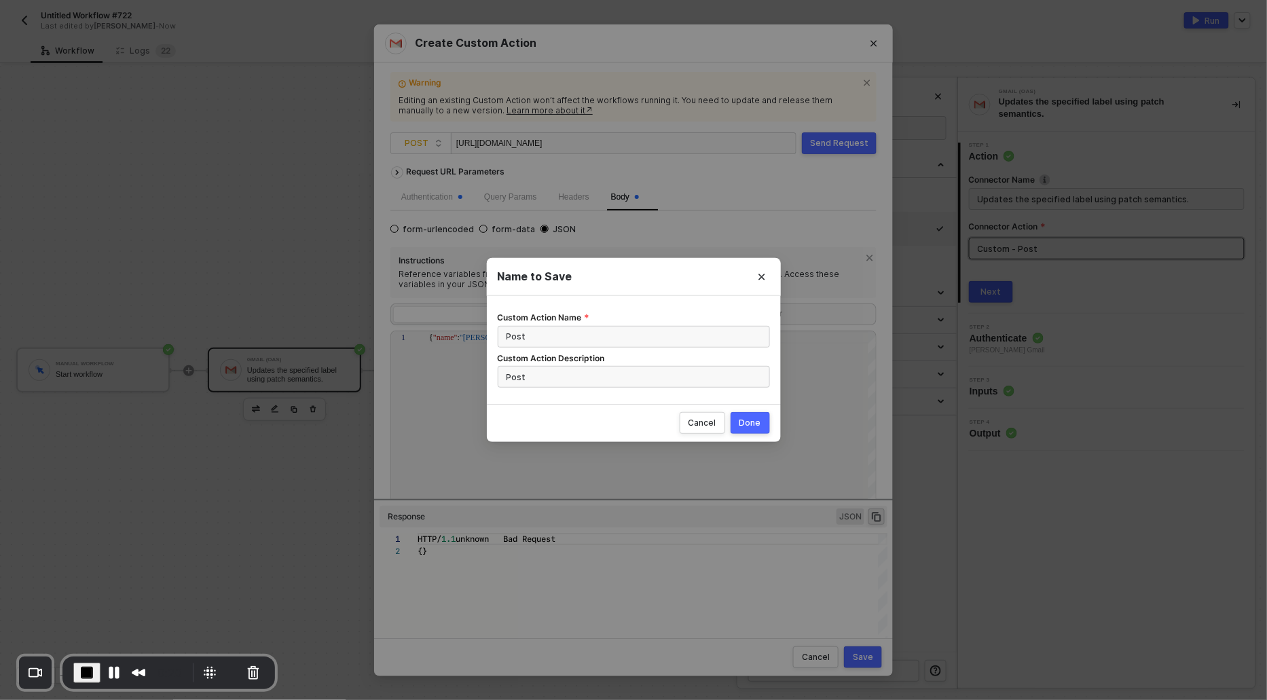
click at [759, 422] on div "Done" at bounding box center [750, 423] width 22 height 11
radio input "true"
radio input "false"
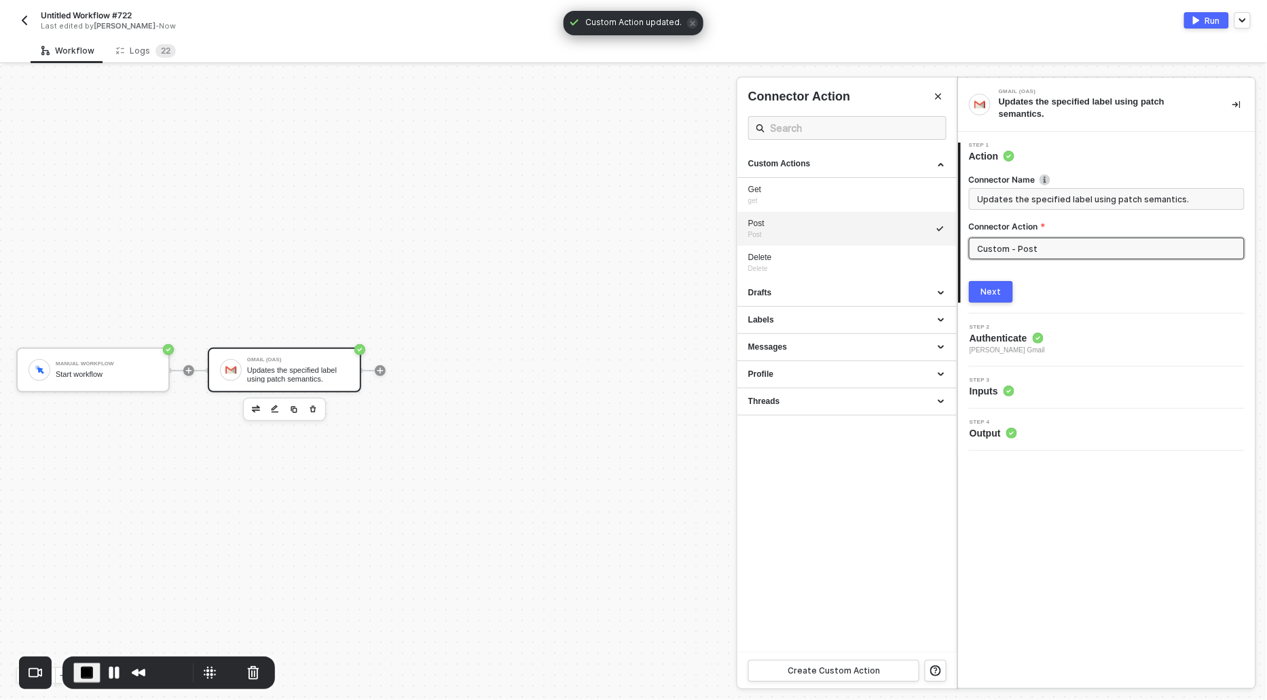
click at [996, 293] on div "Next" at bounding box center [991, 292] width 20 height 11
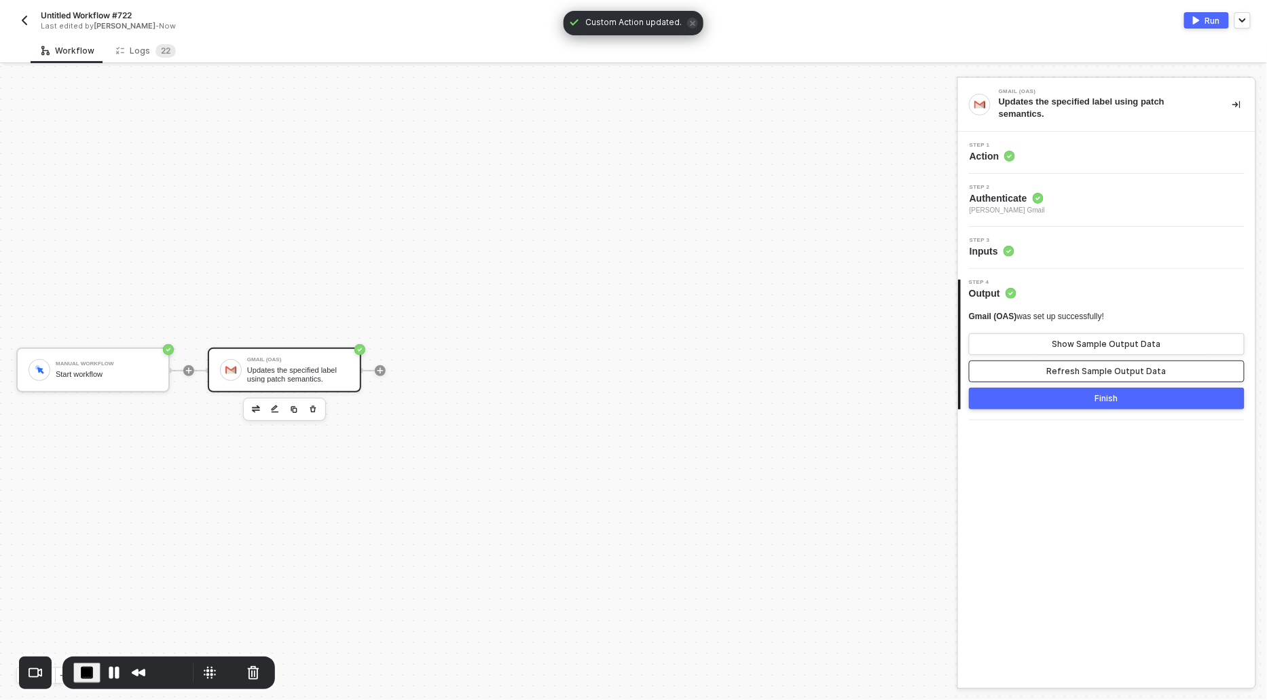
click at [1022, 366] on button "Refresh Sample Output Data" at bounding box center [1107, 372] width 276 height 22
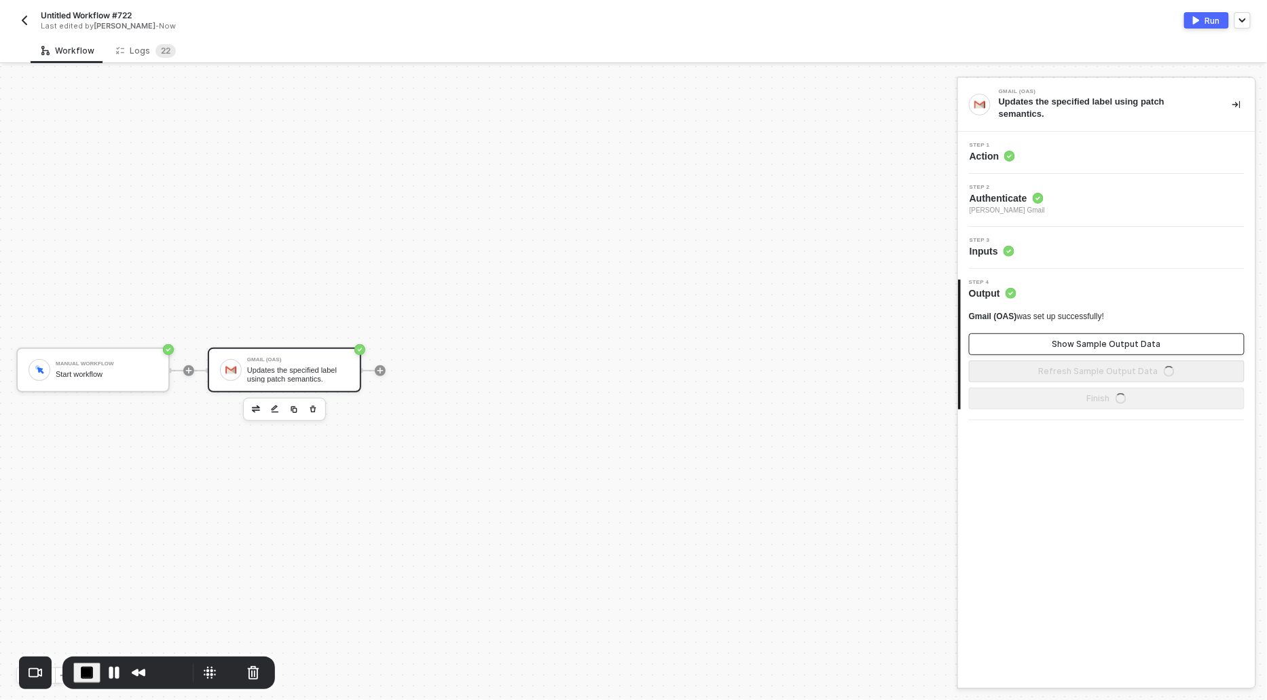
click at [1021, 344] on button "Show Sample Output Data" at bounding box center [1107, 344] width 276 height 22
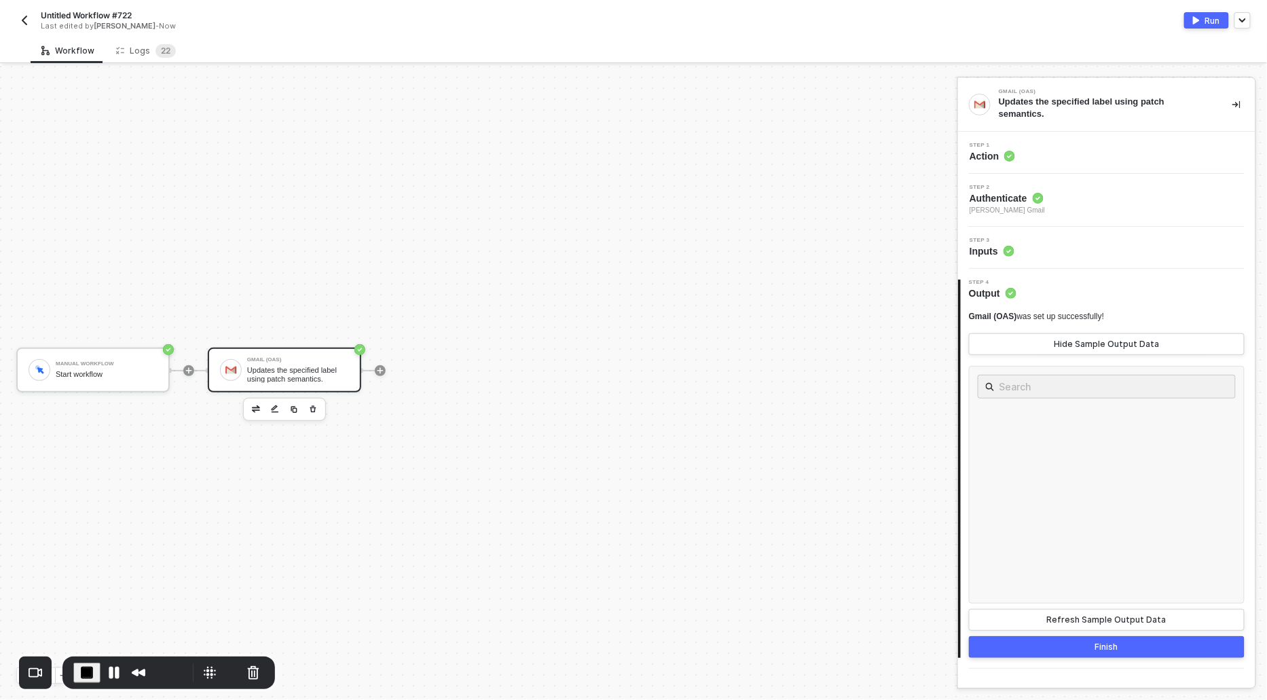
click at [1206, 15] on div "Run" at bounding box center [1212, 21] width 15 height 12
click at [977, 151] on span "Action" at bounding box center [992, 156] width 45 height 14
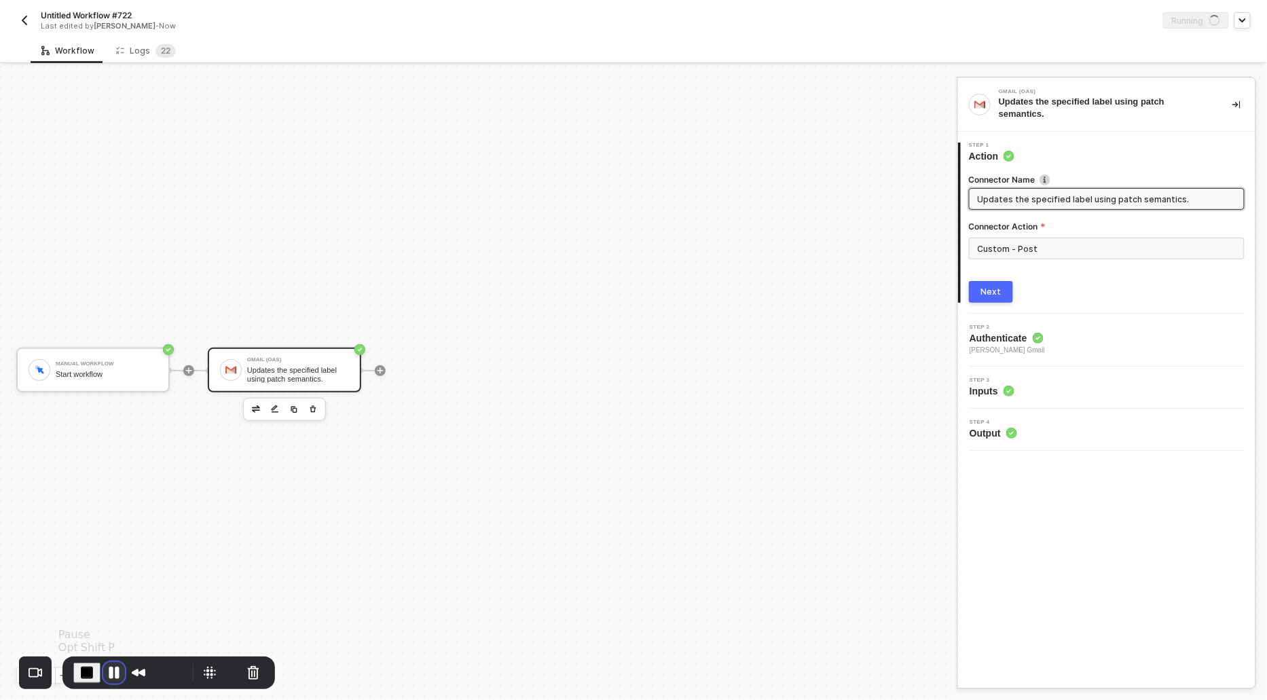
click at [115, 670] on button "Pause Recording" at bounding box center [114, 673] width 22 height 22
click at [144, 50] on div "Logs 2 2" at bounding box center [146, 51] width 60 height 14
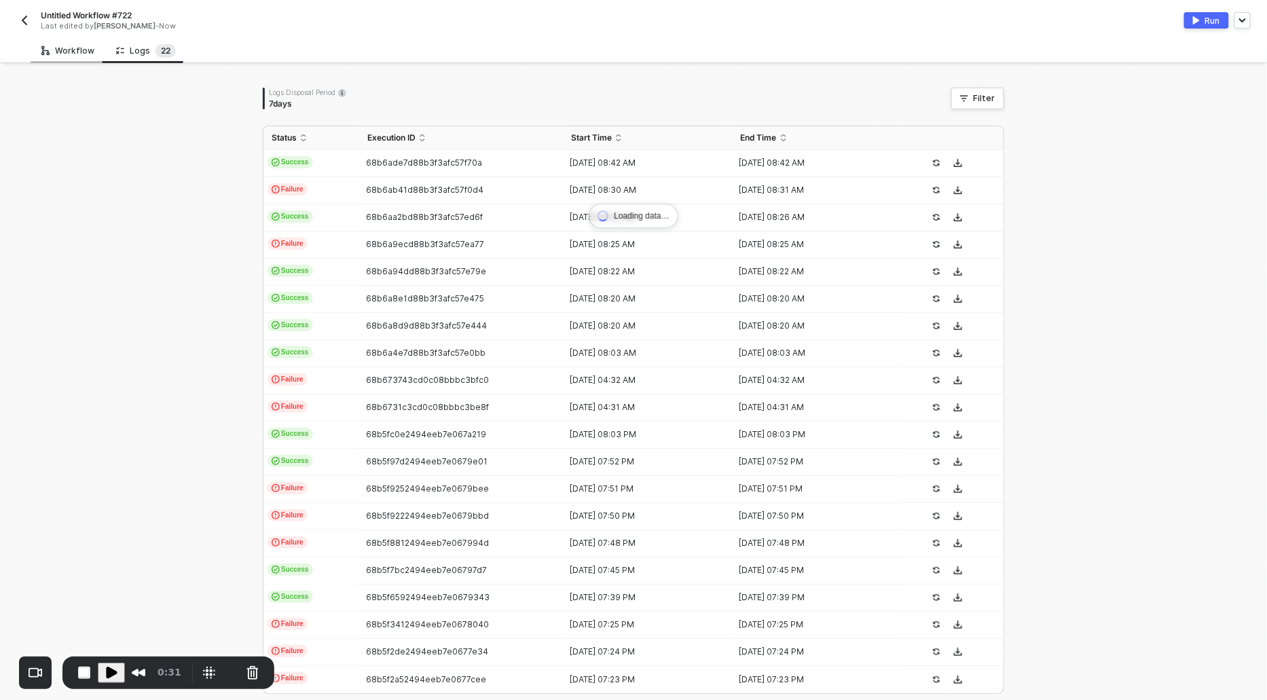
click at [71, 43] on div "Workflow" at bounding box center [68, 50] width 75 height 25
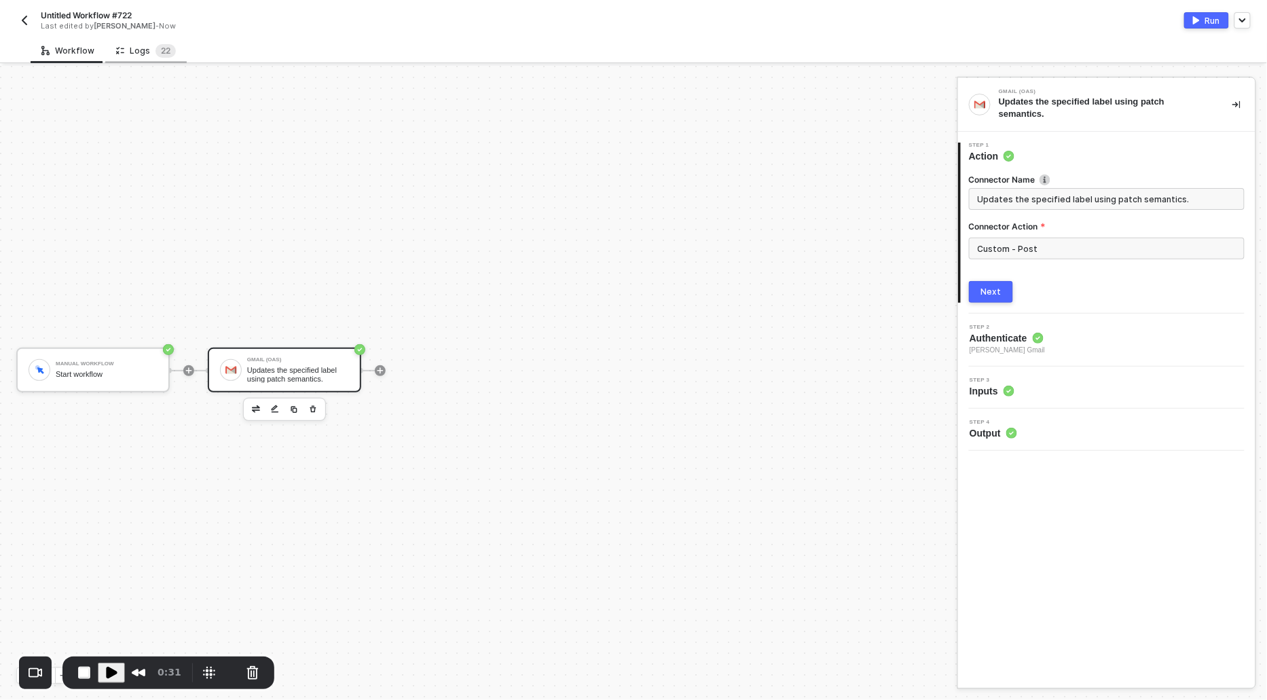
click at [142, 48] on div "Logs 2 2" at bounding box center [146, 51] width 60 height 14
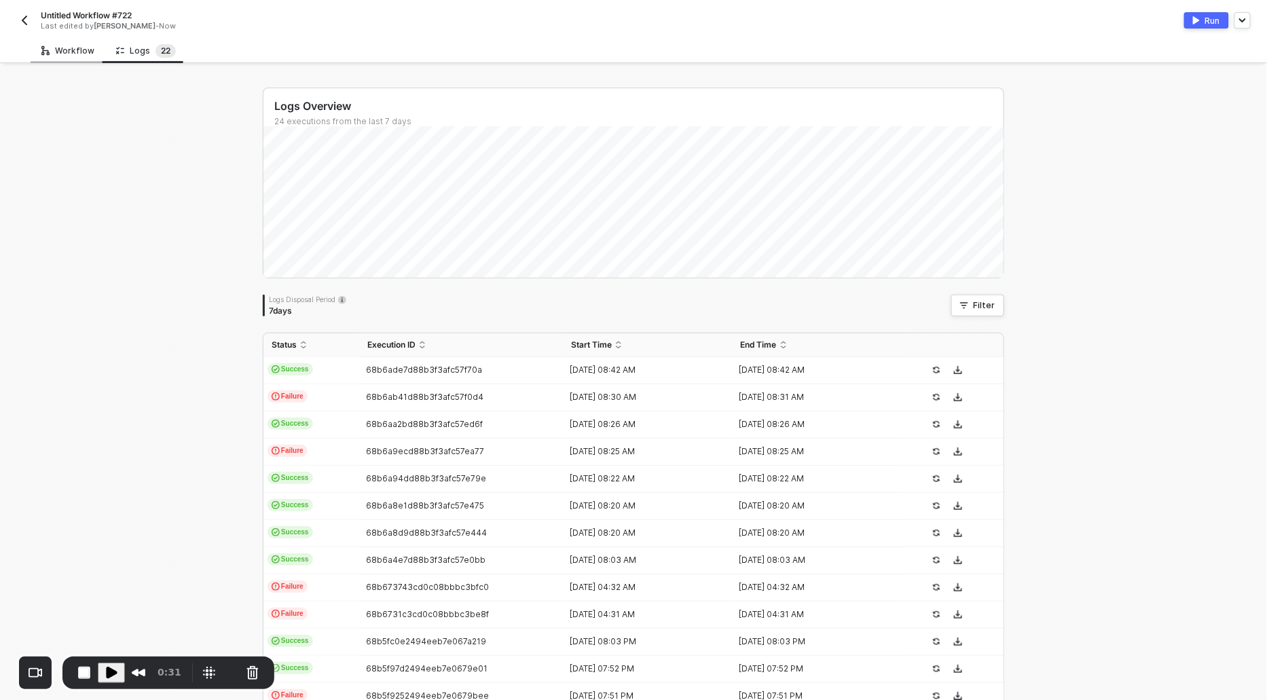
click at [81, 49] on div "Workflow" at bounding box center [67, 50] width 53 height 11
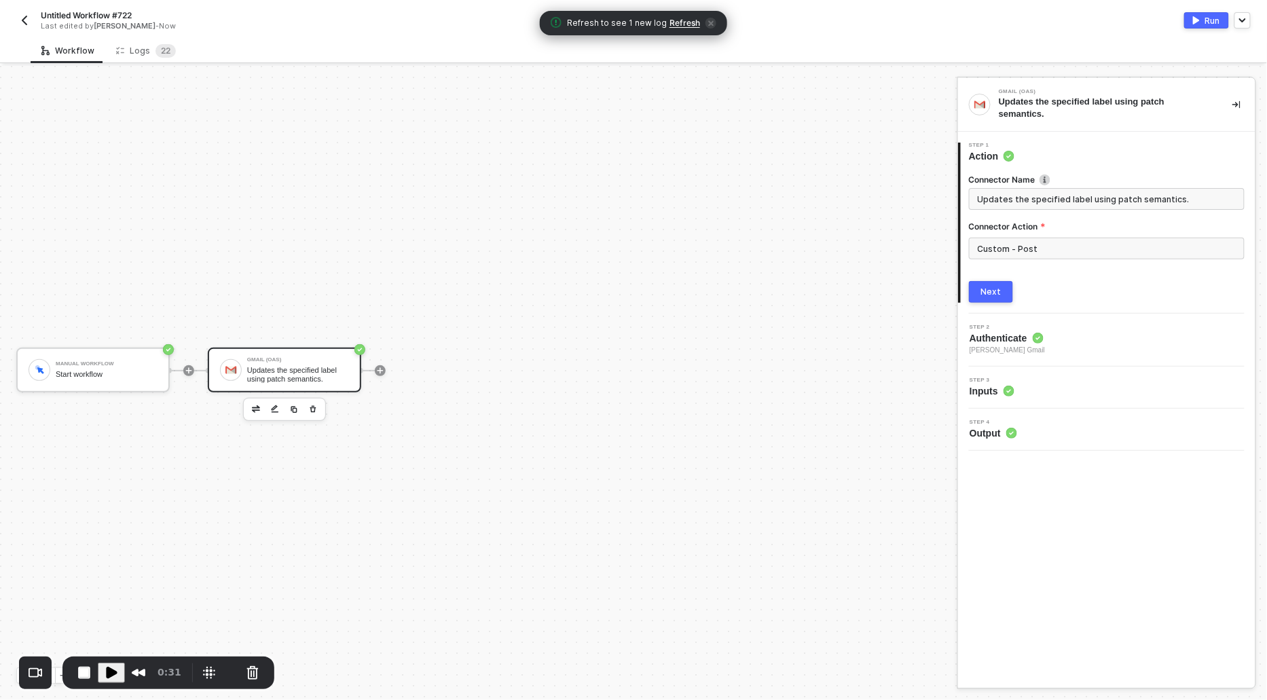
click at [680, 25] on span "Refresh" at bounding box center [685, 23] width 31 height 11
click at [135, 51] on div "Logs 2 2" at bounding box center [146, 51] width 60 height 14
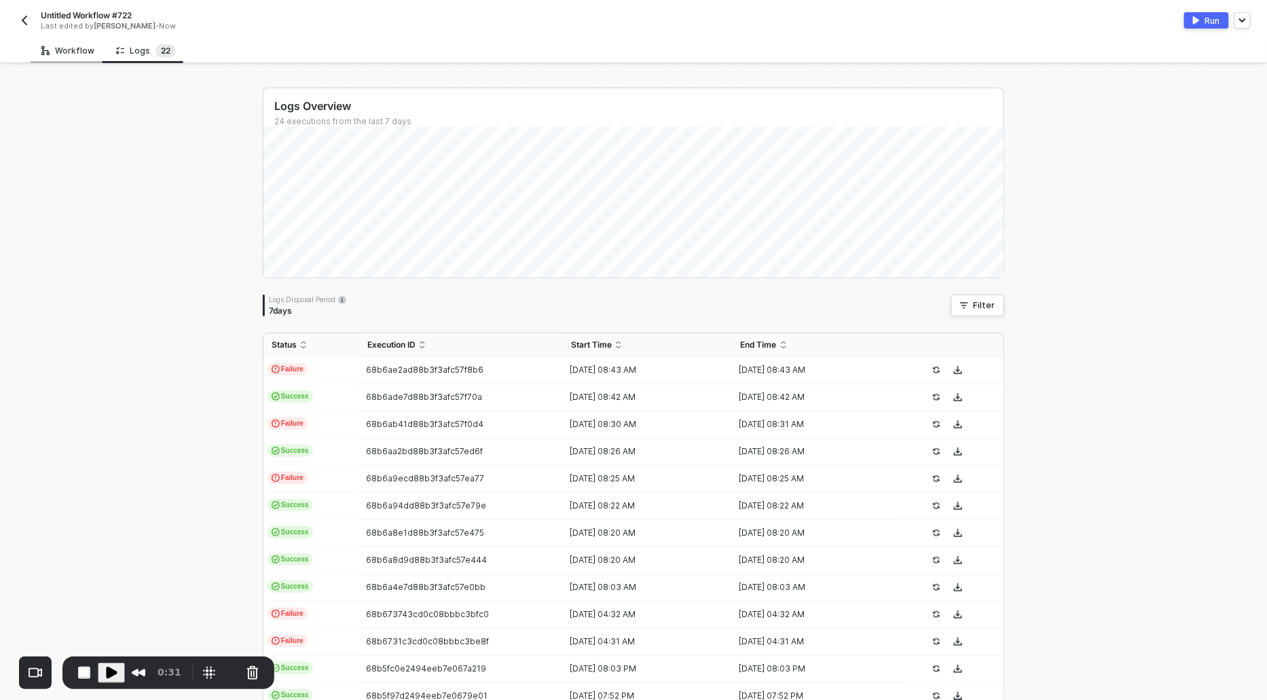
click at [61, 45] on div "Workflow" at bounding box center [67, 50] width 53 height 11
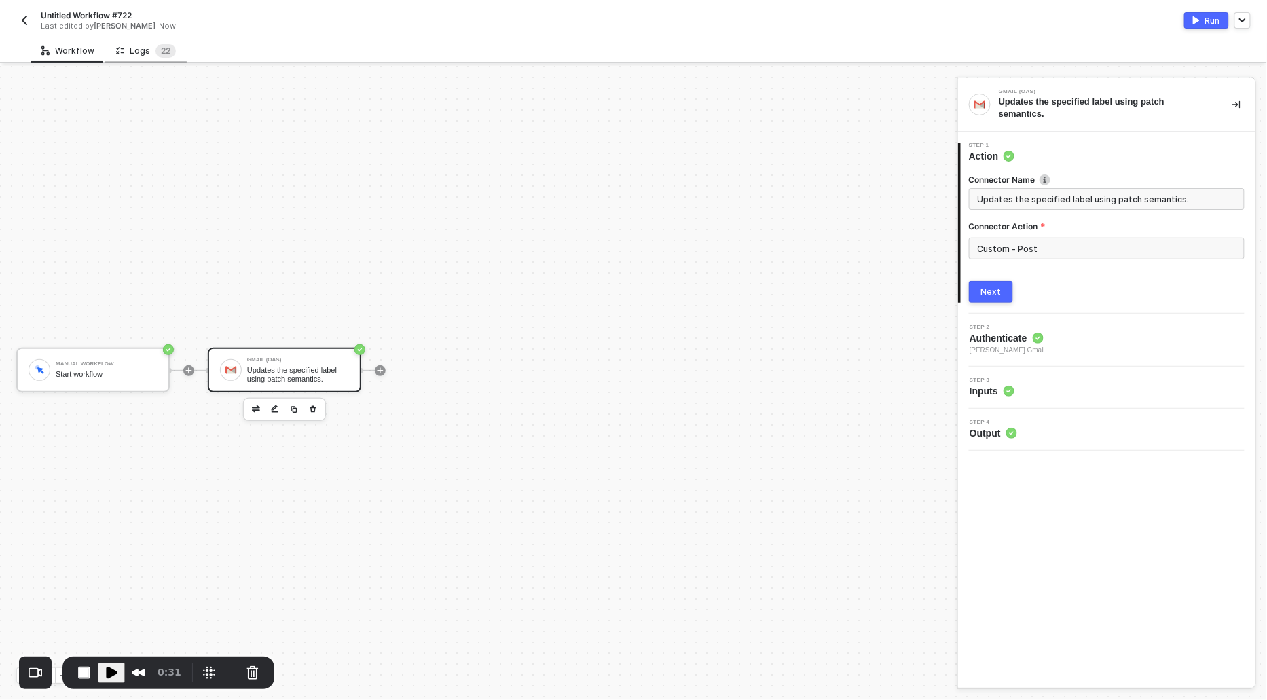
click at [139, 52] on div "Logs 2 2" at bounding box center [146, 51] width 60 height 14
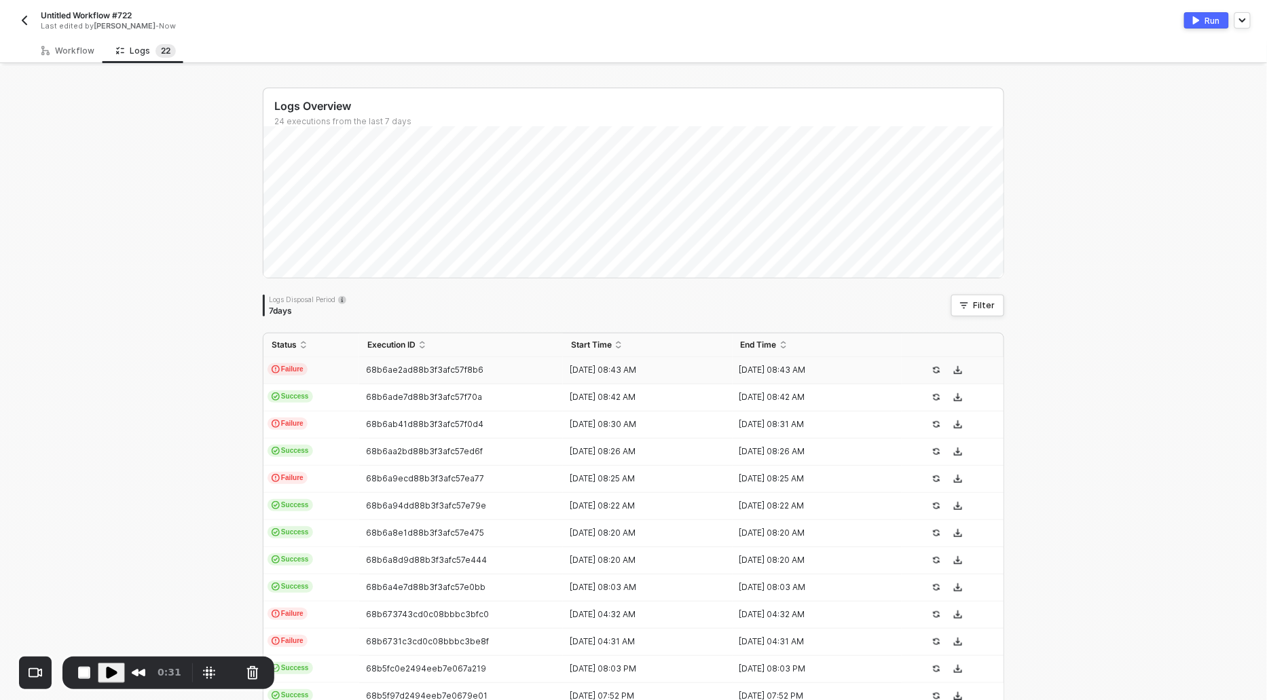
click at [298, 365] on span "Failure" at bounding box center [288, 369] width 40 height 12
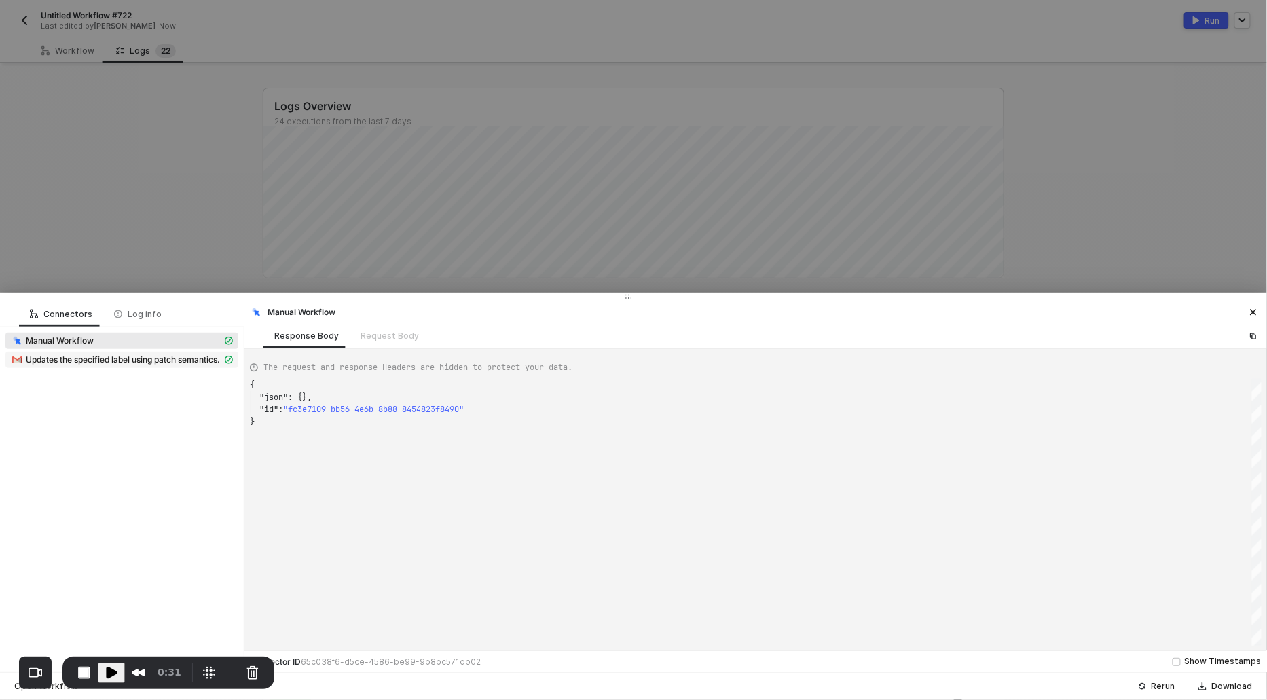
click at [113, 365] on div "Updates the specified label using patch semantics." at bounding box center [116, 360] width 211 height 12
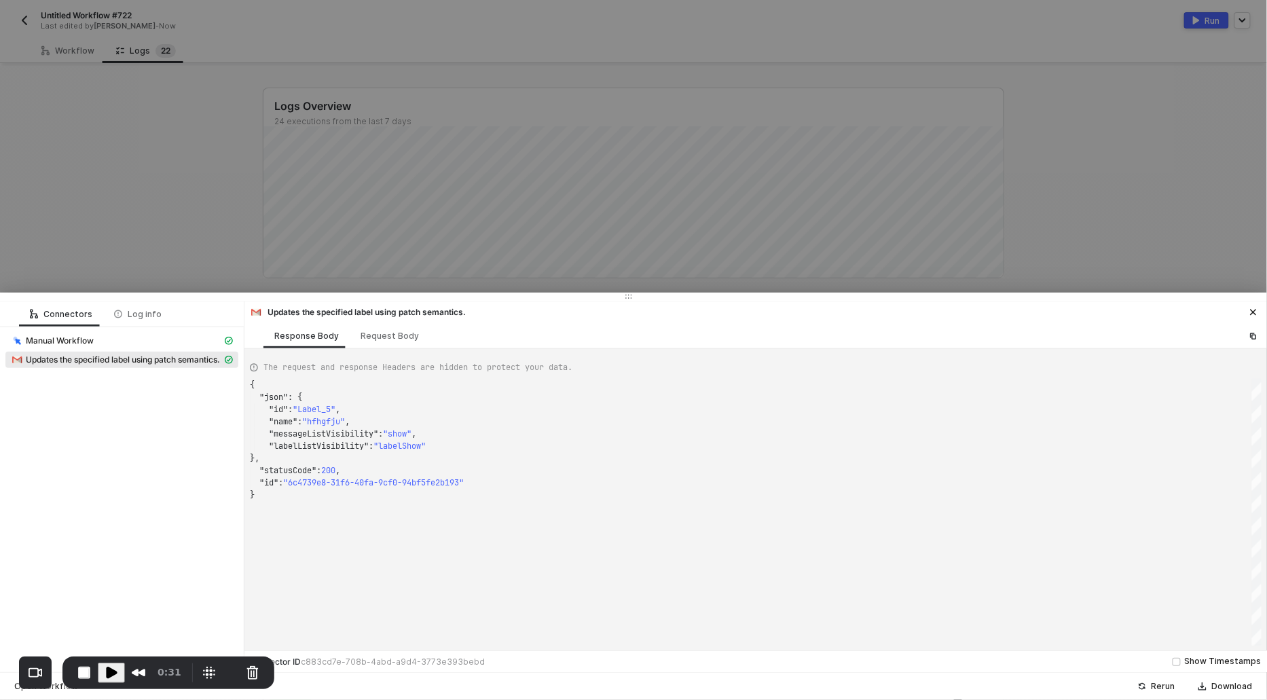
scroll to position [36, 0]
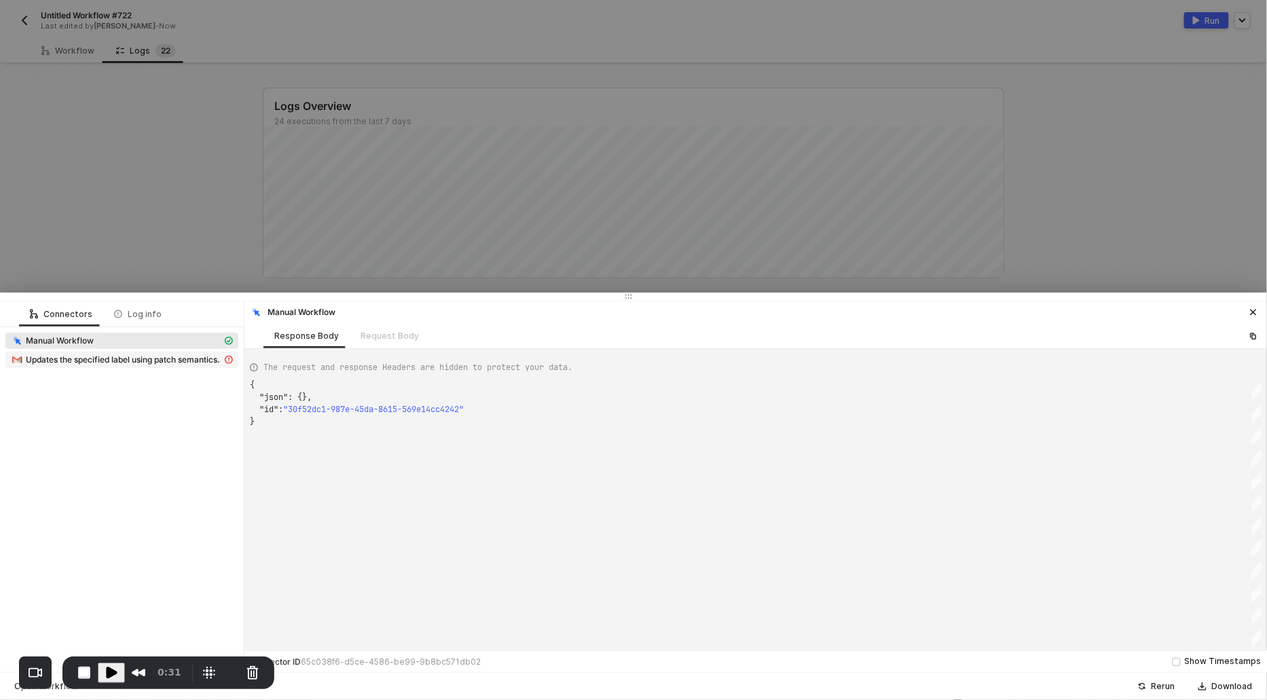
click at [172, 361] on span "Updates the specified label using patch semantics." at bounding box center [123, 359] width 194 height 11
type textarea "{ "message": "{\"error\":{\"code\":409,\"message\":\"Label name exists or confl…"
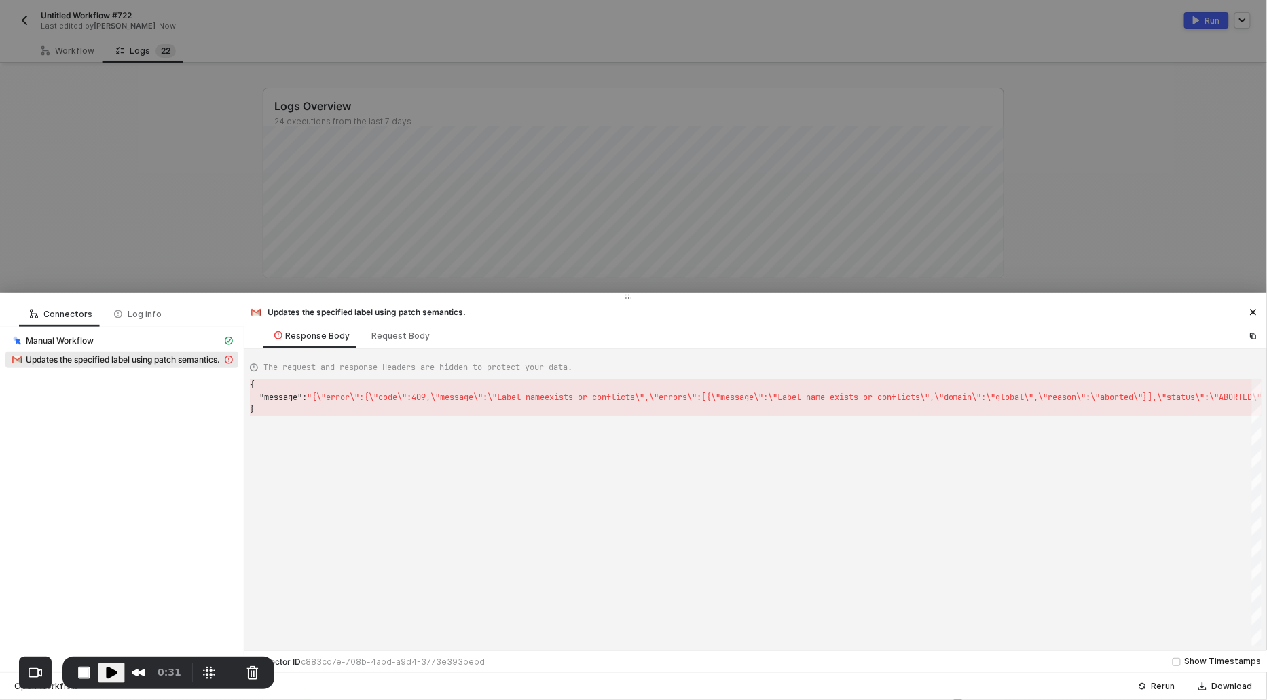
scroll to position [24, 0]
click at [183, 225] on div at bounding box center [633, 350] width 1267 height 700
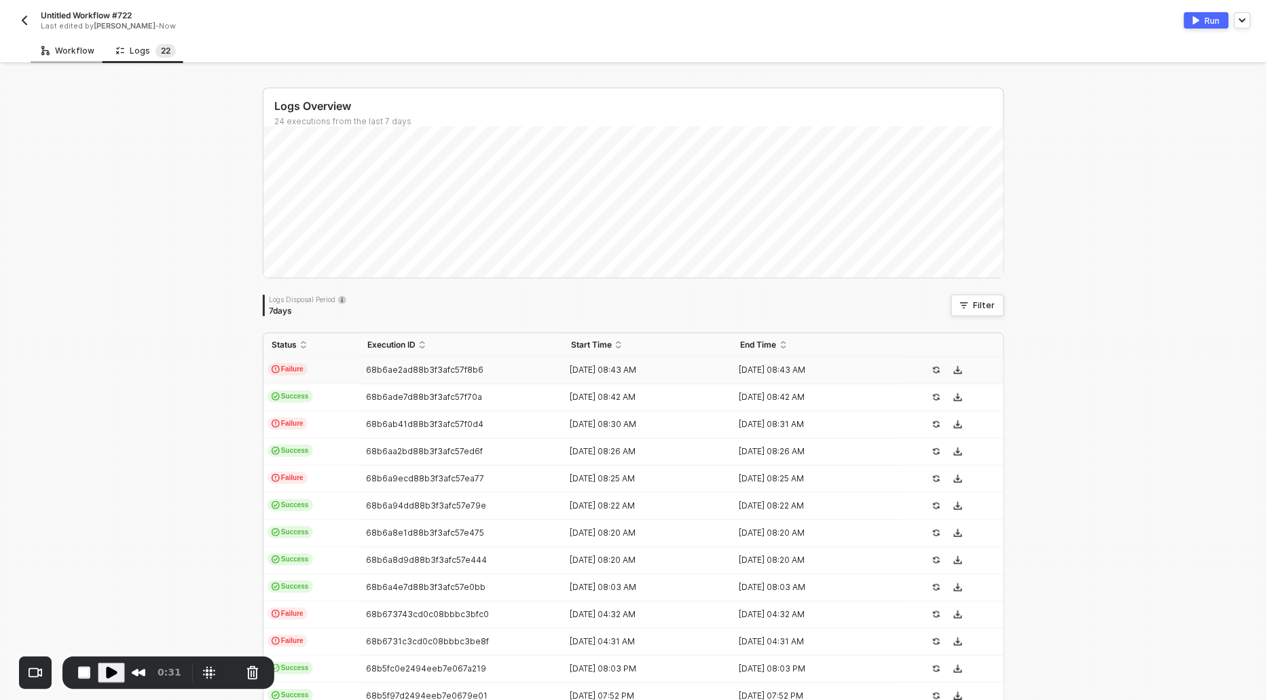
click at [66, 56] on div "Workflow" at bounding box center [67, 50] width 53 height 11
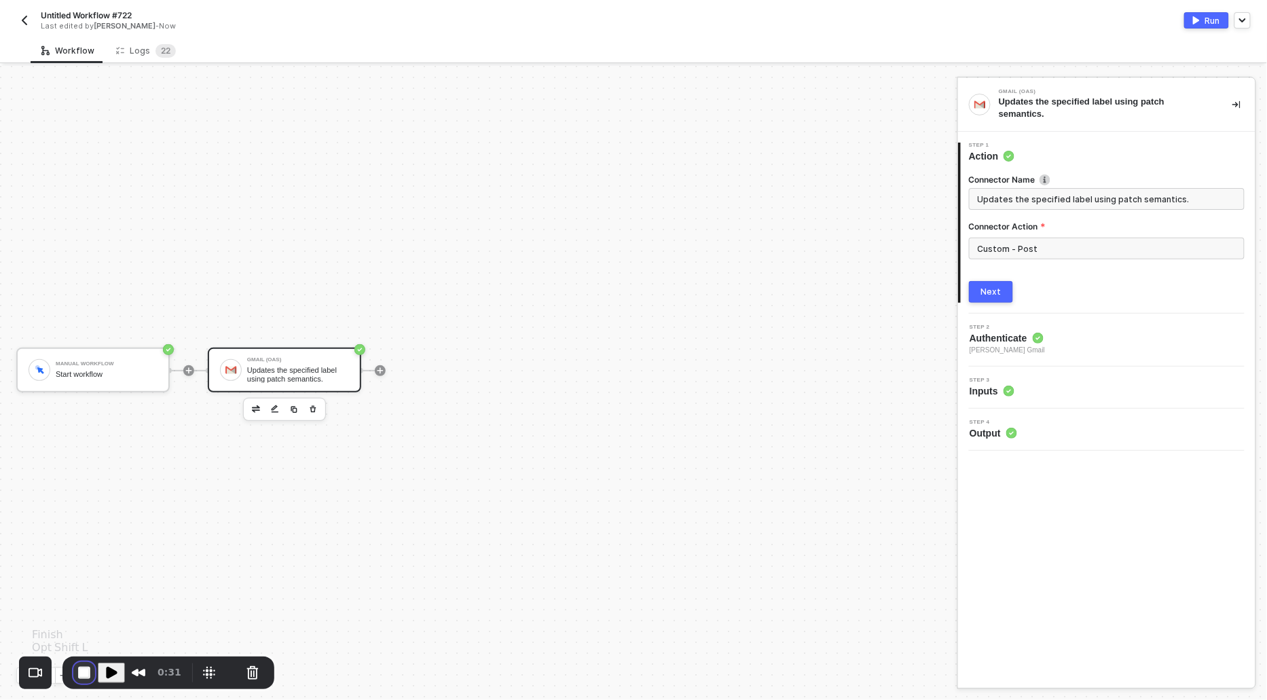
click at [86, 667] on button "End Recording" at bounding box center [84, 673] width 22 height 22
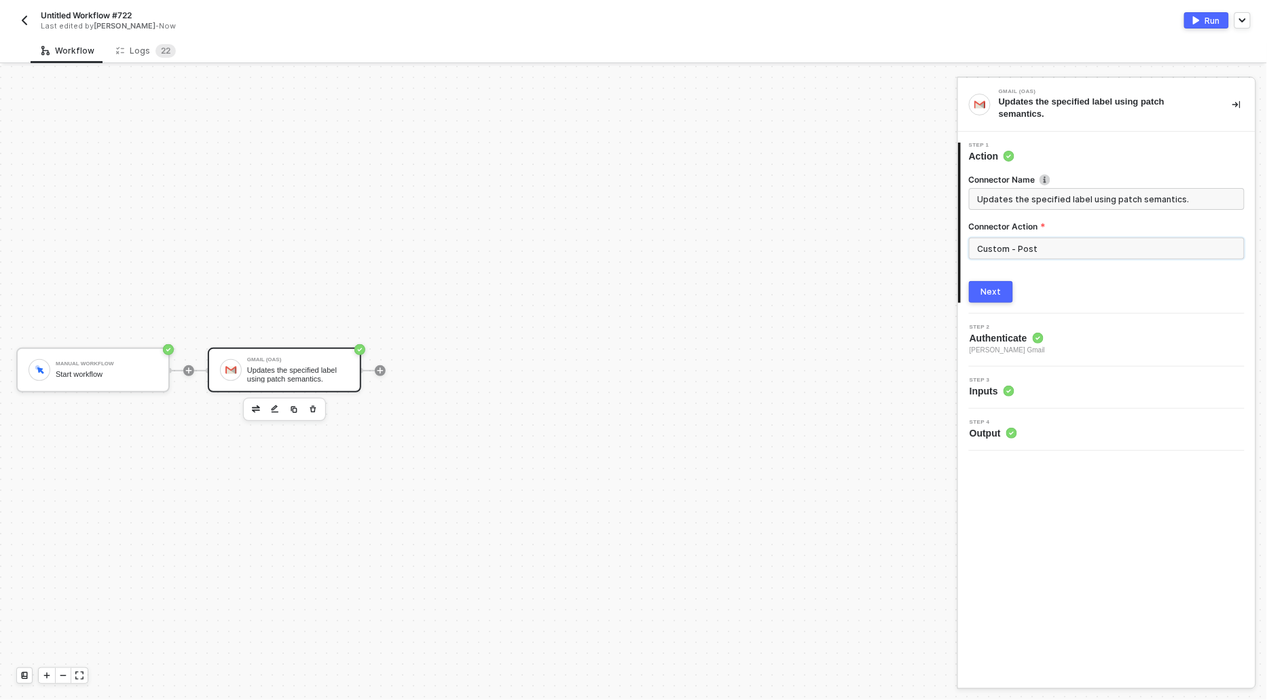
click at [1009, 250] on input "Custom - Post" at bounding box center [1107, 249] width 276 height 22
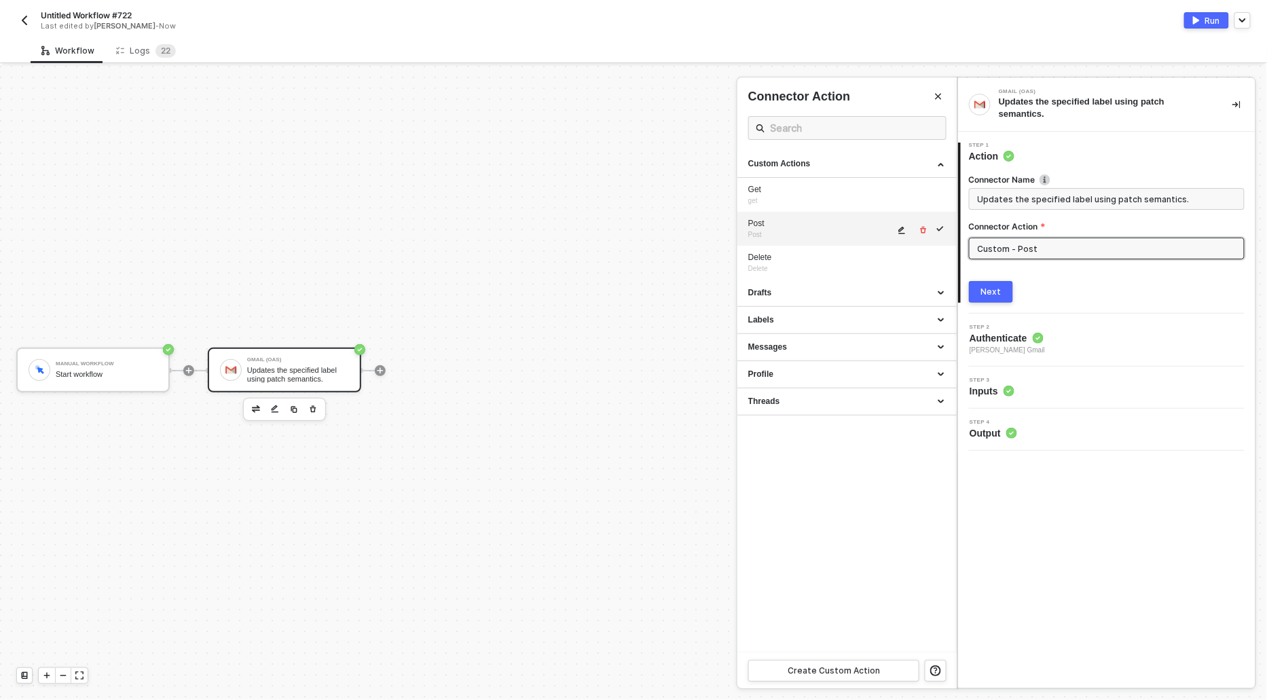
click at [894, 226] on div "Post" at bounding box center [821, 224] width 146 height 12
click at [899, 227] on icon "icon-edit" at bounding box center [902, 230] width 8 height 8
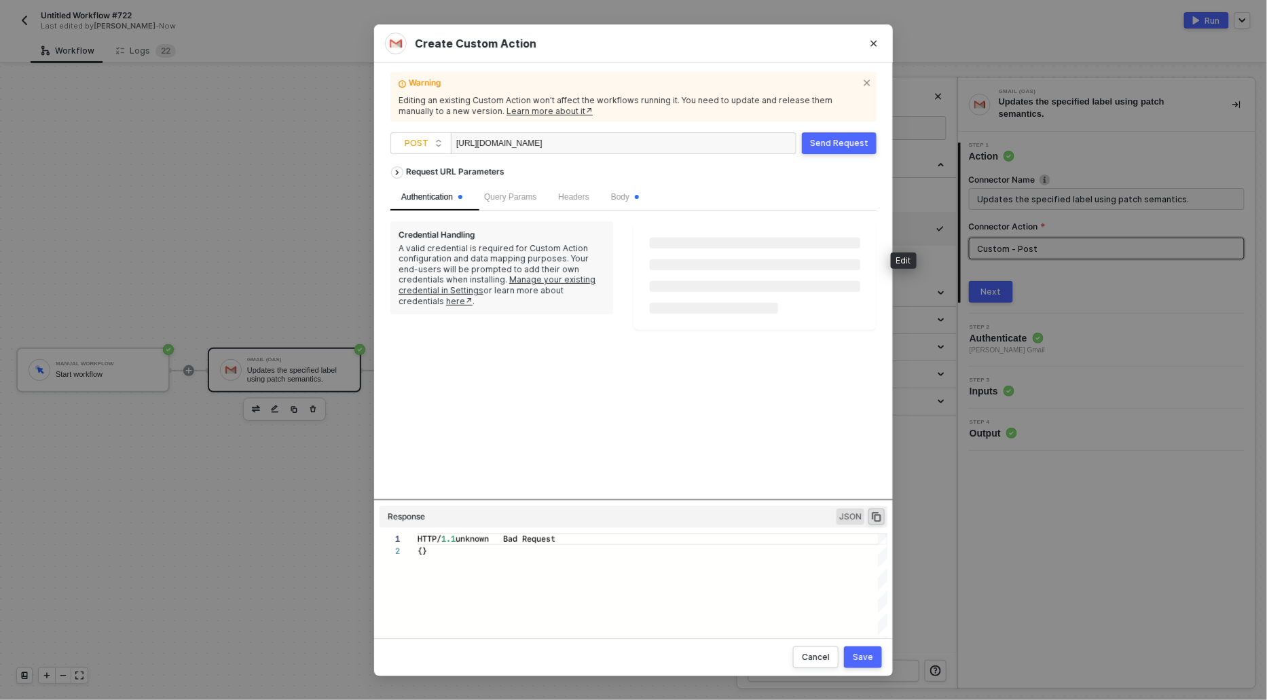
scroll to position [12, 0]
click at [639, 194] on span "Body" at bounding box center [625, 197] width 28 height 10
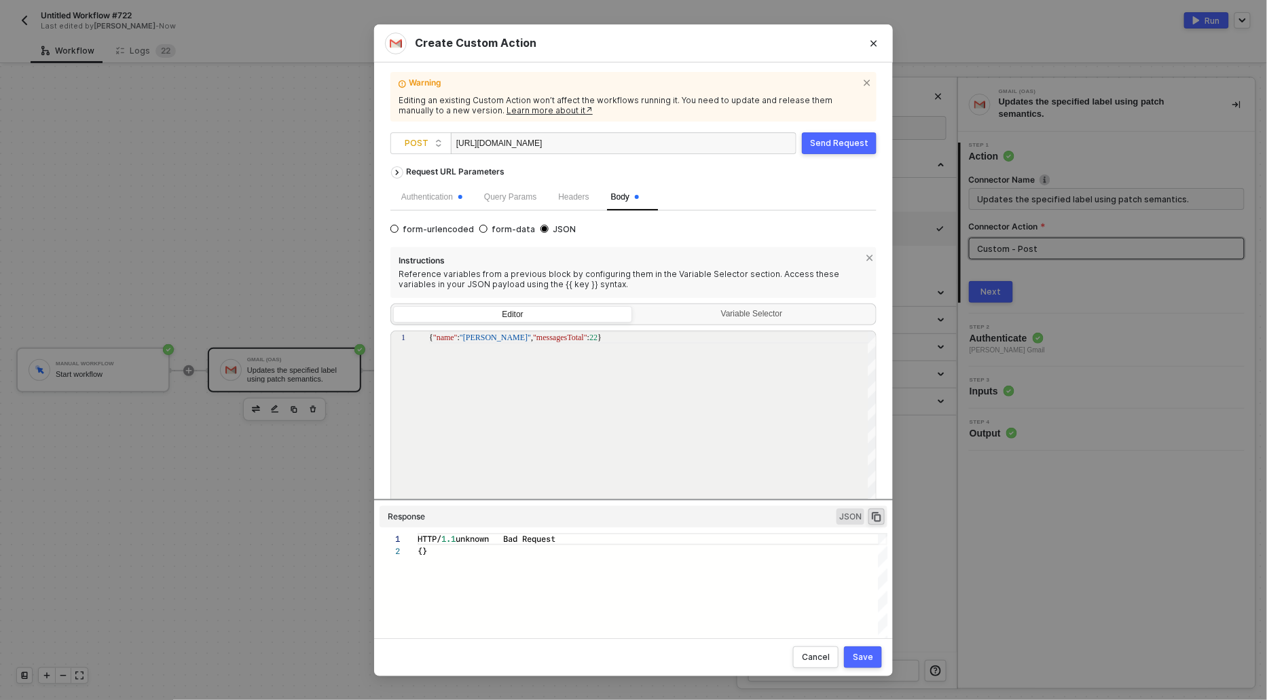
click at [515, 380] on div "{ "name" : "rushin shah" , "messagesTotal" : 22 }" at bounding box center [653, 424] width 448 height 187
click at [866, 662] on button "Save" at bounding box center [863, 657] width 38 height 22
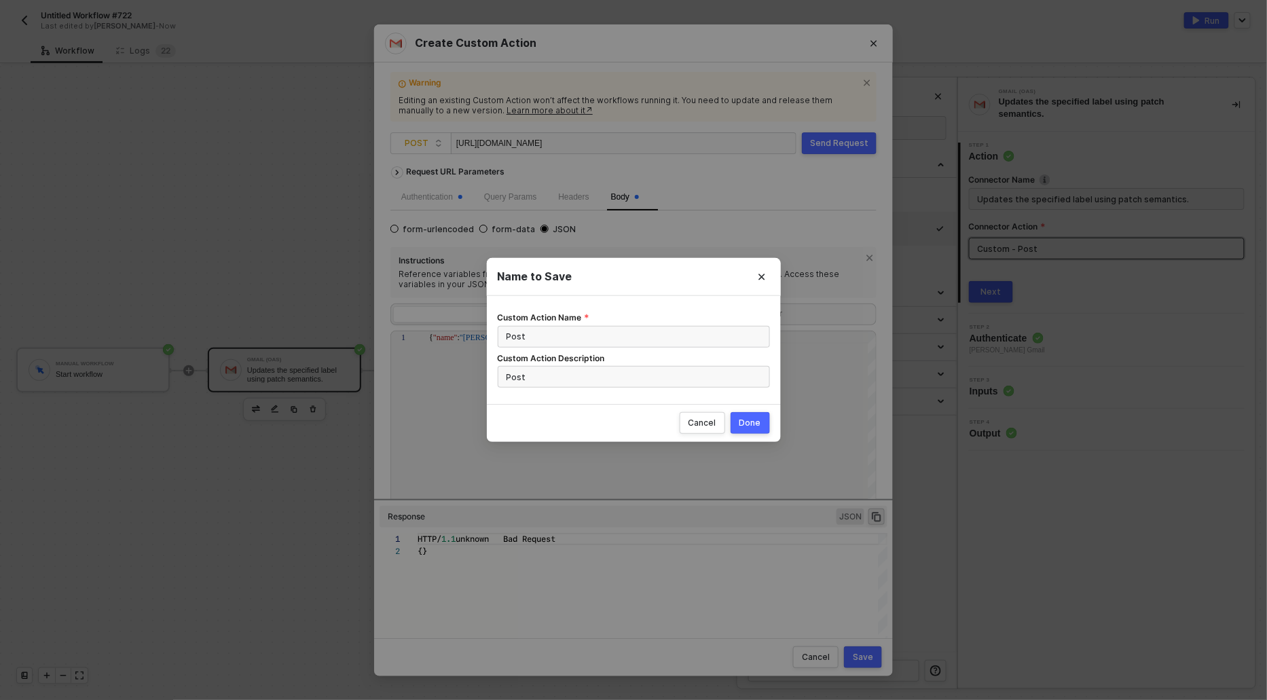
click at [755, 420] on div "Done" at bounding box center [750, 423] width 22 height 11
radio input "true"
radio input "false"
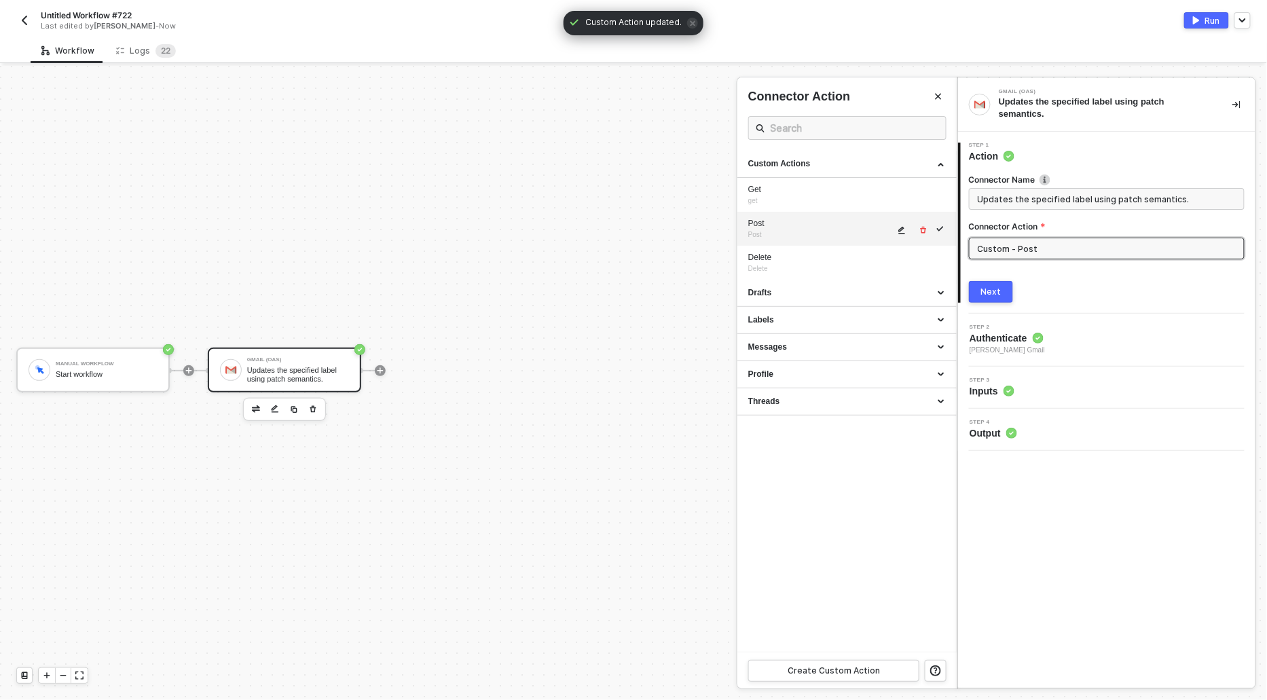
click at [898, 229] on icon "icon-edit" at bounding box center [902, 230] width 8 height 8
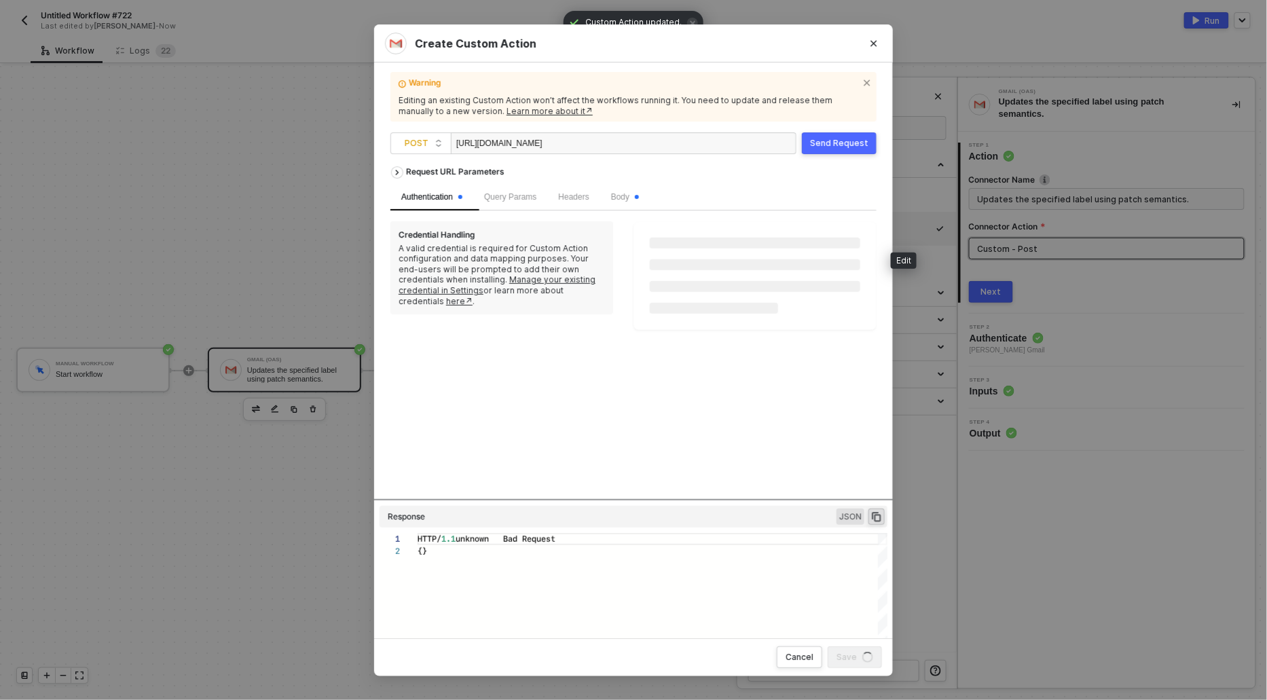
scroll to position [0, 0]
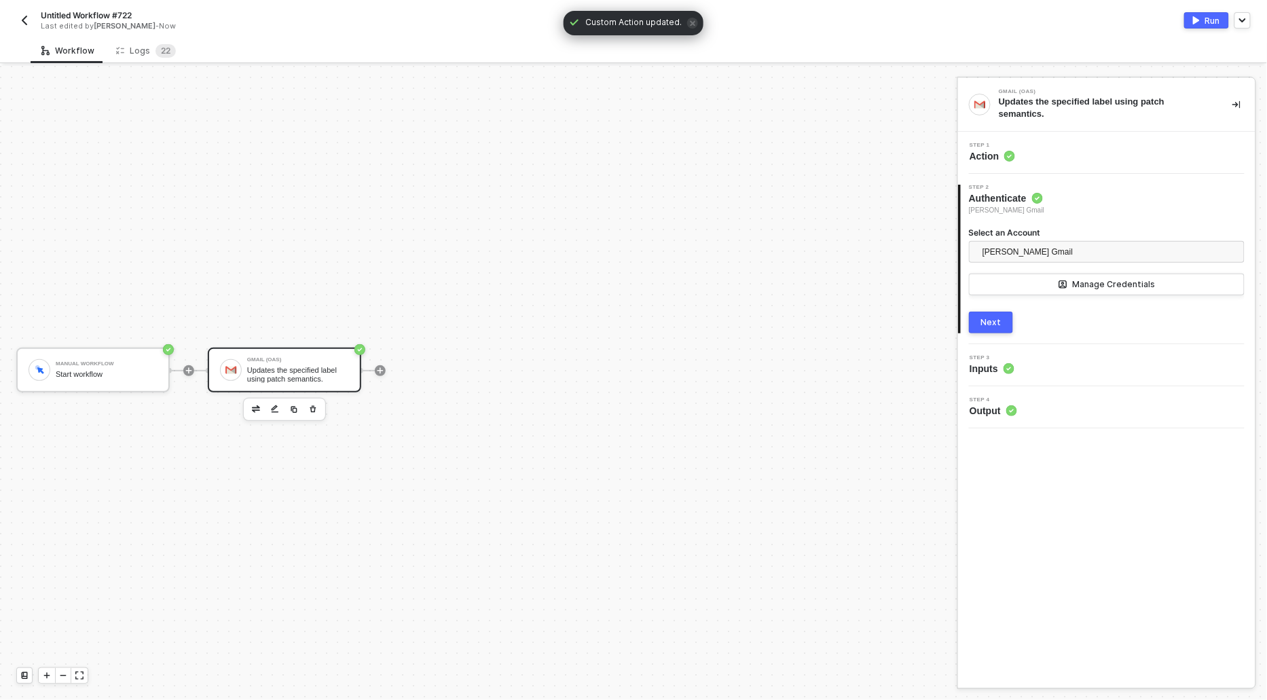
click at [989, 144] on span "Step 1" at bounding box center [992, 145] width 45 height 5
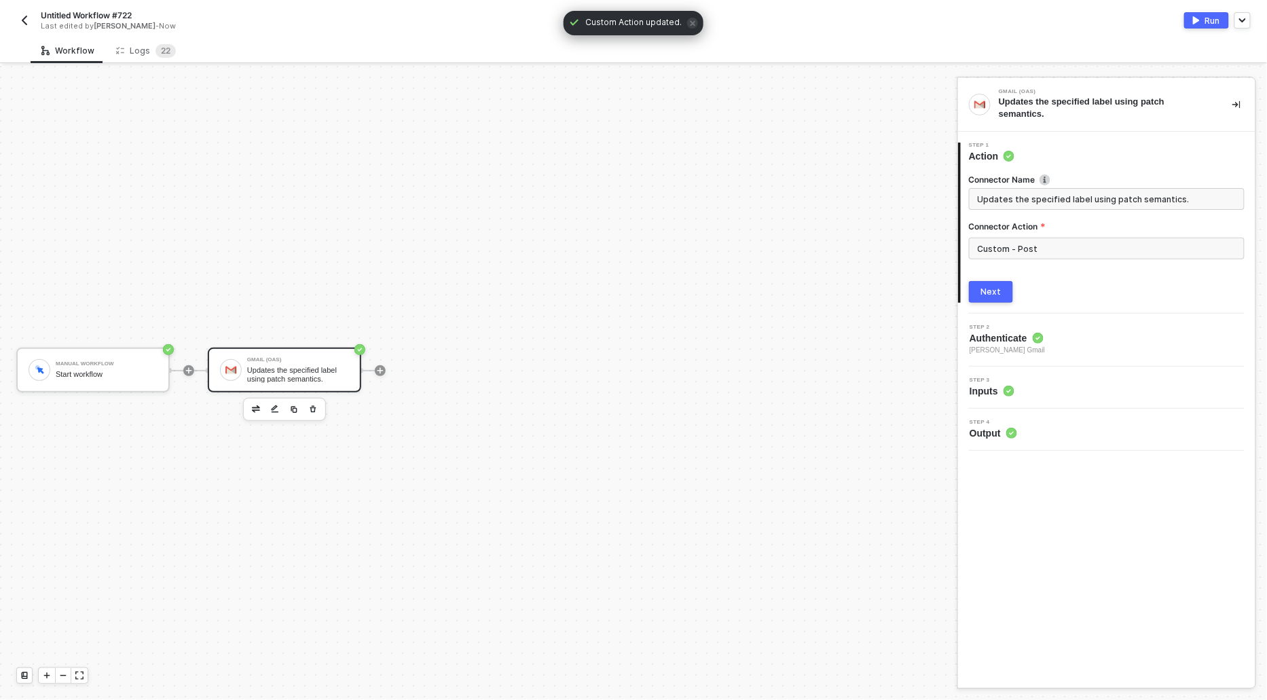
type textarea "HTTP/1.1 unknown Bad Request {}"
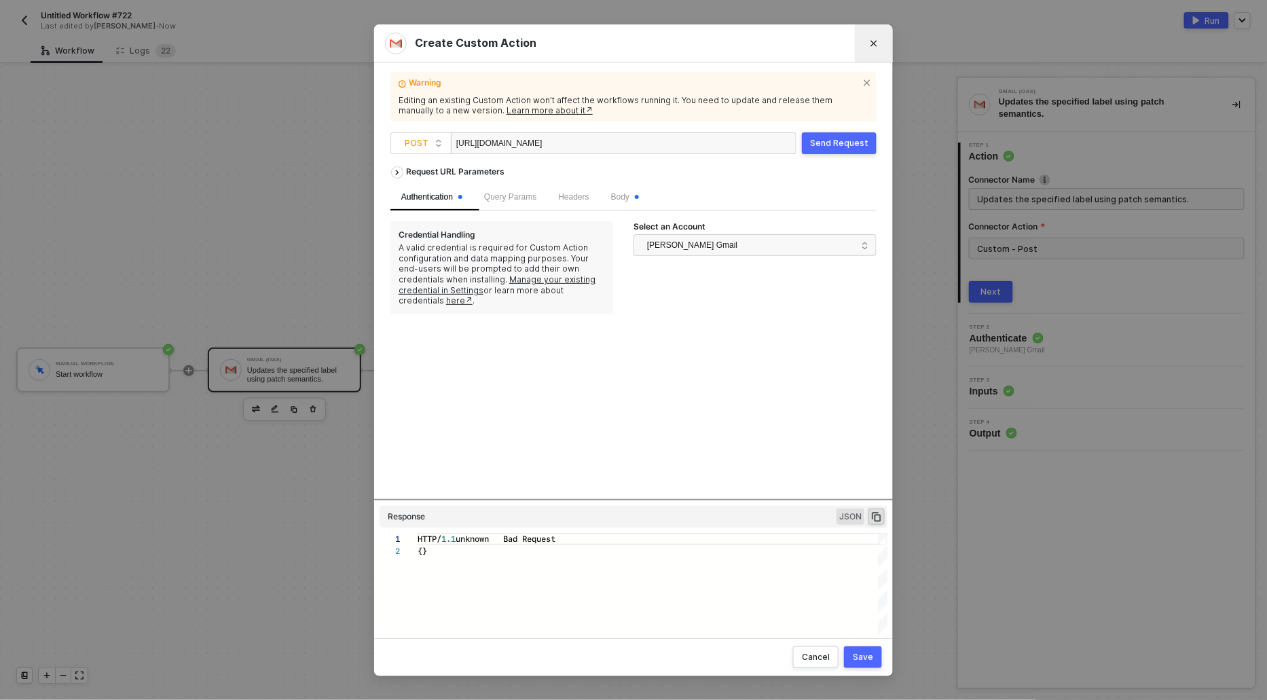
click at [871, 43] on icon "Close" at bounding box center [874, 43] width 8 height 8
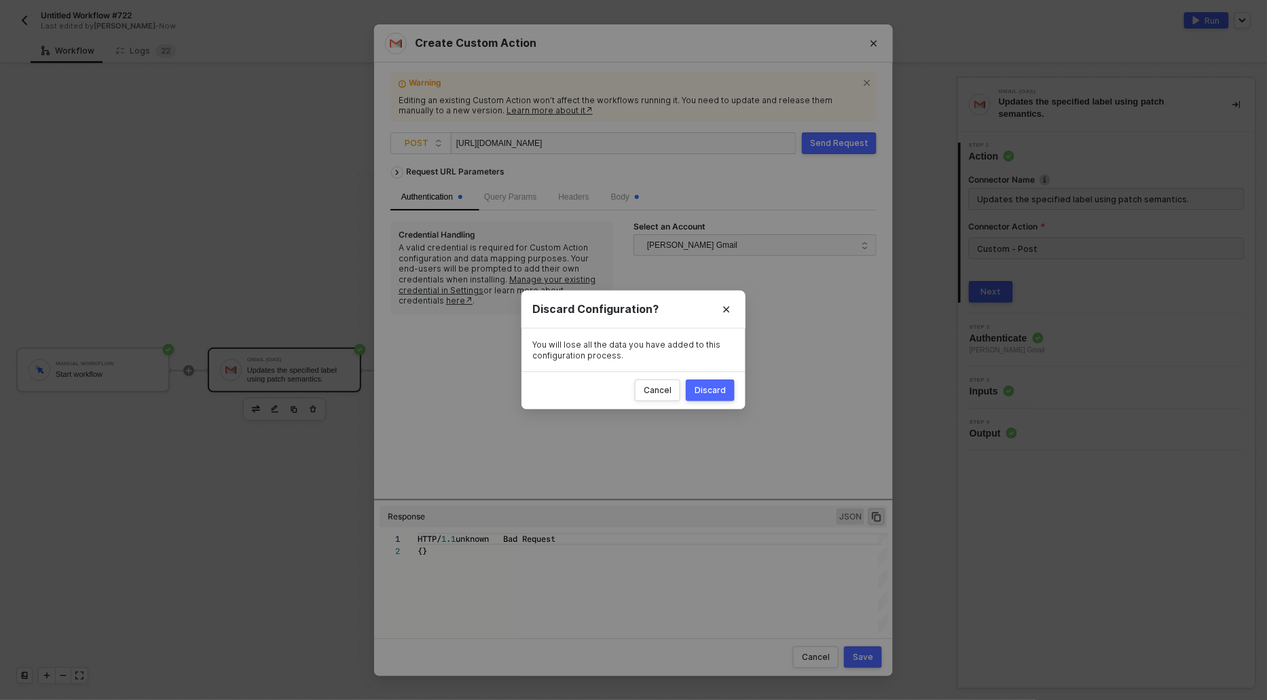
click at [725, 380] on button "Discard" at bounding box center [710, 391] width 49 height 22
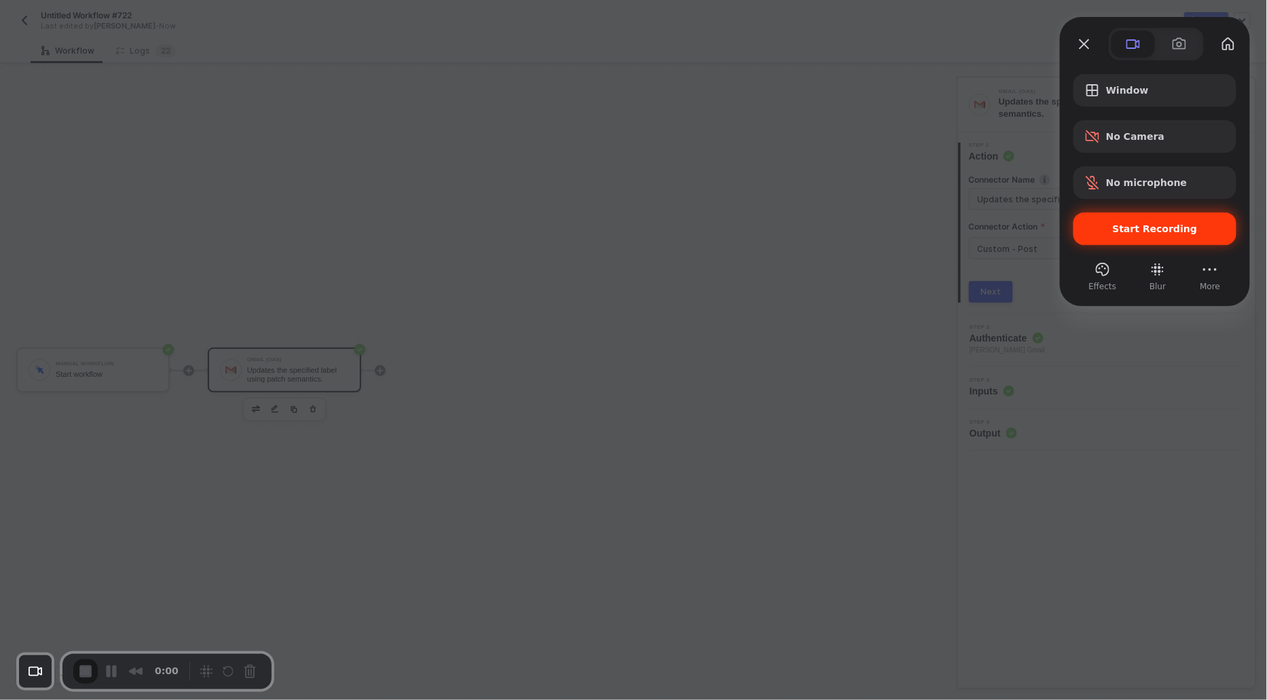
click at [1102, 230] on span "Start Recording" at bounding box center [1154, 228] width 141 height 11
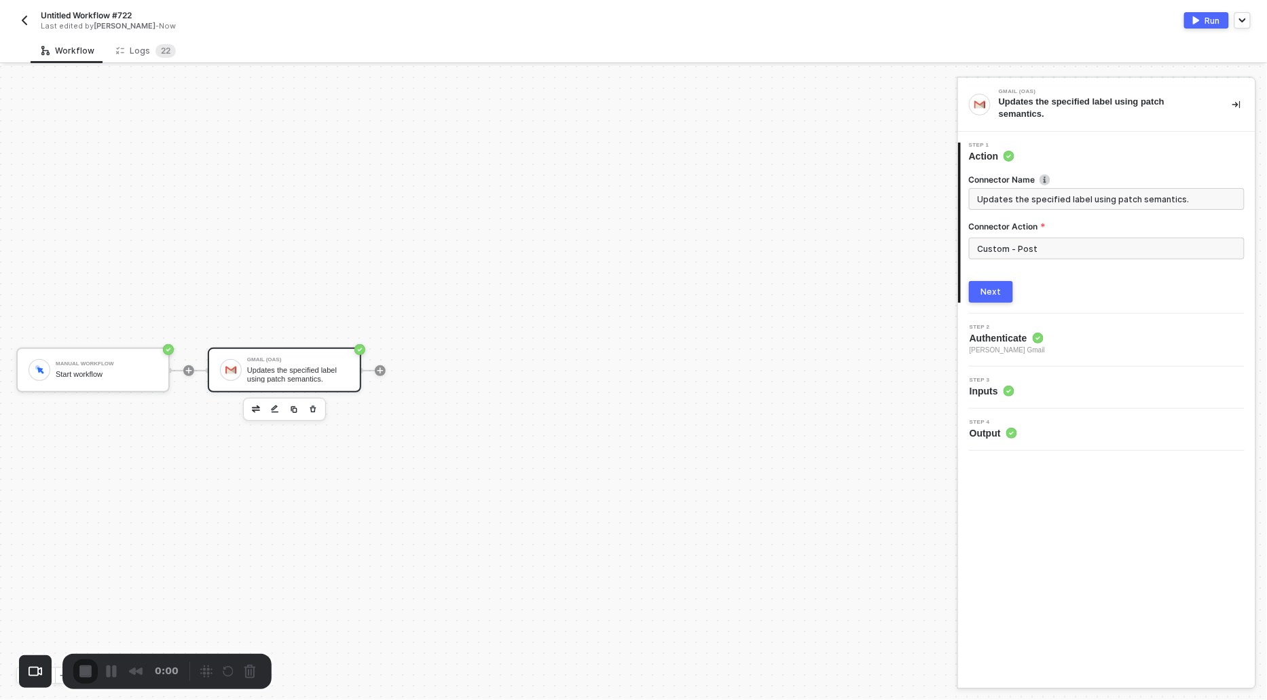
click at [1044, 250] on input "Custom - Post" at bounding box center [1107, 249] width 276 height 22
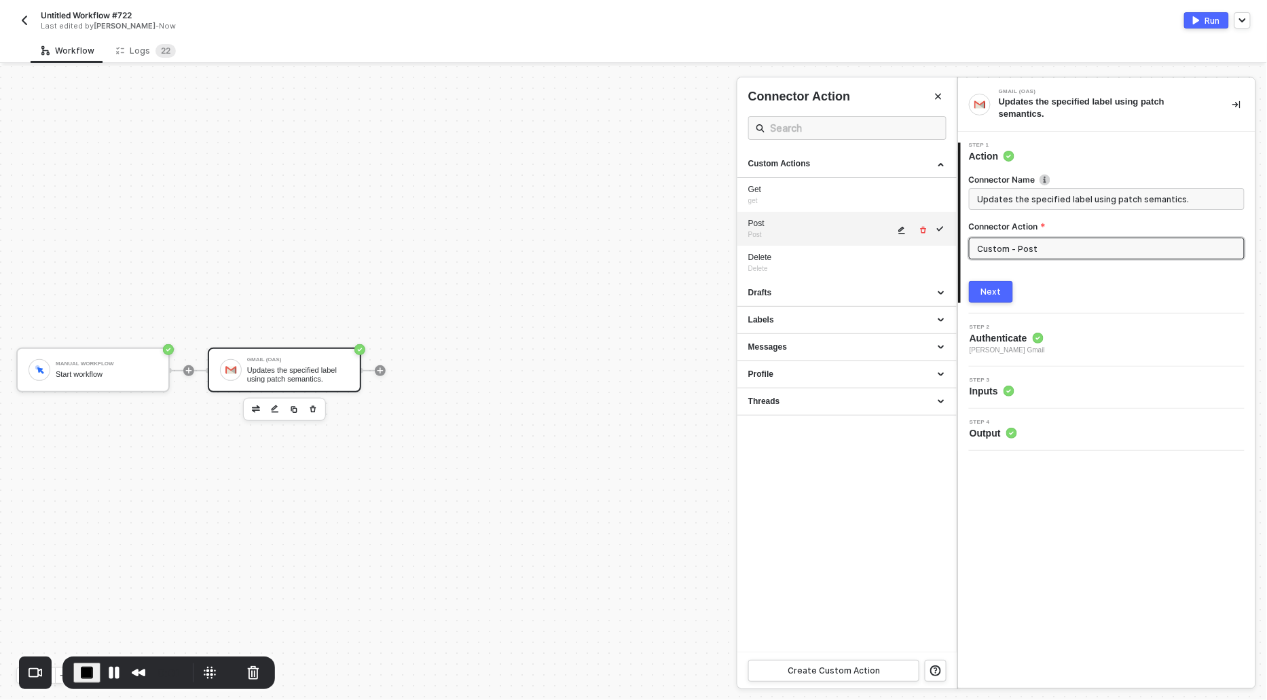
click at [900, 231] on icon "icon-edit" at bounding box center [902, 230] width 8 height 8
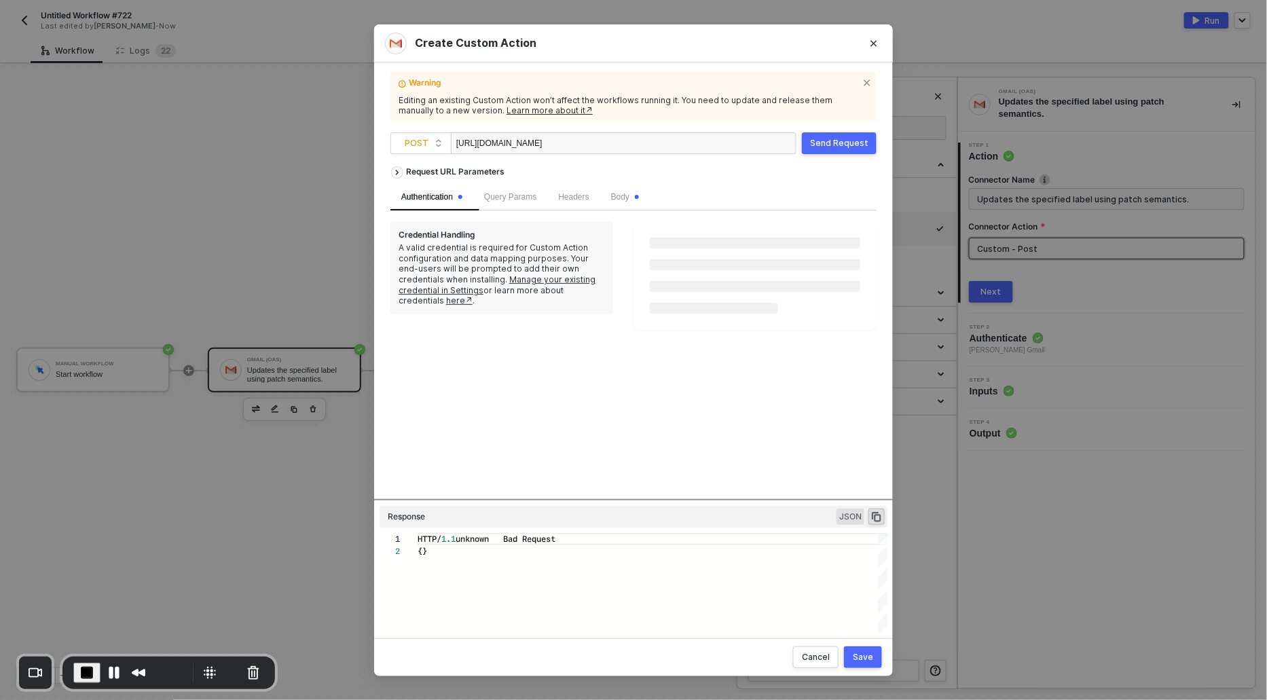
click at [678, 149] on div "https://gmail.googleapis.com/gmail/v1/users/me/labels" at bounding box center [624, 143] width 346 height 22
click at [631, 195] on span "Body" at bounding box center [625, 197] width 28 height 10
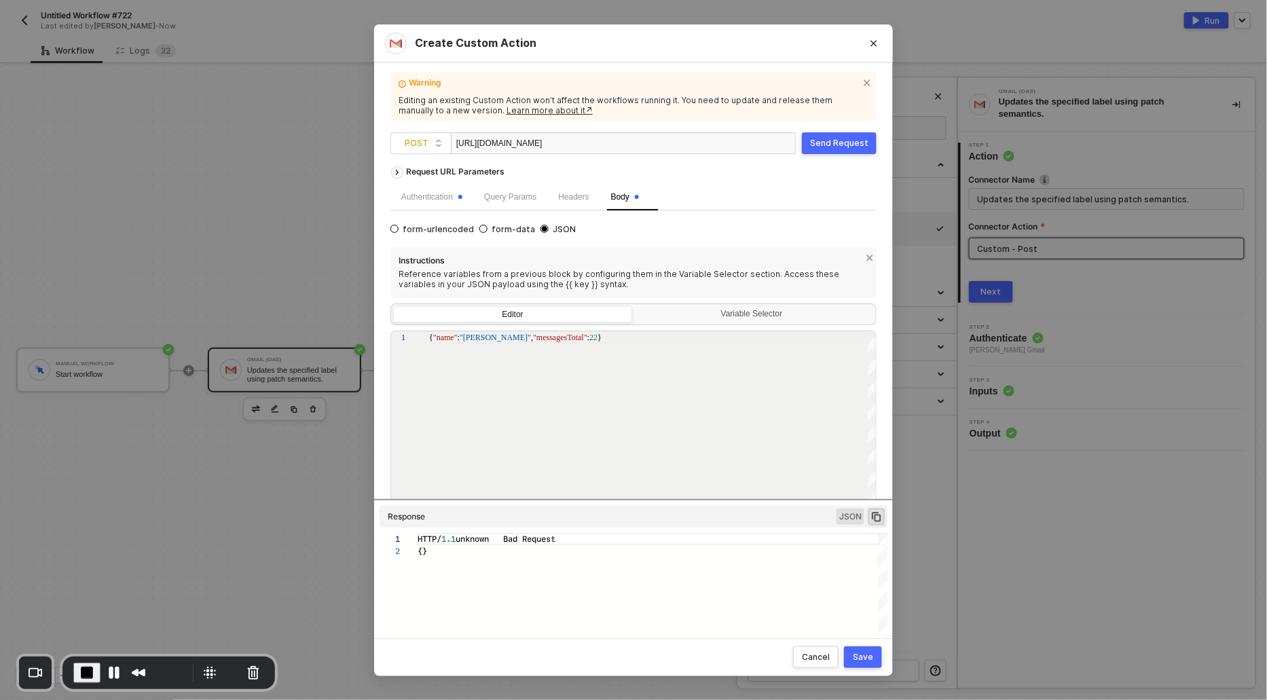
click at [503, 337] on span ""rushin shah"" at bounding box center [495, 338] width 71 height 10
click at [623, 337] on span "22" at bounding box center [627, 338] width 8 height 10
type textarea "{ "name": "rushin shah2332", "messagesTotal": 11}"
click at [867, 655] on div "Save" at bounding box center [863, 657] width 20 height 11
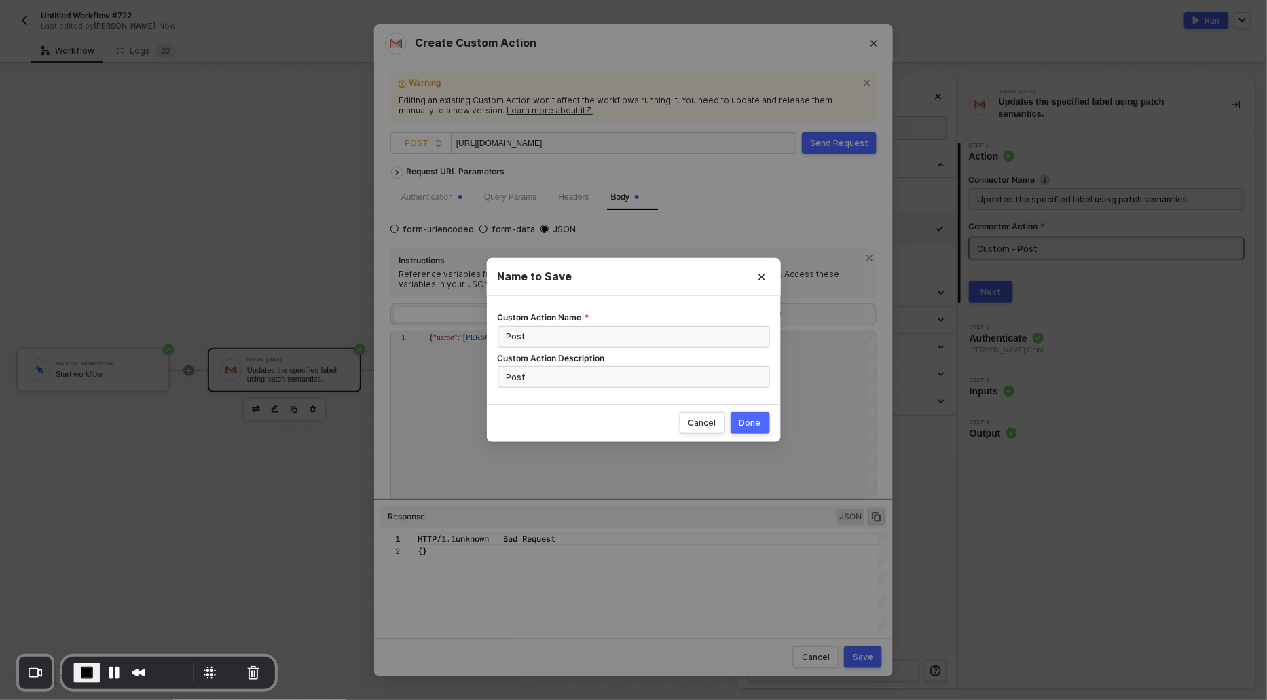
click at [761, 424] on div "Done" at bounding box center [750, 423] width 22 height 11
radio input "true"
radio input "false"
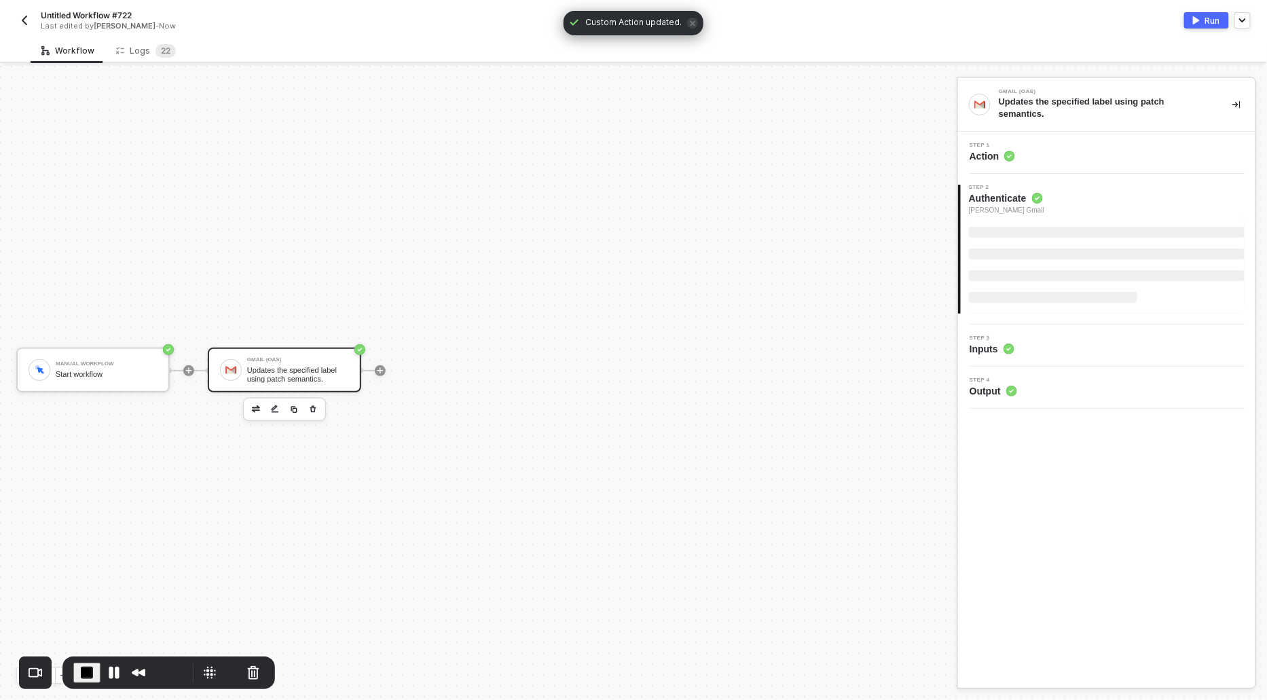
click at [1000, 293] on li at bounding box center [1053, 297] width 168 height 11
click at [991, 310] on div "Select an Account devansh mehta's Gmail Manage Credentials" at bounding box center [1107, 269] width 276 height 85
click at [991, 320] on div "Next" at bounding box center [991, 322] width 20 height 11
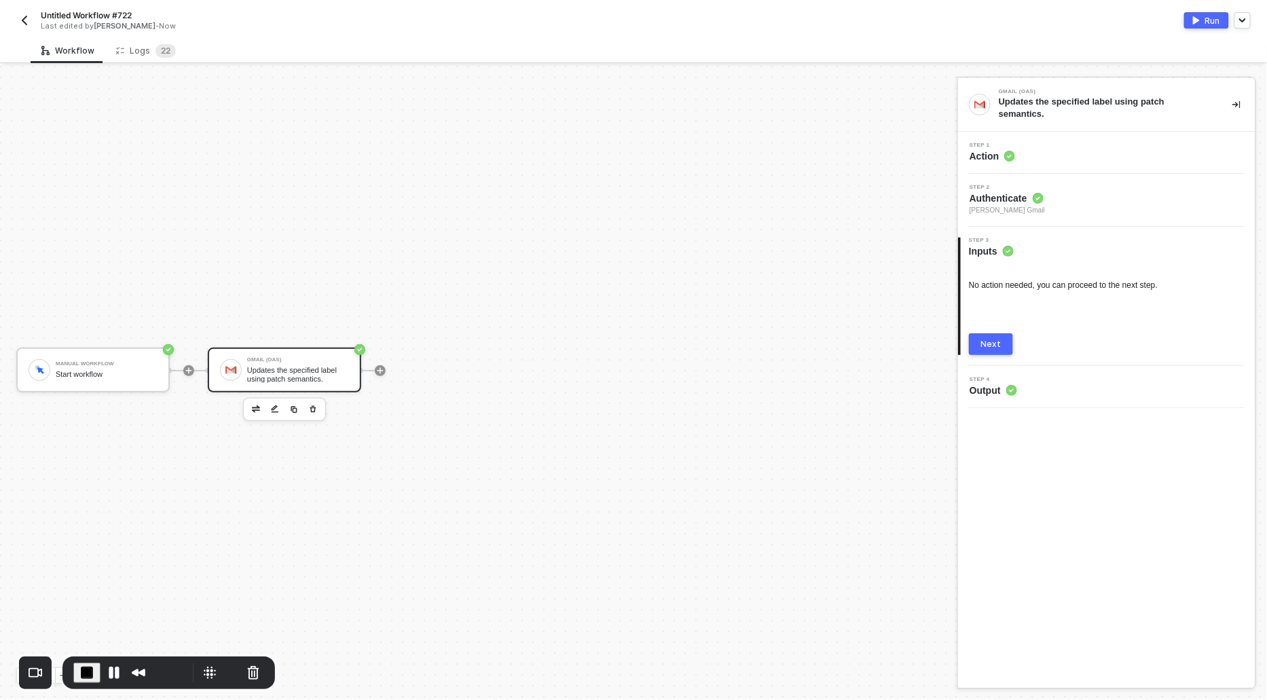
click at [1001, 342] on button "Next" at bounding box center [991, 344] width 44 height 22
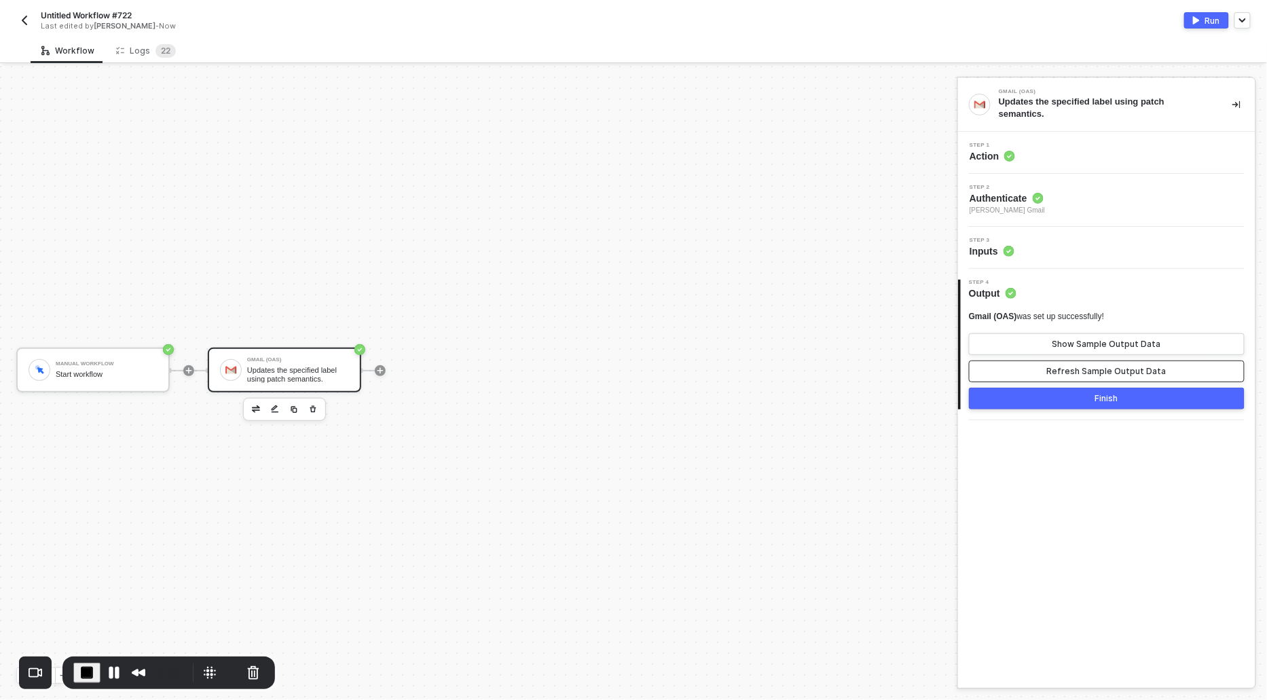
click at [1095, 366] on div "Refresh Sample Output Data" at bounding box center [1107, 371] width 120 height 11
click at [1096, 350] on button "Show Sample Output Data" at bounding box center [1107, 344] width 276 height 22
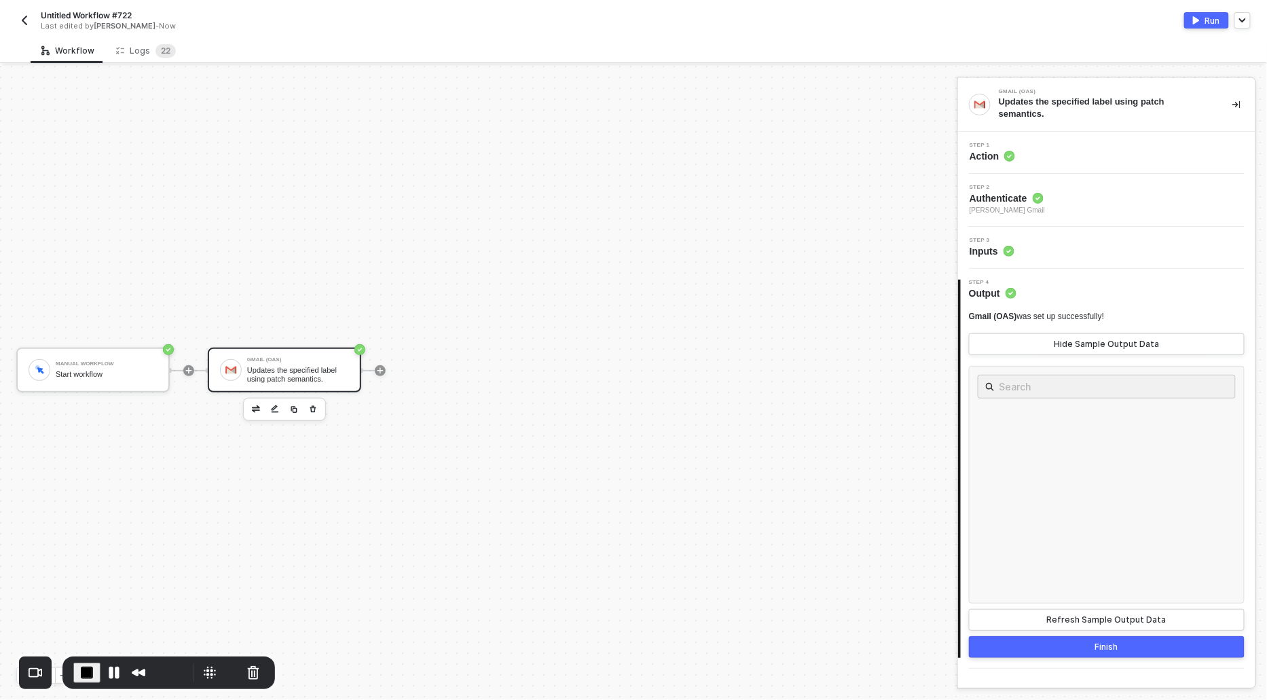
click at [1210, 18] on div "Run" at bounding box center [1212, 21] width 15 height 12
click at [113, 670] on button "Pause Recording" at bounding box center [114, 673] width 22 height 22
click at [142, 50] on div "Logs 2 2" at bounding box center [146, 51] width 60 height 14
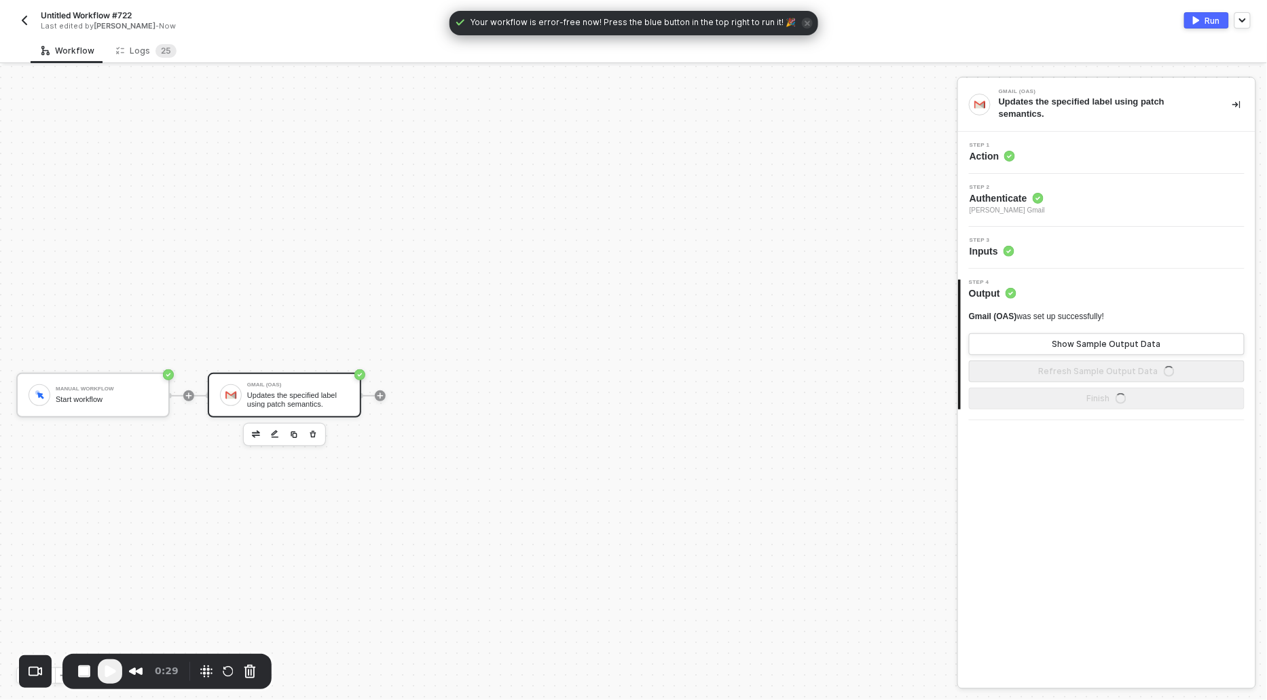
scroll to position [25, 0]
click at [134, 51] on div "Logs 2 5" at bounding box center [146, 51] width 60 height 14
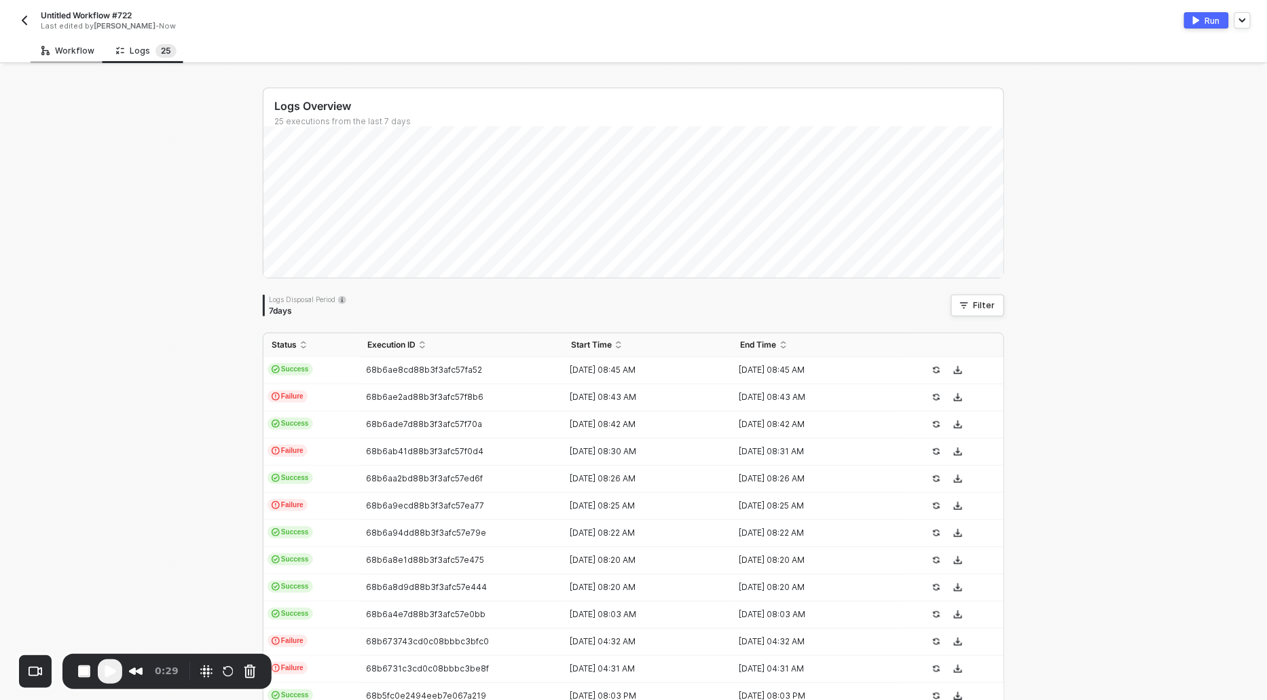
click at [79, 45] on div "Workflow" at bounding box center [67, 50] width 53 height 11
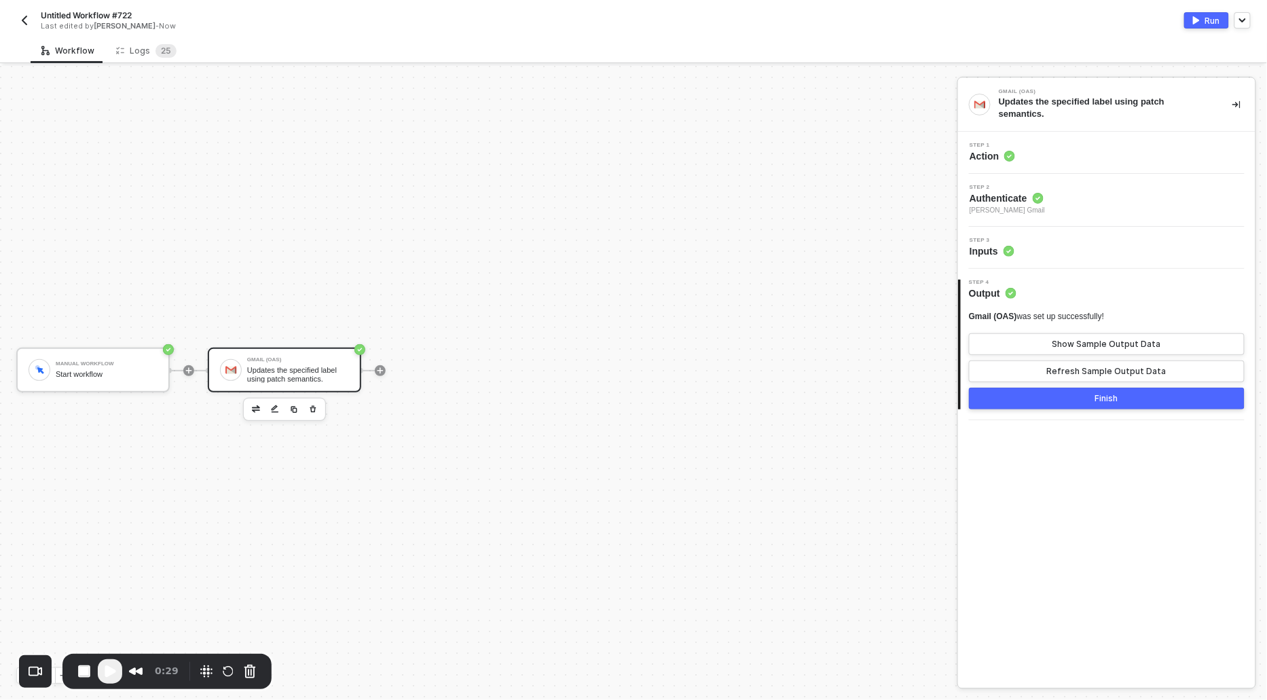
click at [107, 670] on span "Play Recording" at bounding box center [110, 671] width 16 height 16
click at [153, 37] on div "Untitled Workflow #722 Last edited by [PERSON_NAME] - Now Run" at bounding box center [633, 19] width 1235 height 38
click at [146, 45] on div "Logs 2 5" at bounding box center [146, 51] width 60 height 14
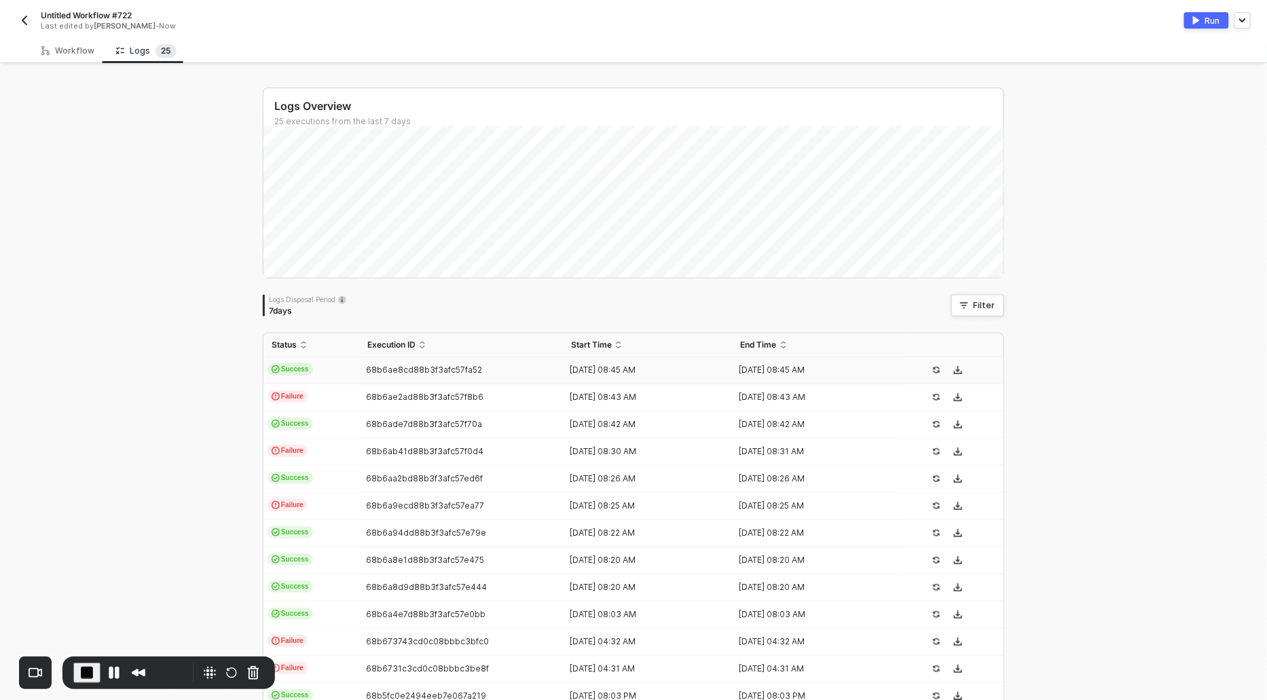
click at [282, 367] on span "Success" at bounding box center [290, 369] width 45 height 12
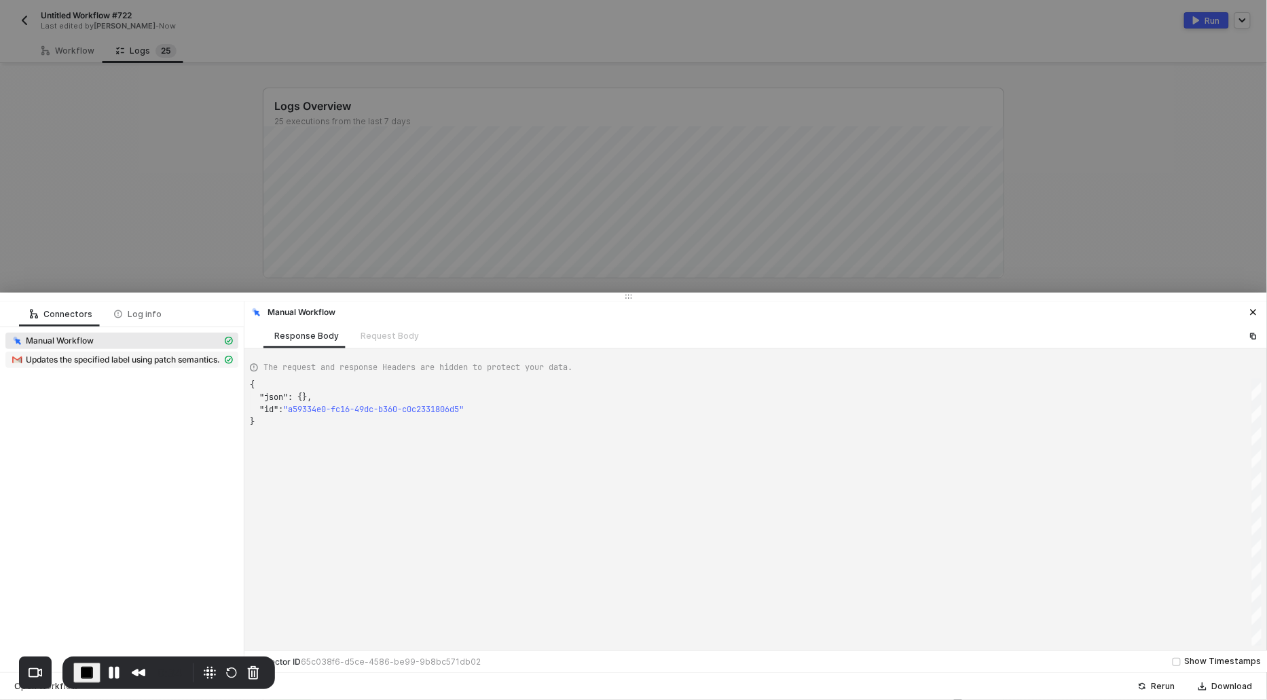
click at [79, 365] on div "Updates the specified label using patch semantics." at bounding box center [116, 360] width 211 height 12
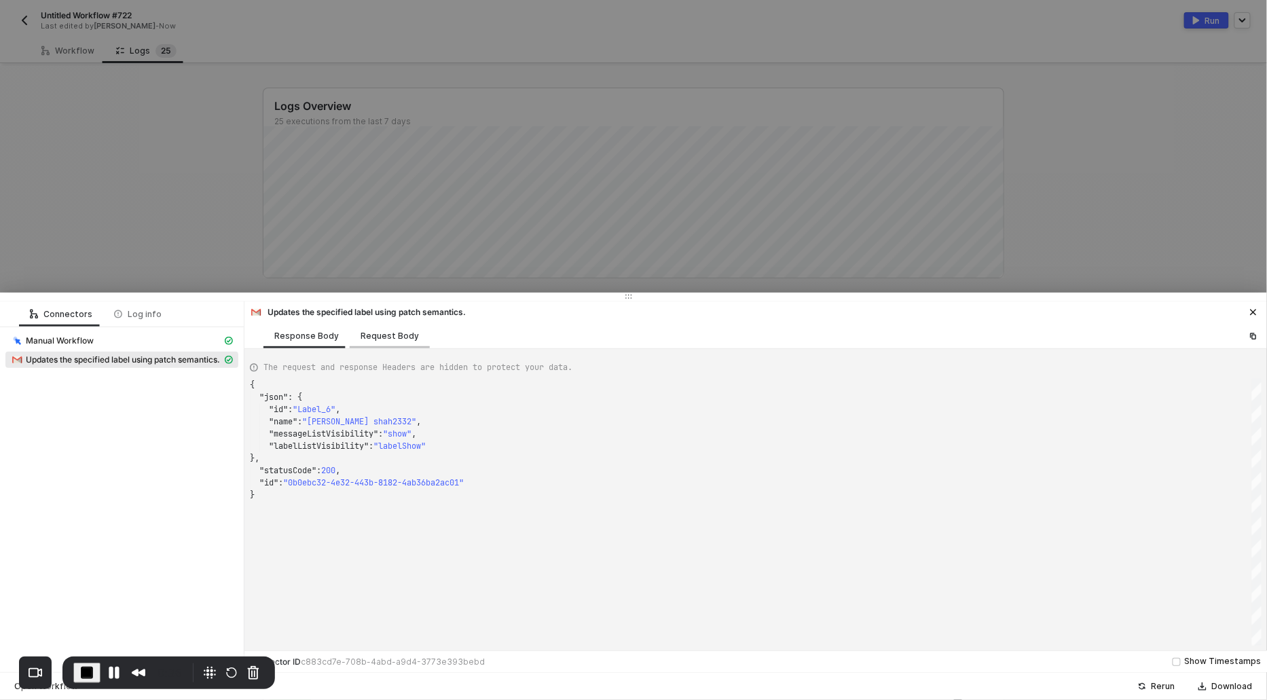
click at [390, 335] on div "Request Body" at bounding box center [390, 336] width 58 height 11
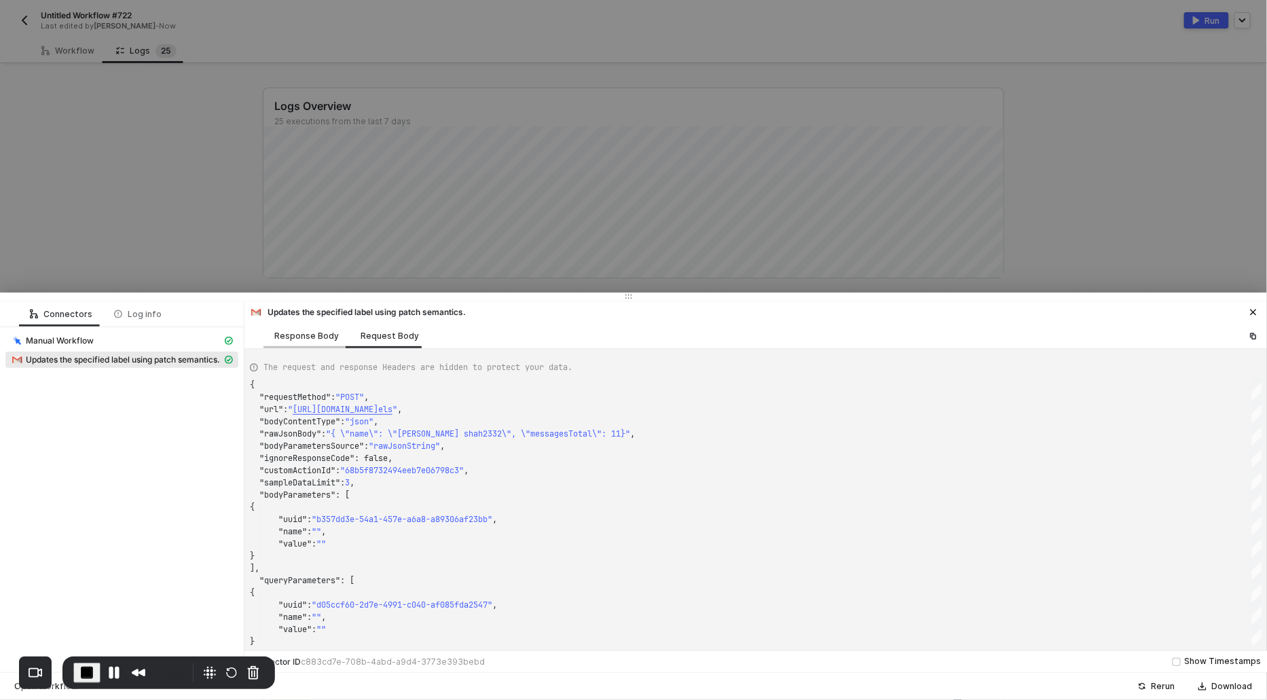
click at [314, 329] on div "Response Body" at bounding box center [306, 335] width 86 height 25
type textarea "{ "json": { "id": "Label_6", "name": "[PERSON_NAME] shah2332", "messageListVisi…"
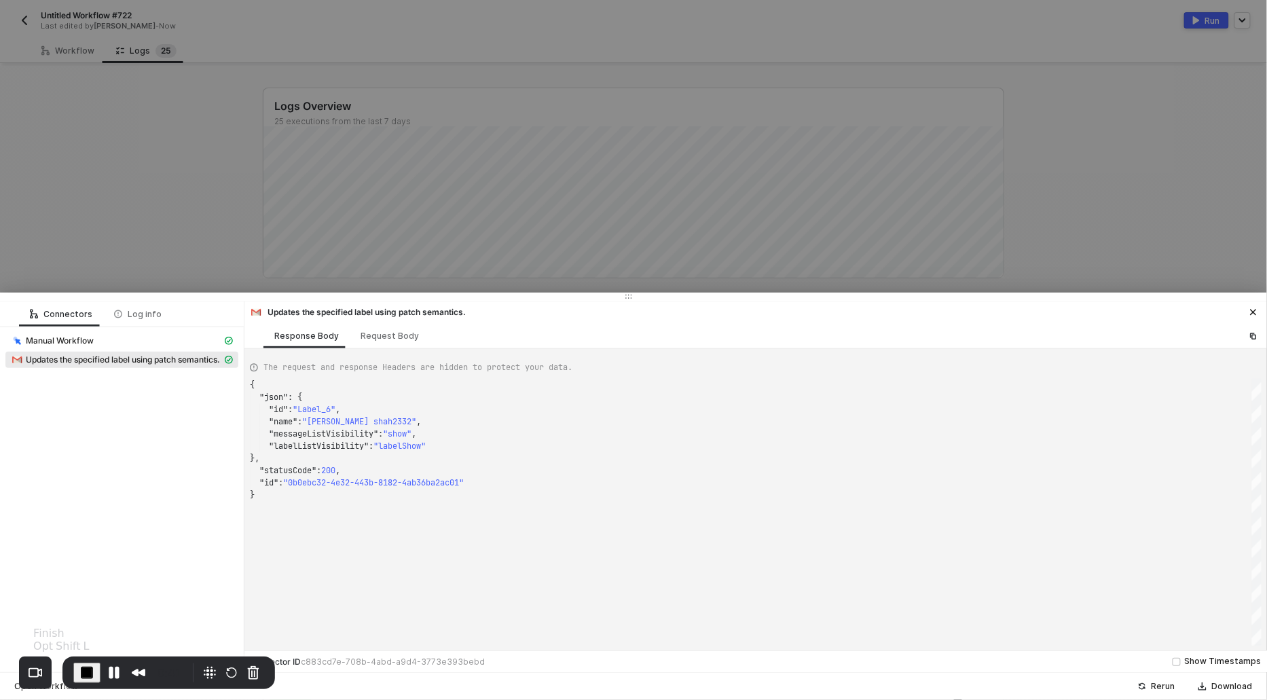
click at [80, 670] on span "End Recording" at bounding box center [87, 673] width 16 height 16
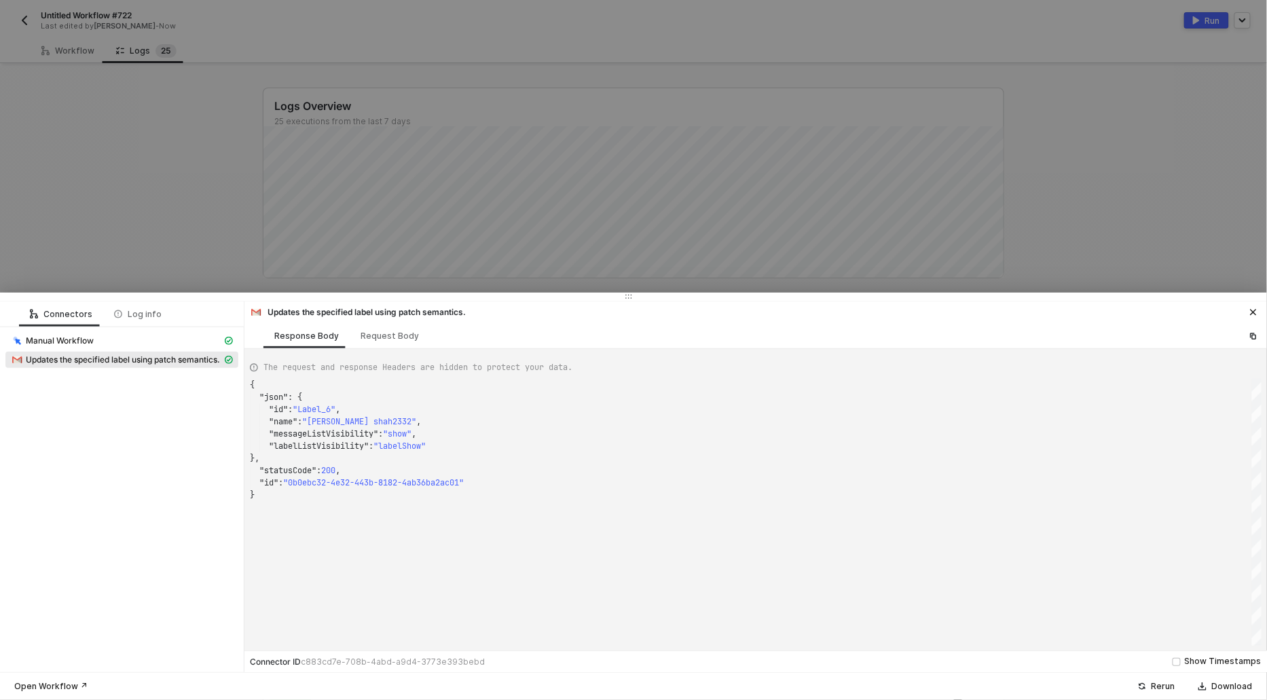
click at [583, 128] on div at bounding box center [633, 350] width 1267 height 700
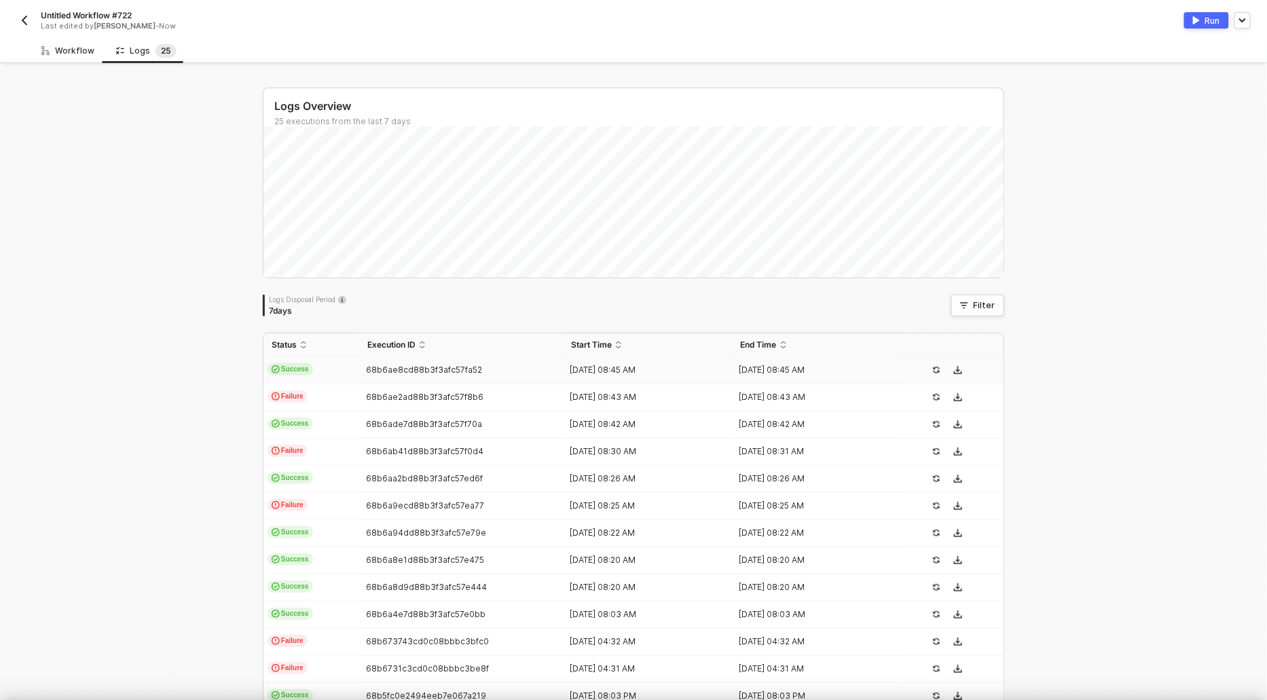
click at [73, 47] on div "Workflow" at bounding box center [67, 50] width 53 height 11
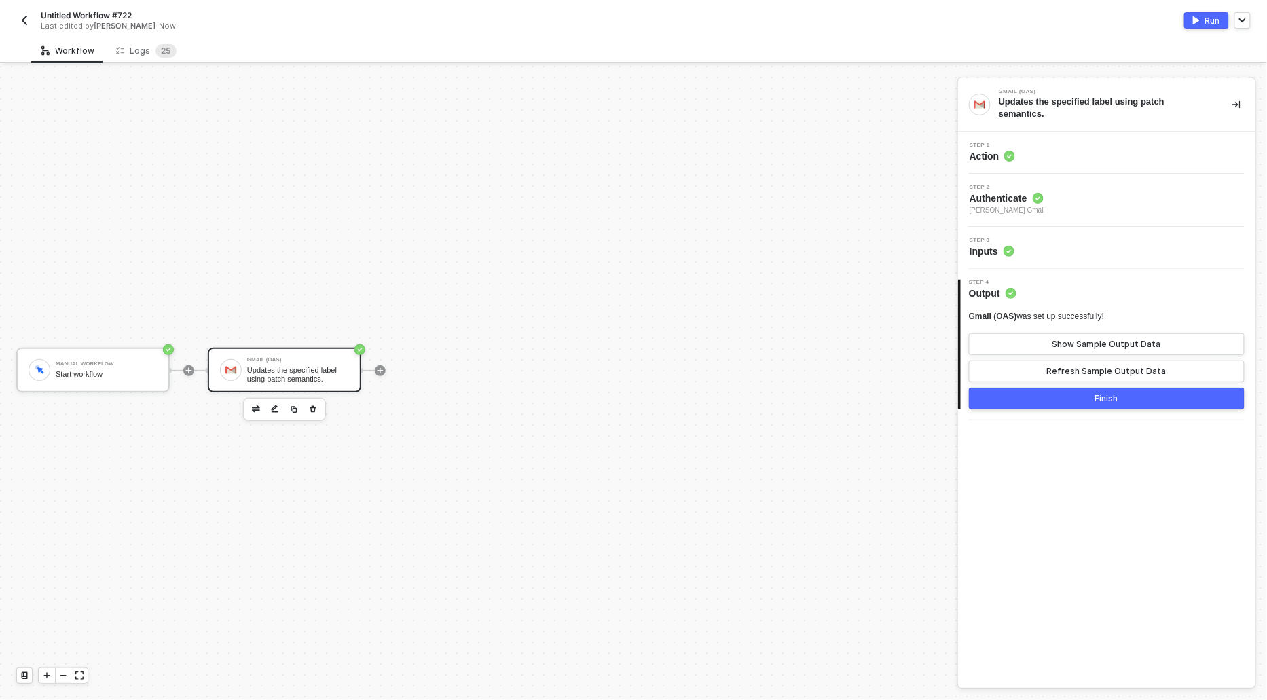
click at [73, 47] on div "Workflow" at bounding box center [67, 50] width 53 height 11
click at [990, 159] on span "Action" at bounding box center [992, 156] width 45 height 14
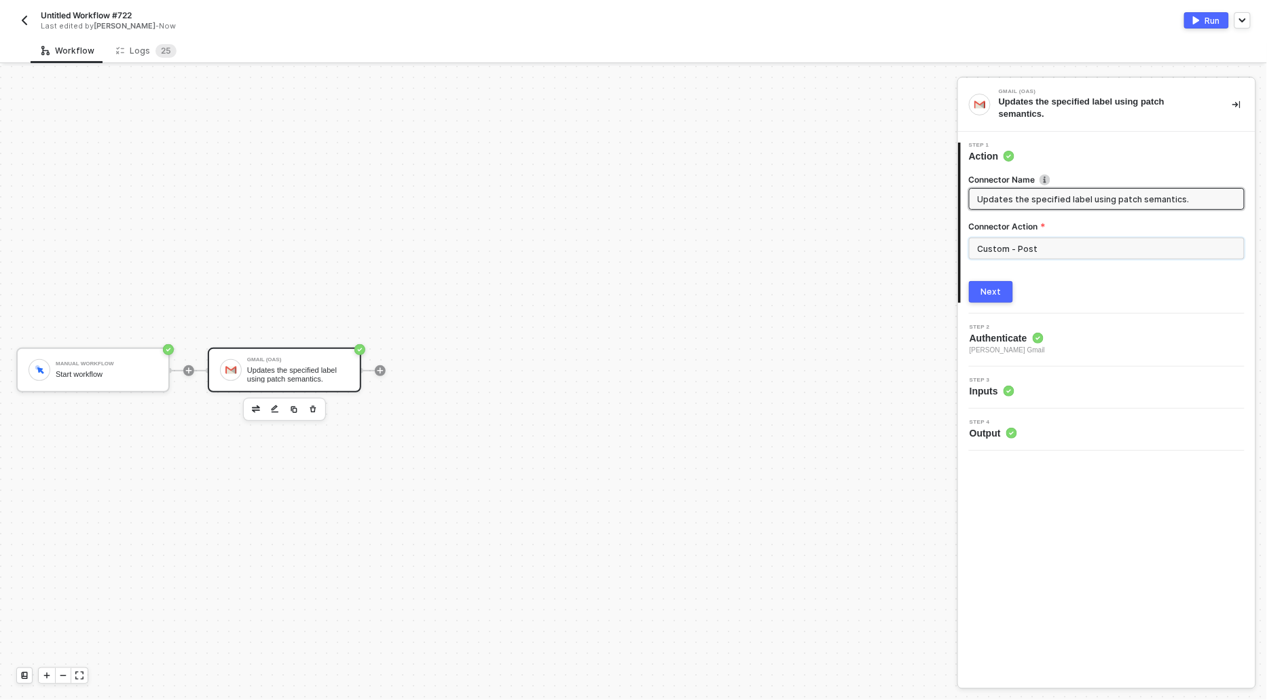
click at [1064, 249] on input "Custom - Post" at bounding box center [1107, 249] width 276 height 22
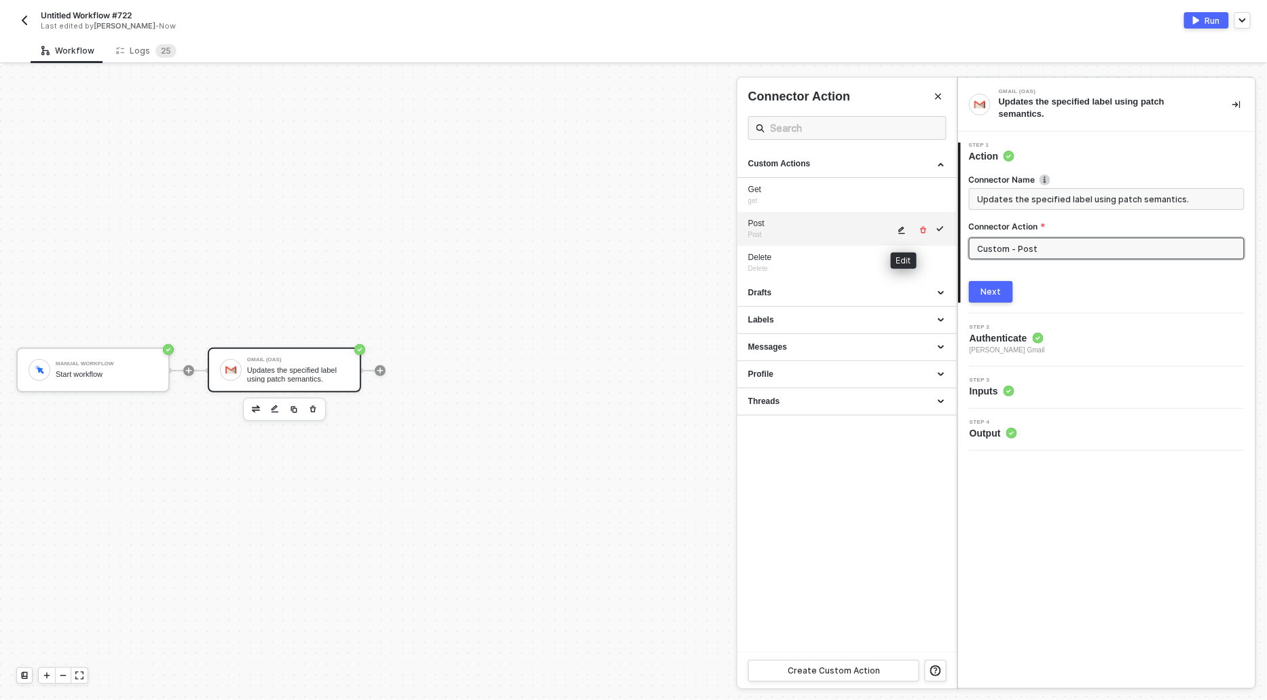
click at [903, 229] on icon "icon-edit" at bounding box center [902, 230] width 7 height 7
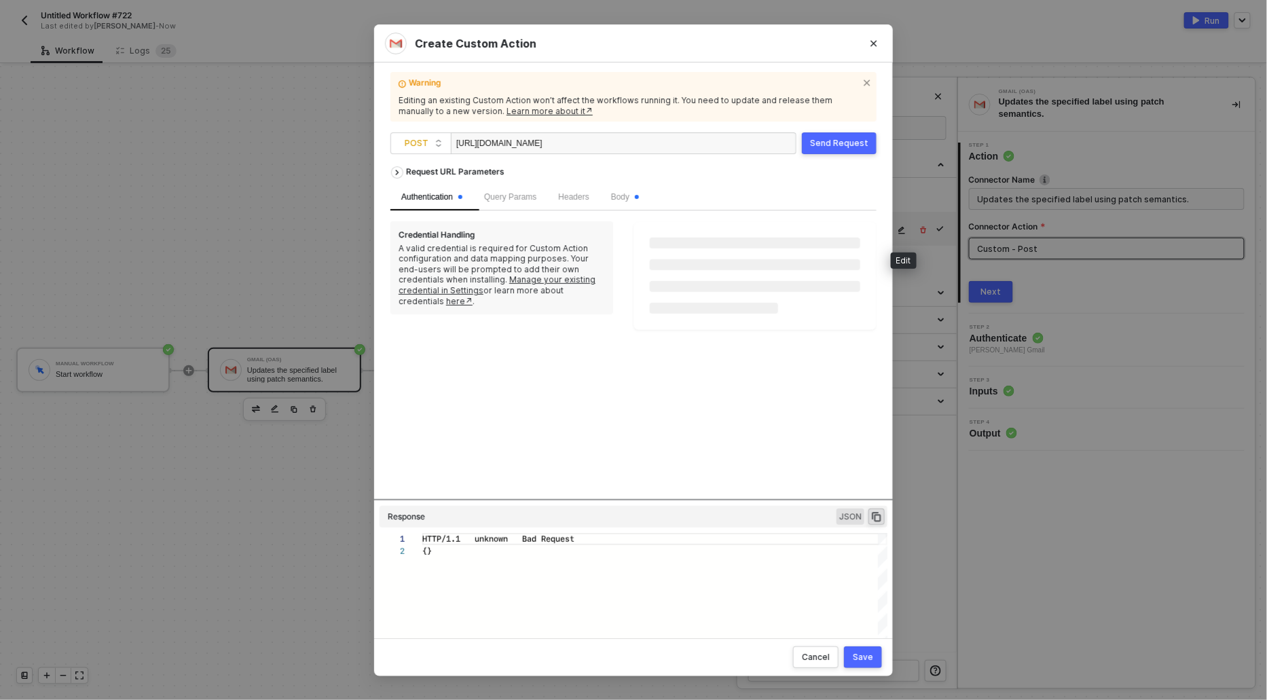
scroll to position [12, 0]
click at [627, 198] on span "Body" at bounding box center [625, 197] width 28 height 10
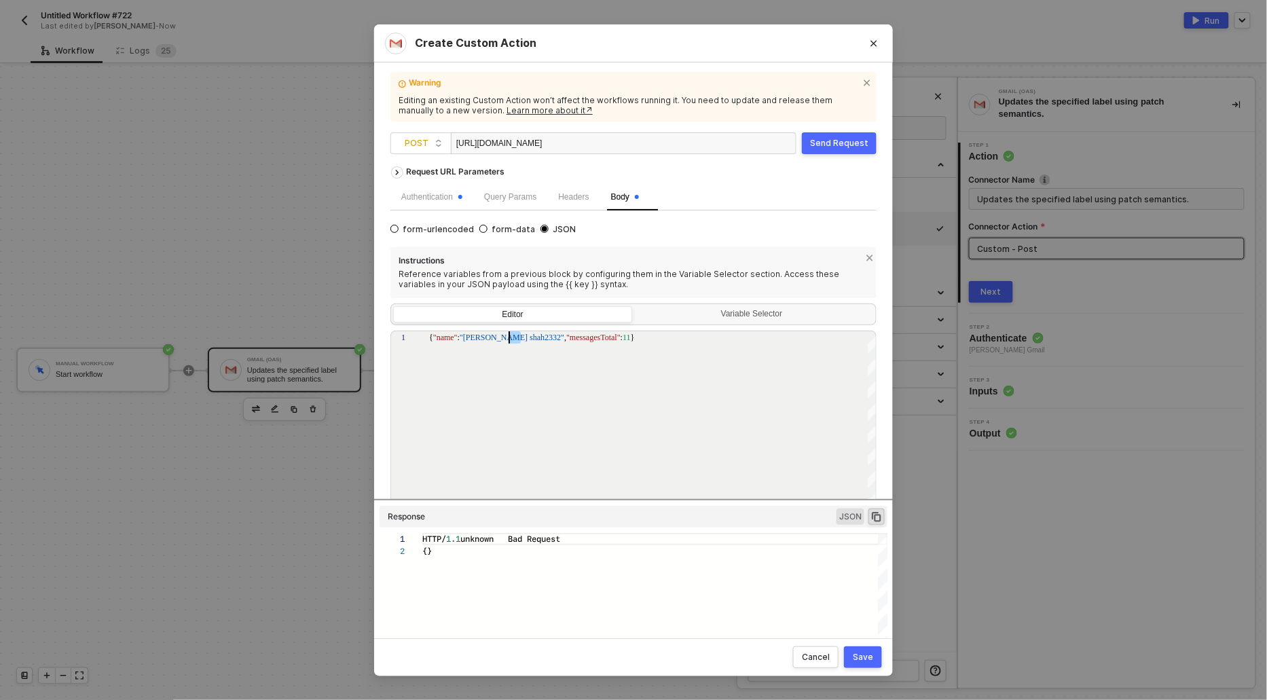
drag, startPoint x: 520, startPoint y: 336, endPoint x: 505, endPoint y: 335, distance: 15.6
click at [590, 337] on div "1 { "name" : "[PERSON_NAME] shah434" , "messagesTotal" : 11 } { "name": "[PERSO…" at bounding box center [633, 424] width 486 height 187
type textarea "{ "name": "[PERSON_NAME] shah434", "messagesTotal": 11}"
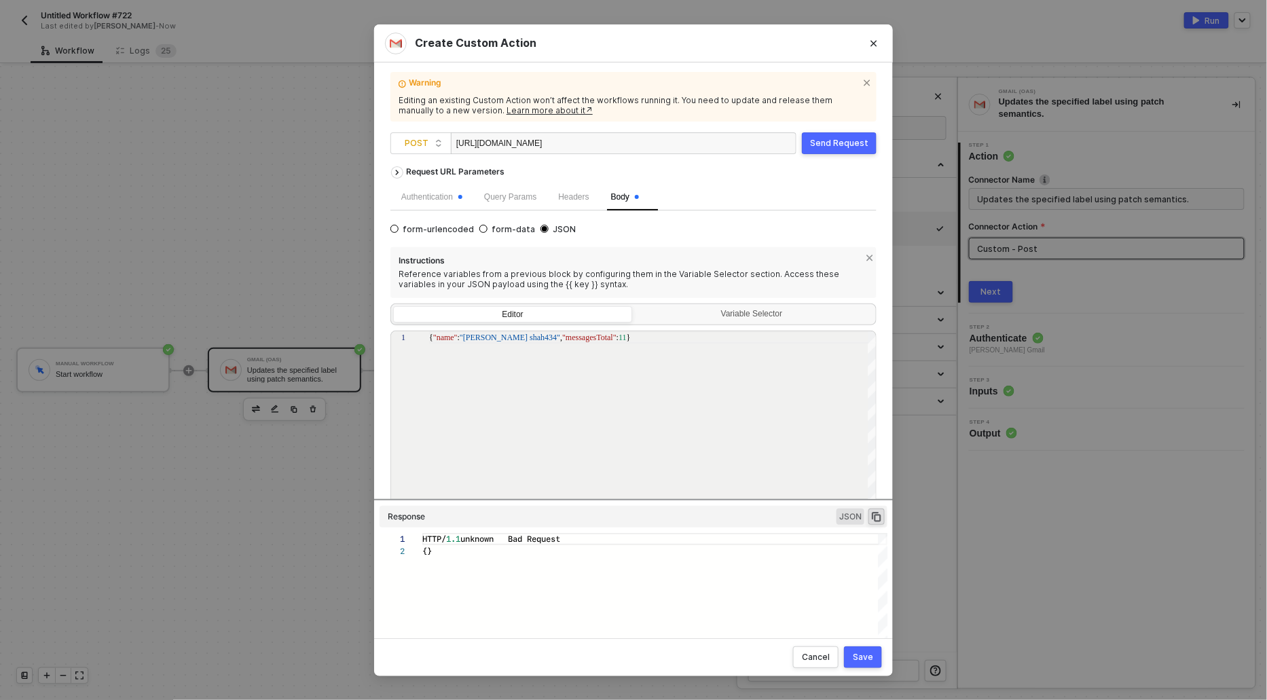
click at [704, 143] on div "[URL][DOMAIN_NAME]" at bounding box center [624, 143] width 346 height 22
drag, startPoint x: 591, startPoint y: 338, endPoint x: 582, endPoint y: 337, distance: 8.9
type textarea "{ "name": "[PERSON_NAME] shah434", "messagesTotal": 15}"
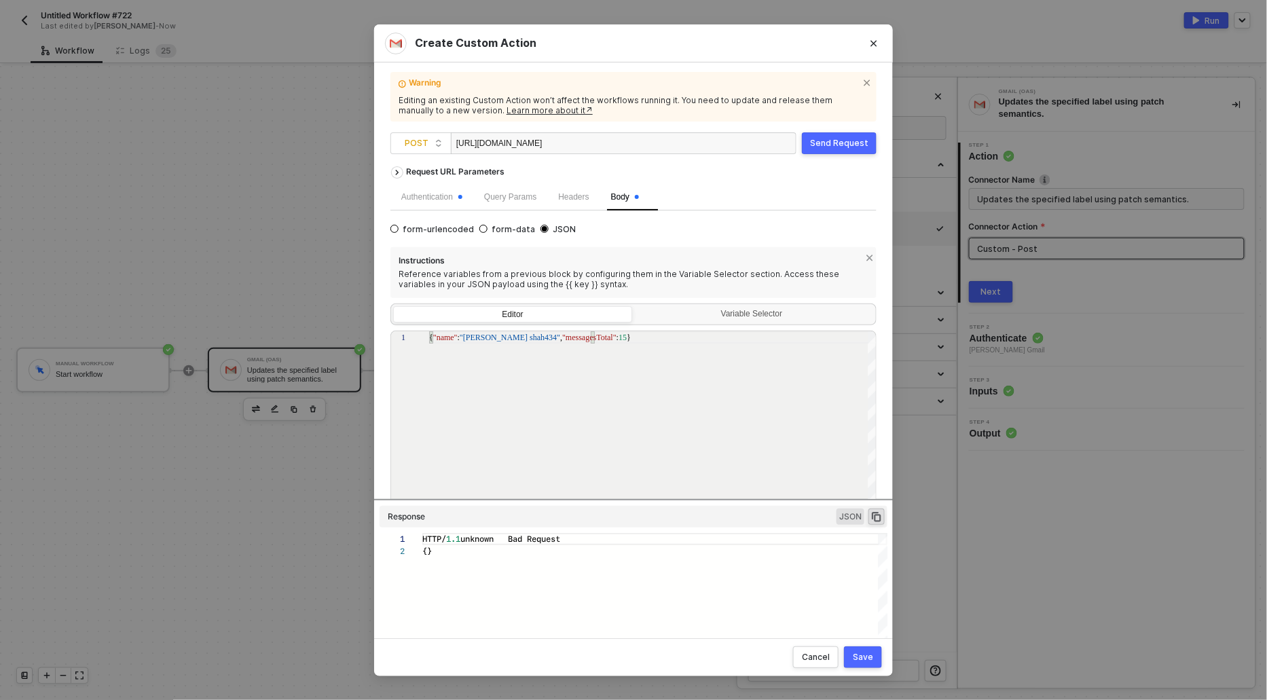
click at [872, 655] on div "Save" at bounding box center [863, 657] width 20 height 11
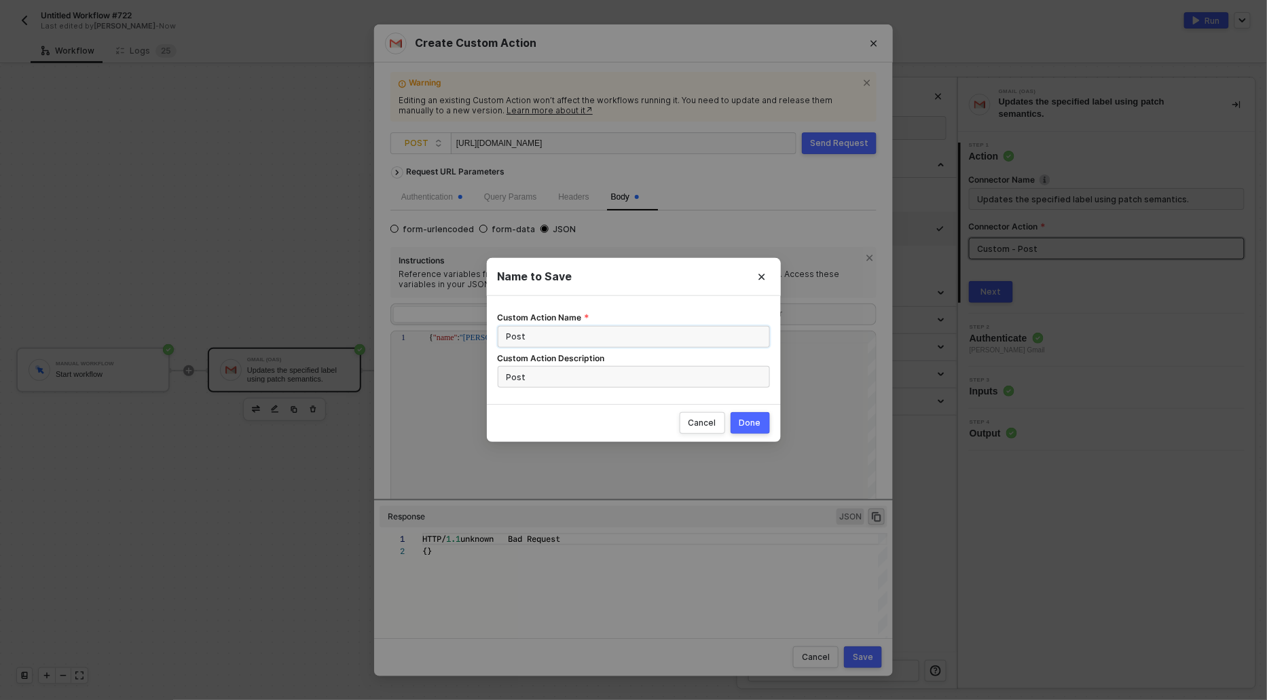
drag, startPoint x: 545, startPoint y: 343, endPoint x: 470, endPoint y: 331, distance: 76.4
click at [468, 335] on div "Name to Save Custom Action Name Post Custom Action Description Post Cancel Done" at bounding box center [633, 350] width 1267 height 700
type input "Patch"
click at [508, 378] on input "Post" at bounding box center [634, 377] width 272 height 22
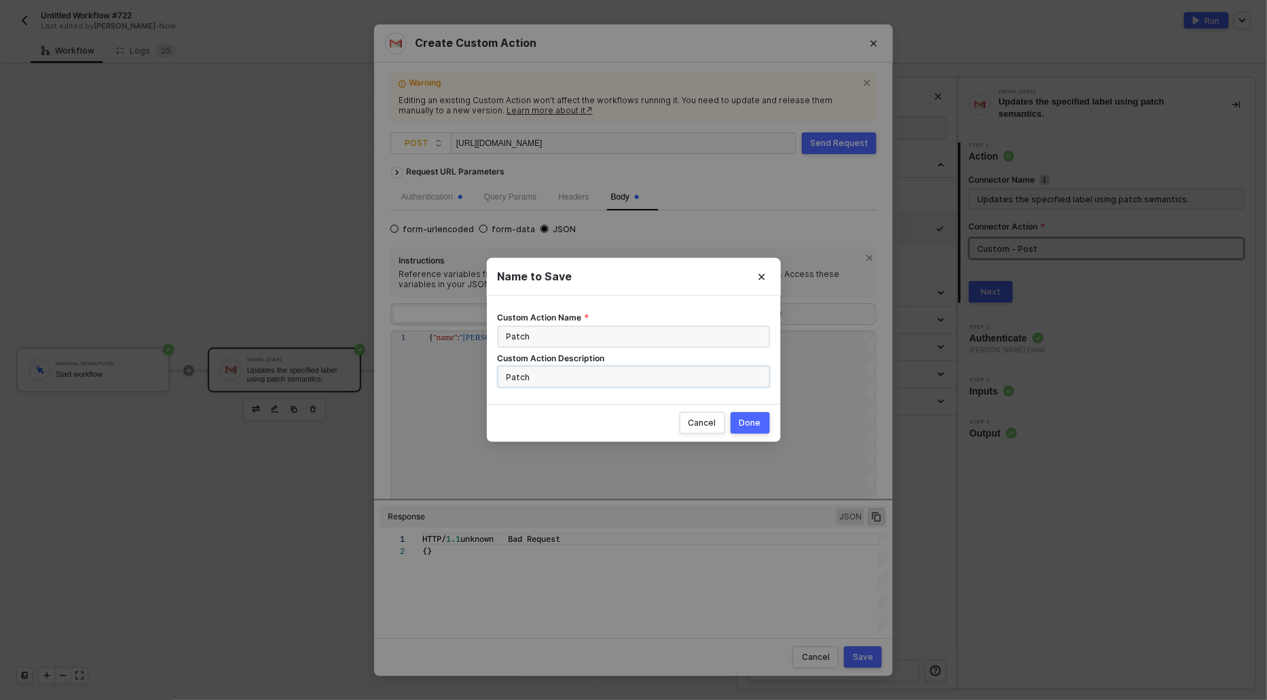
type input "Patch"
click at [744, 419] on div "Done" at bounding box center [750, 423] width 22 height 11
radio input "true"
radio input "false"
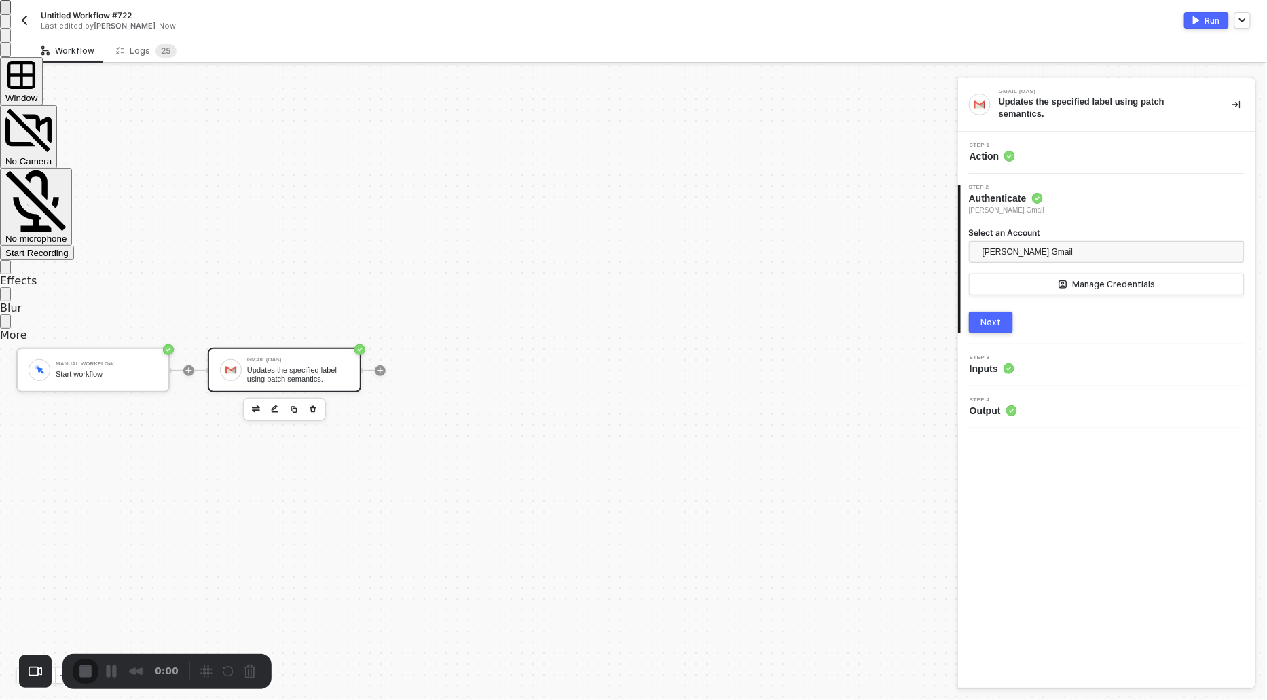
click at [69, 248] on span "Start Recording" at bounding box center [36, 253] width 63 height 10
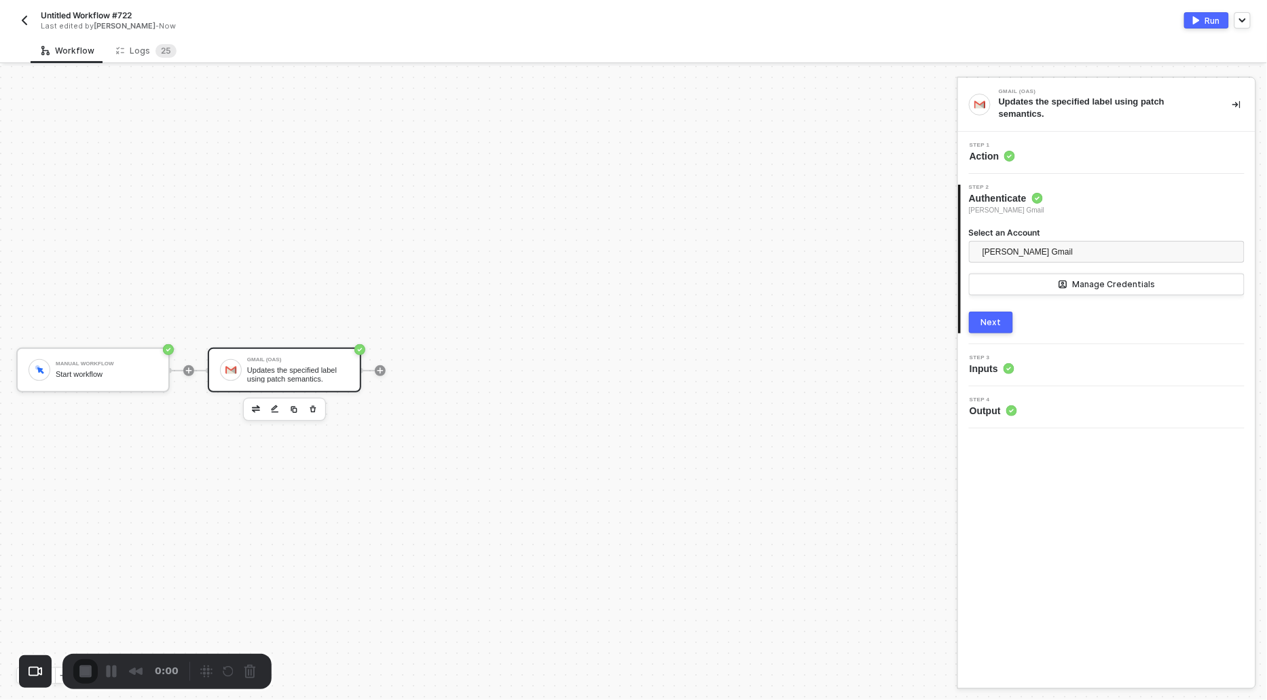
click at [993, 151] on span "Action" at bounding box center [992, 156] width 45 height 14
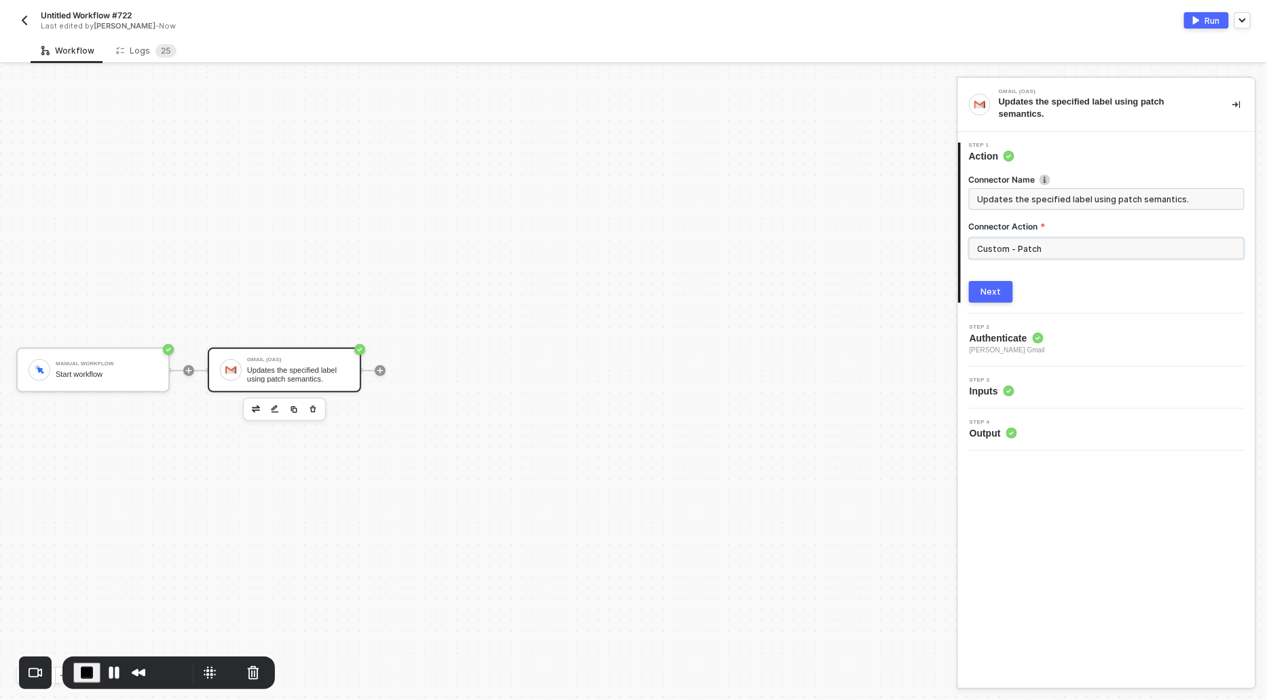
click at [1069, 242] on input "Custom - Patch" at bounding box center [1107, 249] width 276 height 22
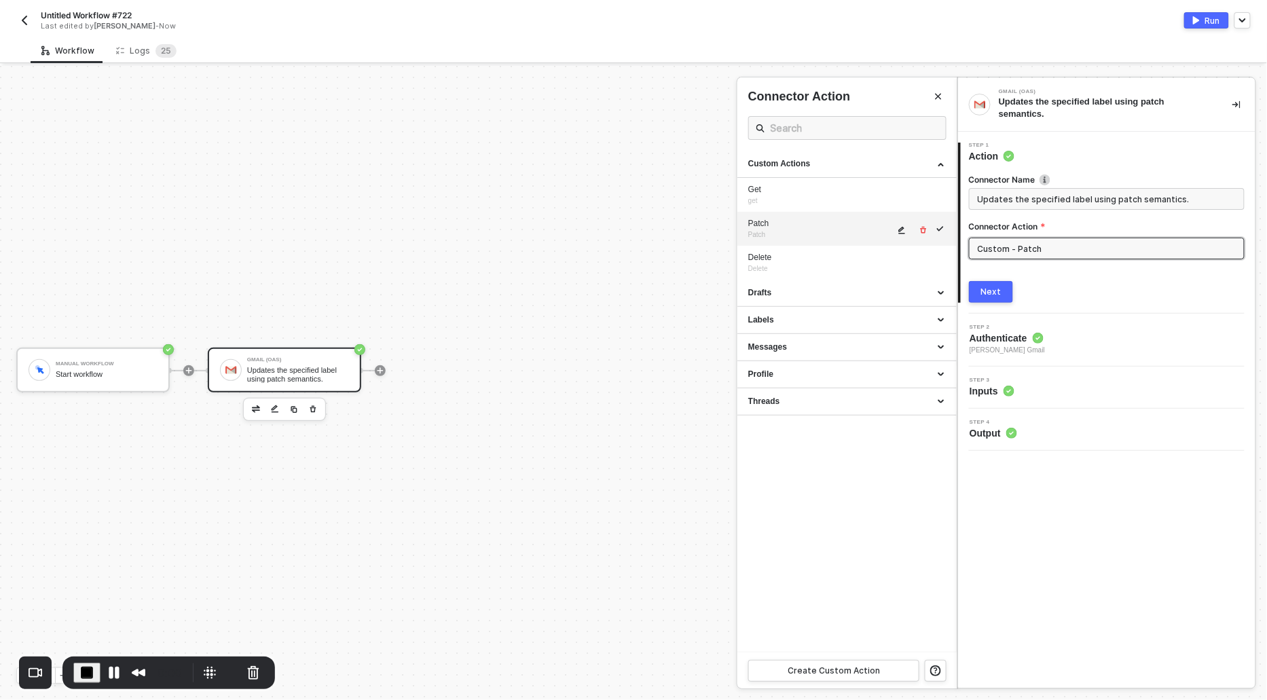
click at [898, 228] on icon "icon-edit" at bounding box center [902, 230] width 8 height 8
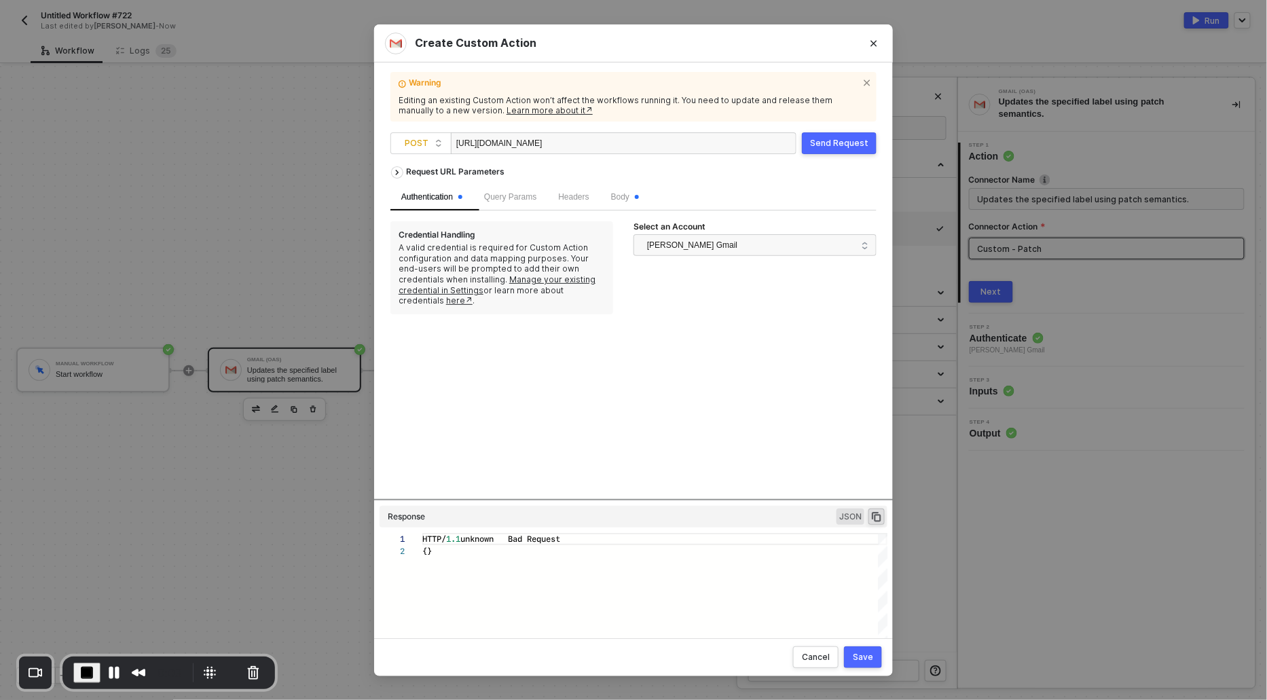
scroll to position [0, 0]
click at [630, 196] on span "Body" at bounding box center [625, 197] width 28 height 10
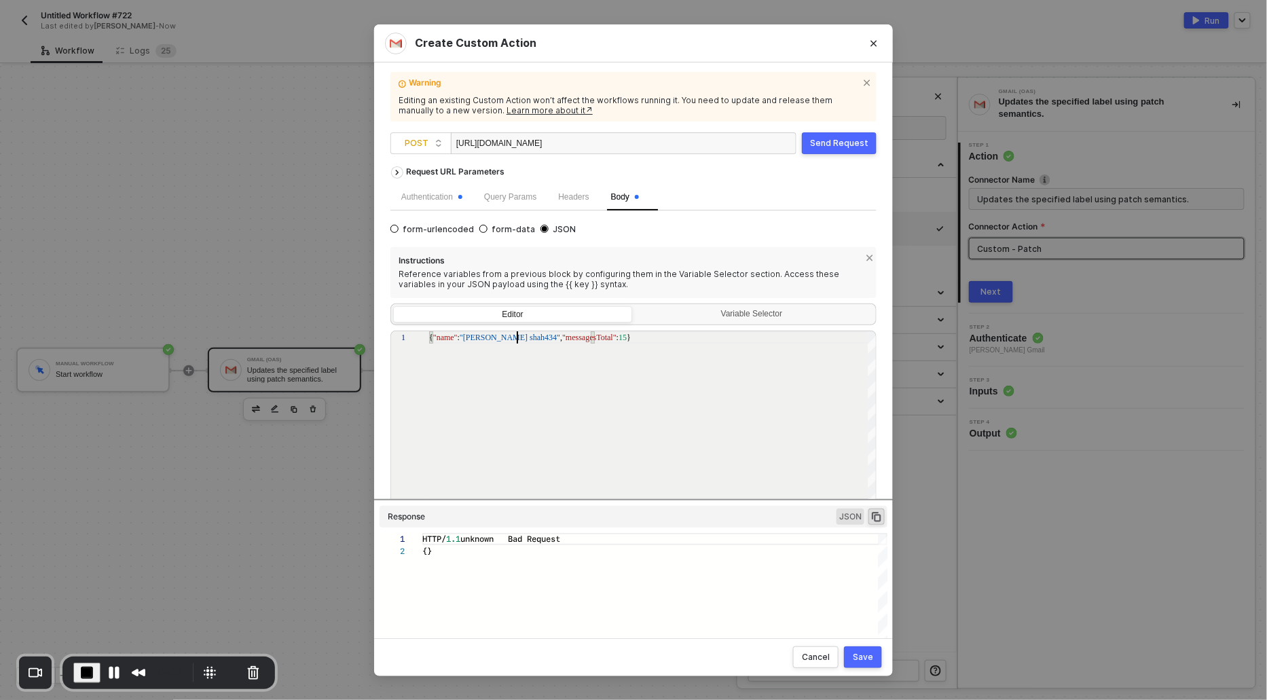
scroll to position [0, 79]
drag, startPoint x: 515, startPoint y: 338, endPoint x: 507, endPoint y: 337, distance: 7.5
type textarea "{ "name": "[PERSON_NAME] shah4657", "messagesTotal": 15}"
click at [872, 662] on button "Save" at bounding box center [863, 657] width 38 height 22
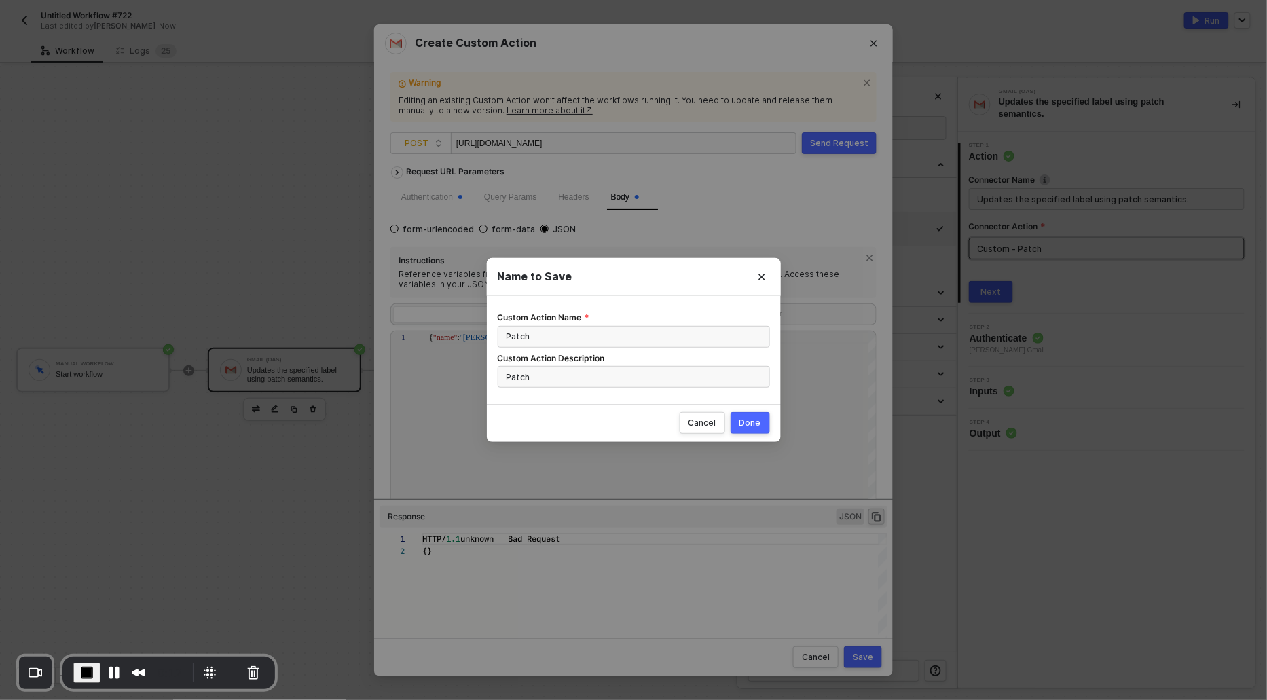
click at [754, 424] on div "Done" at bounding box center [750, 423] width 22 height 11
radio input "true"
radio input "false"
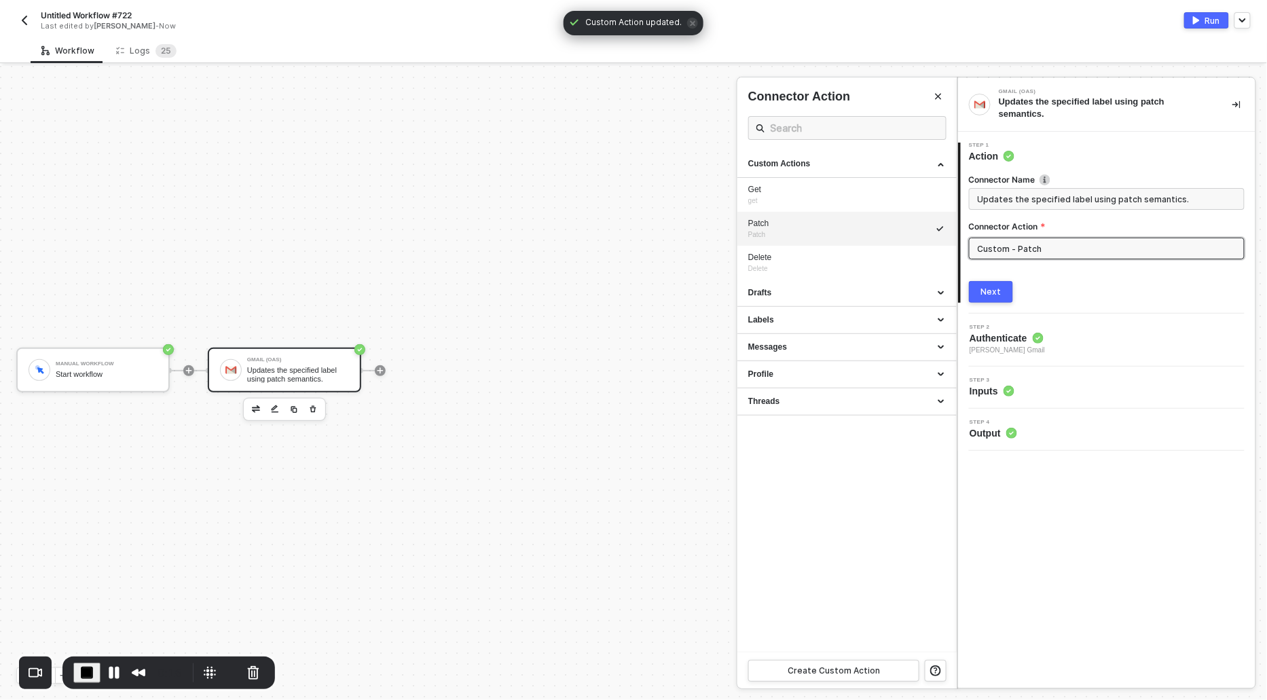
click at [987, 288] on div "Next" at bounding box center [991, 292] width 20 height 11
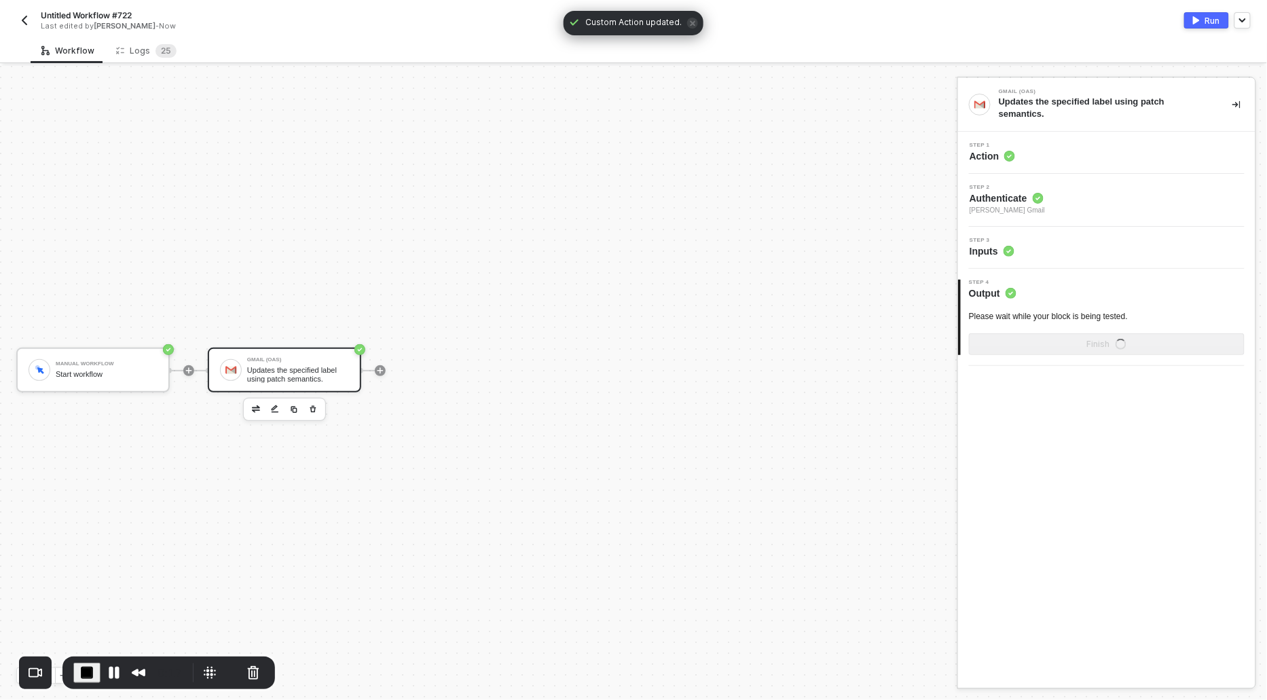
click at [993, 327] on div "Please wait while your block is being tested. Finish" at bounding box center [1107, 333] width 276 height 44
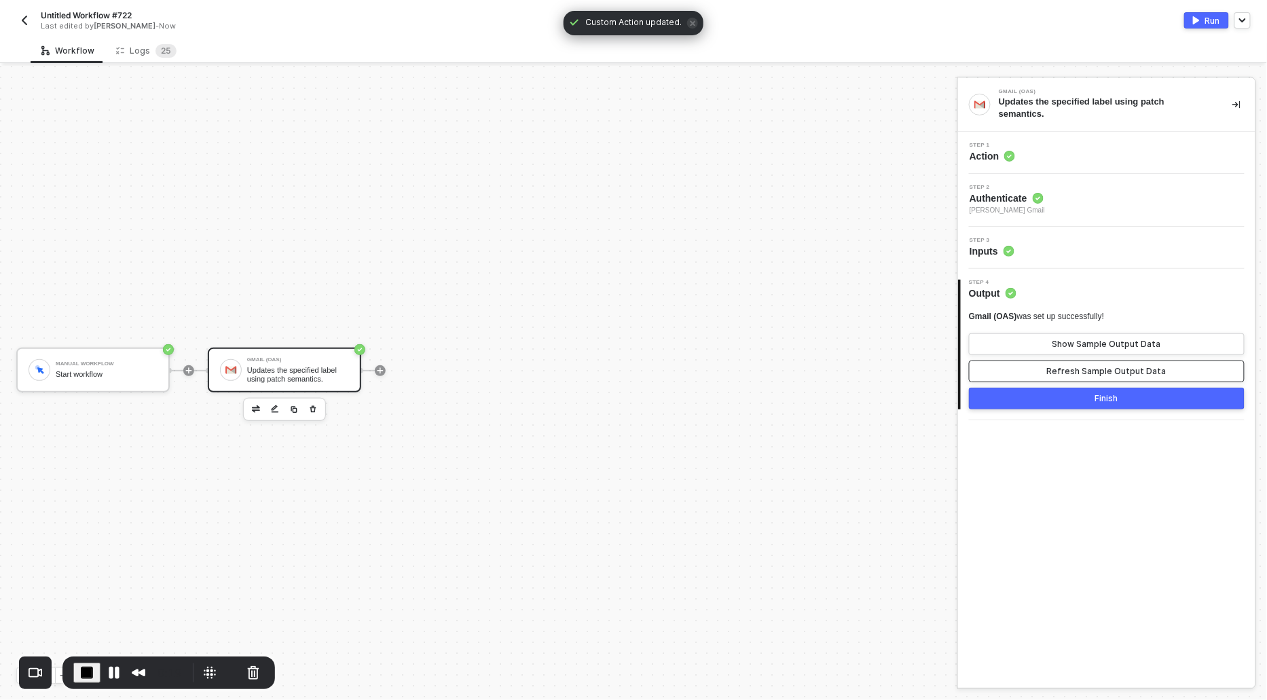
click at [1092, 366] on button "Refresh Sample Output Data" at bounding box center [1107, 372] width 276 height 22
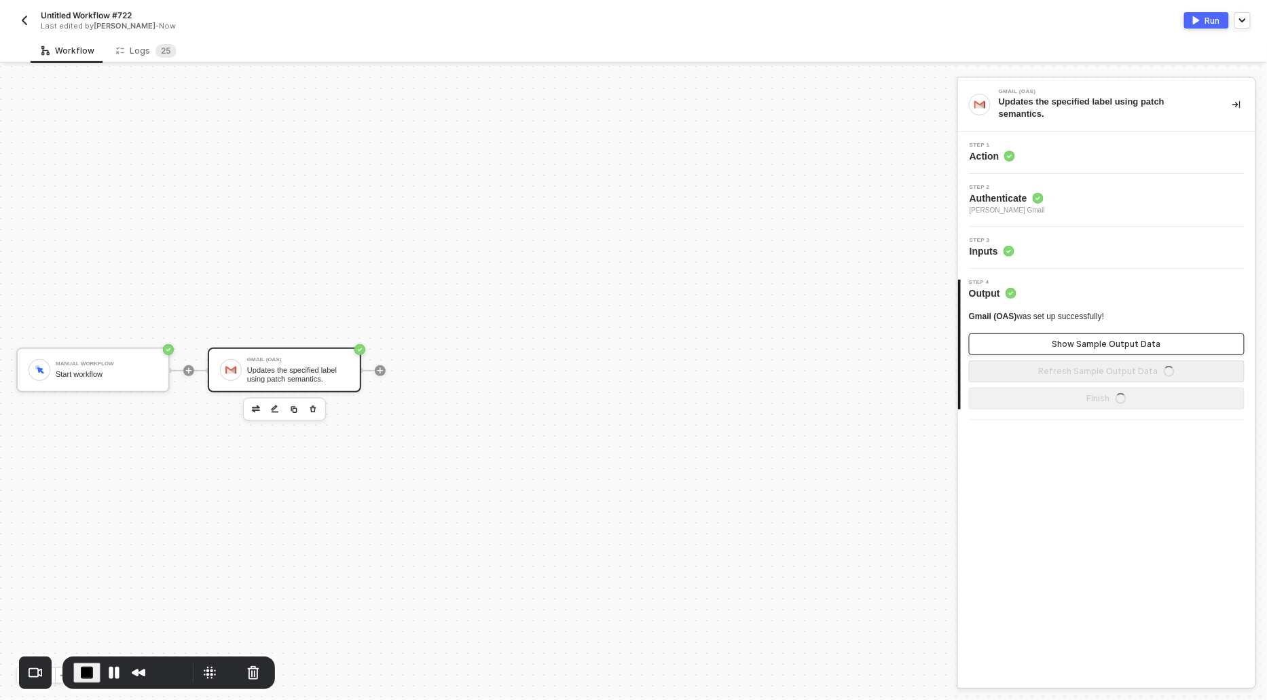
click at [1088, 340] on div "Show Sample Output Data" at bounding box center [1107, 344] width 109 height 11
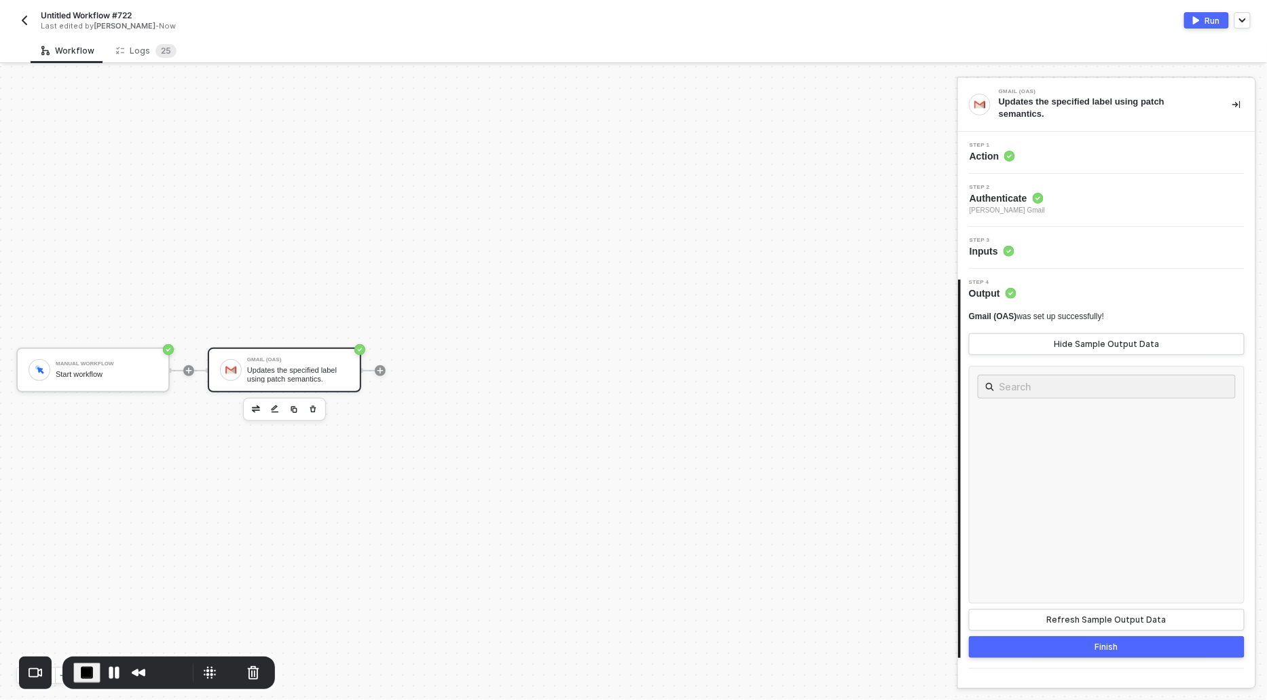
click at [1208, 15] on div "Run" at bounding box center [1212, 21] width 15 height 12
click at [112, 668] on button "Pause Recording" at bounding box center [114, 673] width 22 height 22
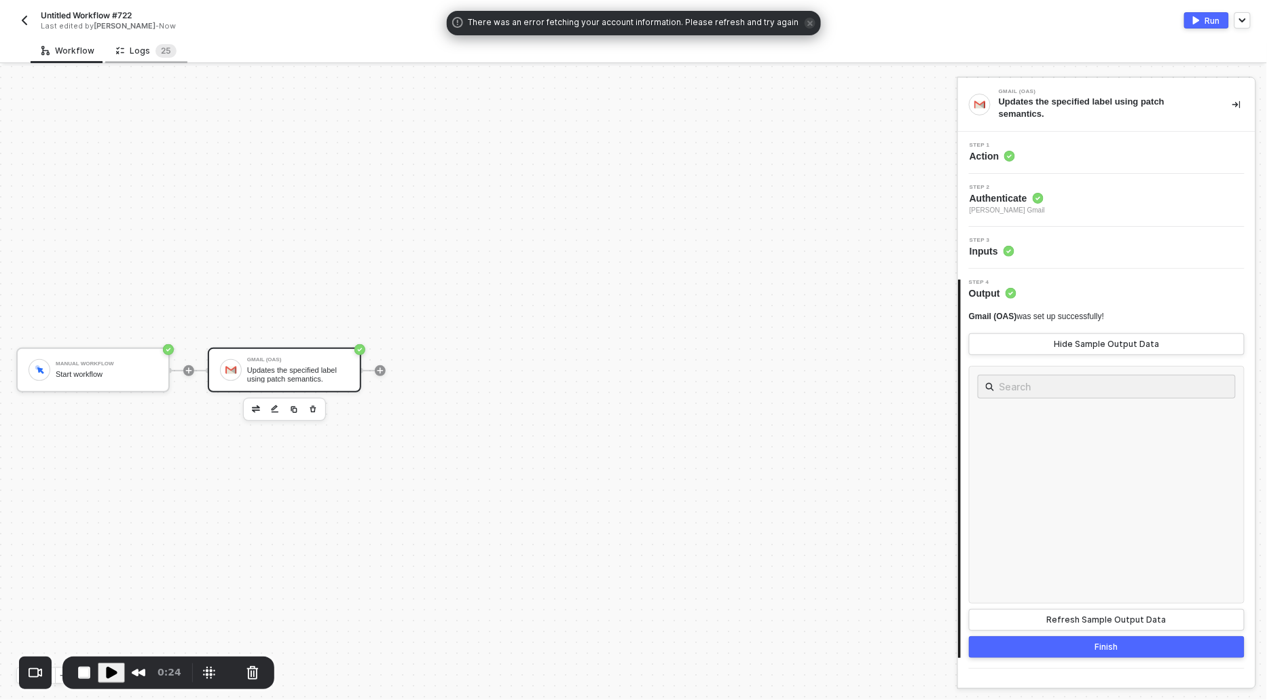
click at [139, 52] on div "Logs 2 5" at bounding box center [146, 51] width 60 height 14
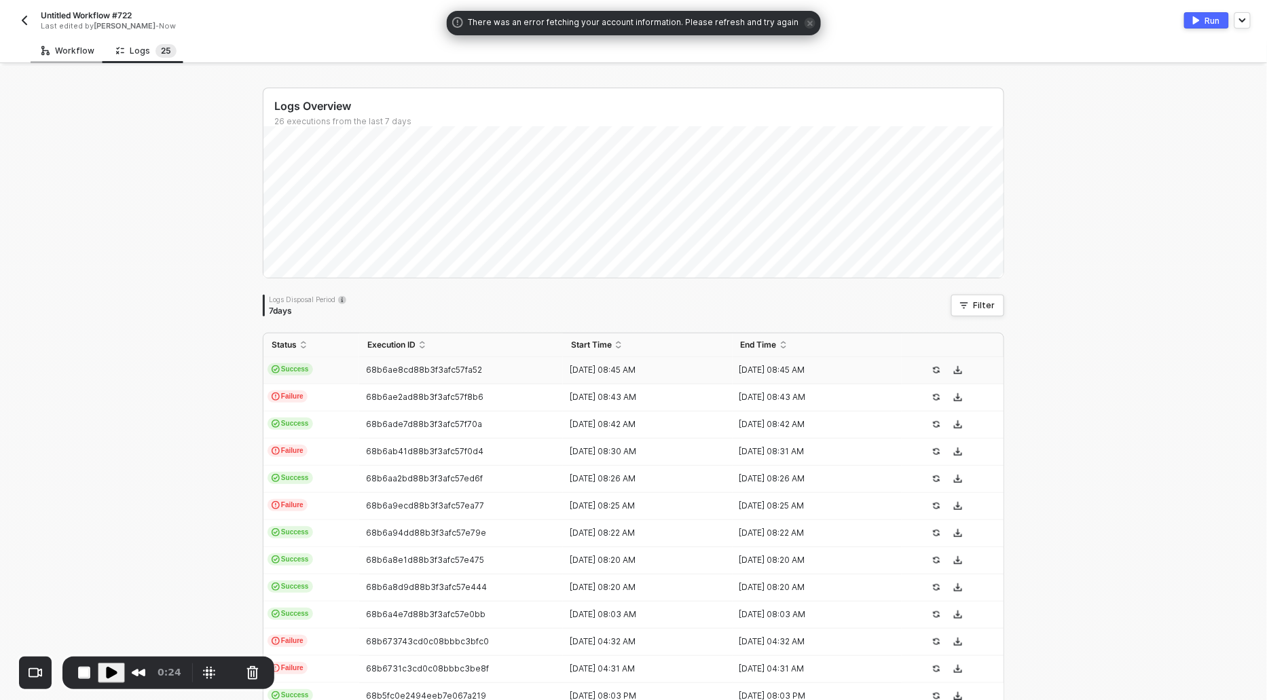
click at [67, 60] on div "Workflow" at bounding box center [68, 50] width 75 height 25
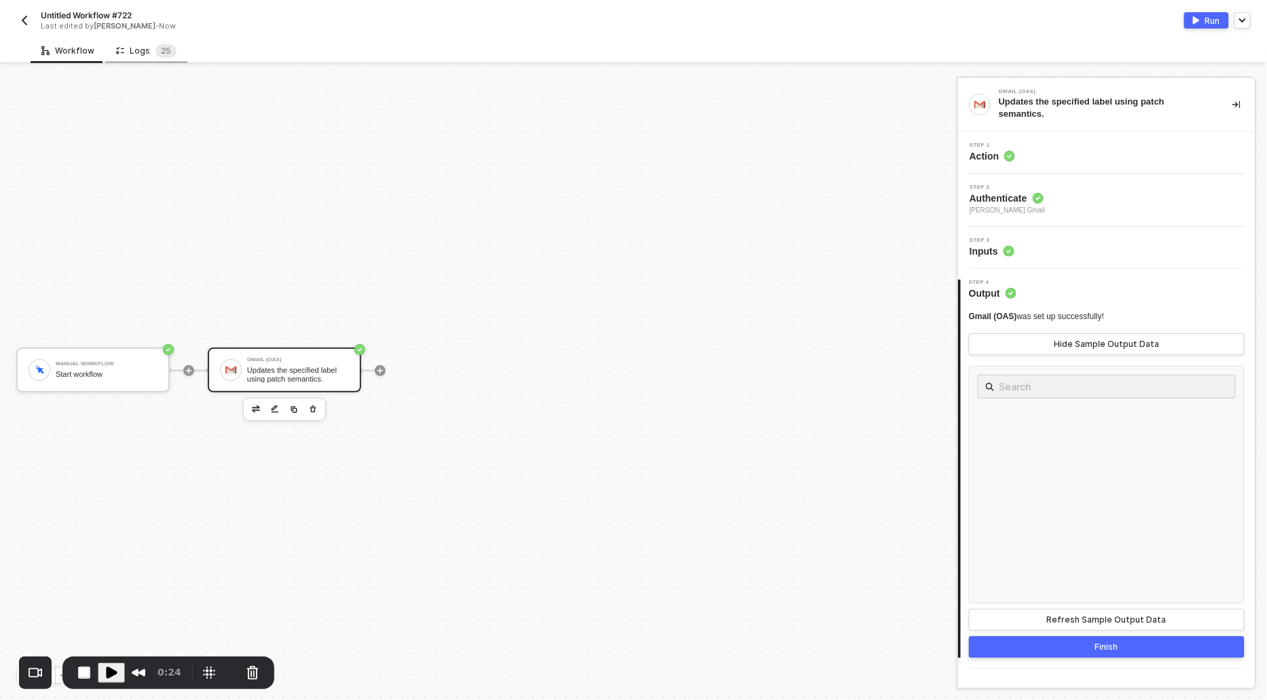
click at [137, 54] on div "Logs 2 5" at bounding box center [146, 51] width 60 height 14
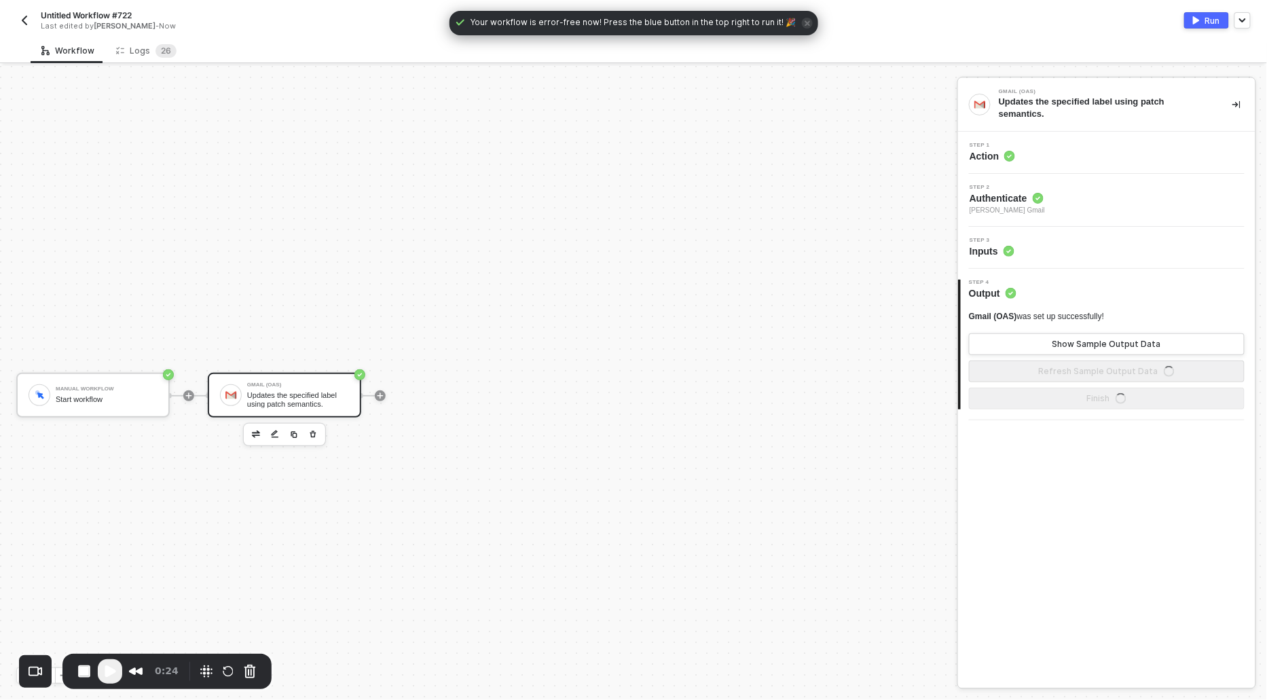
scroll to position [25, 0]
click at [146, 48] on div "Logs 2 6" at bounding box center [146, 51] width 60 height 14
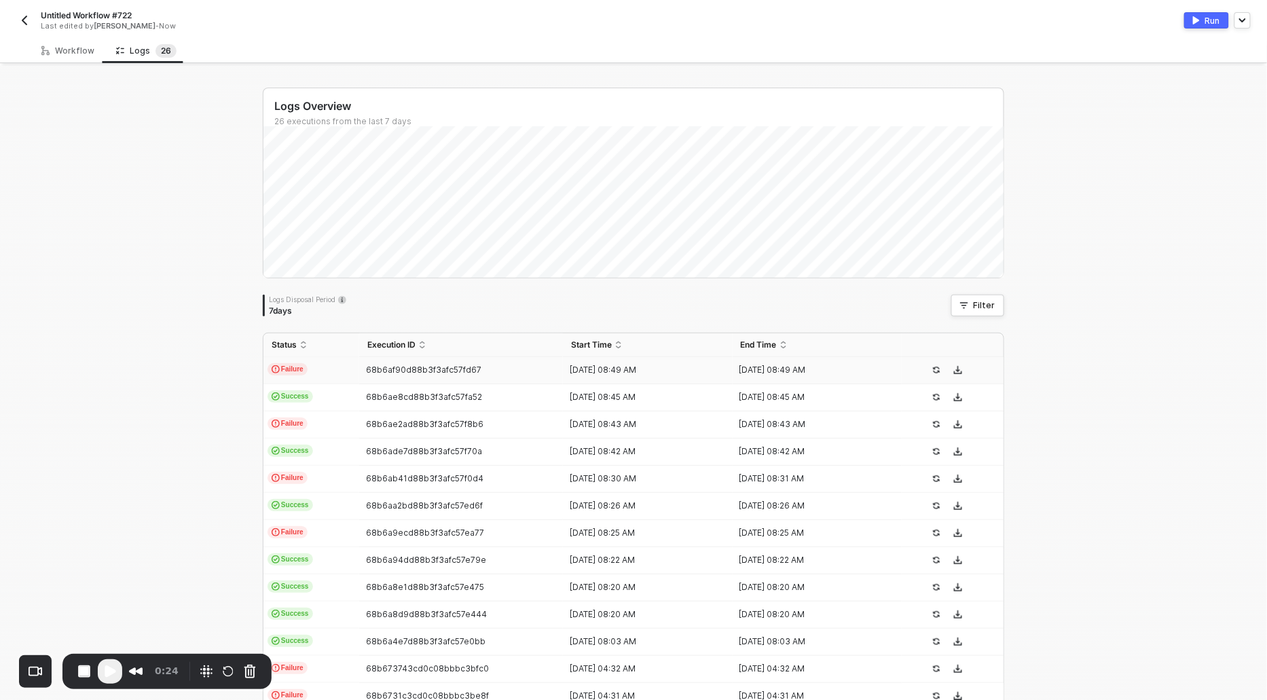
click at [292, 364] on span "Failure" at bounding box center [288, 369] width 40 height 12
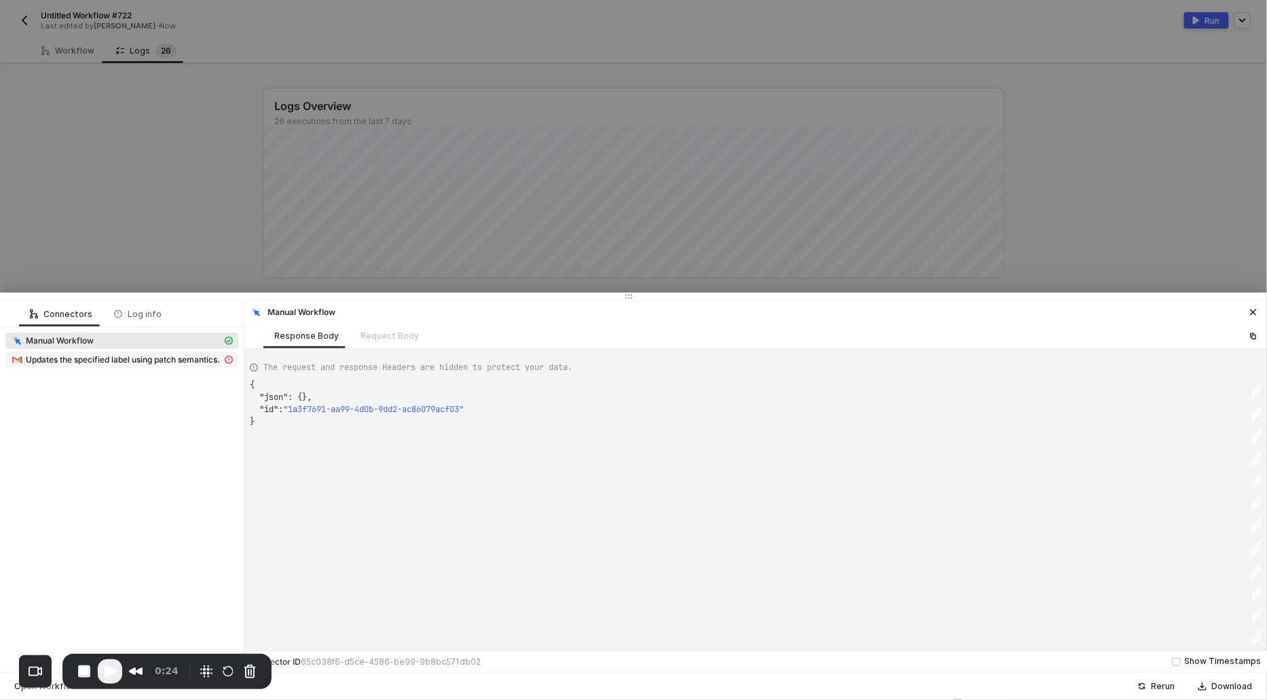
click at [115, 358] on span "Updates the specified label using patch semantics." at bounding box center [123, 359] width 194 height 11
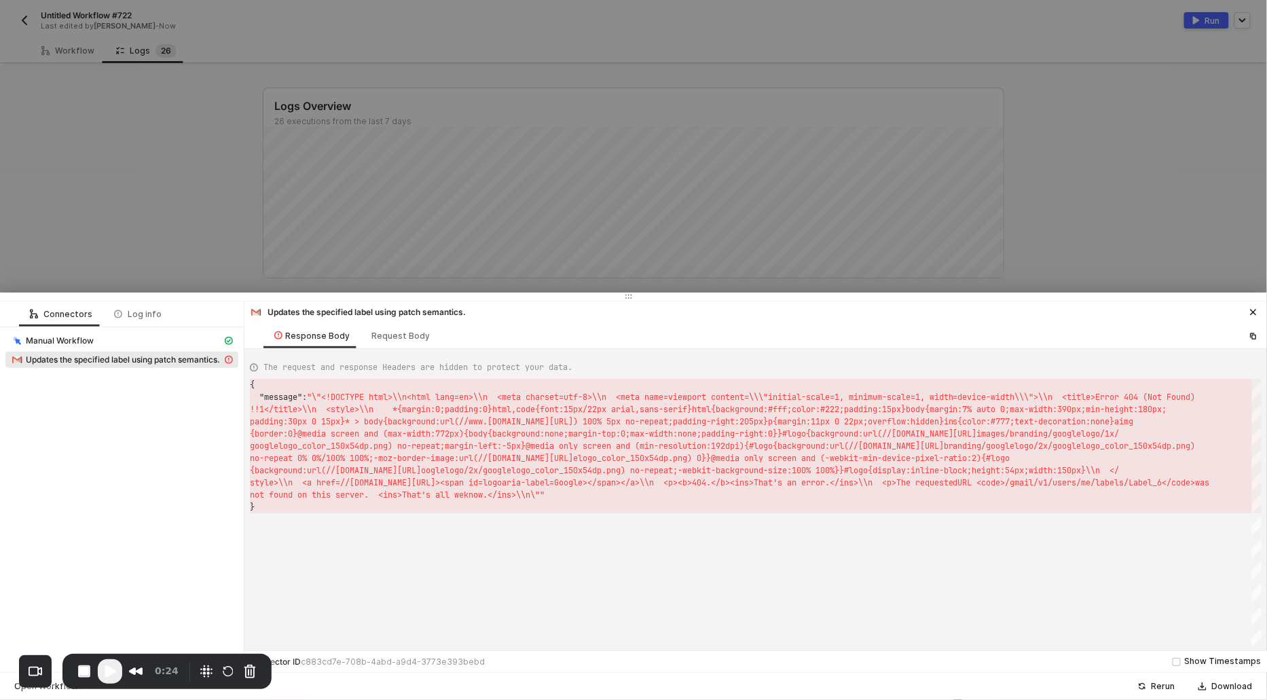
scroll to position [12, 0]
click at [382, 337] on div "Request Body" at bounding box center [400, 336] width 58 height 11
type textarea "{ "requestMethod": "POST", "url": "[URL][DOMAIN_NAME]", "bodyContentType": "jso…"
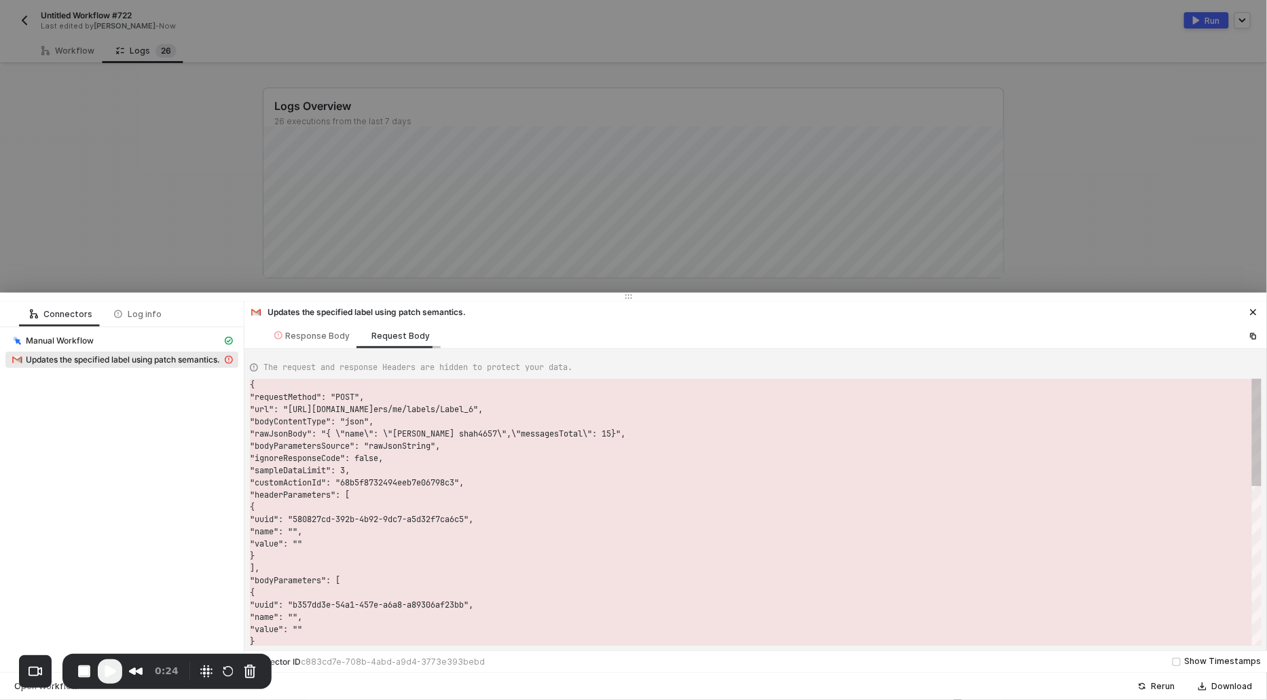
scroll to position [122, 0]
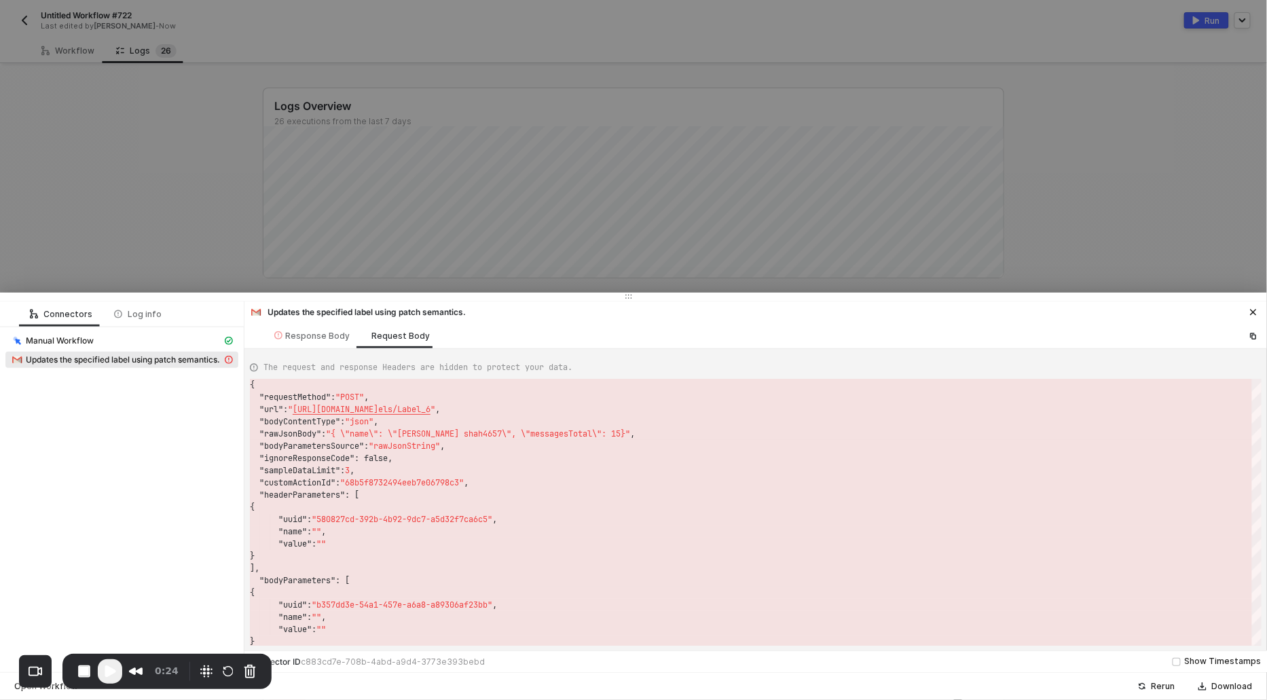
click at [147, 107] on div at bounding box center [633, 350] width 1267 height 700
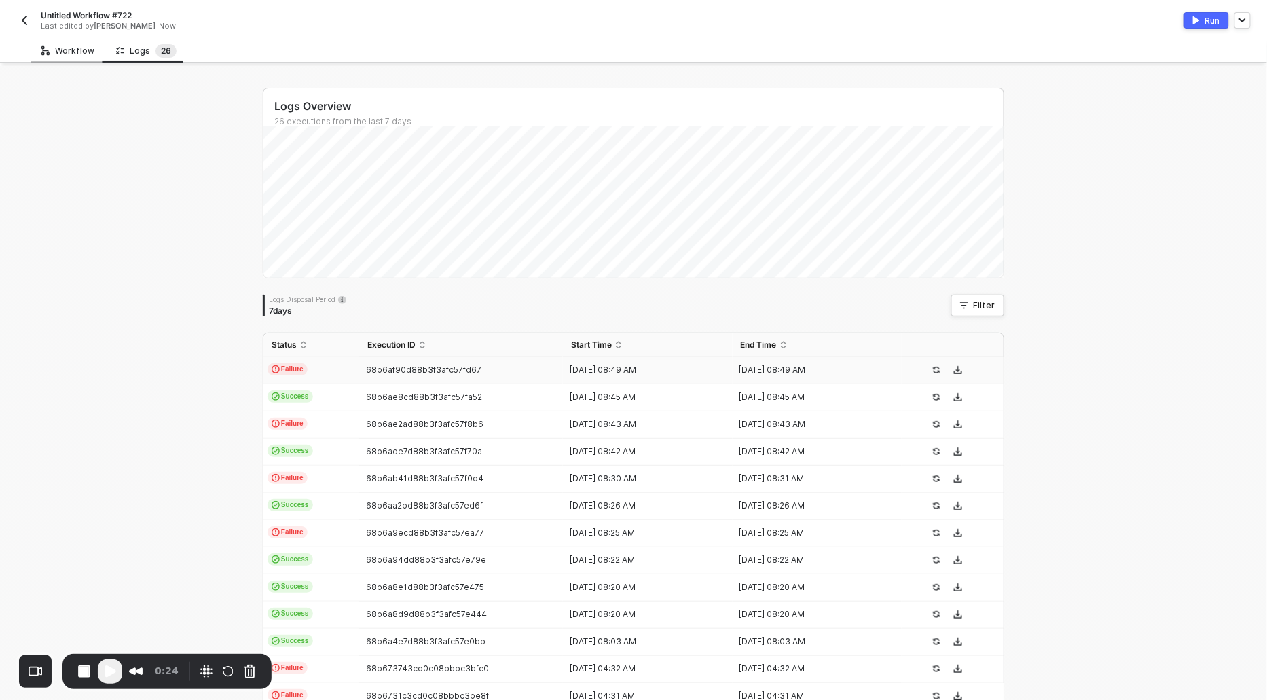
click at [62, 50] on div "Workflow" at bounding box center [67, 50] width 53 height 11
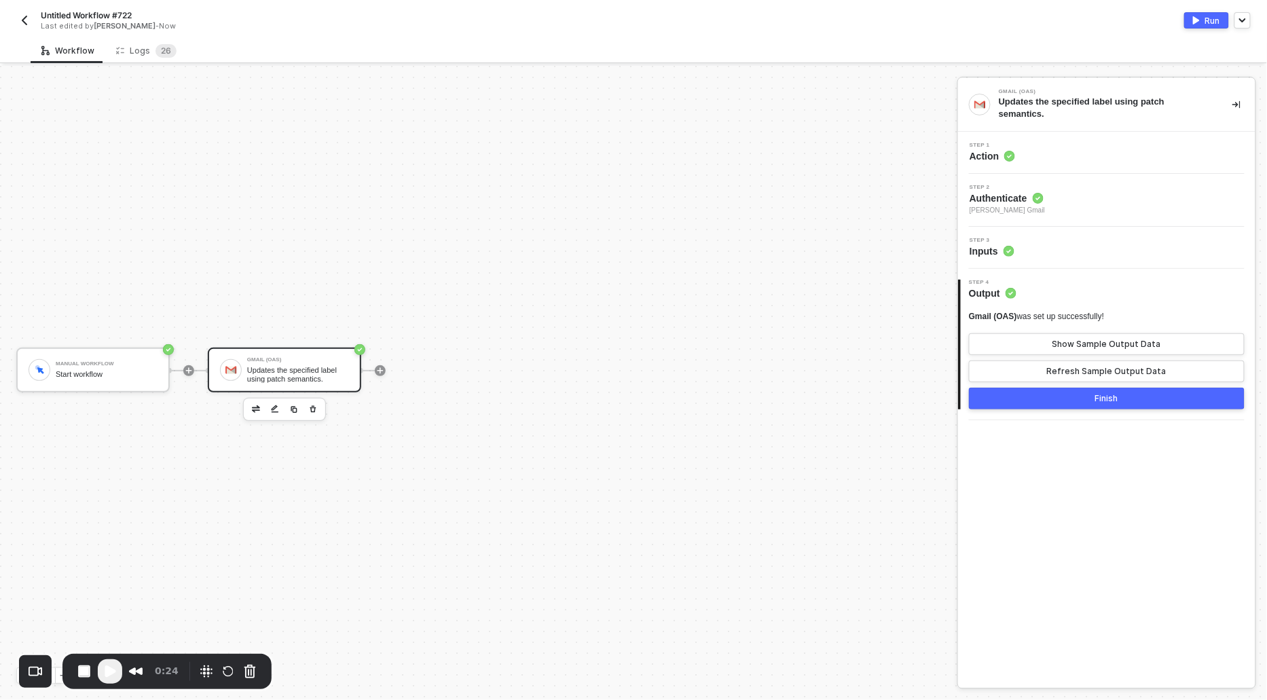
click at [985, 146] on span "Step 1" at bounding box center [992, 145] width 45 height 5
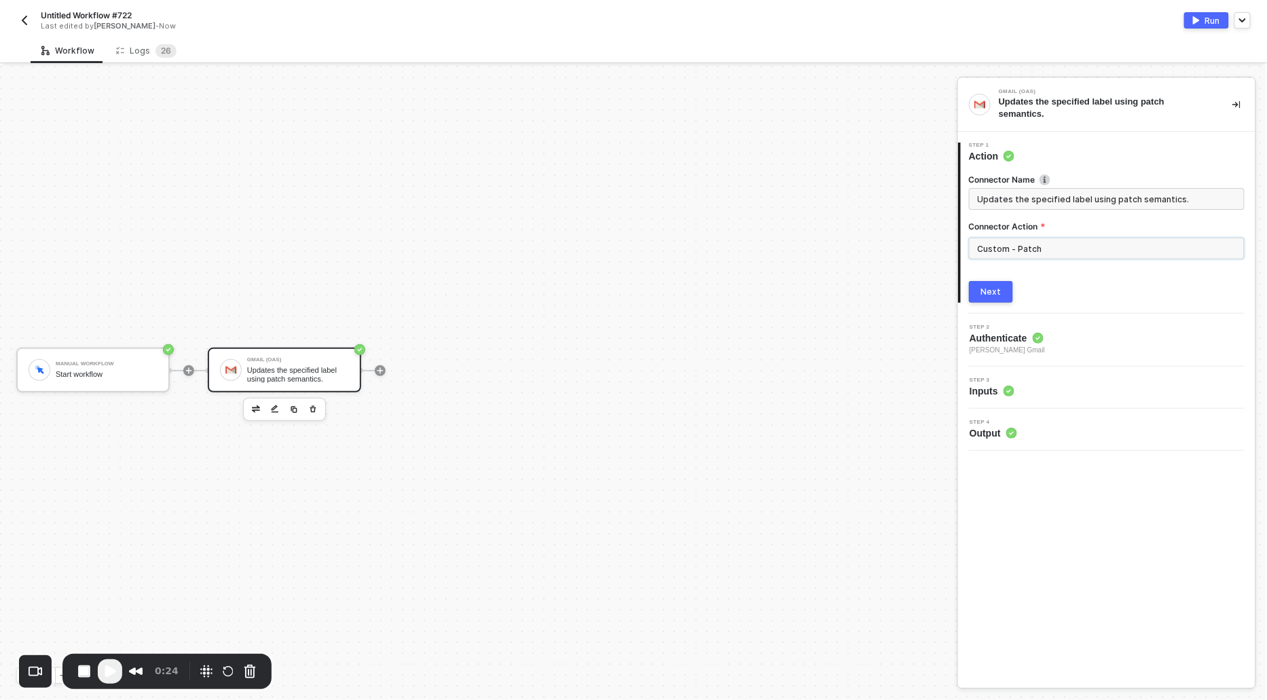
click at [1017, 240] on input "Custom - Patch" at bounding box center [1107, 249] width 276 height 22
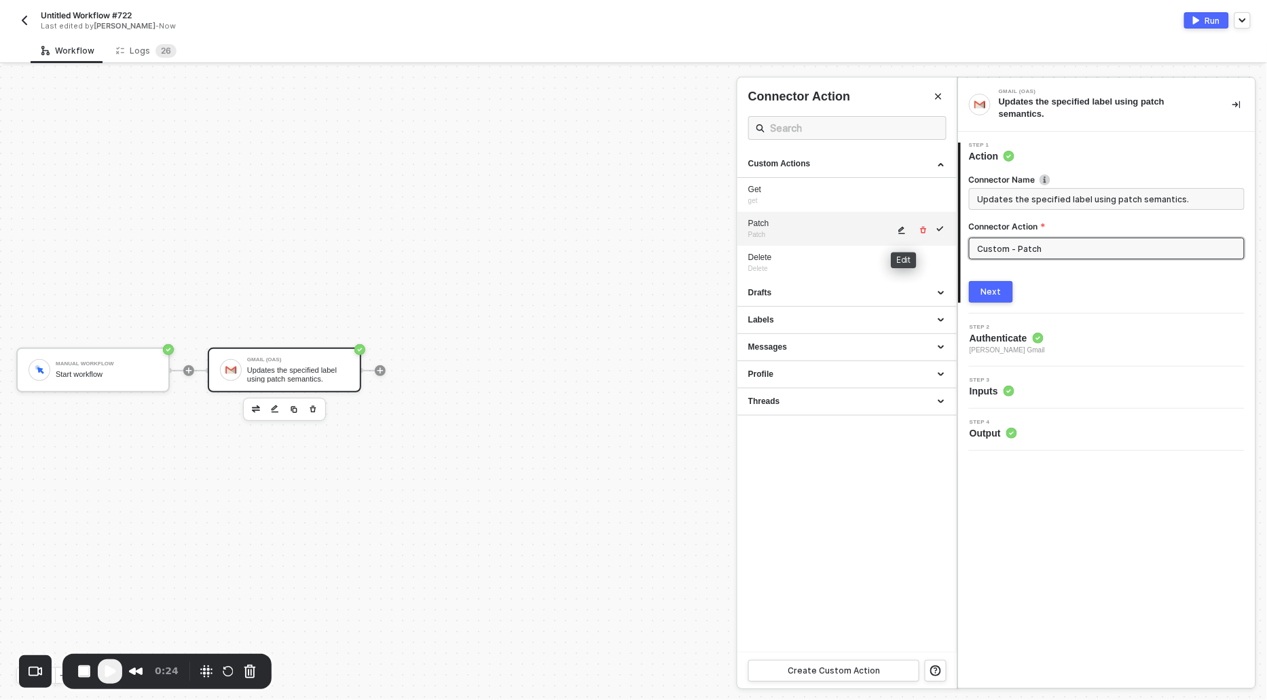
click at [901, 230] on icon "icon-edit" at bounding box center [902, 230] width 7 height 7
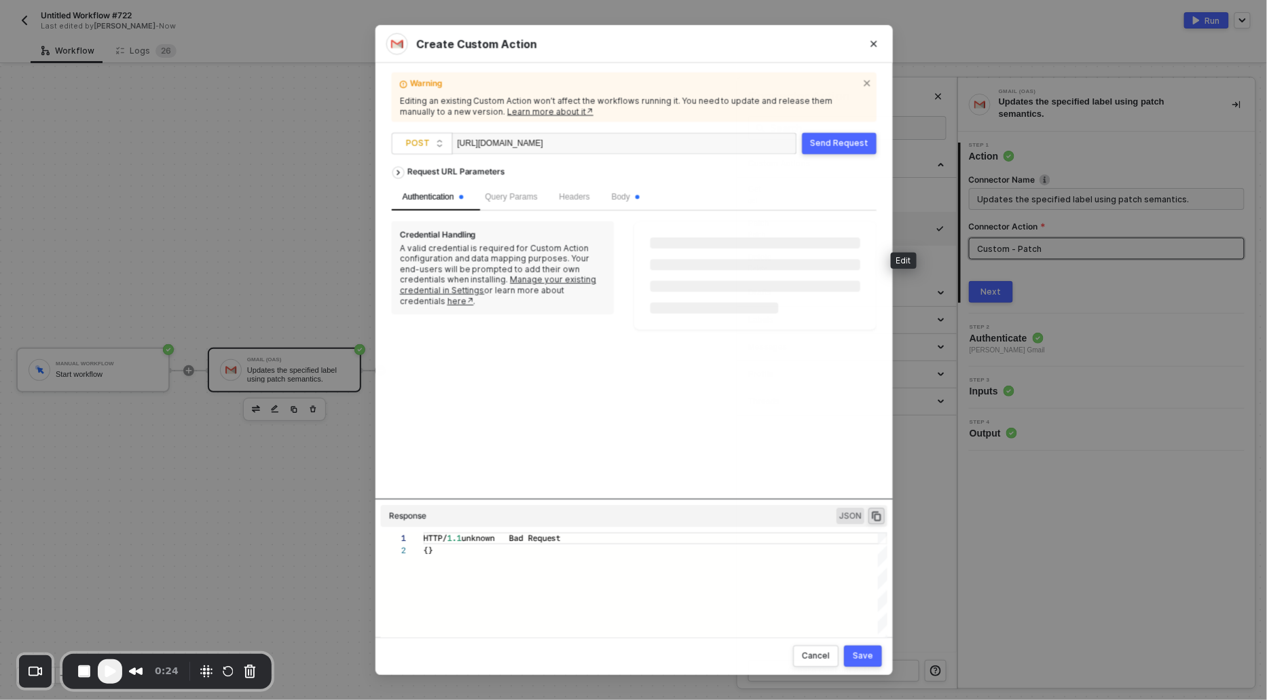
scroll to position [12, 0]
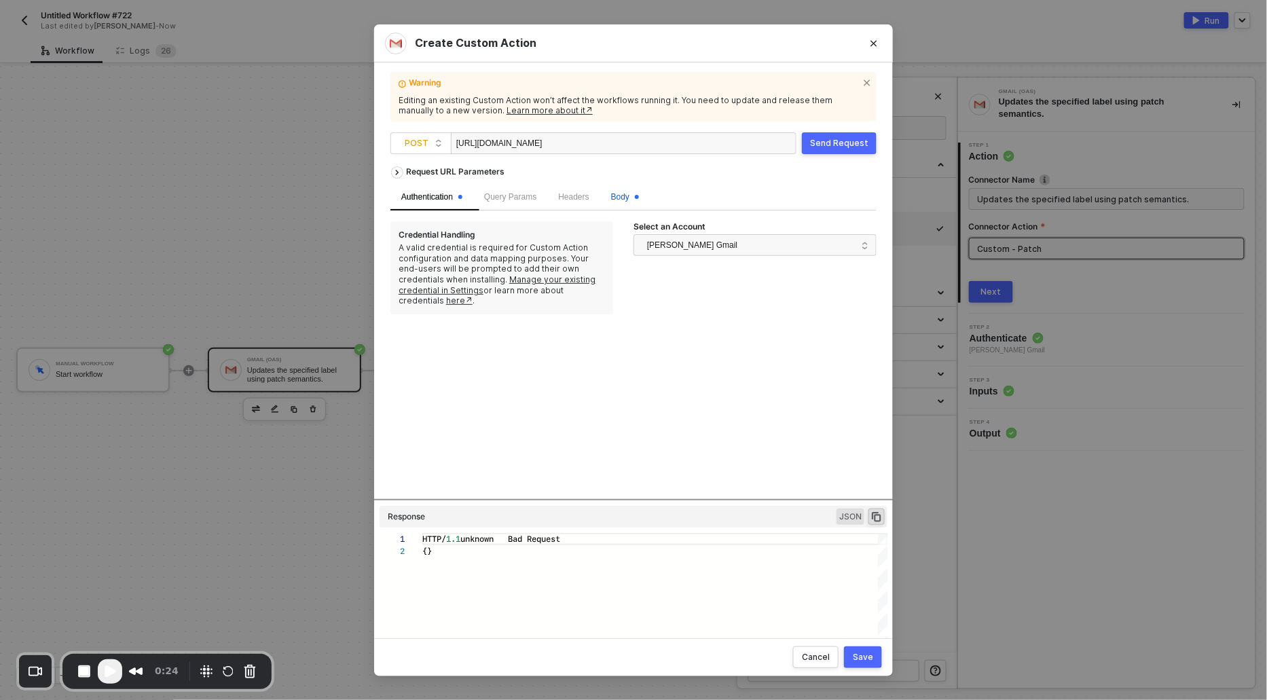
click at [623, 199] on span "Body" at bounding box center [625, 197] width 28 height 10
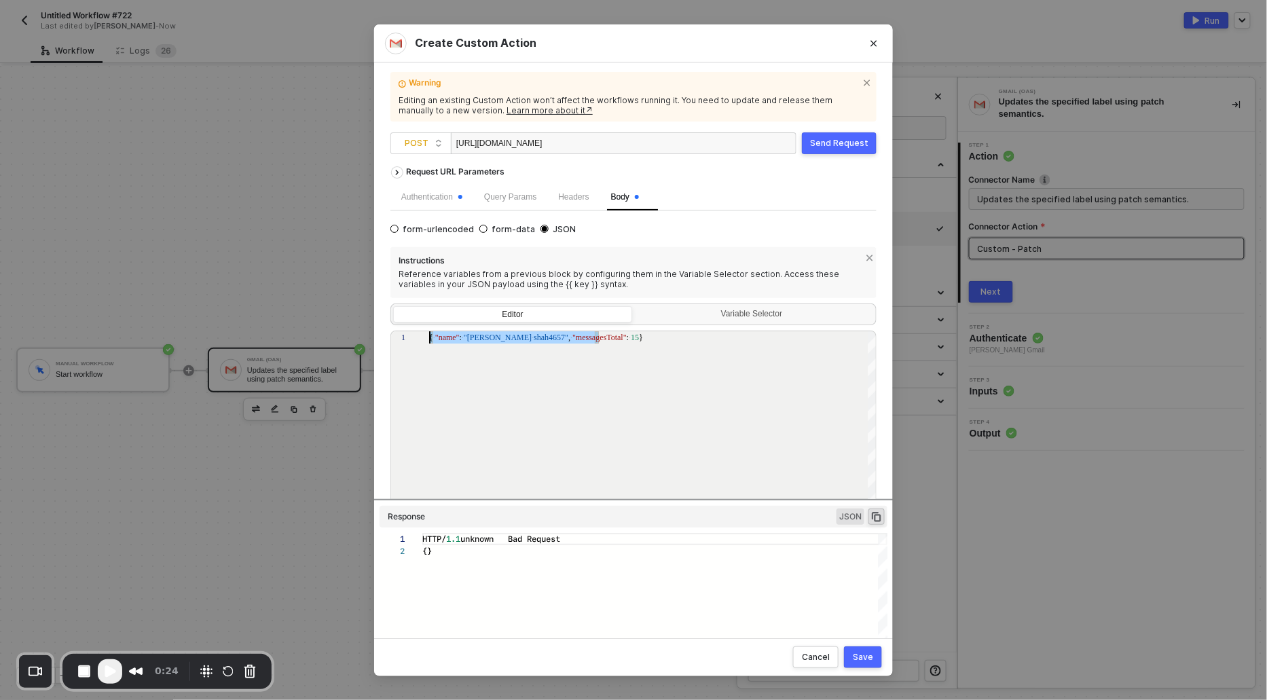
scroll to position [0, 0]
drag, startPoint x: 620, startPoint y: 342, endPoint x: 403, endPoint y: 333, distance: 216.8
click at [418, 147] on span "POST" at bounding box center [424, 143] width 38 height 20
click at [406, 236] on div "PATCH" at bounding box center [421, 235] width 50 height 16
click at [287, 216] on div "Create Custom Action Warning Editing an existing Custom Action won’t affect the…" at bounding box center [633, 350] width 1267 height 700
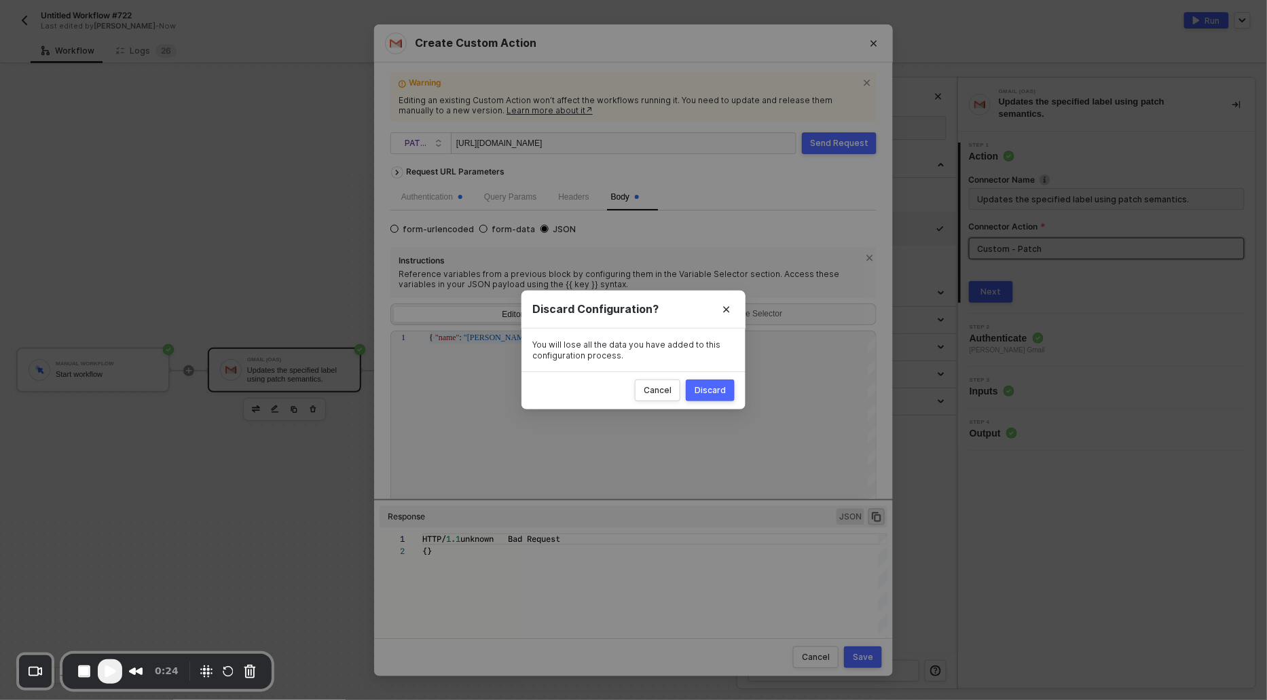
click at [81, 683] on div "0:24" at bounding box center [128, 671] width 111 height 24
click at [83, 675] on button "End Recording" at bounding box center [84, 672] width 22 height 22
click at [724, 312] on icon "Close" at bounding box center [727, 309] width 6 height 6
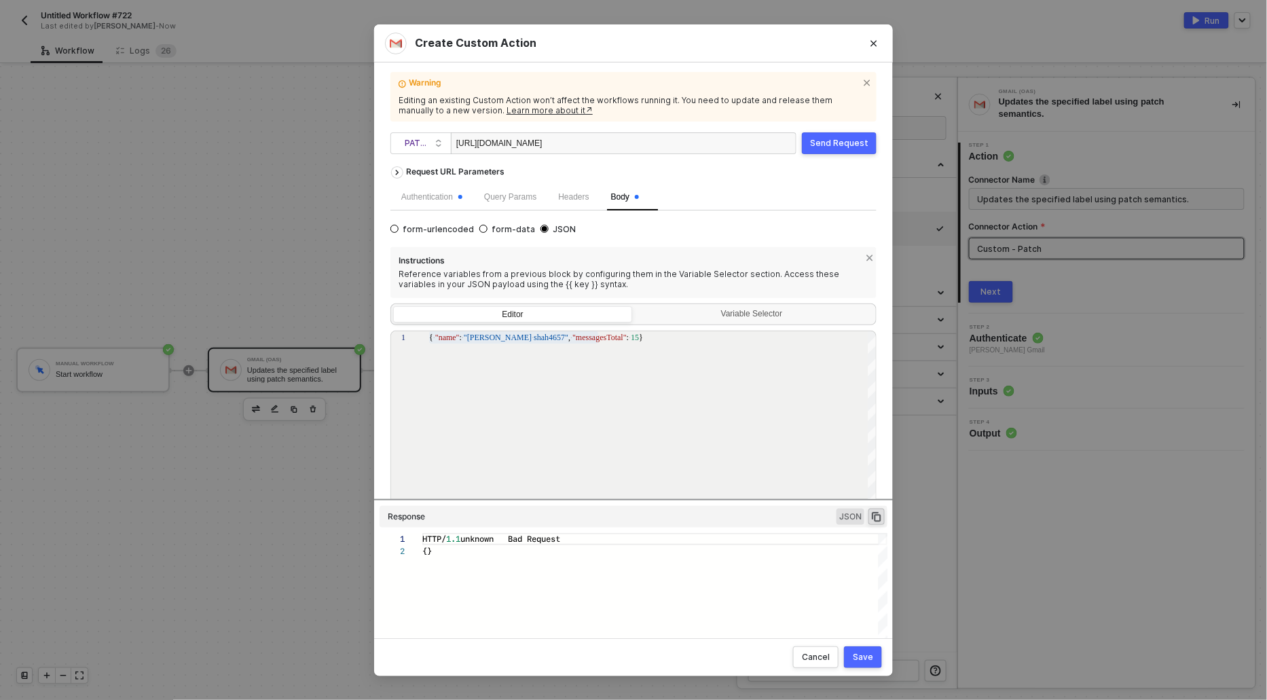
click at [534, 338] on span "shah4657"" at bounding box center [551, 338] width 35 height 10
type textarea "{ "name": "rushin676", "messagesTotal": 15}"
click at [871, 659] on div "Save" at bounding box center [863, 657] width 20 height 11
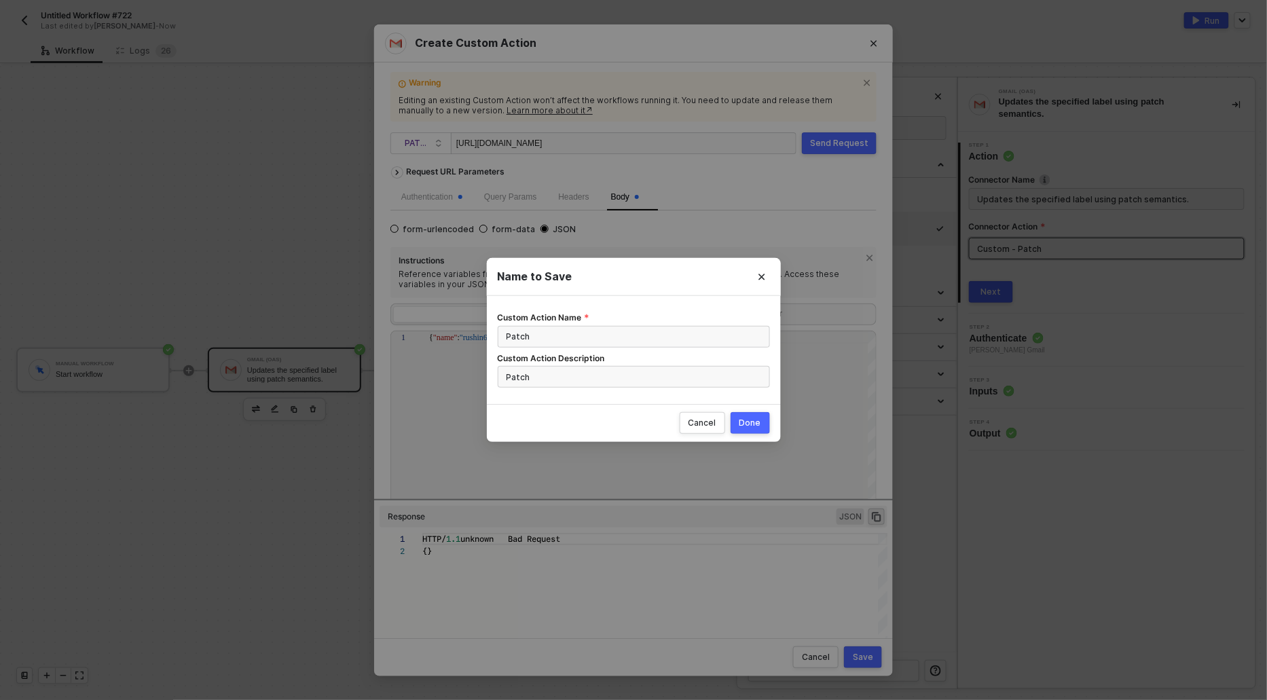
click at [754, 426] on div "Done" at bounding box center [750, 423] width 22 height 11
radio input "true"
radio input "false"
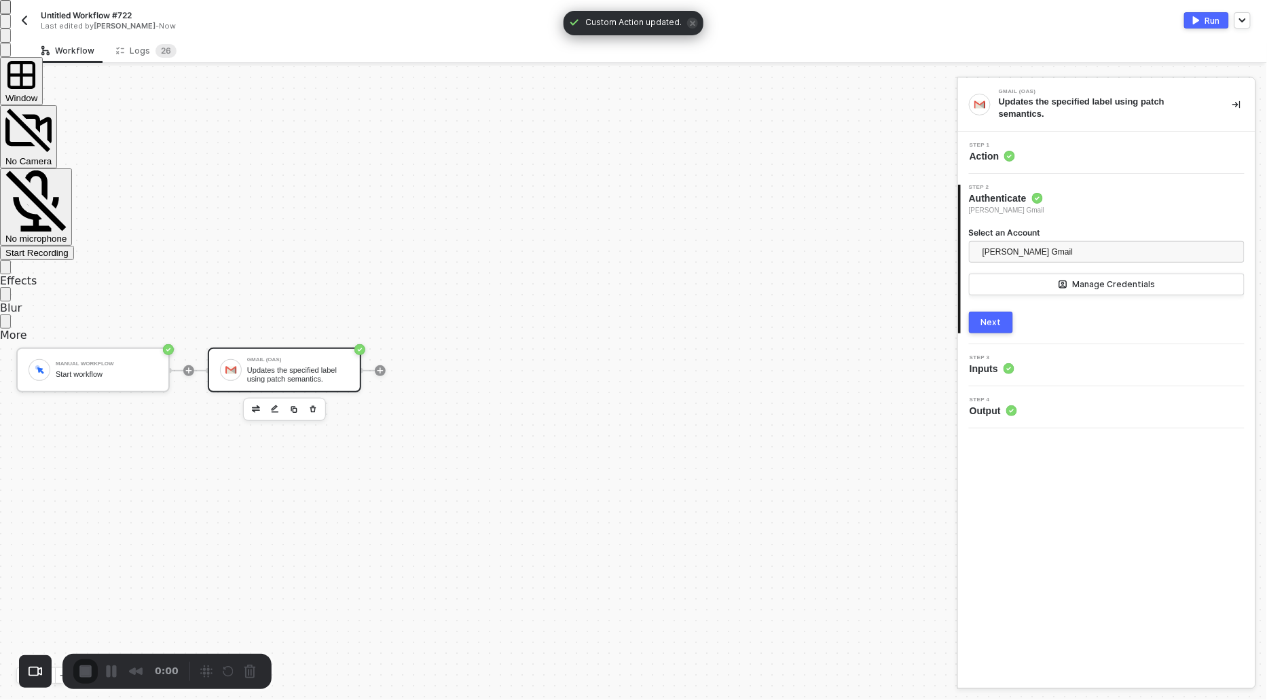
click at [69, 248] on span "Start Recording" at bounding box center [36, 253] width 63 height 10
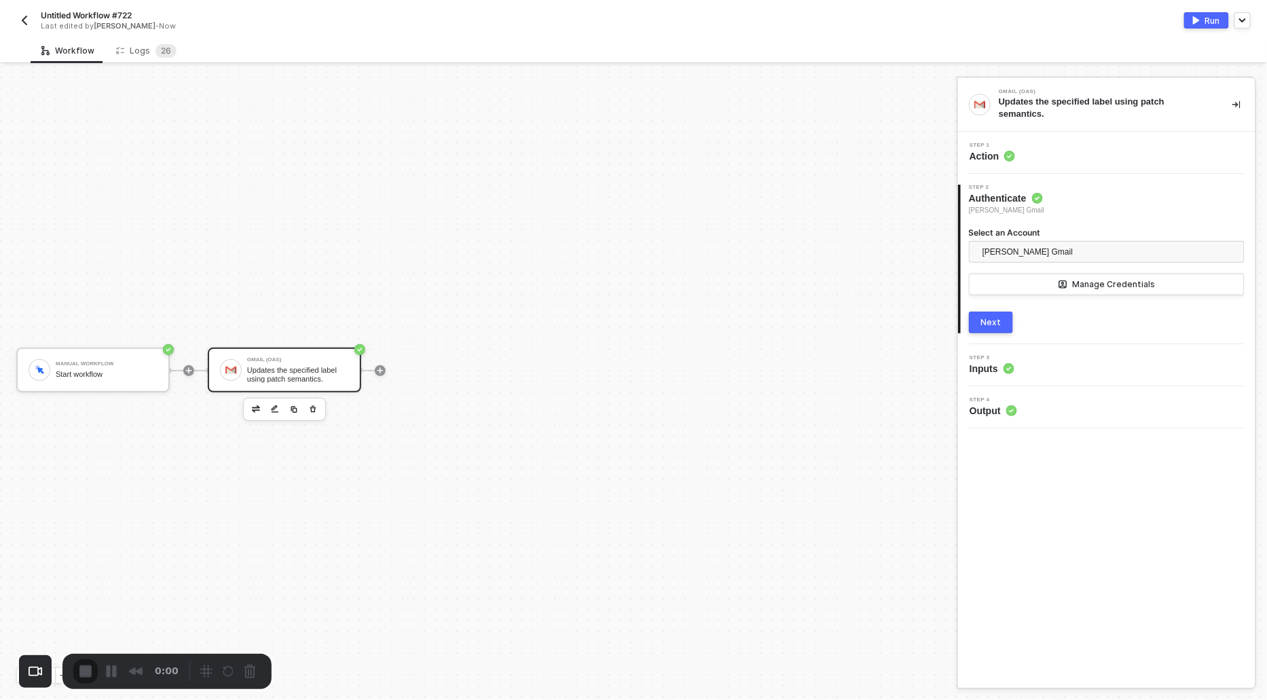
click at [992, 154] on span "Action" at bounding box center [992, 156] width 45 height 14
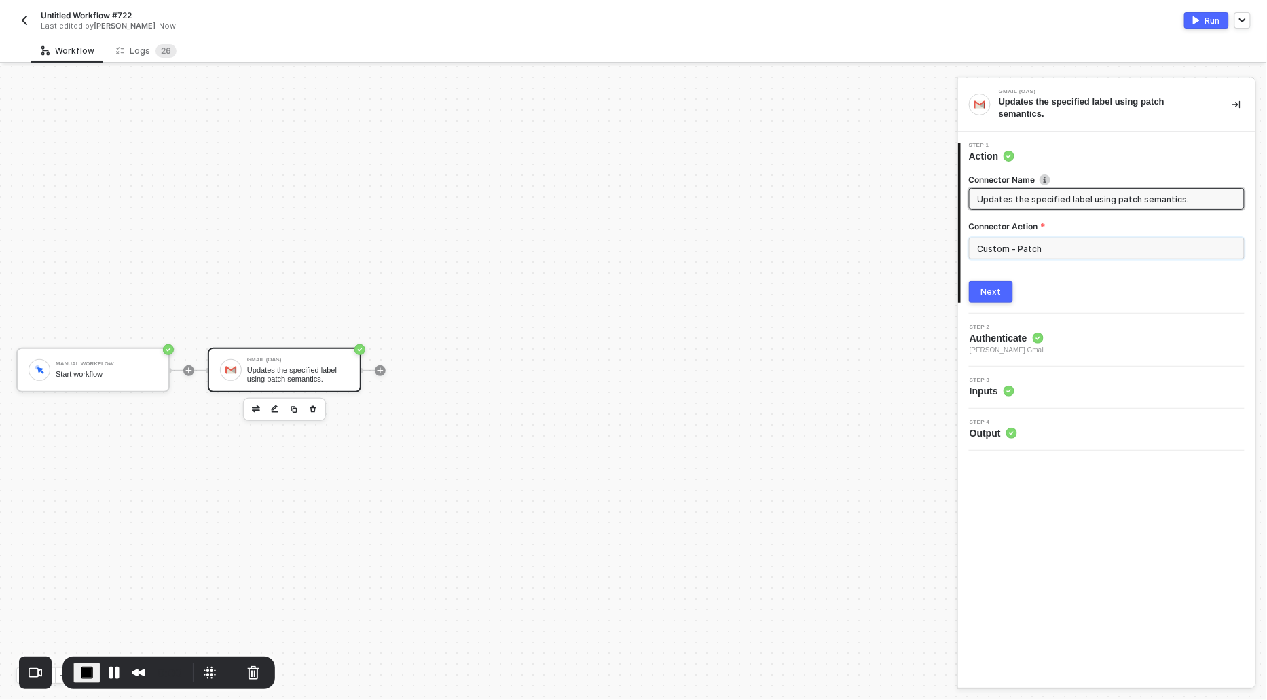
click at [1039, 258] on input "Custom - Patch" at bounding box center [1107, 249] width 276 height 22
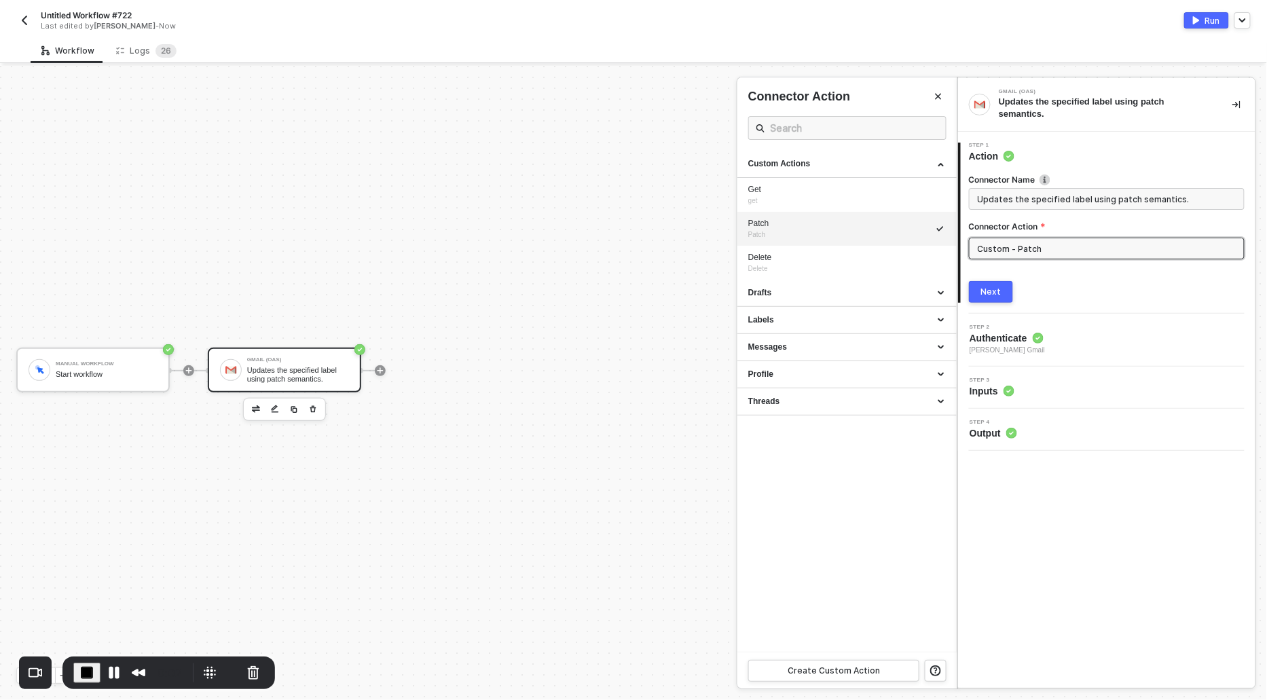
click at [1000, 292] on div "Next" at bounding box center [991, 292] width 20 height 11
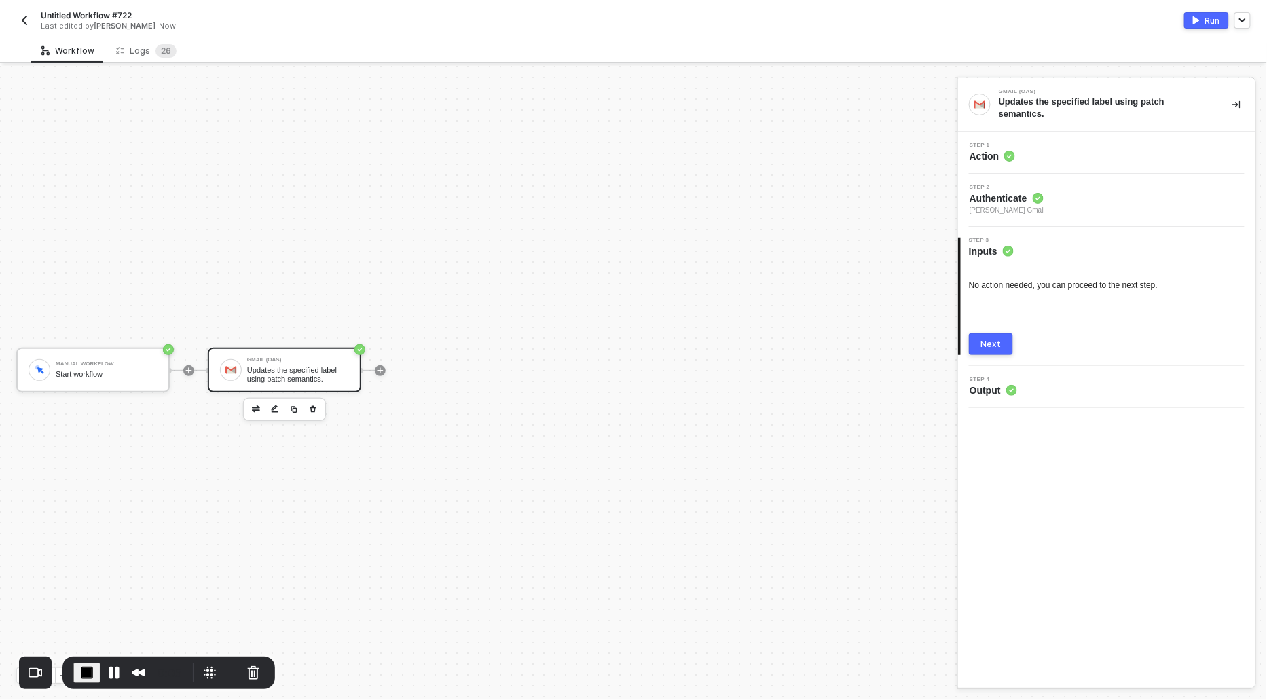
click at [991, 150] on span "Action" at bounding box center [992, 156] width 45 height 14
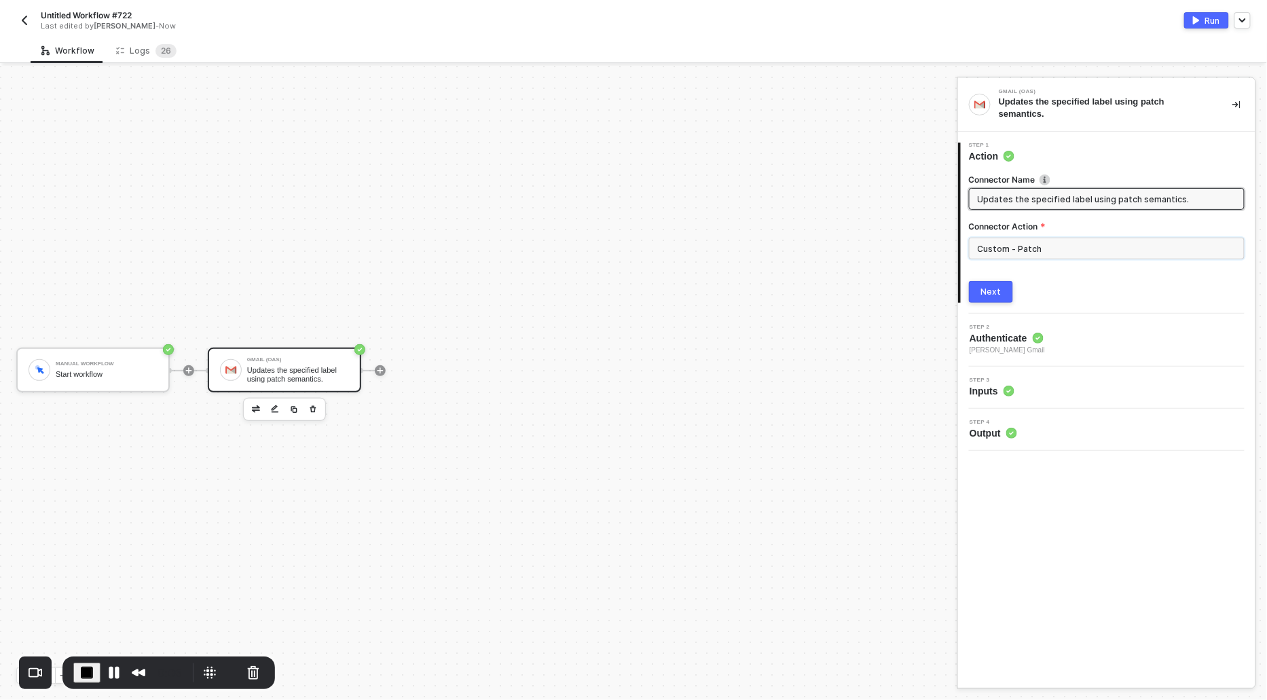
click at [1024, 246] on input "Custom - Patch" at bounding box center [1107, 249] width 276 height 22
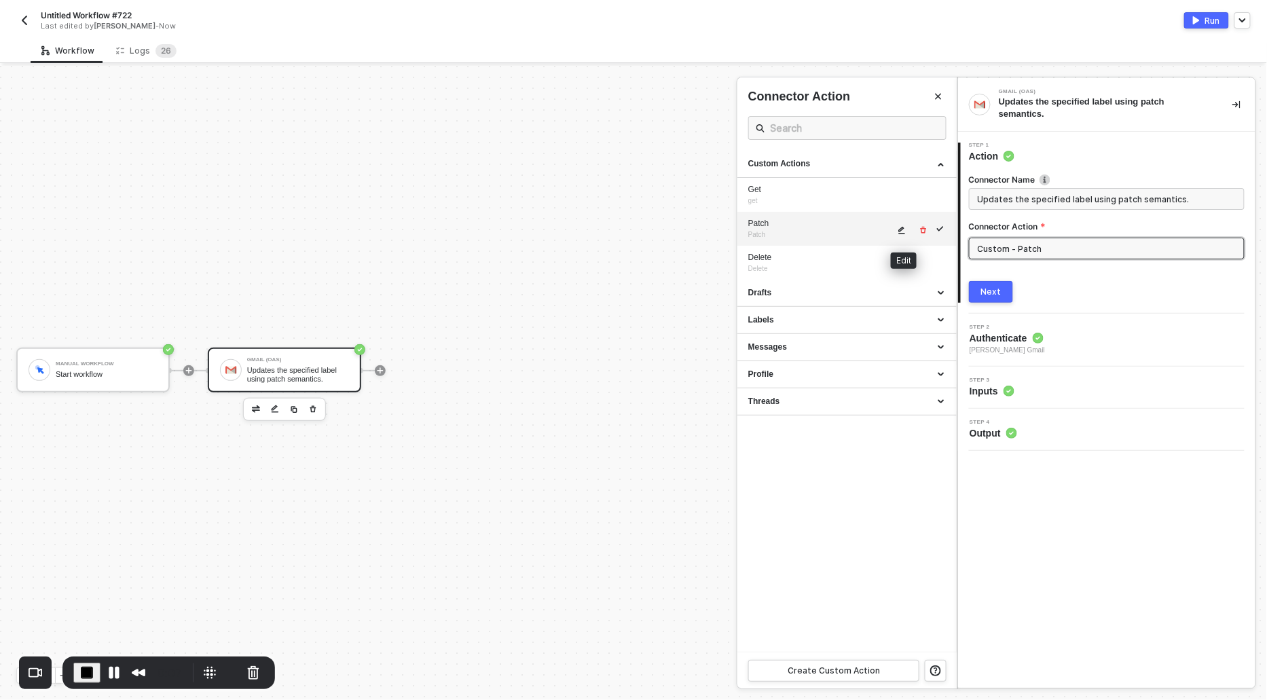
click at [899, 230] on icon "icon-edit" at bounding box center [902, 230] width 8 height 8
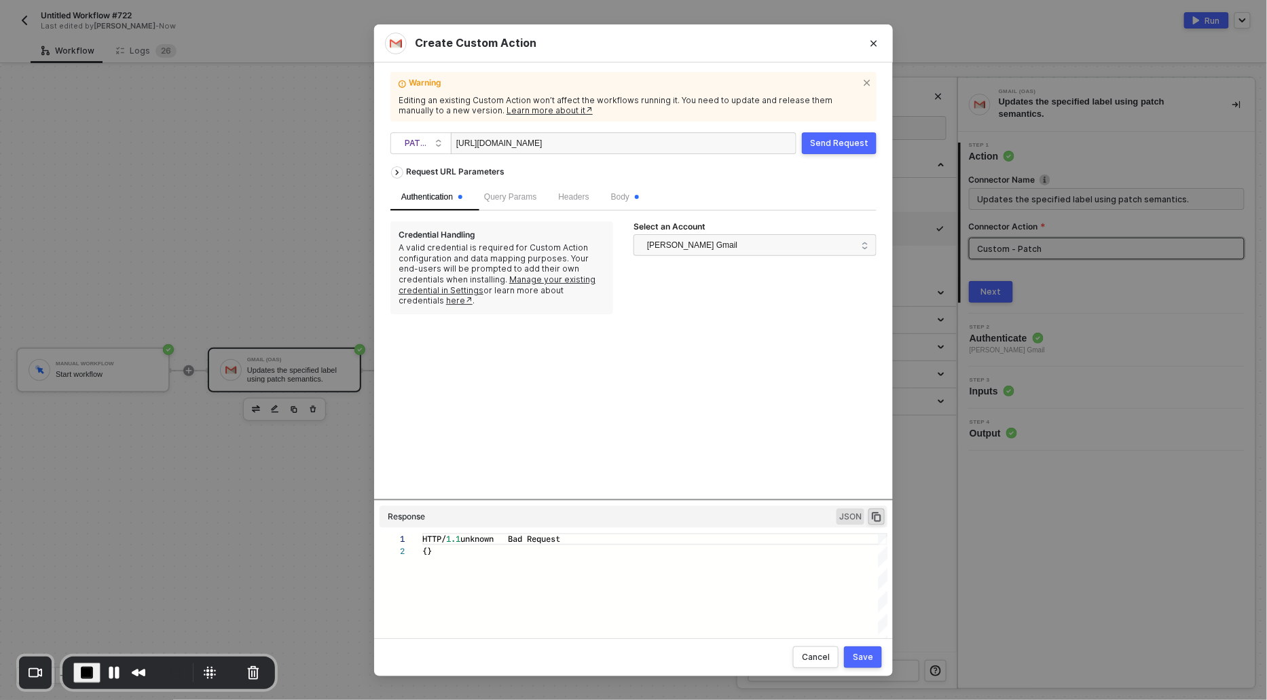
scroll to position [0, 0]
click at [628, 196] on span "Body" at bounding box center [625, 197] width 28 height 10
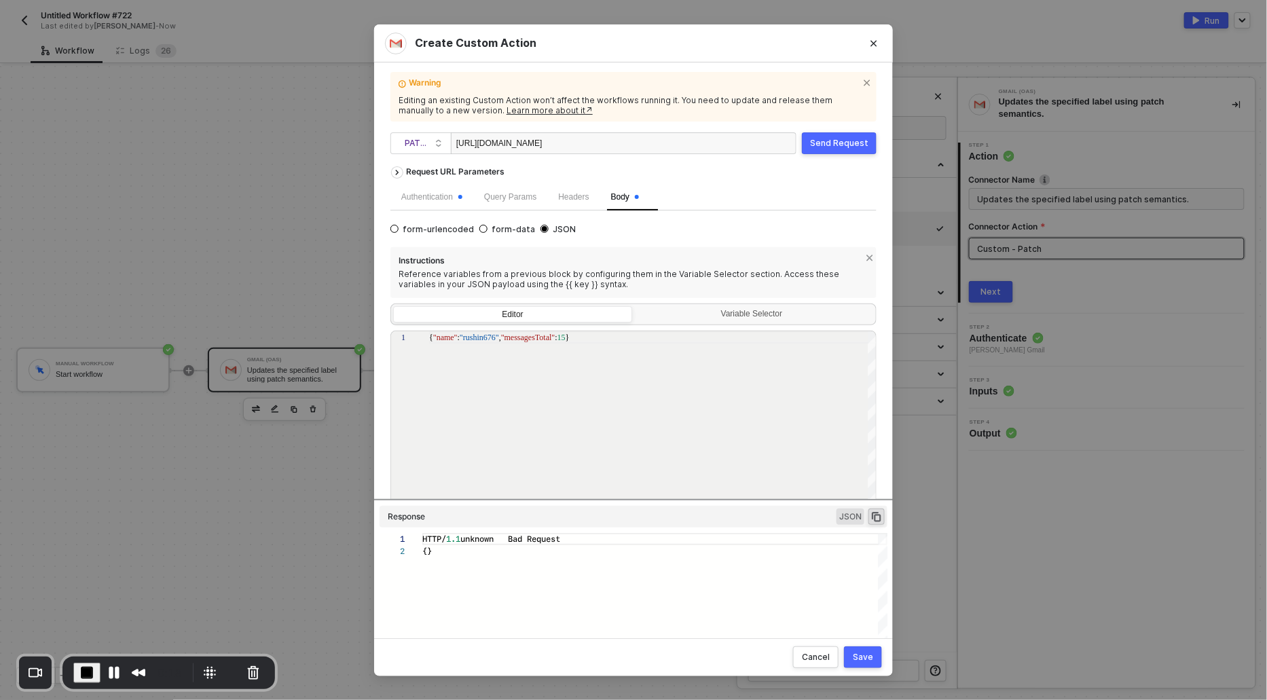
click at [873, 657] on div "Save" at bounding box center [863, 657] width 20 height 11
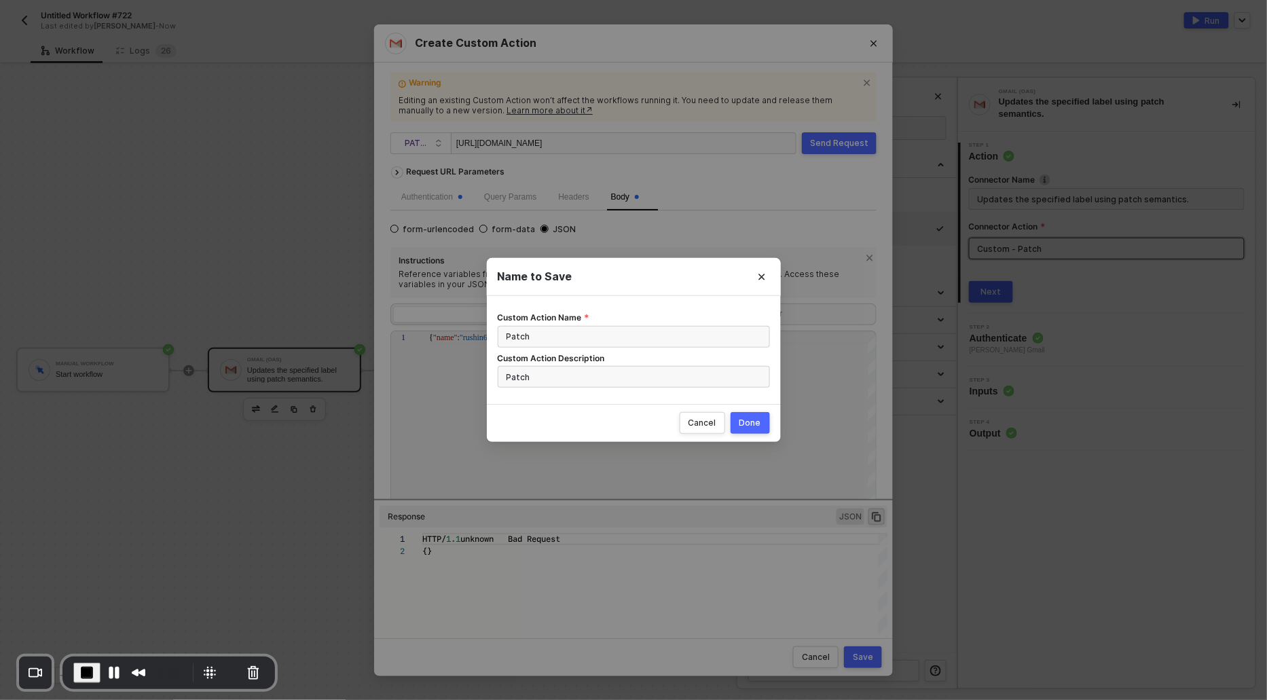
click at [761, 425] on div "Done" at bounding box center [750, 423] width 22 height 11
radio input "true"
radio input "false"
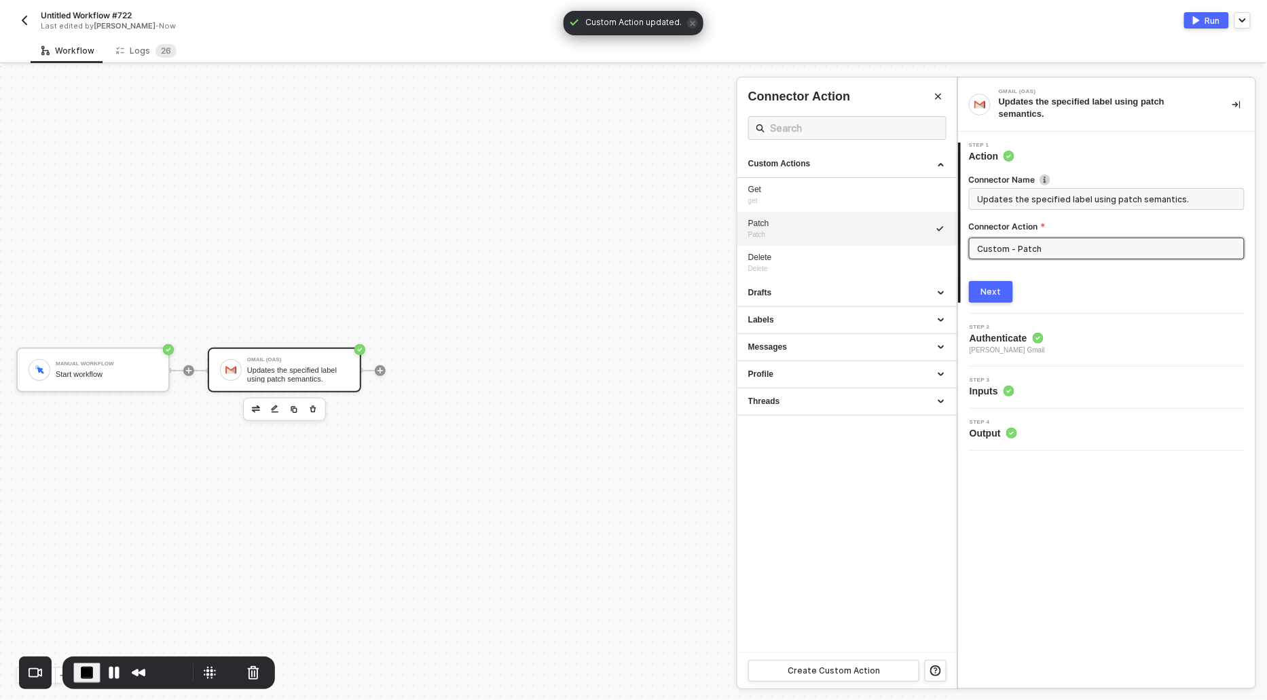
click at [989, 295] on div "Next" at bounding box center [991, 292] width 20 height 11
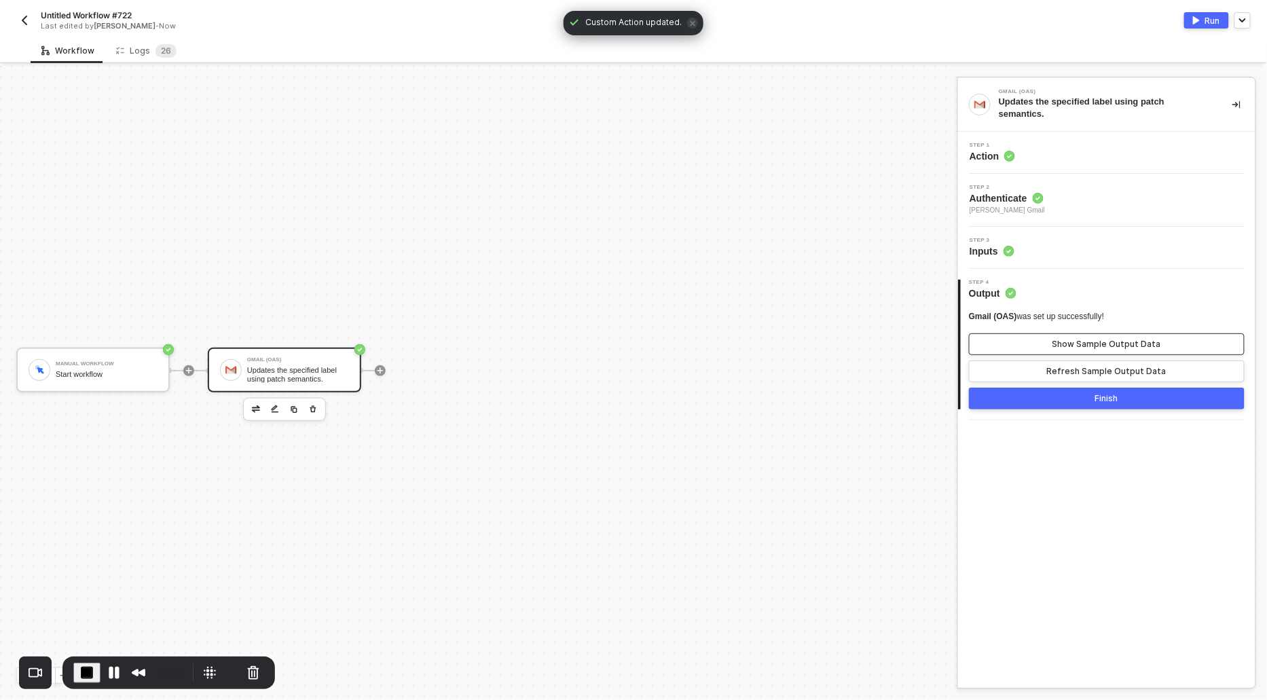
click at [1106, 342] on div "Show Sample Output Data" at bounding box center [1107, 344] width 109 height 11
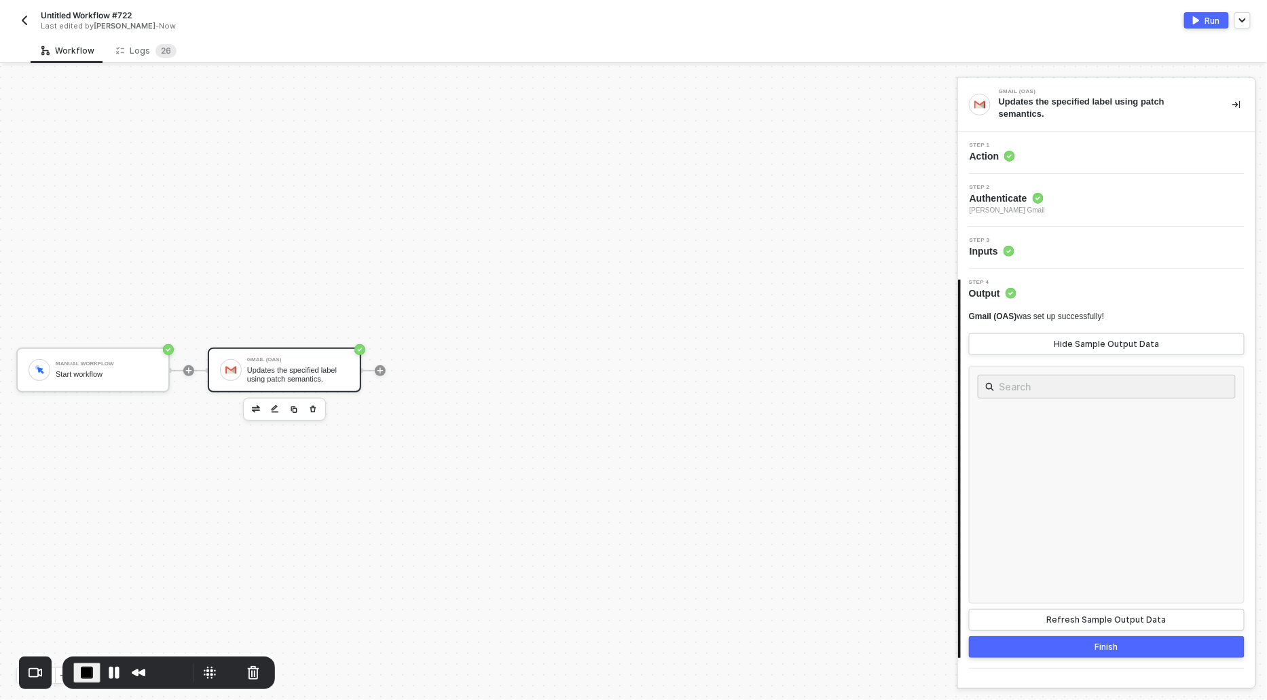
click at [1205, 21] on button "Run" at bounding box center [1206, 20] width 45 height 16
click at [113, 673] on button "Pause Recording" at bounding box center [114, 673] width 22 height 22
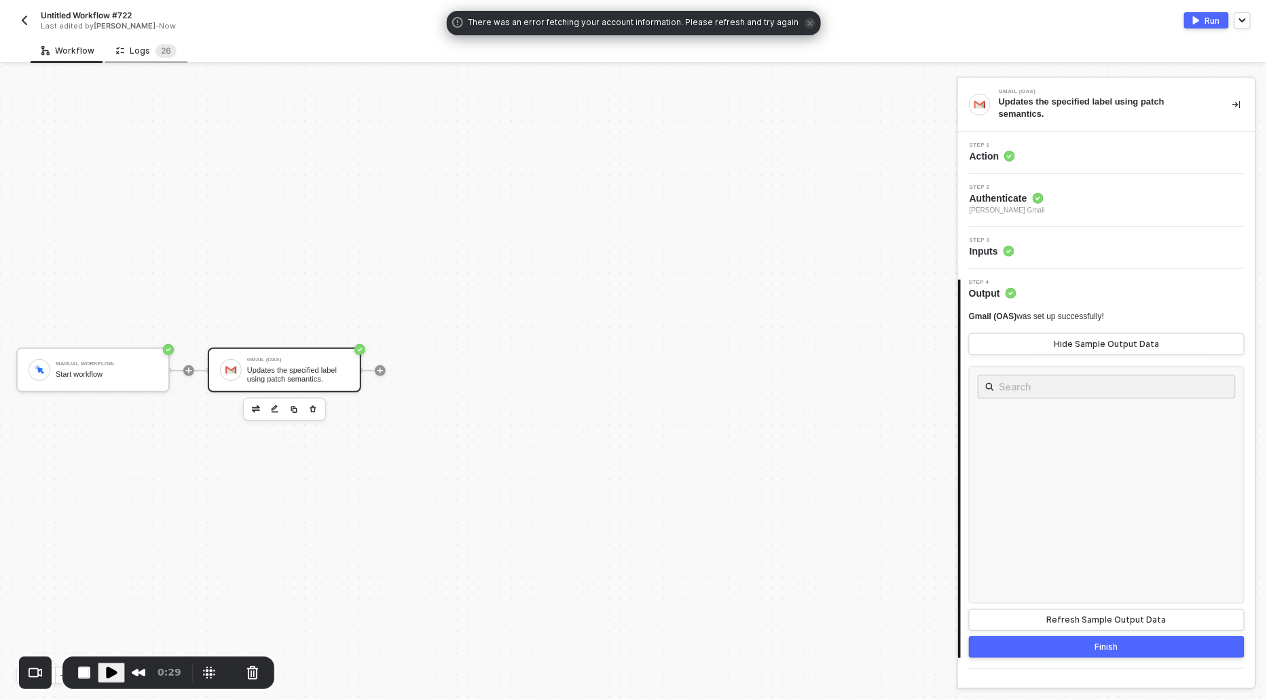
click at [138, 52] on div "Logs 2 6" at bounding box center [146, 51] width 60 height 14
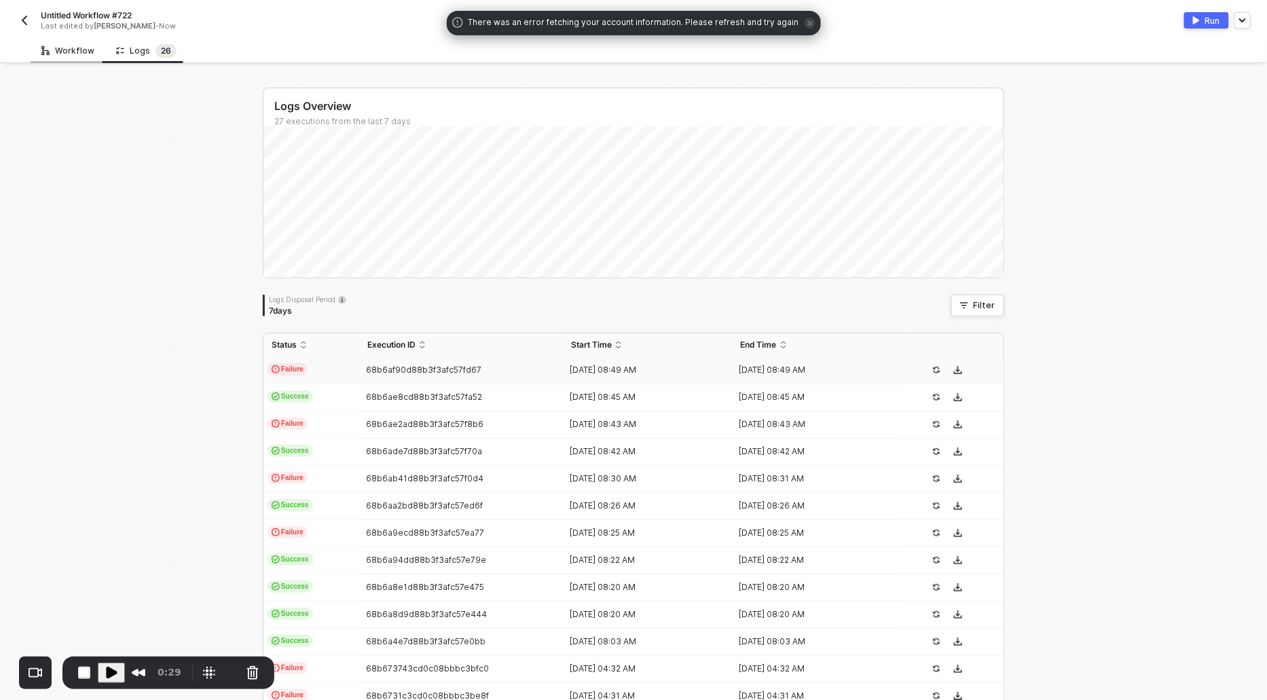
click at [78, 61] on div "Workflow" at bounding box center [68, 50] width 75 height 25
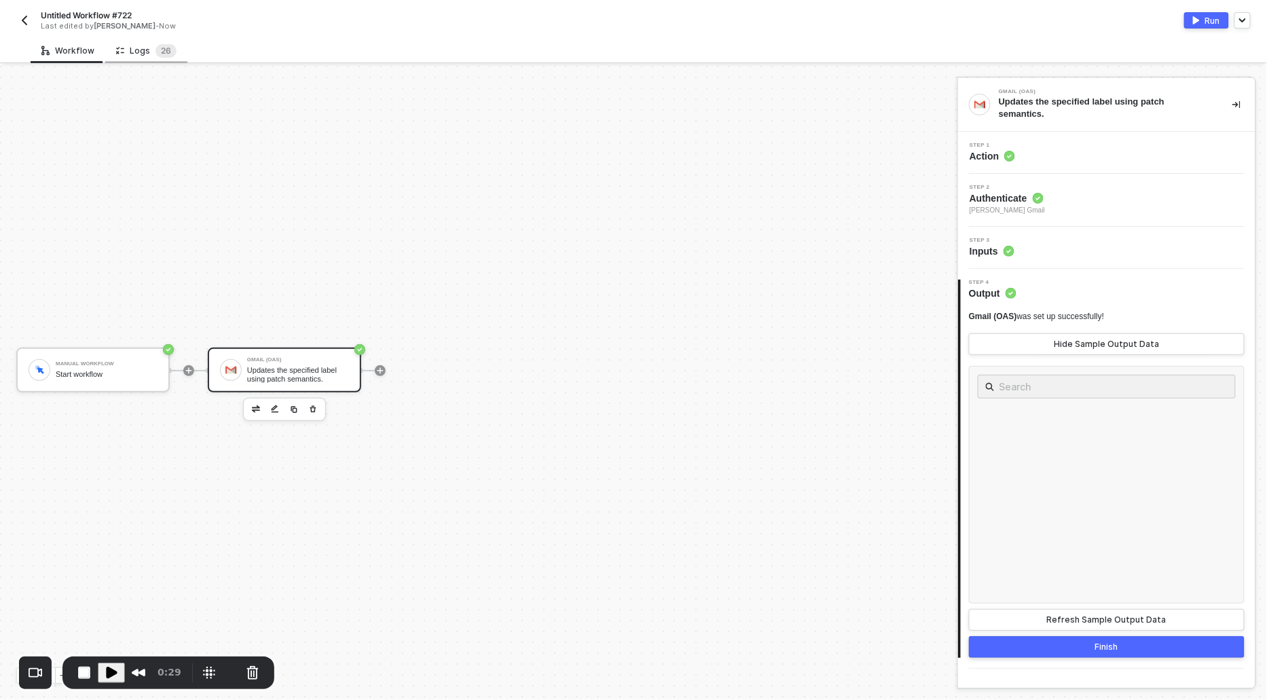
click at [133, 50] on div "Logs 2 6" at bounding box center [146, 51] width 60 height 14
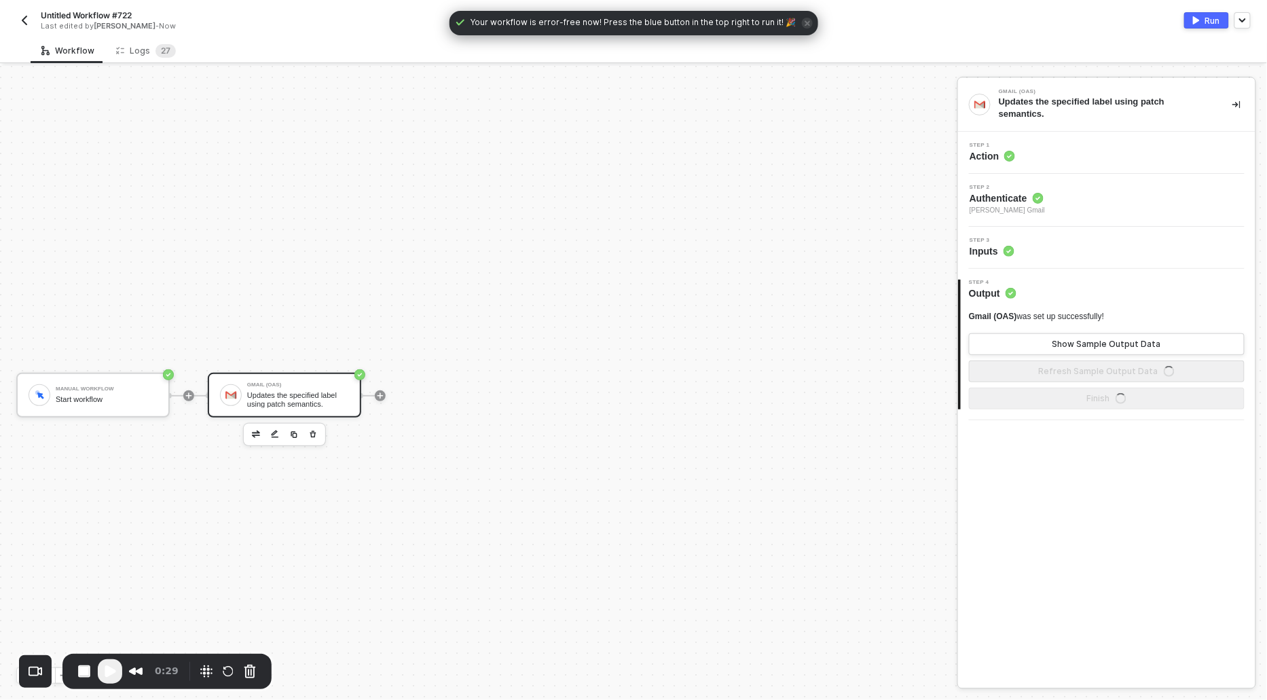
scroll to position [25, 0]
click at [146, 45] on div "Logs 2 7" at bounding box center [146, 51] width 60 height 14
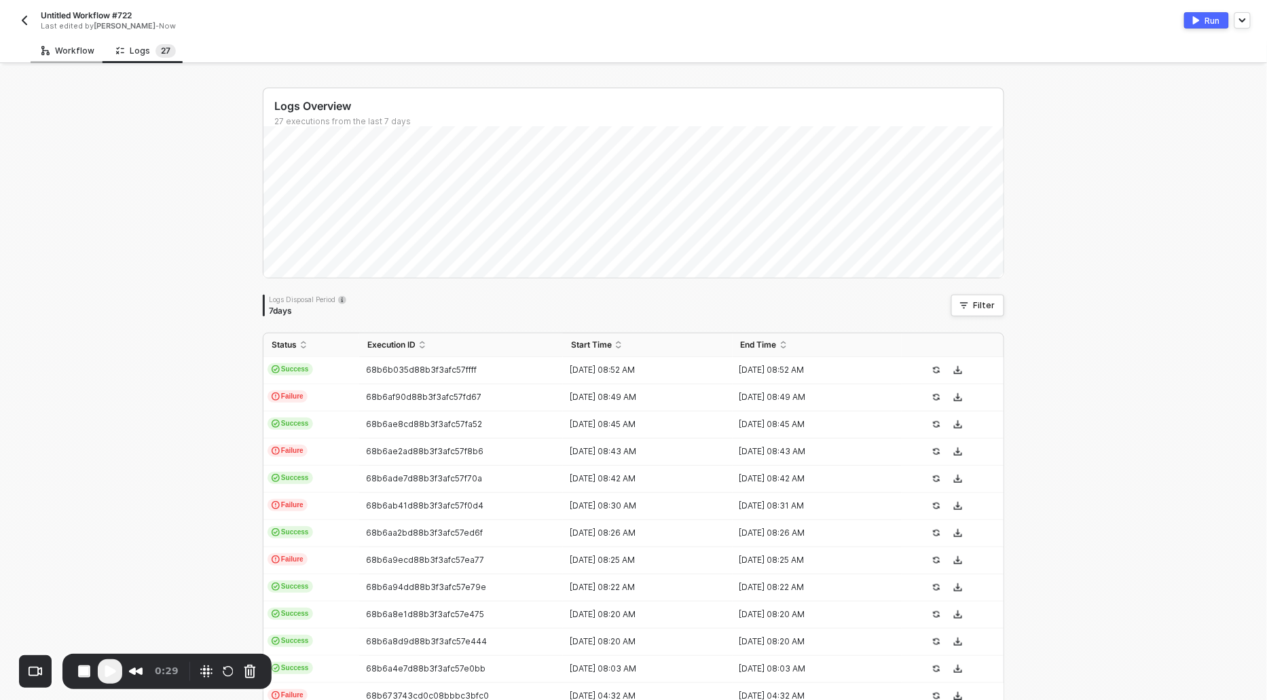
click at [66, 54] on div "Workflow" at bounding box center [67, 50] width 53 height 11
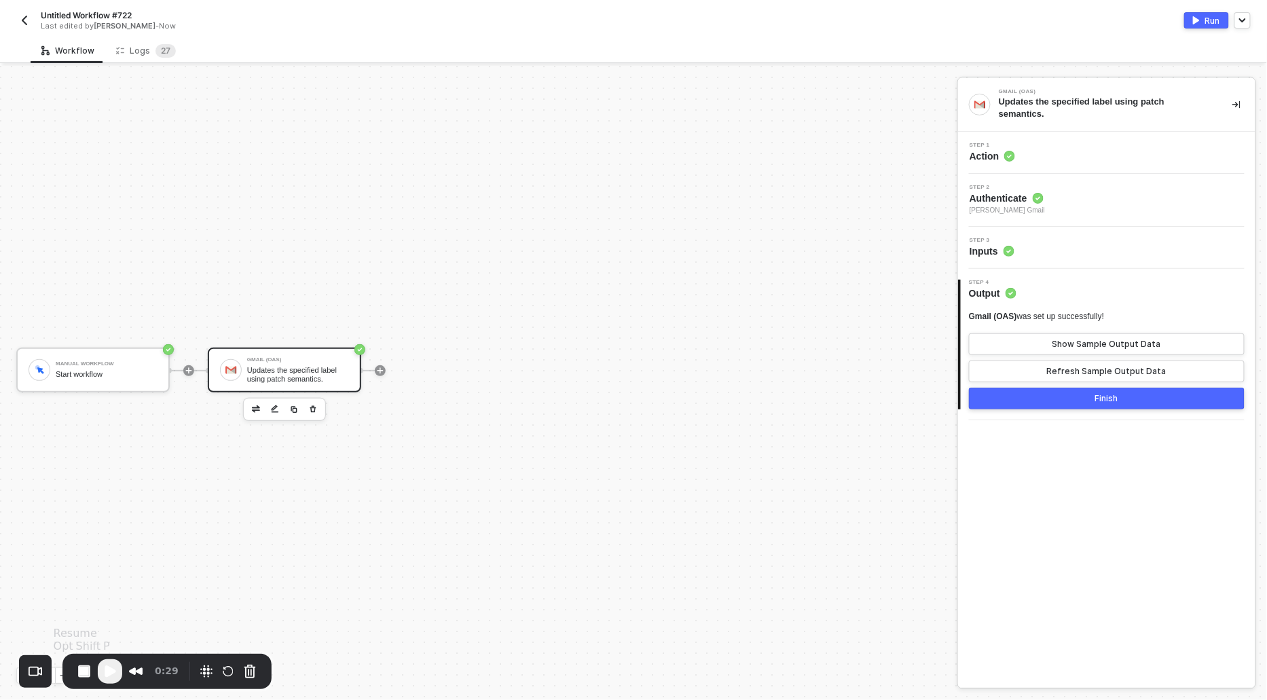
click at [109, 665] on span "Play Recording" at bounding box center [110, 671] width 16 height 16
click at [143, 60] on div "Logs 2 7" at bounding box center [145, 50] width 81 height 25
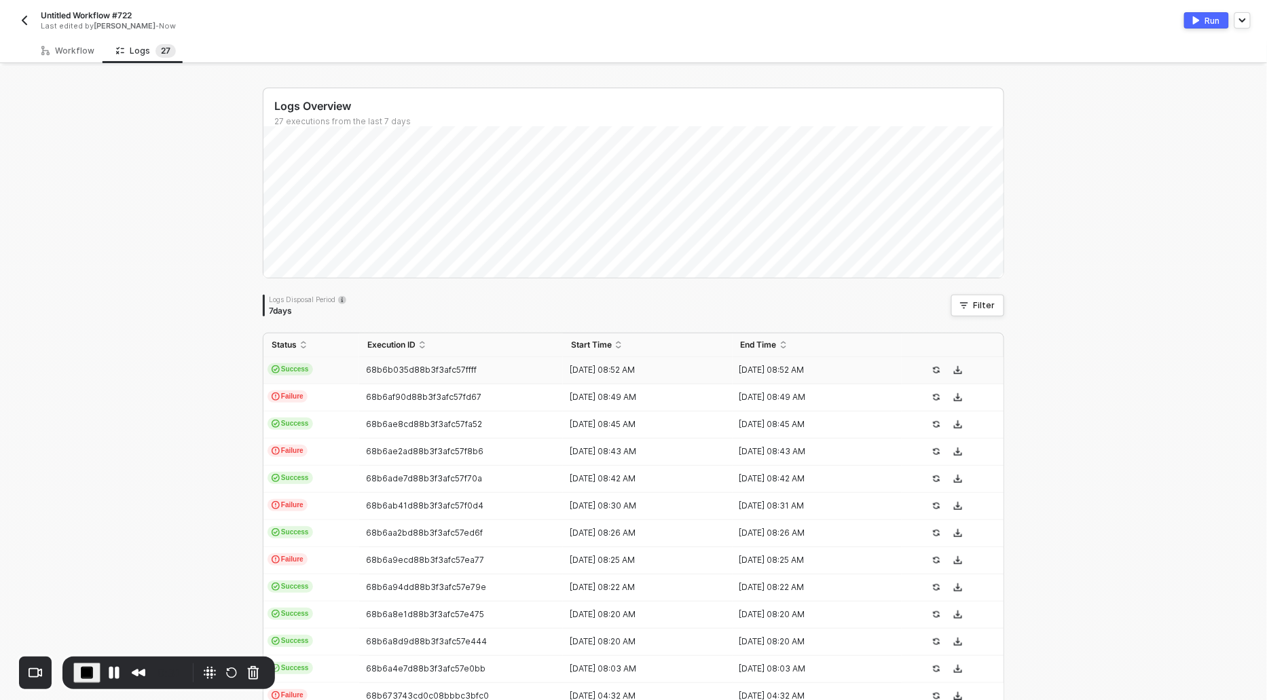
click at [288, 371] on span "Success" at bounding box center [290, 369] width 45 height 12
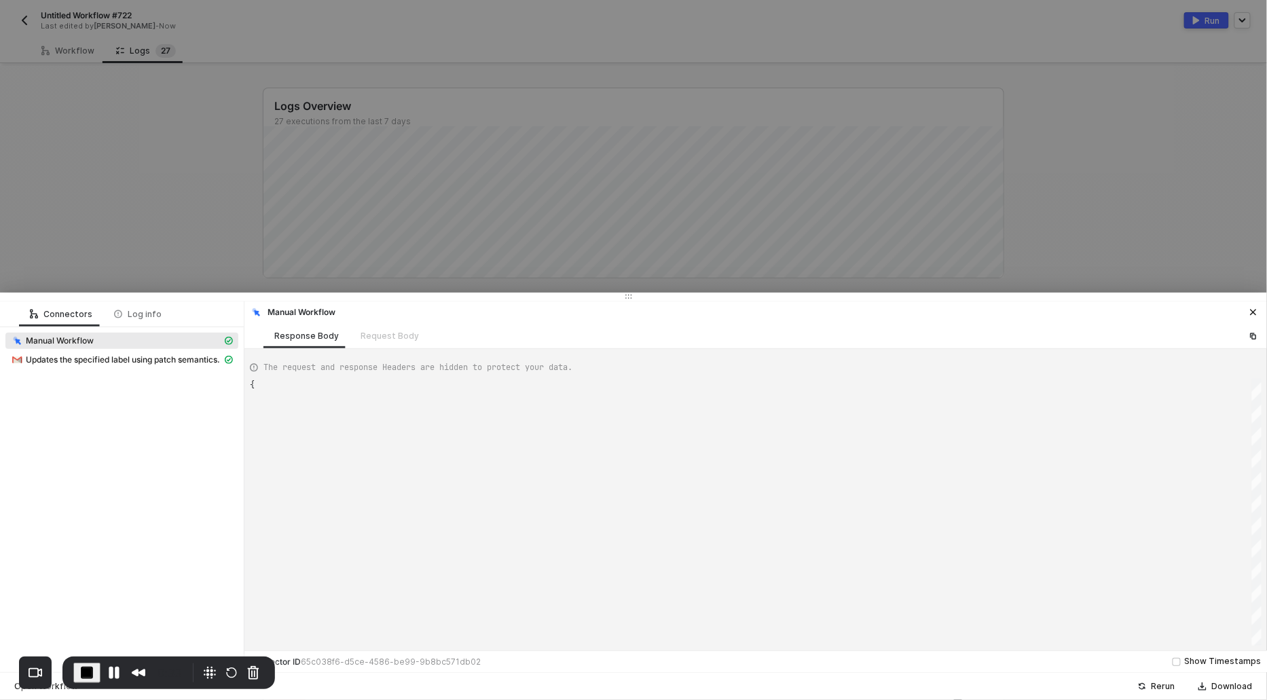
scroll to position [36, 0]
click at [84, 363] on span "Updates the specified label using patch semantics." at bounding box center [123, 359] width 194 height 11
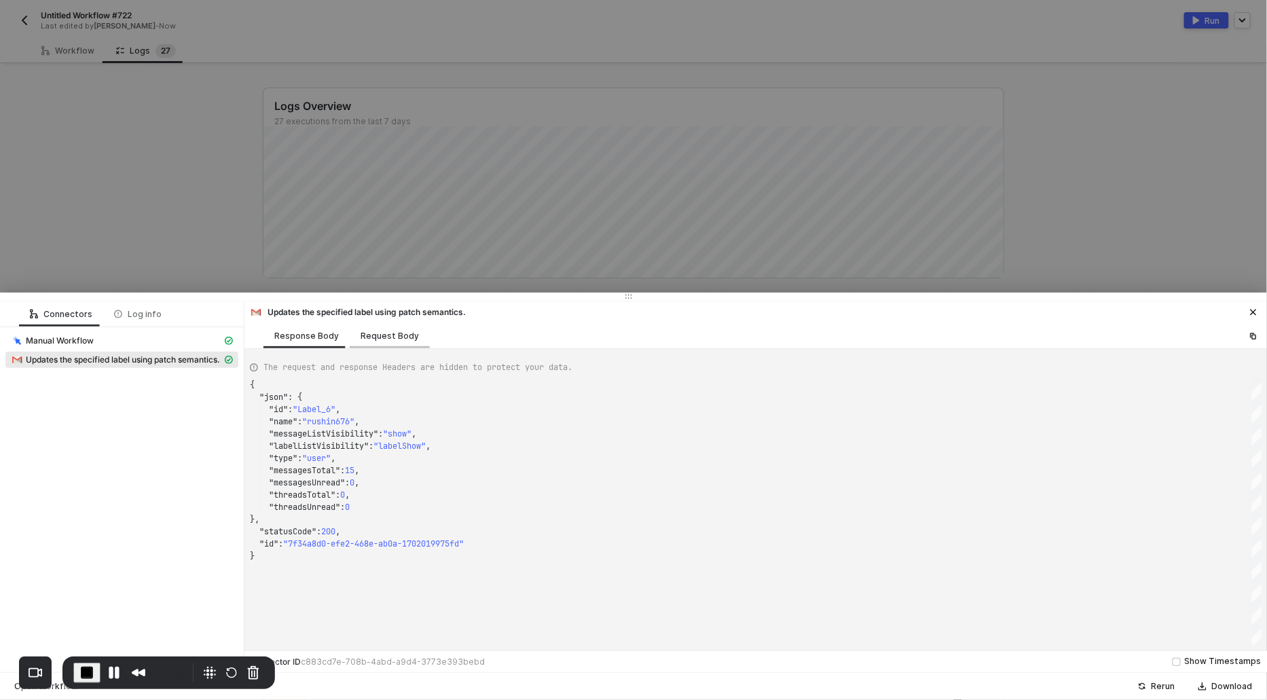
click at [376, 340] on div "Request Body" at bounding box center [390, 336] width 58 height 11
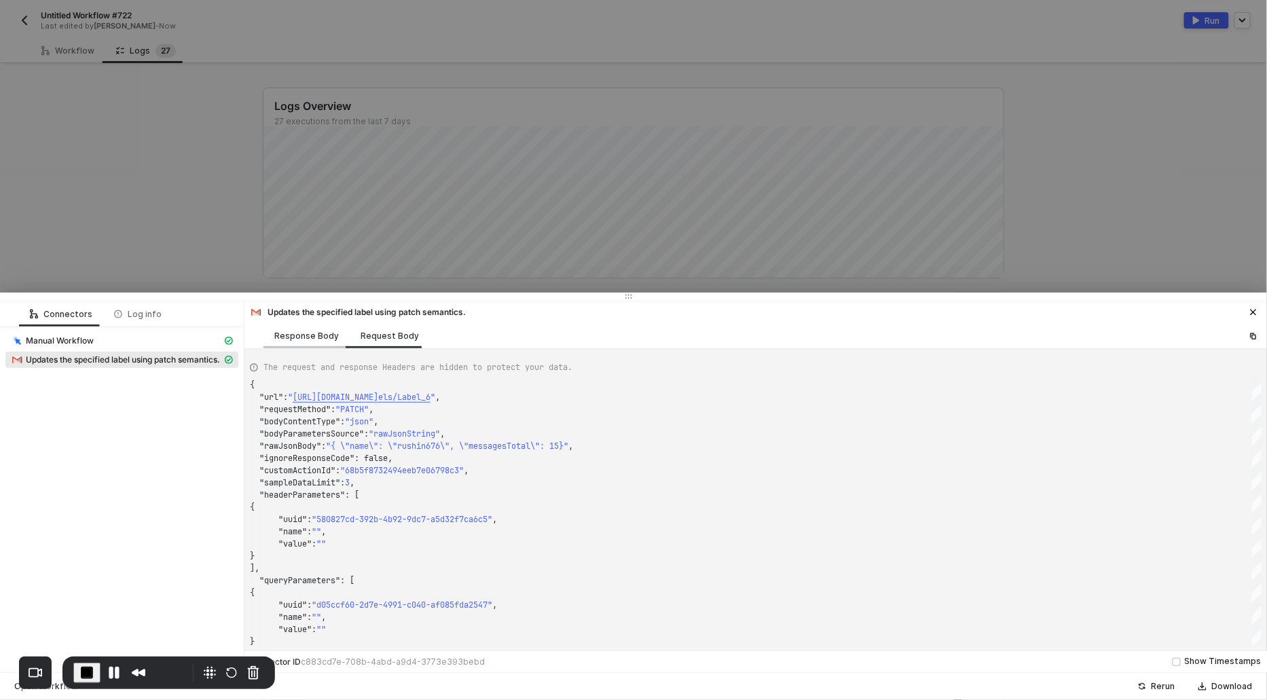
click at [296, 335] on div "Response Body" at bounding box center [306, 336] width 65 height 11
type textarea "{ "json": { "id": "Label_6", "name": "rushin676", "messageListVisibility": "sho…"
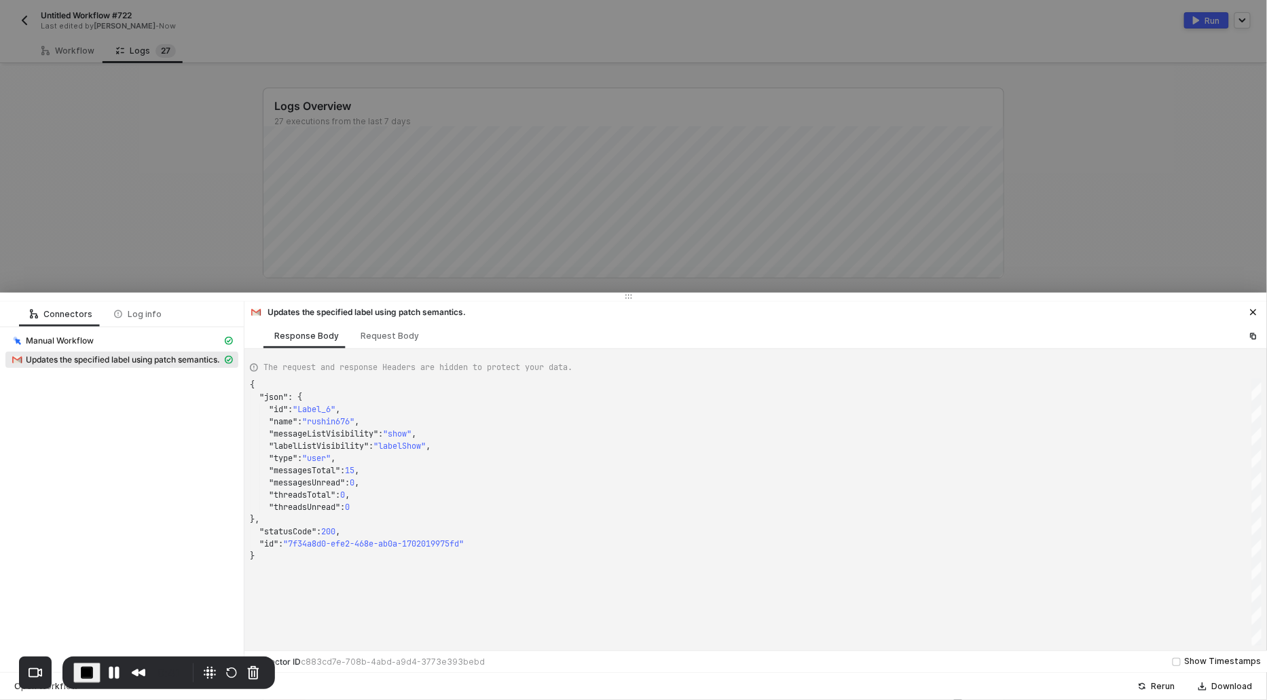
click at [81, 666] on span "End Recording" at bounding box center [87, 673] width 16 height 16
